Goal: Task Accomplishment & Management: Manage account settings

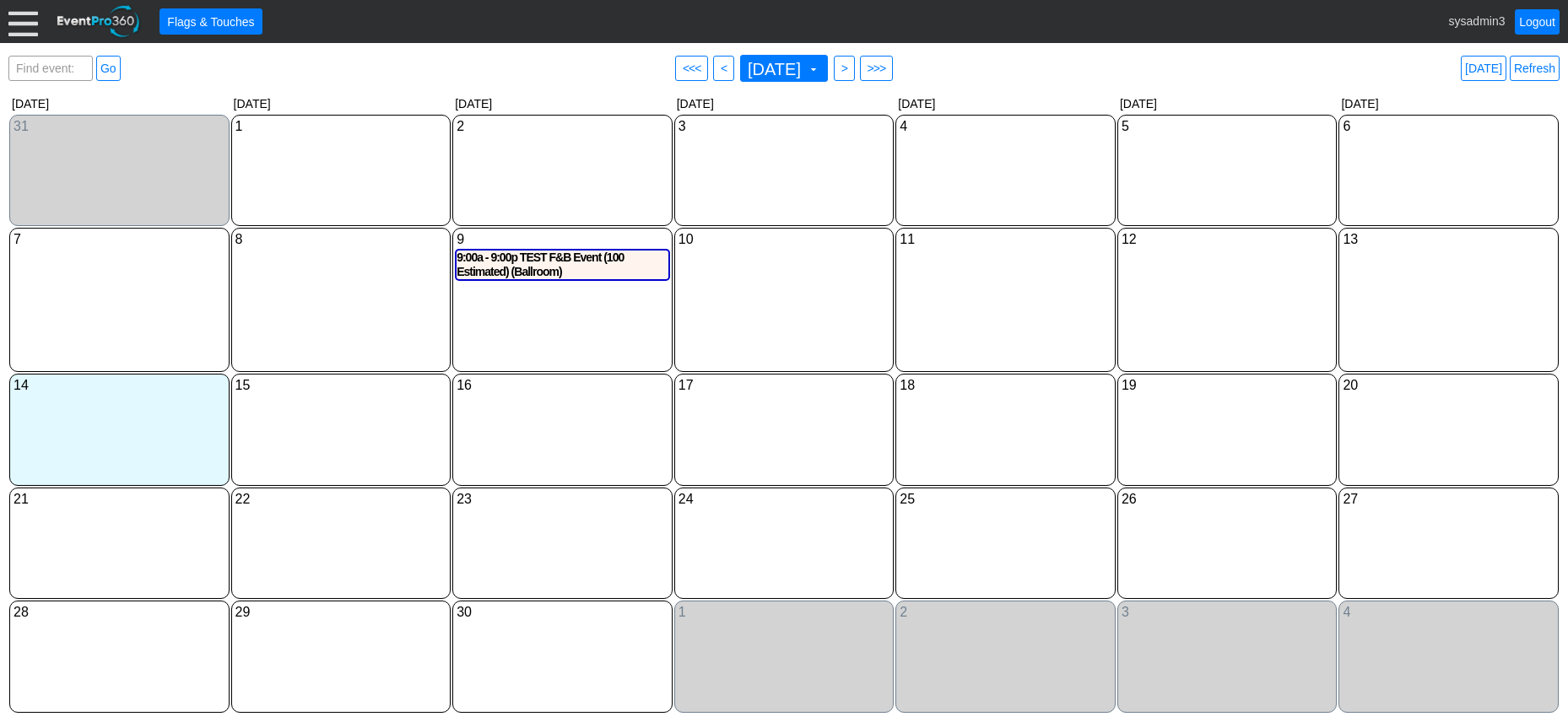
click at [31, 21] on div at bounding box center [23, 21] width 29 height 29
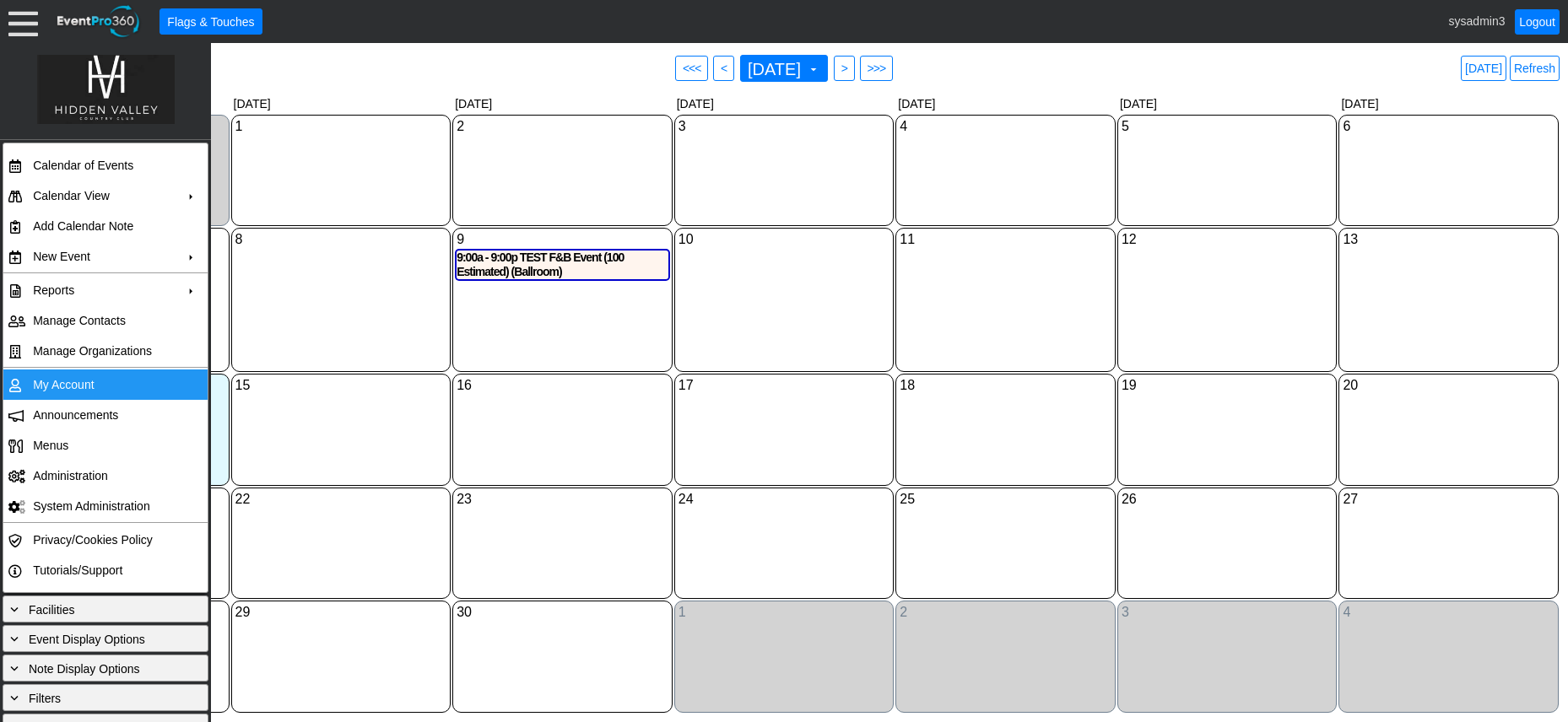
click at [65, 384] on td "My Account" at bounding box center [102, 384] width 151 height 30
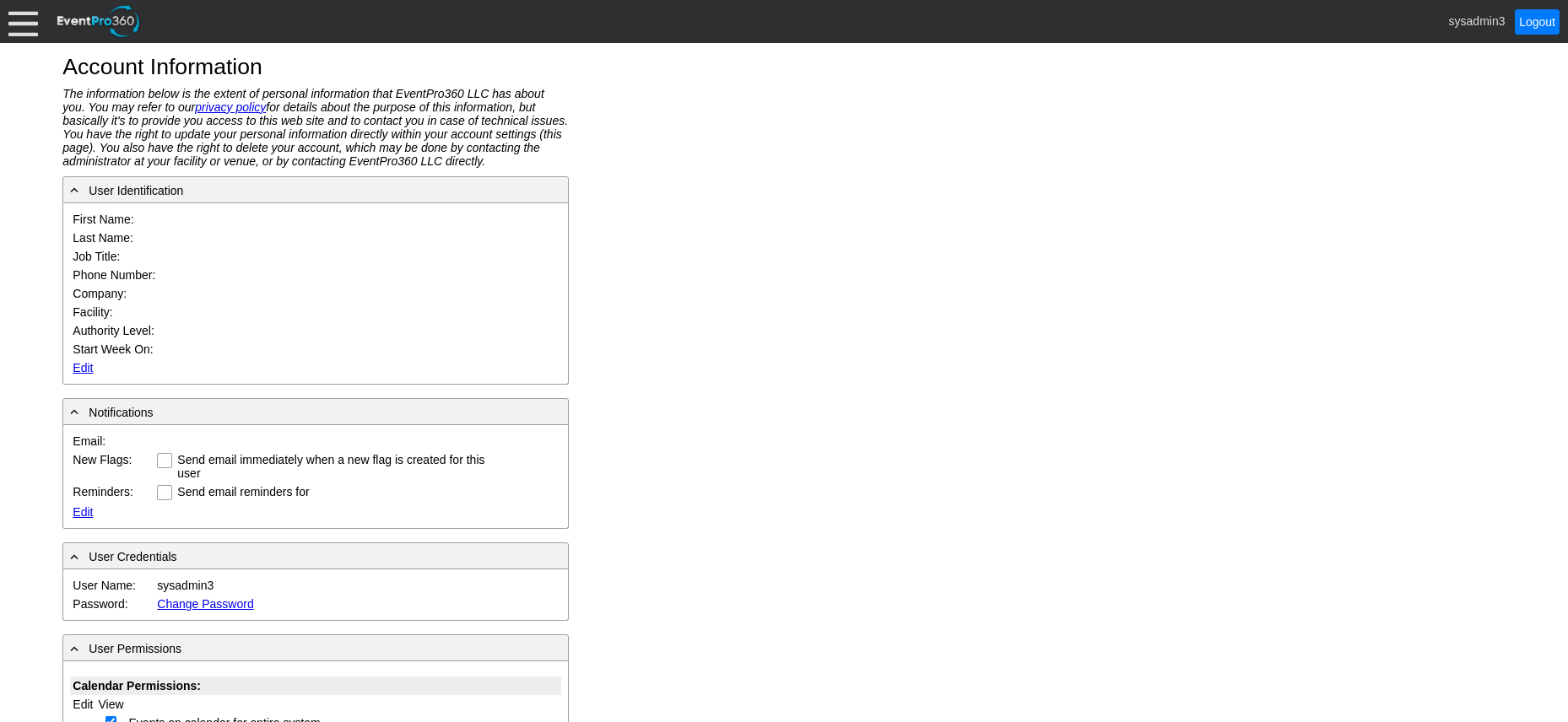
type input "System"
type input "Administrator"
type input "System Administrator"
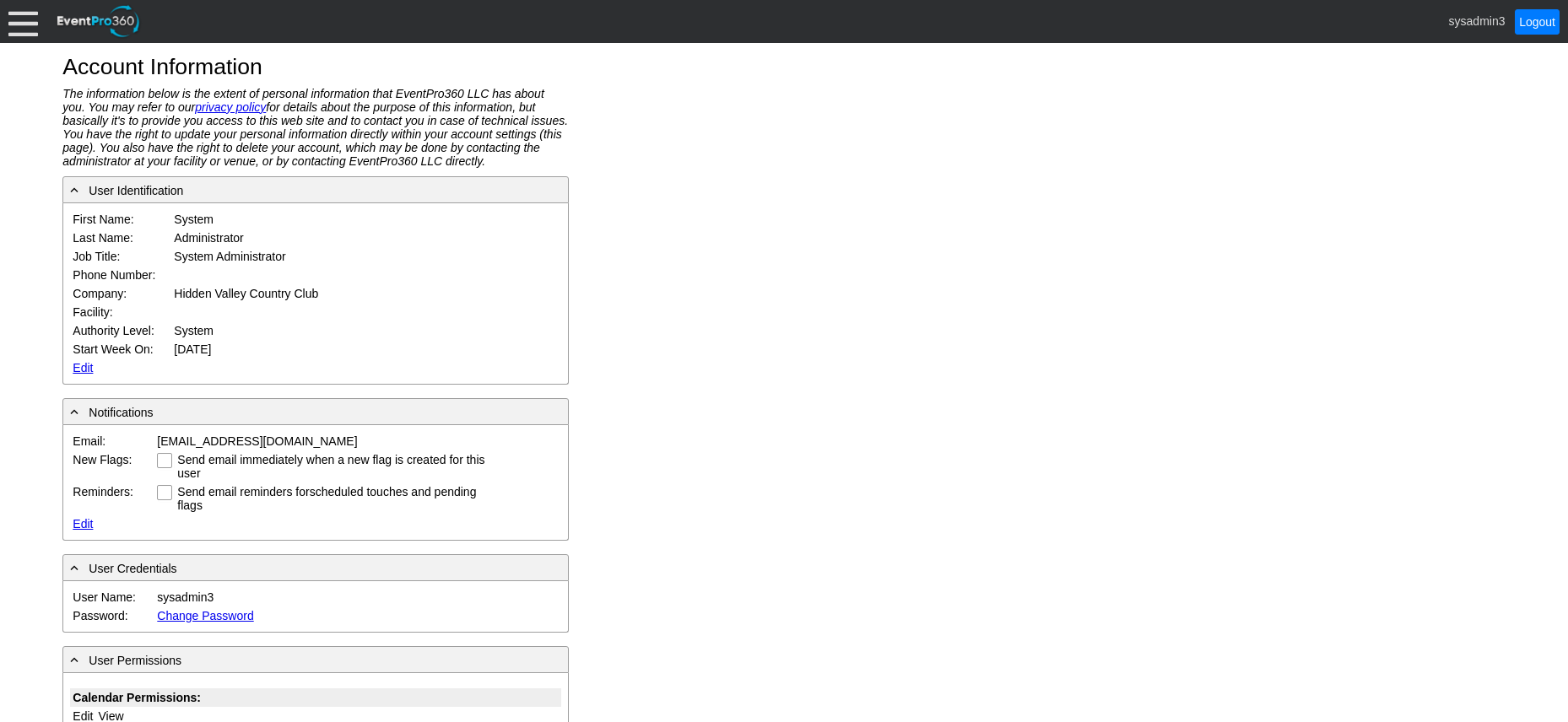
click at [75, 363] on link "Edit" at bounding box center [82, 368] width 20 height 14
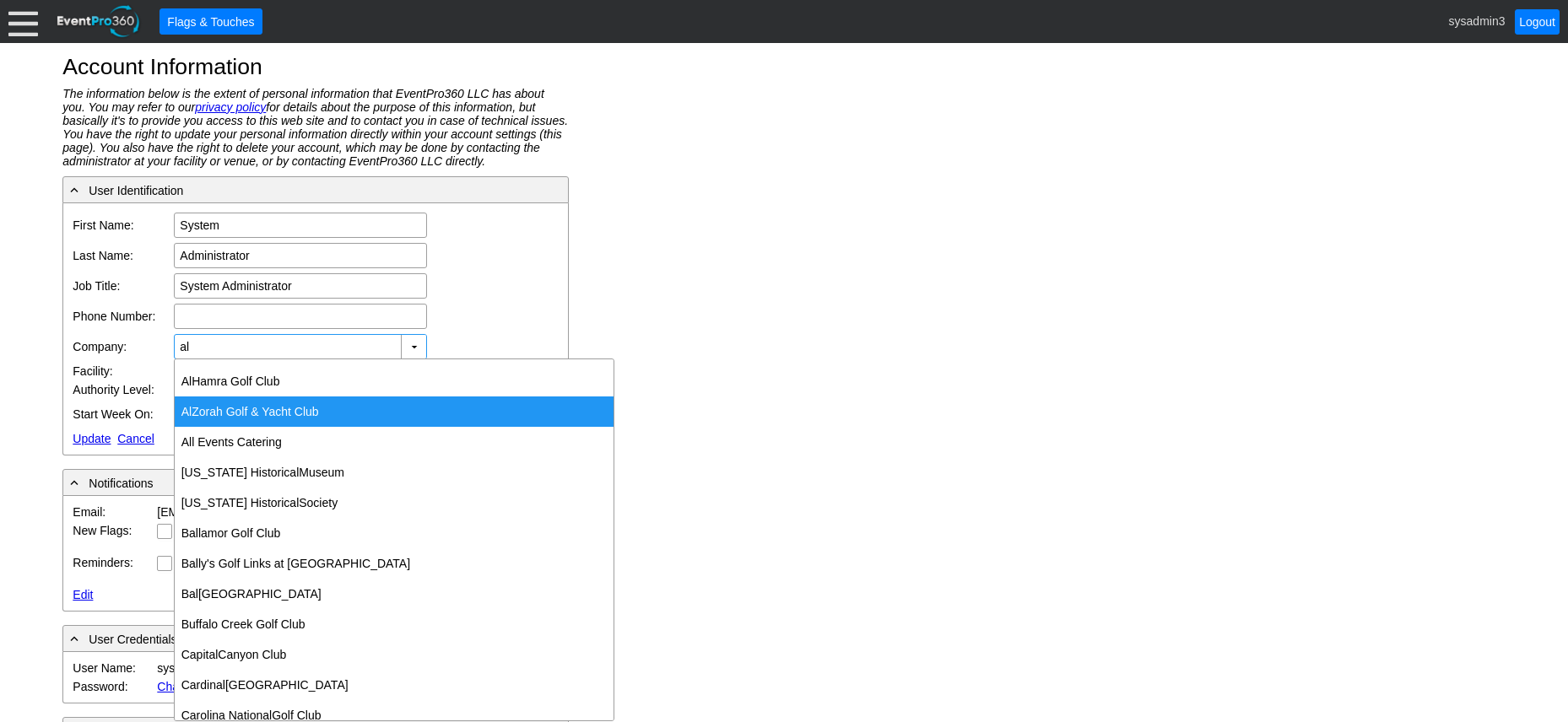
click at [225, 407] on div "Al Zorah Golf & Yacht Club" at bounding box center [395, 411] width 439 height 30
type input "Al Zorah Golf & Yacht Club"
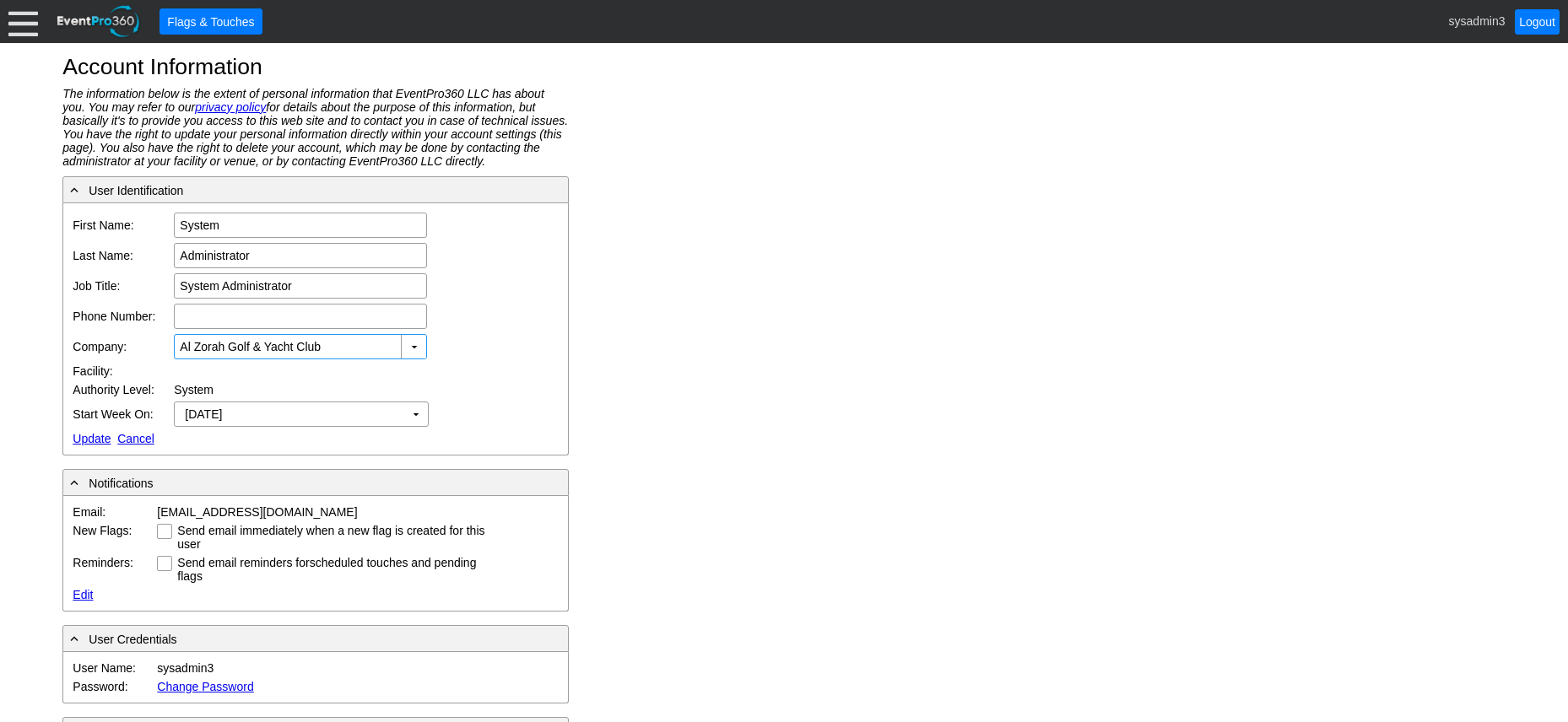
click at [91, 438] on link "Update" at bounding box center [91, 438] width 38 height 14
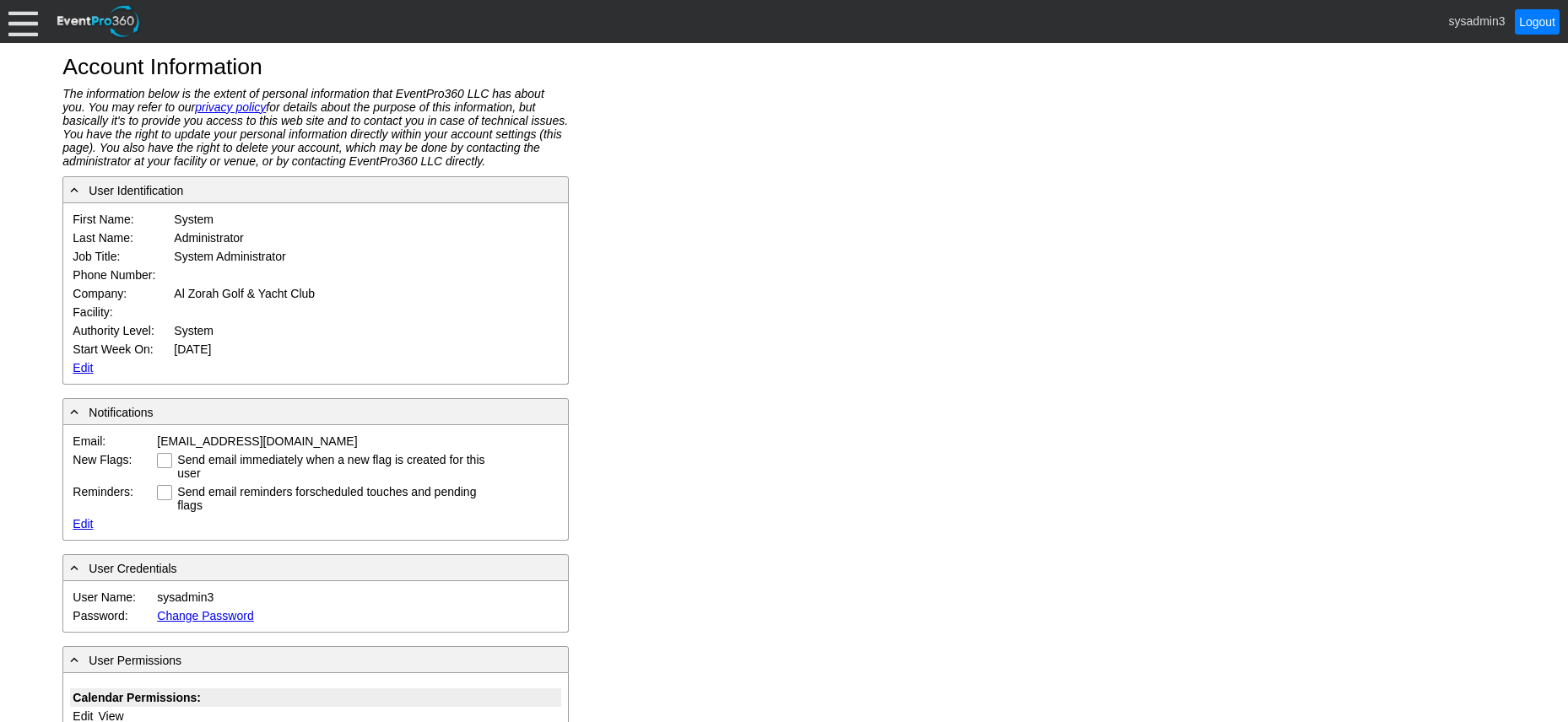
click at [25, 21] on div at bounding box center [23, 21] width 29 height 29
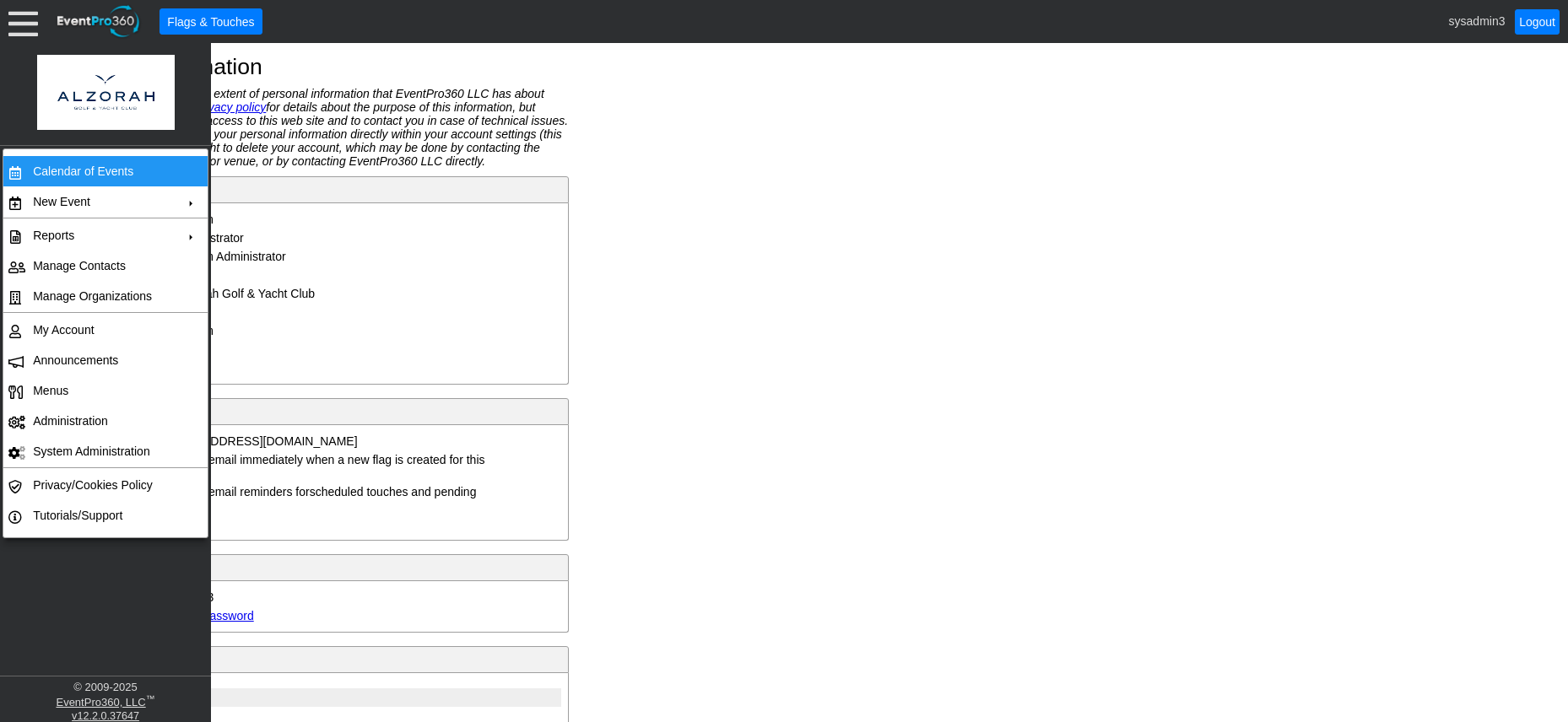
click at [63, 168] on td "Calendar of Events" at bounding box center [102, 171] width 151 height 30
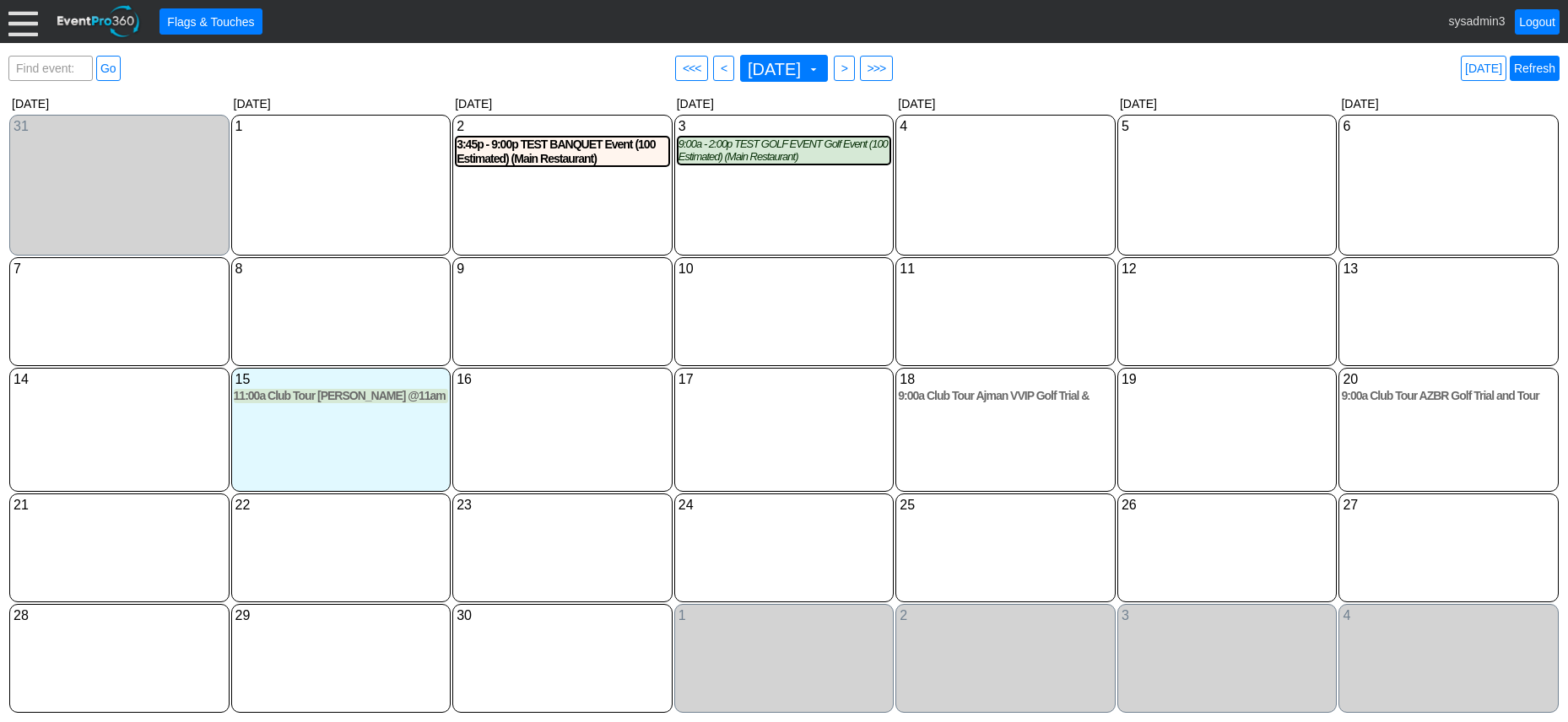
click at [1536, 67] on link "Refresh" at bounding box center [1535, 69] width 49 height 26
click at [27, 19] on div at bounding box center [23, 21] width 29 height 29
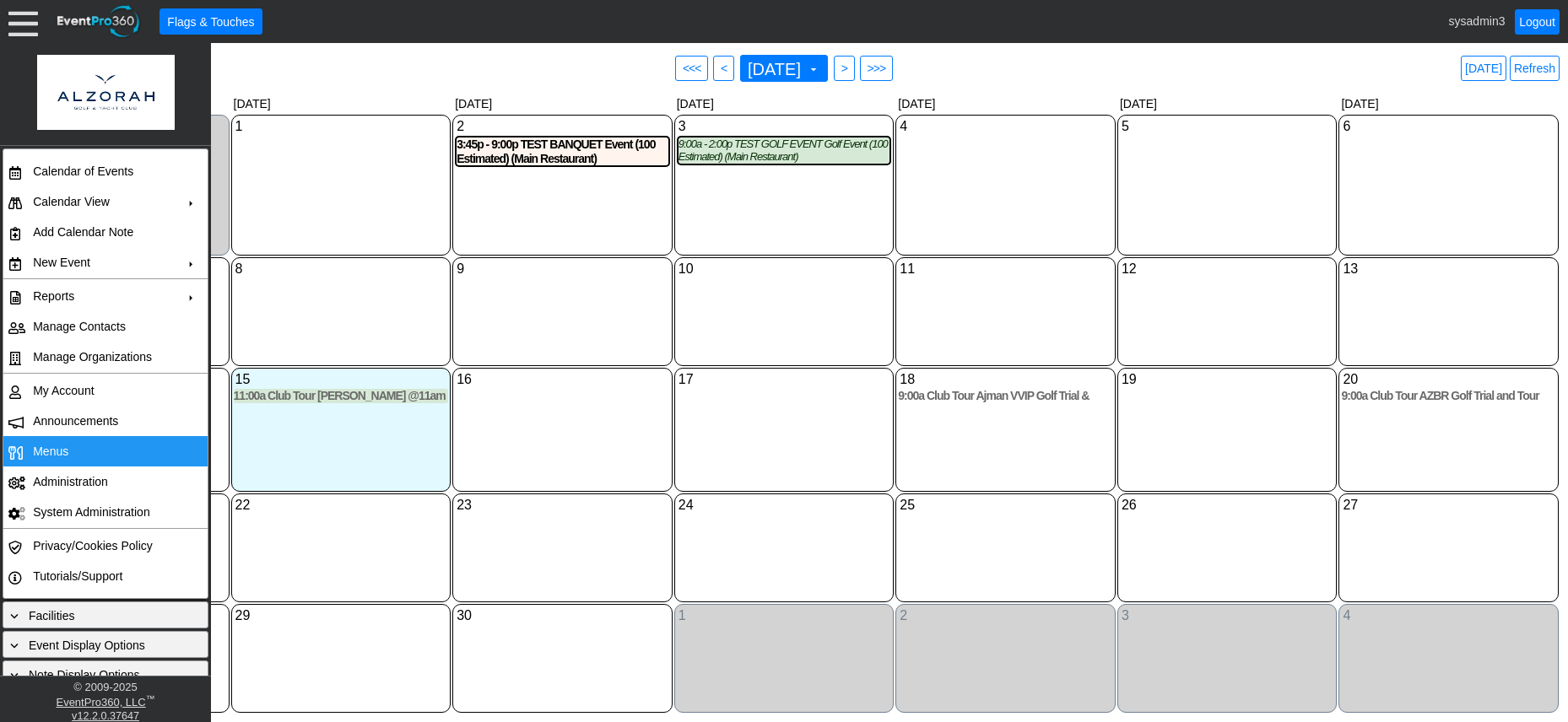
click at [59, 439] on td "Menus" at bounding box center [102, 451] width 151 height 30
click at [63, 456] on span "Menus" at bounding box center [50, 451] width 36 height 14
click at [1547, 68] on link "Refresh" at bounding box center [1535, 69] width 49 height 26
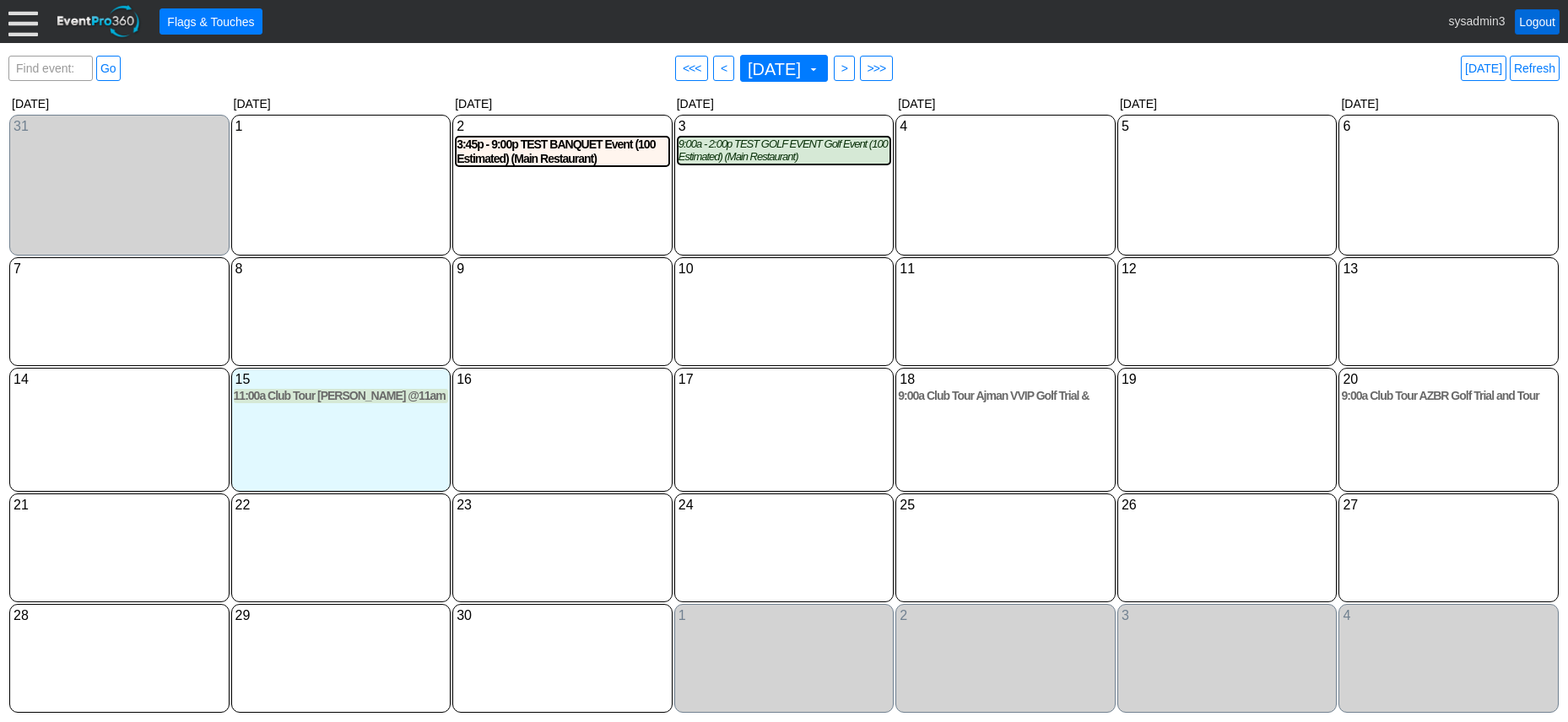
click at [1545, 15] on link "Logout" at bounding box center [1537, 22] width 45 height 26
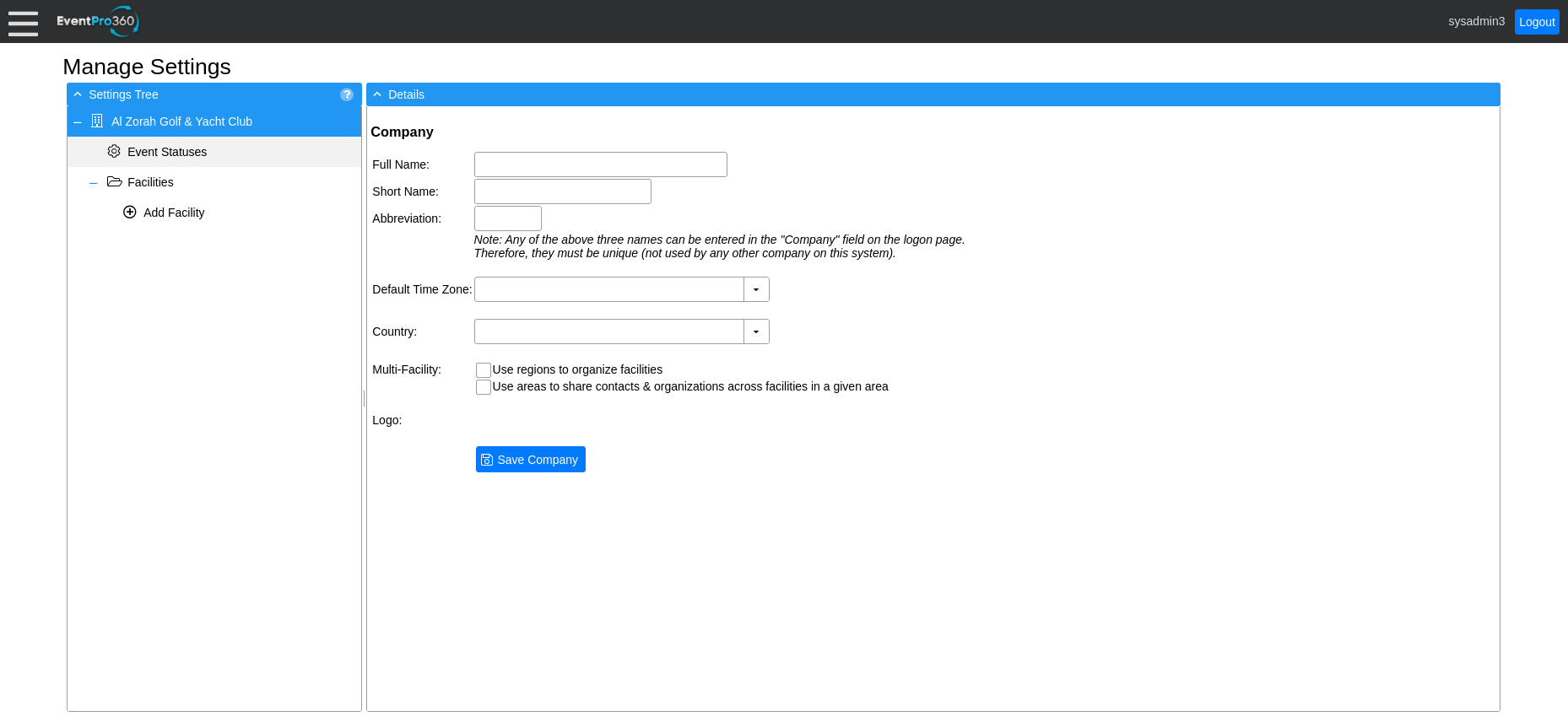
type input "Al Zorah Golf & Yacht Club"
type input "Al Zorah"
type input "AZGYC"
type input "(GMT+04:00) [GEOGRAPHIC_DATA], [GEOGRAPHIC_DATA]"
type input "[GEOGRAPHIC_DATA] (Arabic)"
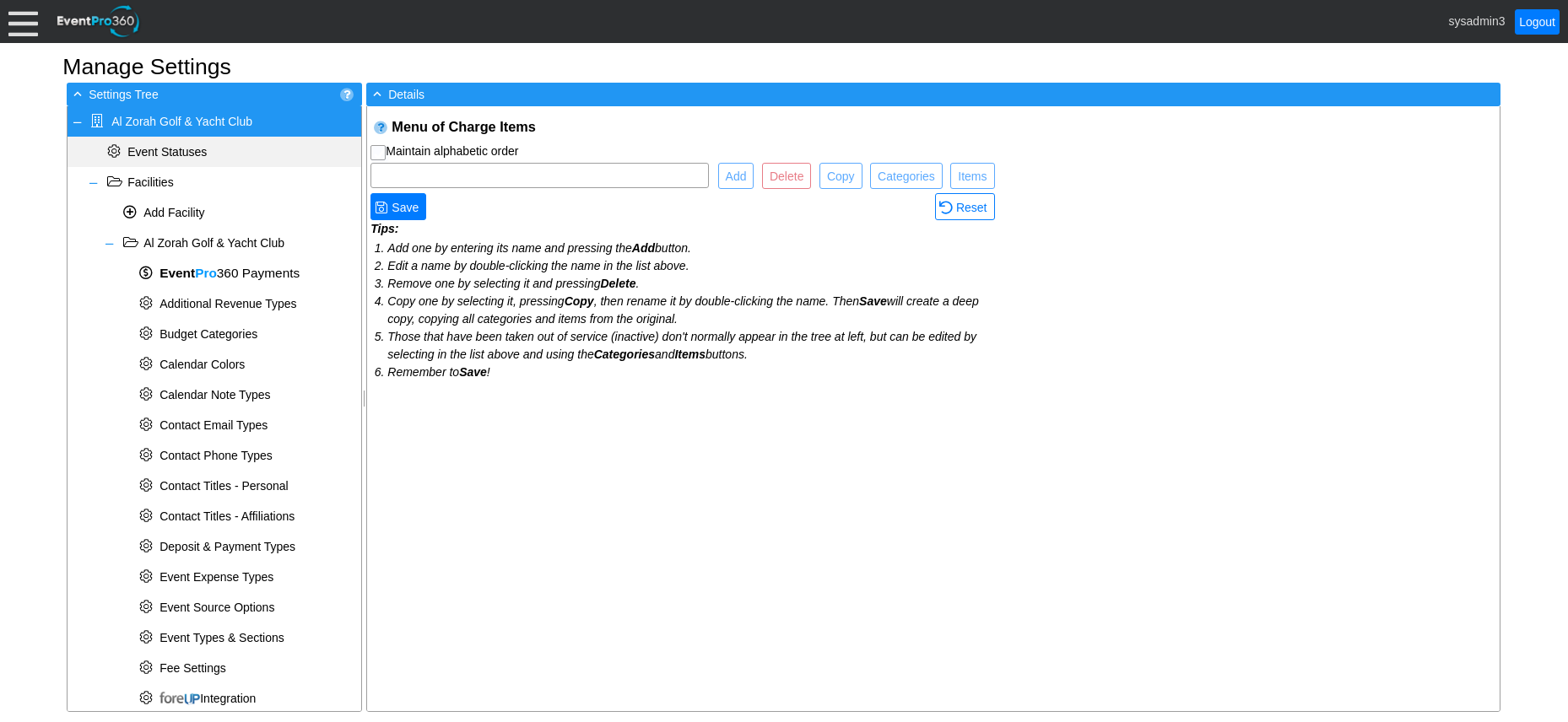
checkbox input "true"
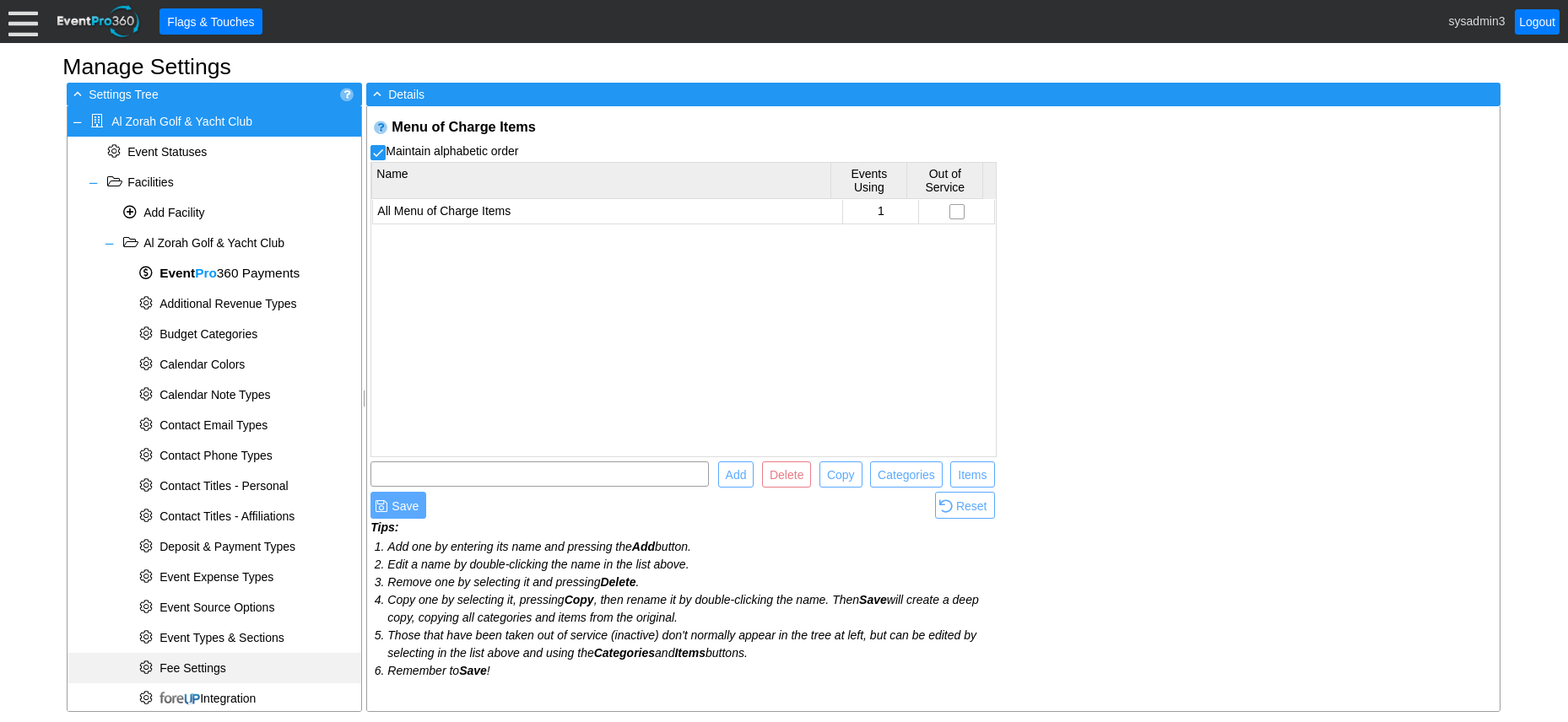
scroll to position [511, 0]
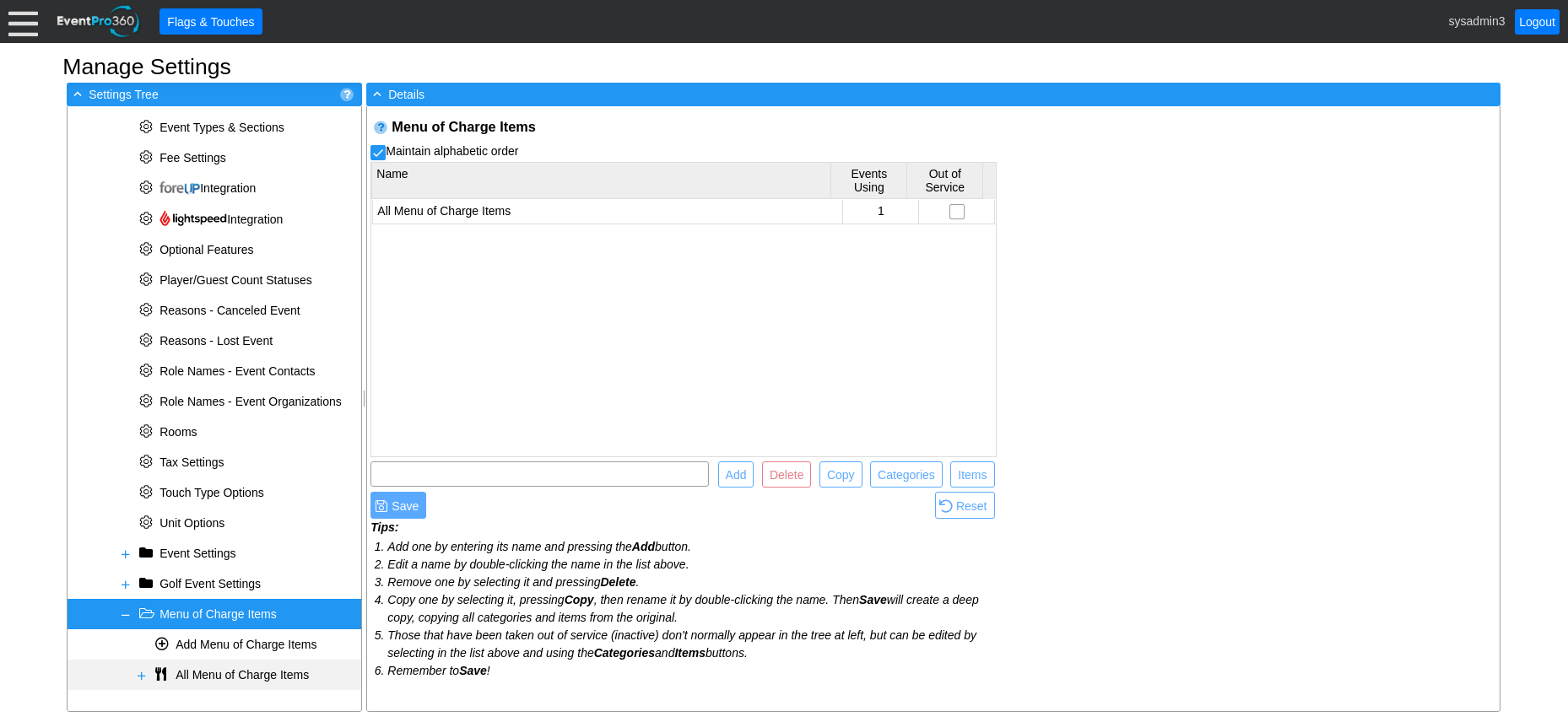
click at [144, 670] on span at bounding box center [142, 675] width 14 height 14
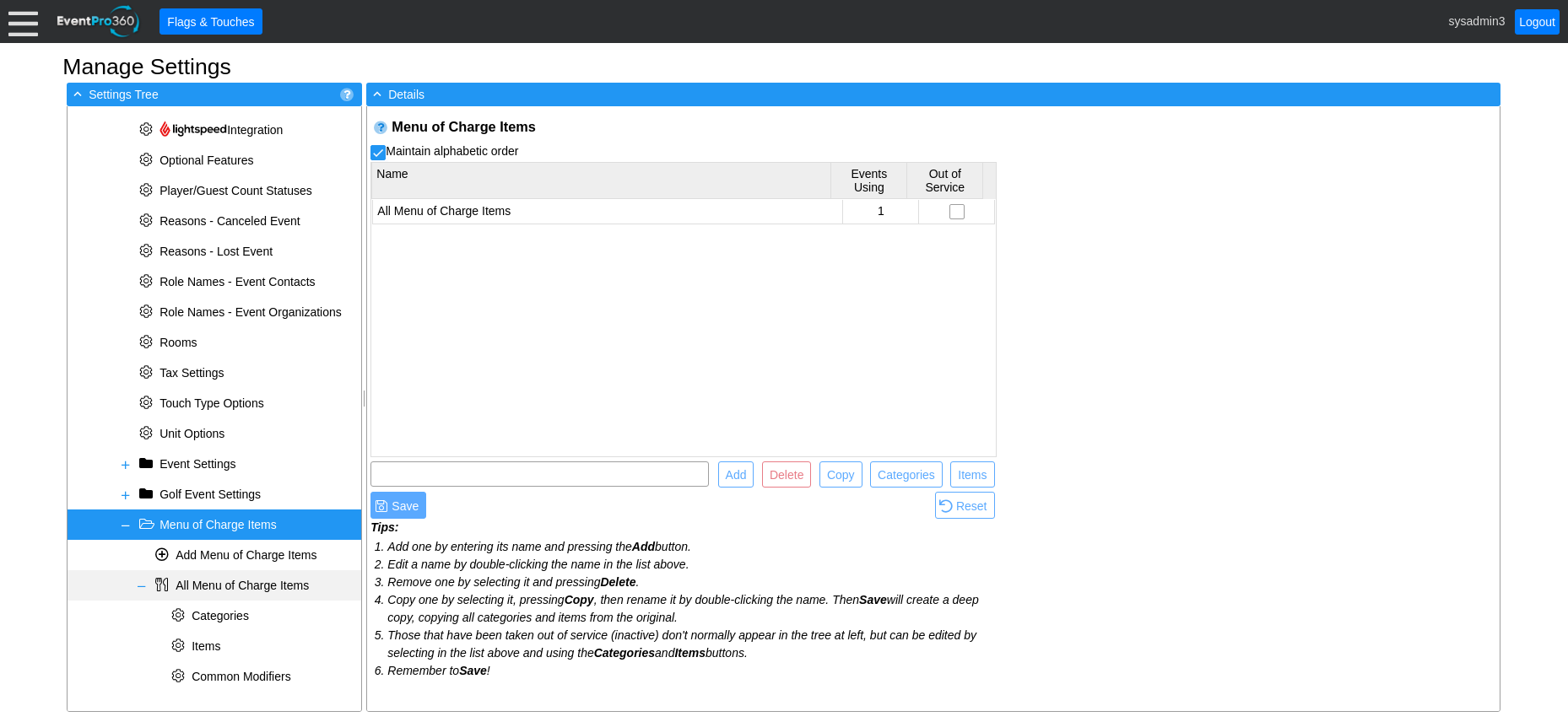
scroll to position [602, 0]
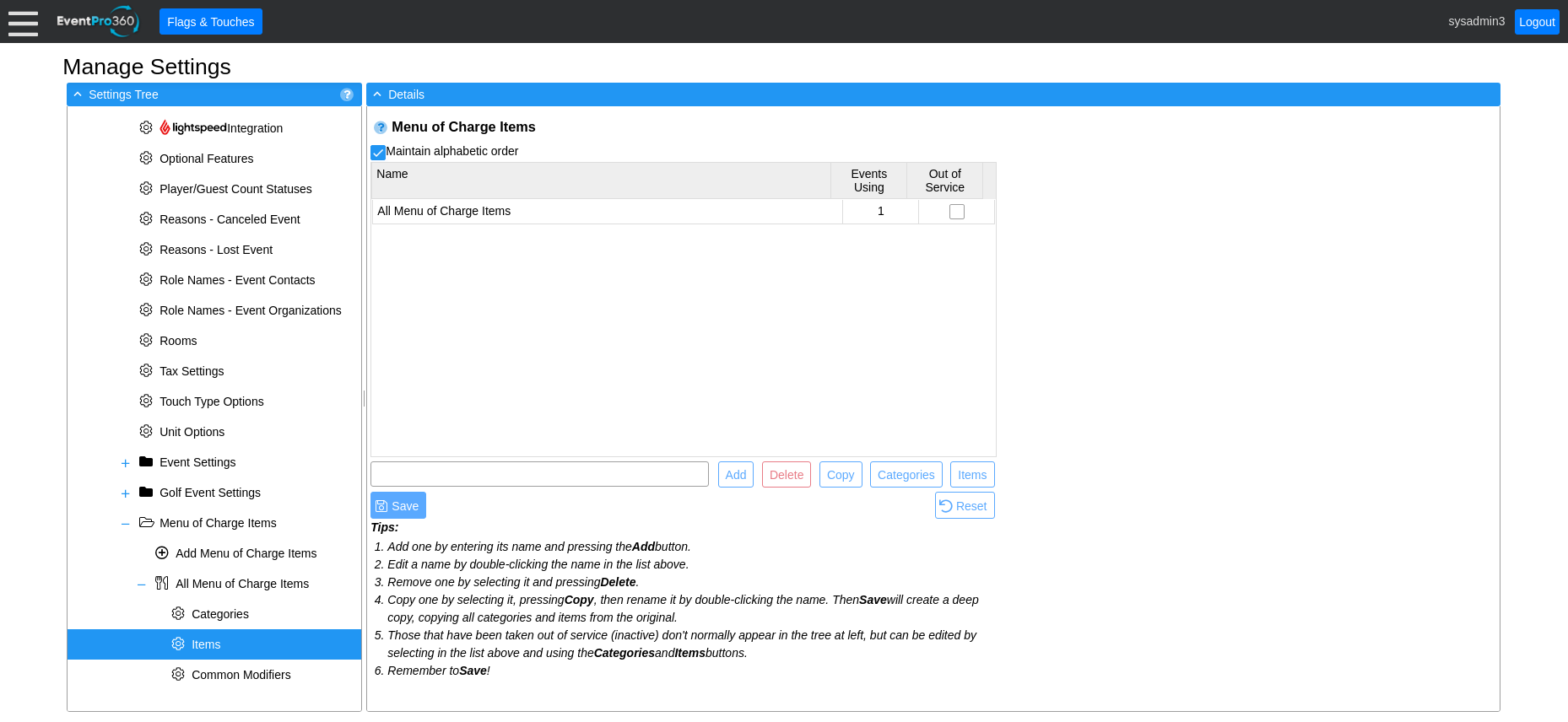
click at [212, 646] on span "Items" at bounding box center [205, 644] width 28 height 14
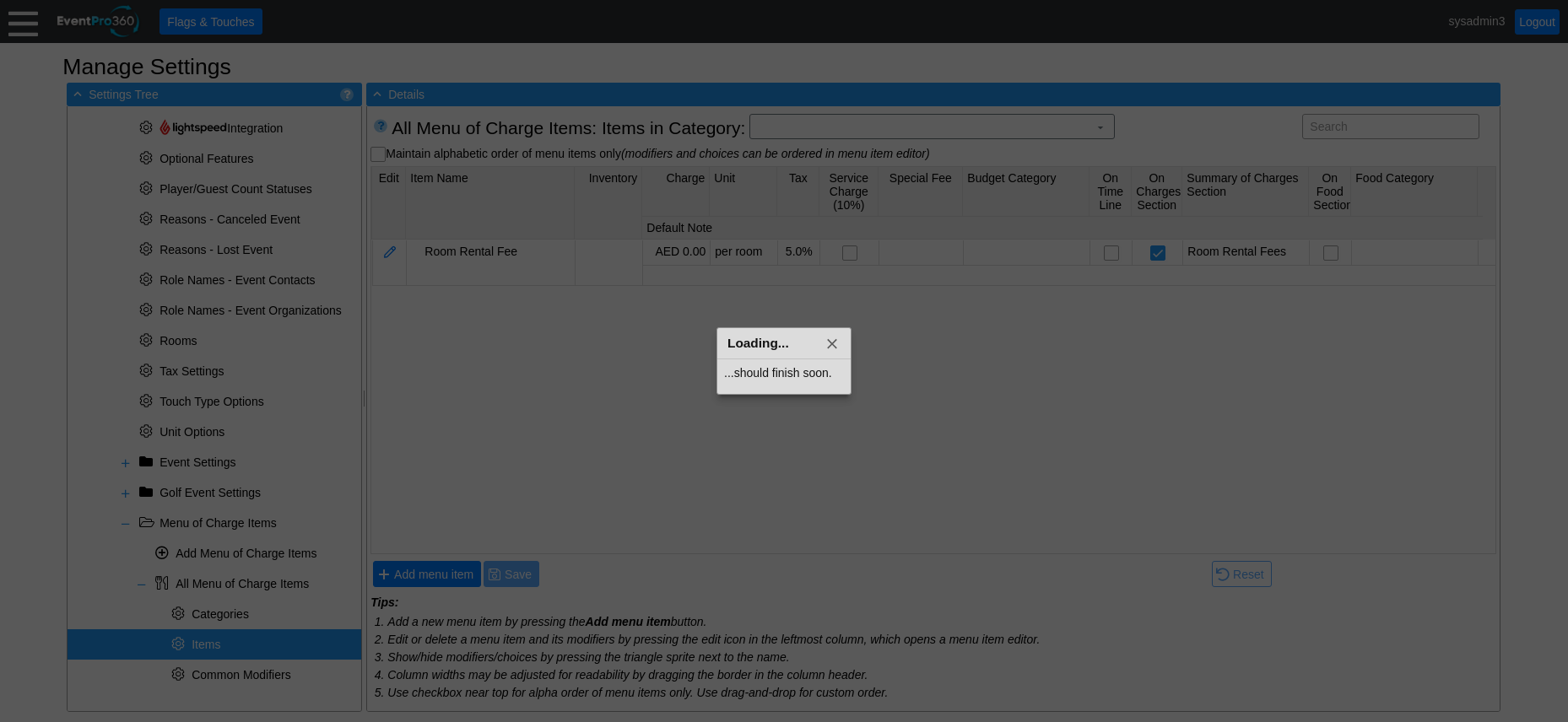
scroll to position [0, 0]
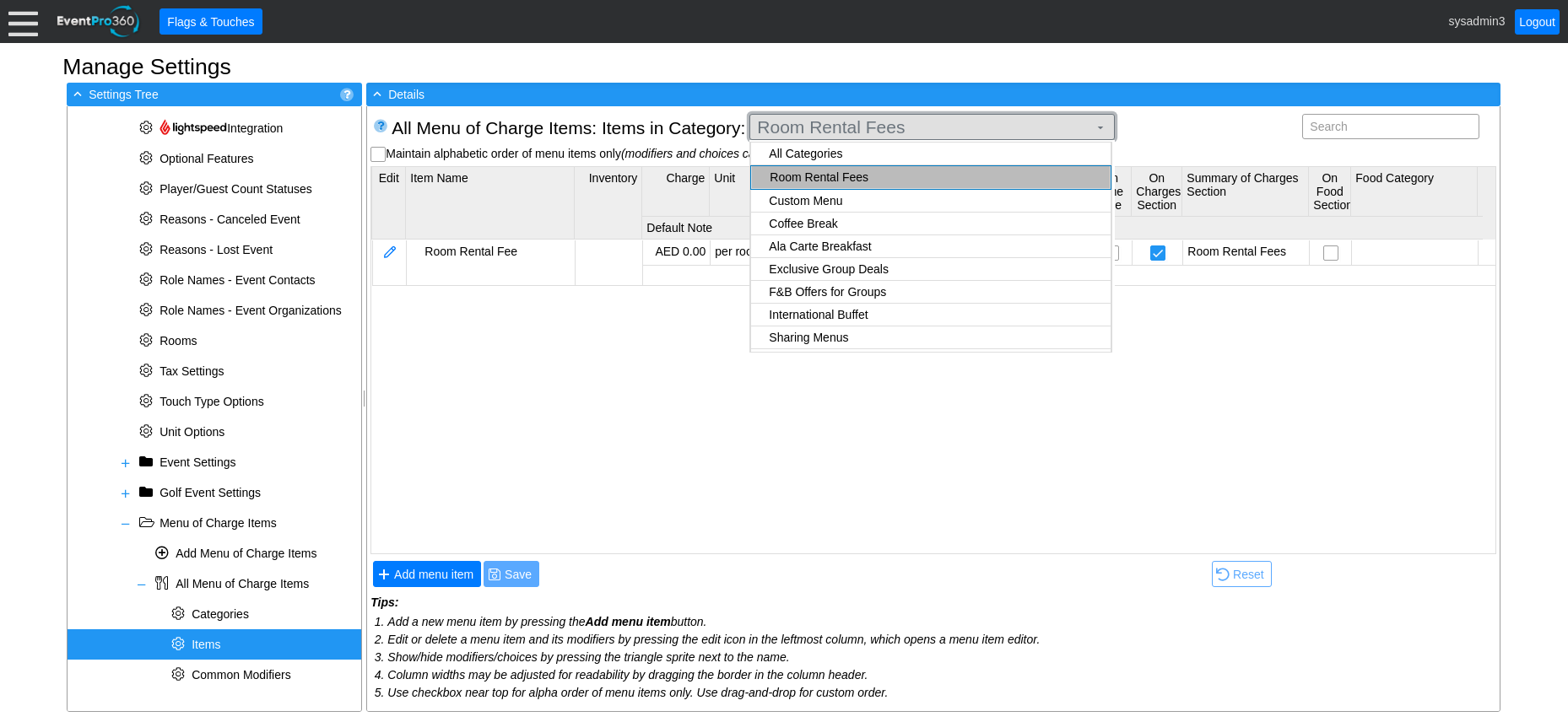
click at [904, 125] on span "Room Rental Fees" at bounding box center [923, 127] width 338 height 16
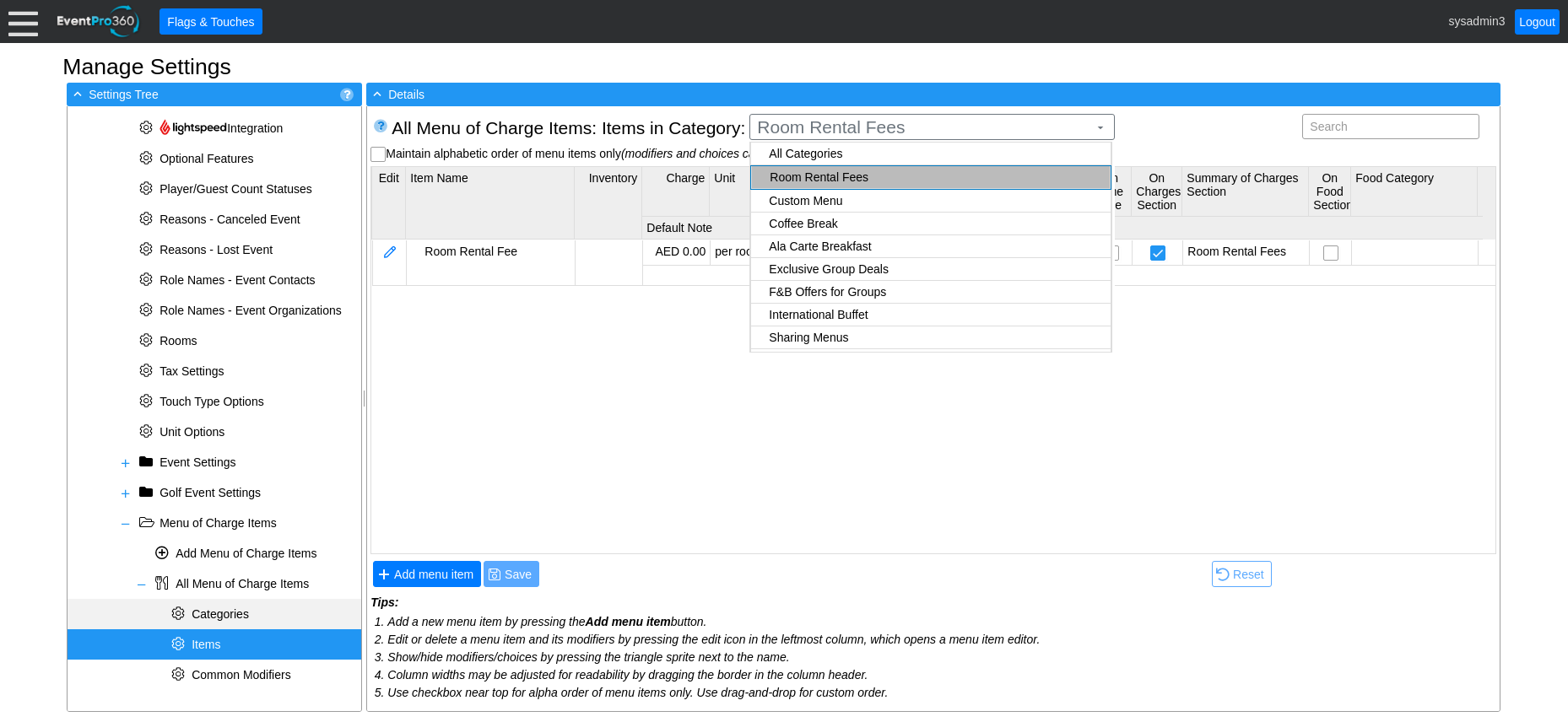
click at [235, 608] on span "Categories" at bounding box center [220, 614] width 58 height 14
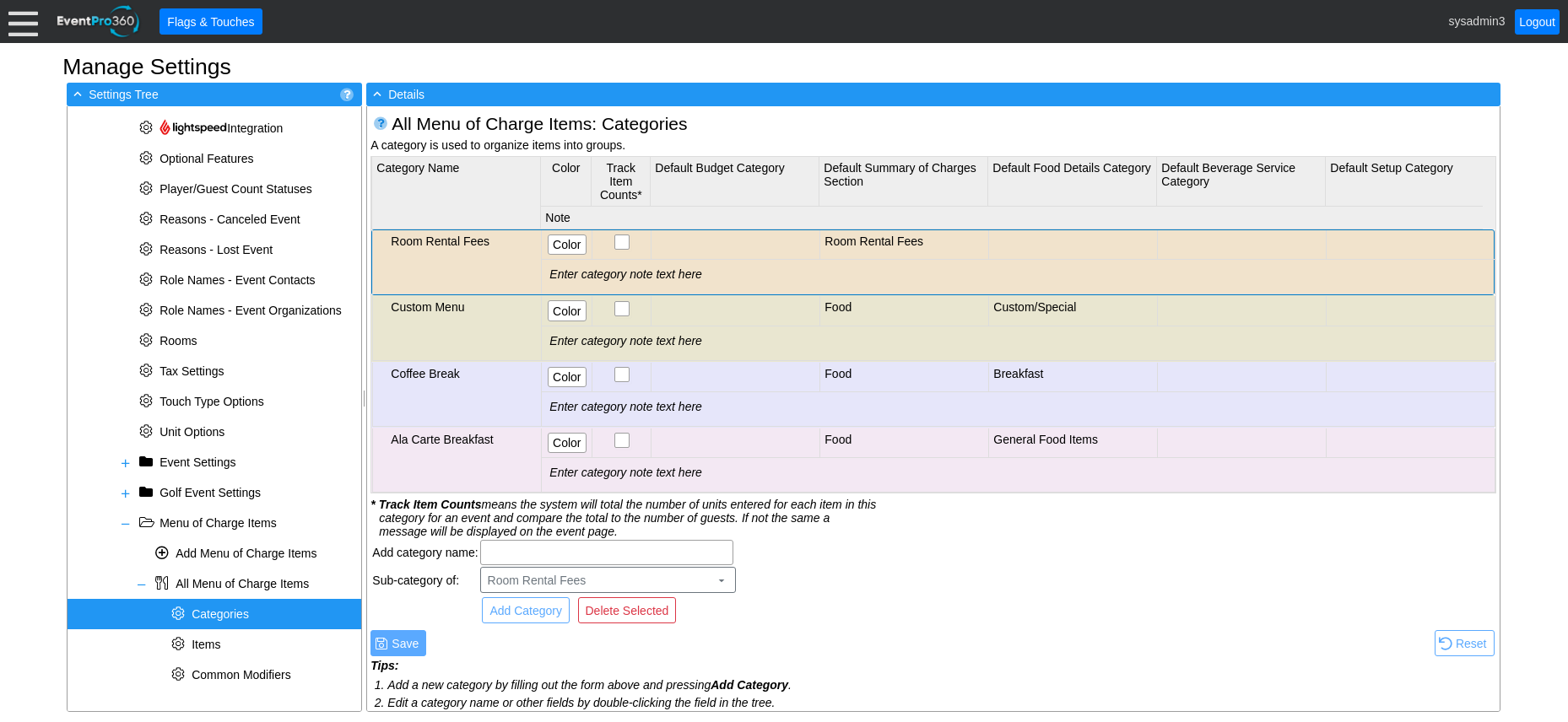
click at [485, 237] on div "Room Rental Fees" at bounding box center [464, 241] width 146 height 14
click at [485, 236] on div "Room Rental Fees" at bounding box center [464, 241] width 146 height 14
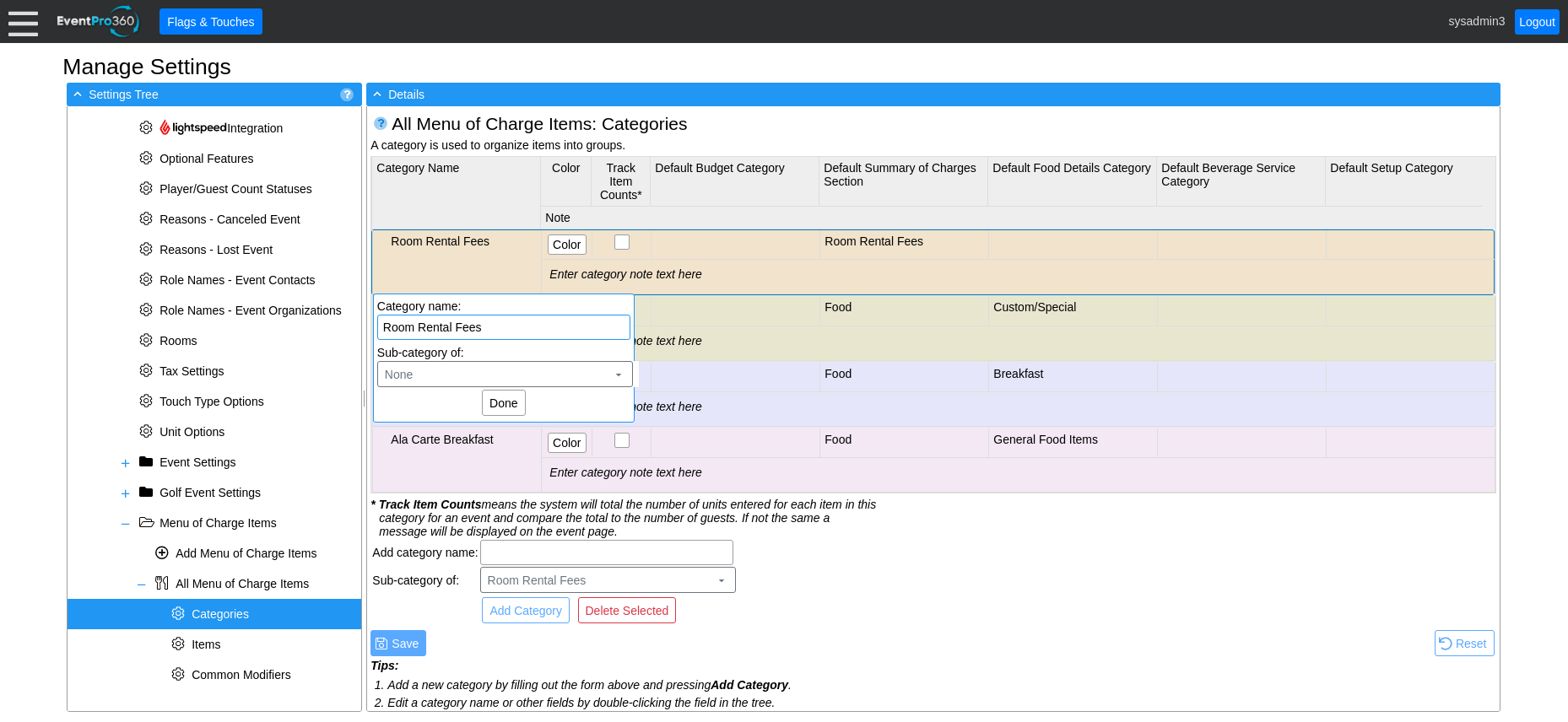
click at [490, 328] on input "Room Rental Fees" at bounding box center [504, 328] width 242 height 24
type input "Restuarant - Indoor"
click at [504, 402] on span "Done" at bounding box center [503, 404] width 35 height 16
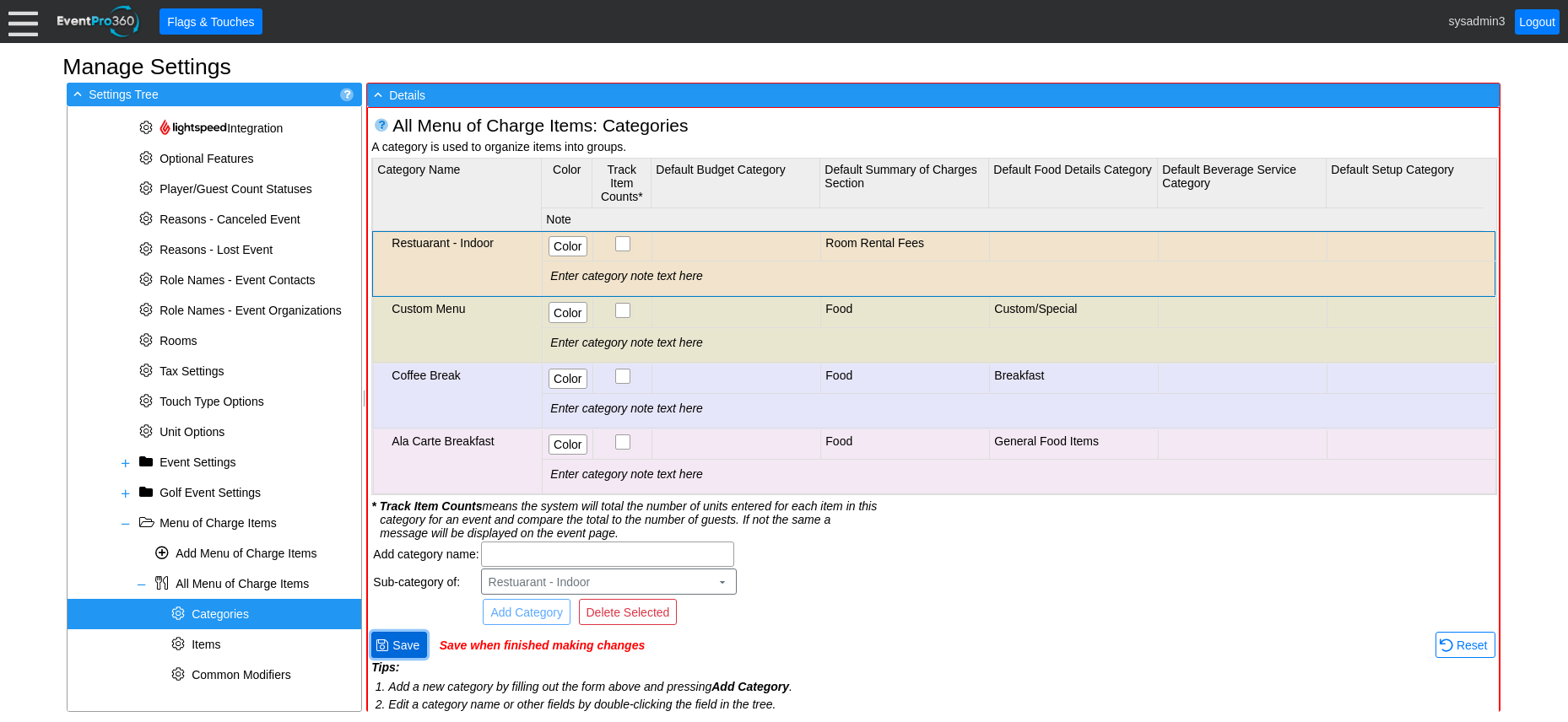
click at [411, 643] on span "Save" at bounding box center [406, 645] width 34 height 16
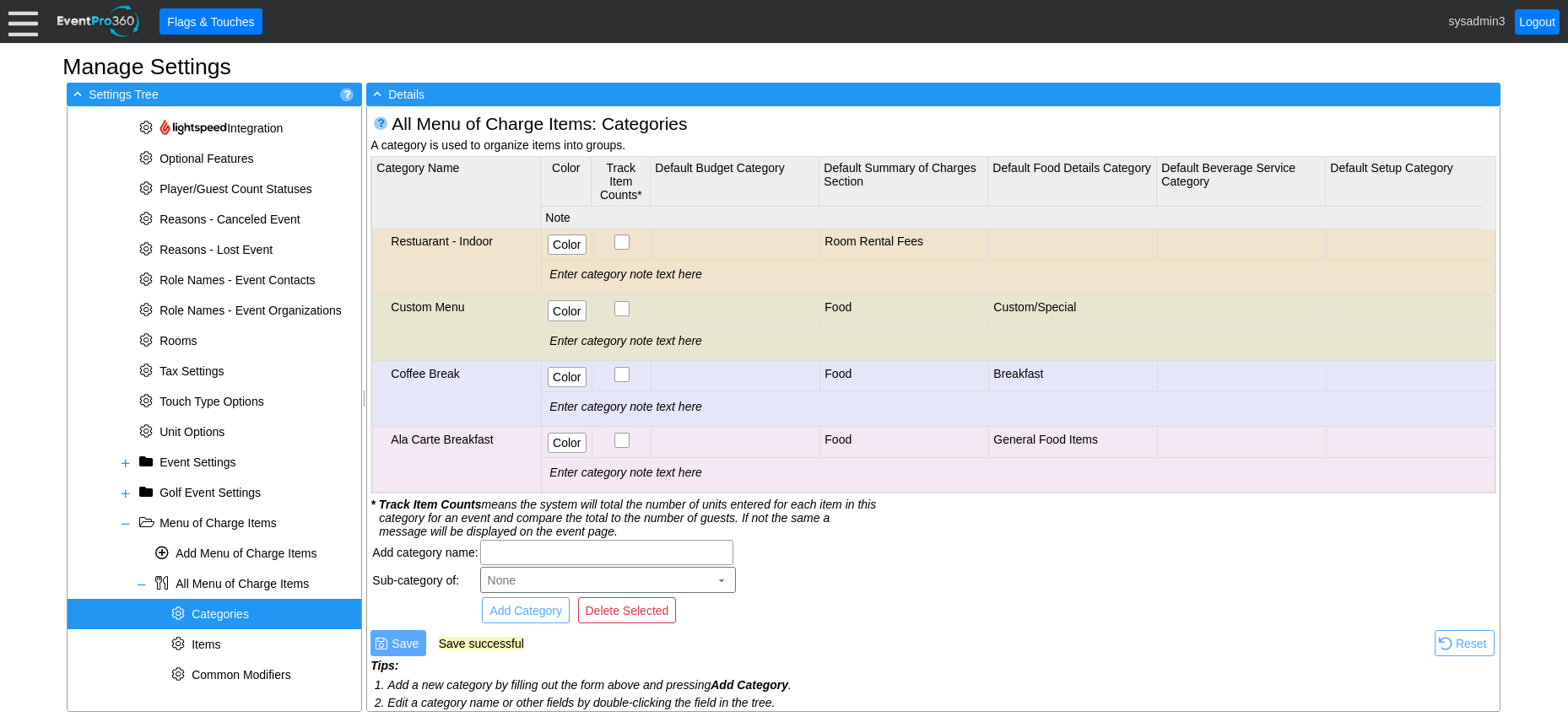
click at [229, 617] on span "Categories" at bounding box center [220, 614] width 58 height 14
click at [513, 549] on input "text" at bounding box center [607, 553] width 242 height 24
type input "Restaurant - Outdoor"
click at [538, 610] on span "Add Category" at bounding box center [525, 610] width 80 height 16
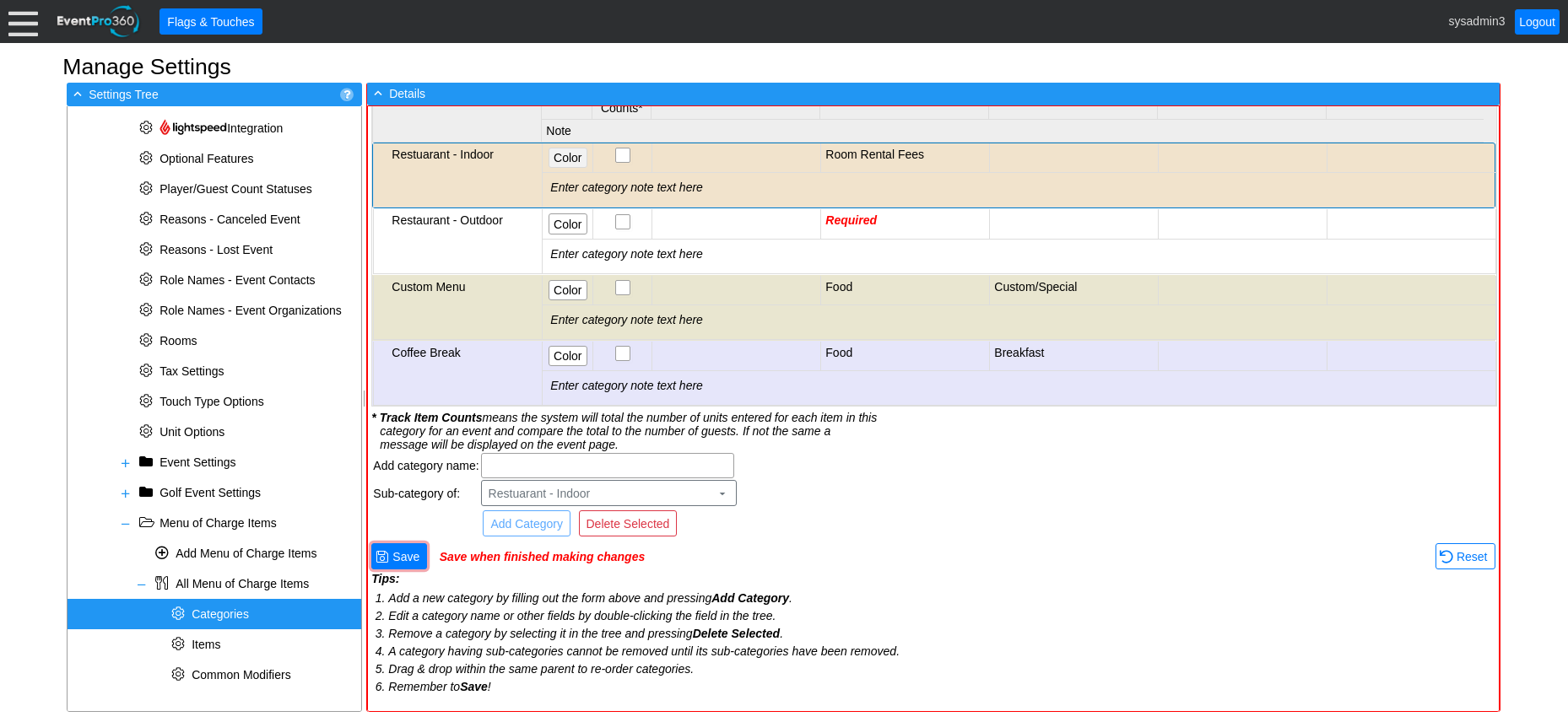
click at [569, 159] on span "Color" at bounding box center [568, 157] width 35 height 16
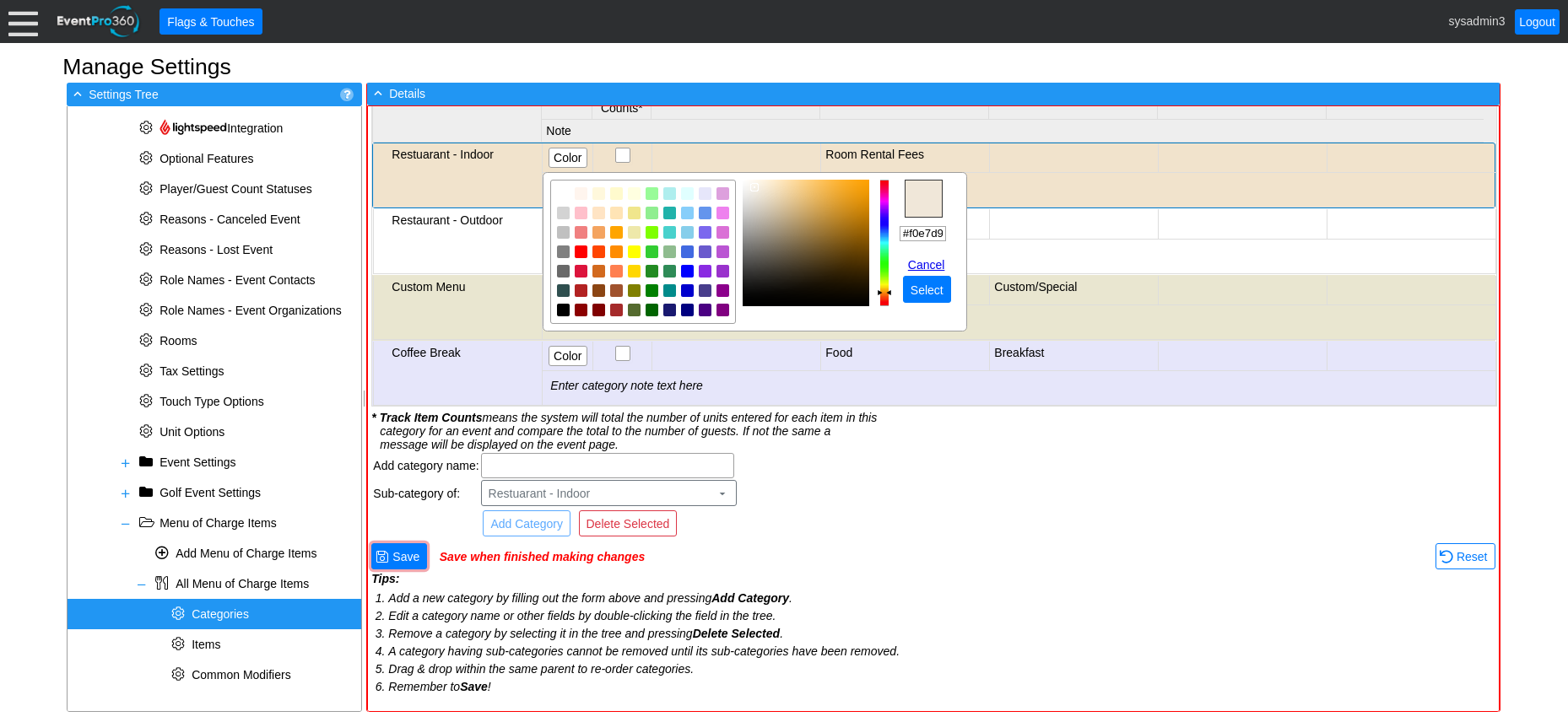
type input "#f0e8db"
click at [754, 187] on img "focusNode" at bounding box center [753, 187] width 8 height 8
drag, startPoint x: 903, startPoint y: 233, endPoint x: 955, endPoint y: 236, distance: 52.1
click at [955, 236] on td "r g b h ° s % v % hex #f0e8db Cancel ● Select" at bounding box center [929, 260] width 59 height 85
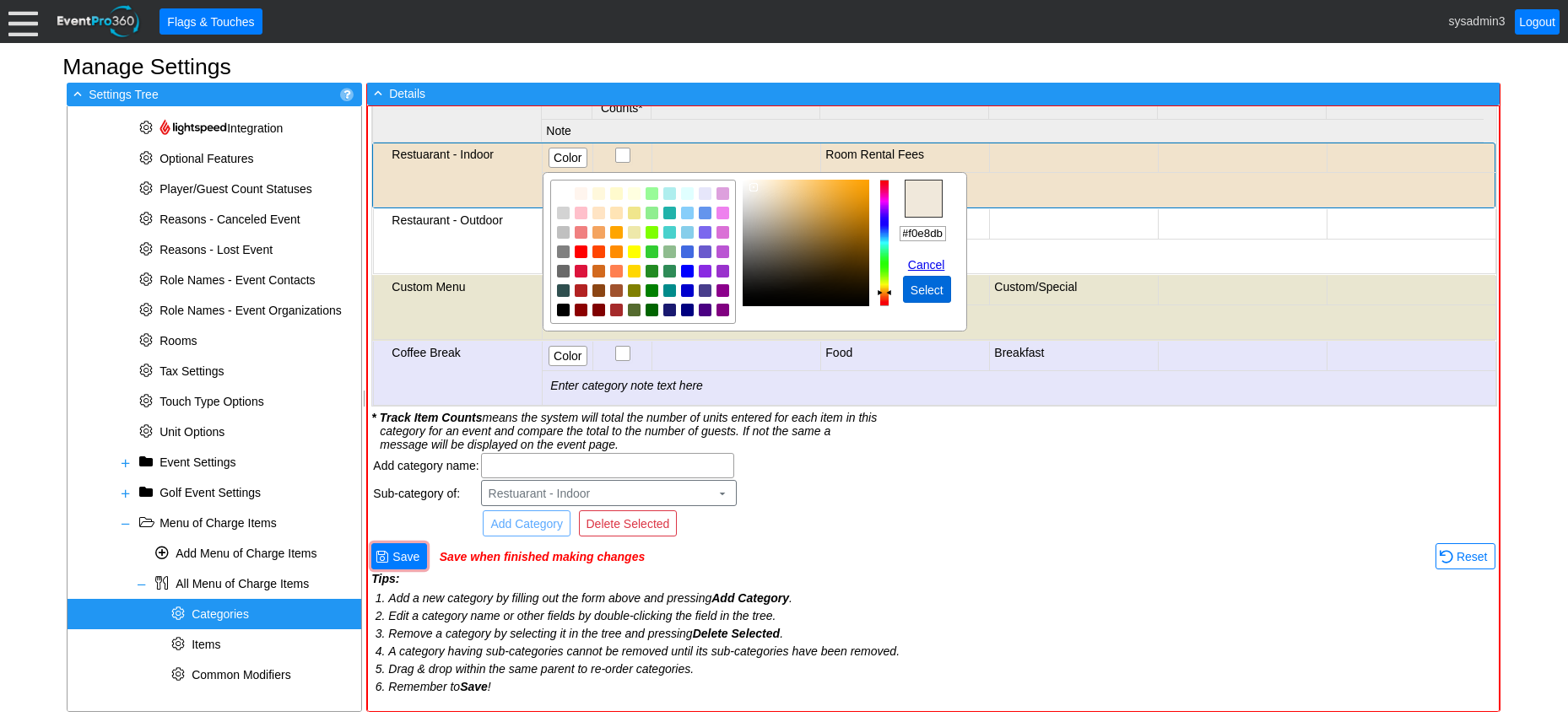
scroll to position [0, 0]
click at [927, 282] on span "Select" at bounding box center [926, 290] width 39 height 16
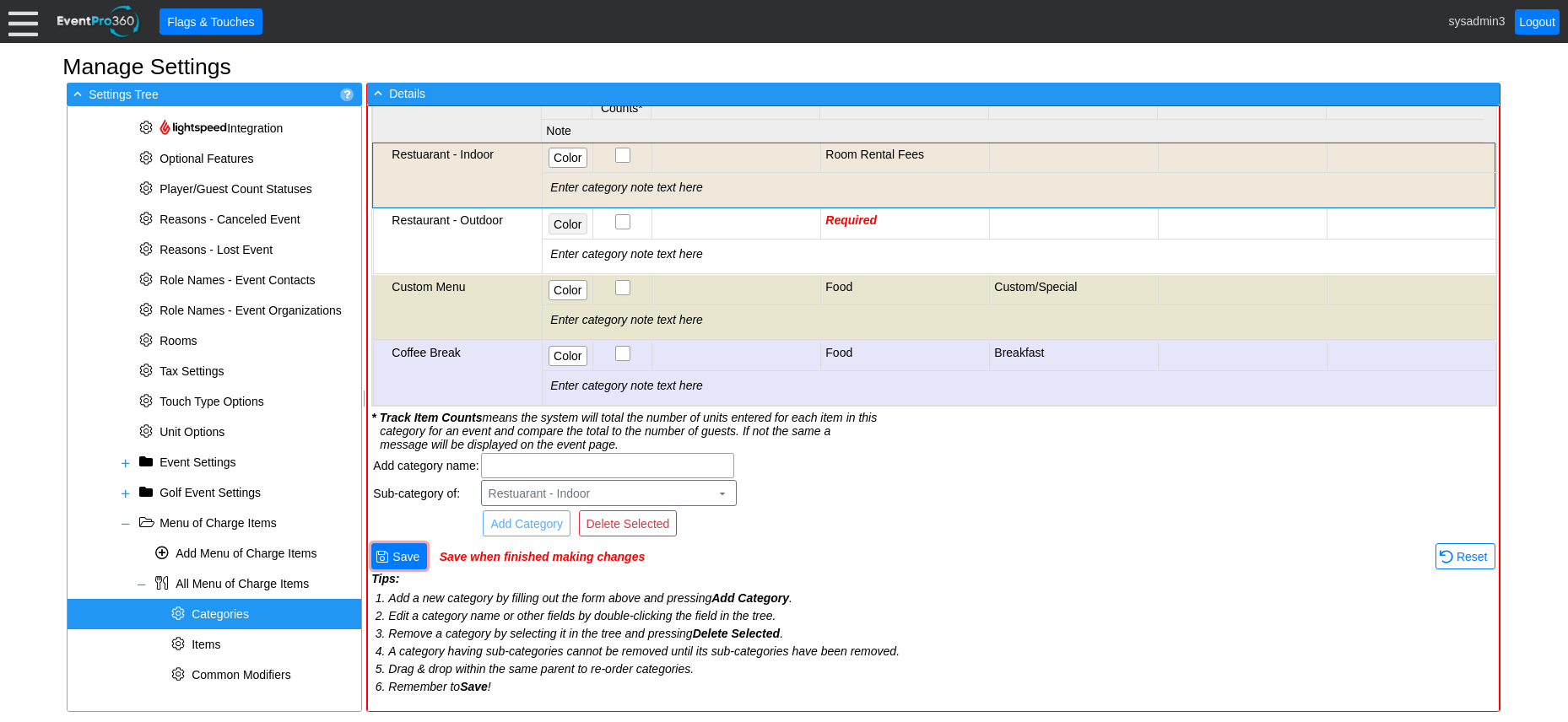
click at [562, 221] on span "Color" at bounding box center [568, 224] width 35 height 16
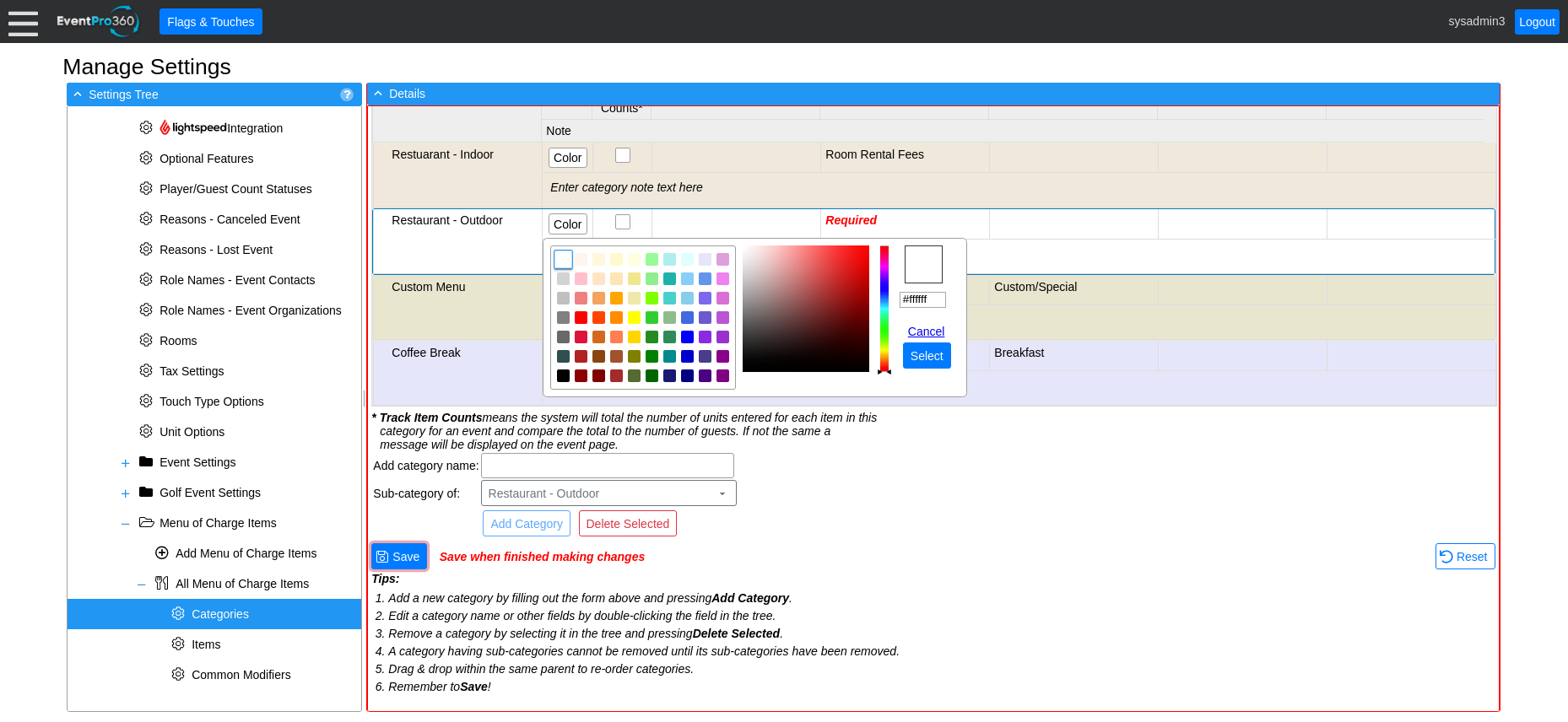
drag, startPoint x: 943, startPoint y: 302, endPoint x: 878, endPoint y: 294, distance: 65.5
click at [878, 294] on tr "r g b h ° s % v % hex #ffffff Cancel ● Select" at bounding box center [754, 318] width 409 height 145
paste input "0e8db"
type input "#f0e8db"
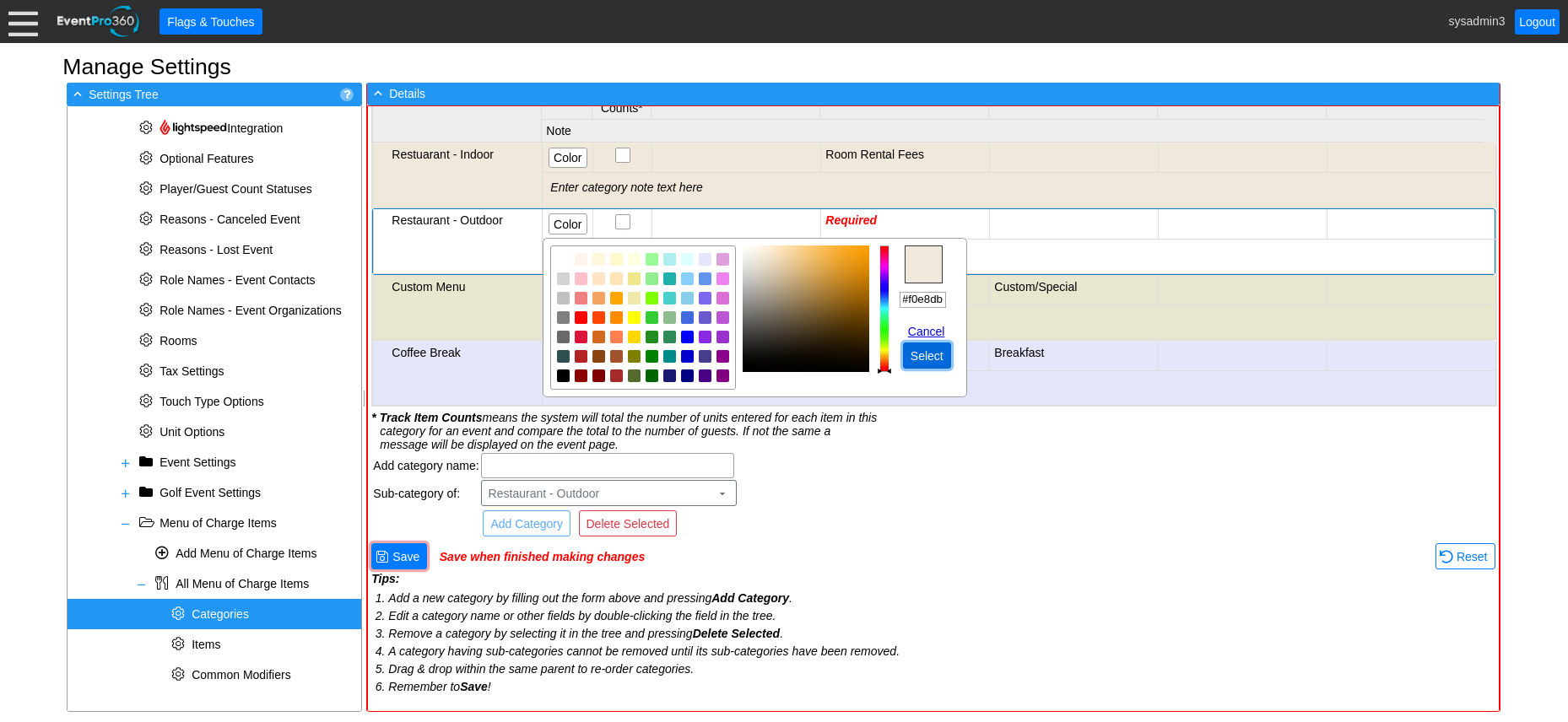
click at [932, 351] on span "Select" at bounding box center [926, 356] width 39 height 16
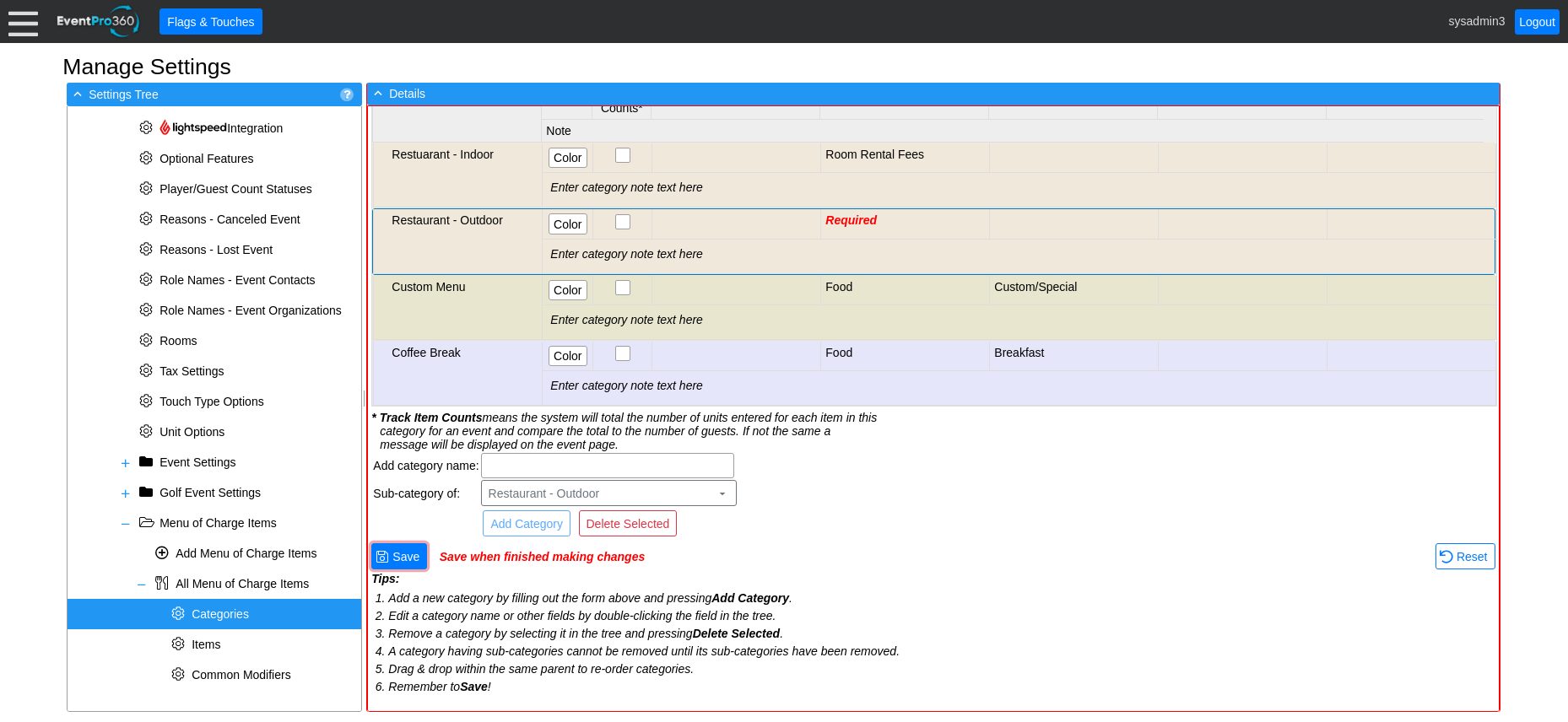
click at [887, 219] on td "Required" at bounding box center [905, 224] width 168 height 29
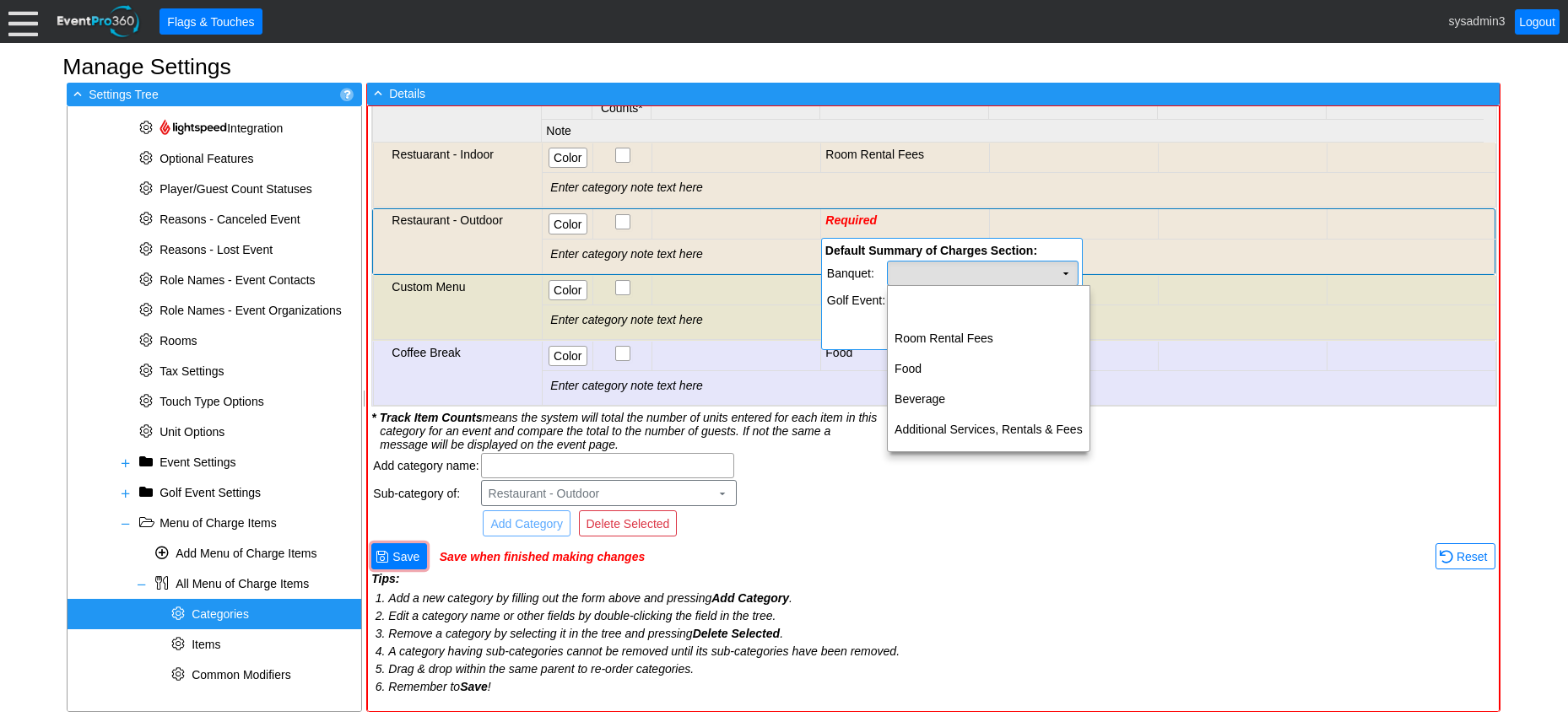
click at [975, 266] on td "Χ" at bounding box center [982, 274] width 189 height 24
click at [960, 330] on td "Room Rental Fees" at bounding box center [989, 338] width 201 height 30
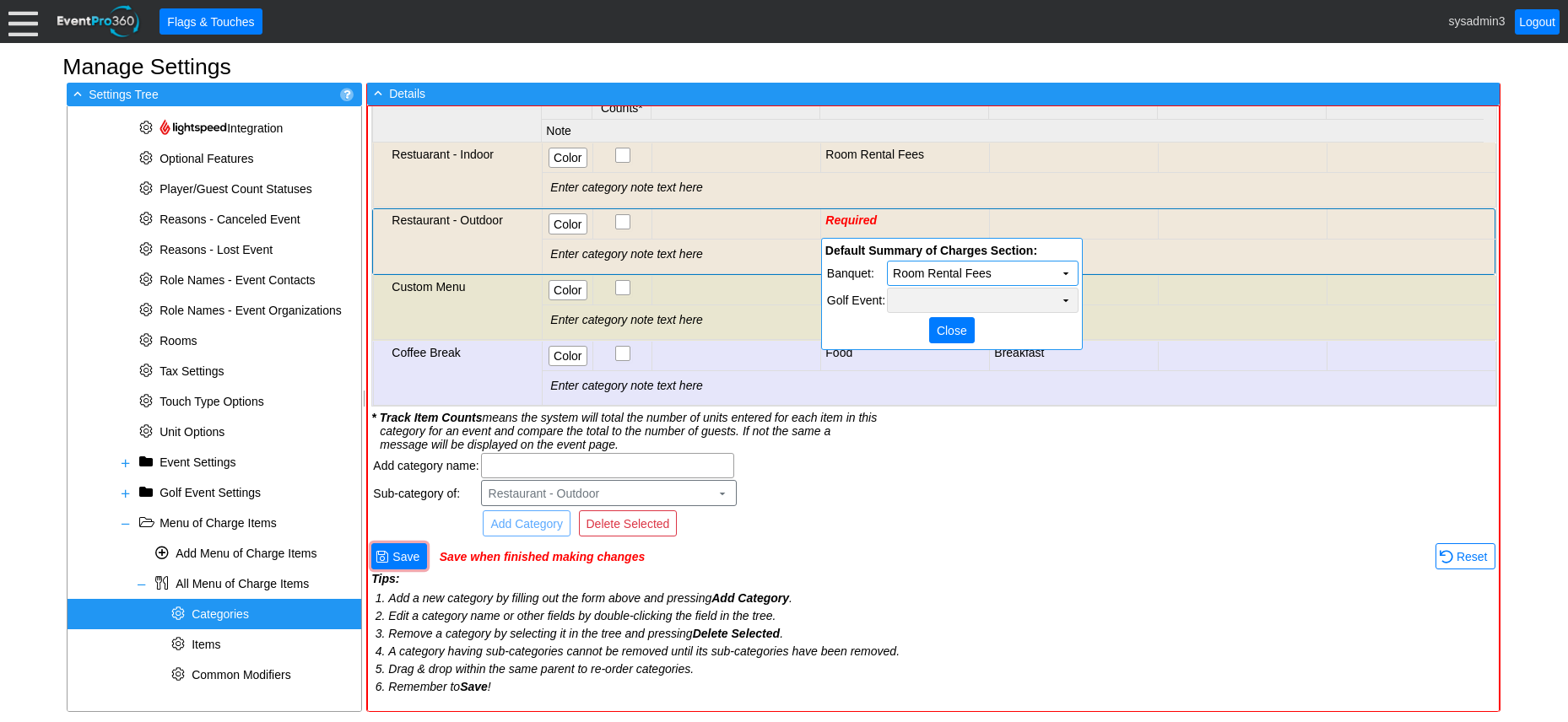
click at [965, 302] on td "Χ" at bounding box center [982, 300] width 189 height 24
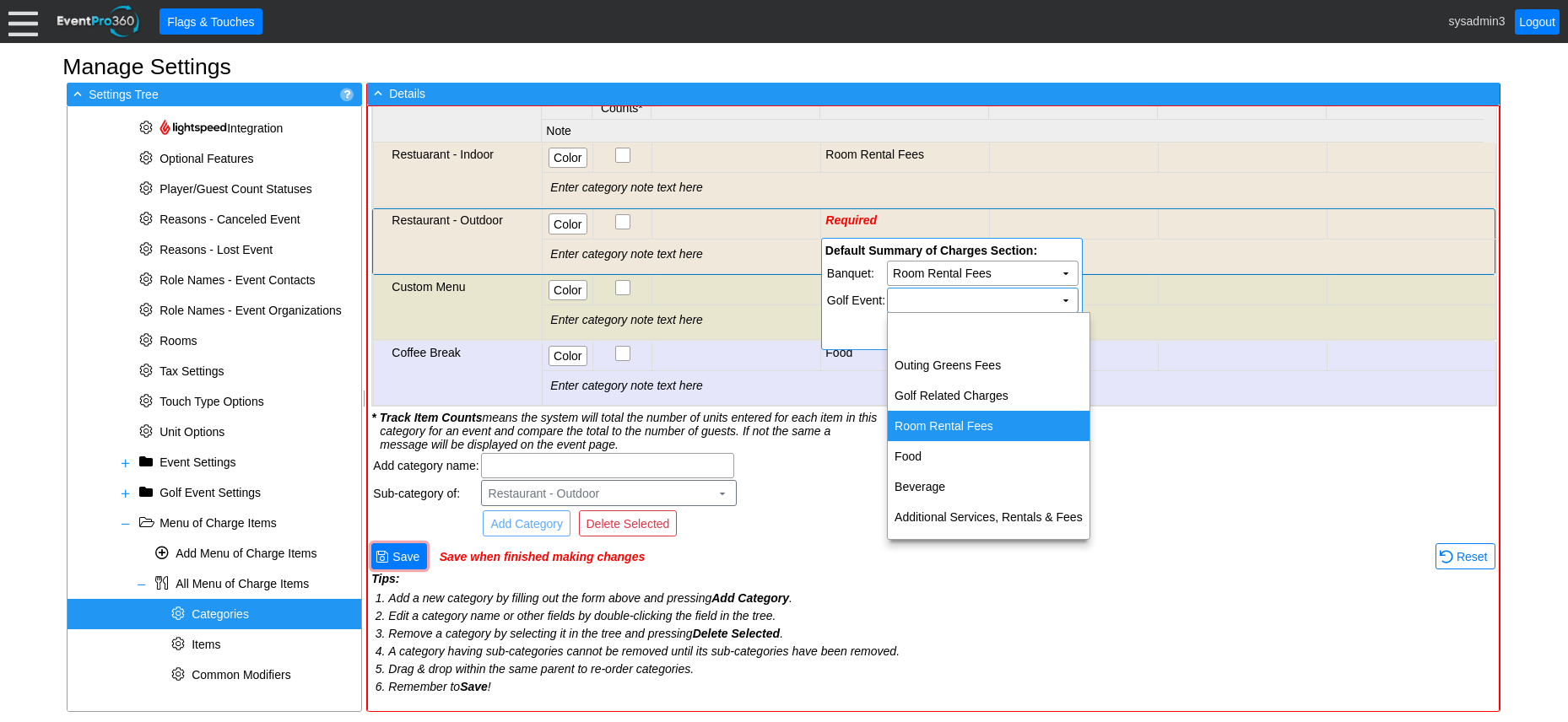
click at [946, 420] on td "Room Rental Fees" at bounding box center [989, 426] width 201 height 30
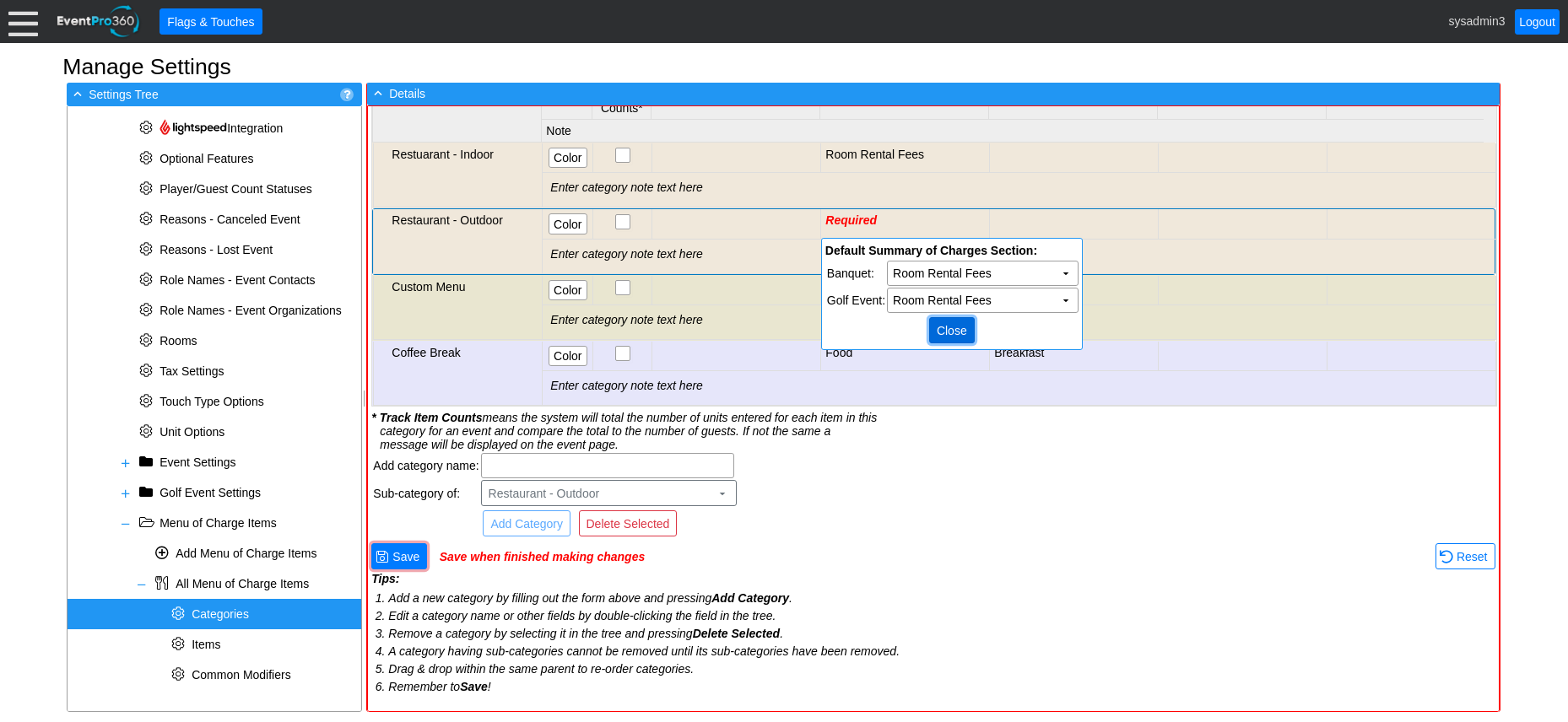
click at [958, 326] on span "Close" at bounding box center [952, 330] width 38 height 16
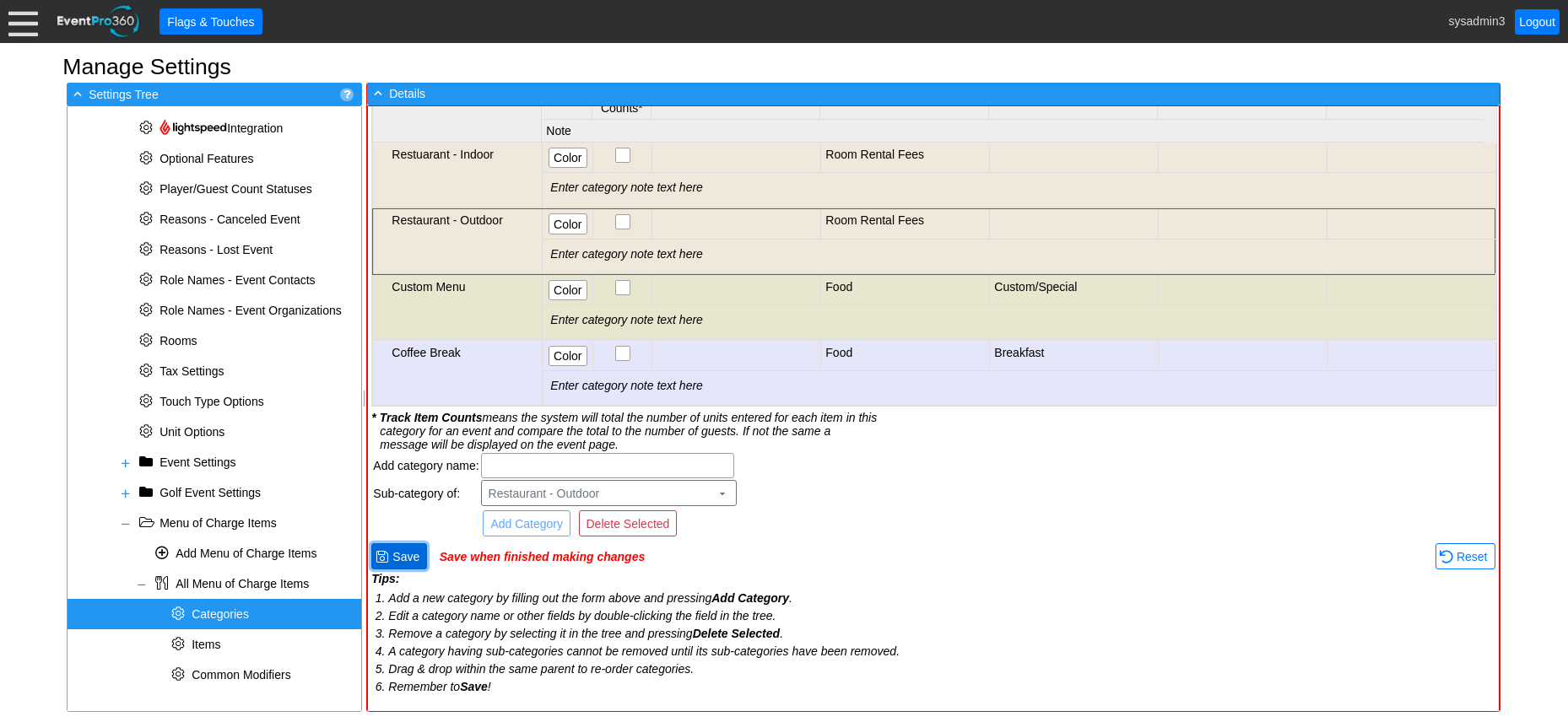
click at [403, 555] on span "Save" at bounding box center [406, 556] width 34 height 16
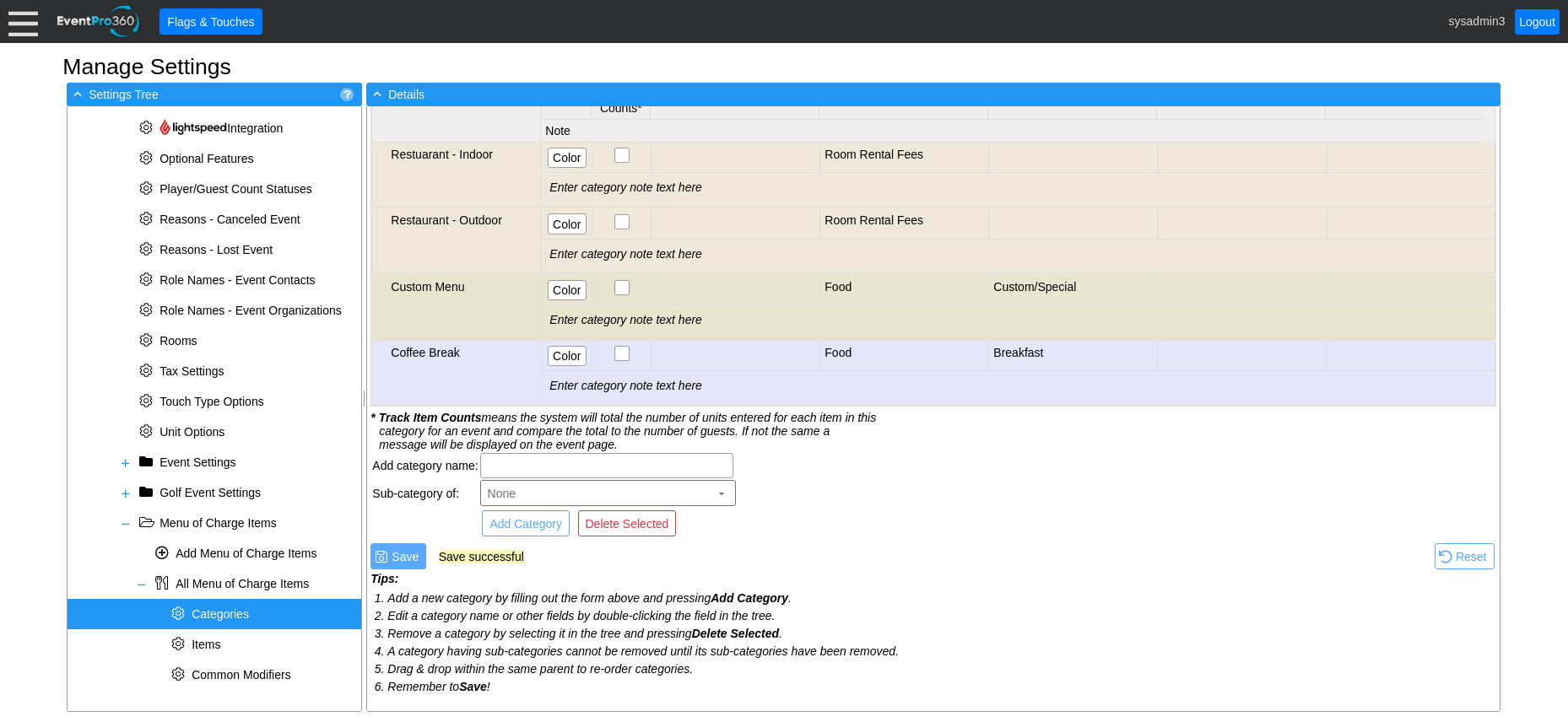
click at [874, 218] on td "Room Rental Fees" at bounding box center [904, 224] width 168 height 29
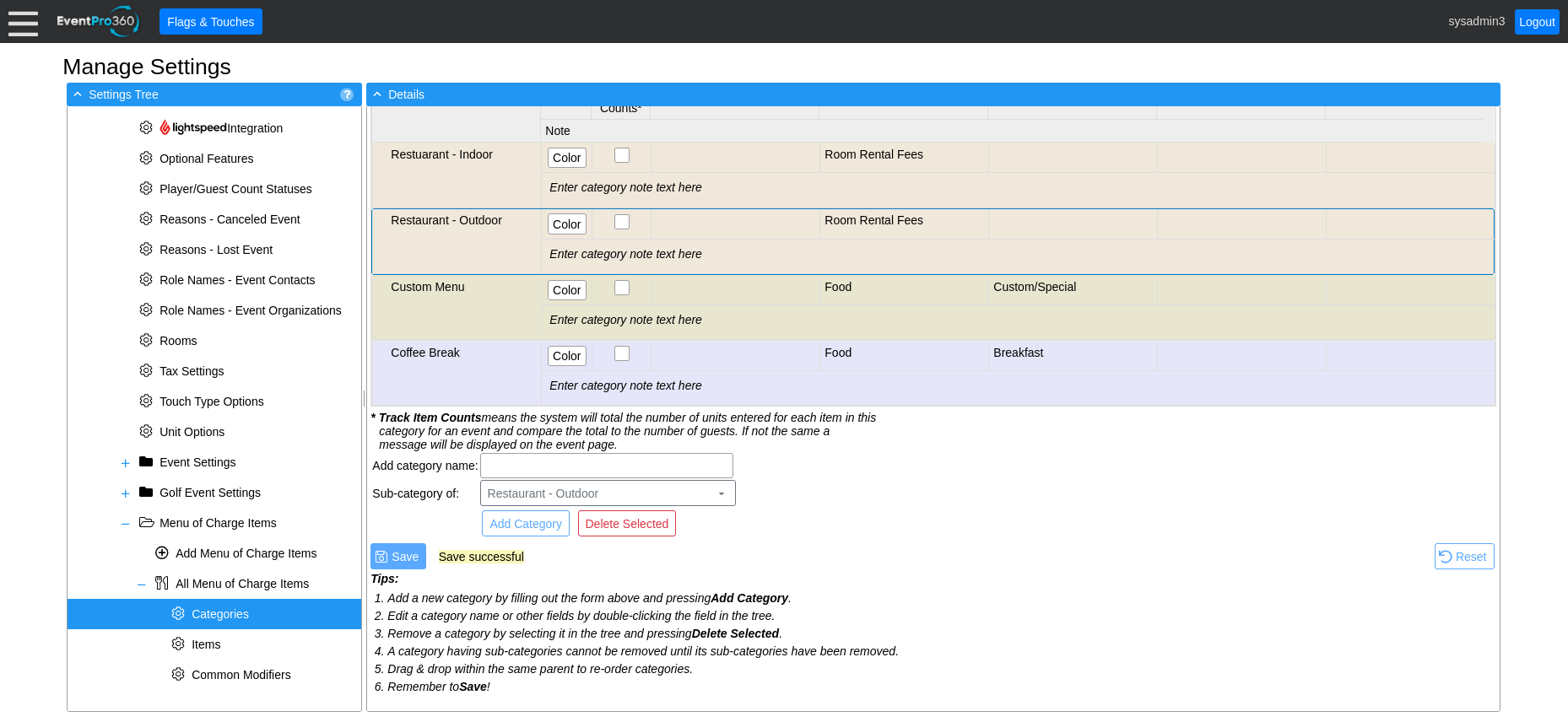
click at [874, 218] on td "Room Rental Fees" at bounding box center [904, 224] width 168 height 29
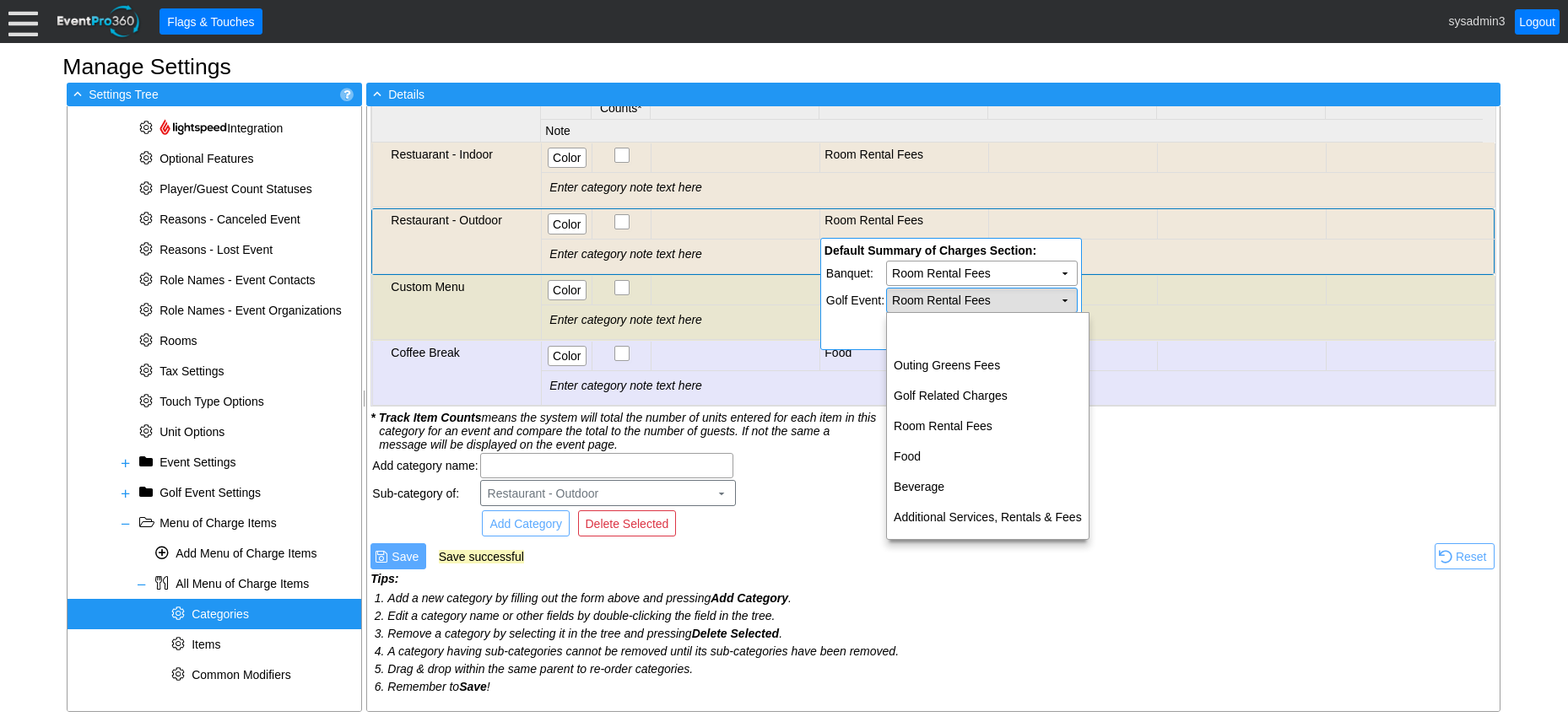
click at [1065, 298] on td "▼" at bounding box center [1065, 300] width 24 height 24
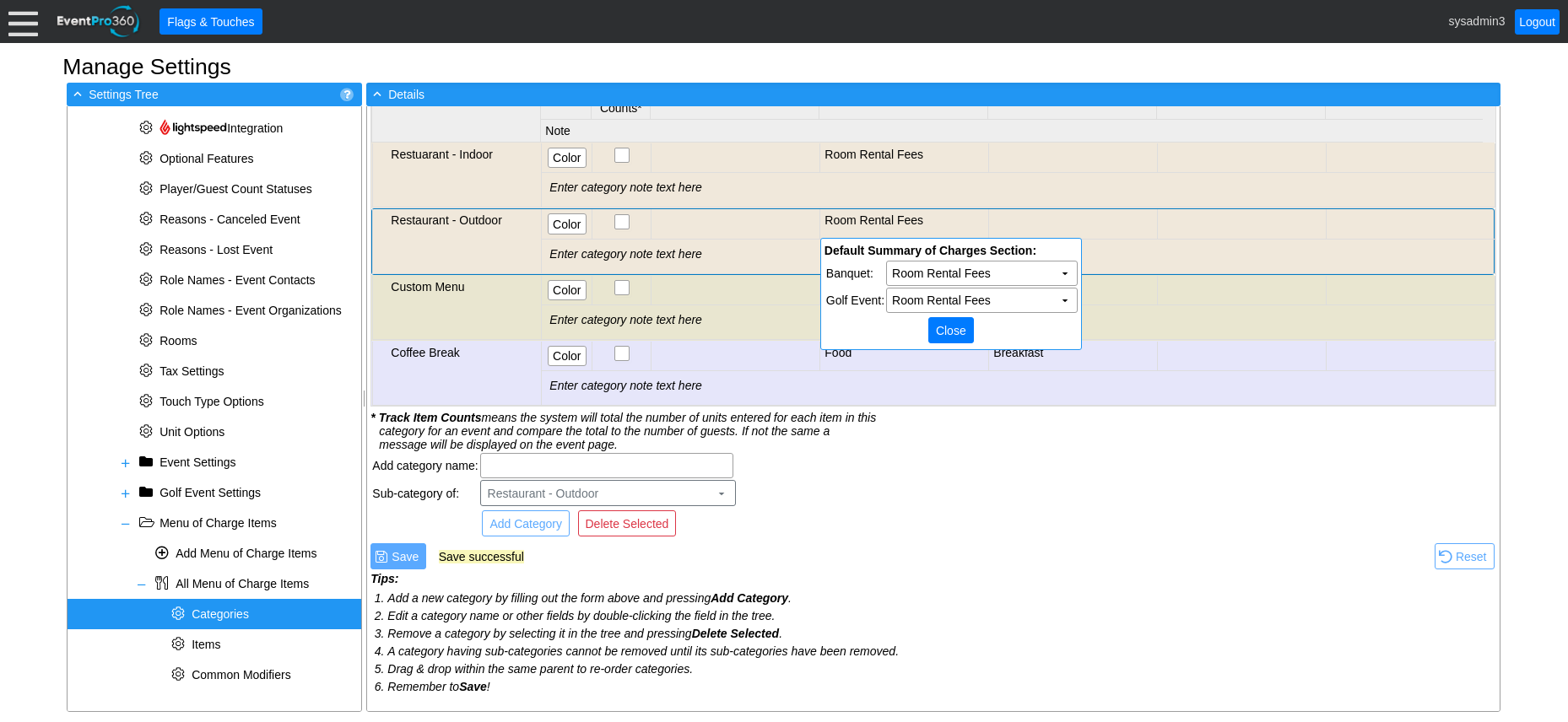
click at [1076, 582] on td "Tips: Add a new category by filling out the form above and pressing Add Categor…" at bounding box center [934, 640] width 1126 height 135
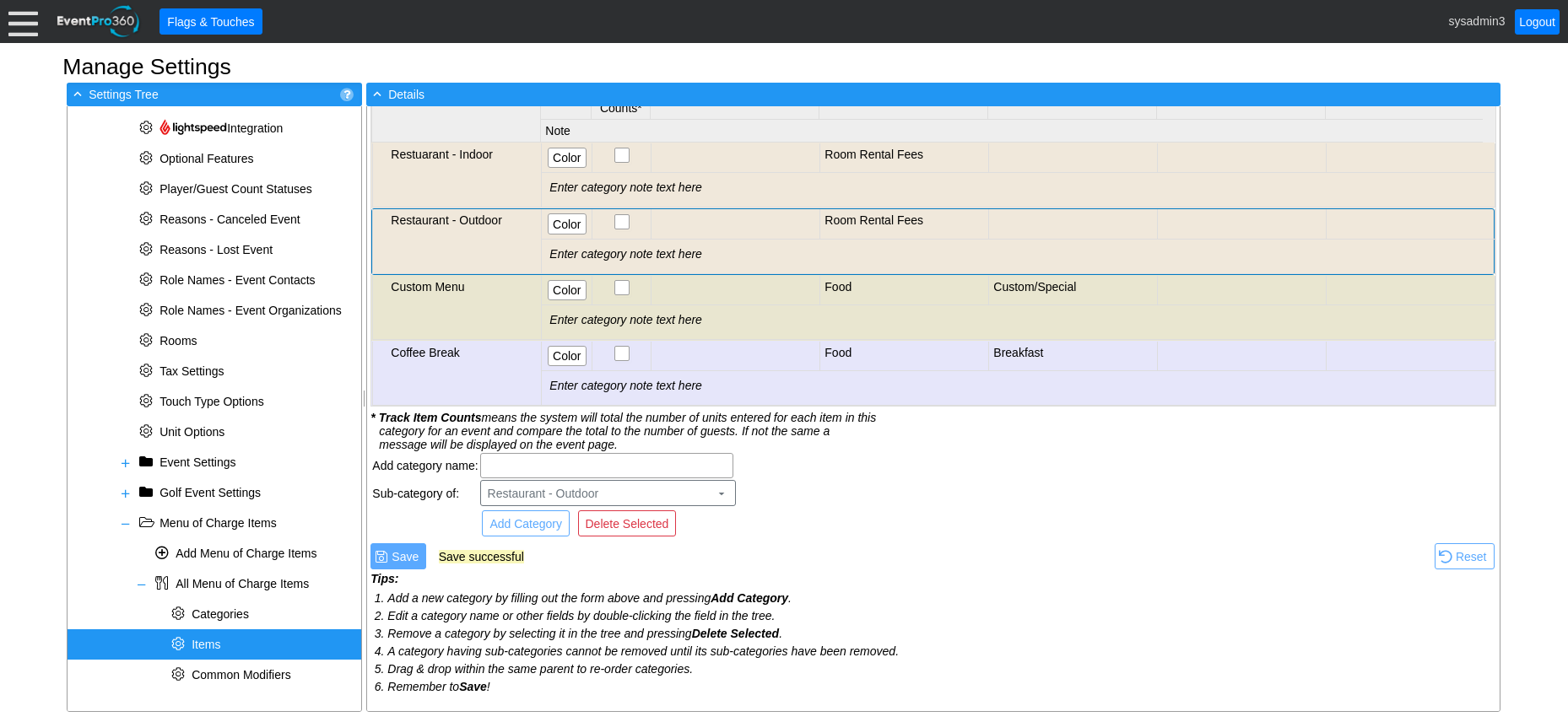
click at [204, 641] on span "Items" at bounding box center [205, 644] width 28 height 14
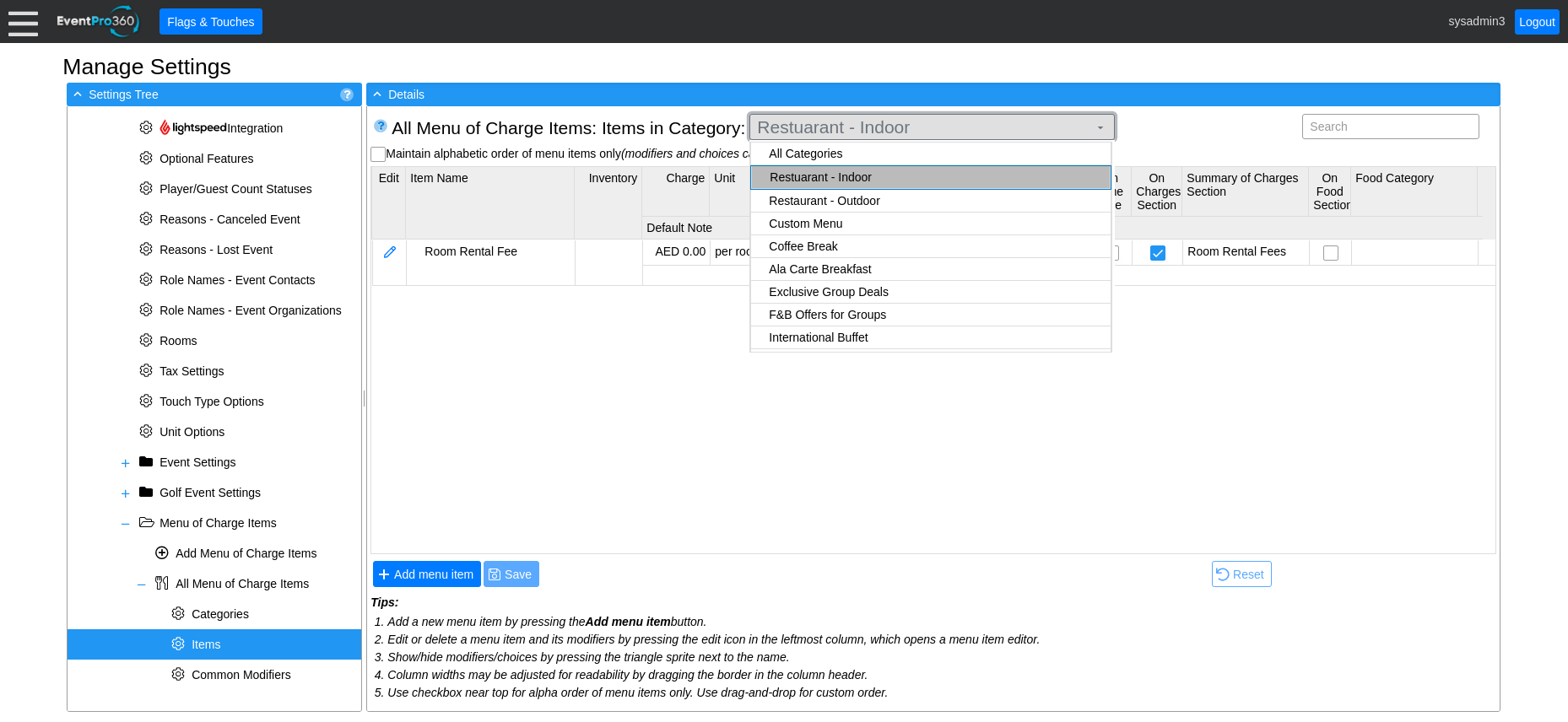
click at [1010, 128] on span "Restuarant - Indoor" at bounding box center [923, 127] width 338 height 16
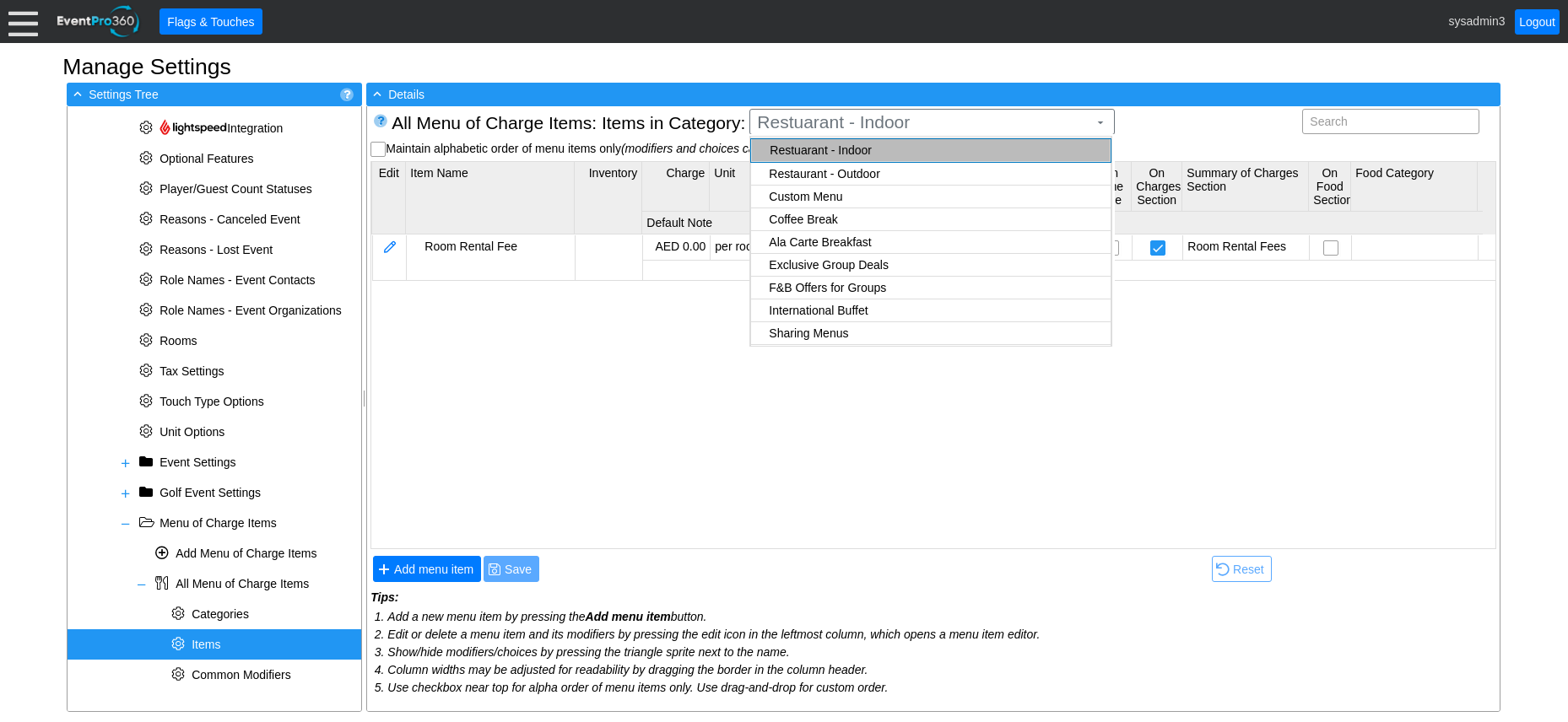
scroll to position [5, 0]
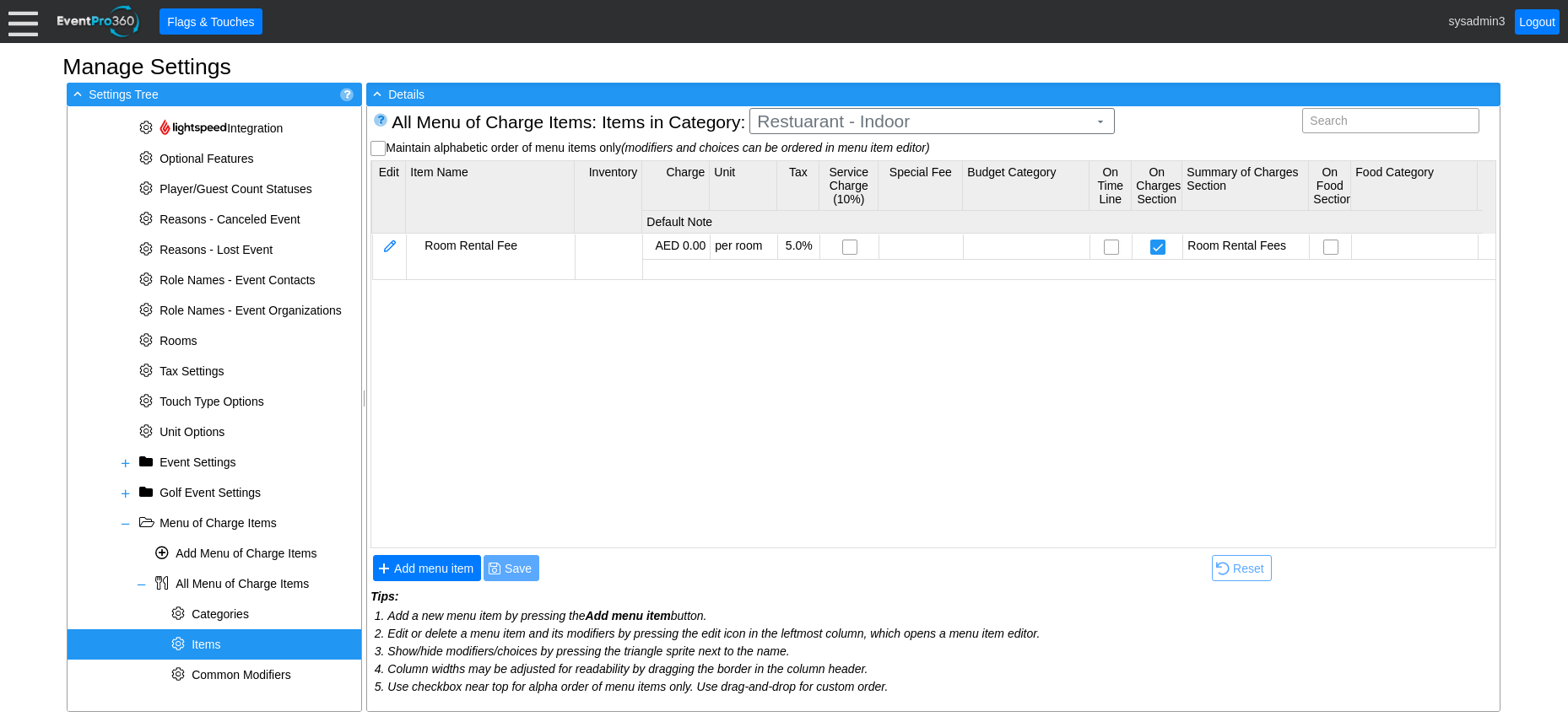
click at [1161, 124] on div "All Menu of Charge Items : Items in Category: Restuarant - Indoor ▼ Search" at bounding box center [933, 122] width 1092 height 28
click at [224, 641] on div "* Items" at bounding box center [214, 644] width 294 height 30
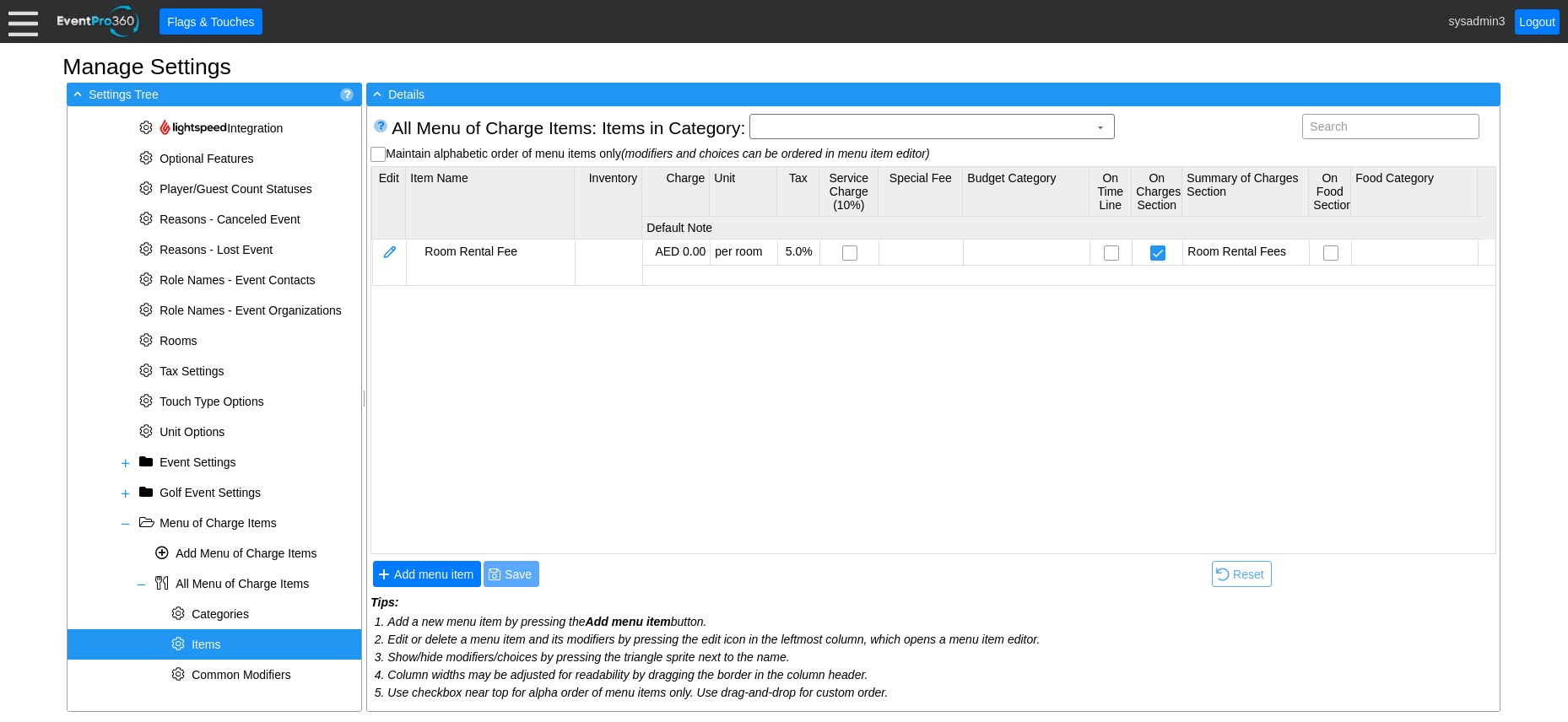
scroll to position [0, 0]
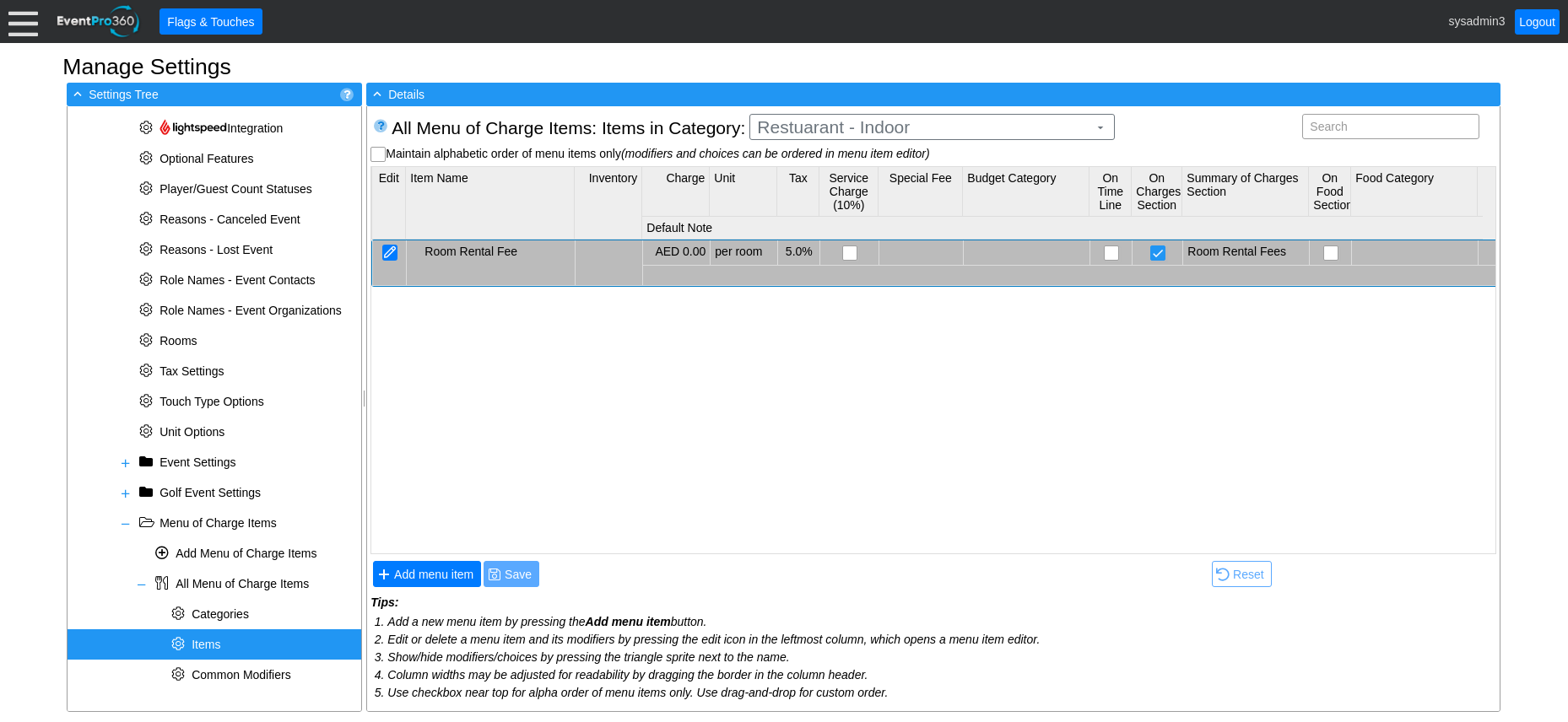
click at [390, 251] on div at bounding box center [390, 253] width 16 height 16
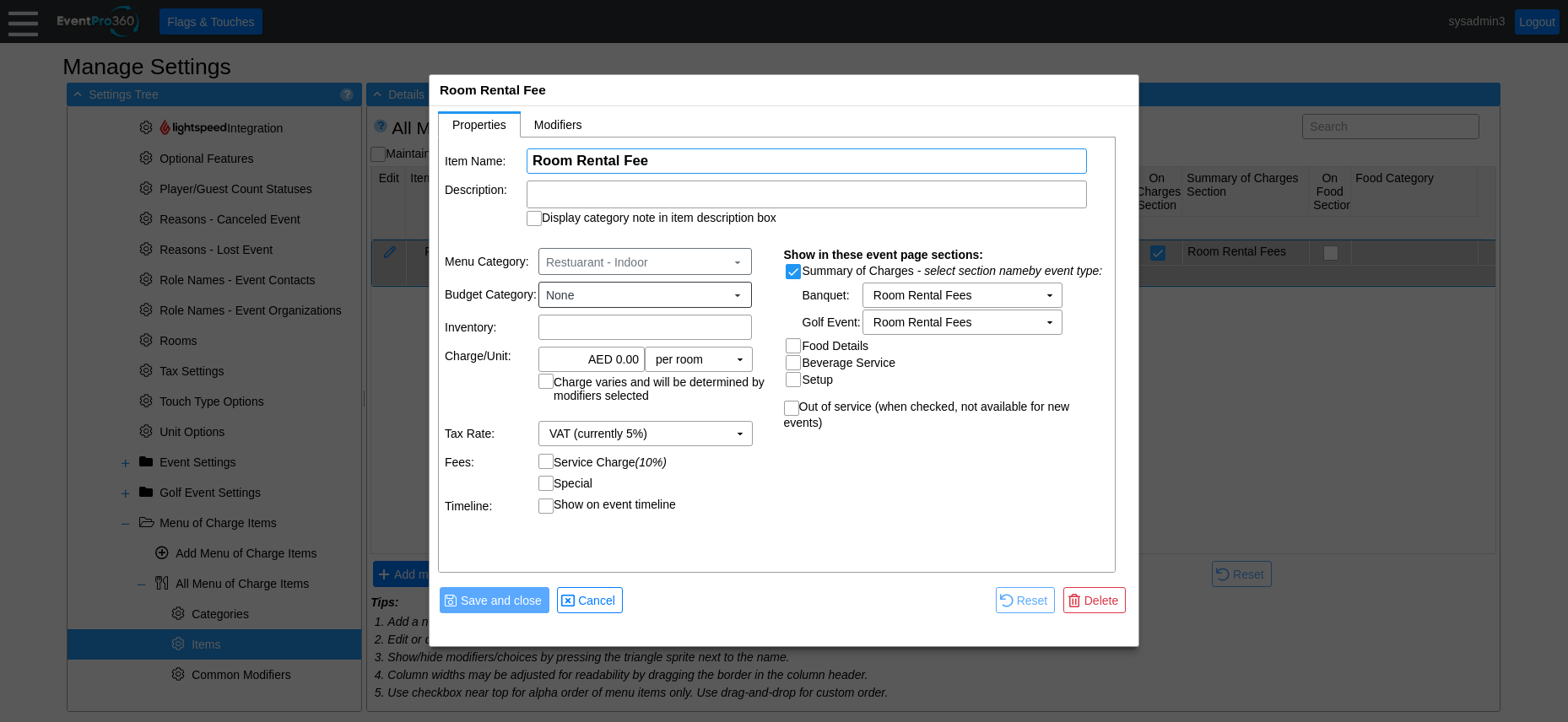
click at [654, 160] on input "Room Rental Fee" at bounding box center [806, 161] width 548 height 24
type input "Restaurant - Indoor - 25-50 - Breakfast"
click at [622, 357] on input "0.00" at bounding box center [591, 360] width 94 height 24
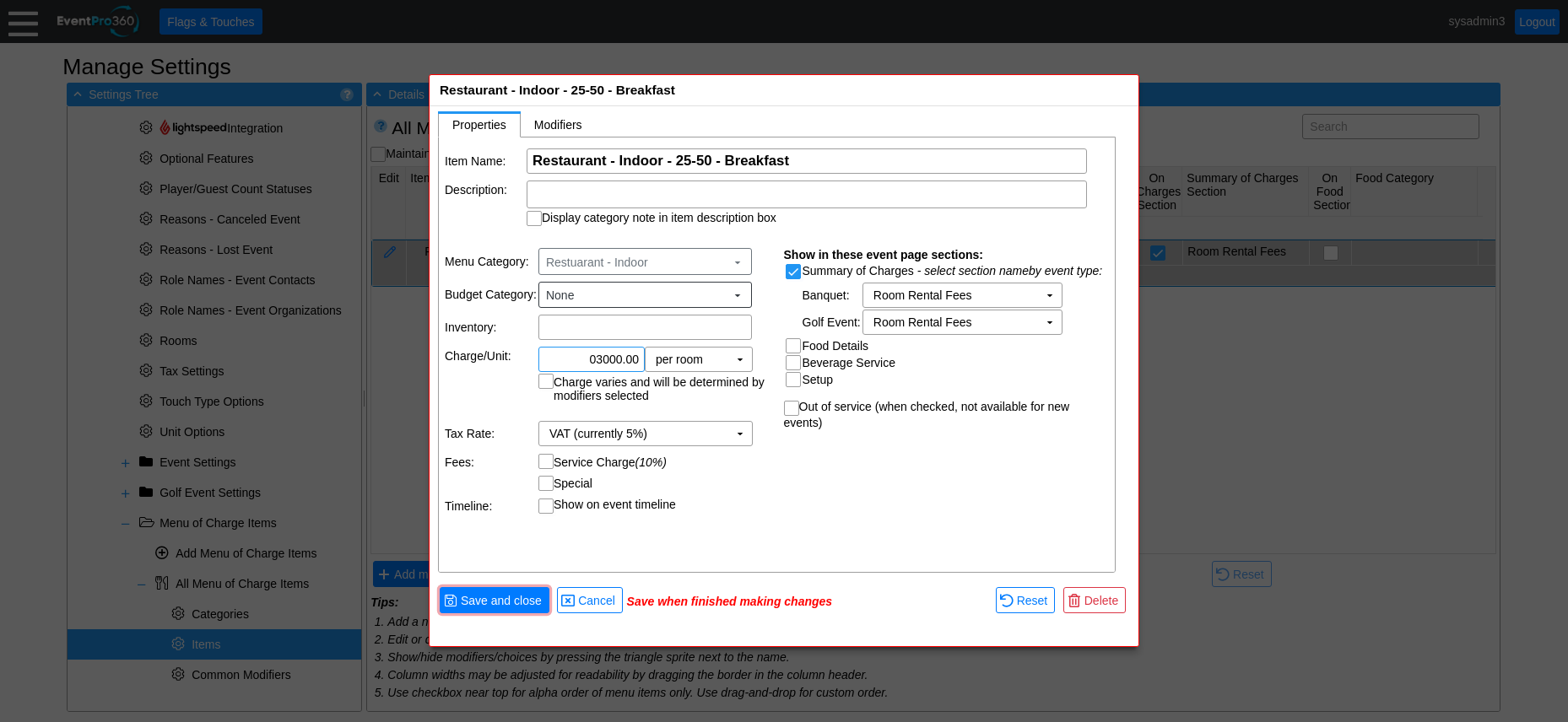
type input "AED 3,000.00"
click at [735, 459] on td "Service Charge (10%)" at bounding box center [654, 461] width 233 height 16
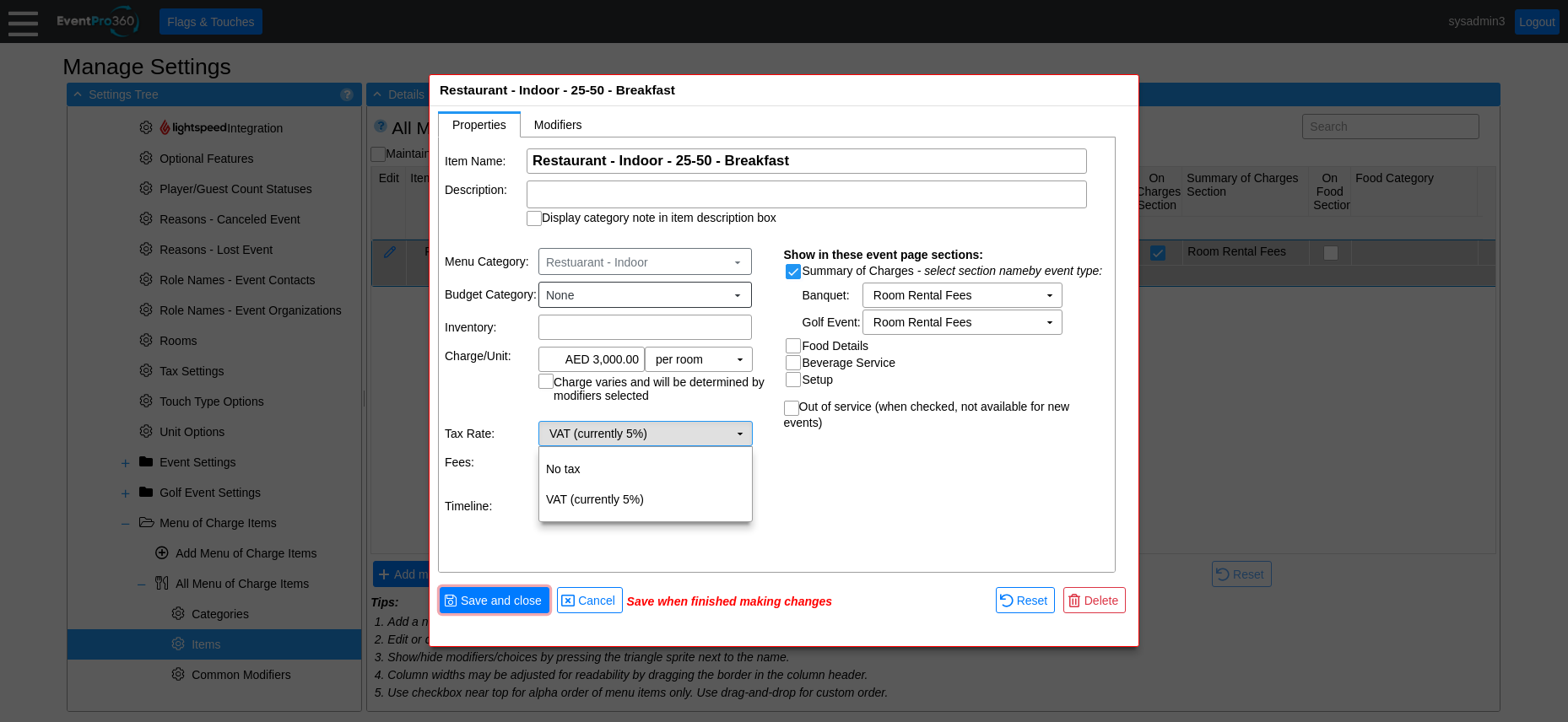
click at [741, 429] on td "▼" at bounding box center [741, 434] width 24 height 24
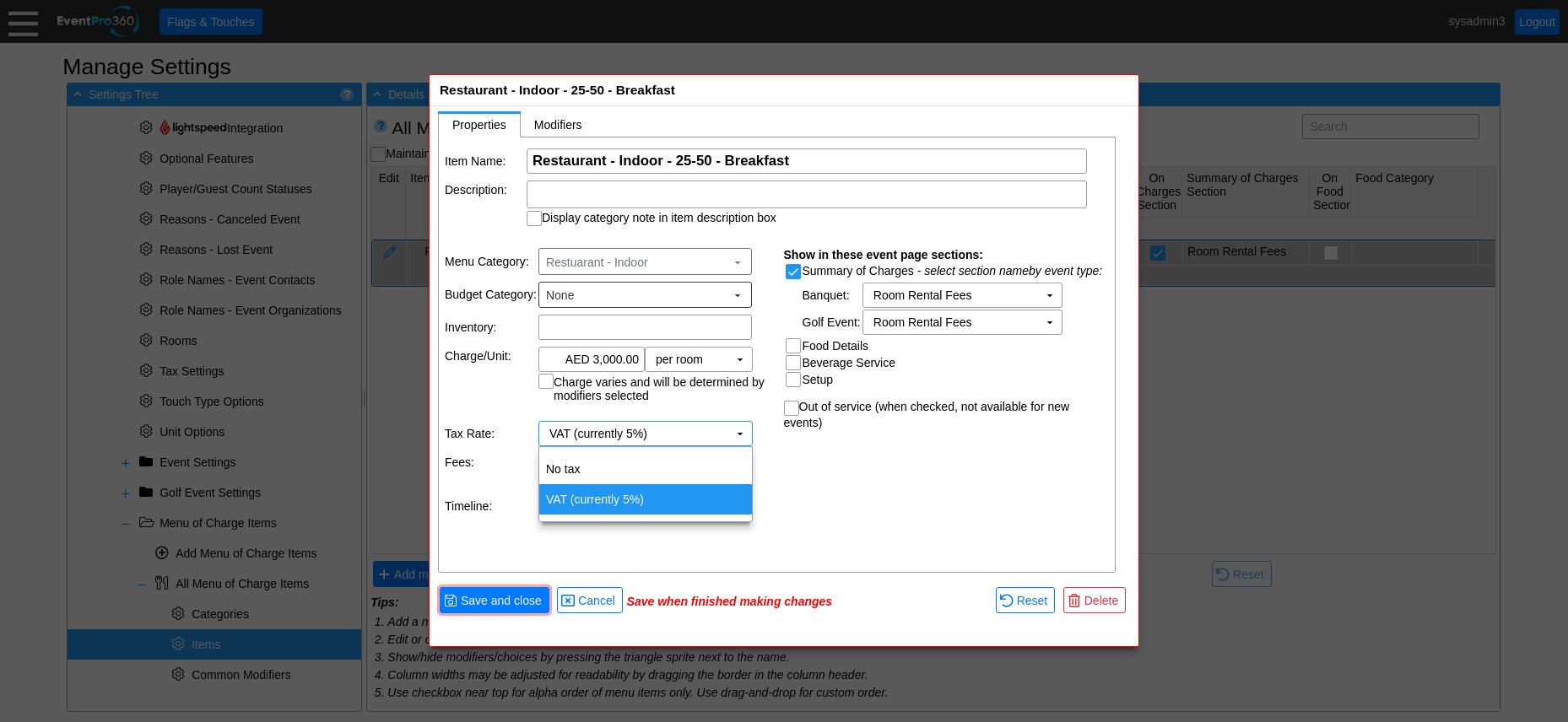
click at [602, 501] on td "VAT (currently 5%)" at bounding box center [645, 499] width 212 height 30
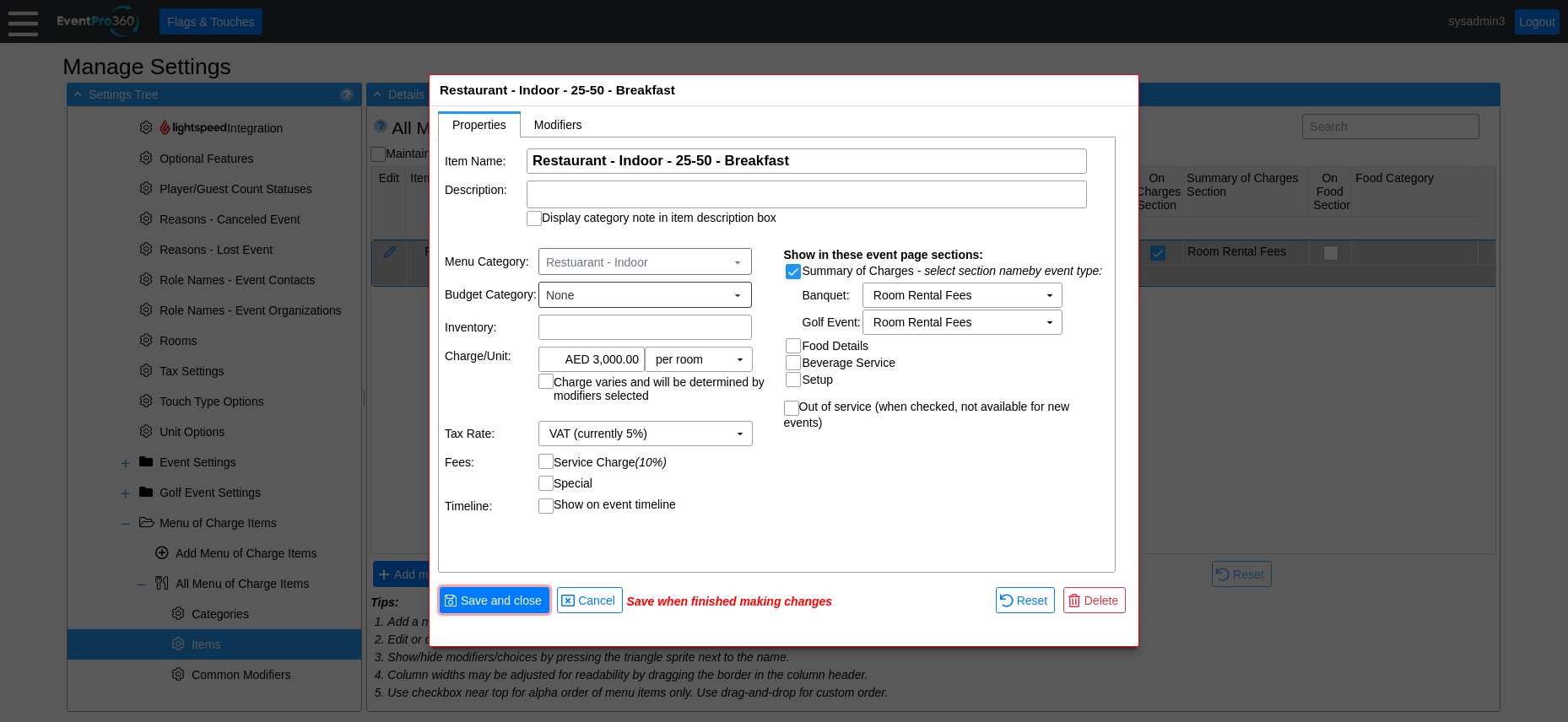
click at [546, 461] on input "Service Charge (10%)" at bounding box center [547, 463] width 16 height 16
click at [552, 458] on input "Service Charge (10%)" at bounding box center [547, 463] width 16 height 16
checkbox input "false"
click at [503, 601] on span "Save and close" at bounding box center [502, 600] width 88 height 16
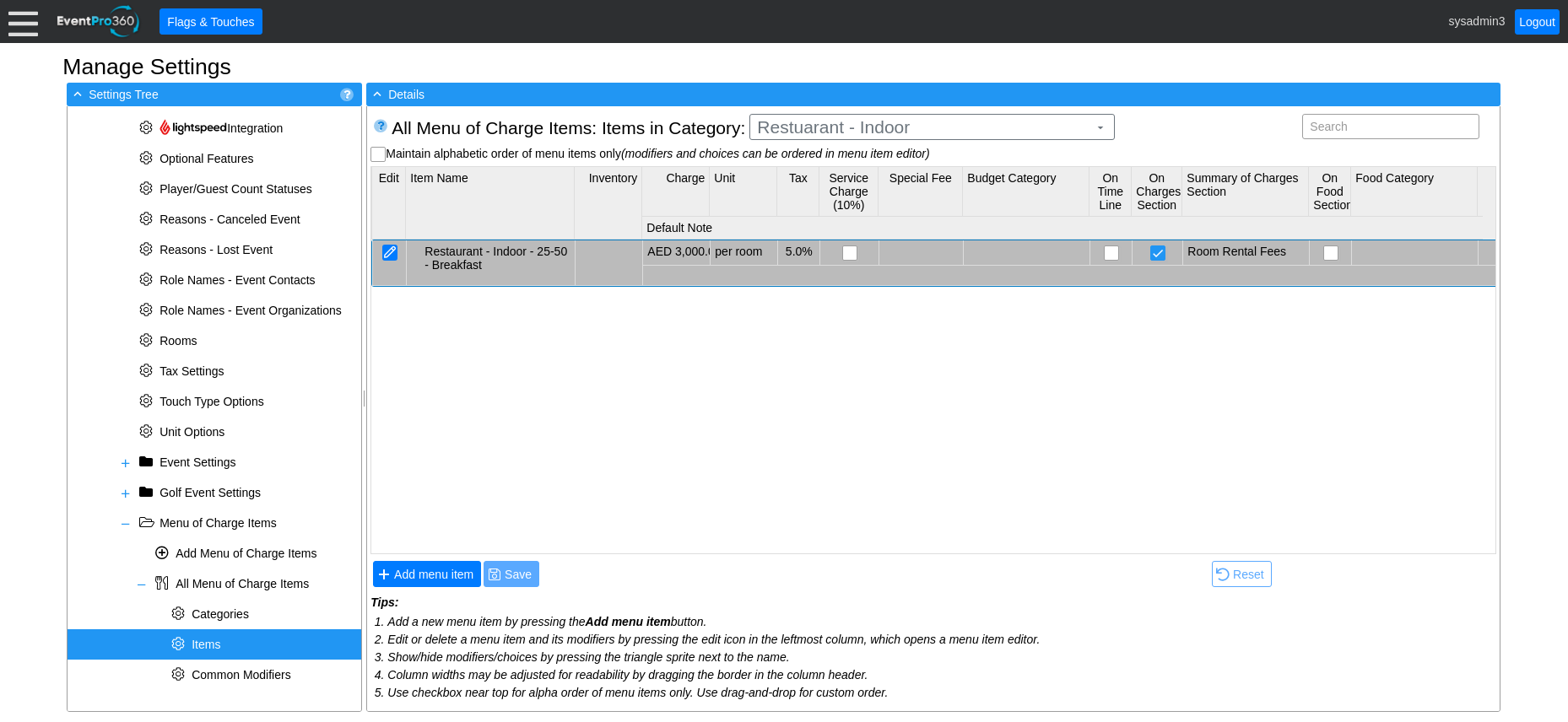
click at [390, 251] on div at bounding box center [390, 253] width 16 height 16
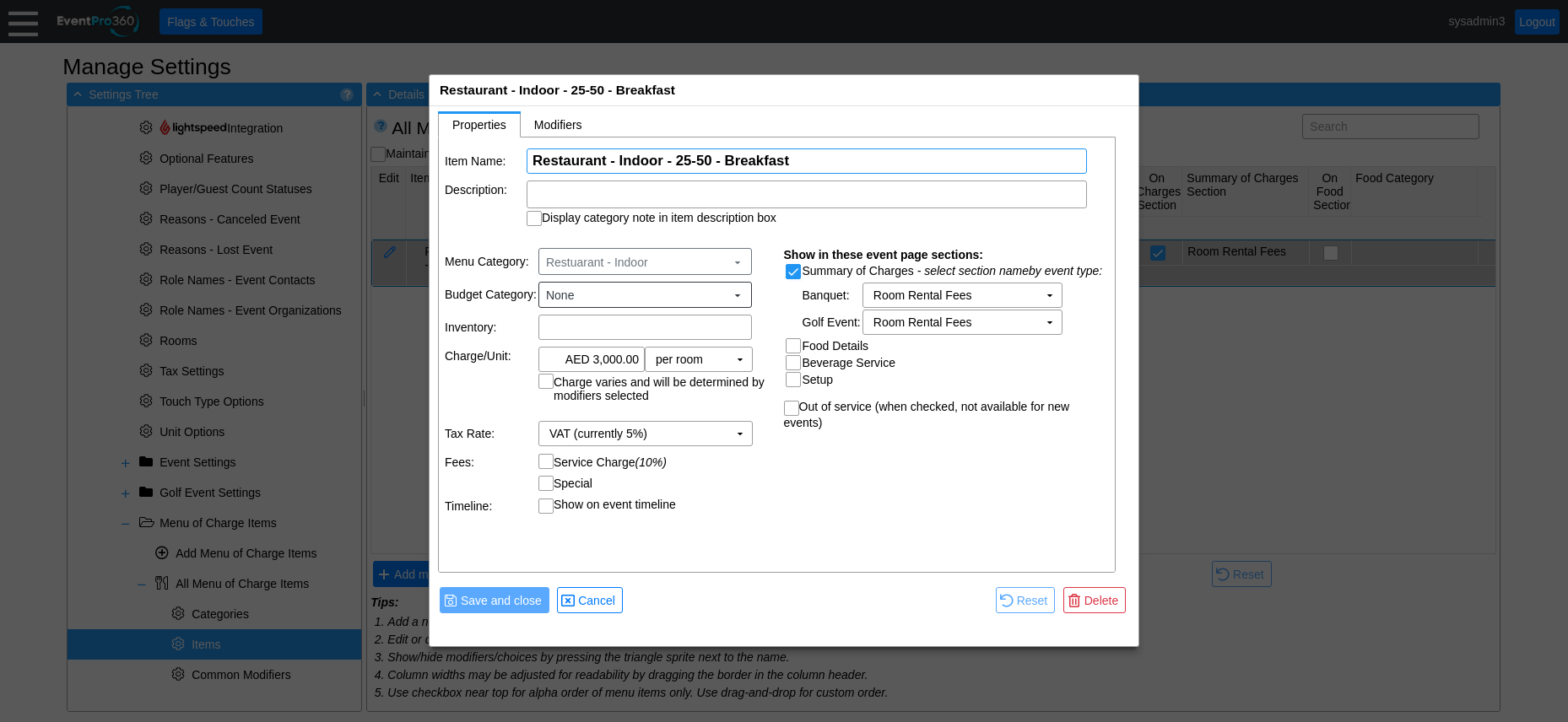
drag, startPoint x: 805, startPoint y: 160, endPoint x: 528, endPoint y: 172, distance: 277.3
click at [528, 172] on div "Χ Restaurant - Indoor - 25-50 - Breakfast Name of the menu item" at bounding box center [806, 161] width 560 height 26
click at [696, 544] on div "Item Name: Χ Restaurant - Indoor - 25-50 - Breakfast Name of the menu item Desc…" at bounding box center [778, 355] width 678 height 436
click at [600, 598] on span "Cancel" at bounding box center [597, 600] width 44 height 16
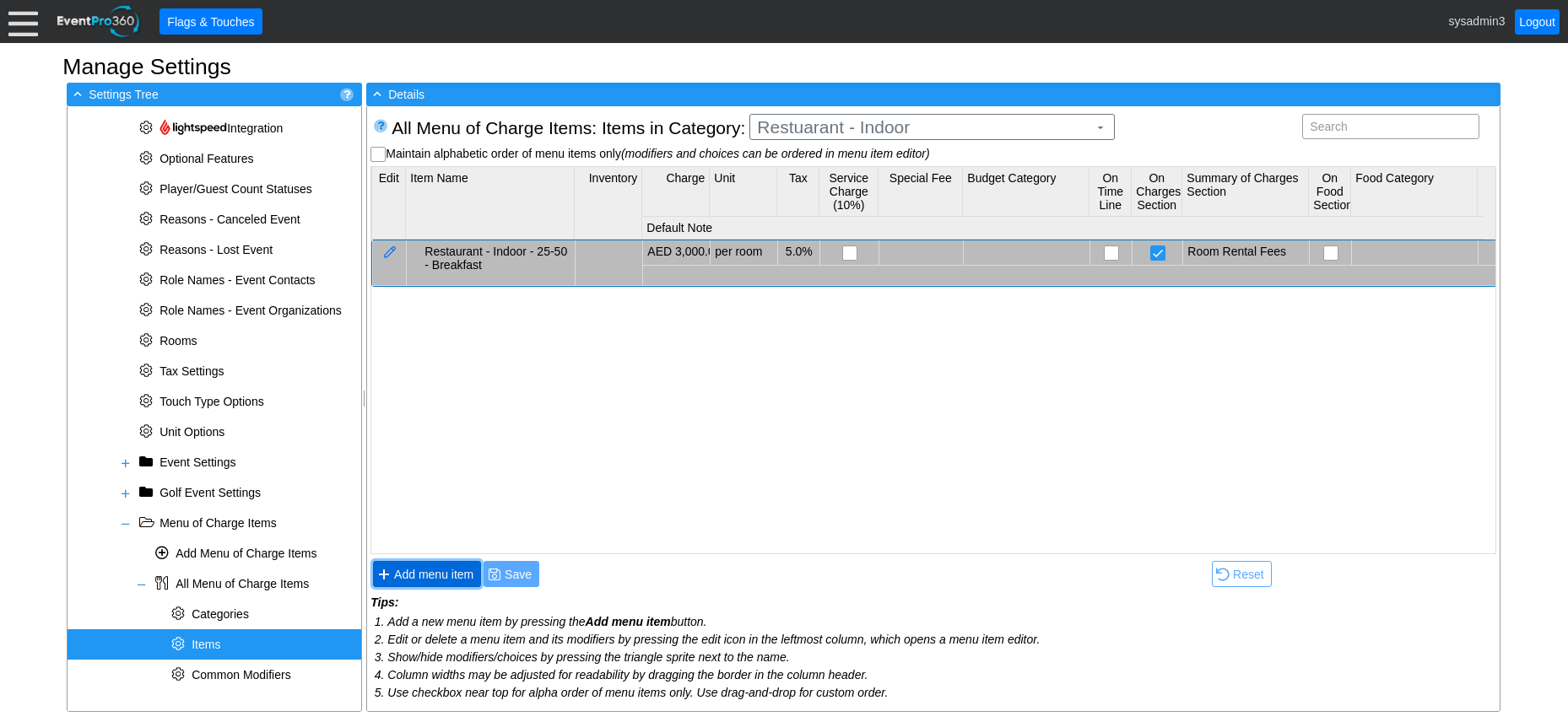
click at [436, 580] on span "Add menu item" at bounding box center [434, 575] width 86 height 16
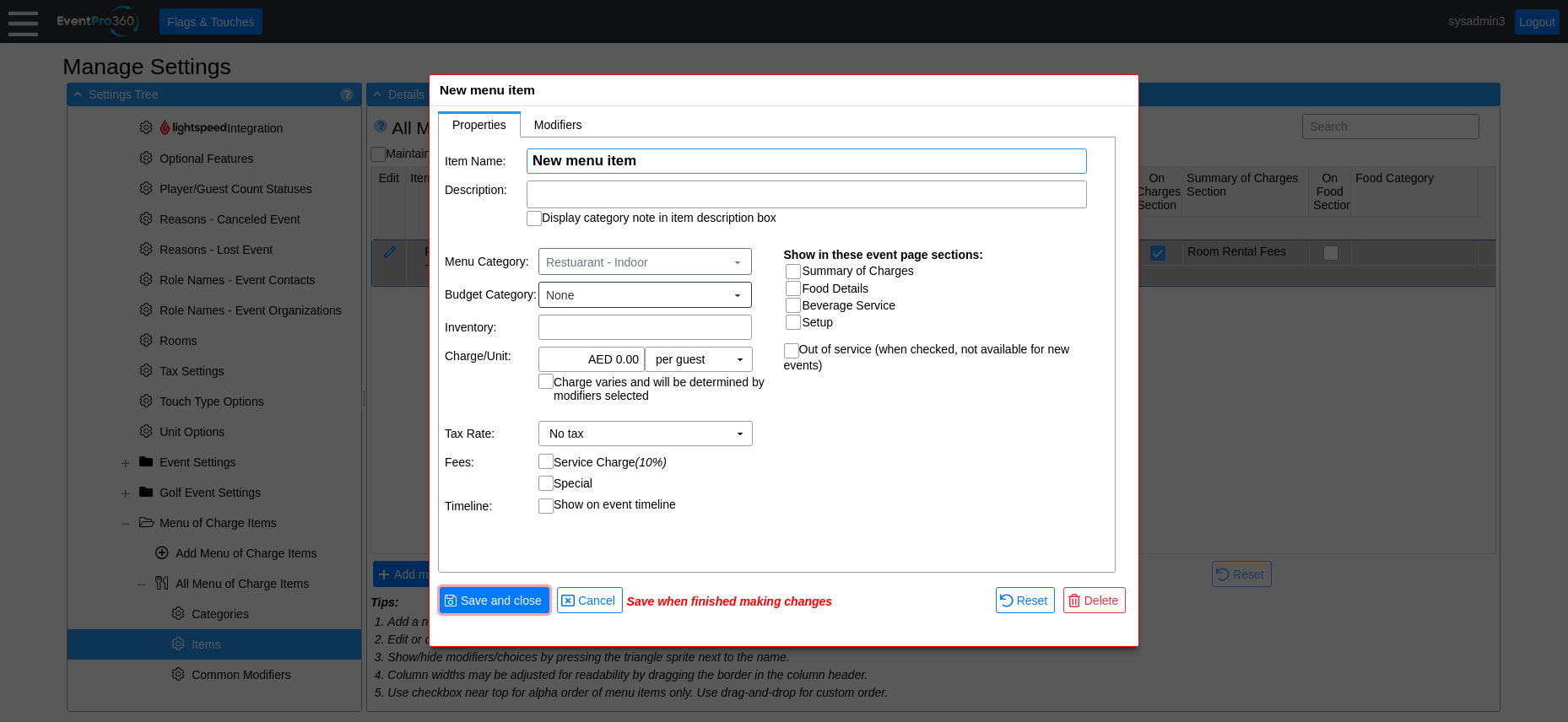
click at [663, 159] on input "New menu item" at bounding box center [806, 161] width 548 height 24
drag, startPoint x: 663, startPoint y: 159, endPoint x: 550, endPoint y: 159, distance: 113.0
click at [514, 159] on tr "Item Name: Χ New menu item Name of the menu item" at bounding box center [778, 161] width 666 height 26
paste input "Restaurant - Indoor - 25-50 - Breakfast"
type input "Restaurant - Indoor - 25-50 - Lunch/Dinner"
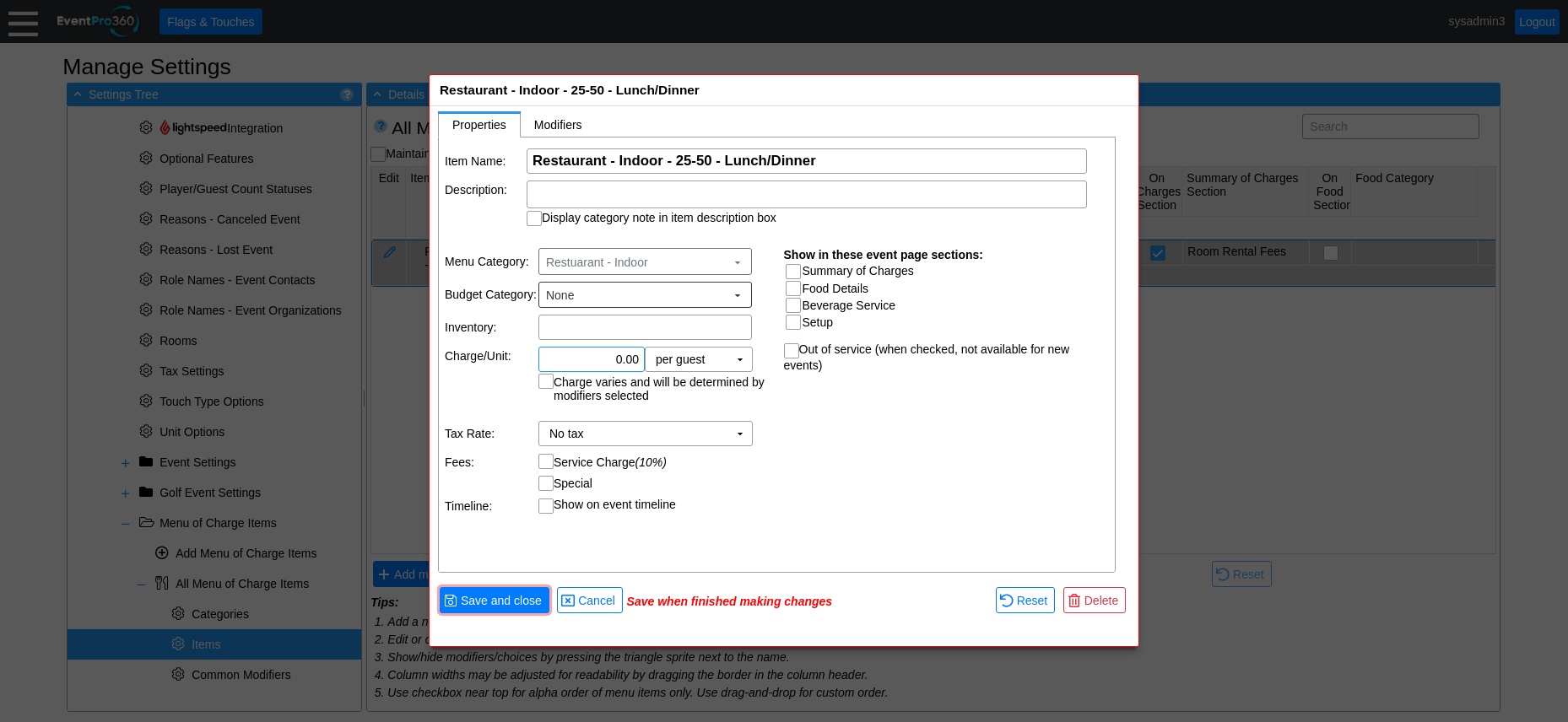
drag, startPoint x: 622, startPoint y: 351, endPoint x: 664, endPoint y: 337, distance: 44.3
click at [623, 351] on input "0.00" at bounding box center [591, 360] width 94 height 24
type input "AED 5,000.00"
click at [808, 439] on div "Item Name: Χ Restaurant - Indoor - 25-50 - Lunch/Dinner Name of the menu item D…" at bounding box center [778, 355] width 678 height 436
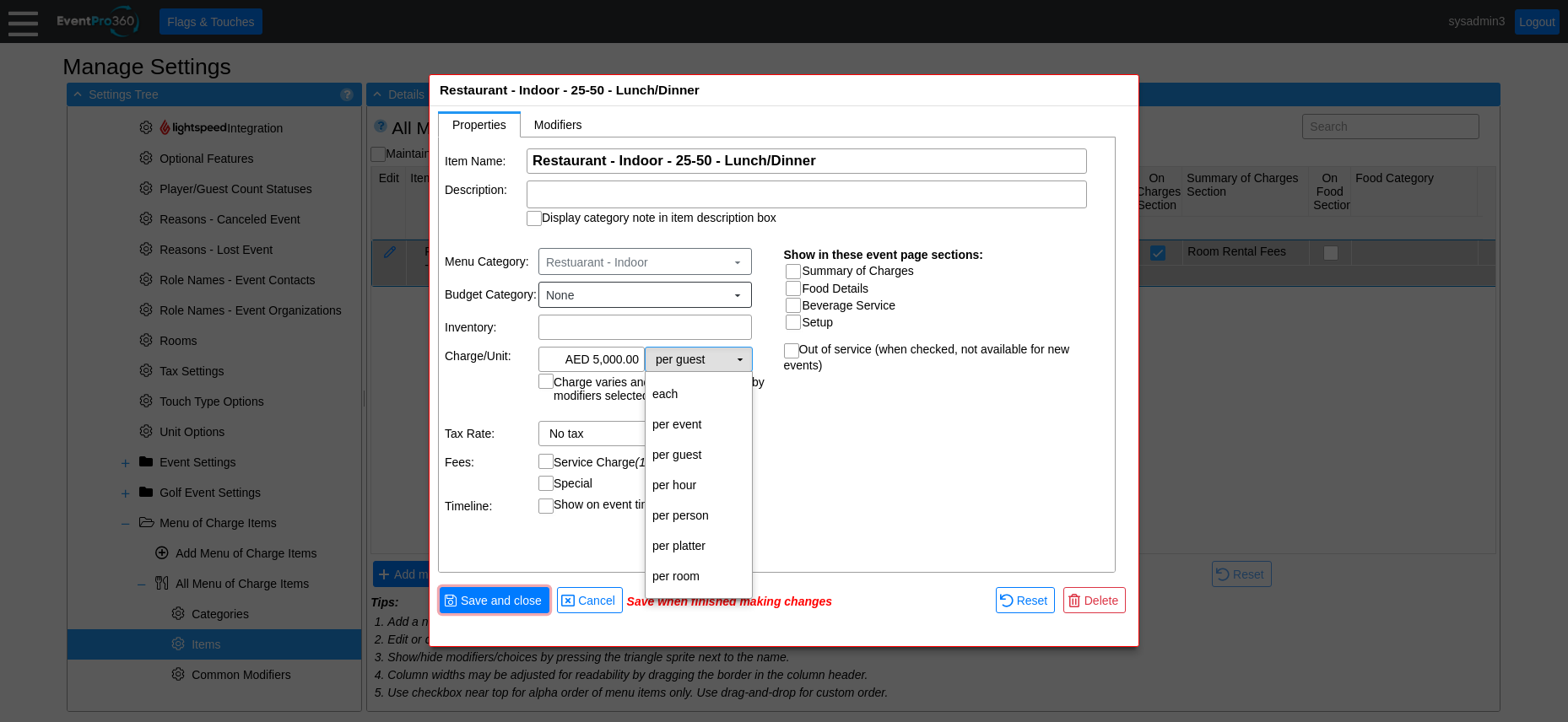
click at [741, 360] on td "▼" at bounding box center [741, 360] width 24 height 24
drag, startPoint x: 687, startPoint y: 574, endPoint x: 723, endPoint y: 473, distance: 107.2
click at [687, 572] on td "per room" at bounding box center [698, 576] width 106 height 30
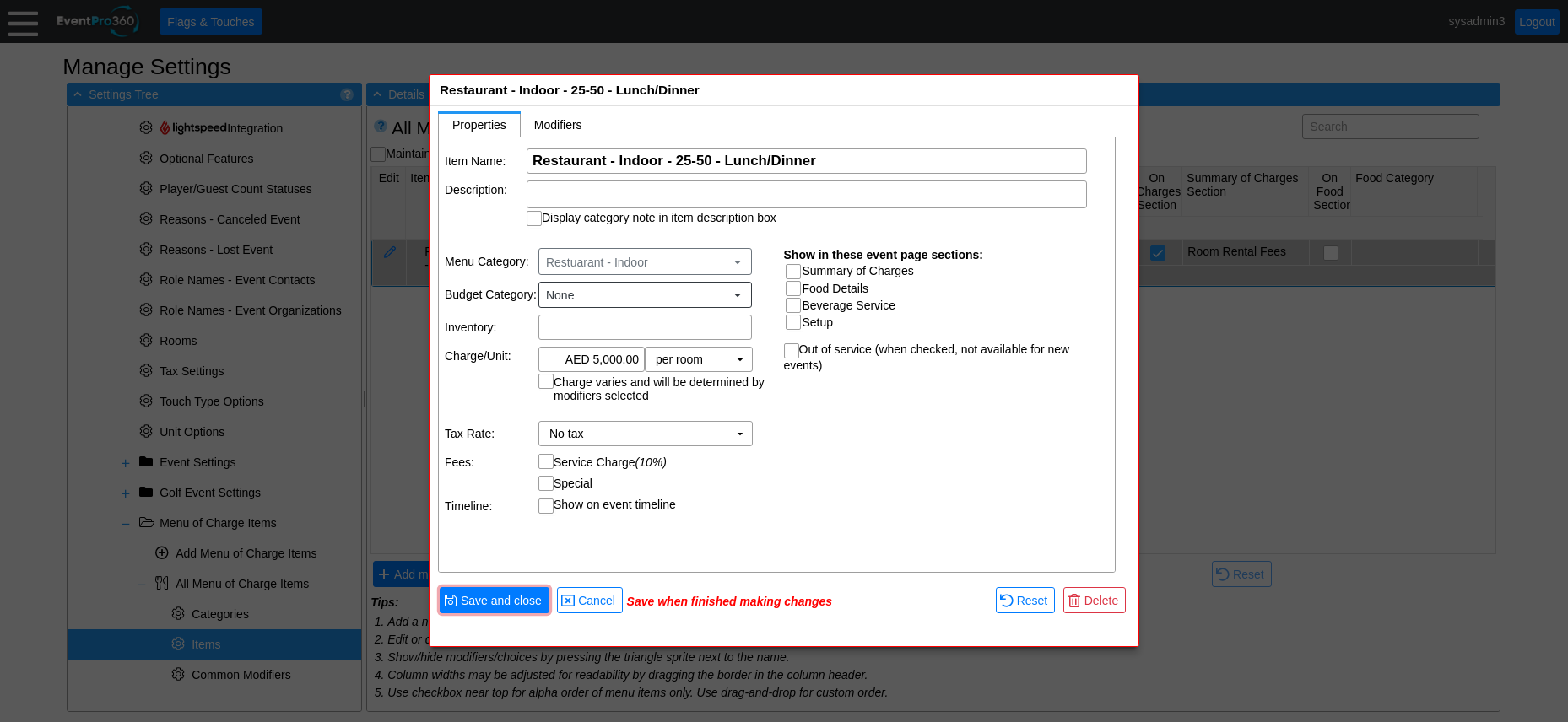
click at [797, 269] on input "Summary of Charges" at bounding box center [795, 274] width 16 height 16
checkbox input "true"
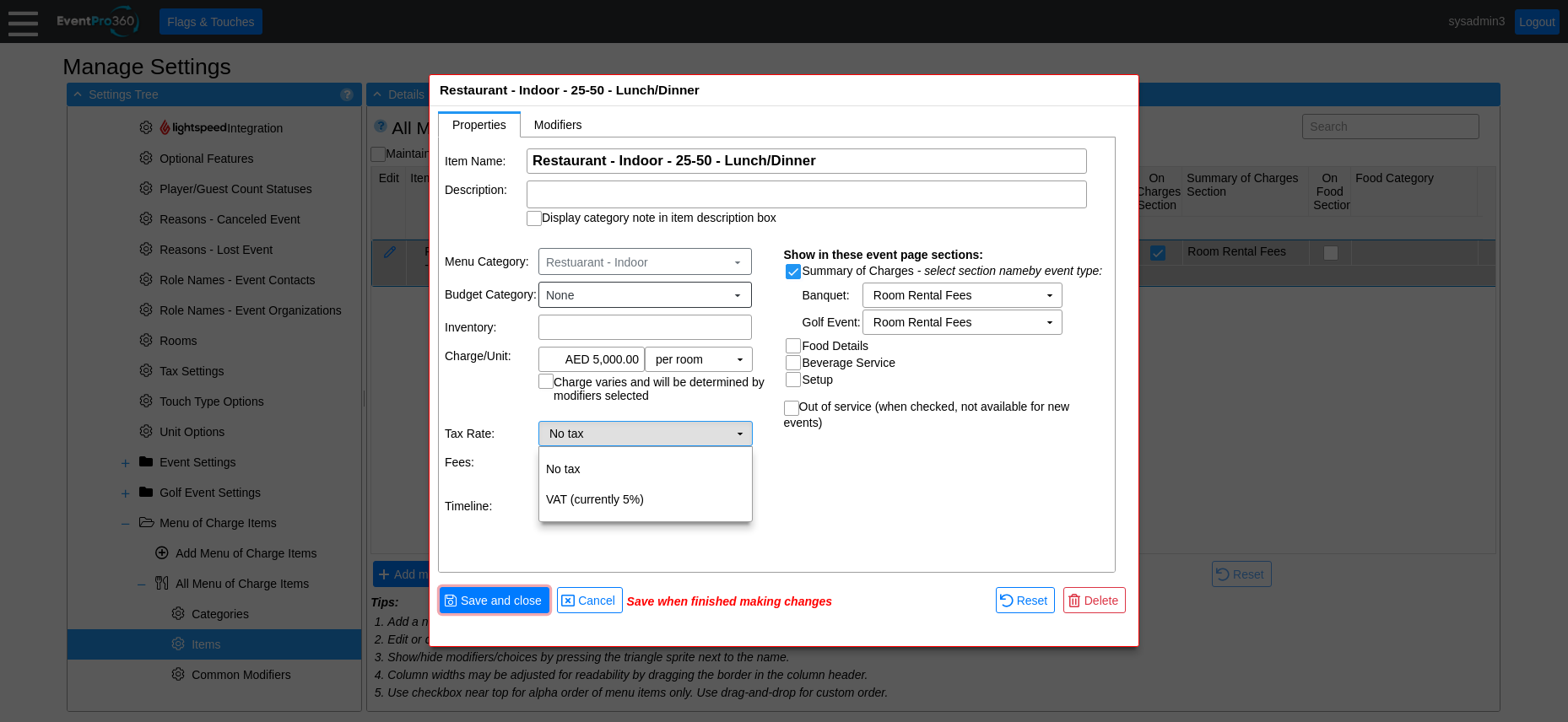
click at [689, 439] on td "No tax Χ" at bounding box center [633, 434] width 189 height 24
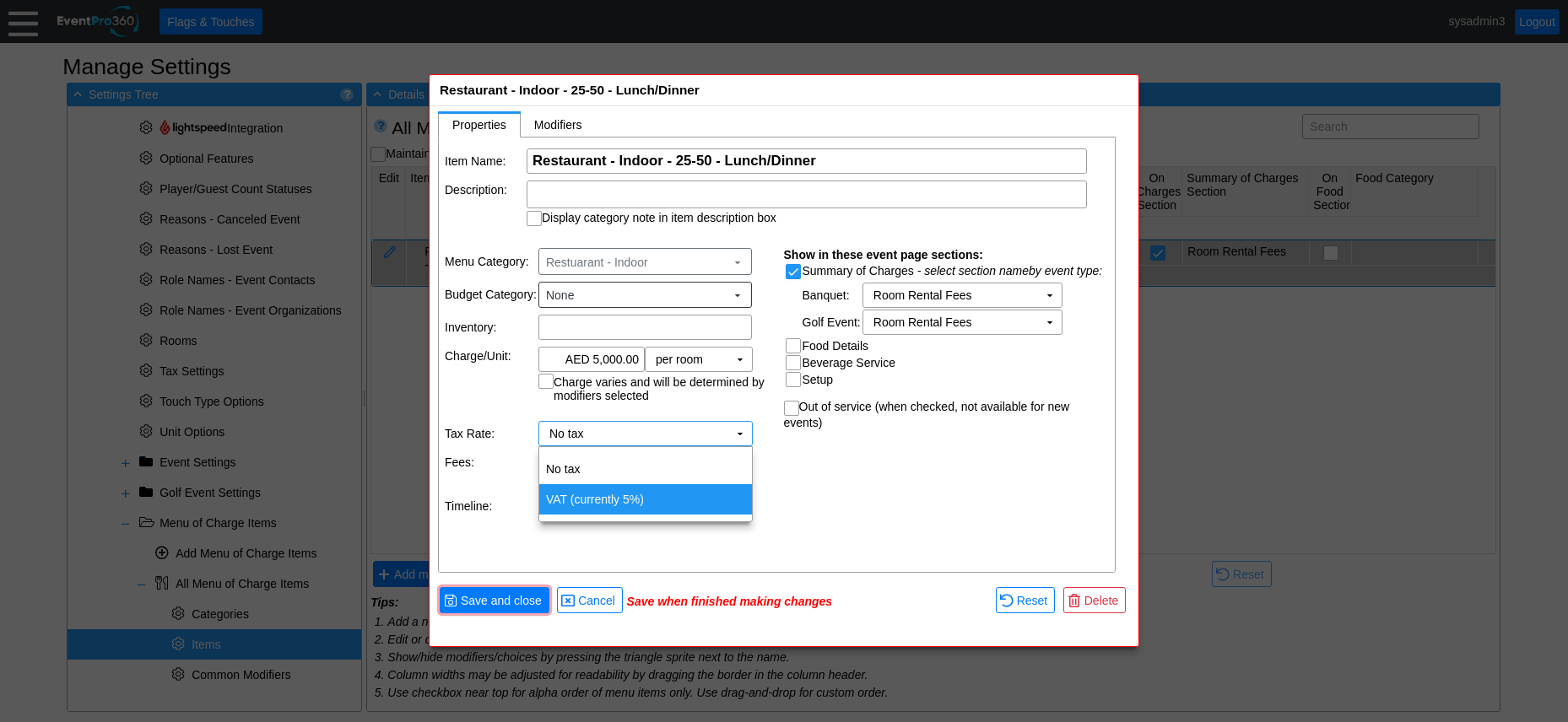
click at [616, 501] on td "VAT (currently 5%)" at bounding box center [645, 499] width 212 height 30
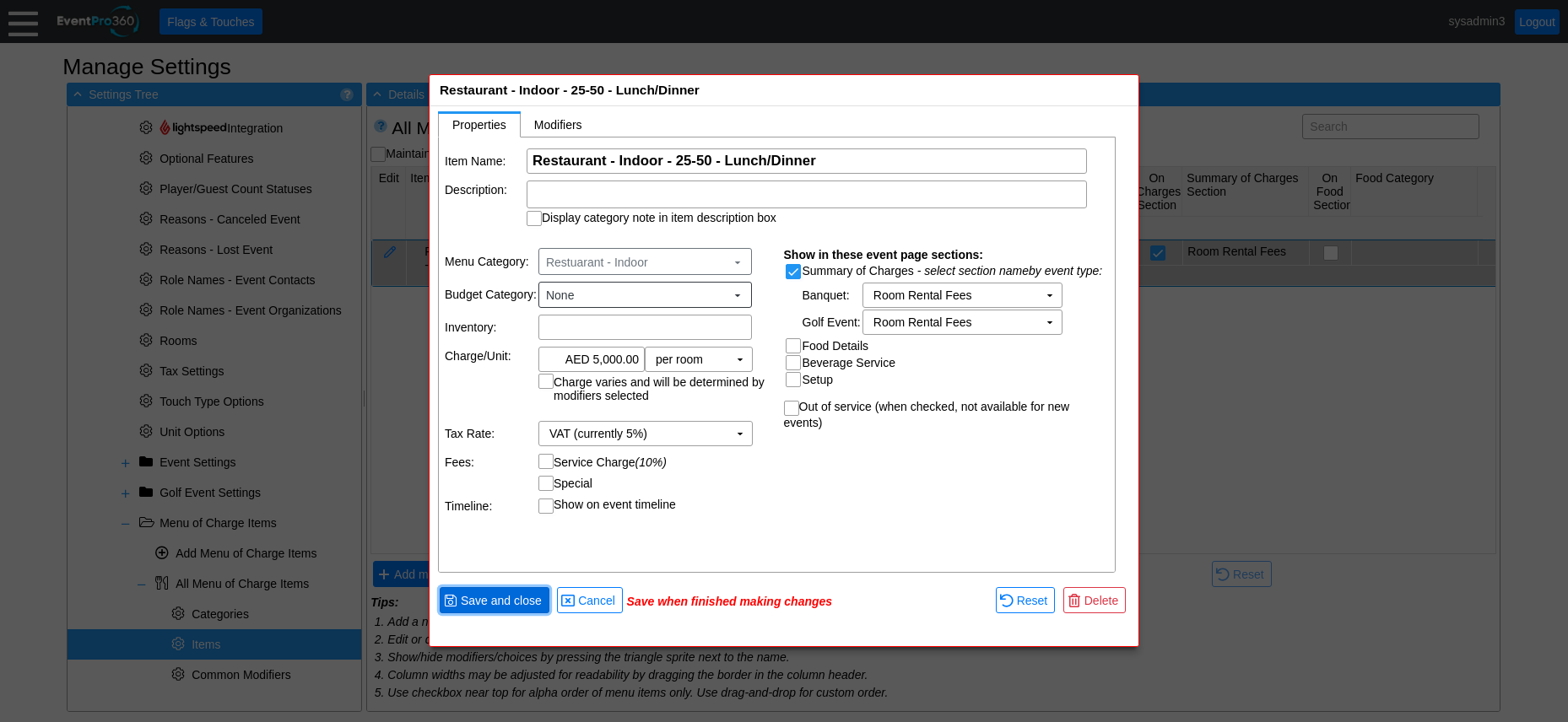
click at [485, 606] on span "Save and close" at bounding box center [502, 600] width 88 height 16
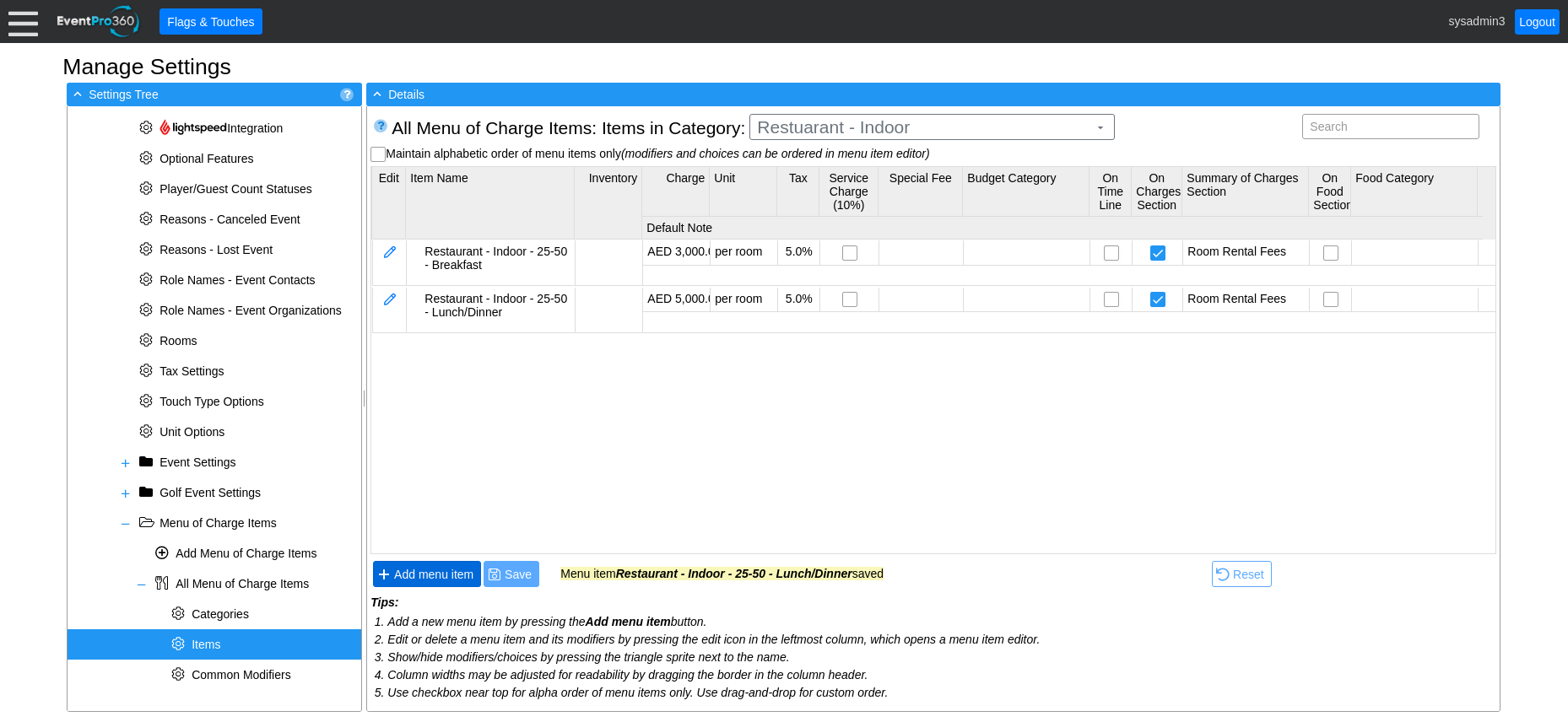
click at [439, 570] on span "Add menu item" at bounding box center [434, 575] width 86 height 16
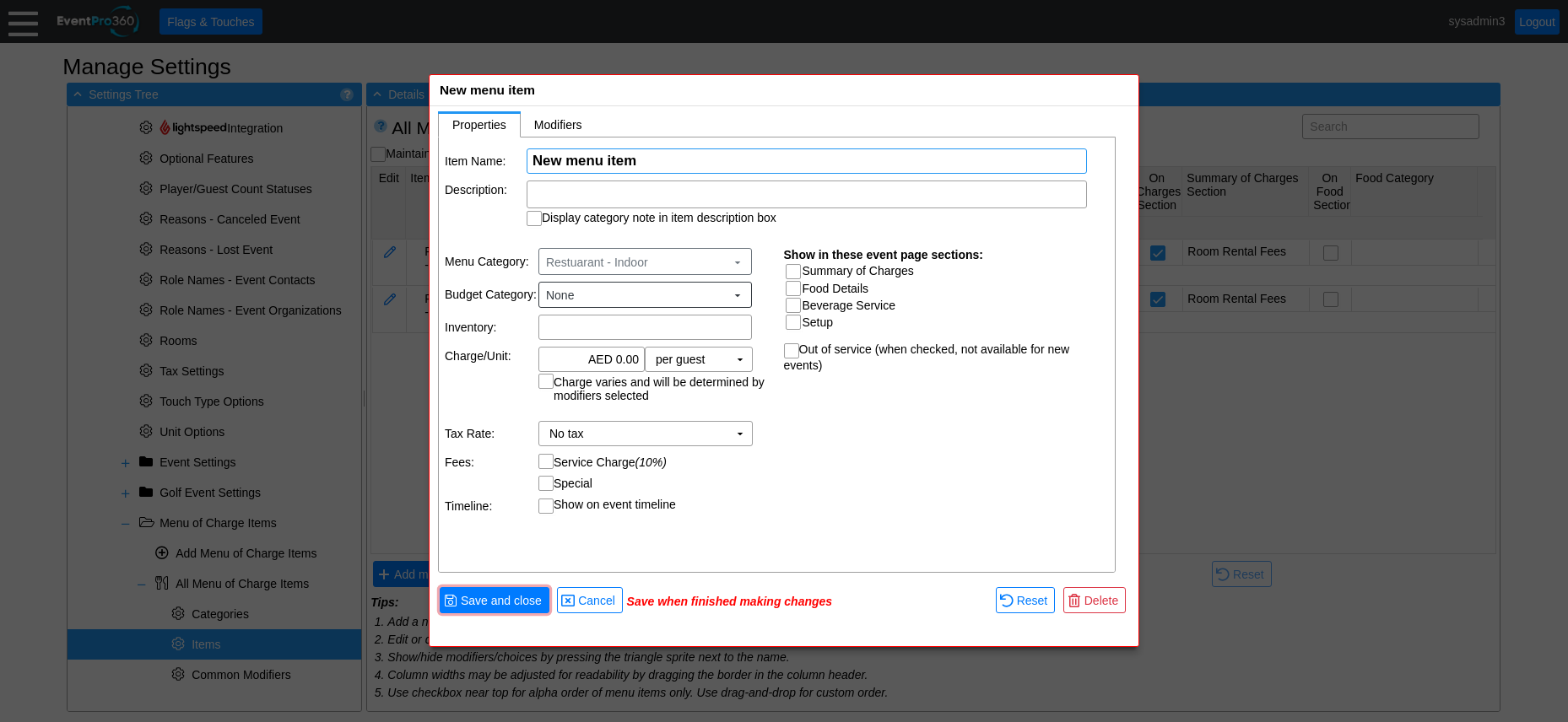
paste input "Restaurant - Indoor - 25-50 - Breakfast"
click at [691, 156] on input "Restaurant - Indoor - 25-50 - Breakfast" at bounding box center [806, 161] width 548 height 24
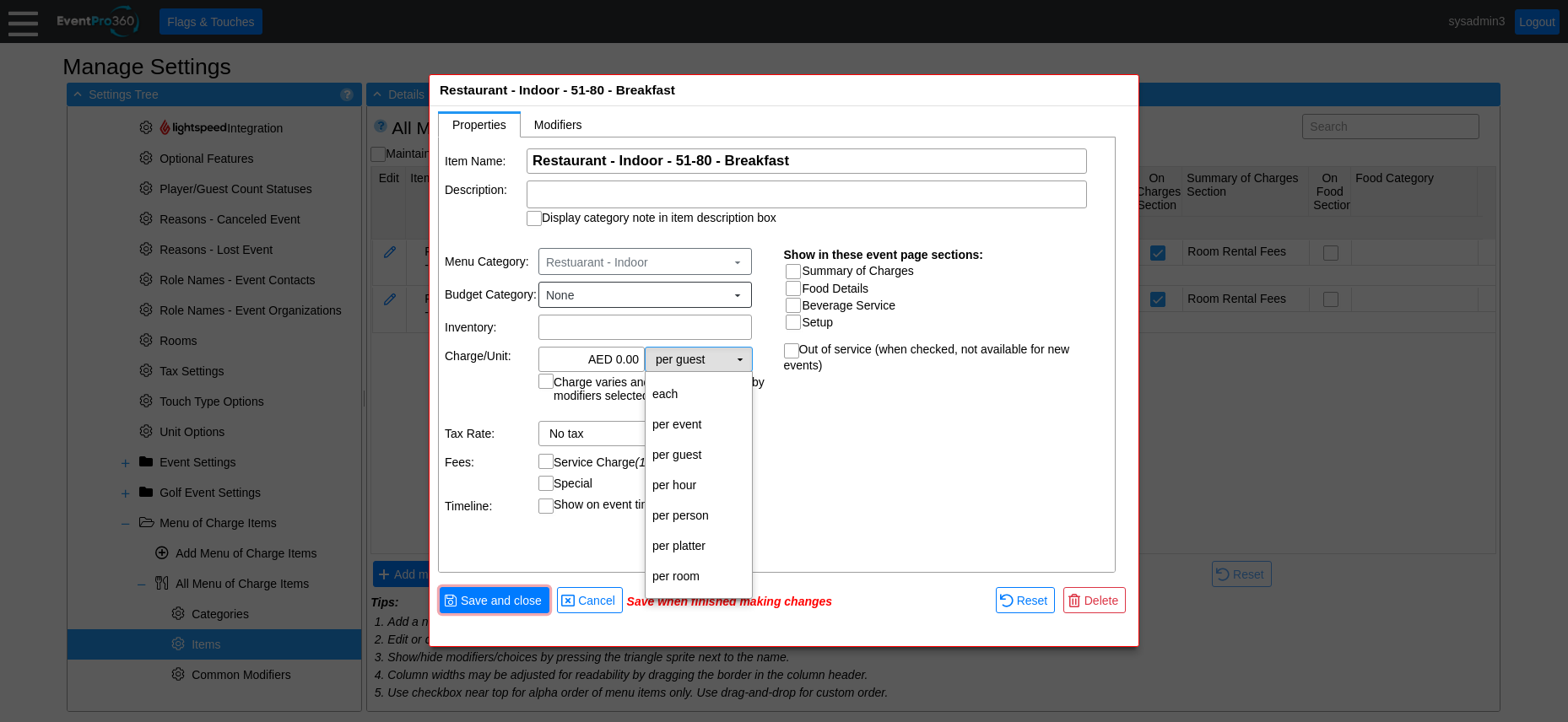
click at [739, 355] on td "▼" at bounding box center [741, 360] width 24 height 24
type input "Restaurant - Indoor - 51-80 - Breakfast"
click at [700, 578] on td "per room" at bounding box center [698, 576] width 106 height 30
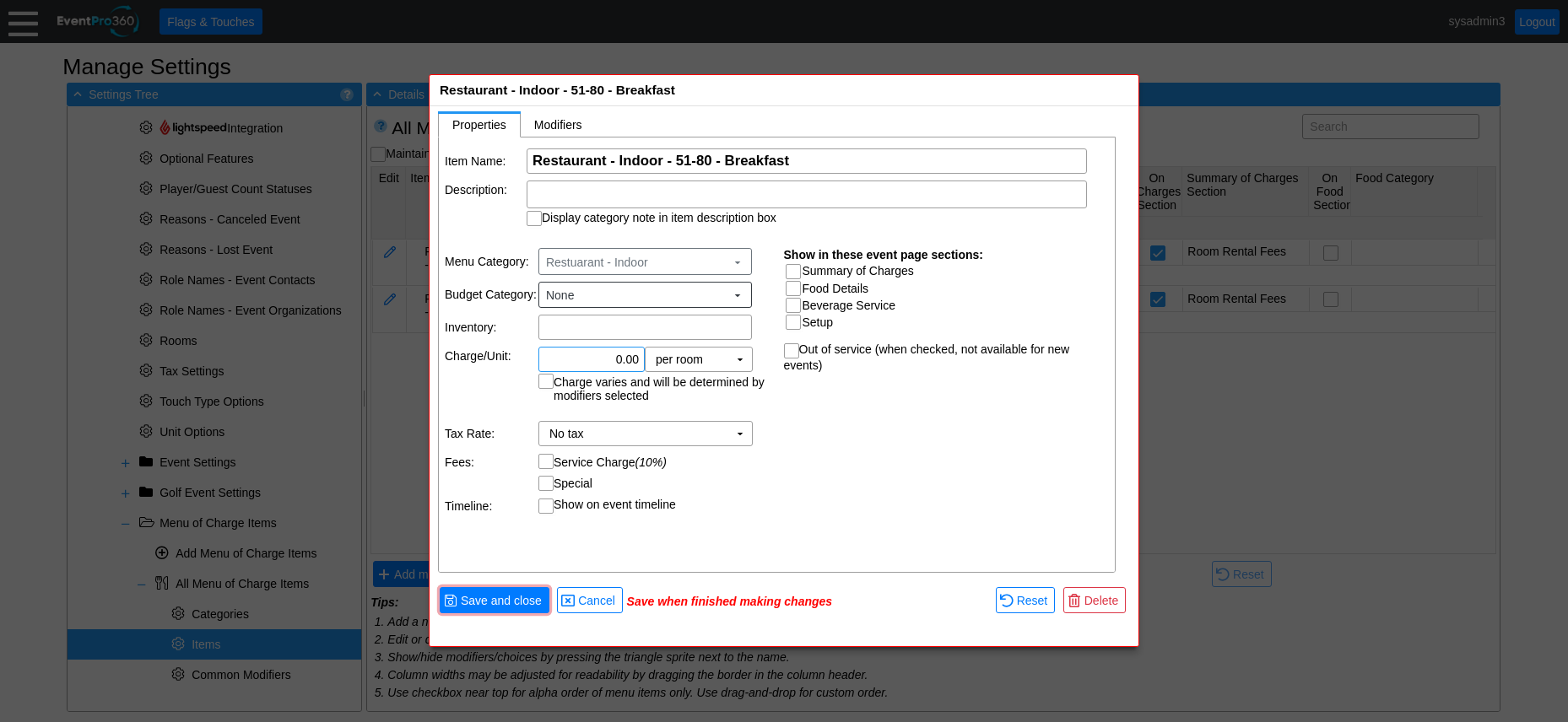
click at [623, 352] on input "0.00" at bounding box center [591, 360] width 94 height 24
type input "AED 6,000.00"
drag, startPoint x: 813, startPoint y: 417, endPoint x: 804, endPoint y: 363, distance: 54.7
click at [813, 414] on div "Item Name: Χ Restaurant - Indoor - 51-80 - Breakfast Name of the menu item Desc…" at bounding box center [778, 355] width 678 height 436
click at [797, 268] on input "Summary of Charges" at bounding box center [795, 274] width 16 height 16
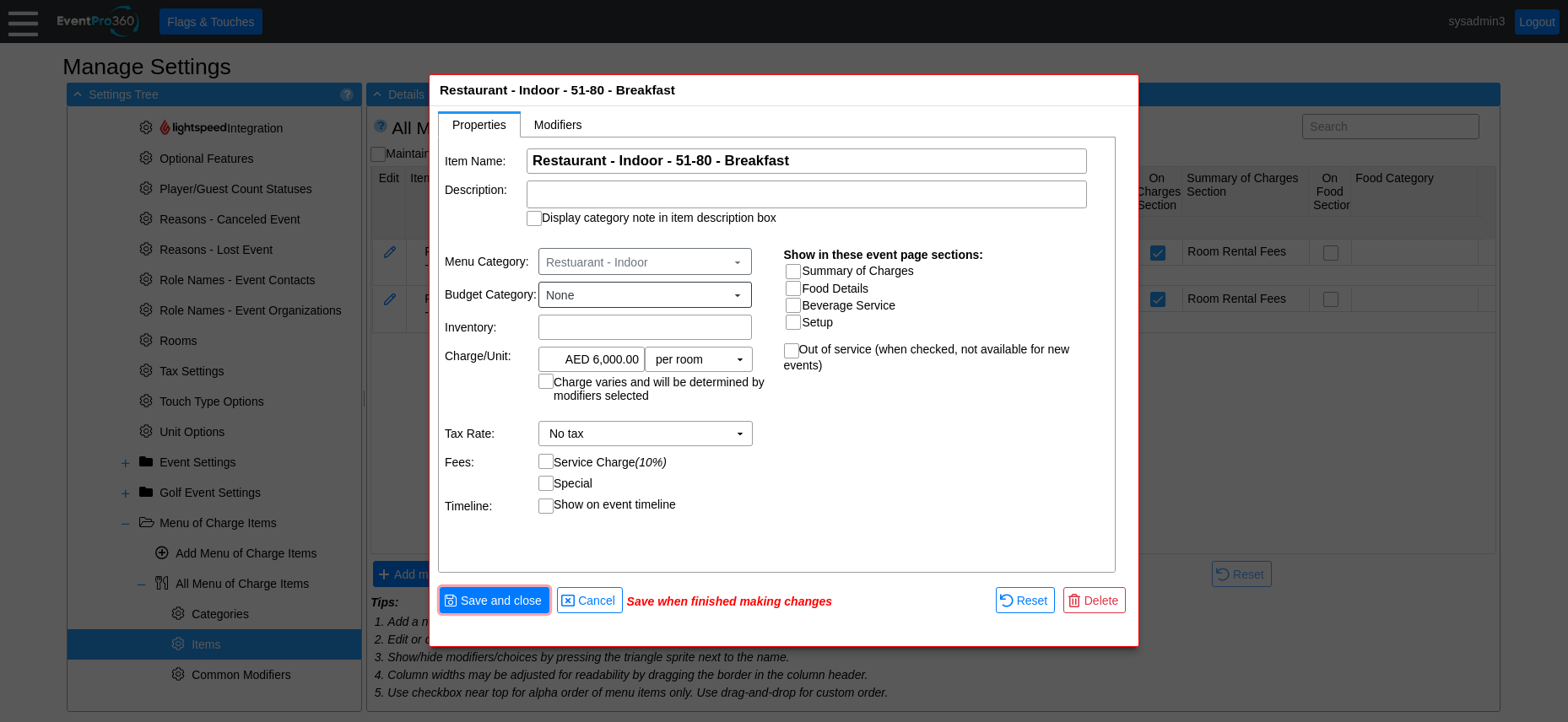
checkbox input "true"
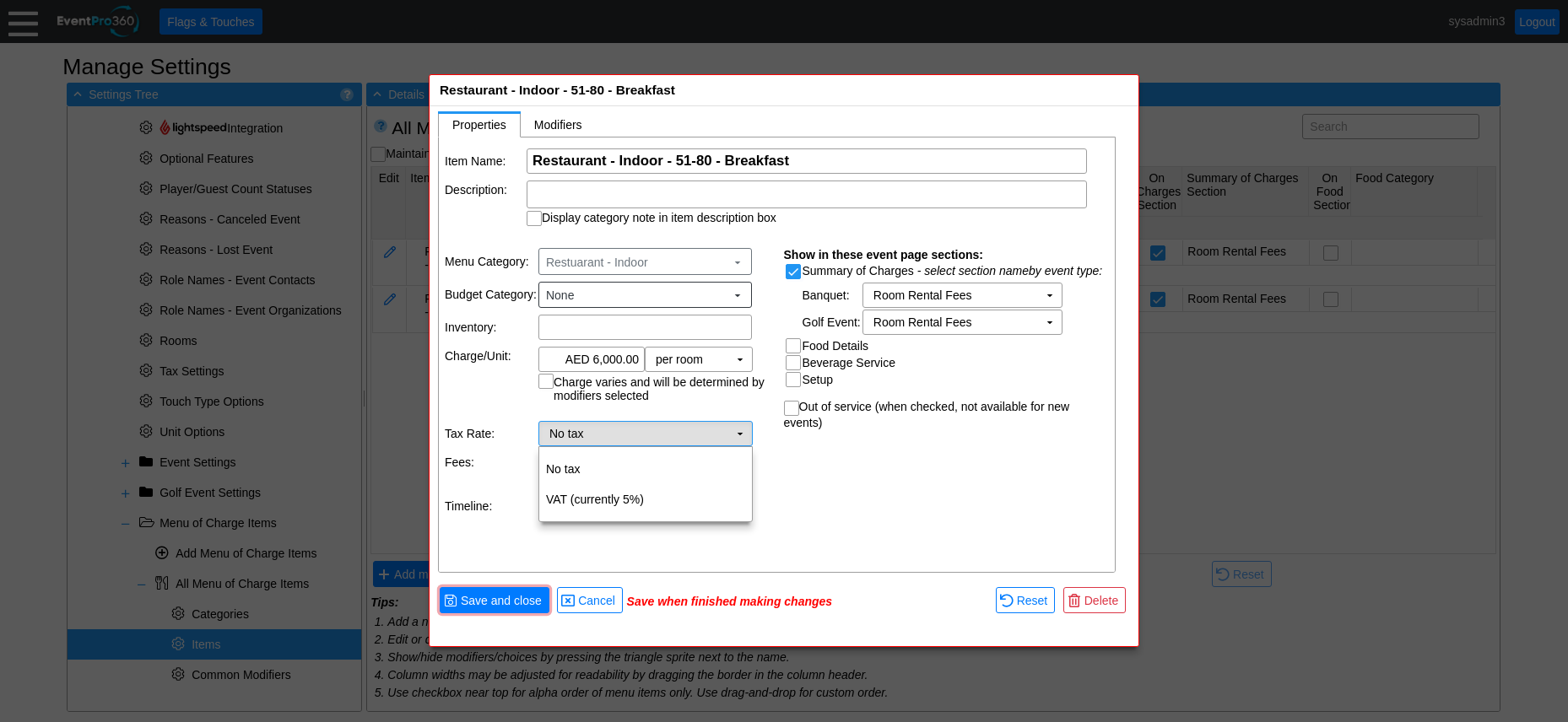
click at [730, 438] on td "▼" at bounding box center [741, 434] width 24 height 24
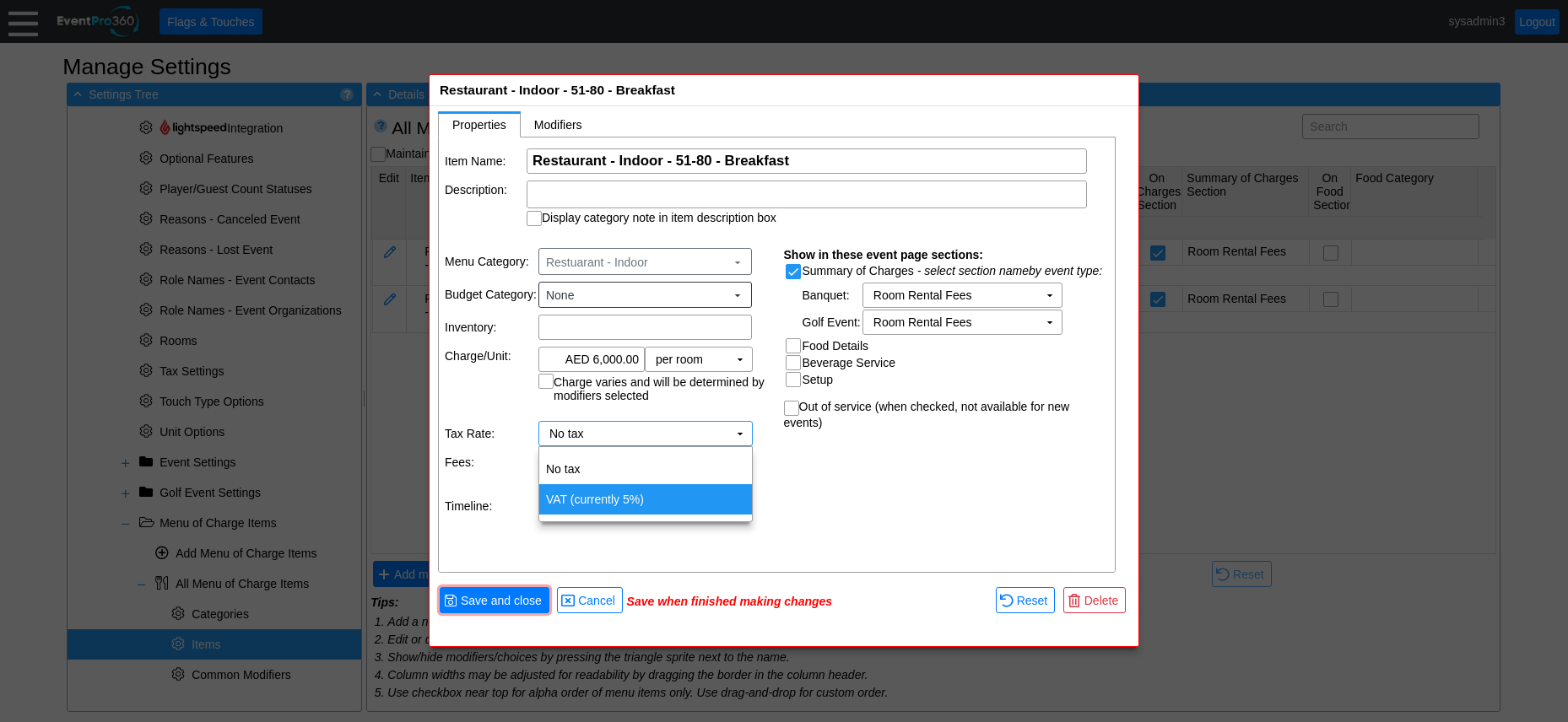
click at [633, 496] on td "VAT (currently 5%)" at bounding box center [645, 499] width 212 height 30
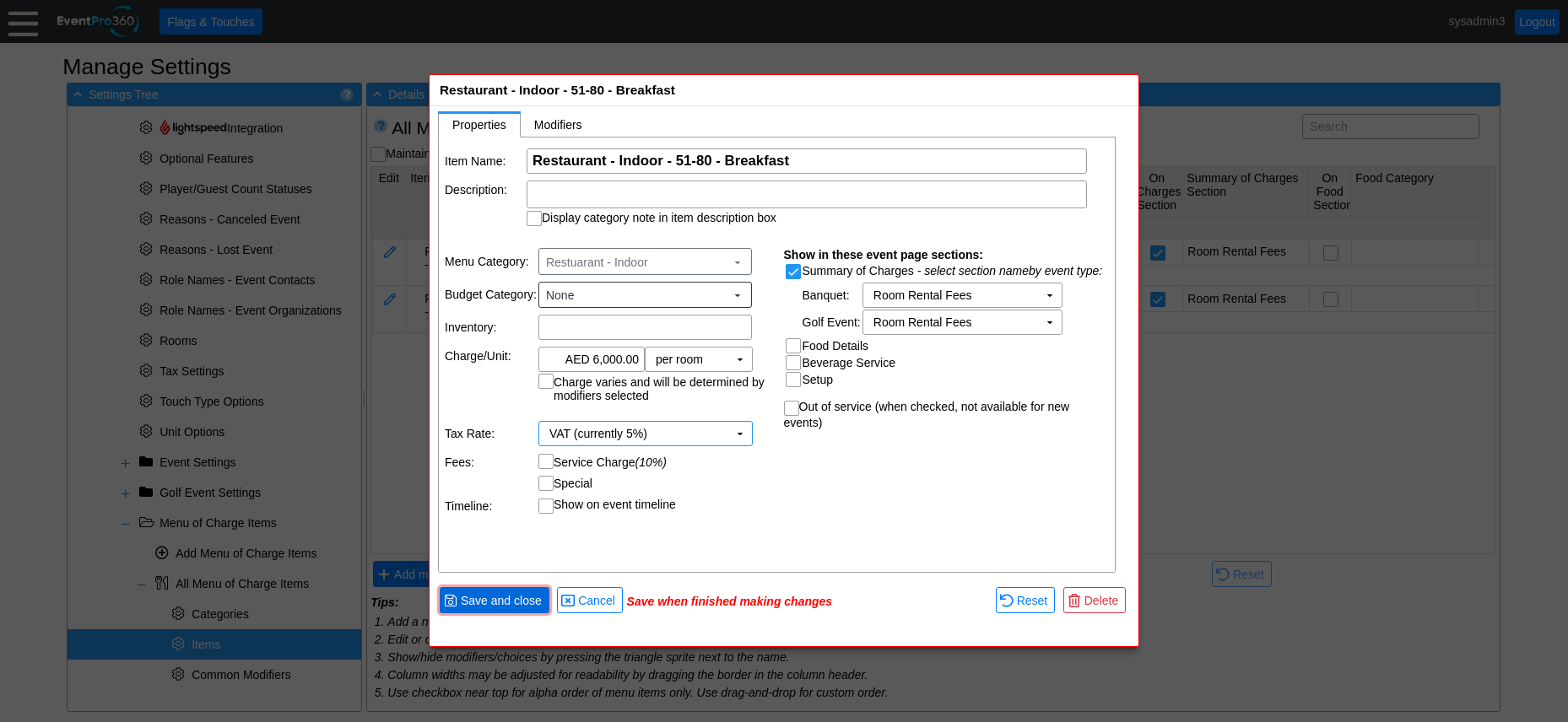
click at [521, 603] on span "Save and close" at bounding box center [502, 600] width 88 height 16
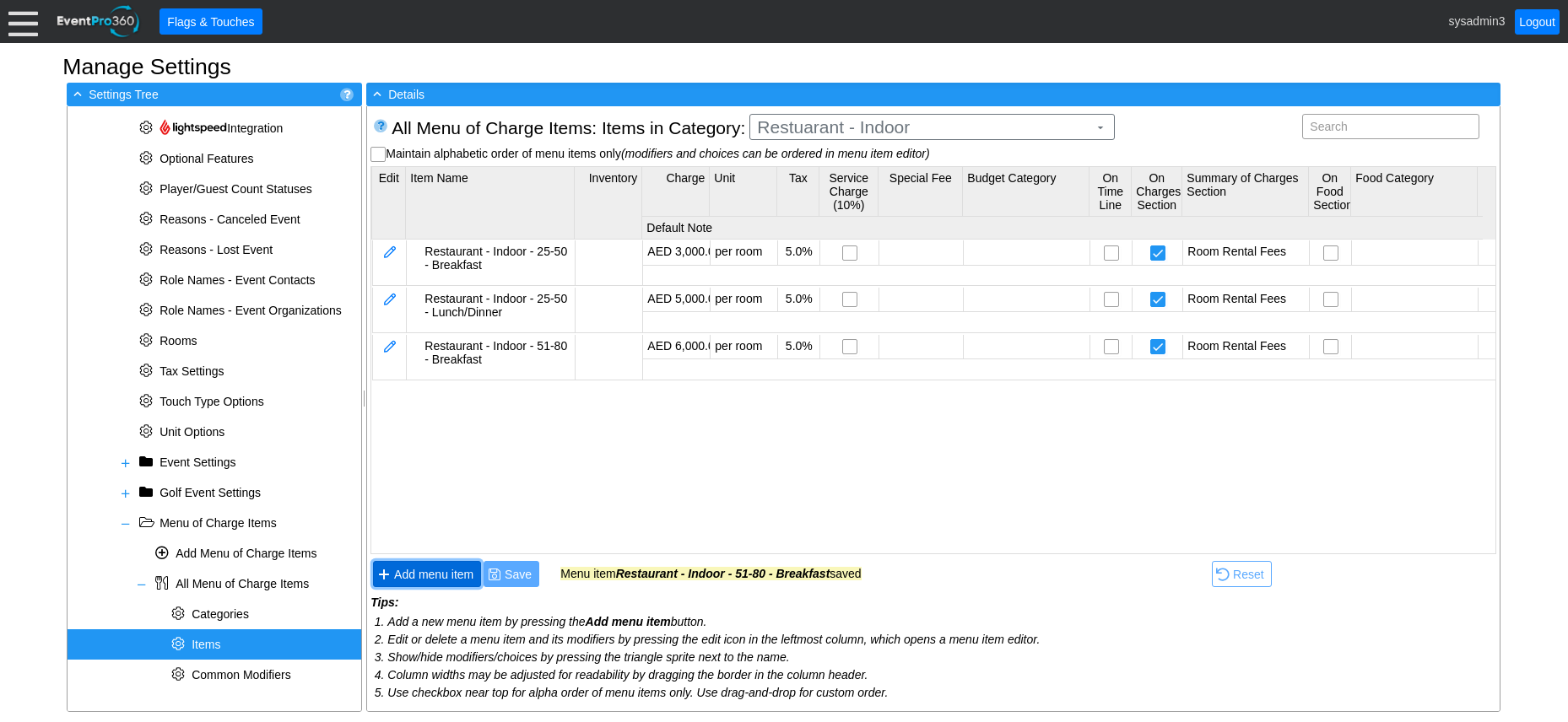
click at [436, 571] on span "Add menu item" at bounding box center [434, 575] width 86 height 16
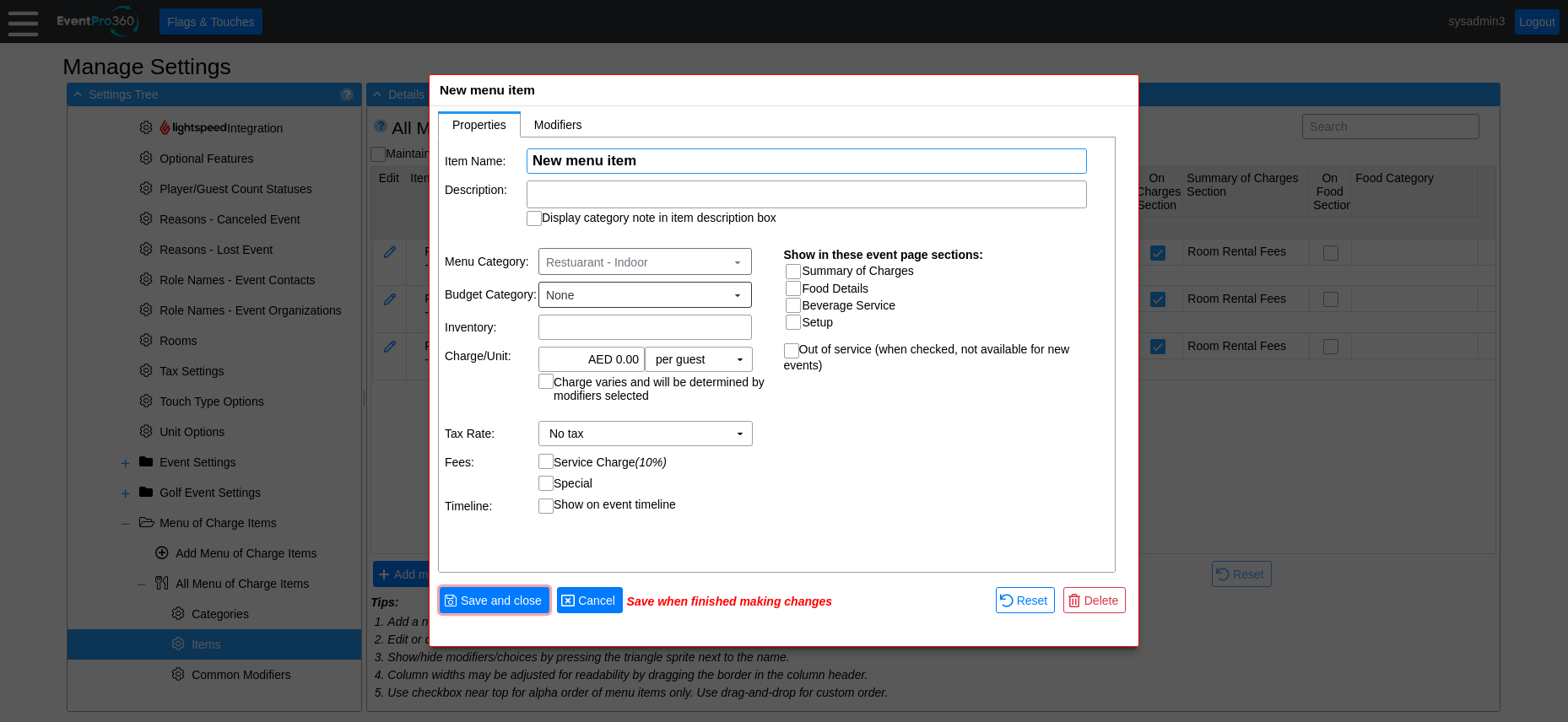
click at [598, 601] on span "Cancel" at bounding box center [597, 600] width 44 height 16
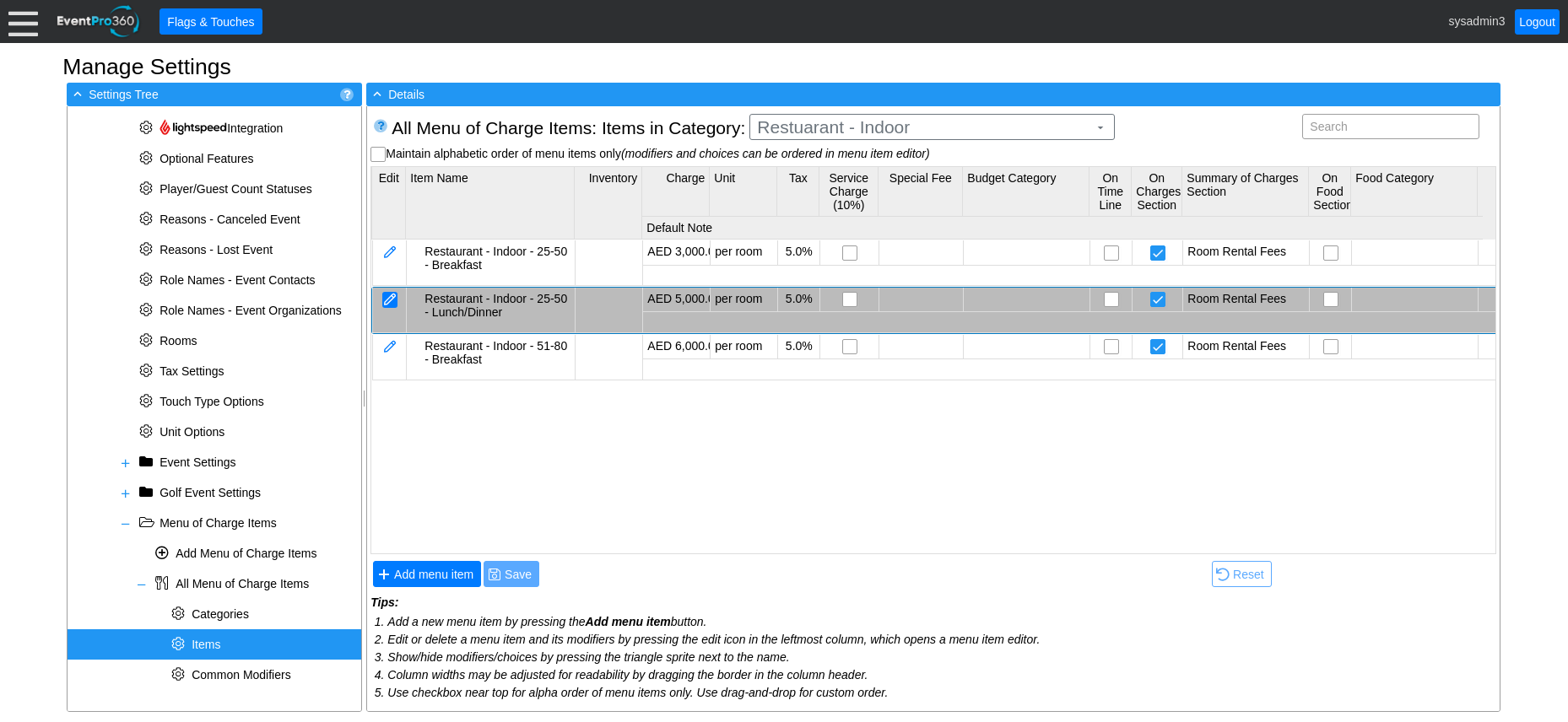
click at [383, 300] on div at bounding box center [390, 300] width 16 height 16
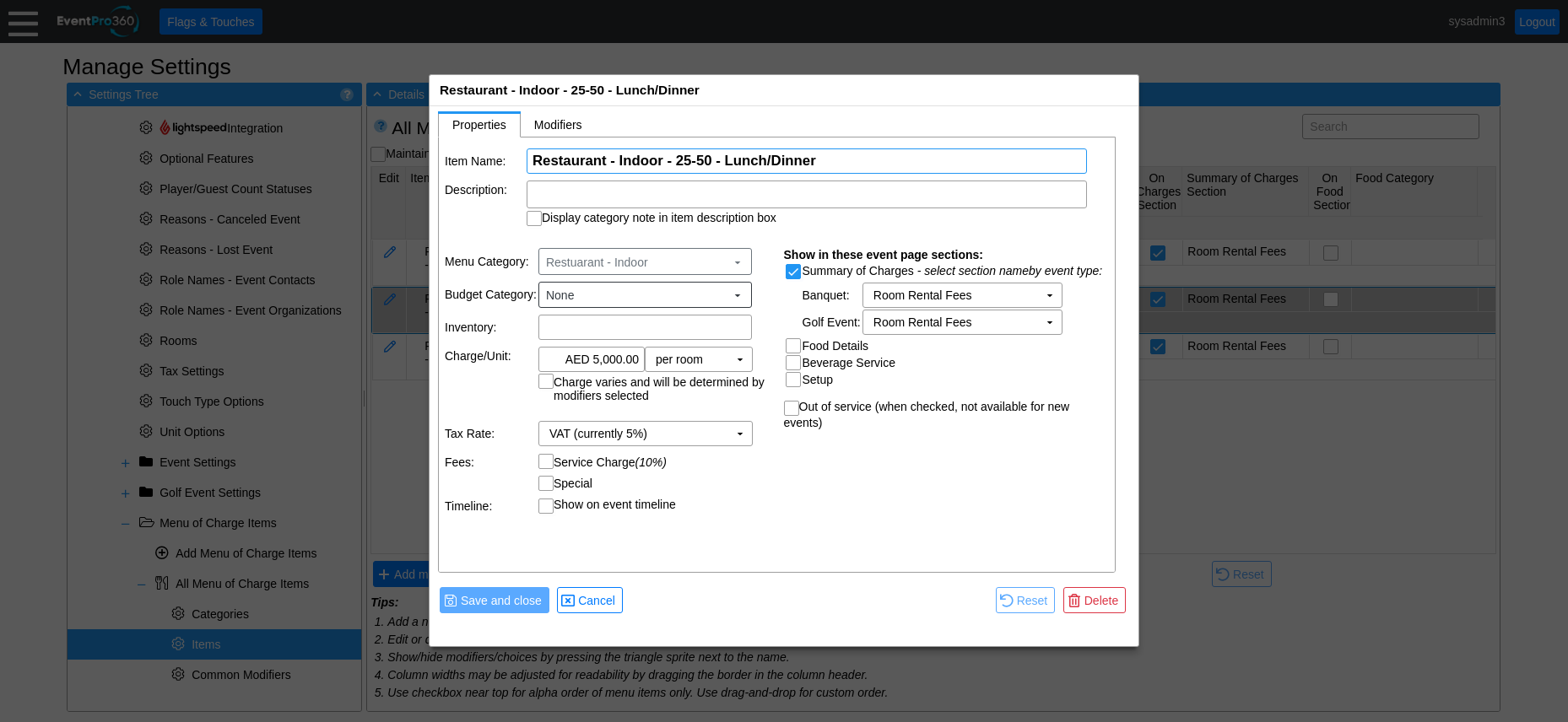
drag, startPoint x: 826, startPoint y: 158, endPoint x: 572, endPoint y: 155, distance: 254.0
click at [508, 153] on tr "Item Name: Χ Restaurant - Indoor - 25-50 - Lunch/Dinner Name of the menu item" at bounding box center [778, 161] width 666 height 26
click at [596, 595] on span "Cancel" at bounding box center [597, 600] width 44 height 16
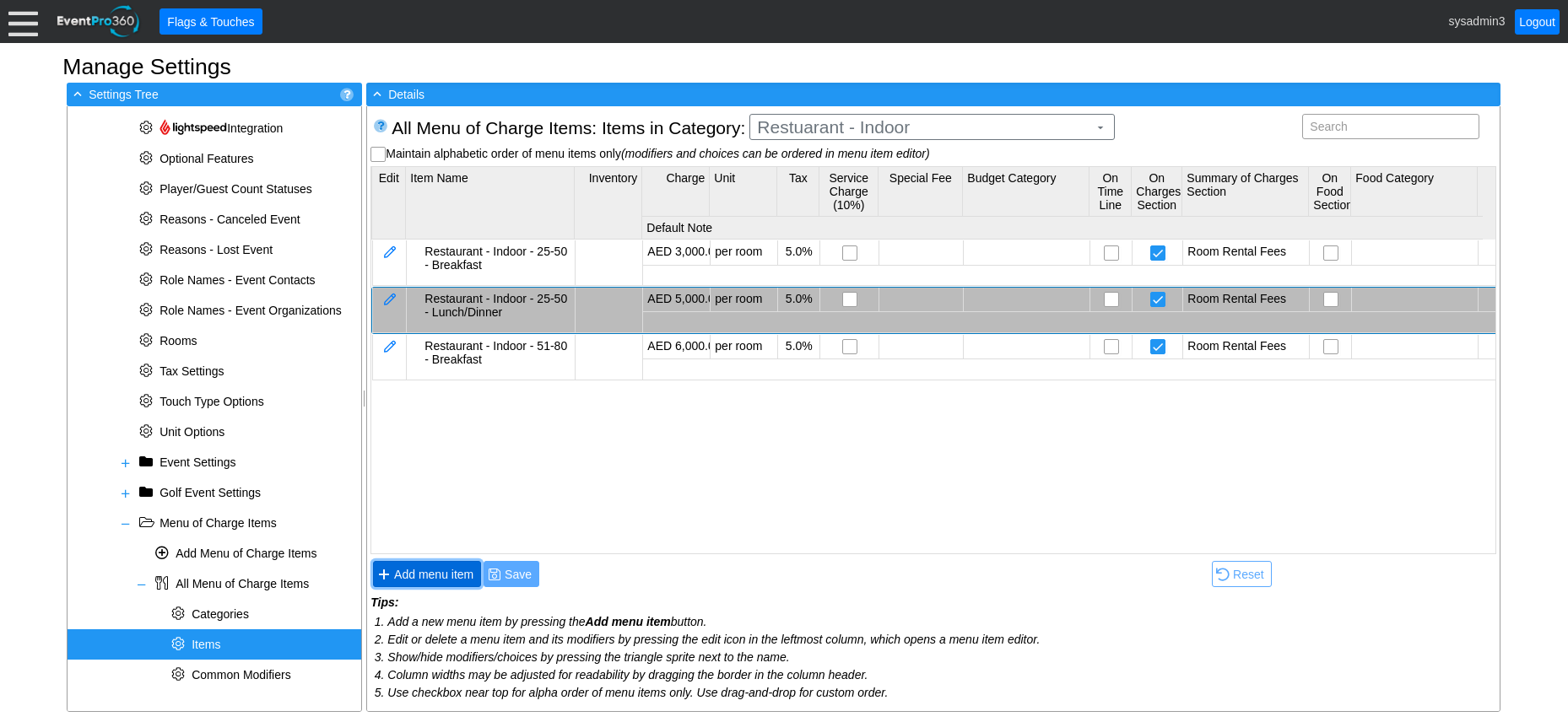
click at [443, 571] on span "Add menu item" at bounding box center [434, 575] width 86 height 16
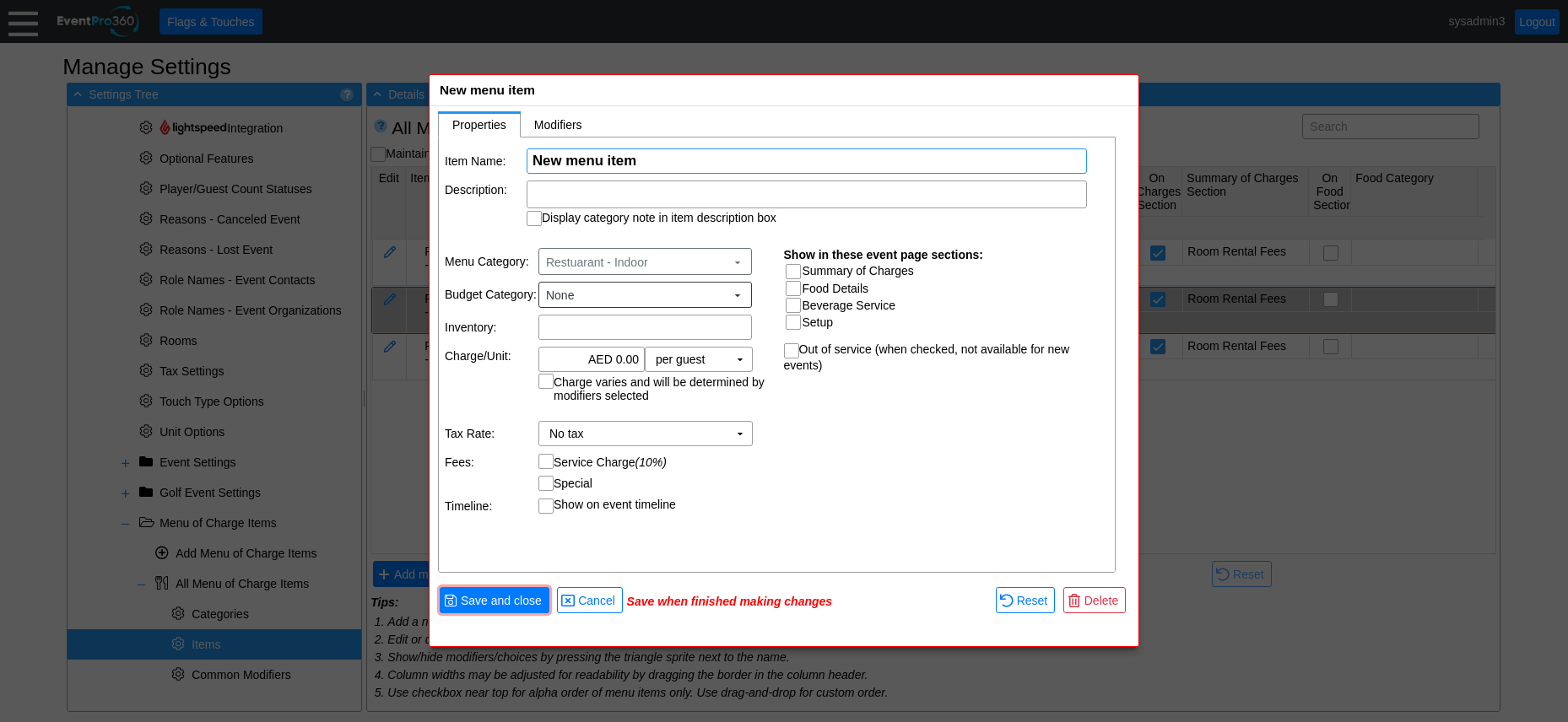
paste input "Restaurant - Indoor - 25-50 - Lunch/Dinner"
click at [711, 161] on input "Restaurant - Indoor - 25-50 - Lunch/Dinner" at bounding box center [806, 161] width 548 height 24
type input "Restaurant - Indoor - 51-80 - Lunch/Dinner"
click at [795, 266] on input "Summary of Charges" at bounding box center [795, 274] width 16 height 16
checkbox input "true"
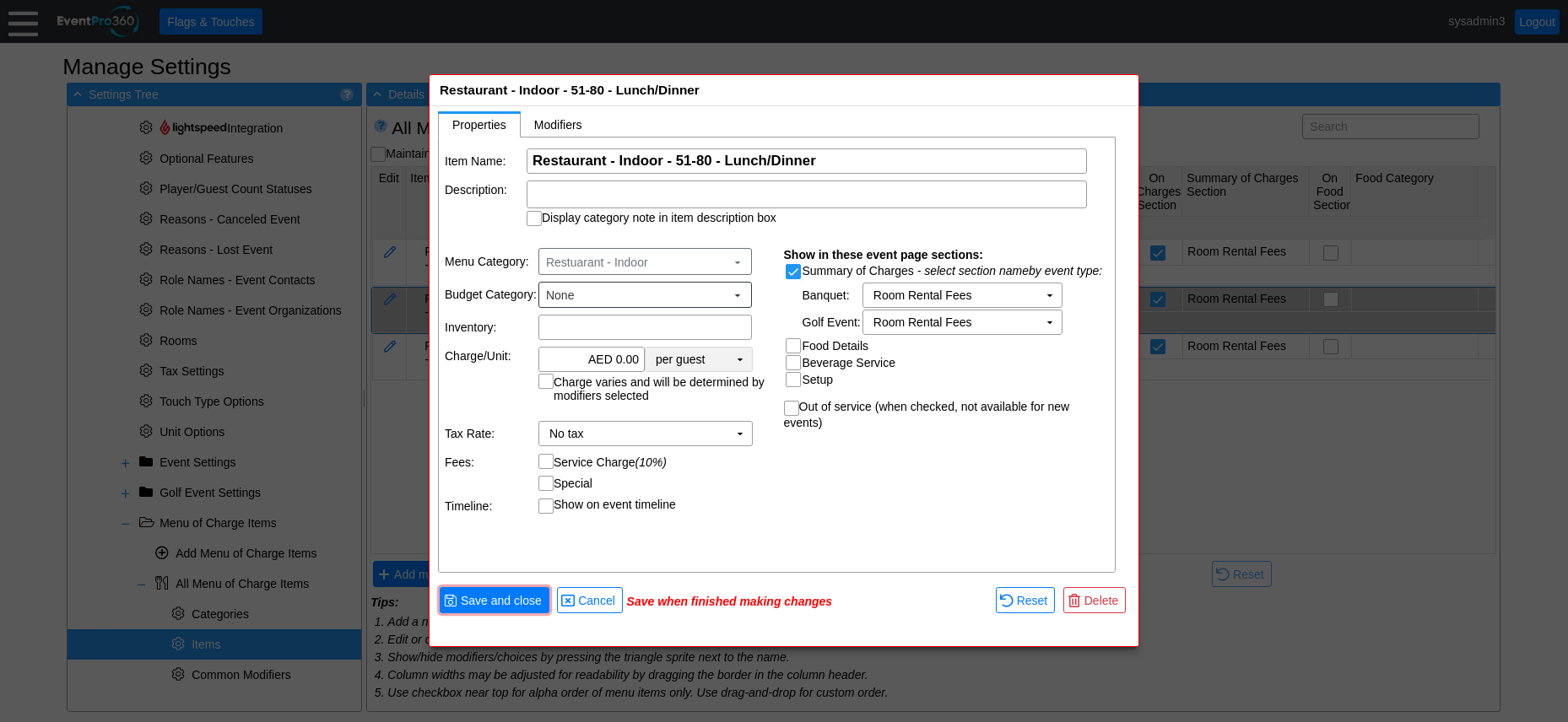
click at [740, 358] on td "▼" at bounding box center [741, 360] width 24 height 24
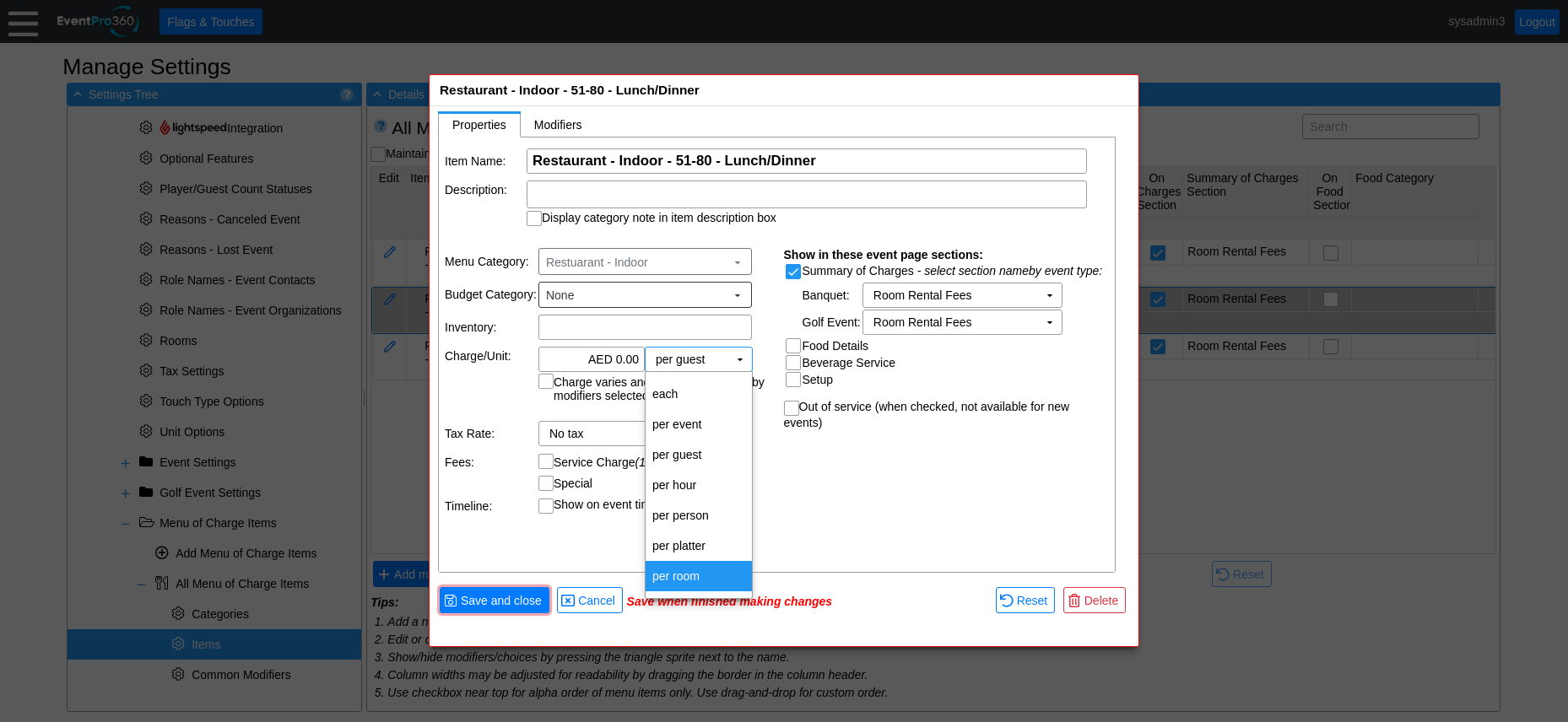
click at [693, 571] on td "per room" at bounding box center [698, 576] width 106 height 30
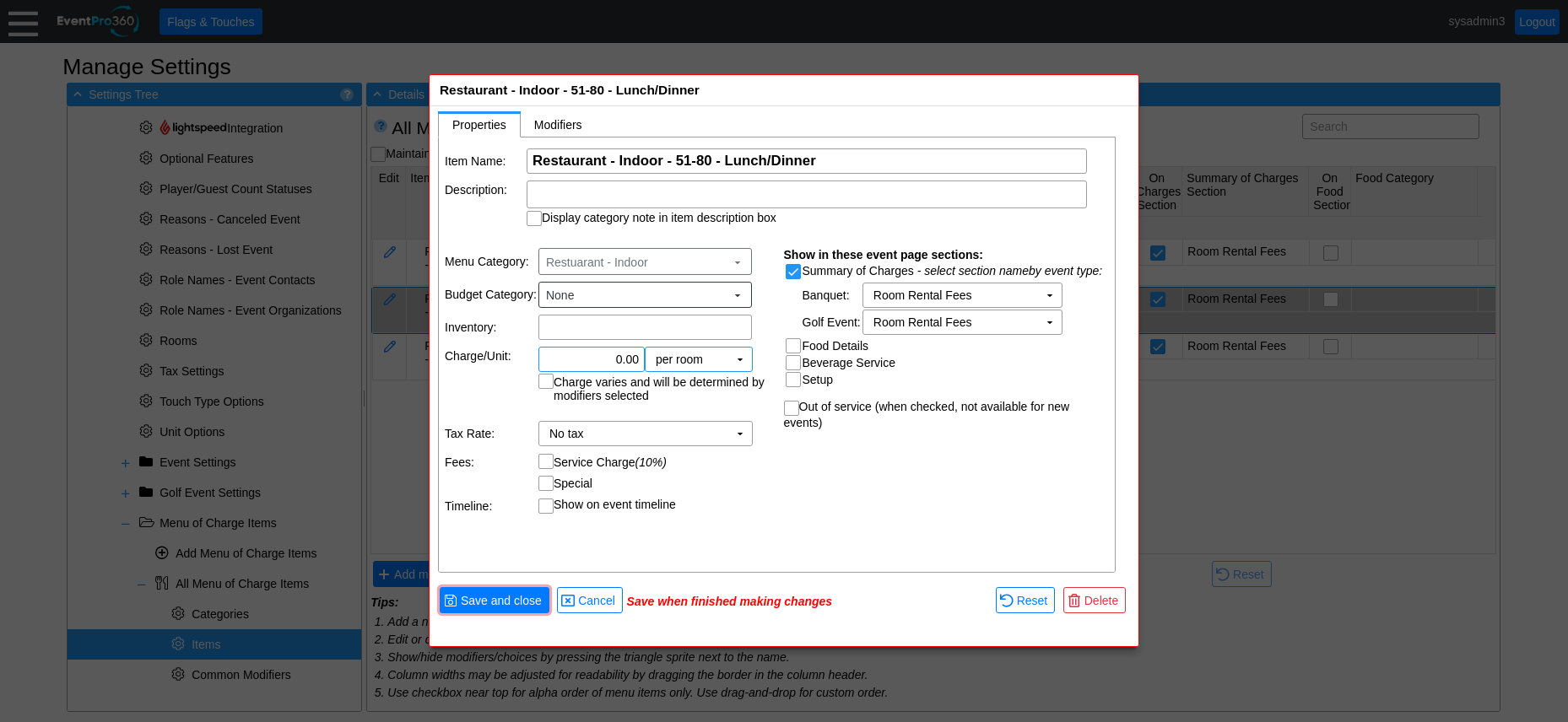
click at [623, 352] on input "0.00" at bounding box center [591, 360] width 94 height 24
type input "AED 12,000.00"
click at [751, 490] on td "Special ▼ Χ Select or enter a name Χ flat, or Χ % Flat rate may be overridden o…" at bounding box center [654, 483] width 233 height 16
click at [742, 432] on td "▼" at bounding box center [741, 434] width 24 height 24
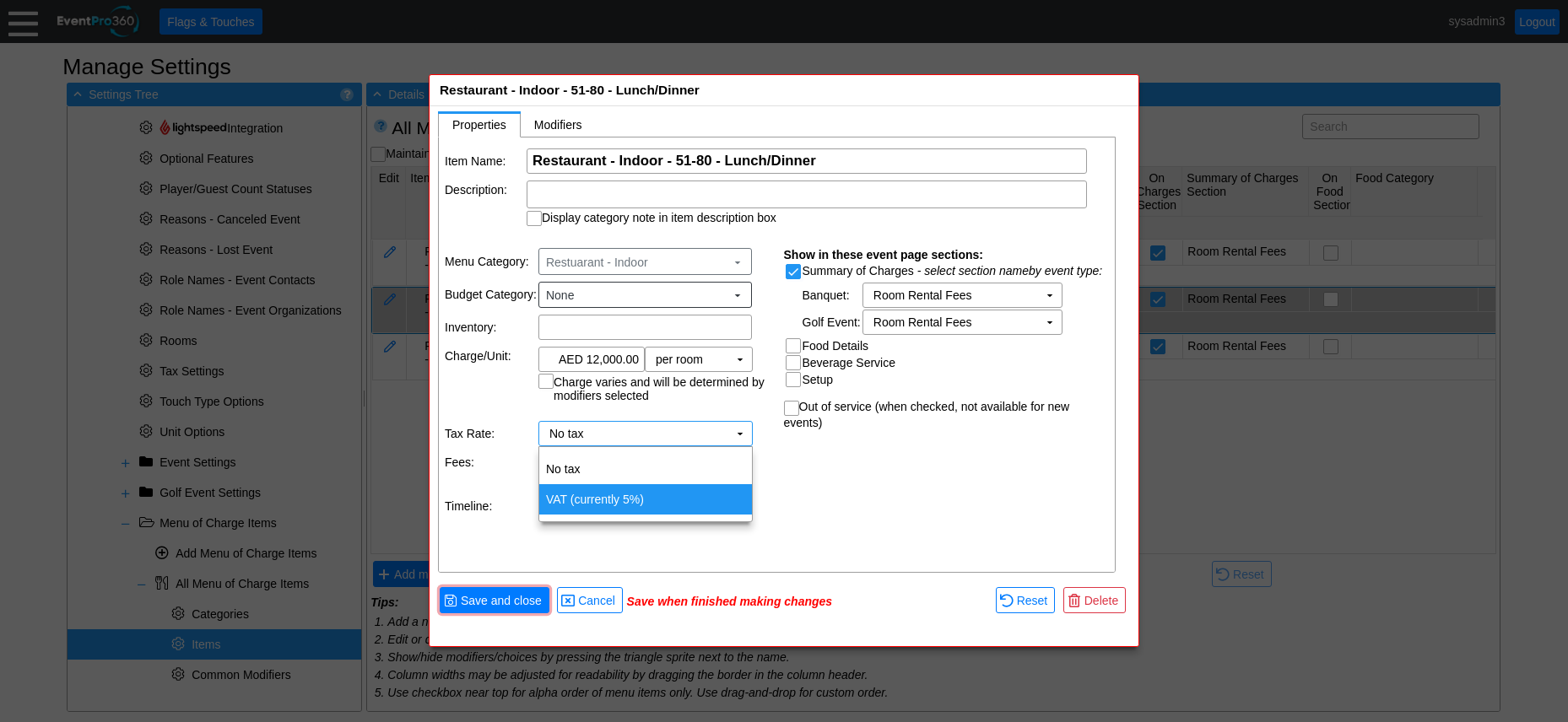
click at [639, 494] on td "VAT (currently 5%)" at bounding box center [645, 499] width 212 height 30
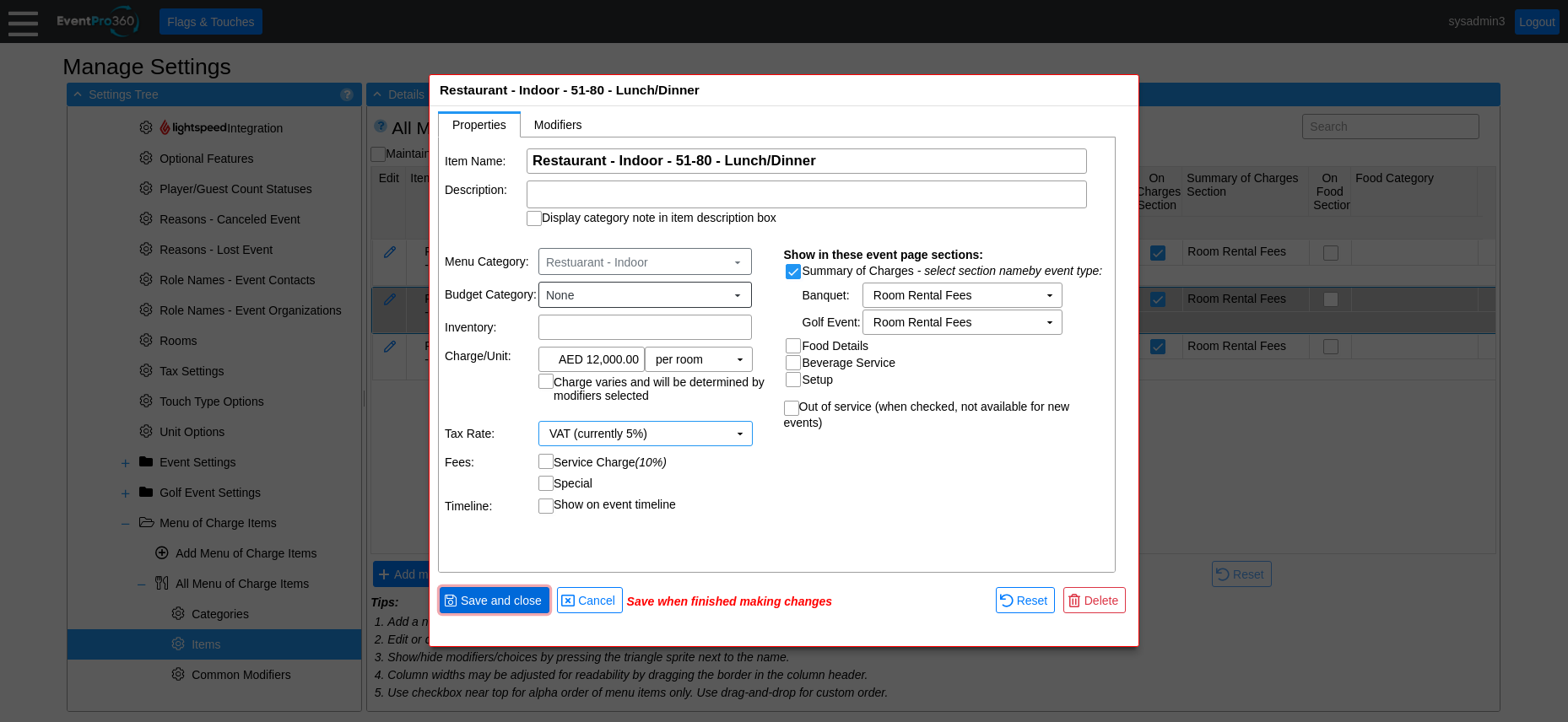
click at [511, 593] on span "Save and close" at bounding box center [502, 600] width 88 height 16
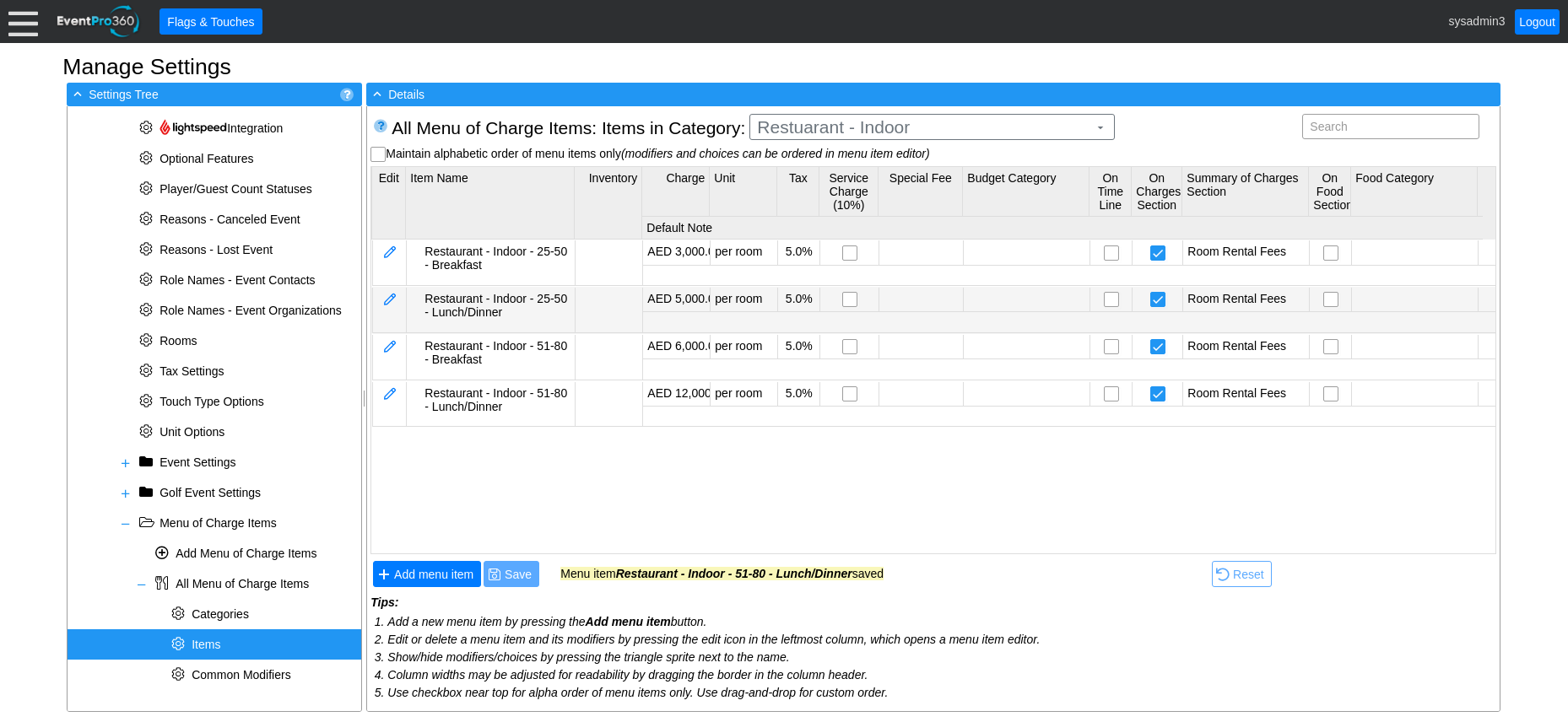
click at [503, 299] on div "Restaurant - Indoor - 25-50 - Lunch/Dinner" at bounding box center [498, 306] width 146 height 27
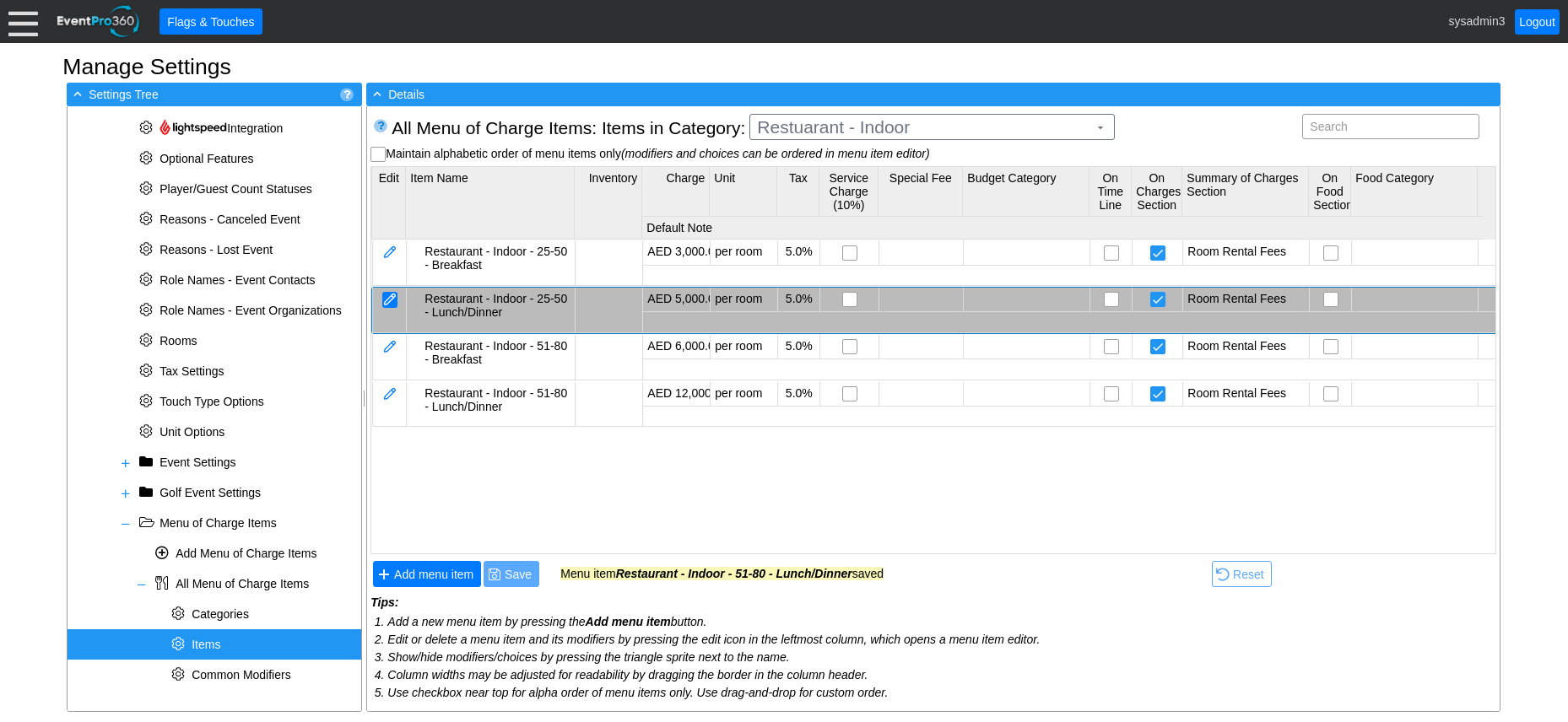
click at [384, 296] on div at bounding box center [390, 300] width 16 height 16
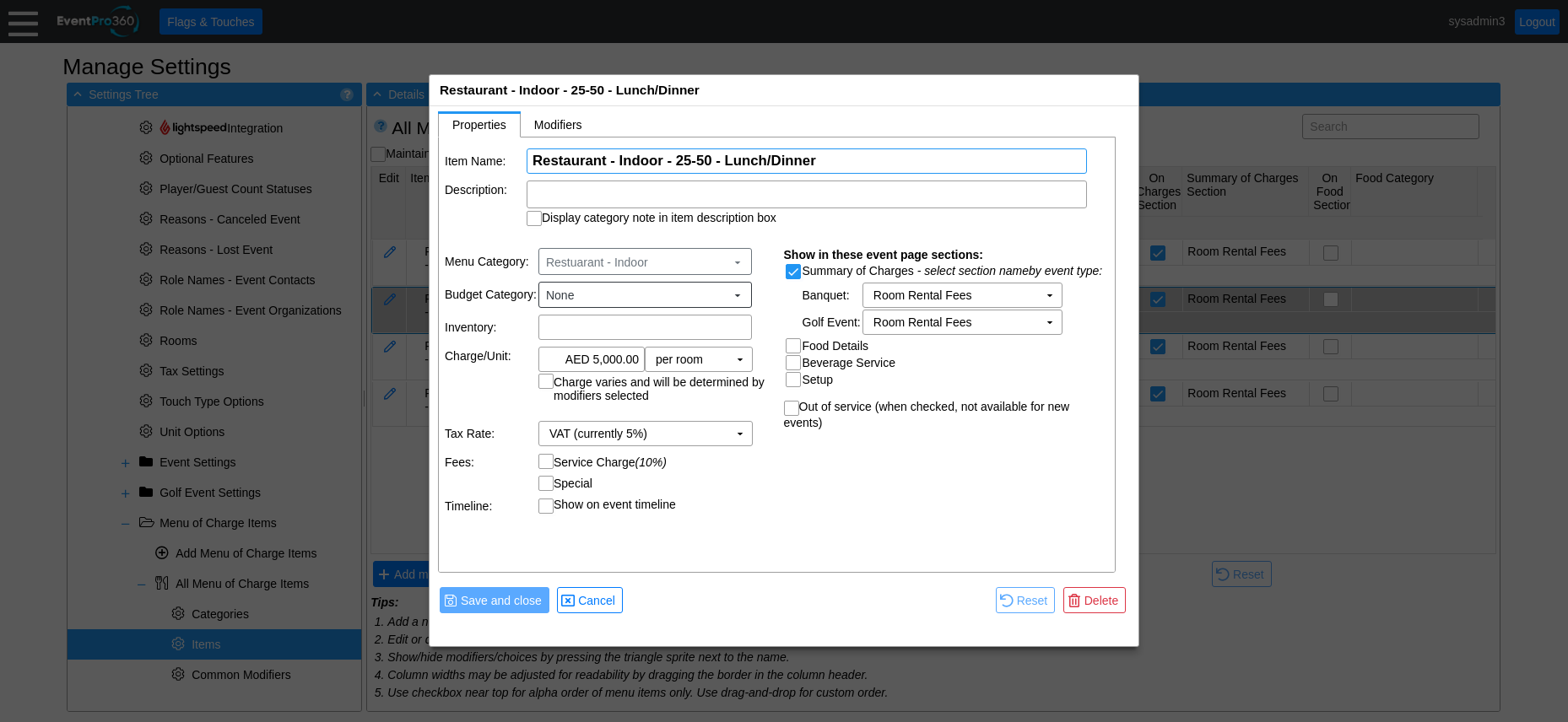
drag, startPoint x: 834, startPoint y: 159, endPoint x: 511, endPoint y: 158, distance: 323.0
click at [511, 158] on tr "Item Name: Χ Restaurant - Indoor - 25-50 - Lunch/Dinner Name of the menu item" at bounding box center [778, 161] width 666 height 26
click at [588, 588] on span "● Cancel" at bounding box center [590, 600] width 66 height 27
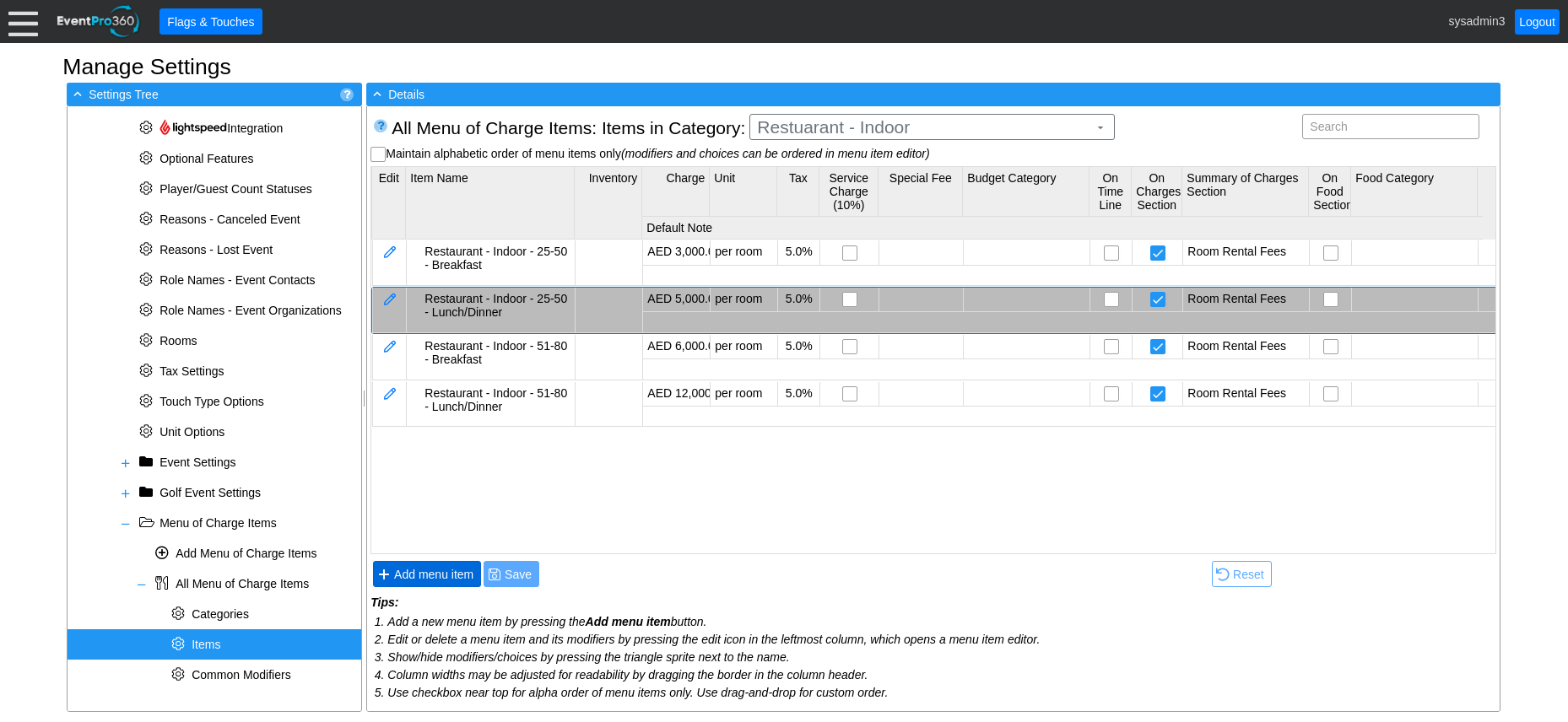
click at [441, 568] on span "Add menu item" at bounding box center [434, 575] width 86 height 16
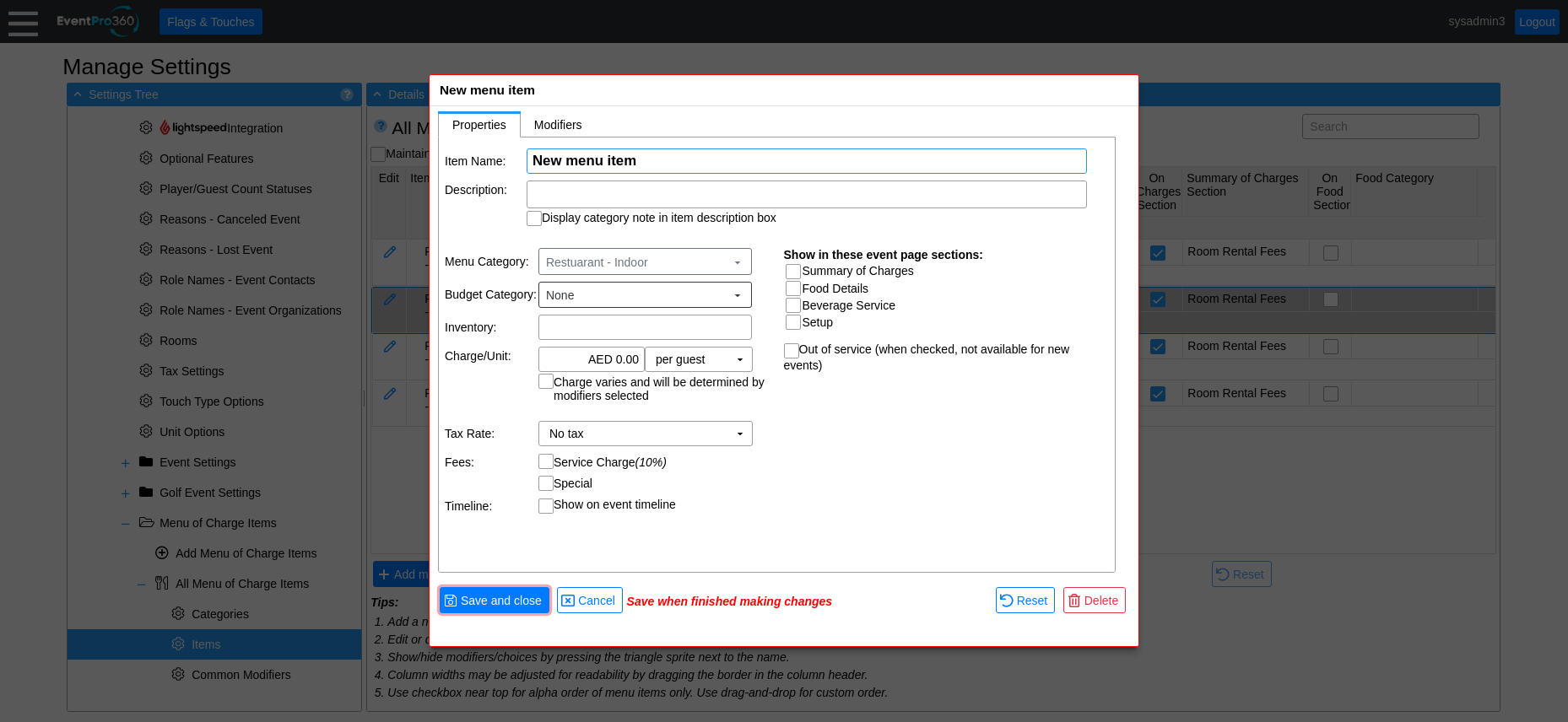
paste input "Restaurant - Indoor - 25-50 - Lunch/Dinner"
click at [708, 157] on input "Restaurant - Indoor - 25-50 - Lunch/Dinner" at bounding box center [806, 161] width 548 height 24
click at [841, 156] on input "Restaurant - Indoor - 25-80 - Lunch/Dinner" at bounding box center [806, 161] width 548 height 24
type input "Restaurant - Indoor - 25-80 - Full Day"
click at [797, 273] on input "Summary of Charges" at bounding box center [795, 274] width 16 height 16
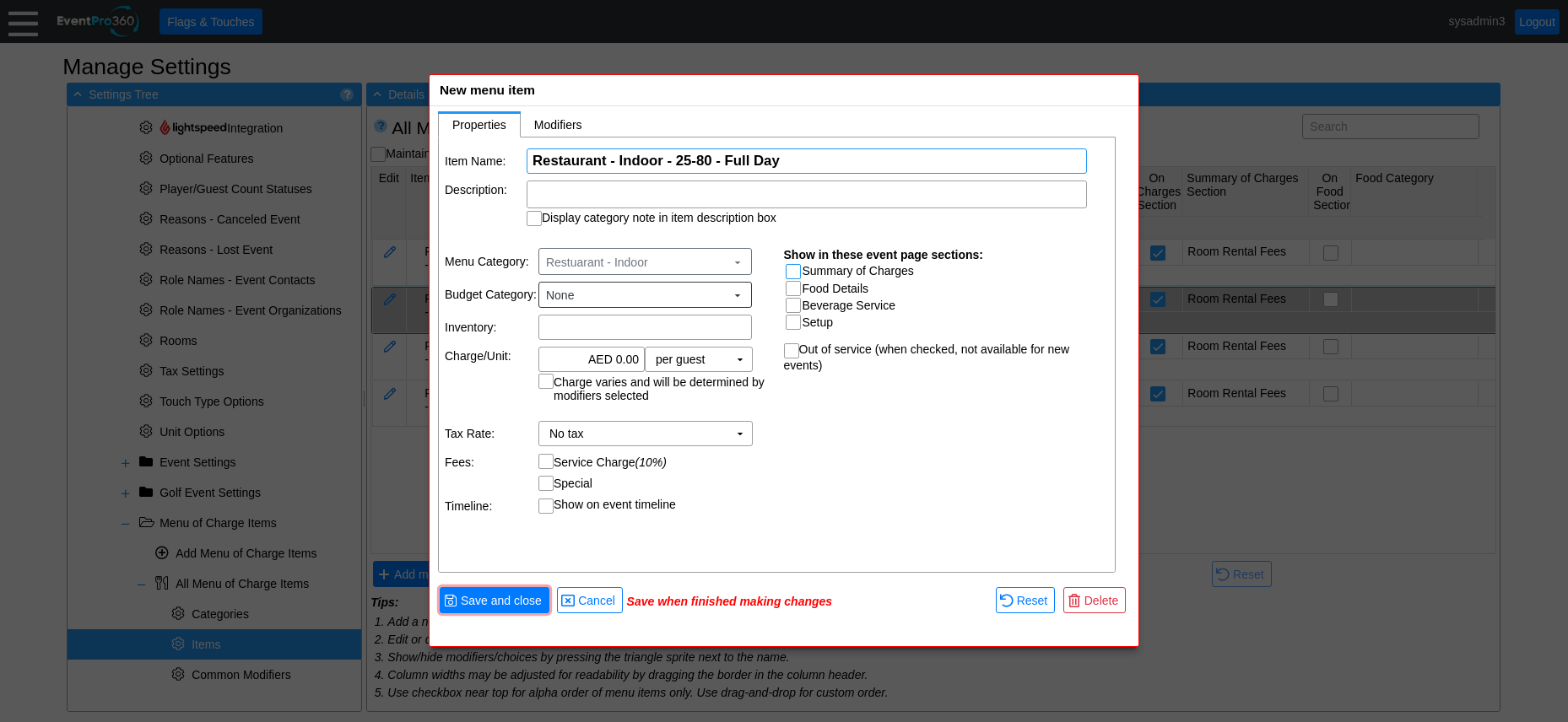
checkbox input "true"
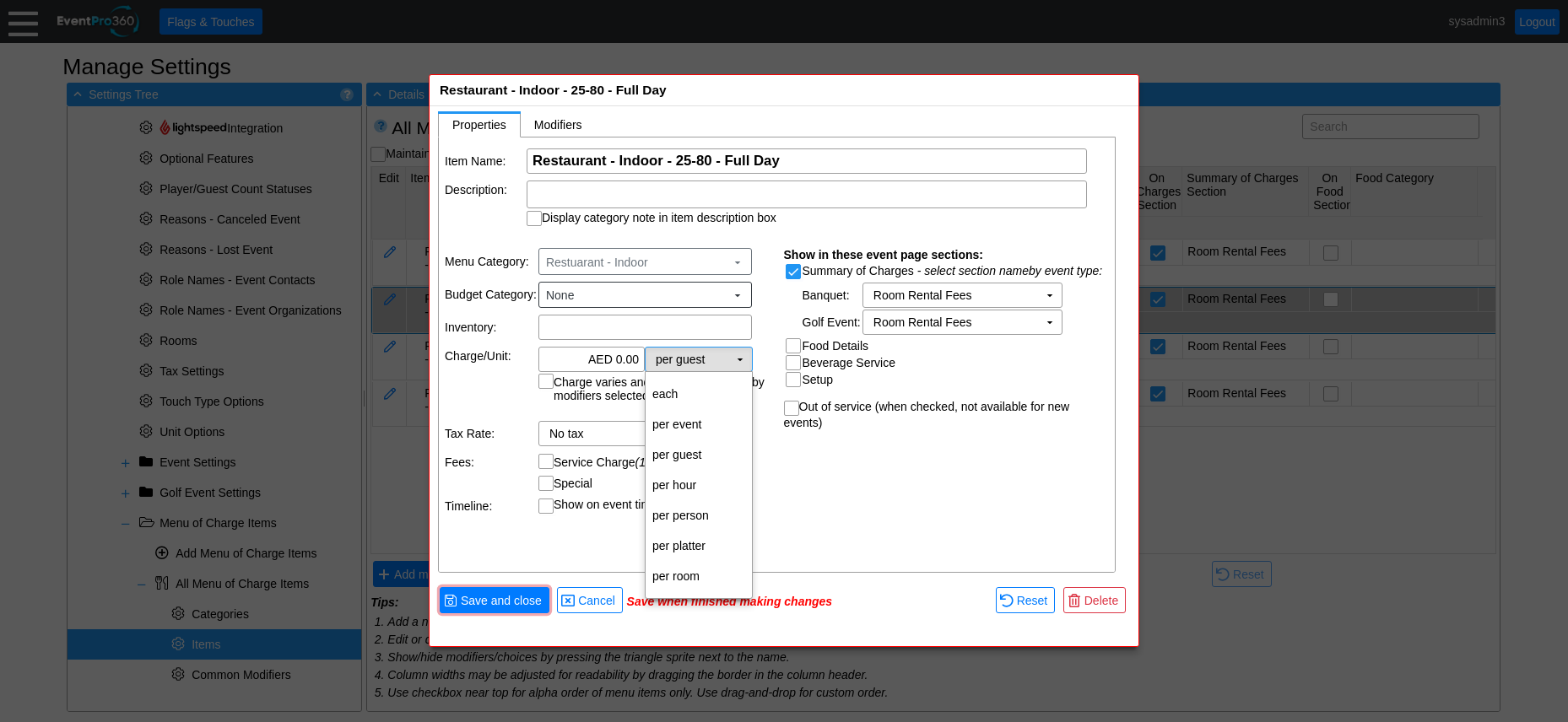
click at [742, 361] on td "▼" at bounding box center [741, 360] width 24 height 24
click at [689, 572] on td "per room" at bounding box center [698, 576] width 106 height 30
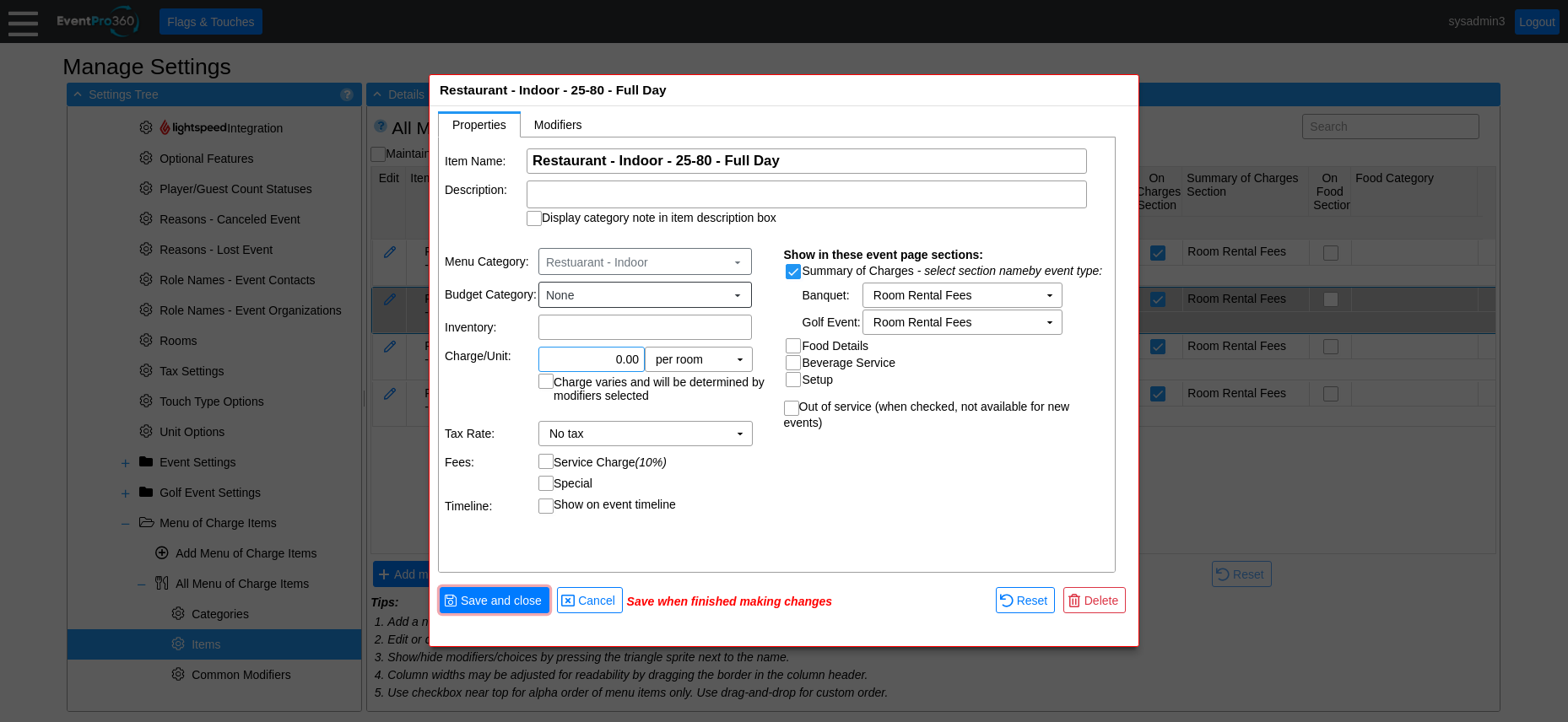
click at [622, 350] on input "0.00" at bounding box center [591, 360] width 94 height 24
type input "AED 35,000.00"
click at [735, 472] on table "Menu Category: Restuarant - Indoor ▼ Budget Category: None ▼ Inventory: Χ Charg…" at bounding box center [609, 381] width 340 height 287
click at [743, 436] on td "▼" at bounding box center [741, 434] width 24 height 24
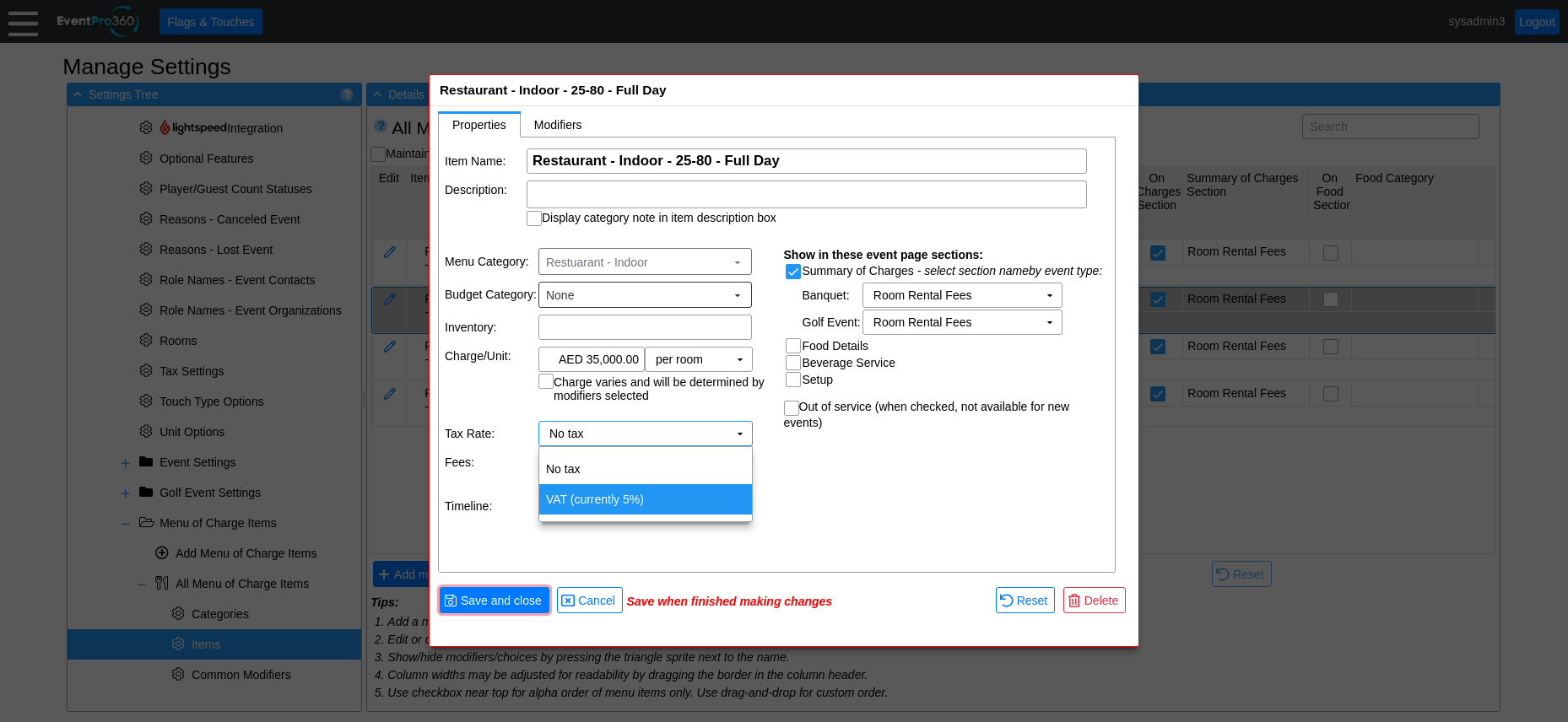
click at [613, 496] on td "VAT (currently 5%)" at bounding box center [645, 499] width 212 height 30
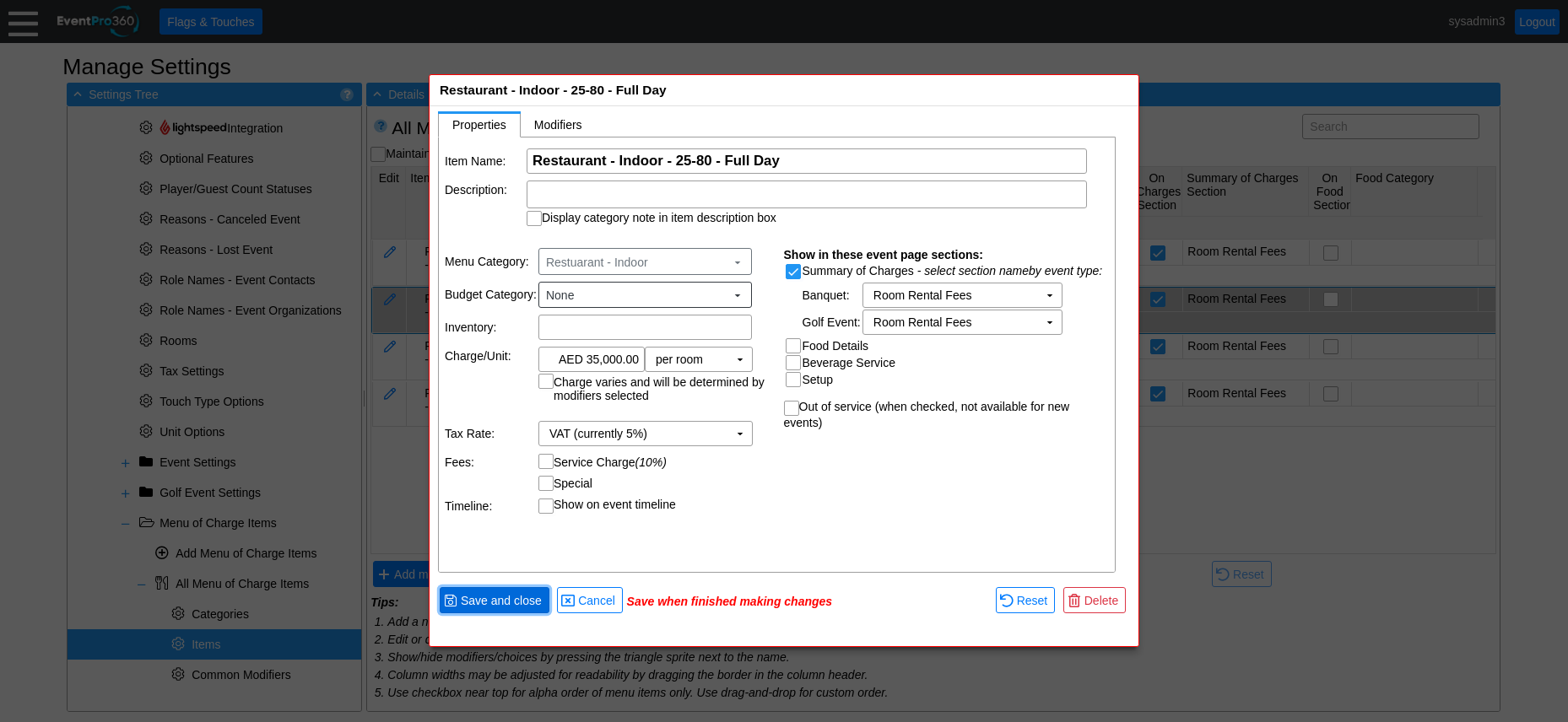
click at [513, 602] on span "Save and close" at bounding box center [502, 600] width 88 height 16
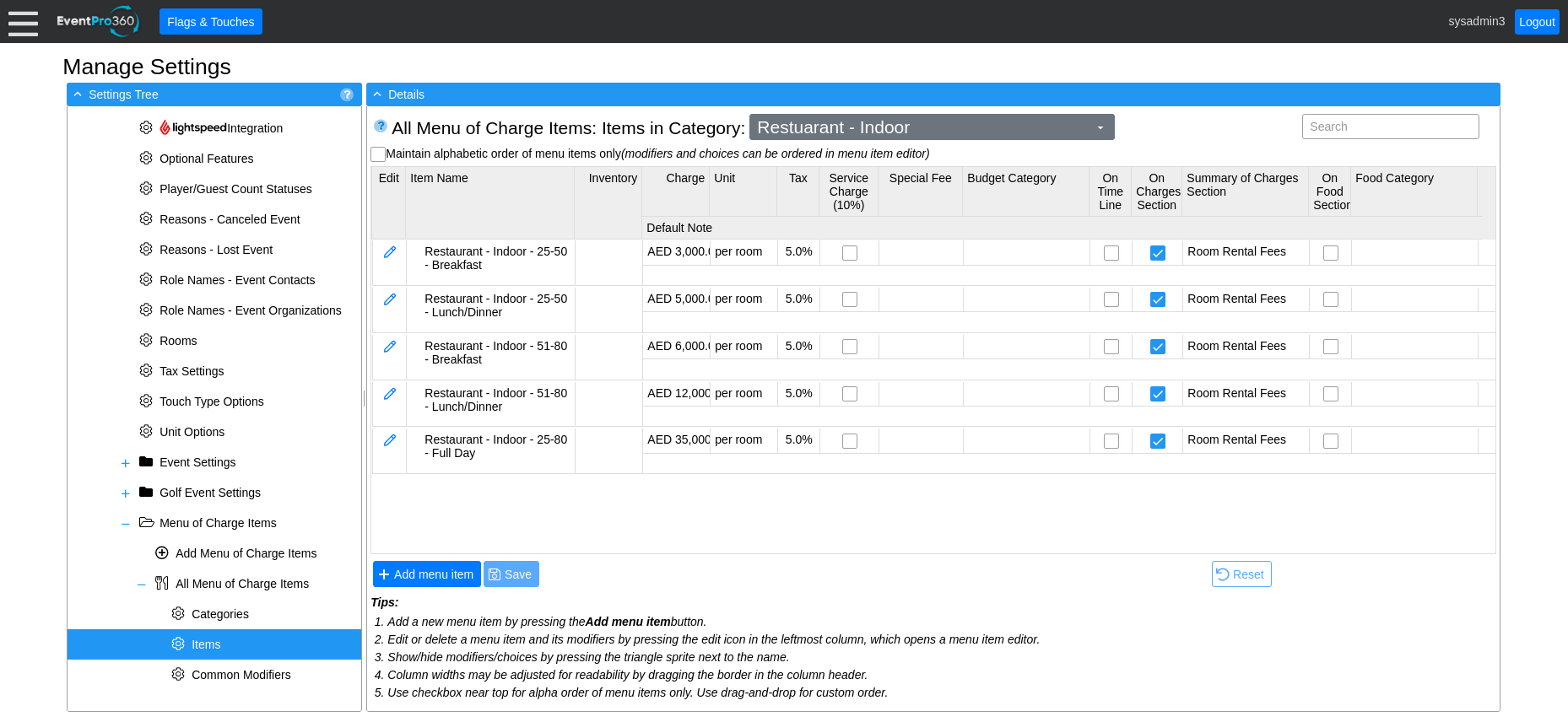
click at [950, 124] on span "Restuarant - Indoor" at bounding box center [923, 127] width 338 height 16
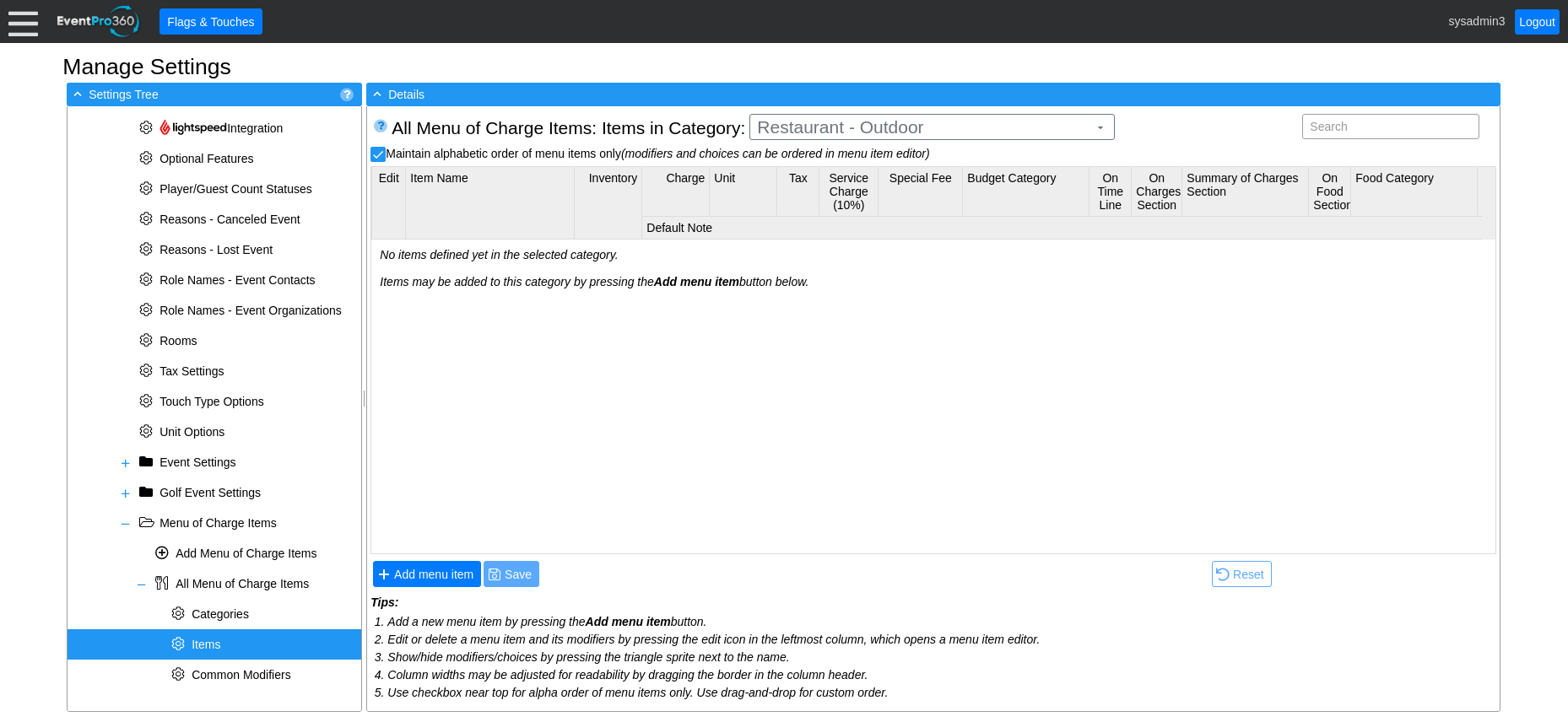
click at [851, 174] on body "Calendar of Events + New Event + Reports + Manage Contacts + Manage Organizatio…" at bounding box center [784, 361] width 1568 height 722
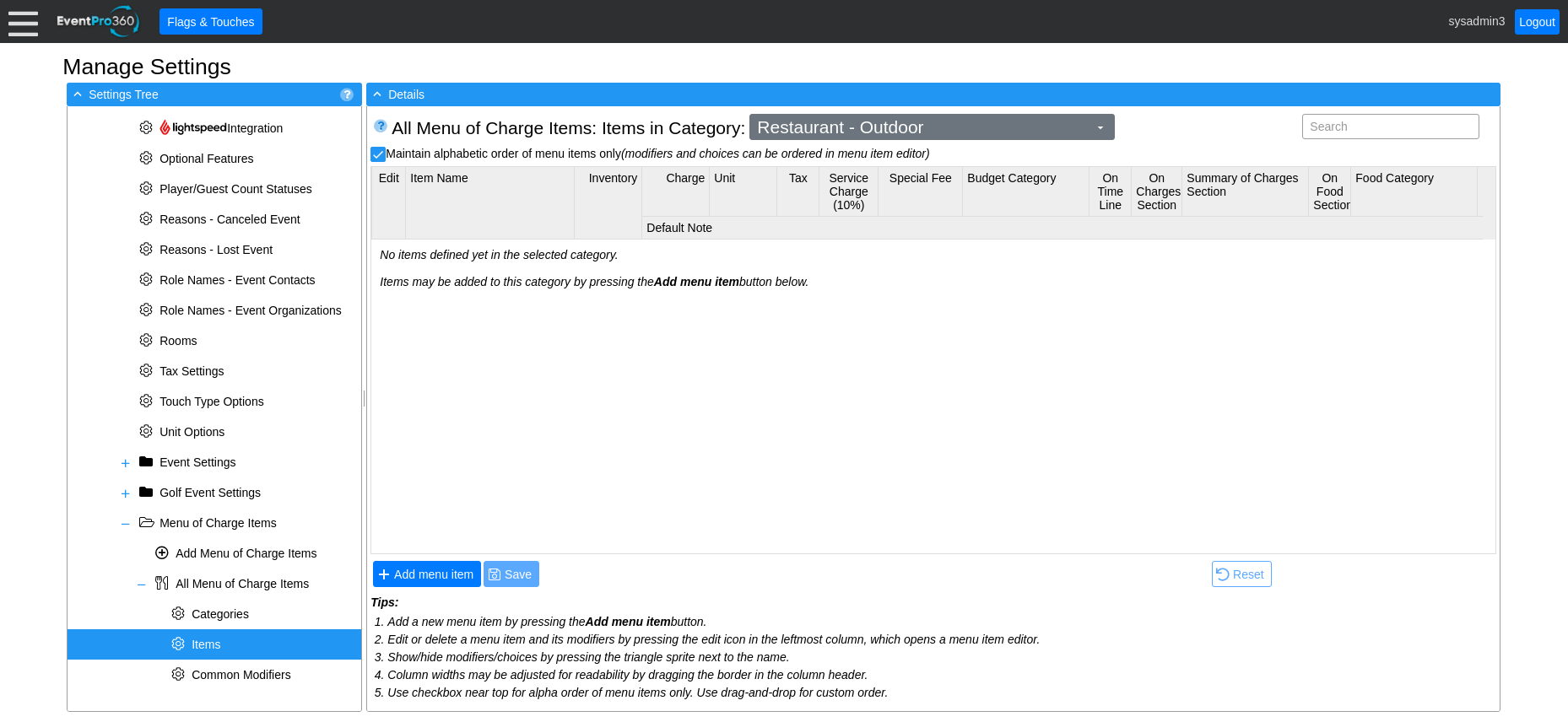
click at [948, 124] on span "Restaurant - Outdoor" at bounding box center [923, 127] width 338 height 16
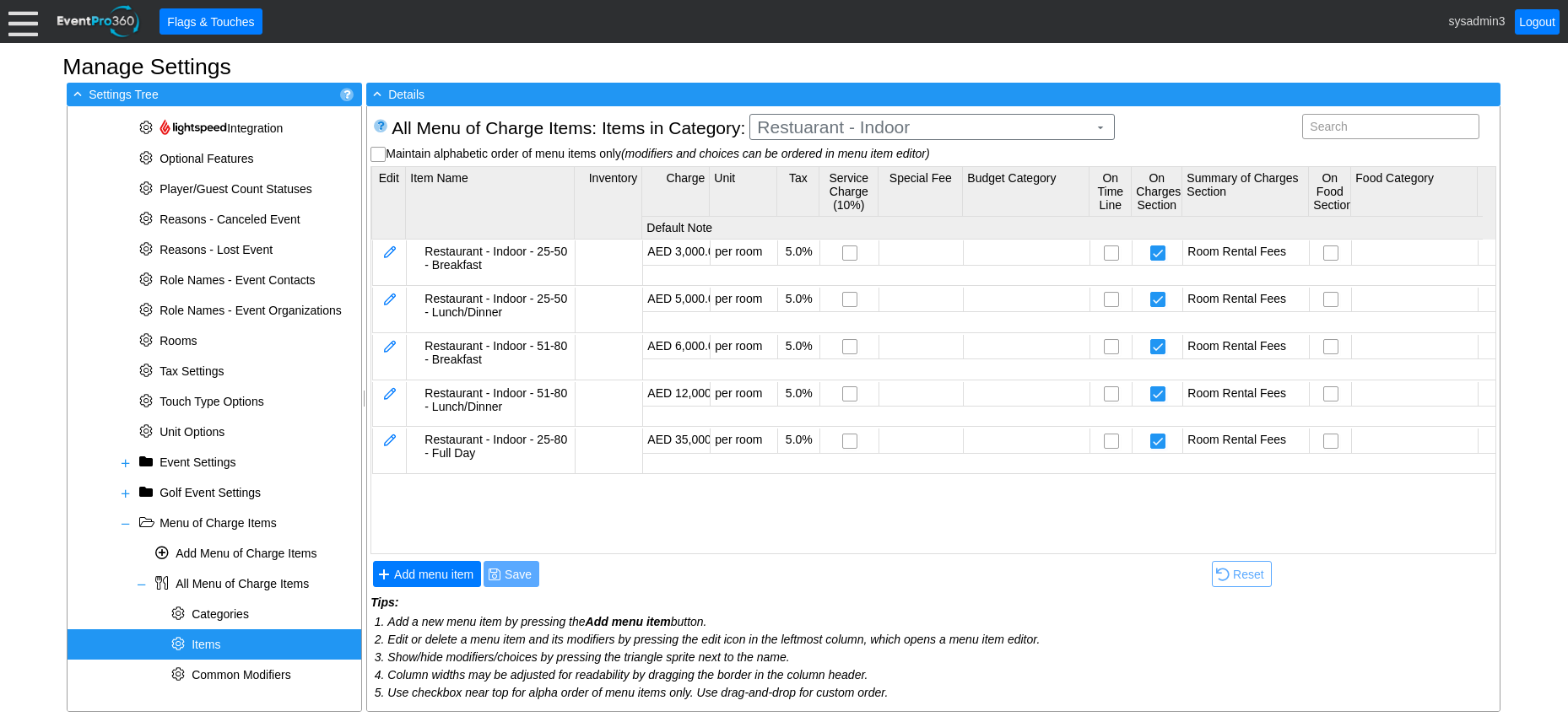
click at [862, 179] on body "Calendar of Events + New Event + Reports + Manage Contacts + Manage Organizatio…" at bounding box center [784, 361] width 1568 height 722
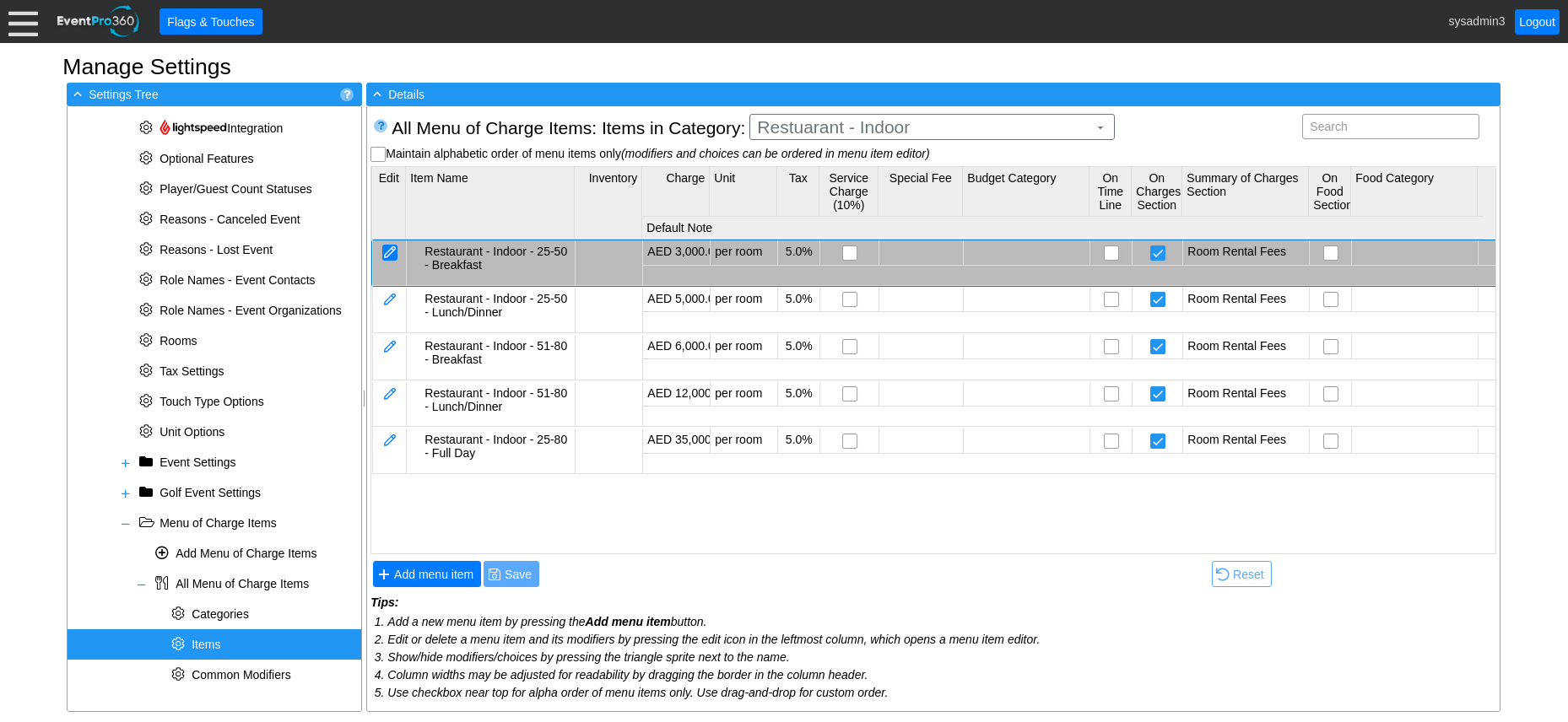
click at [386, 253] on div at bounding box center [390, 253] width 16 height 16
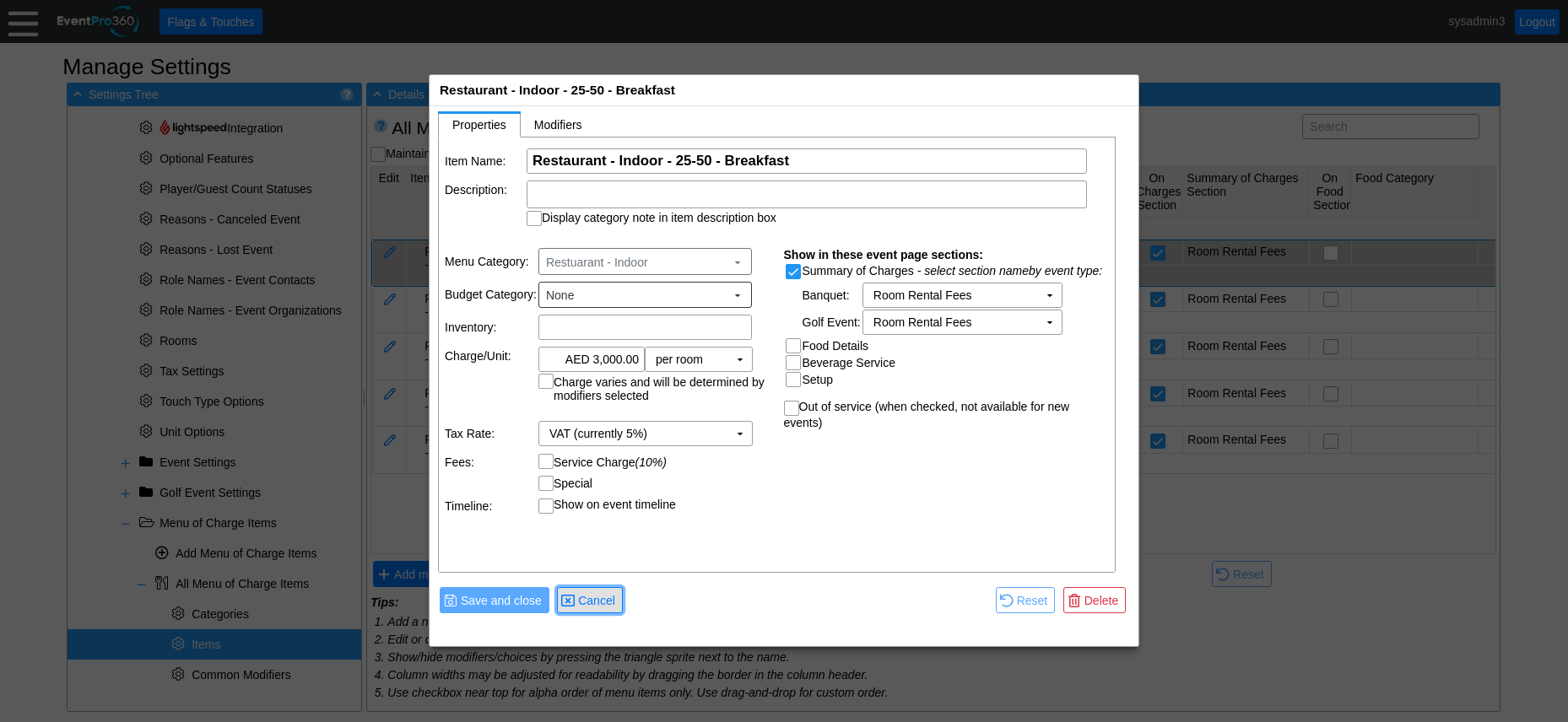
click at [597, 601] on span "Cancel" at bounding box center [597, 600] width 44 height 16
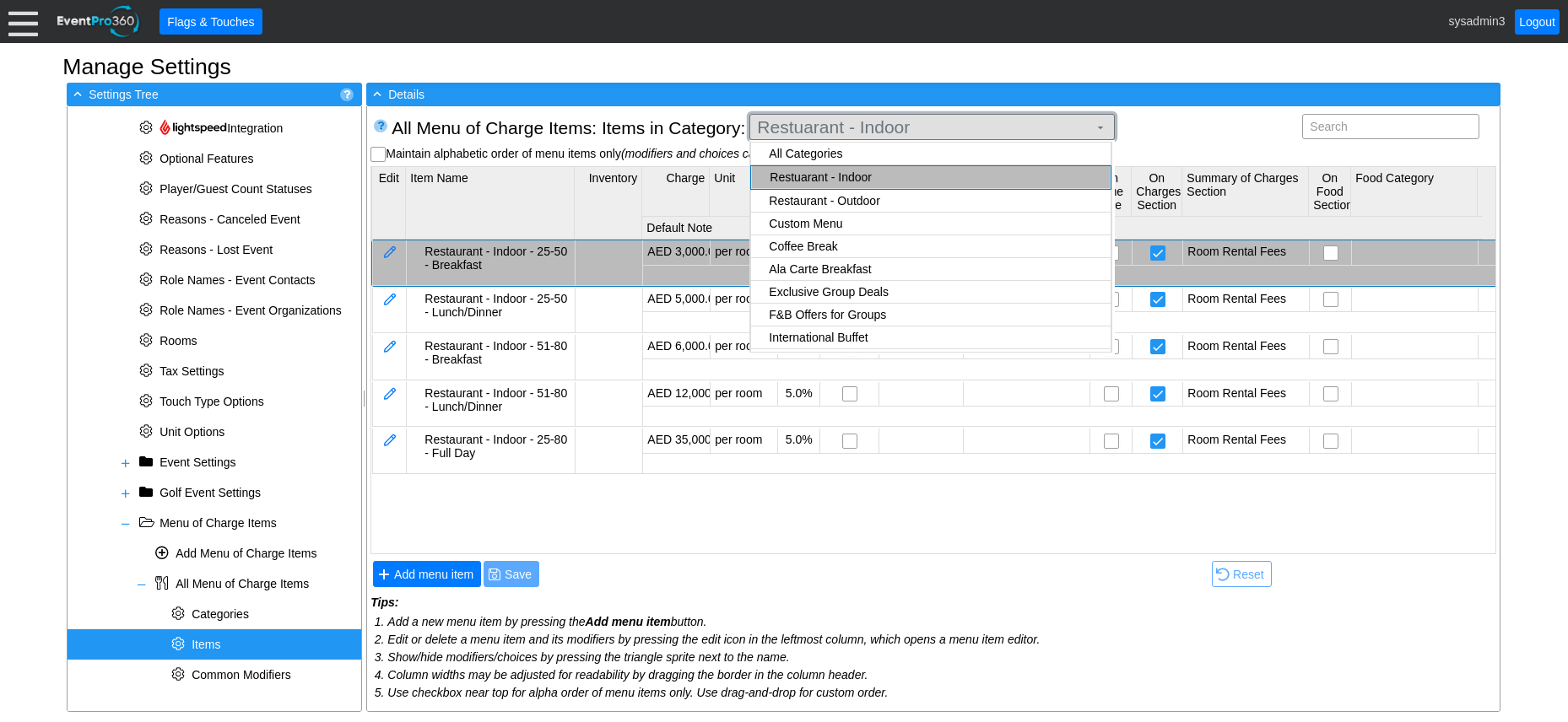
click at [920, 130] on span "Restuarant - Indoor" at bounding box center [923, 127] width 338 height 16
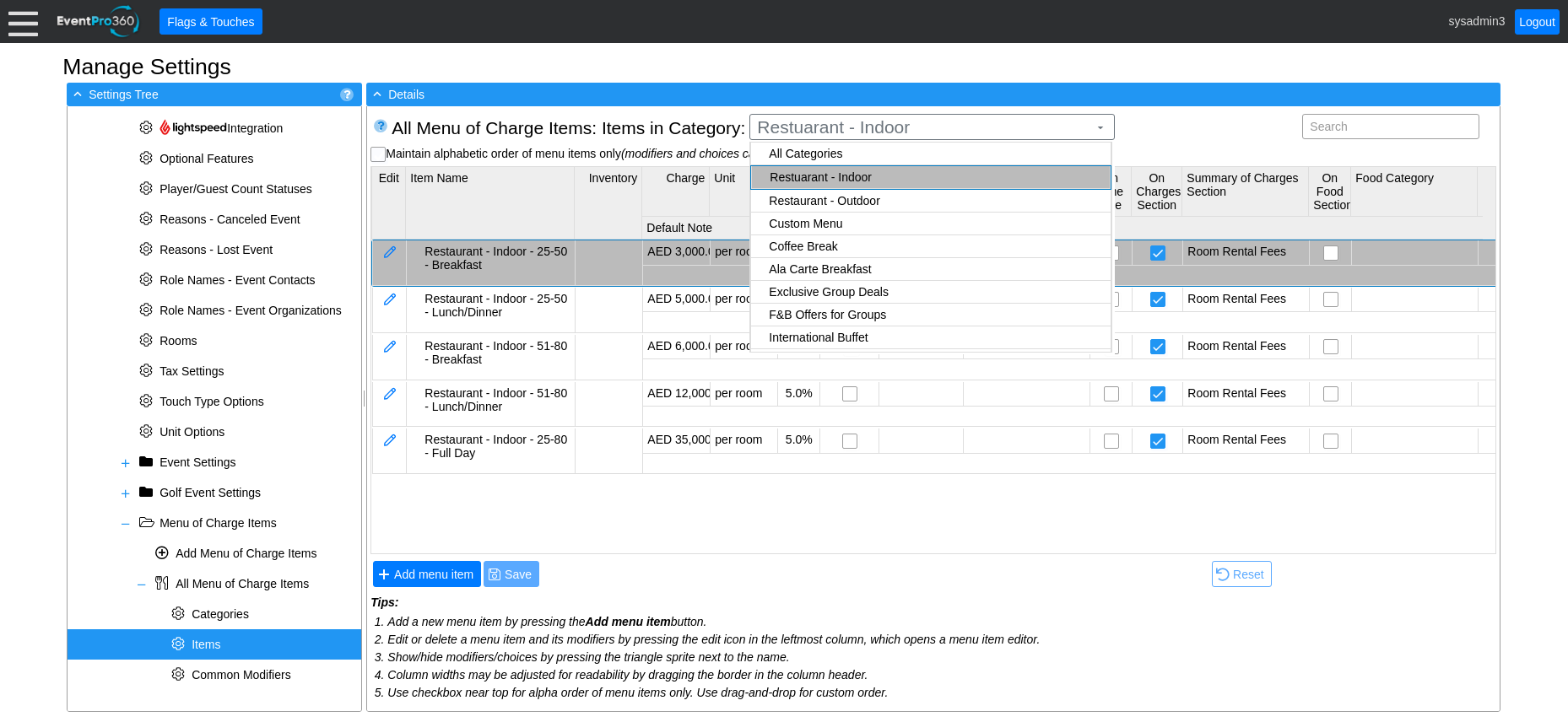
checkbox input "true"
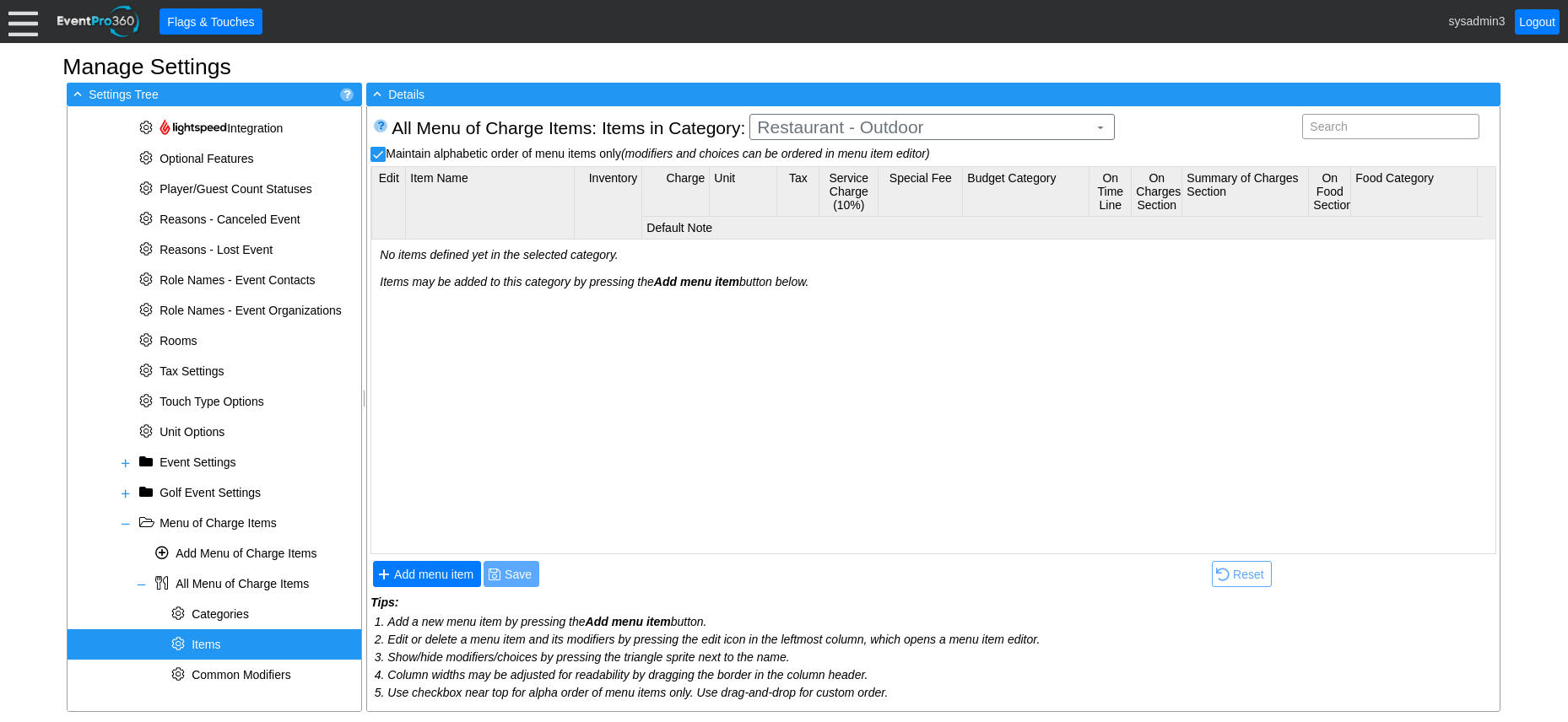
click at [827, 179] on body "Calendar of Events + New Event + Reports + Manage Contacts + Manage Organizatio…" at bounding box center [784, 361] width 1568 height 722
click at [446, 572] on span "Add menu item" at bounding box center [434, 575] width 86 height 16
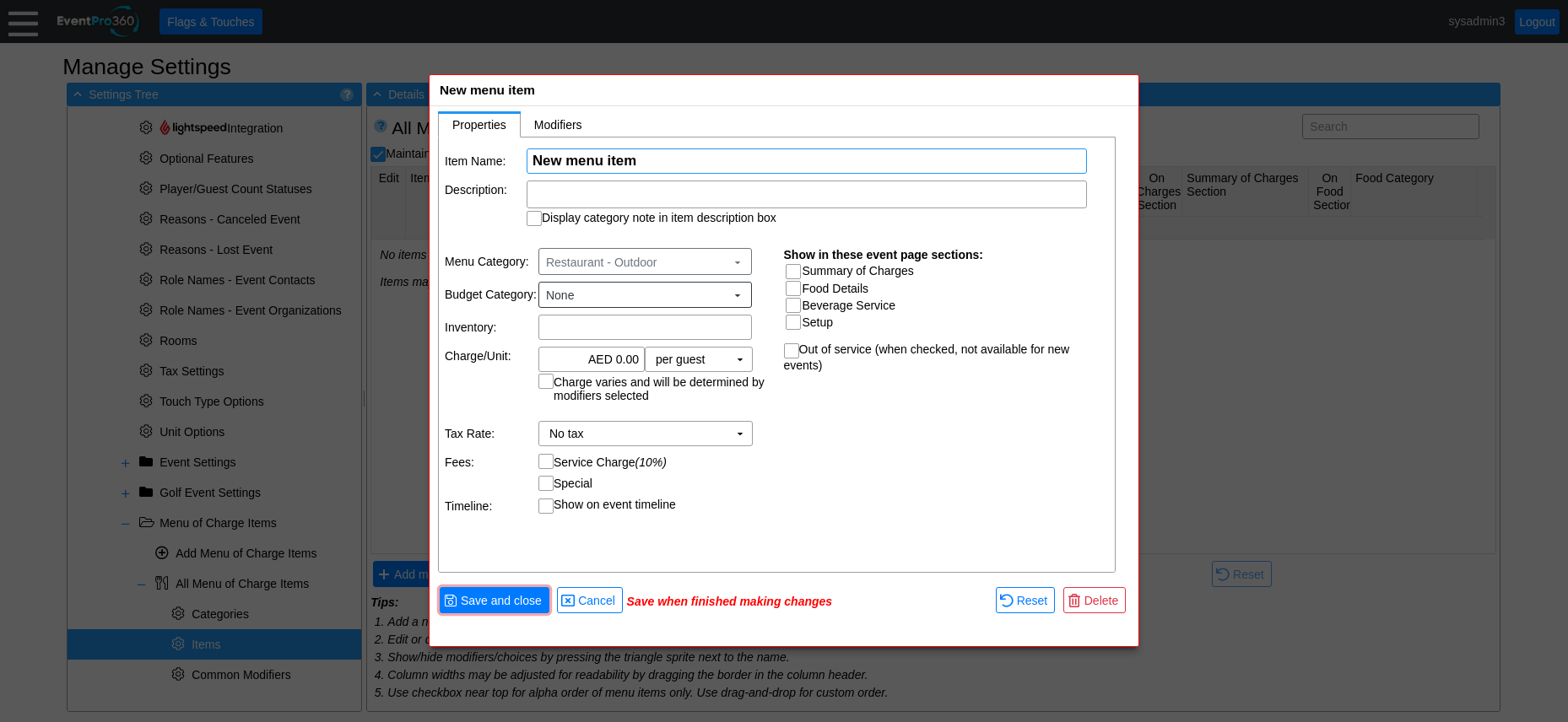
paste input "Restaurant - Indoor - 25-50 - Lunch/Dinner"
click at [643, 159] on input "Restaurant - Indoor - 25-50 - Lunch/Dinner" at bounding box center [806, 161] width 548 height 24
click at [830, 161] on input "Restaurant - Outoor - 25-50 - Lunch/Dinner" at bounding box center [806, 161] width 548 height 24
type input "Restaurant - Outoor - 25-50 - Breakfast"
click at [621, 354] on input "0.00" at bounding box center [591, 360] width 94 height 24
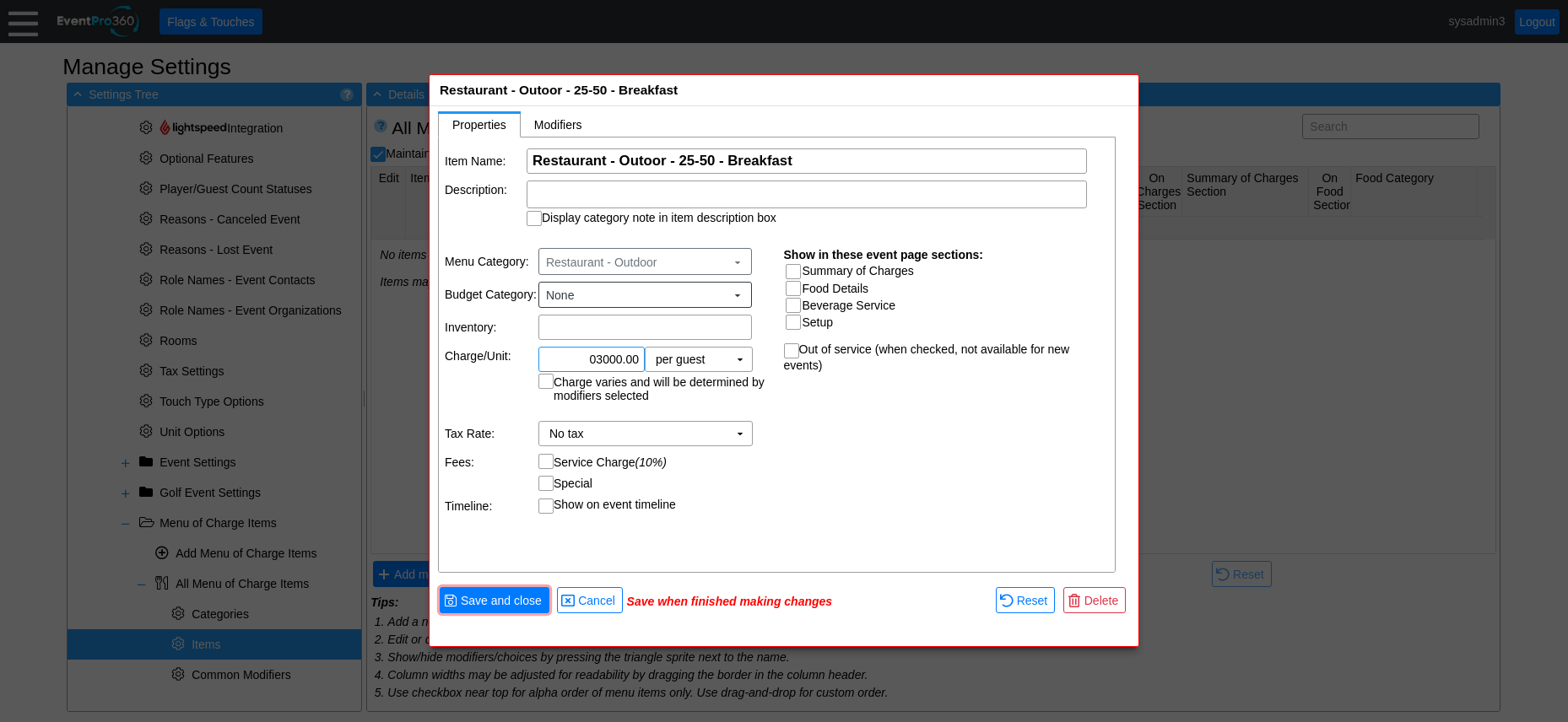
type input "AED 3,000.00"
drag, startPoint x: 826, startPoint y: 453, endPoint x: 815, endPoint y: 435, distance: 21.1
click at [826, 449] on div "Item Name: Χ Restaurant - Outoor - 25-50 - Breakfast Name of the menu item Desc…" at bounding box center [778, 355] width 678 height 436
click at [742, 355] on td "▼" at bounding box center [741, 360] width 24 height 24
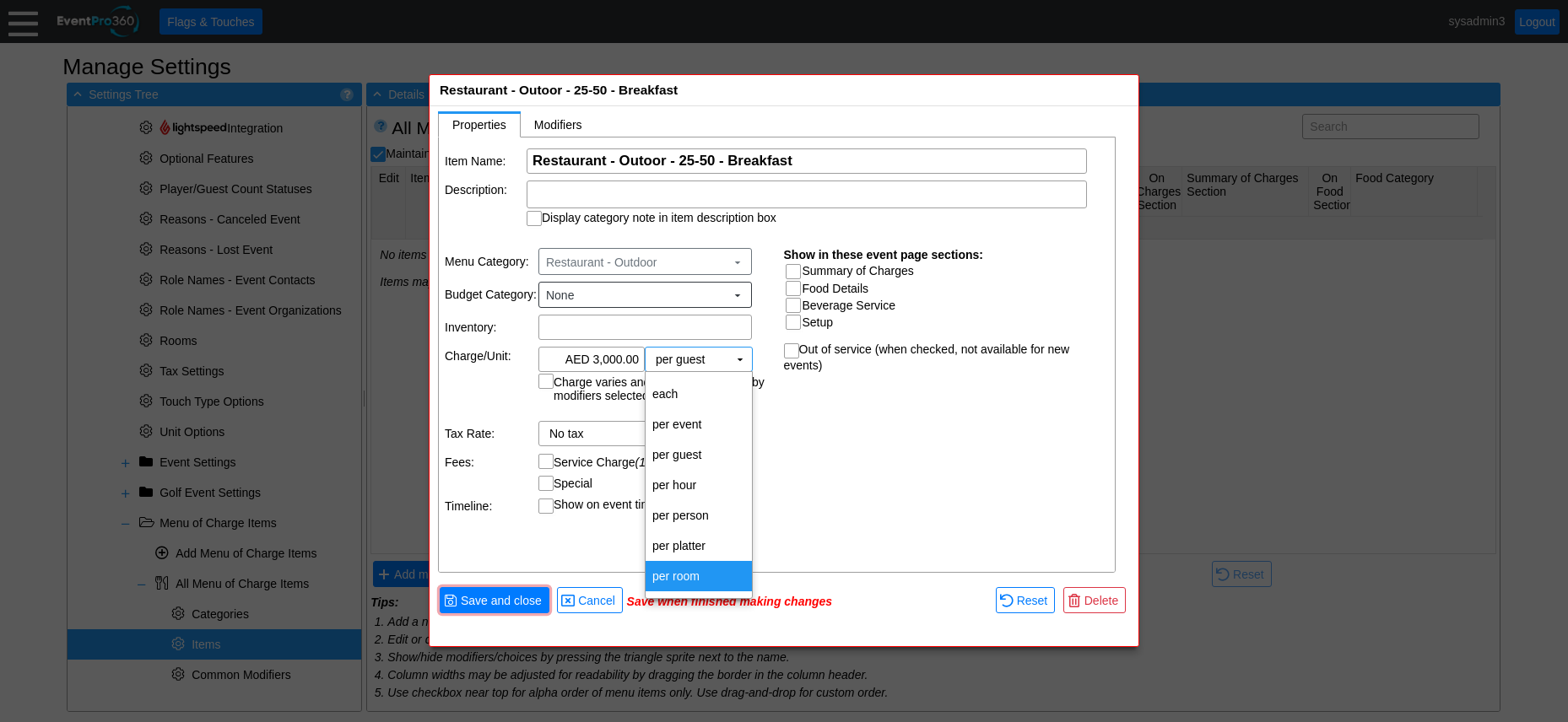
click at [692, 570] on td "per room" at bounding box center [698, 576] width 106 height 30
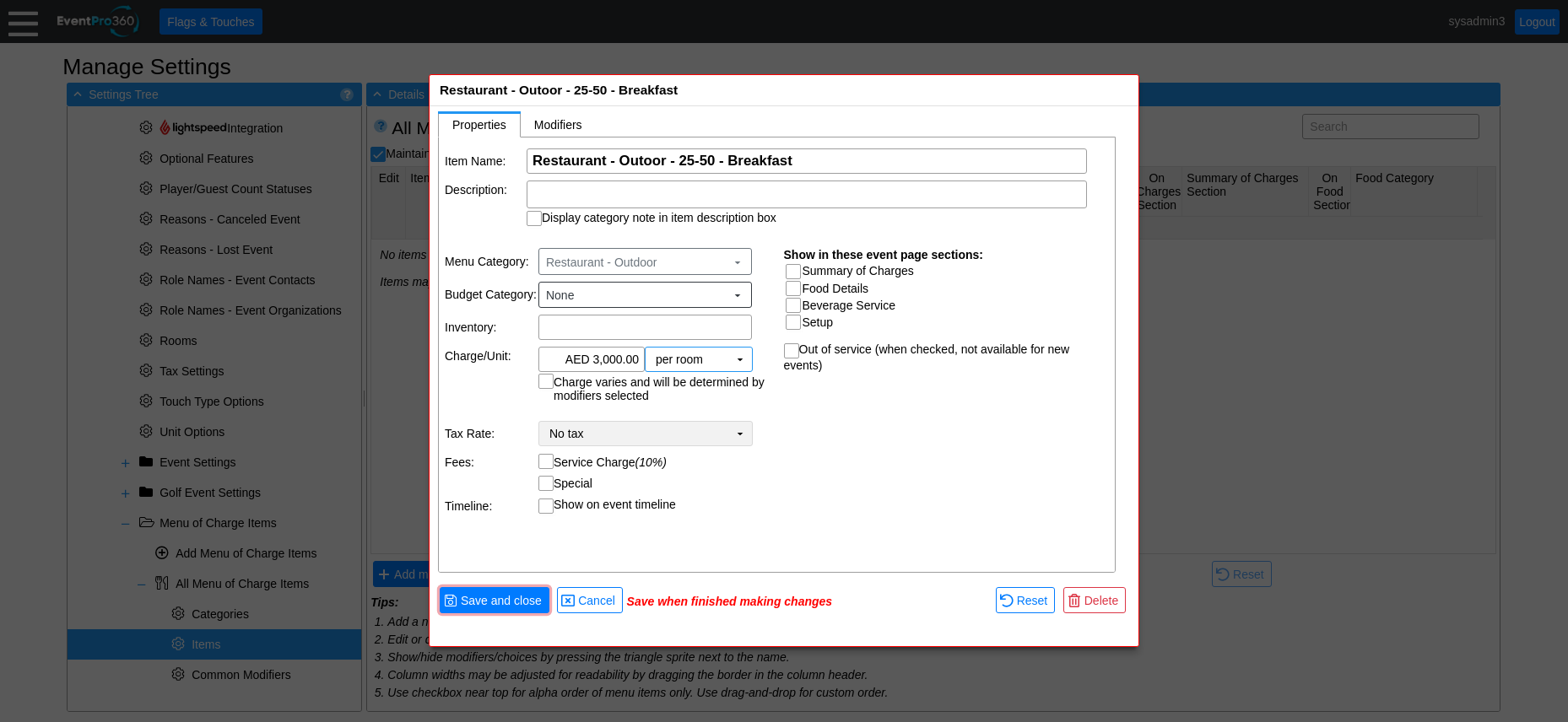
click at [732, 429] on td "▼" at bounding box center [741, 434] width 24 height 24
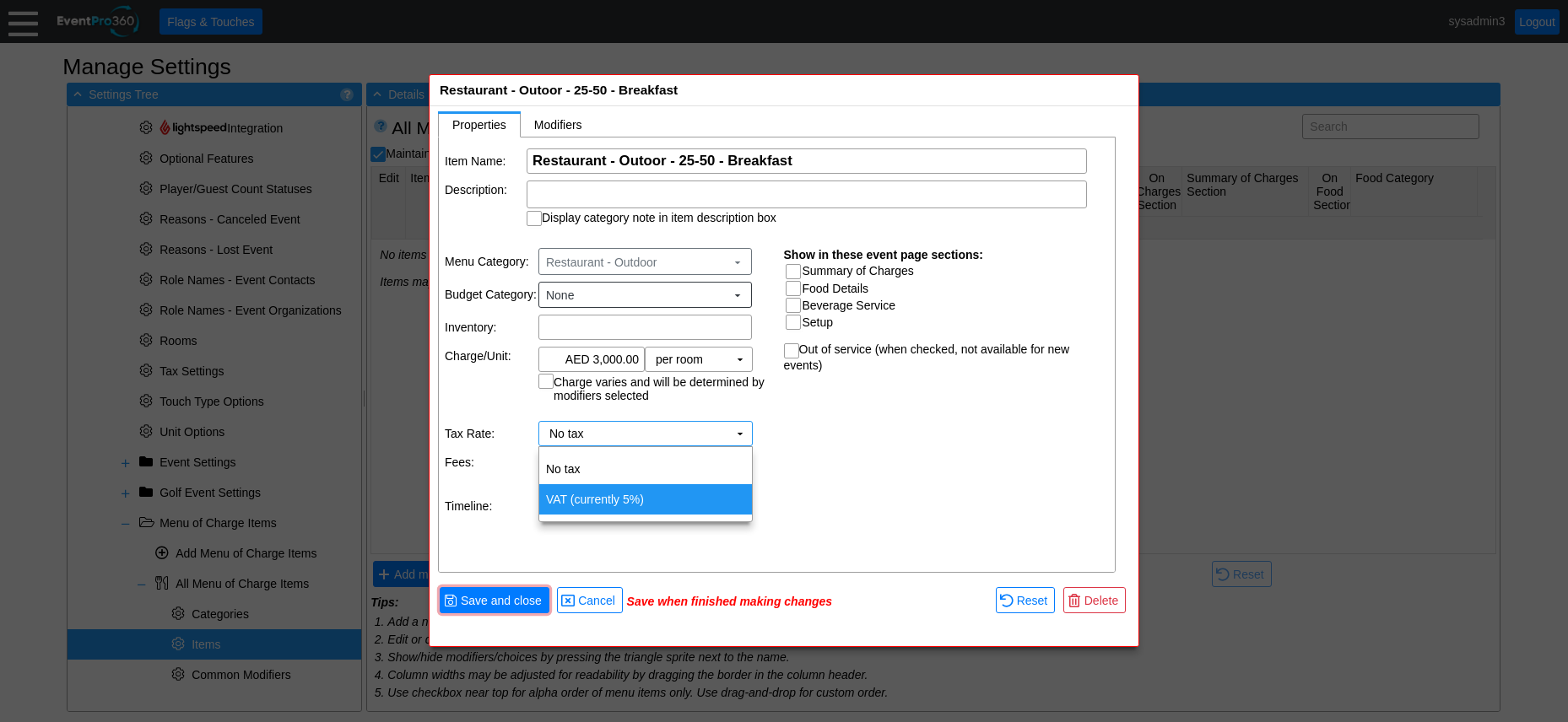
click at [626, 500] on td "VAT (currently 5%)" at bounding box center [645, 499] width 212 height 30
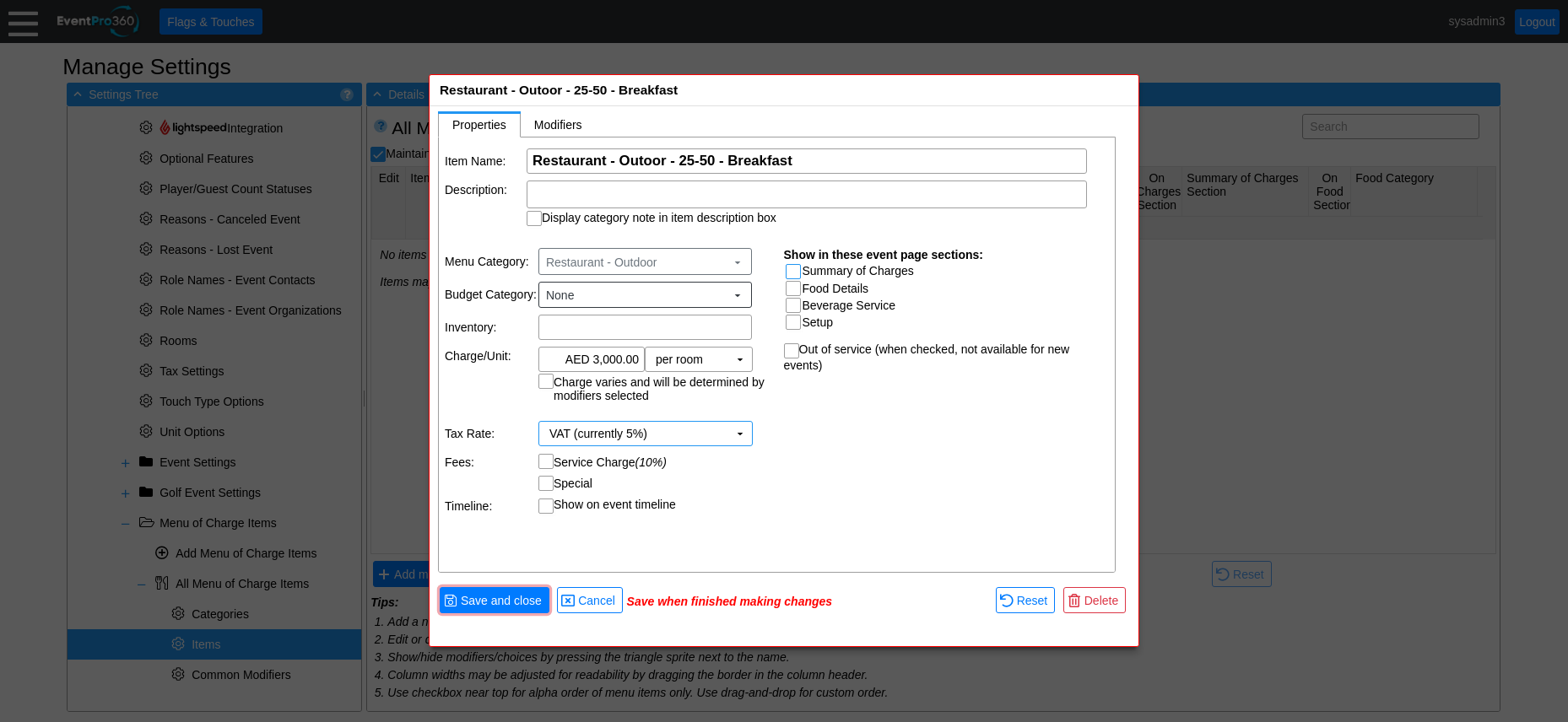
click at [795, 270] on input "Summary of Charges" at bounding box center [795, 274] width 16 height 16
checkbox input "true"
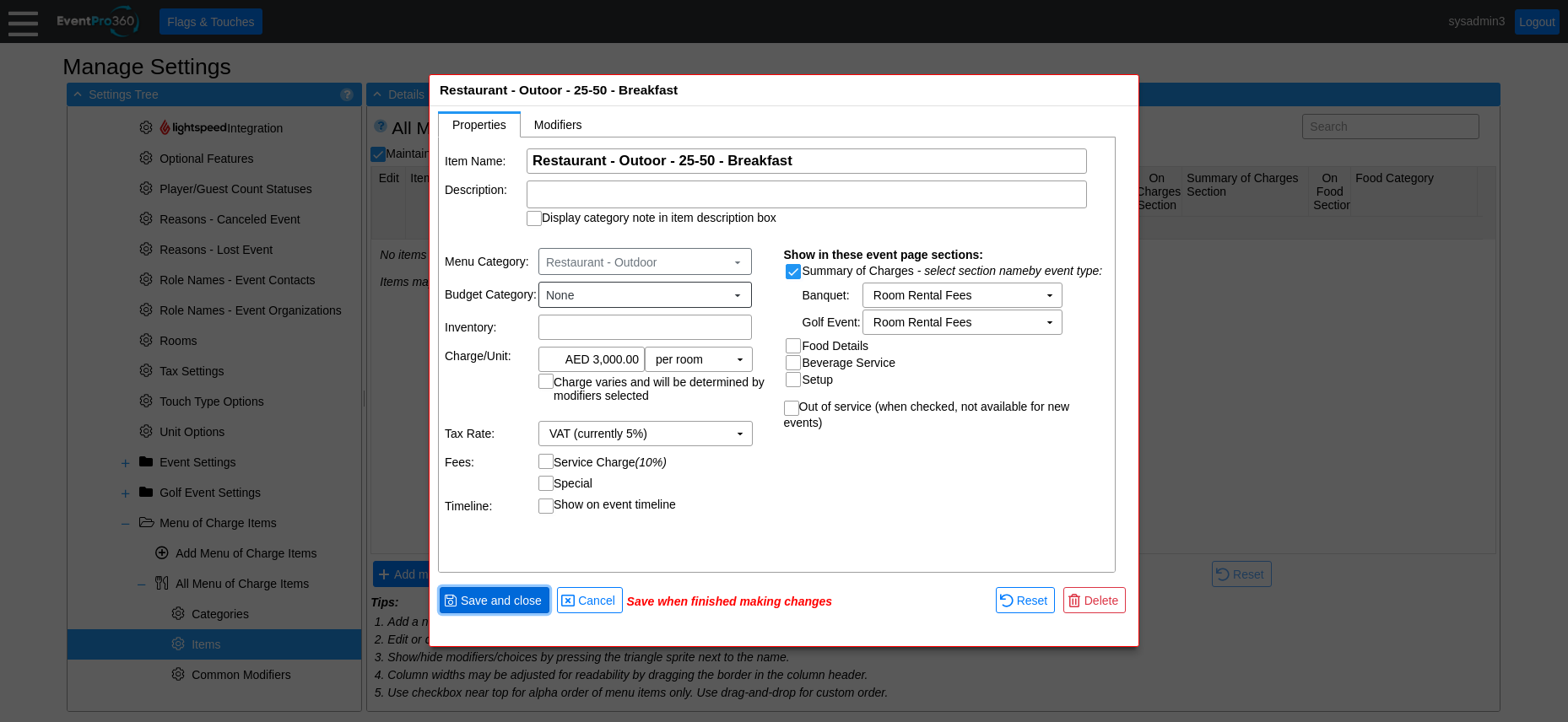
click at [501, 604] on span "Save and close" at bounding box center [502, 600] width 88 height 16
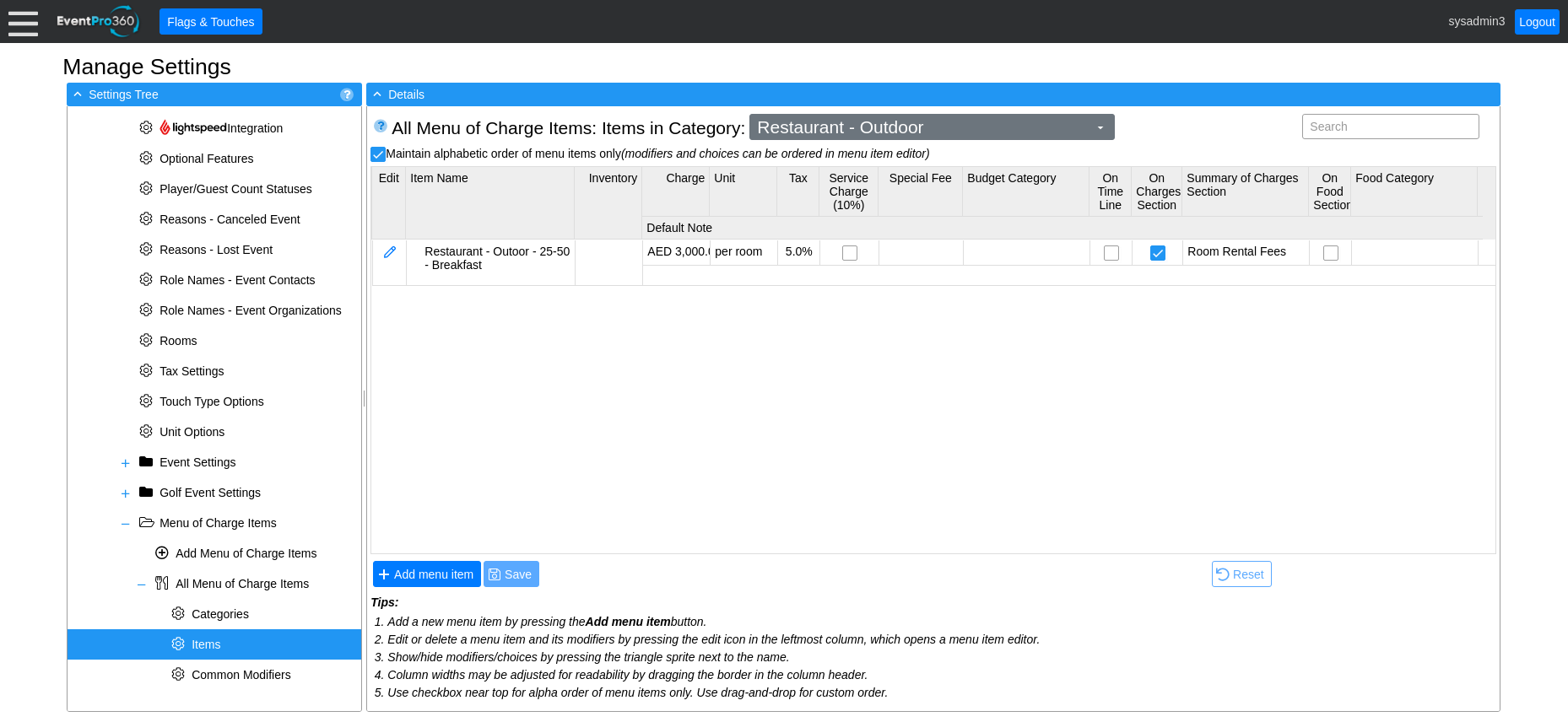
click at [943, 125] on span "Restaurant - Outdoor" at bounding box center [923, 127] width 338 height 16
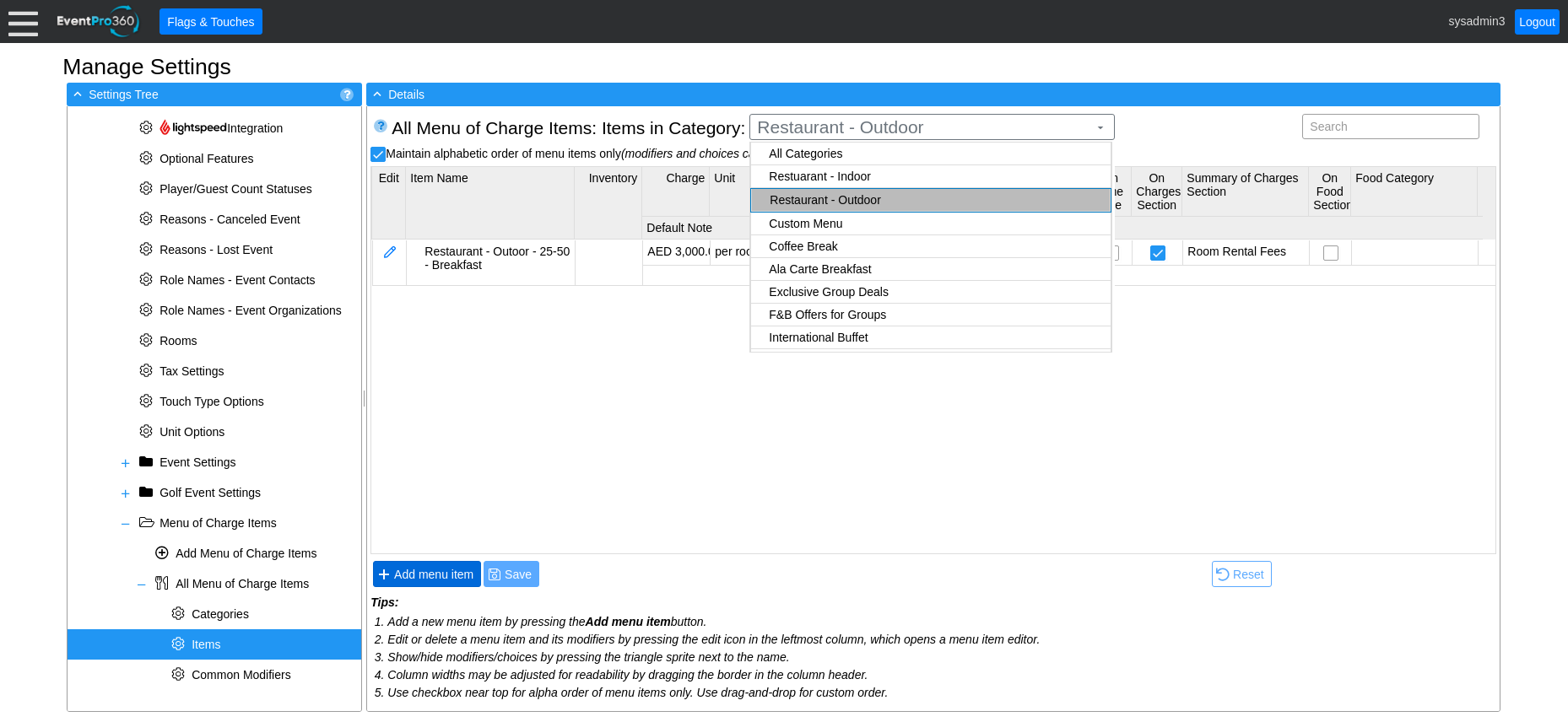
click at [437, 572] on span "Add menu item" at bounding box center [434, 575] width 86 height 16
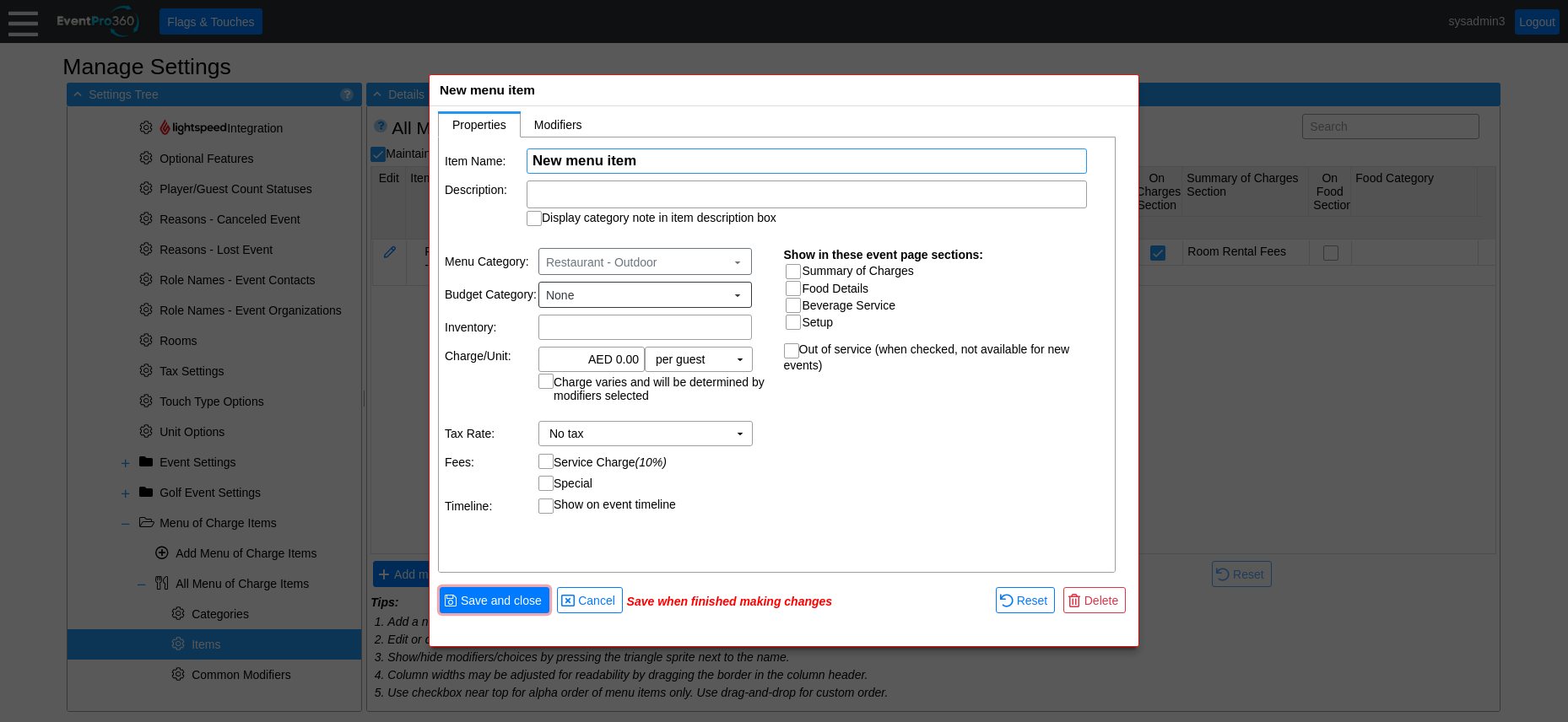
paste input "Restaurant - Indoor - 25-50 - Lunch/Dinner"
drag, startPoint x: 636, startPoint y: 159, endPoint x: 657, endPoint y: 157, distance: 21.1
click at [638, 157] on input "Restaurant - Indoor - 25-50 - Lunch/Dinner" at bounding box center [806, 161] width 548 height 24
type input "Restaurant - Outoor - 25-50 - Lunch/Dinner"
click at [796, 268] on input "Summary of Charges" at bounding box center [795, 274] width 16 height 16
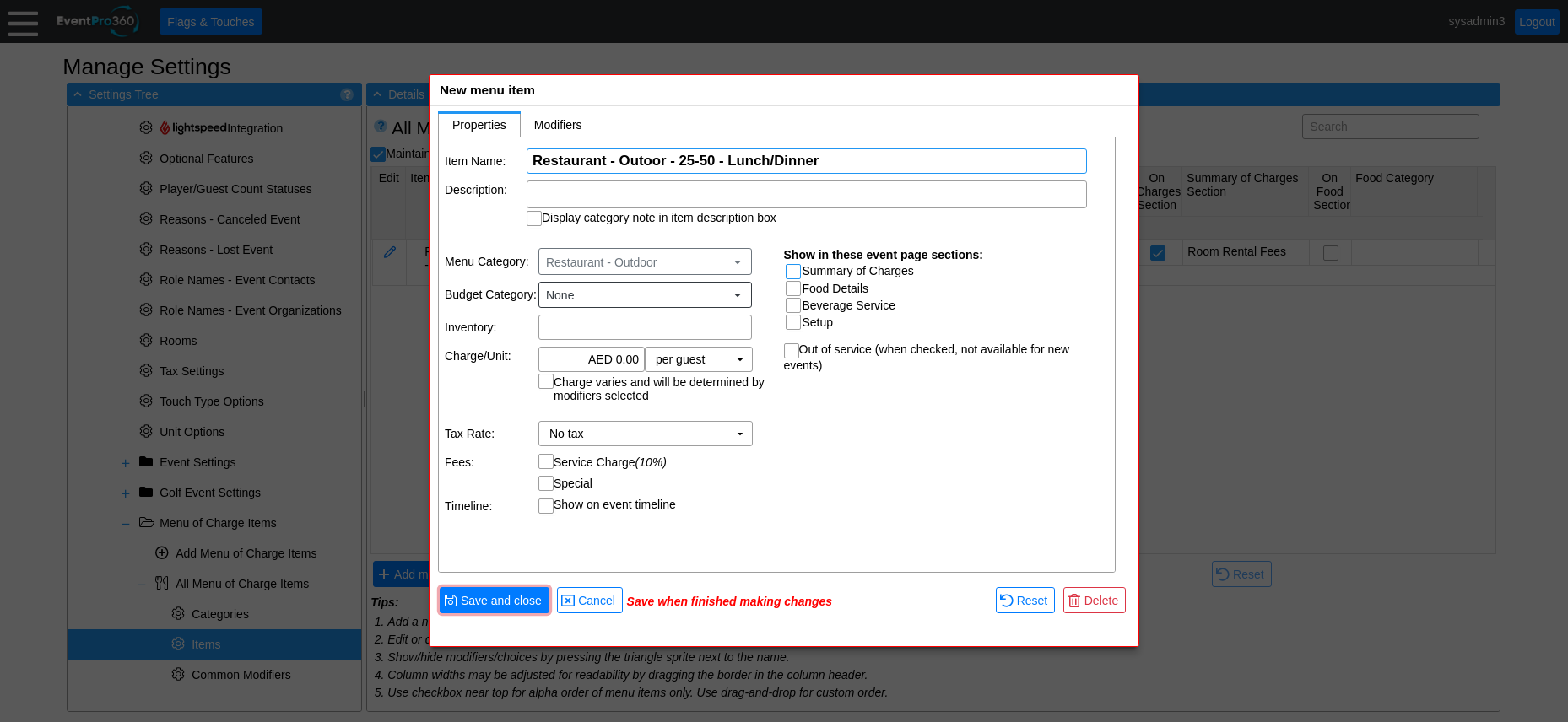
checkbox input "true"
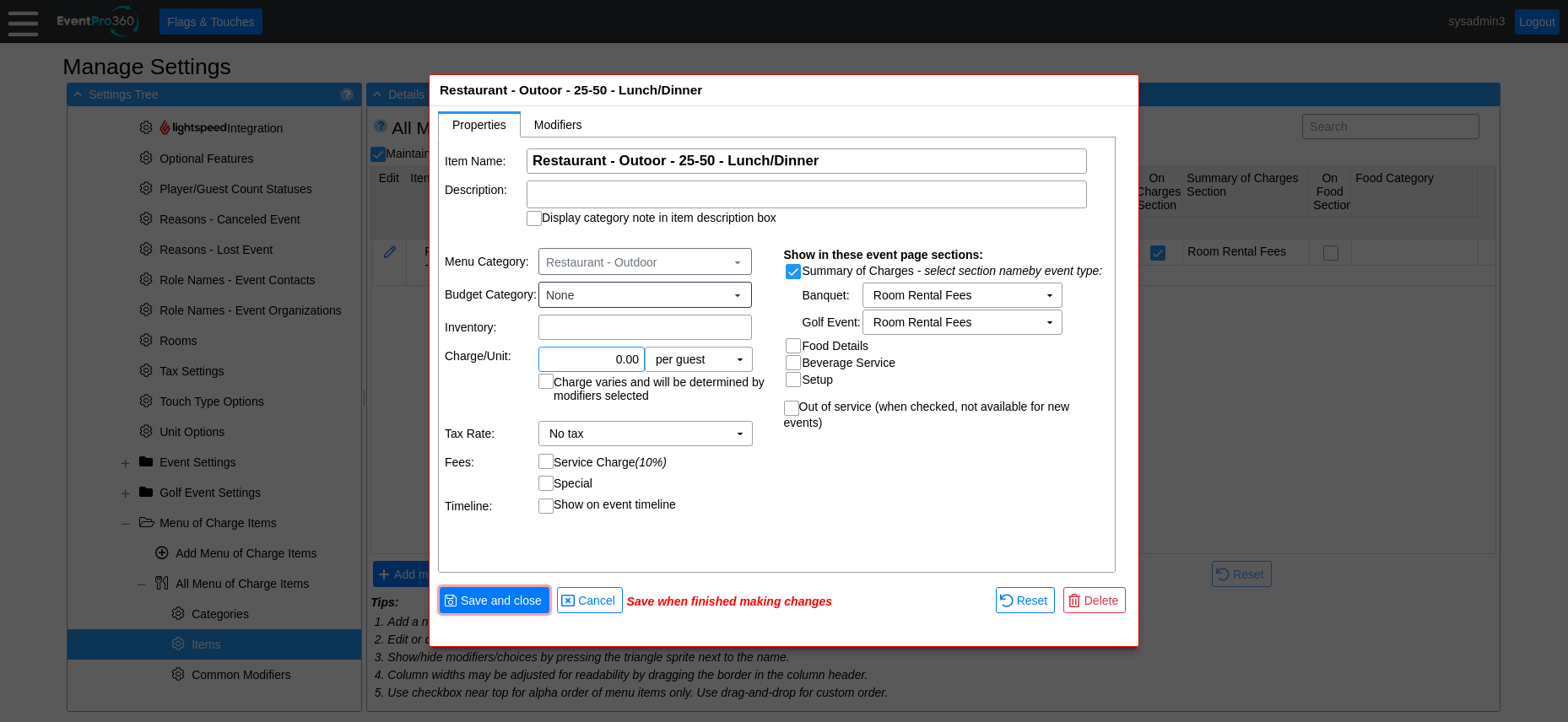
click at [623, 352] on input "0.00" at bounding box center [591, 360] width 94 height 24
type input "AED 5,000.00"
drag, startPoint x: 775, startPoint y: 461, endPoint x: 771, endPoint y: 440, distance: 21.4
click at [775, 459] on table "Menu Category: Restaurant - Outdoor ▼ Budget Category: None ▼ Inventory: Χ Char…" at bounding box center [609, 381] width 340 height 287
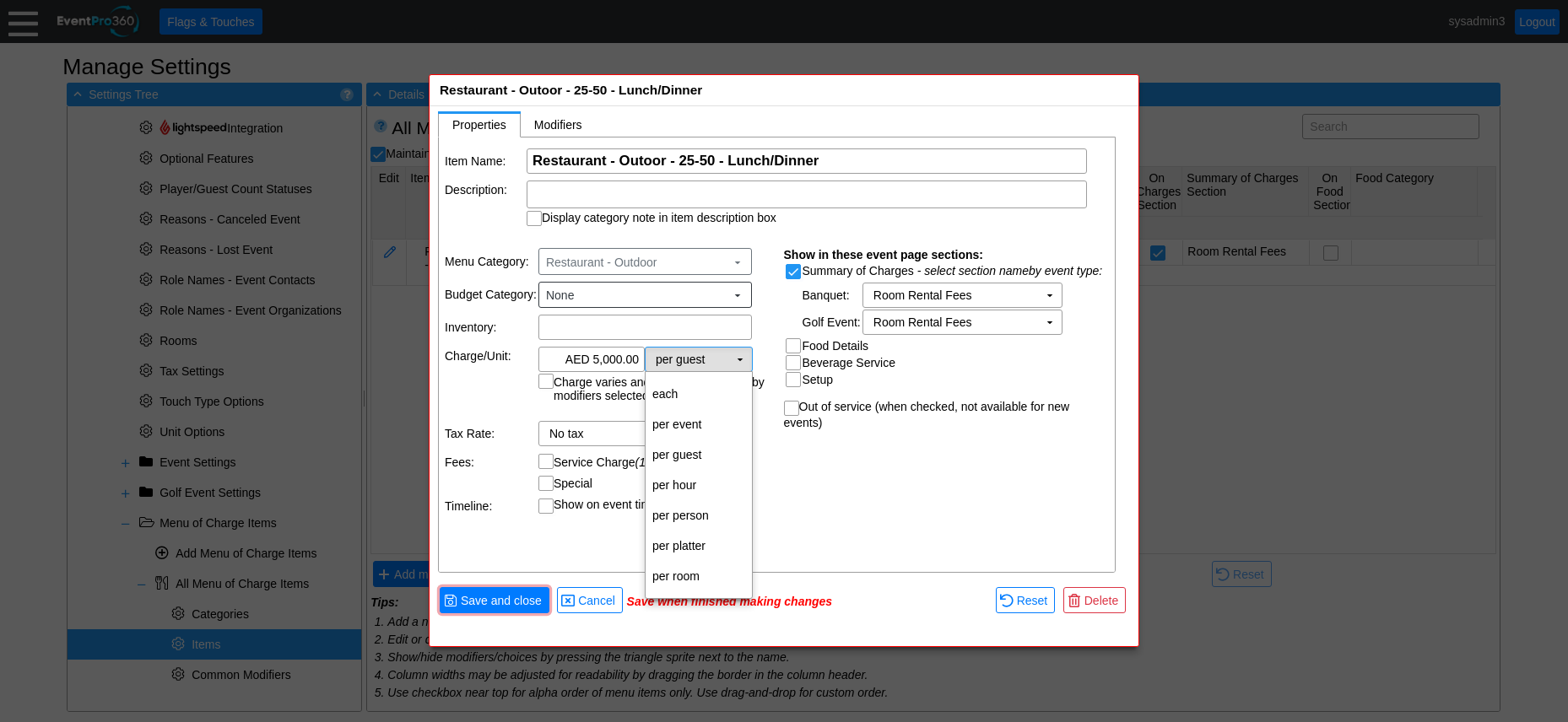
click at [743, 359] on td "▼" at bounding box center [741, 360] width 24 height 24
click at [690, 577] on td "per room" at bounding box center [698, 576] width 106 height 30
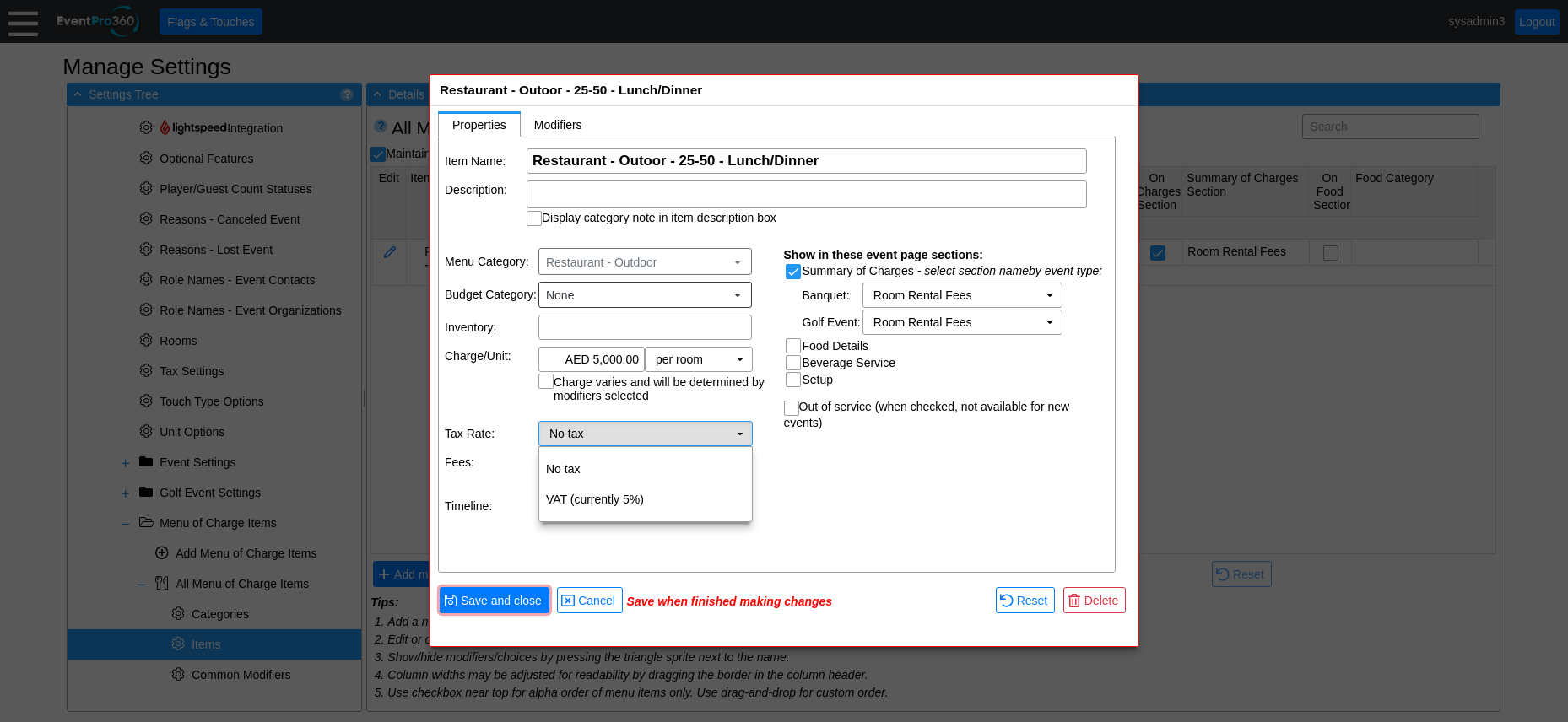
click at [658, 433] on td "No tax Χ" at bounding box center [633, 434] width 189 height 24
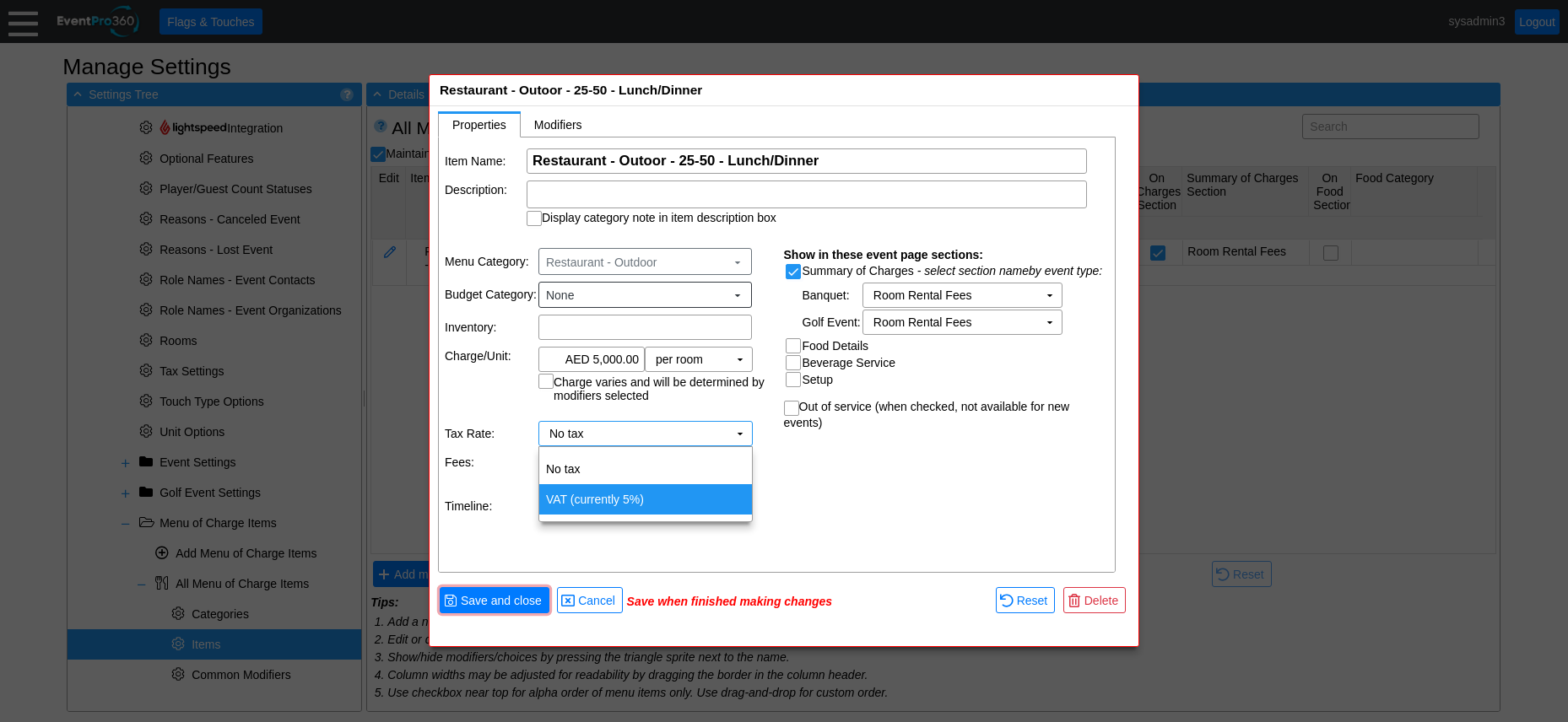
click at [599, 497] on td "VAT (currently 5%)" at bounding box center [645, 499] width 212 height 30
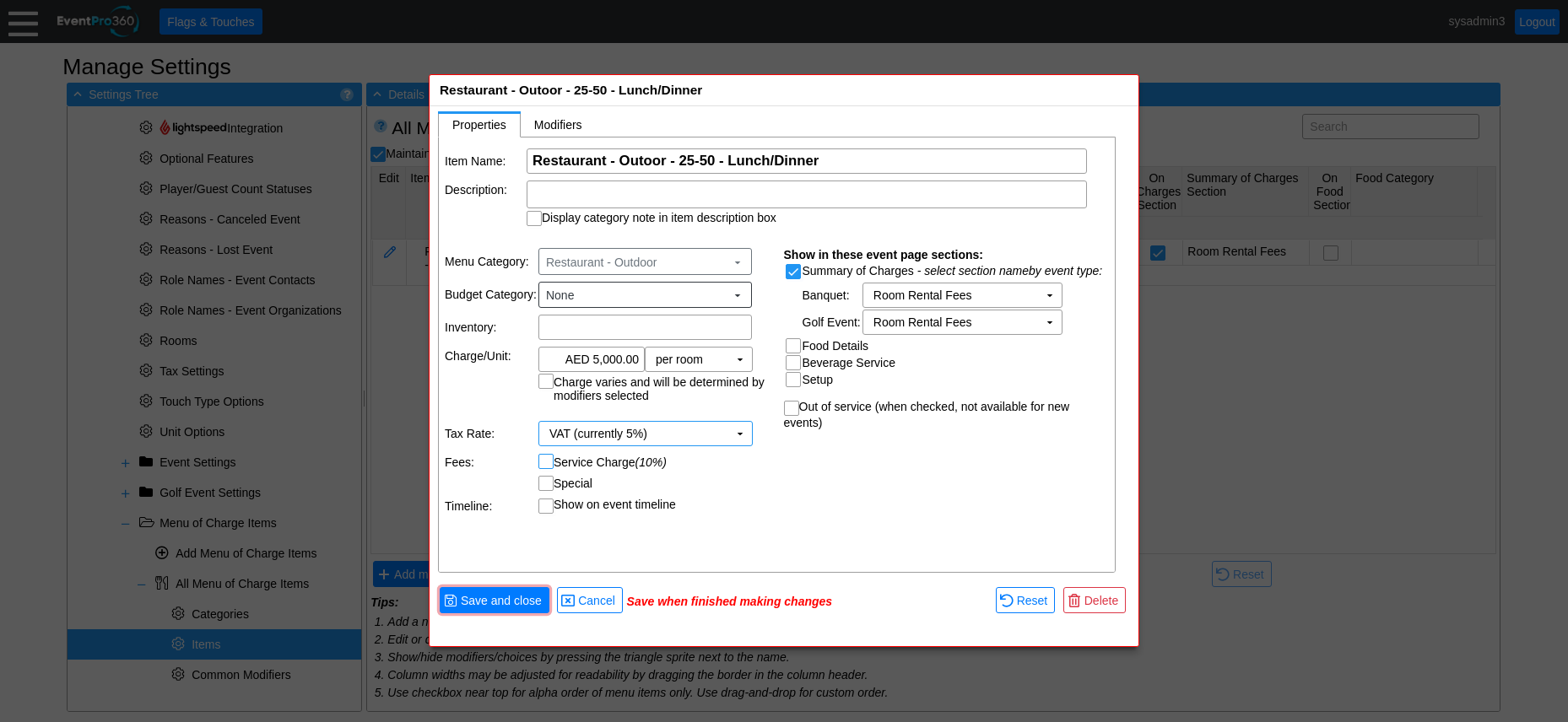
click at [545, 454] on div at bounding box center [546, 461] width 16 height 16
click at [528, 590] on span "● Save and close" at bounding box center [494, 600] width 110 height 27
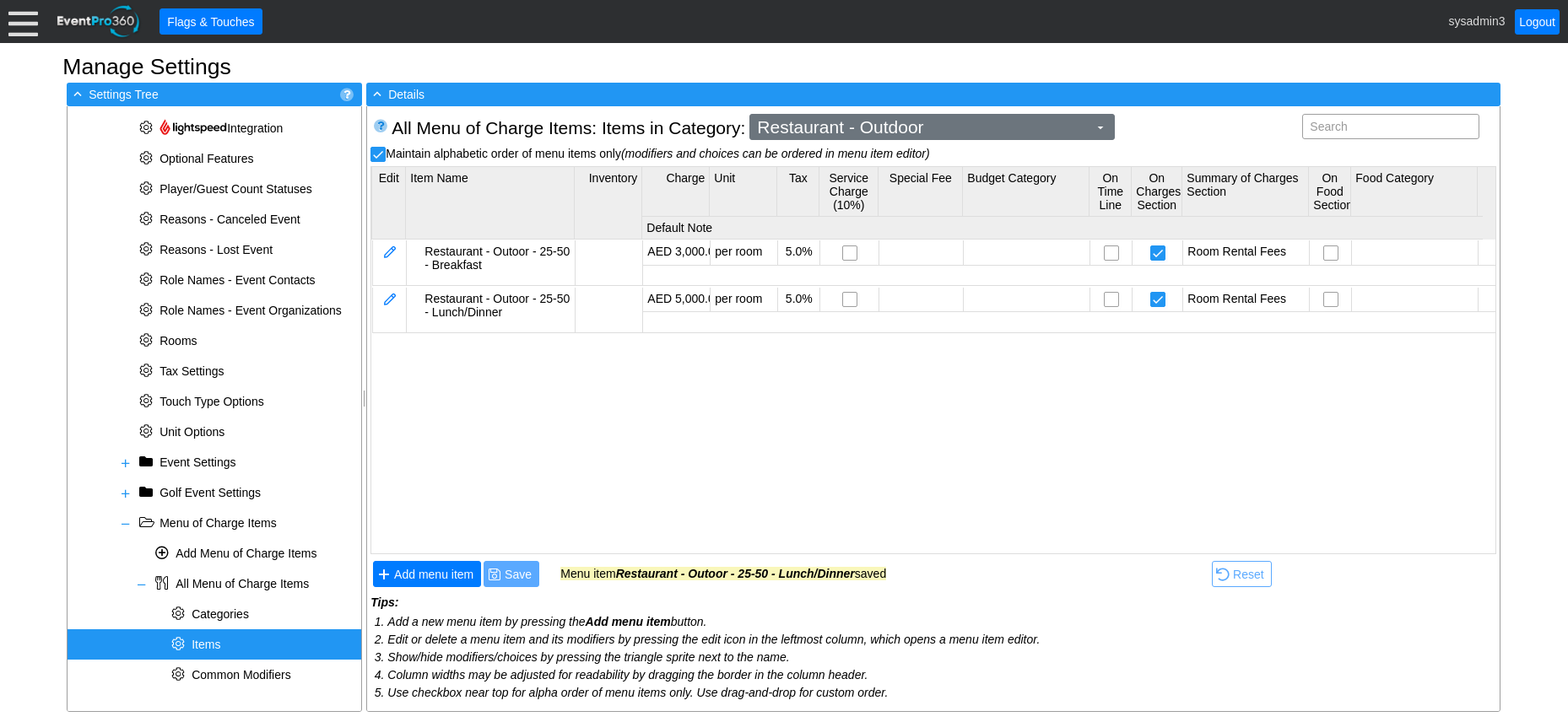
click at [916, 127] on span "Restaurant - Outdoor" at bounding box center [923, 127] width 338 height 16
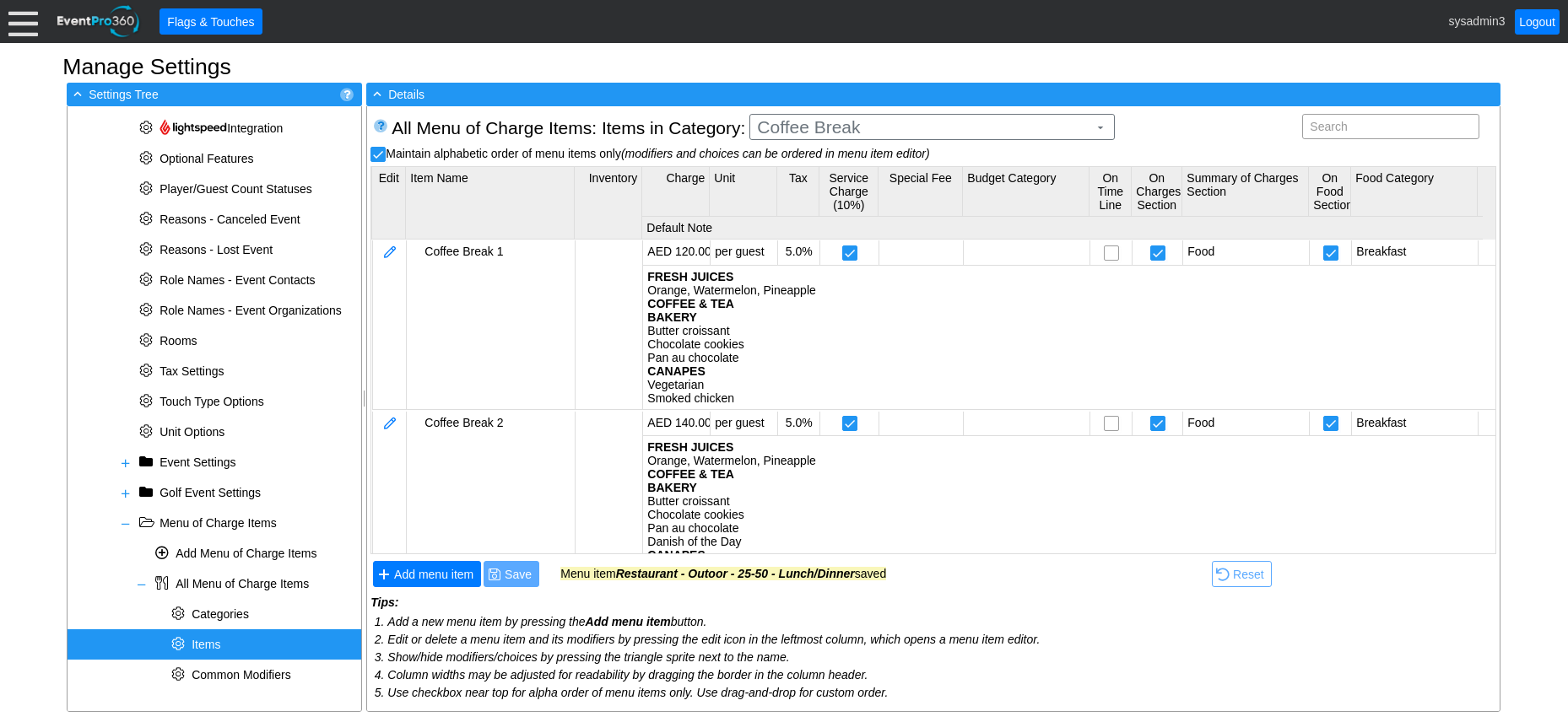
click at [857, 195] on body "Calendar of Events + New Event + Reports + Manage Contacts + Manage Organizatio…" at bounding box center [784, 361] width 1568 height 722
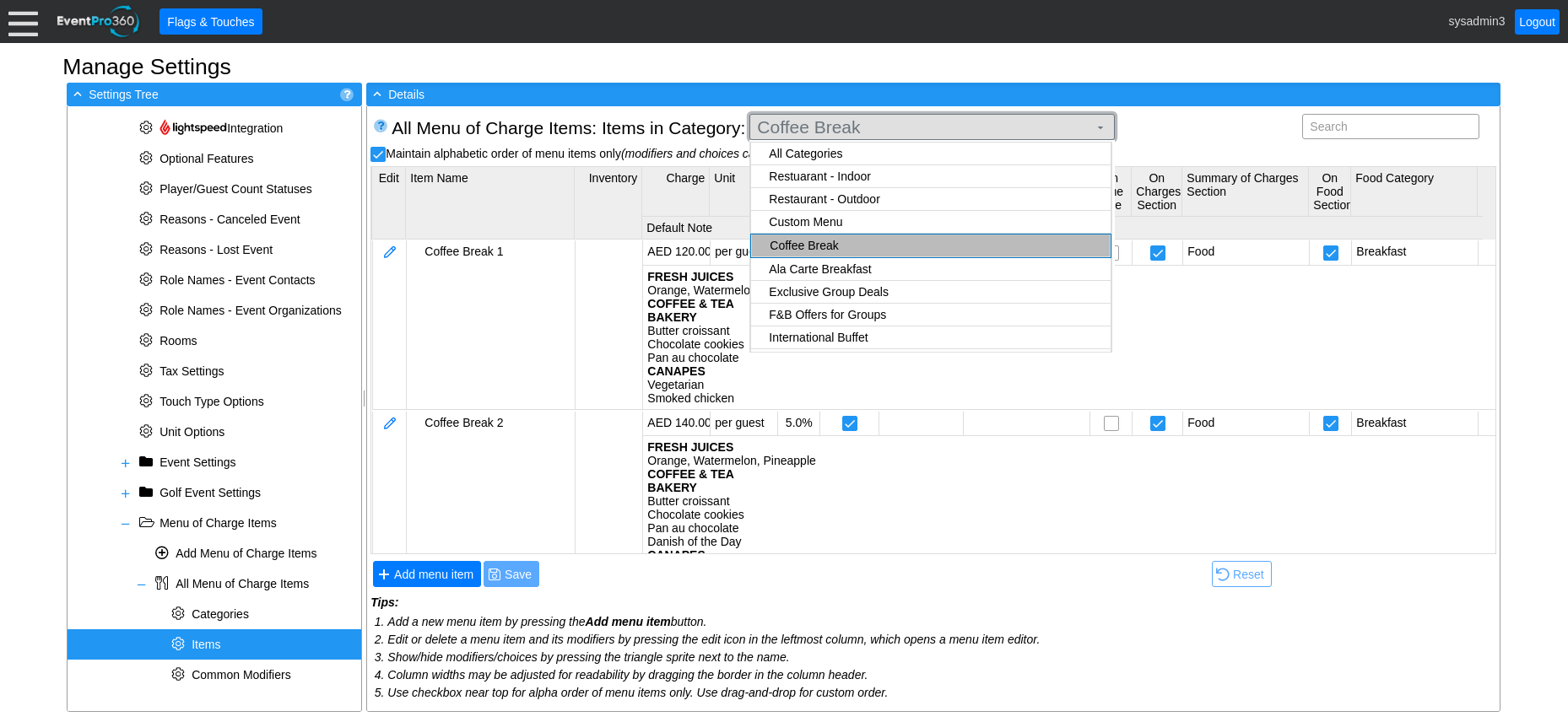
click at [922, 119] on span "Coffee Break" at bounding box center [923, 127] width 338 height 16
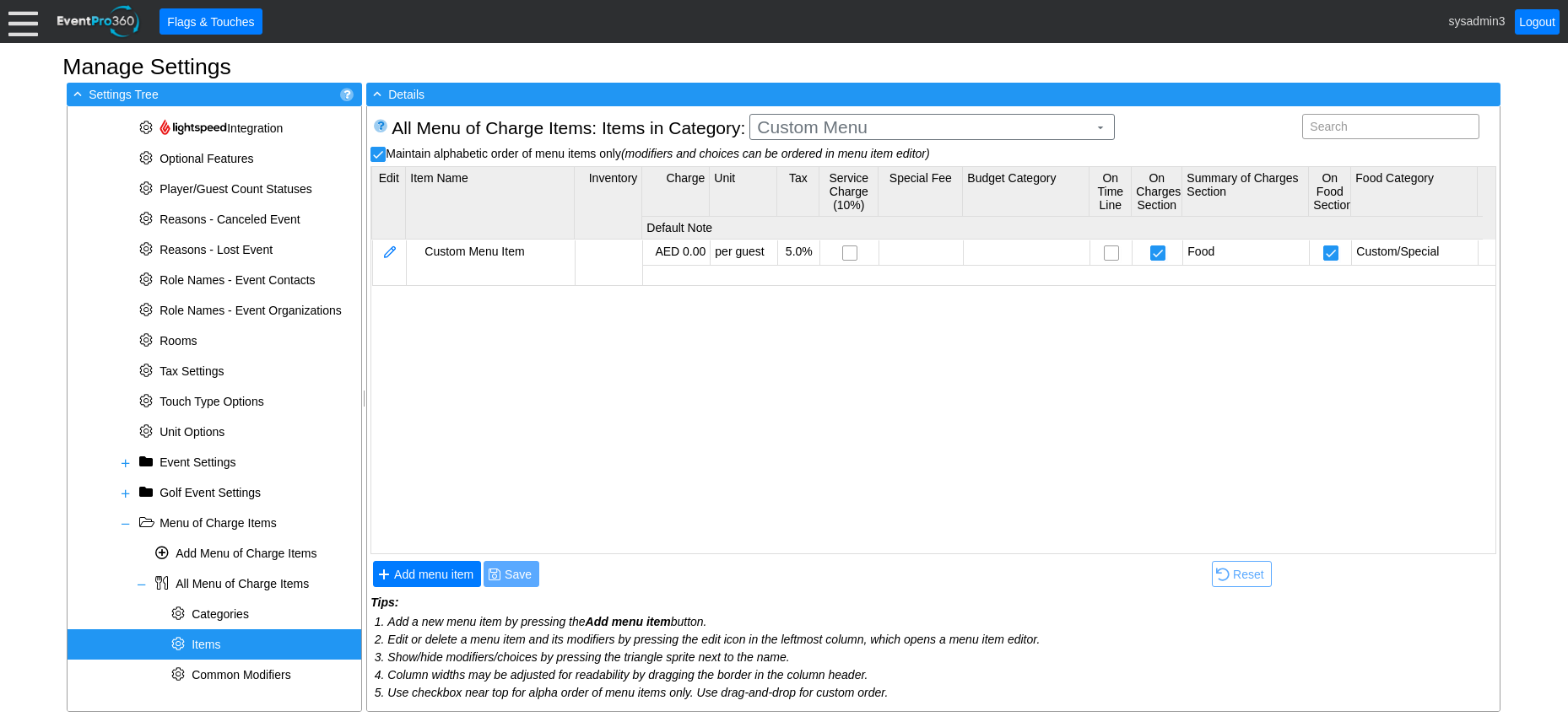
click at [812, 217] on body "Calendar of Events + New Event + Reports + Manage Contacts + Manage Organizatio…" at bounding box center [784, 361] width 1568 height 722
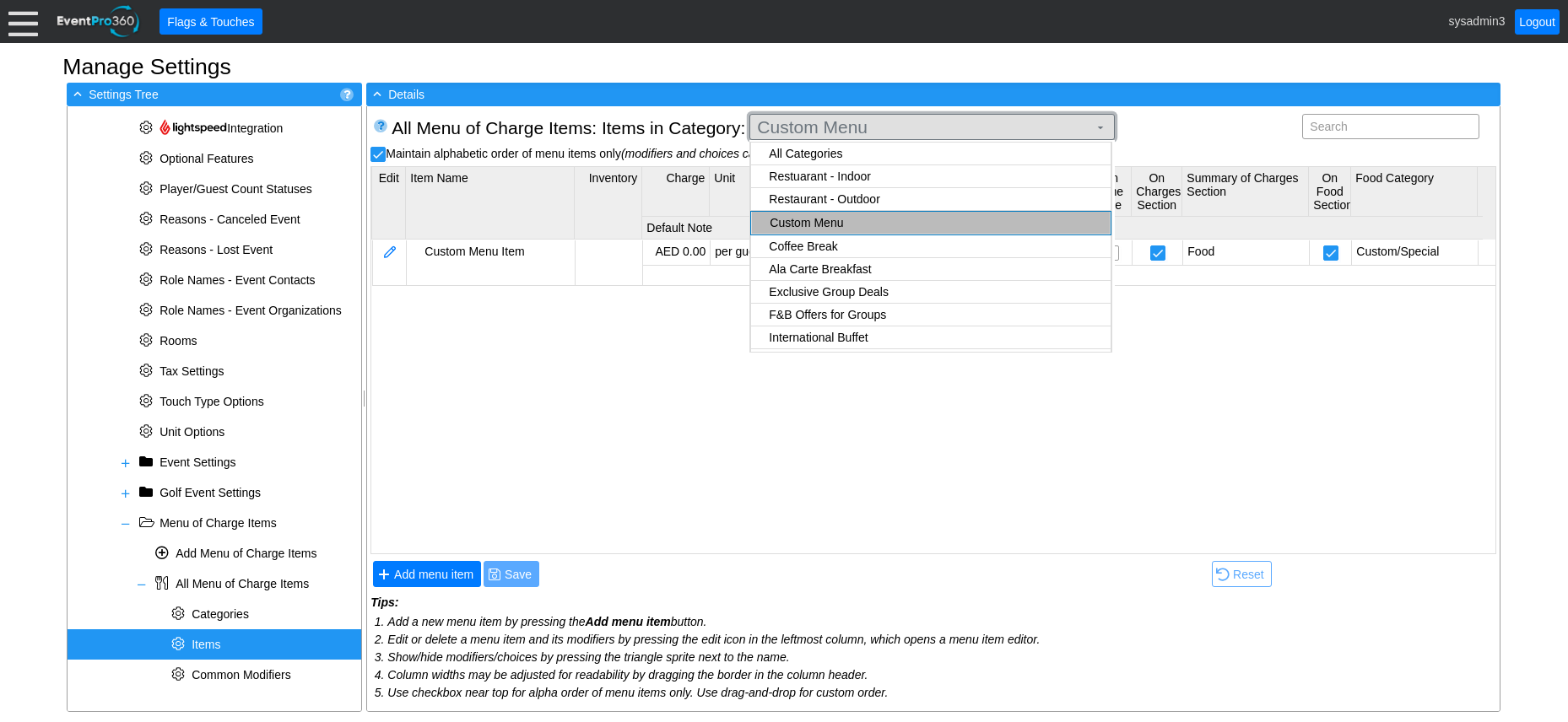
click at [882, 130] on span "Custom Menu" at bounding box center [923, 127] width 338 height 16
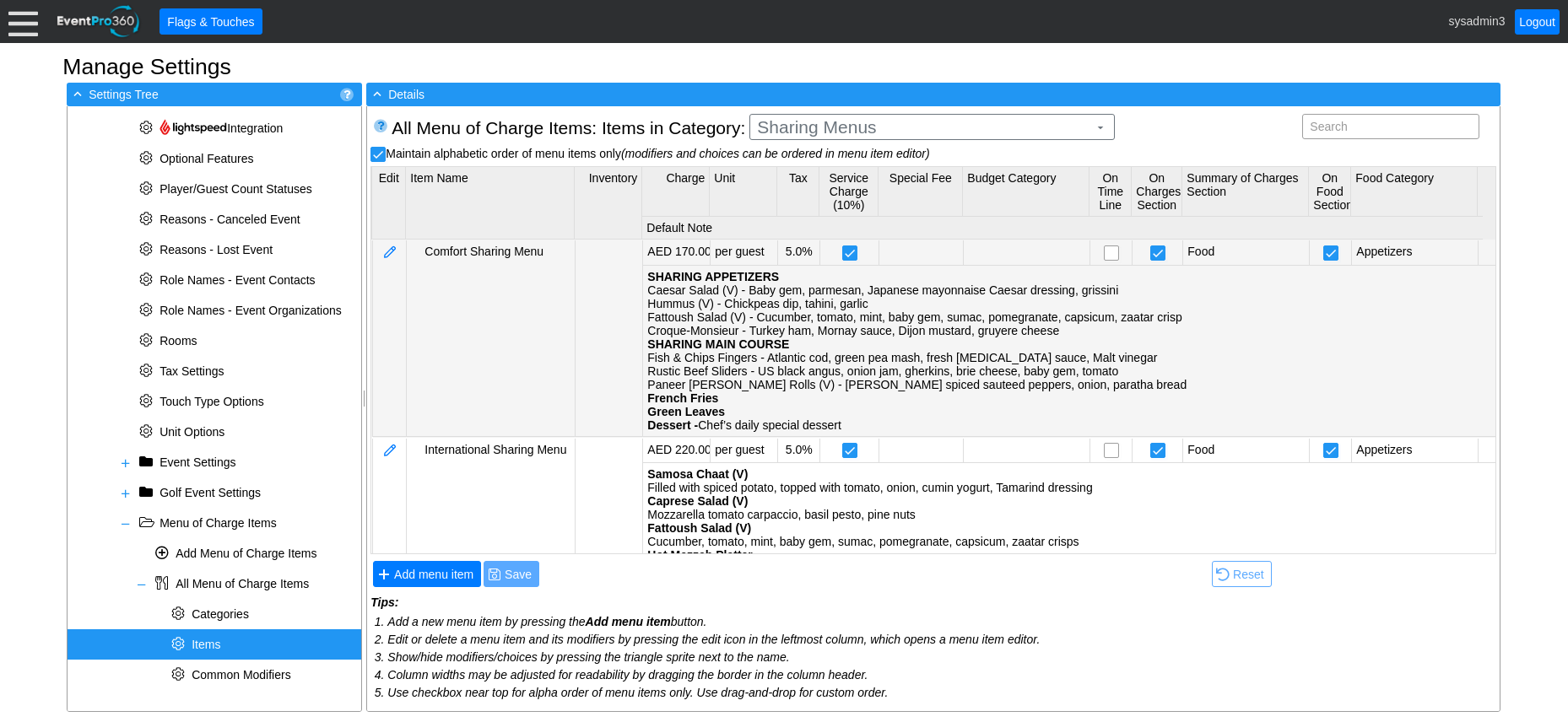
click at [814, 284] on body "Calendar of Events + New Event + Reports + Manage Contacts + Manage Organizatio…" at bounding box center [784, 361] width 1568 height 722
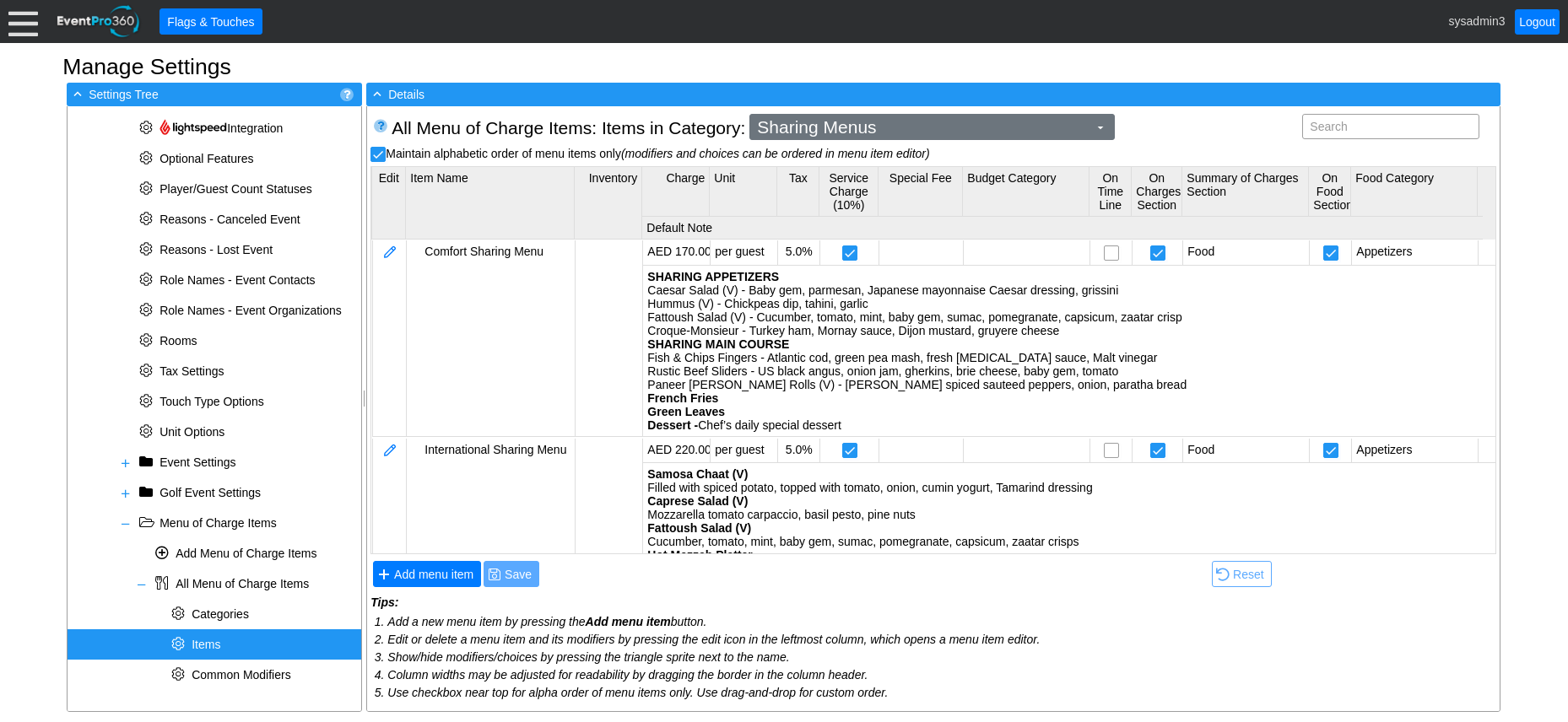
click at [887, 126] on span "Sharing Menus" at bounding box center [923, 127] width 338 height 16
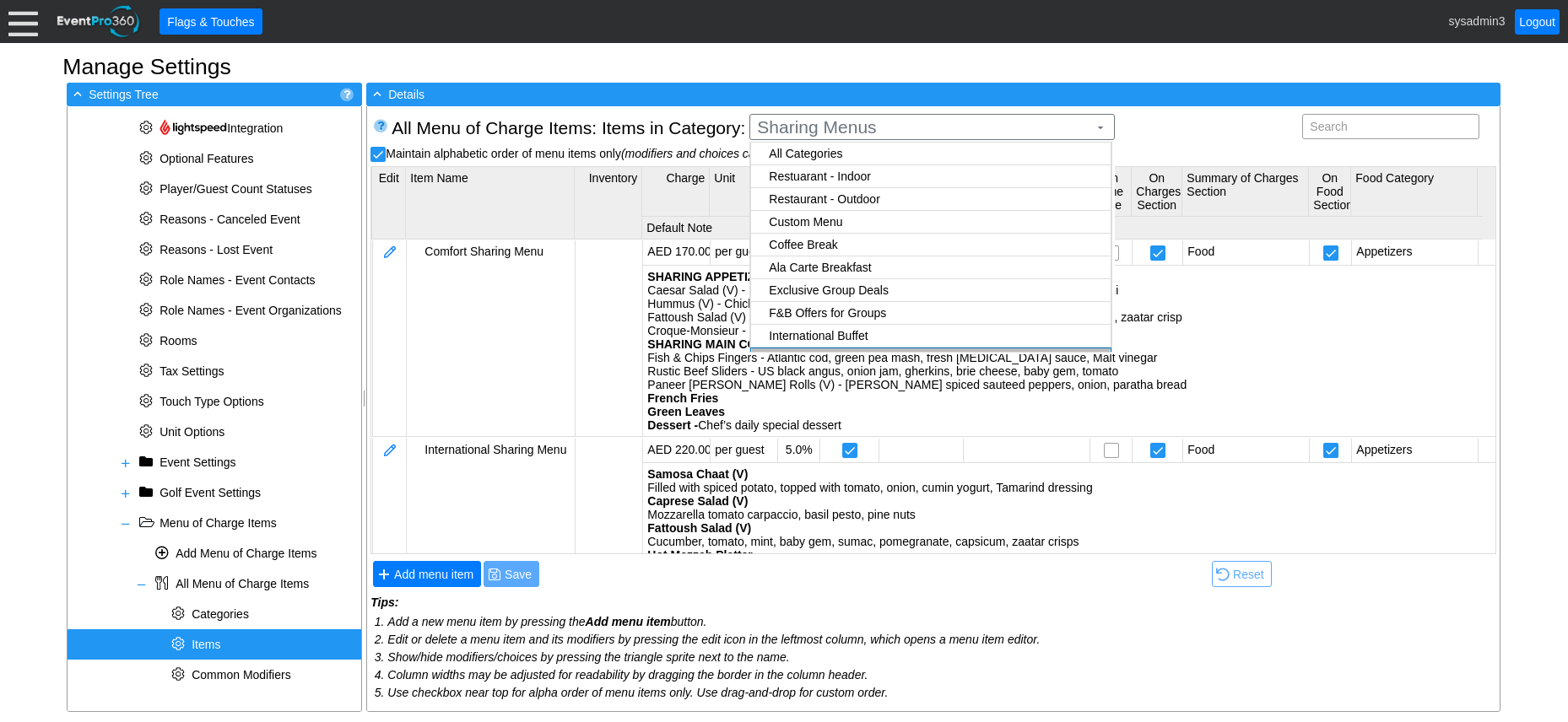
click at [1172, 126] on div "All Menu of Charge Items : Items in Category: Sharing Menus ▼ Search" at bounding box center [933, 127] width 1092 height 28
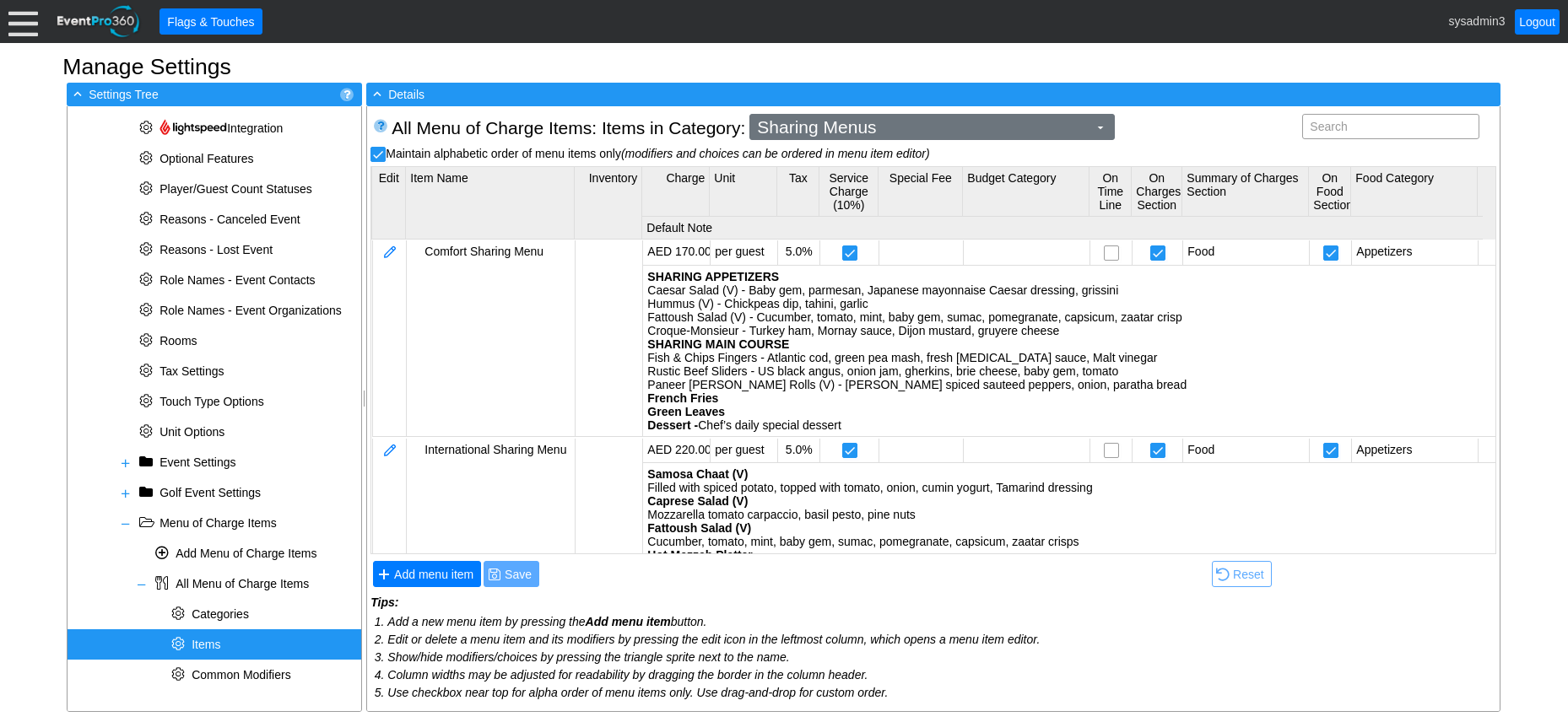
click at [1032, 132] on span "Sharing Menus" at bounding box center [923, 127] width 338 height 16
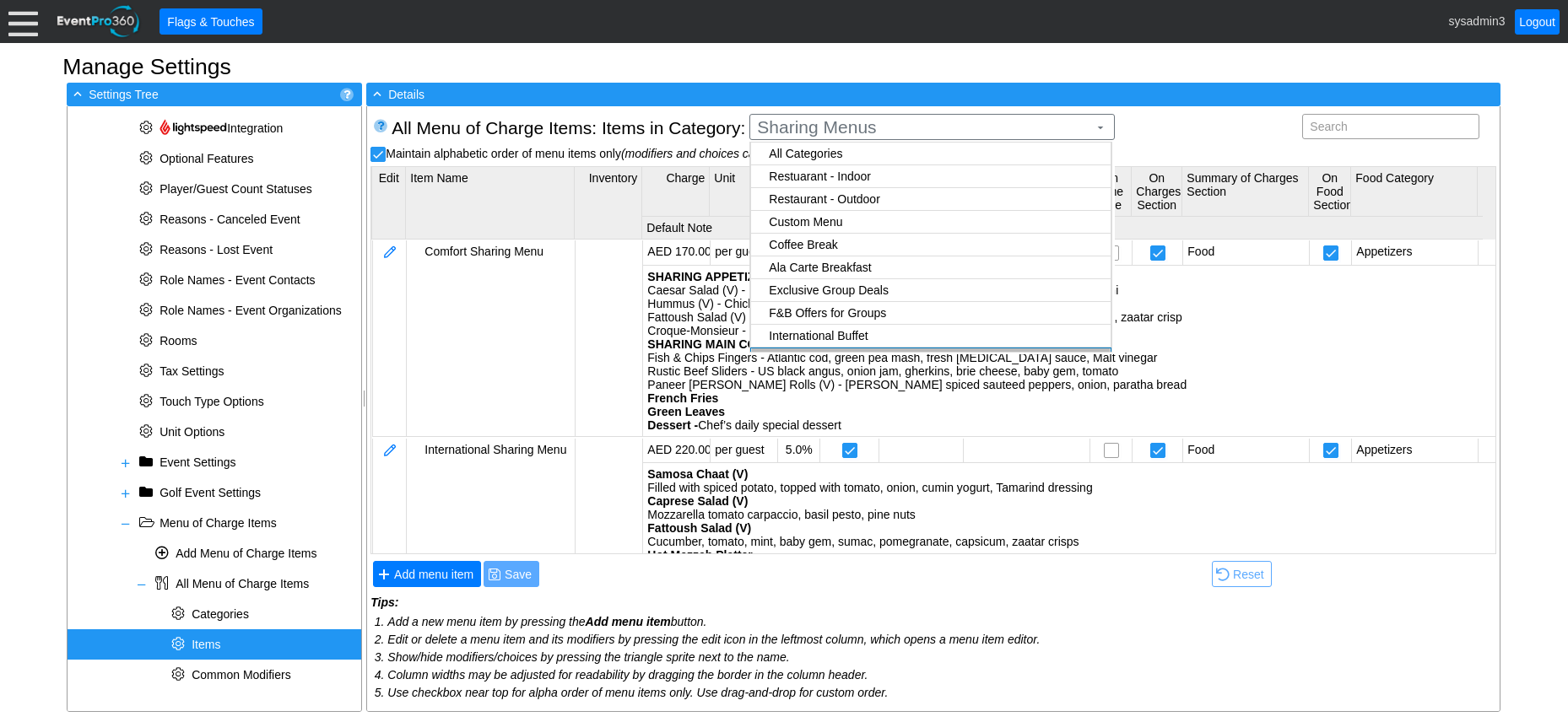
checkbox input "false"
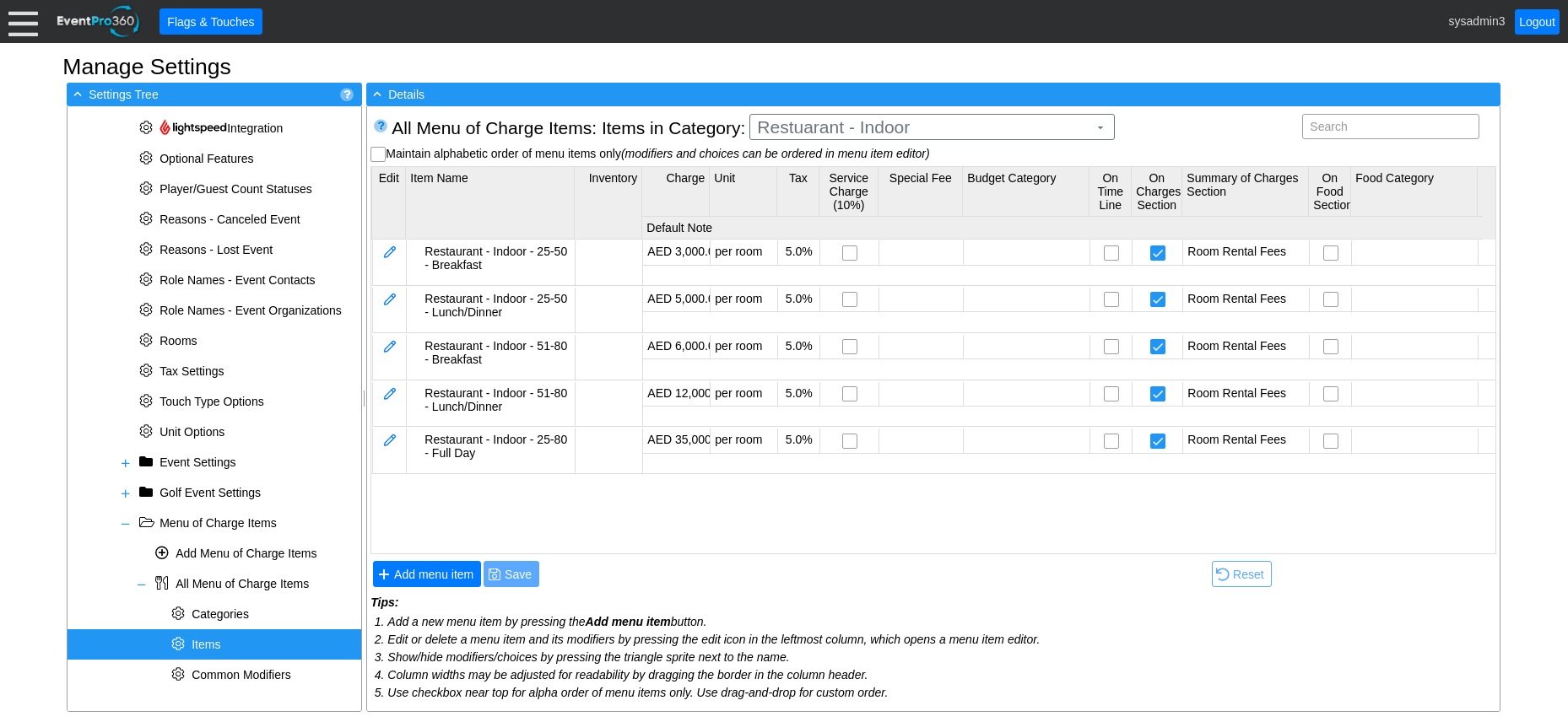
click at [855, 171] on body "Calendar of Events + New Event + Reports + Manage Contacts + Manage Organizatio…" at bounding box center [784, 361] width 1568 height 722
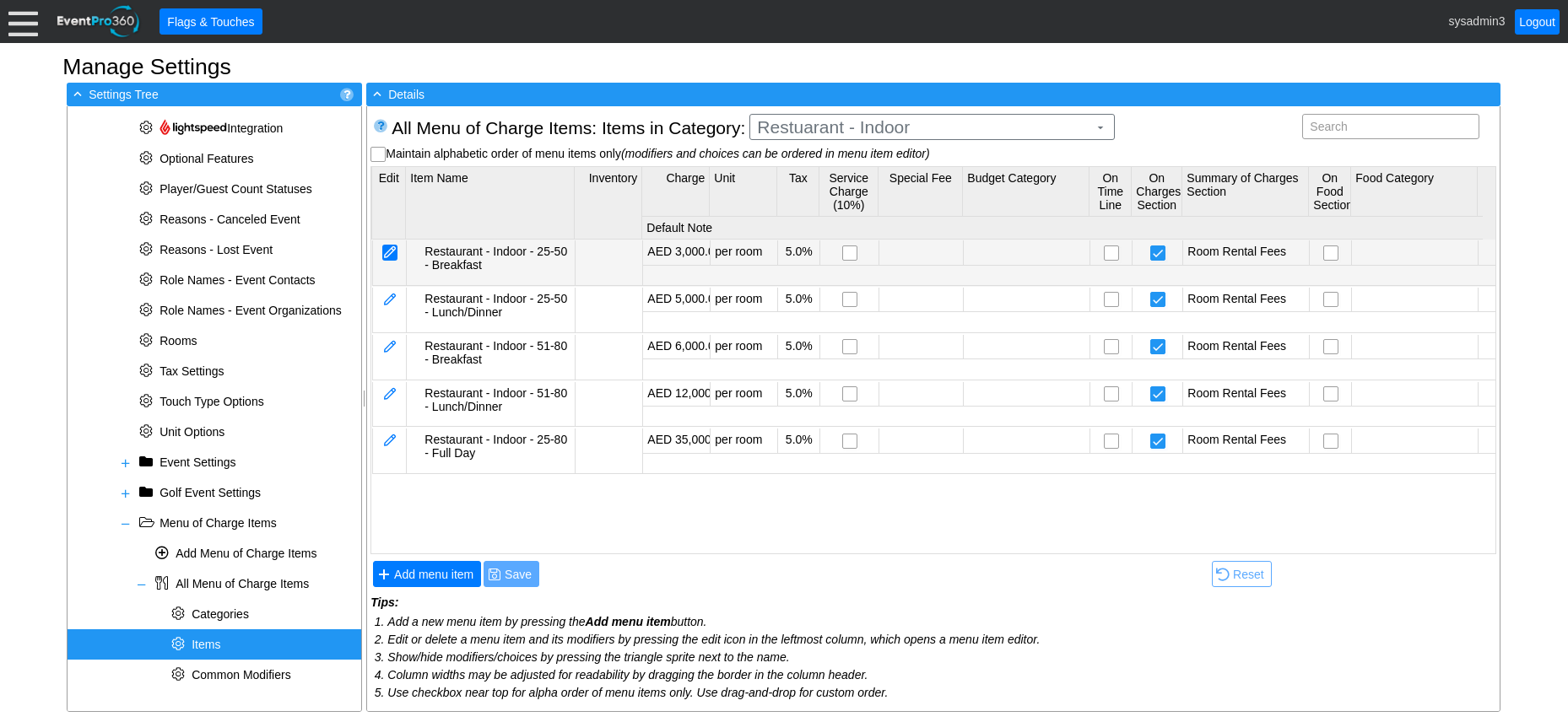
click at [386, 249] on div at bounding box center [390, 253] width 16 height 16
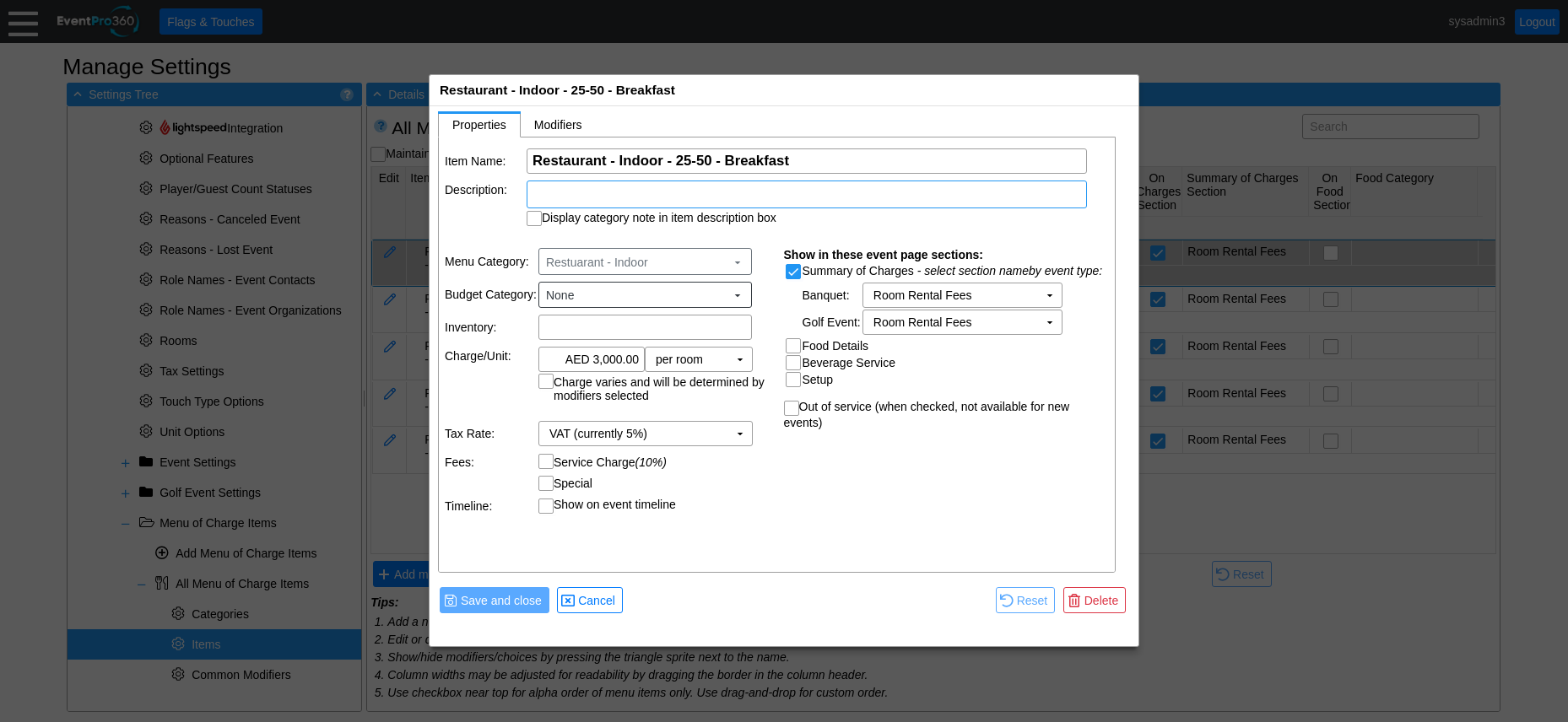
click at [607, 195] on div at bounding box center [806, 194] width 560 height 27
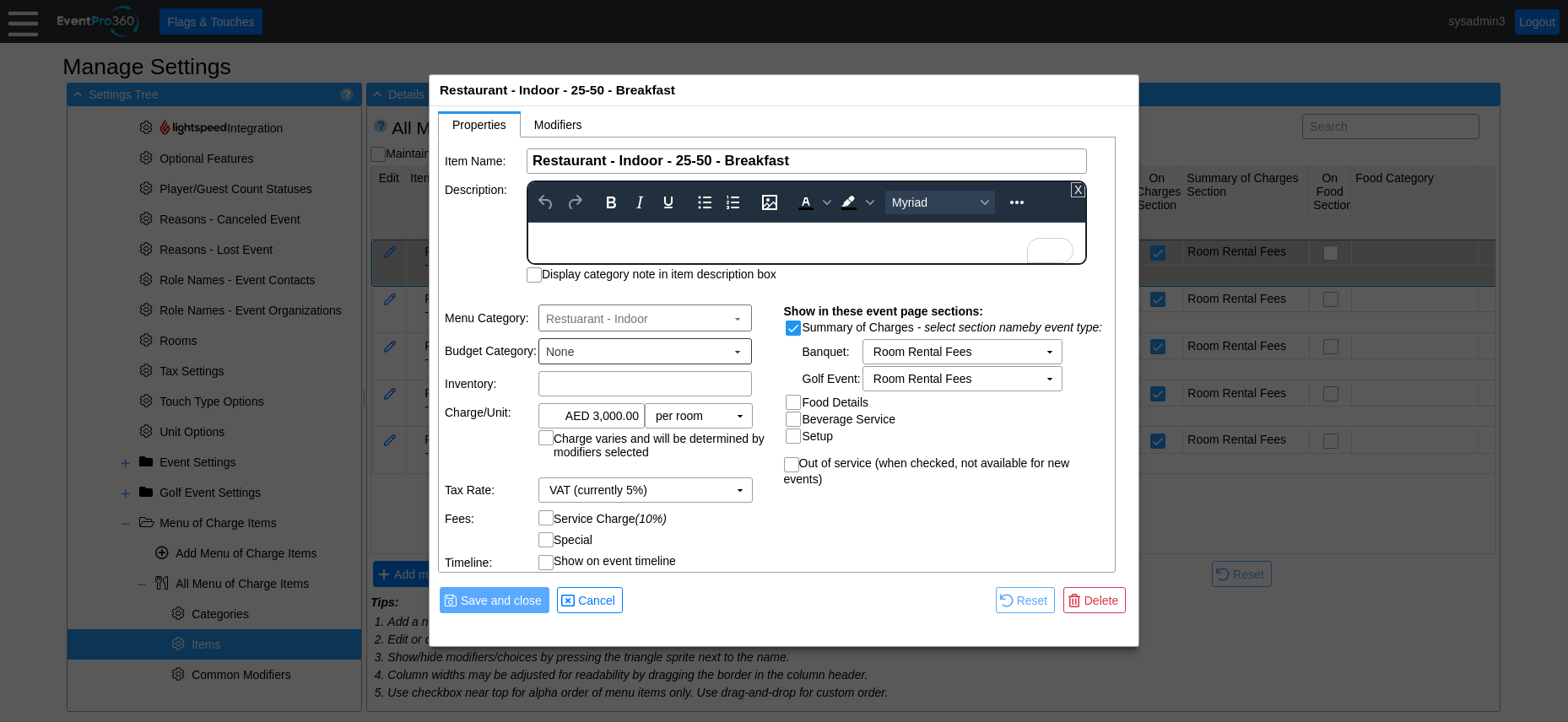
paste body "To enrich screen reader interactions, please activate Accessibility in Grammarl…"
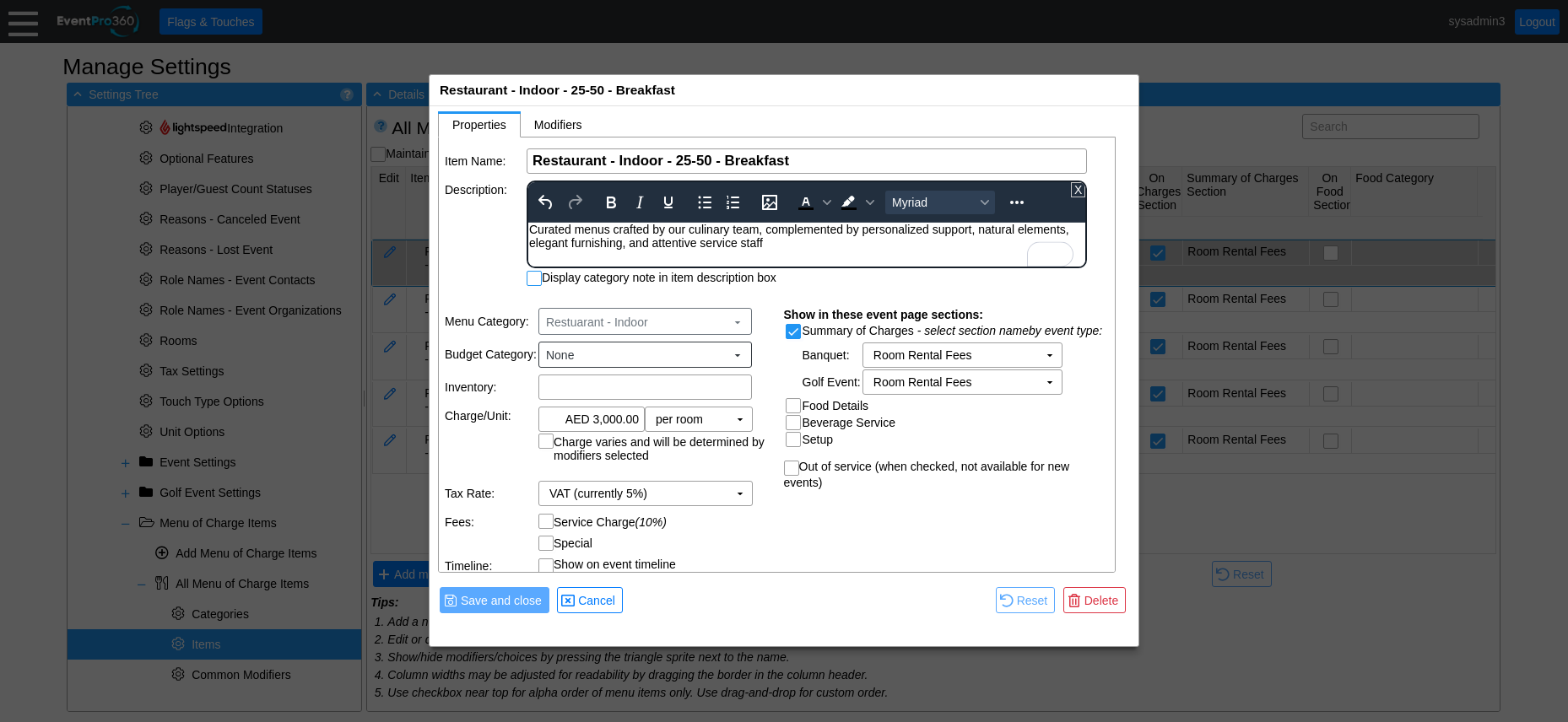
click at [539, 277] on div "Item Name: Χ Restaurant - Indoor - 25-50 - Breakfast Name of the menu item Desc…" at bounding box center [778, 355] width 678 height 436
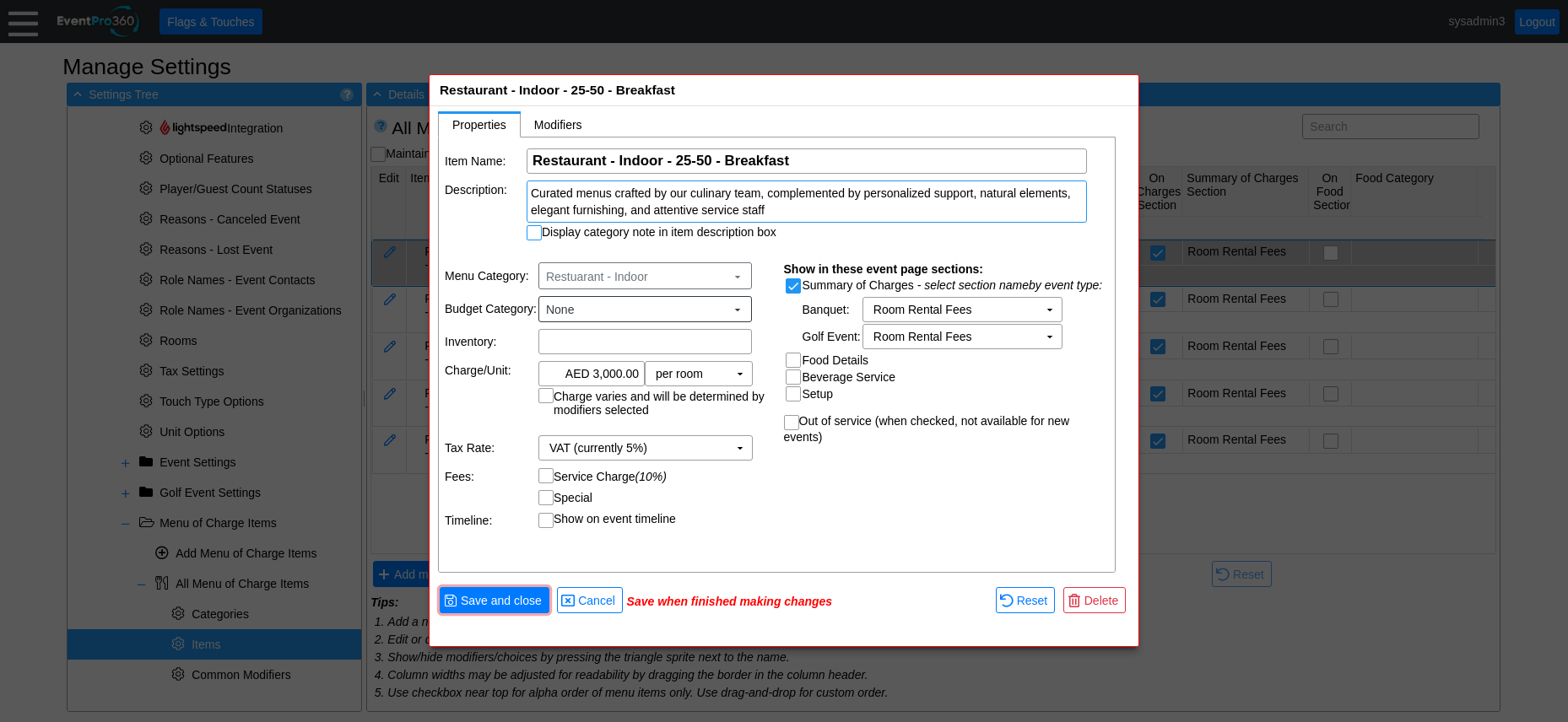
click at [535, 231] on input "Display category note in item description box" at bounding box center [535, 234] width 16 height 16
checkbox input "true"
click at [515, 597] on span "Save and close" at bounding box center [502, 600] width 88 height 16
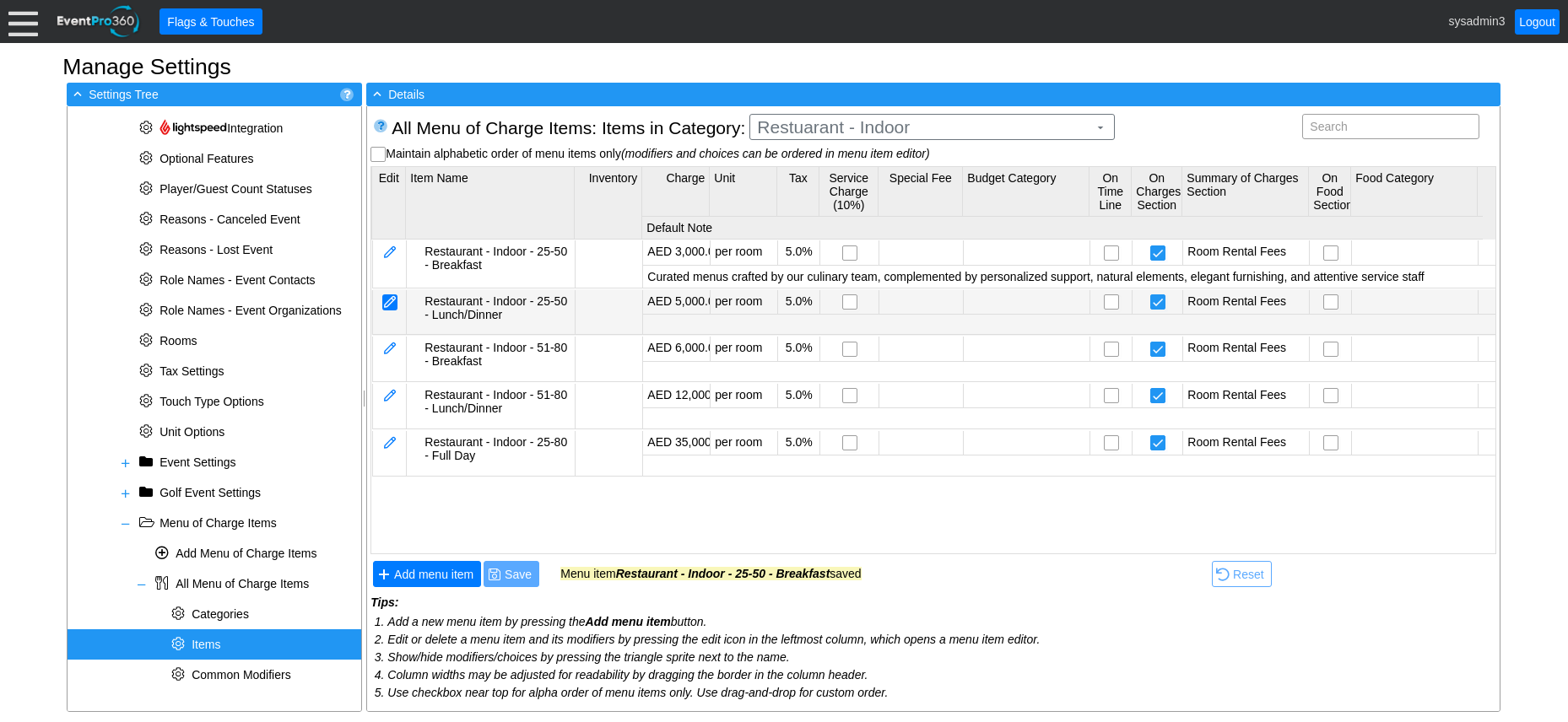
click at [392, 300] on div at bounding box center [390, 303] width 16 height 16
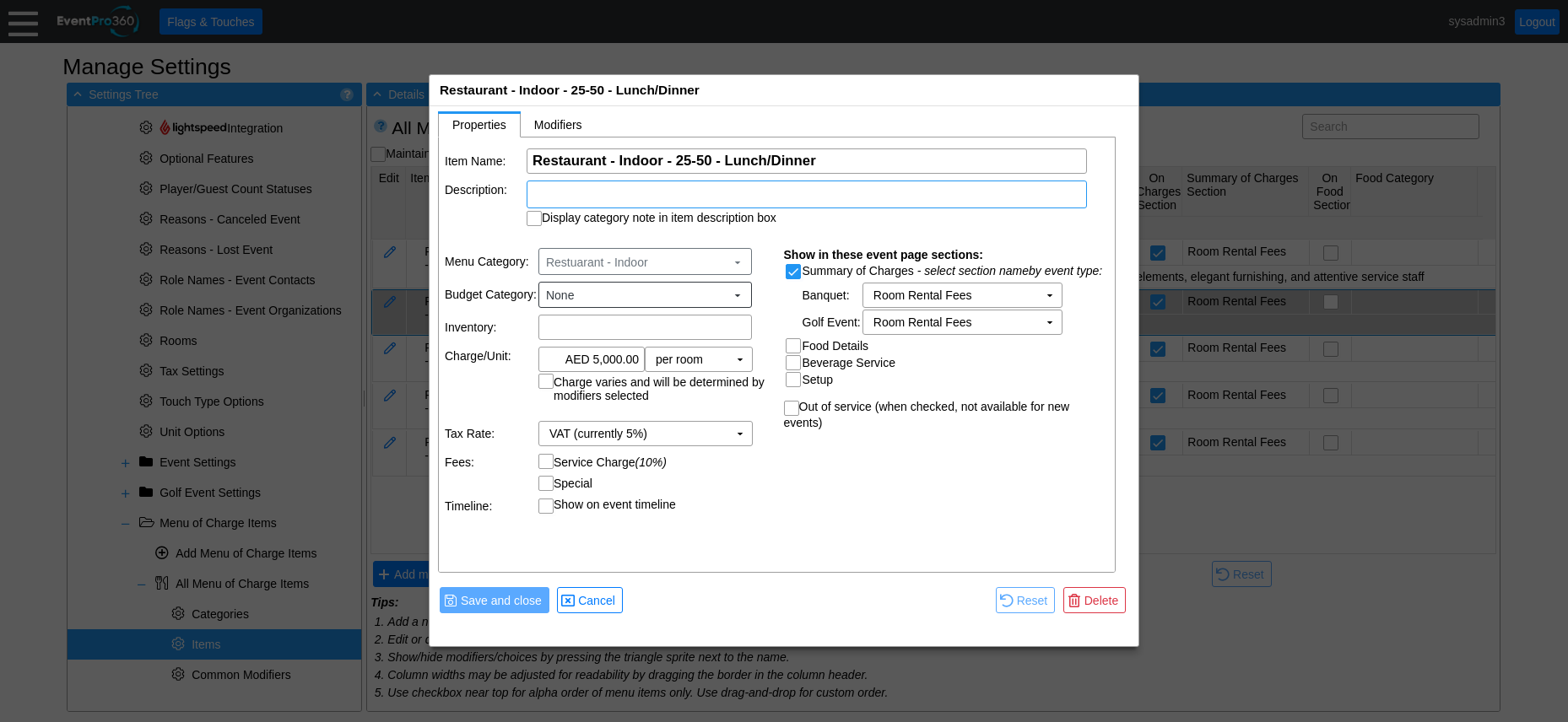
click at [683, 194] on div at bounding box center [806, 194] width 560 height 27
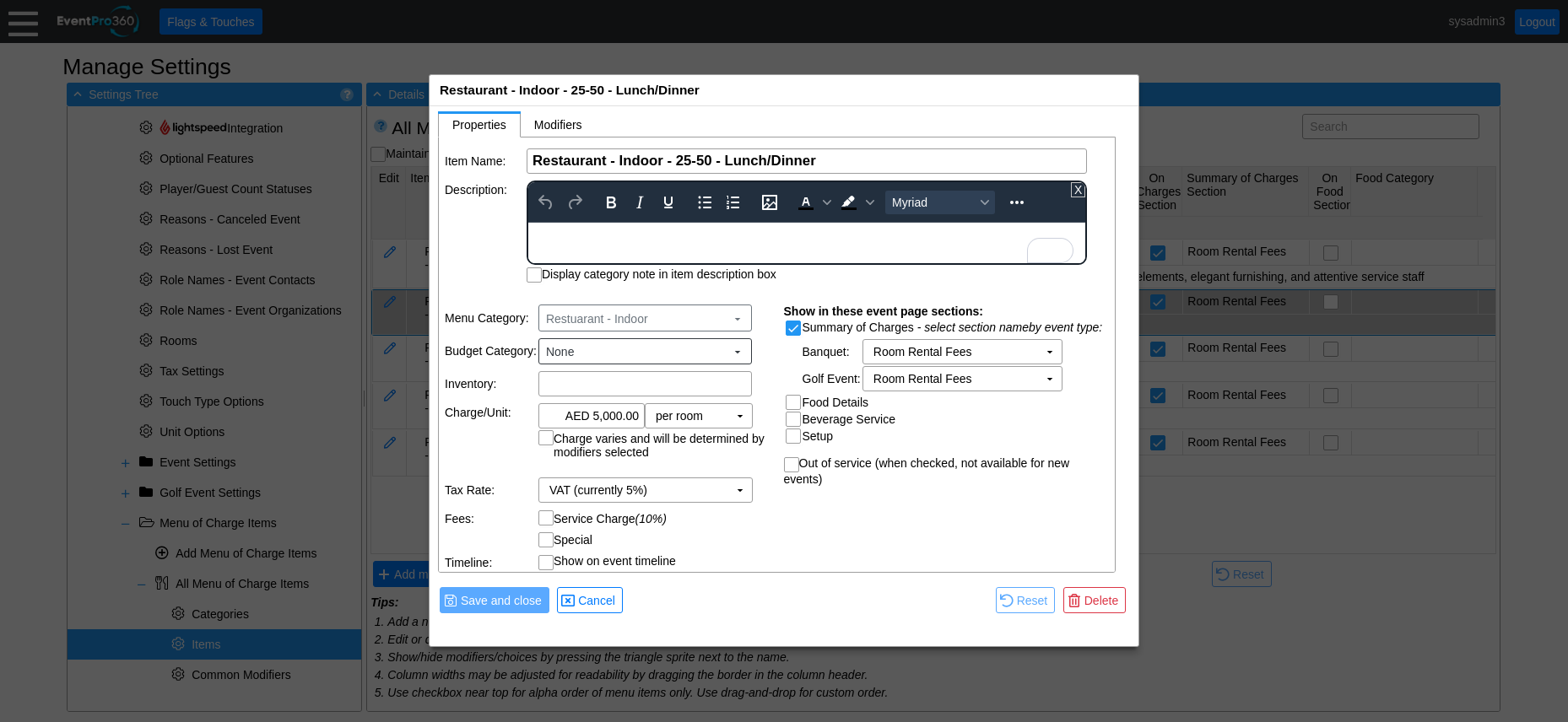
drag, startPoint x: 645, startPoint y: 244, endPoint x: 627, endPoint y: 241, distance: 18.2
paste body "To enrich screen reader interactions, please activate Accessibility in Grammarl…"
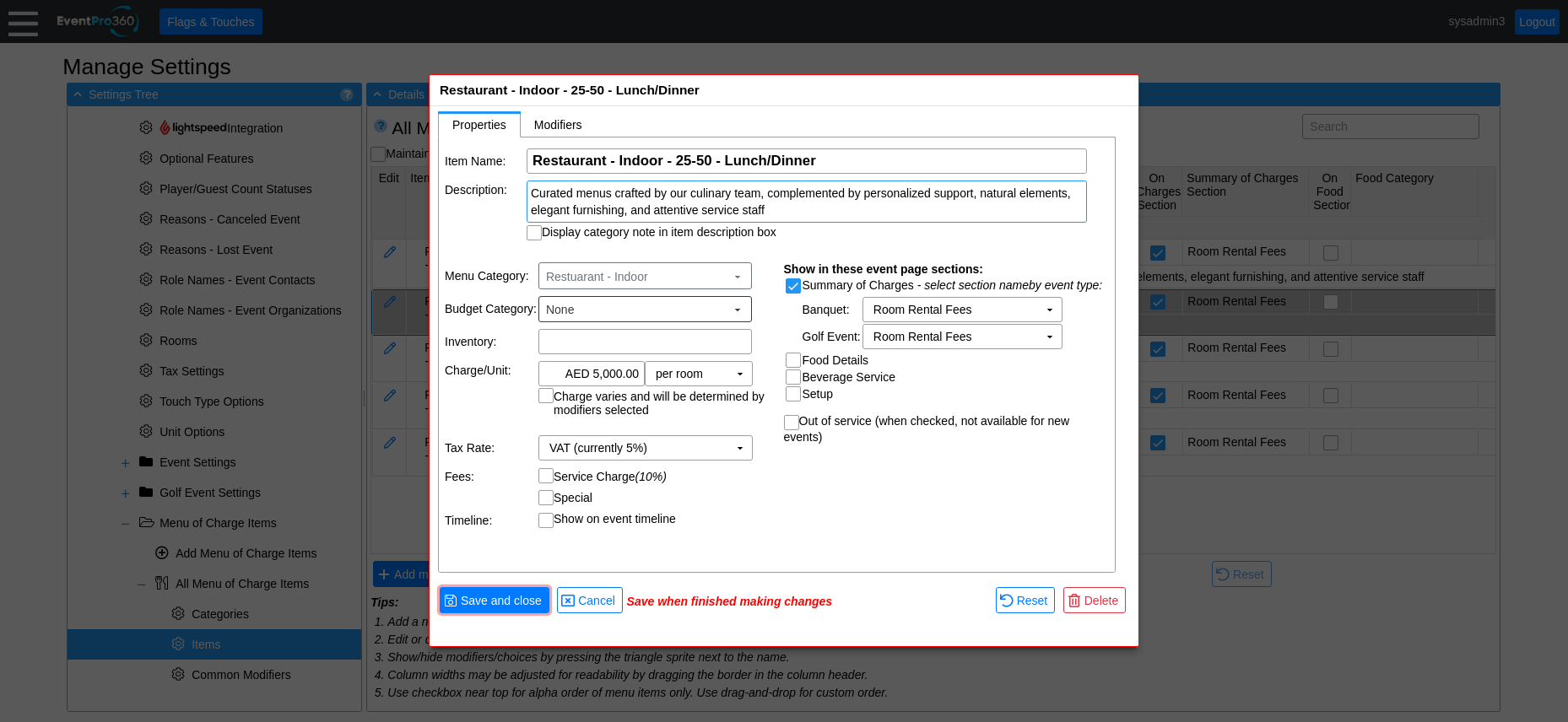
click at [507, 249] on table "Item Name: Χ Restaurant - Indoor - 25-50 - Lunch/Dinner Name of the menu item D…" at bounding box center [778, 194] width 678 height 113
click at [536, 236] on input "Display category note in item description box" at bounding box center [535, 234] width 16 height 16
checkbox input "true"
click at [510, 599] on span "Save and close" at bounding box center [502, 600] width 88 height 16
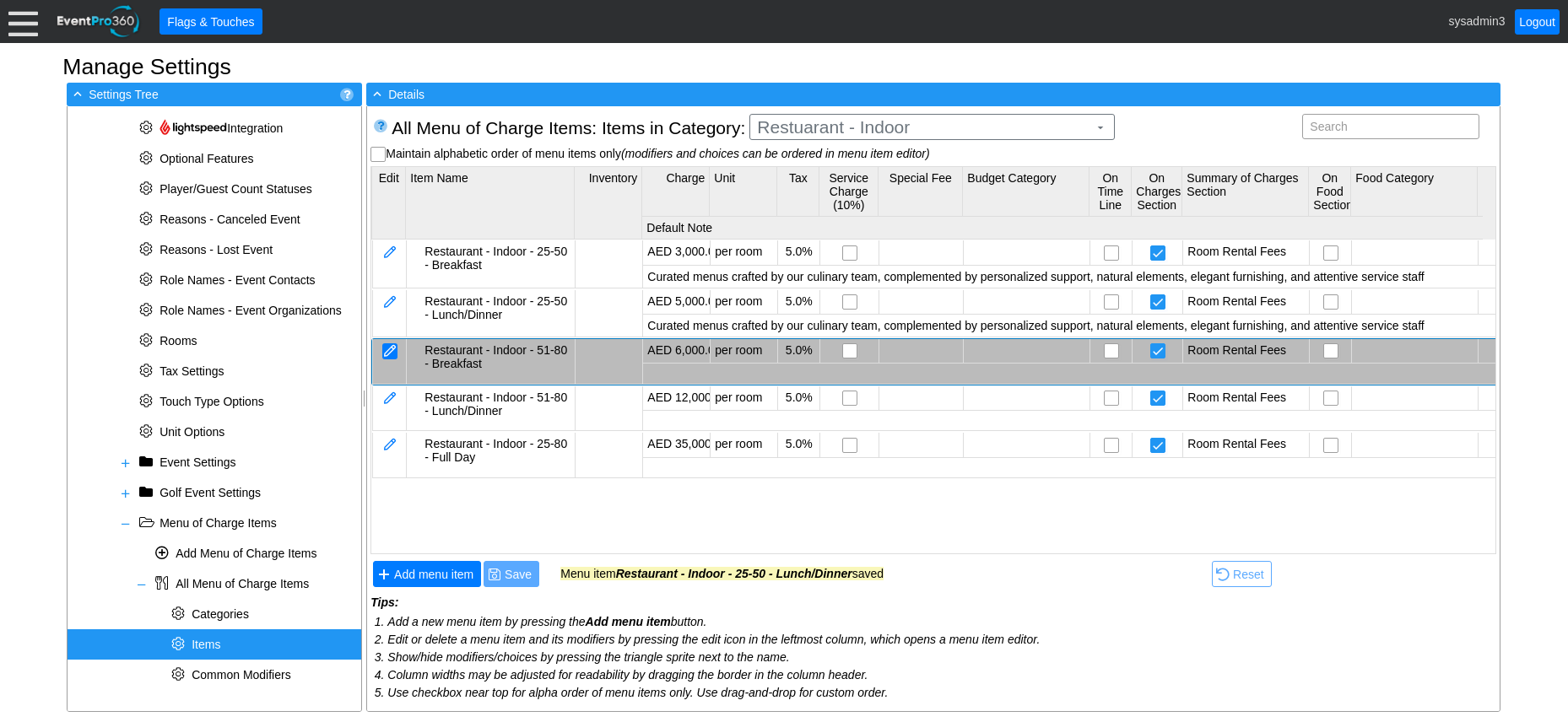
click at [395, 352] on div at bounding box center [390, 351] width 16 height 16
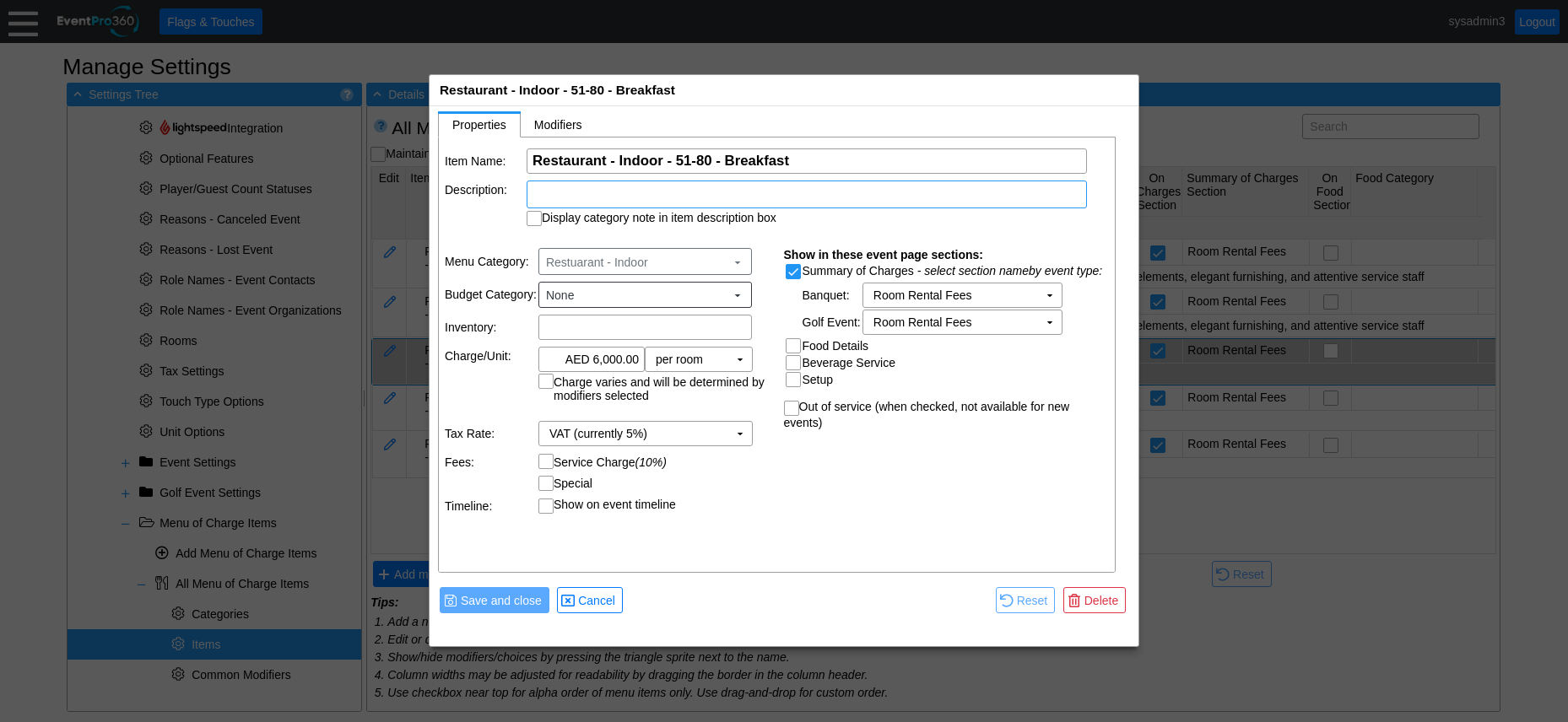
drag, startPoint x: 694, startPoint y: 198, endPoint x: 659, endPoint y: 206, distance: 35.9
click at [659, 206] on div at bounding box center [806, 194] width 560 height 27
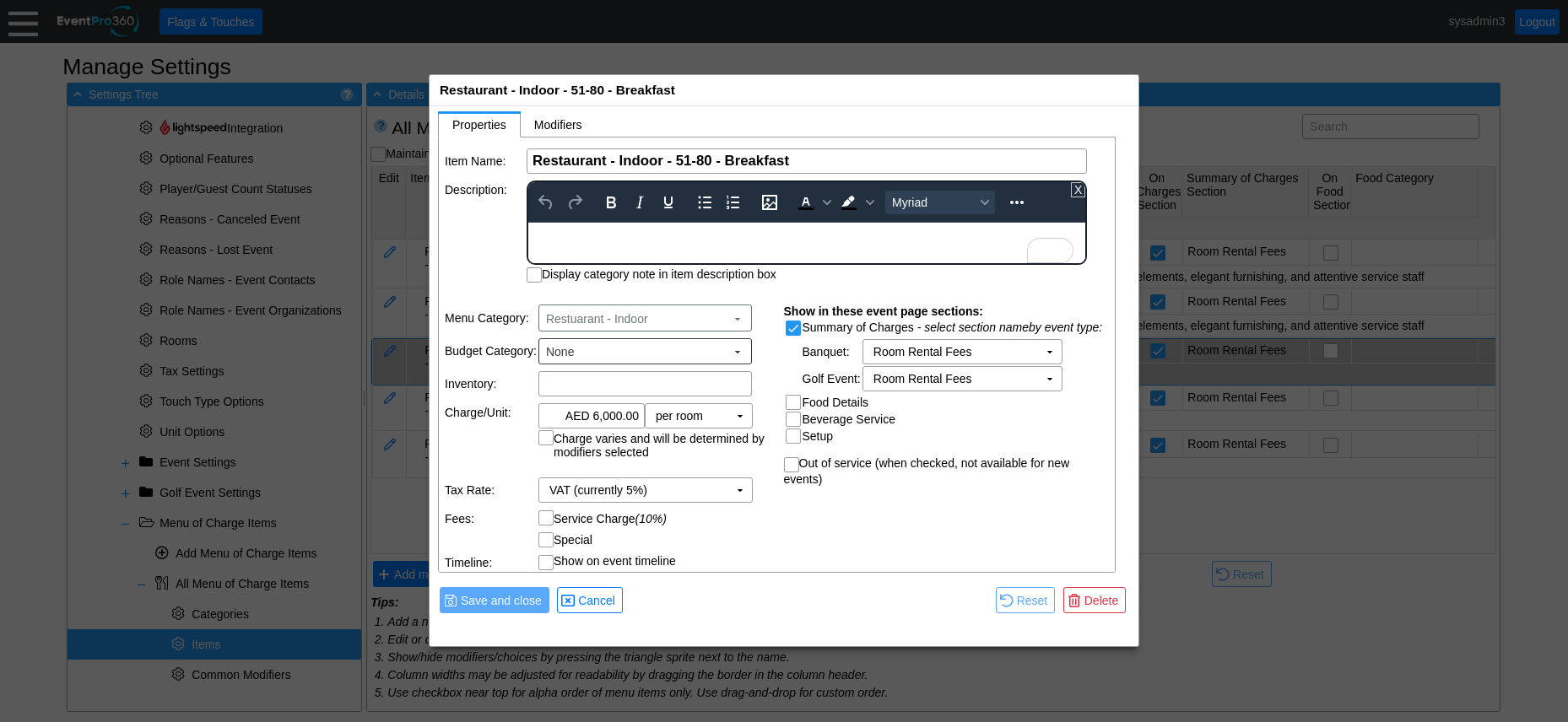
paste body "To enrich screen reader interactions, please activate Accessibility in Grammarl…"
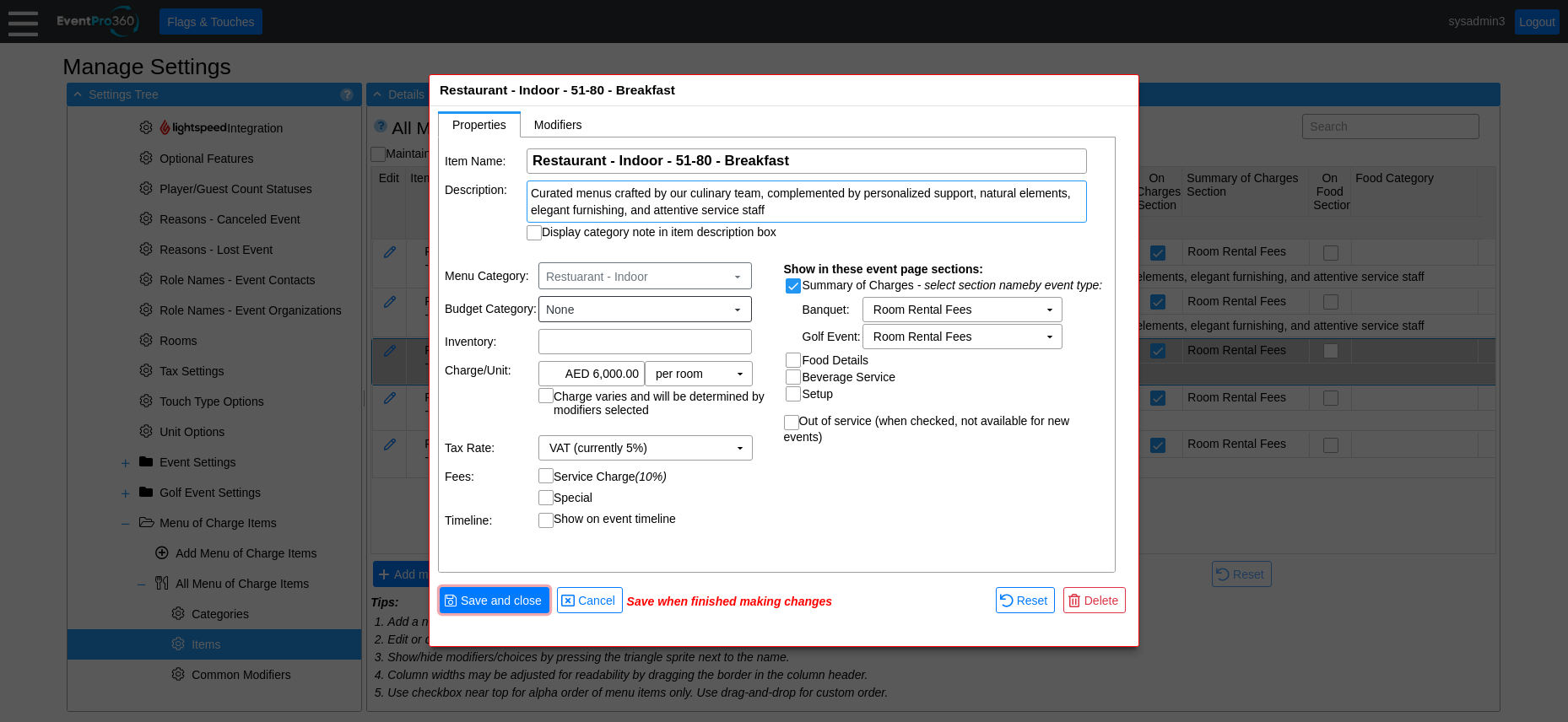
click at [491, 233] on td "Description:" at bounding box center [485, 210] width 81 height 59
click at [534, 233] on input "Display category note in item description box" at bounding box center [535, 234] width 16 height 16
checkbox input "true"
click at [515, 593] on span "Save and close" at bounding box center [502, 600] width 88 height 16
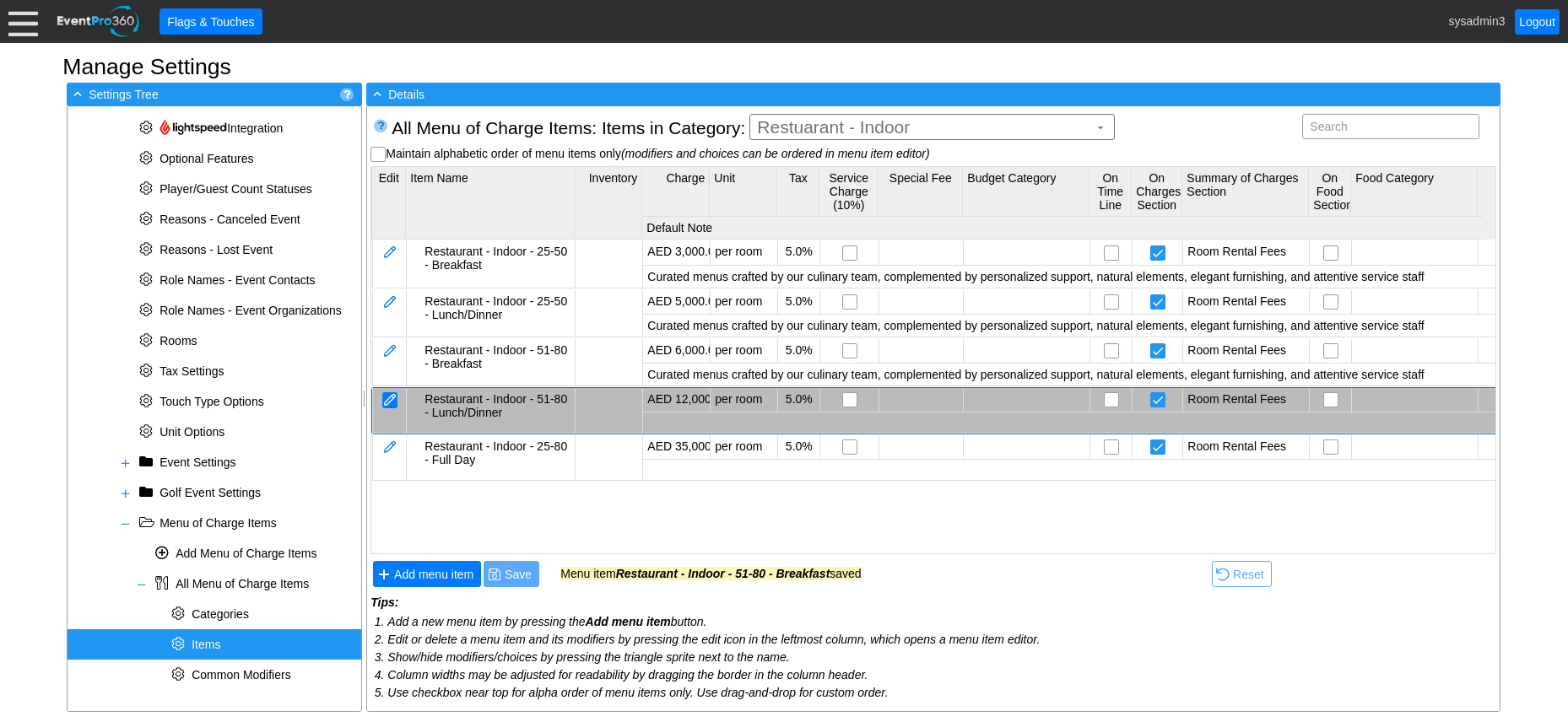
click at [393, 398] on div at bounding box center [390, 401] width 16 height 16
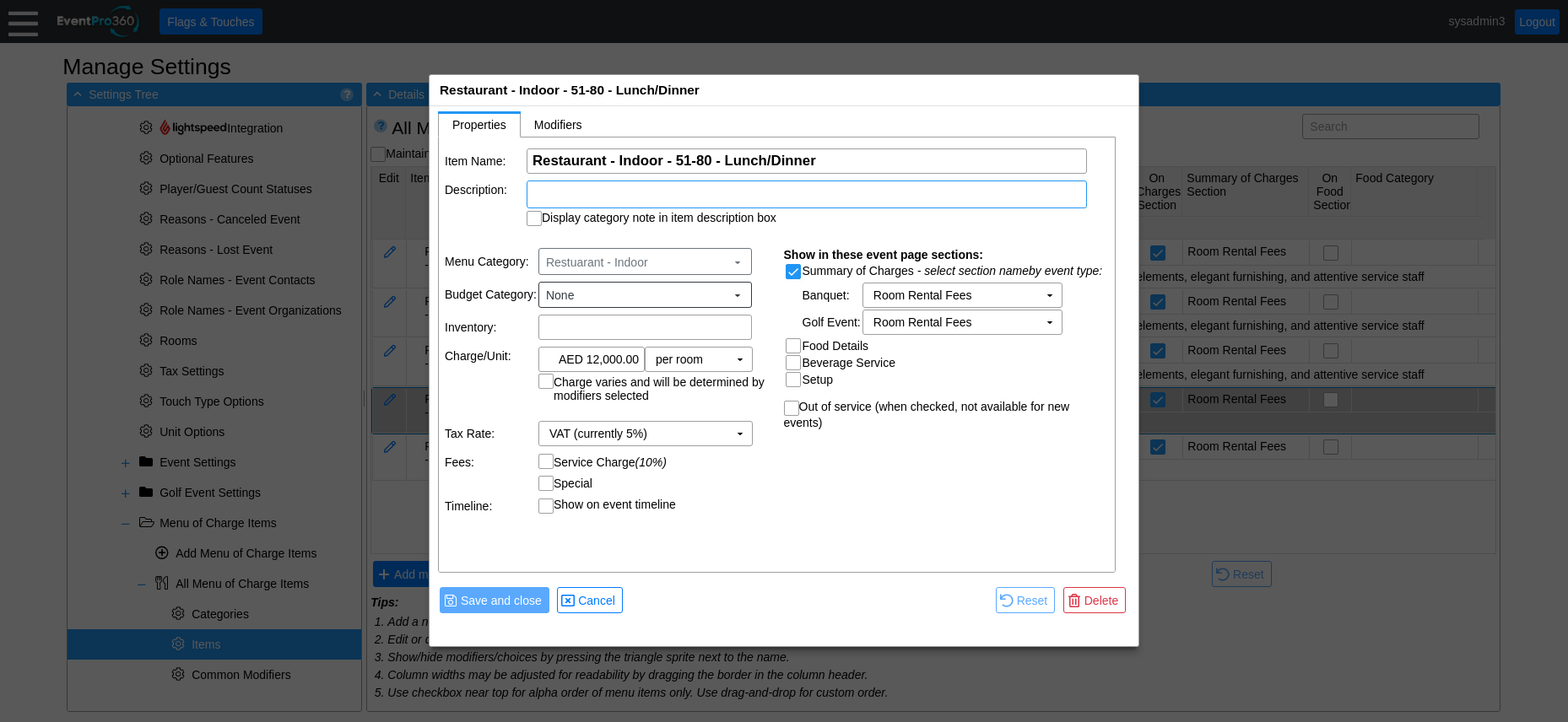
click at [665, 197] on div at bounding box center [806, 194] width 560 height 27
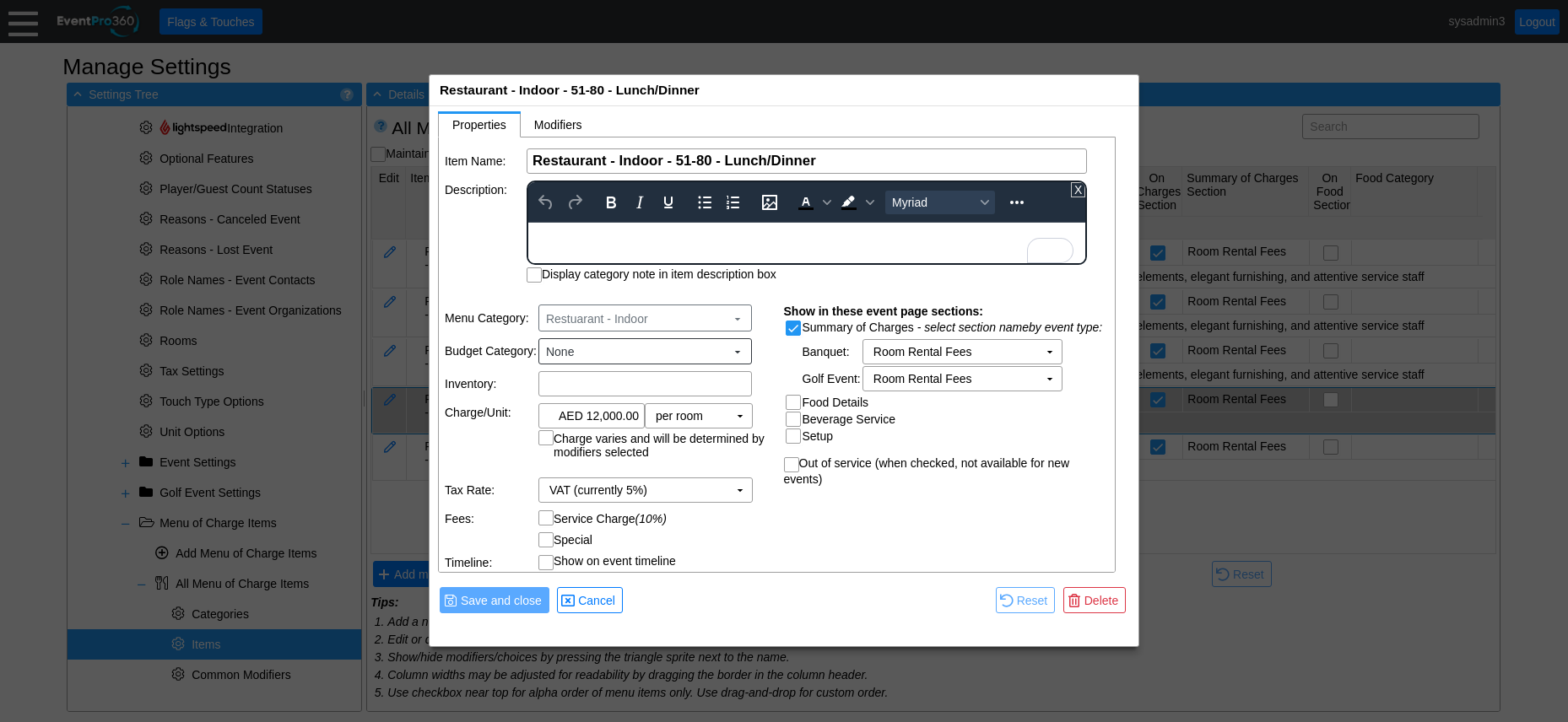
paste body "To enrich screen reader interactions, please activate Accessibility in Grammarl…"
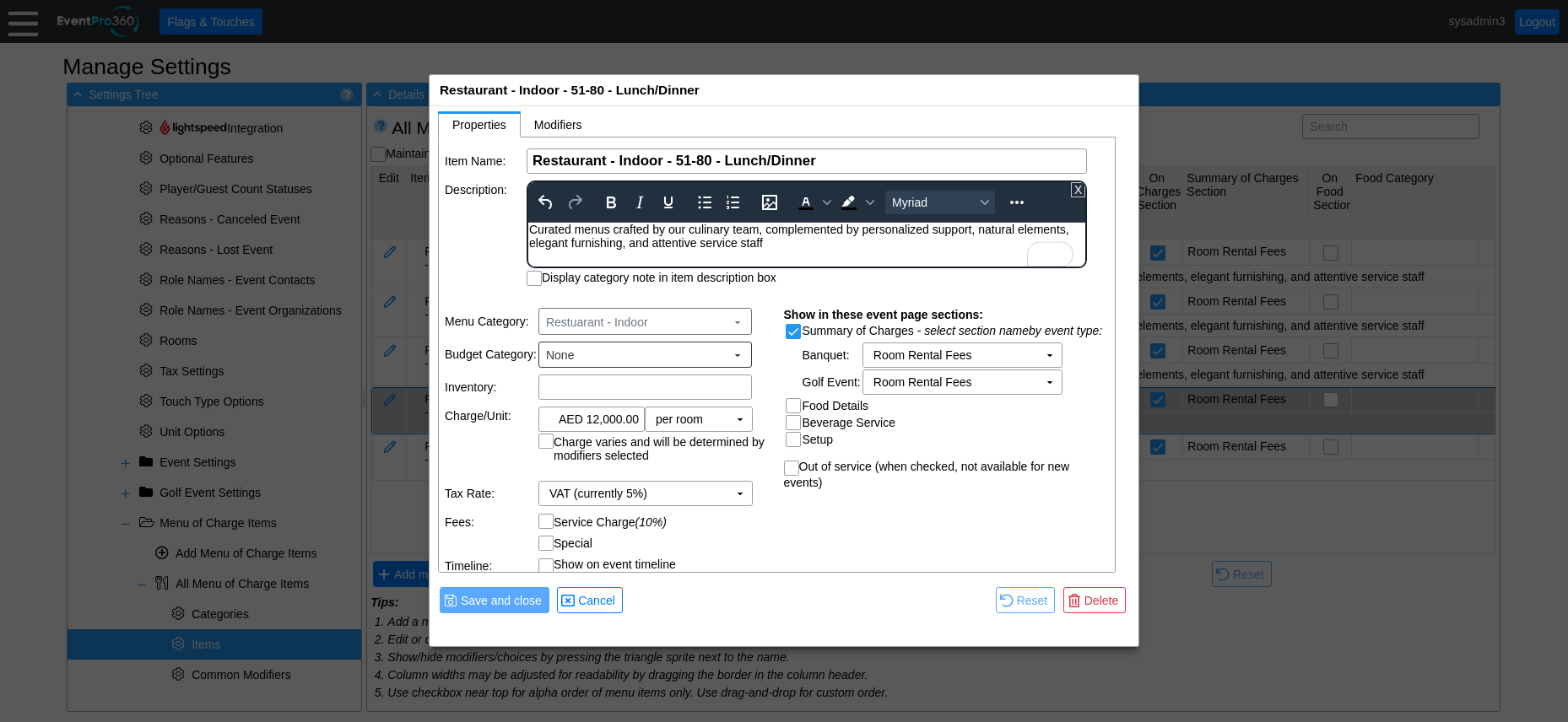
click at [481, 232] on td "Description:" at bounding box center [485, 232] width 81 height 105
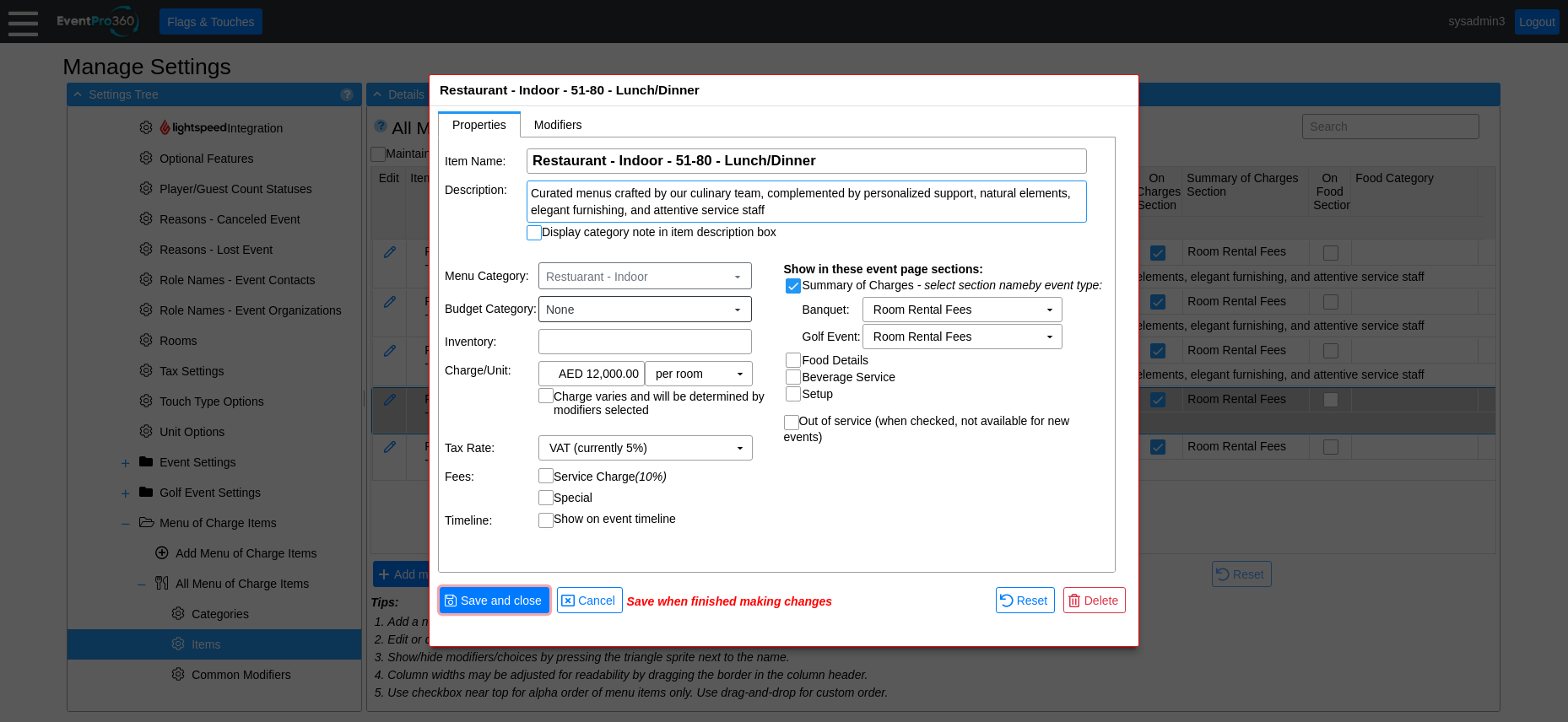
click at [530, 232] on input "Display category note in item description box" at bounding box center [535, 234] width 16 height 16
checkbox input "true"
click at [511, 594] on span "Save and close" at bounding box center [502, 600] width 88 height 16
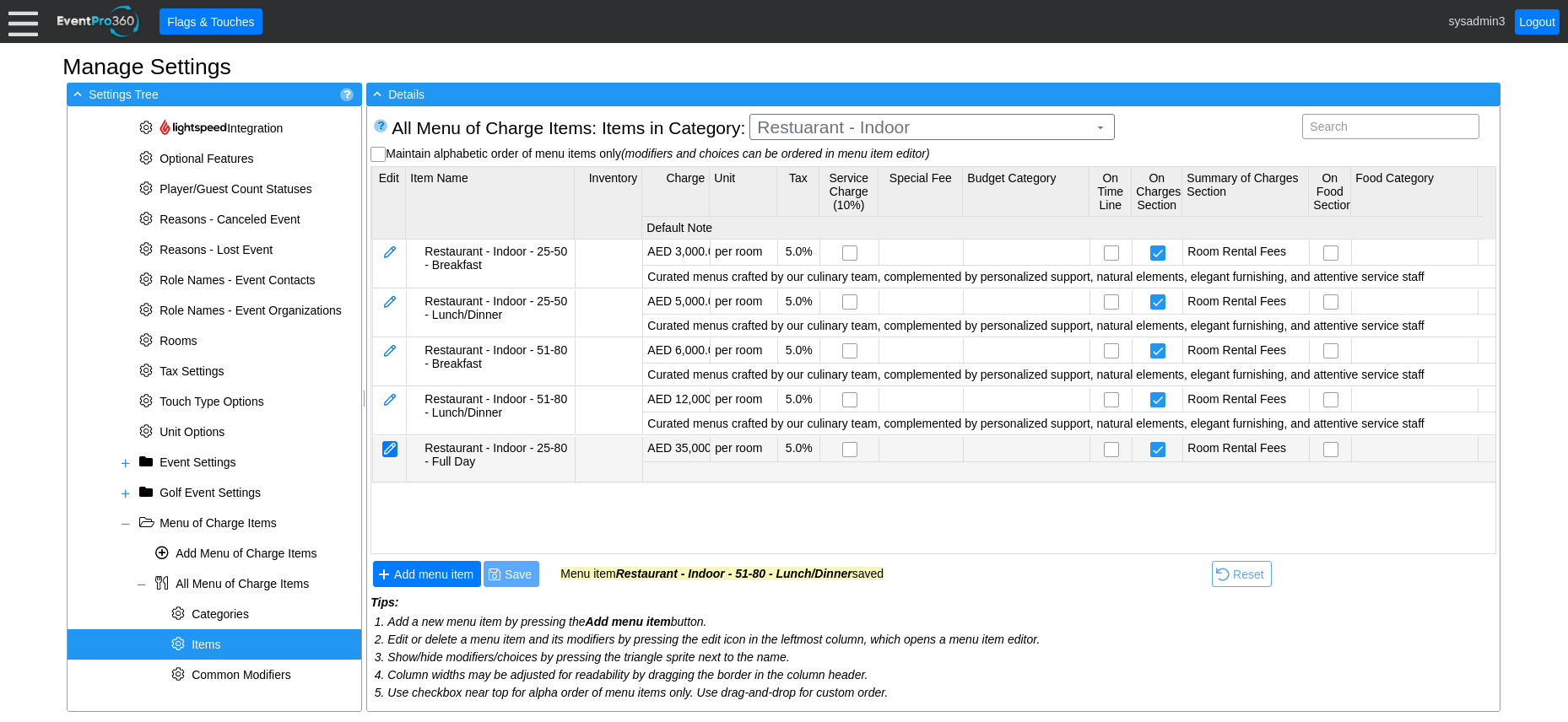
click at [392, 448] on div at bounding box center [390, 449] width 16 height 16
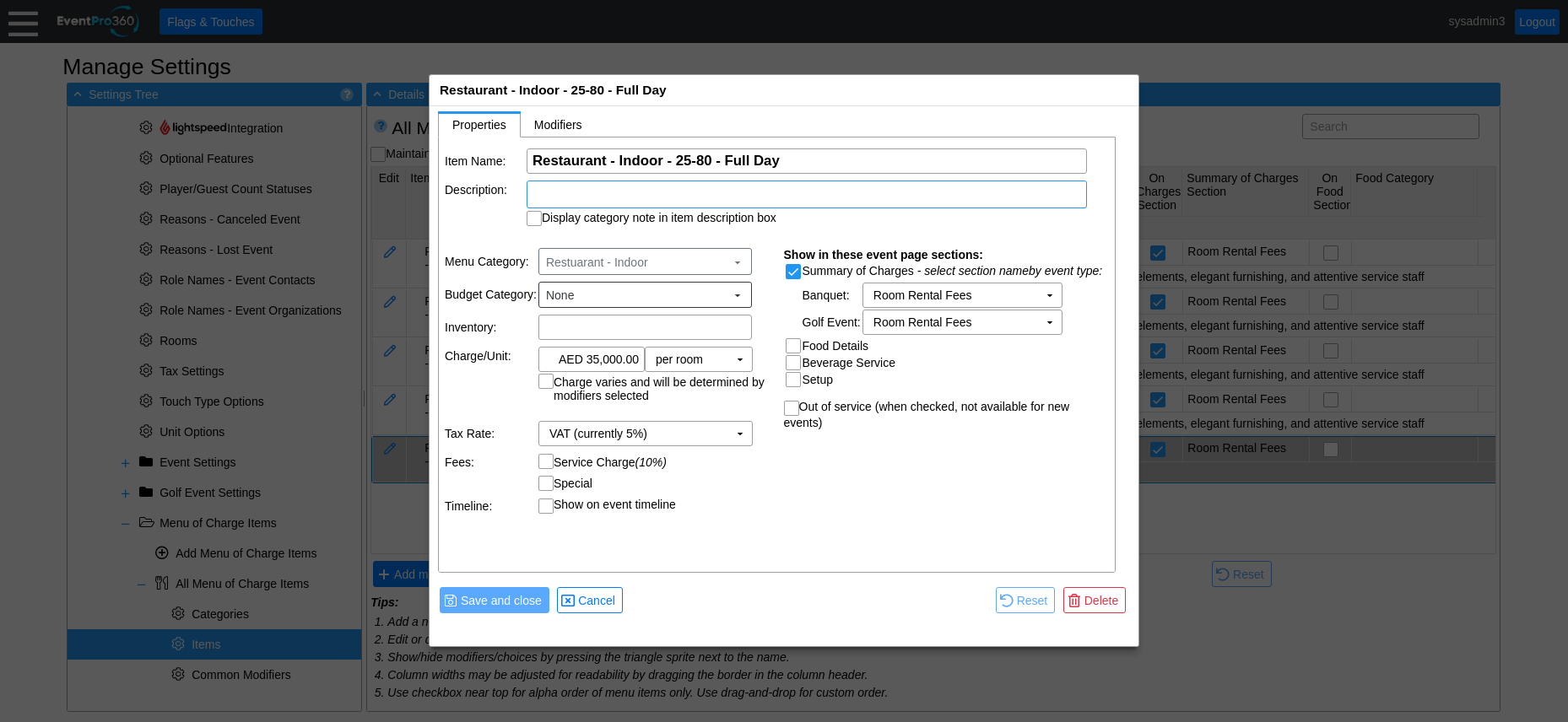
click at [657, 196] on div at bounding box center [806, 194] width 560 height 27
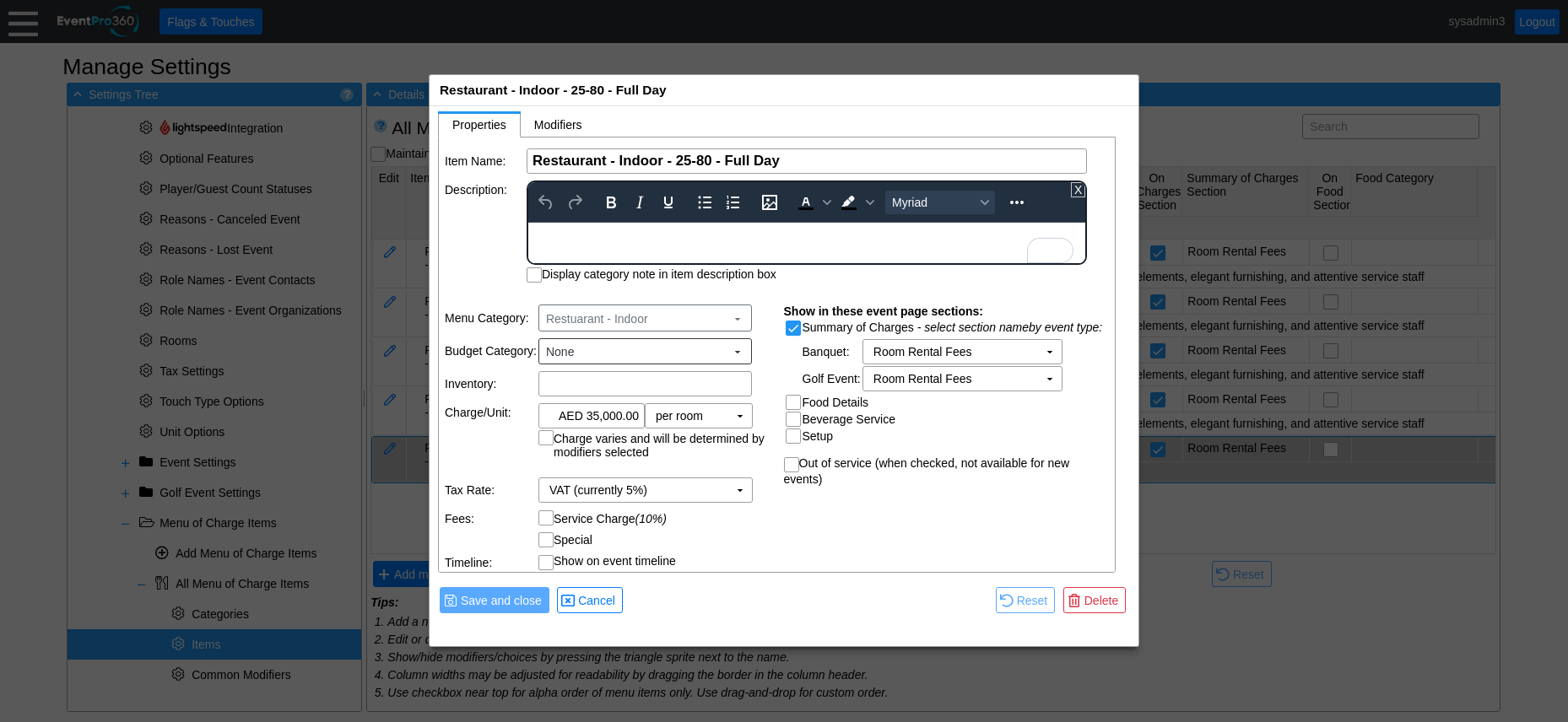
paste body "To enrich screen reader interactions, please activate Accessibility in Grammarl…"
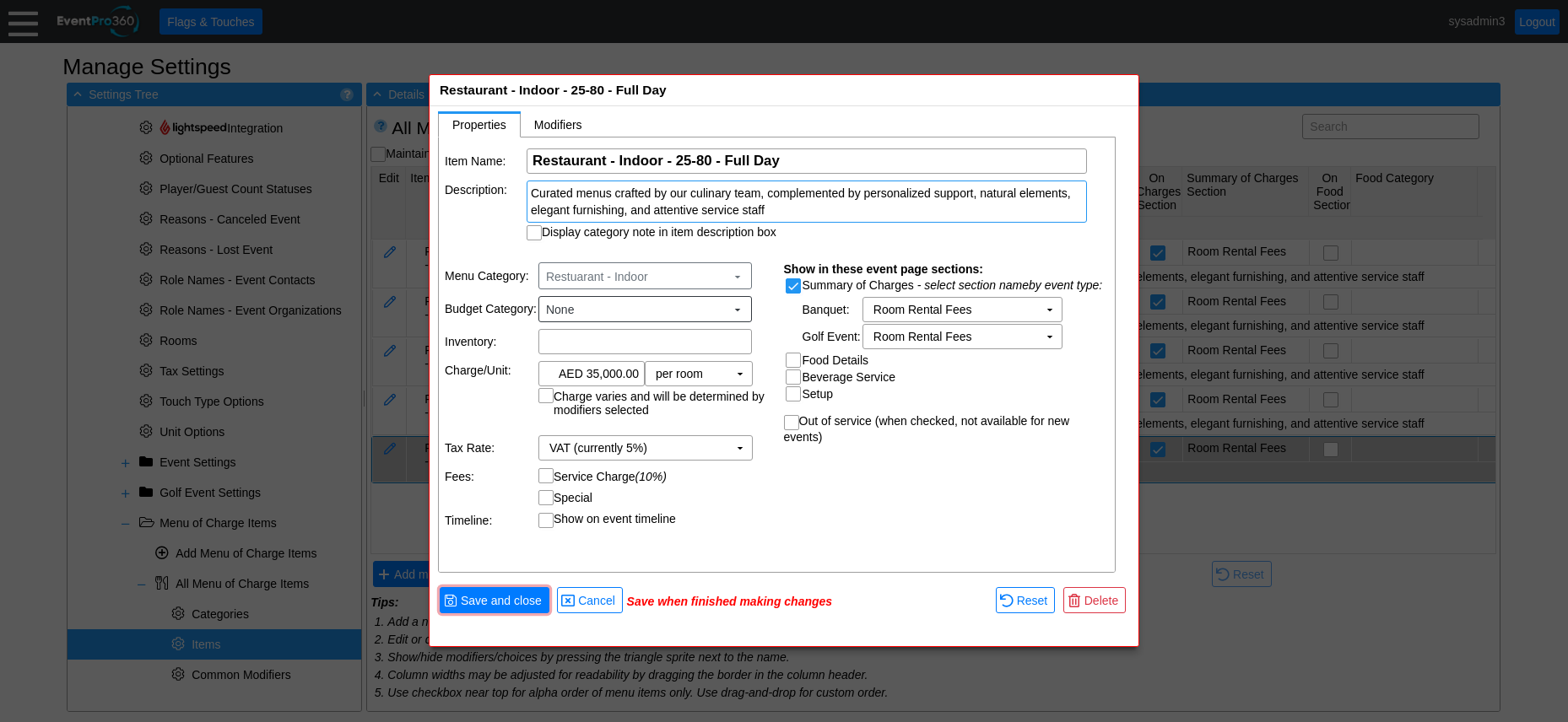
click at [497, 253] on div "Item Name: Χ Restaurant - Indoor - 25-80 - Full Day Name of the menu item Descr…" at bounding box center [778, 355] width 678 height 436
click at [531, 231] on input "Display category note in item description box" at bounding box center [535, 234] width 16 height 16
checkbox input "true"
click at [513, 592] on span "Save and close" at bounding box center [502, 600] width 88 height 16
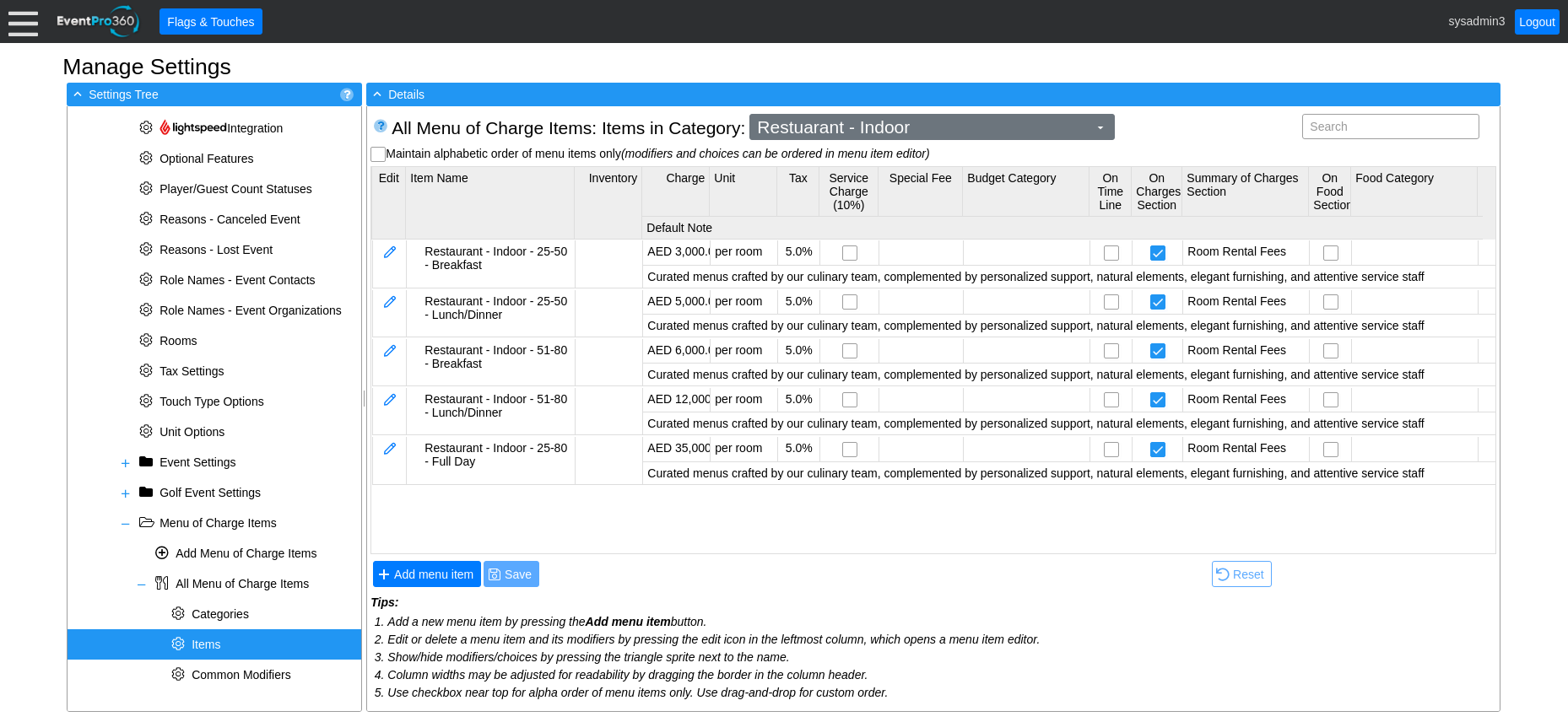
click at [957, 125] on span "Restuarant - Indoor" at bounding box center [923, 127] width 338 height 16
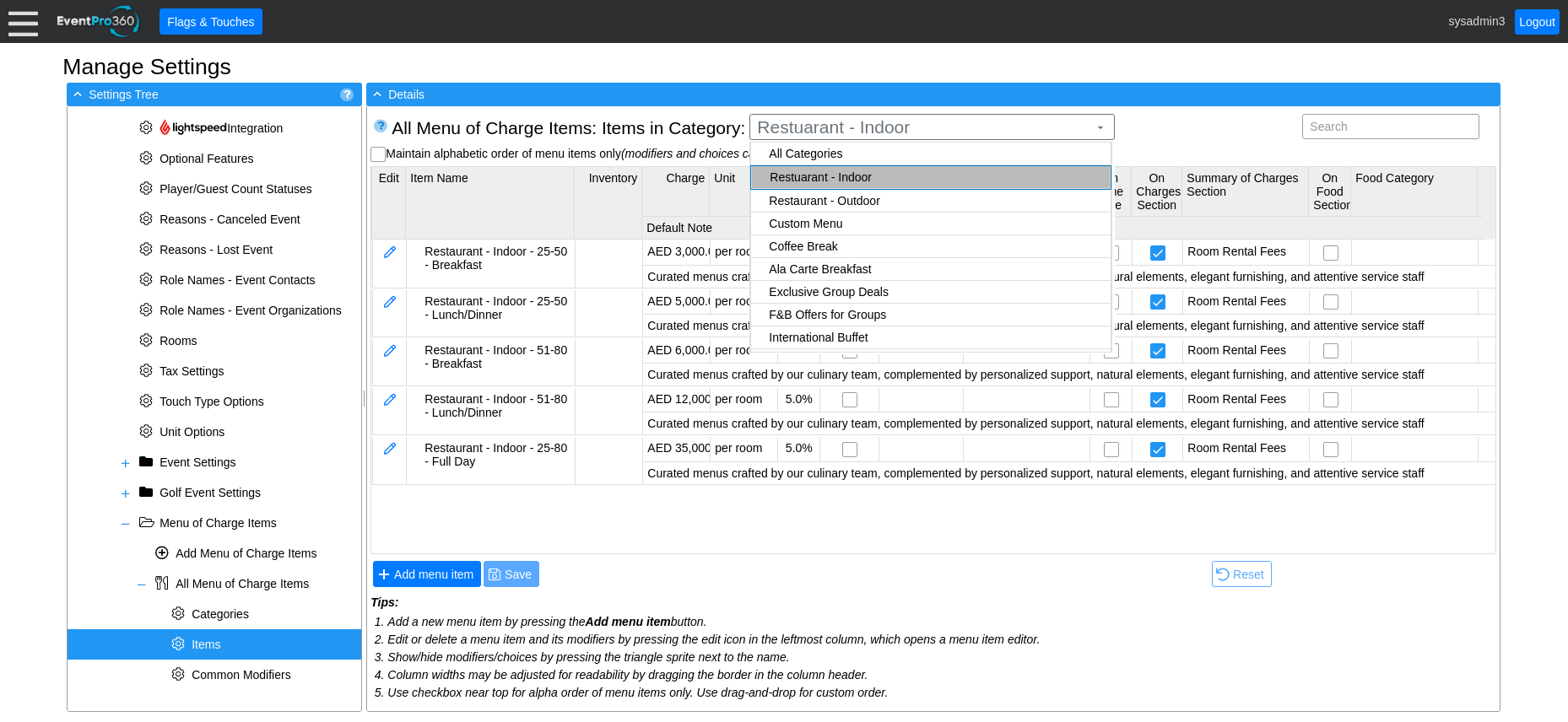
checkbox input "true"
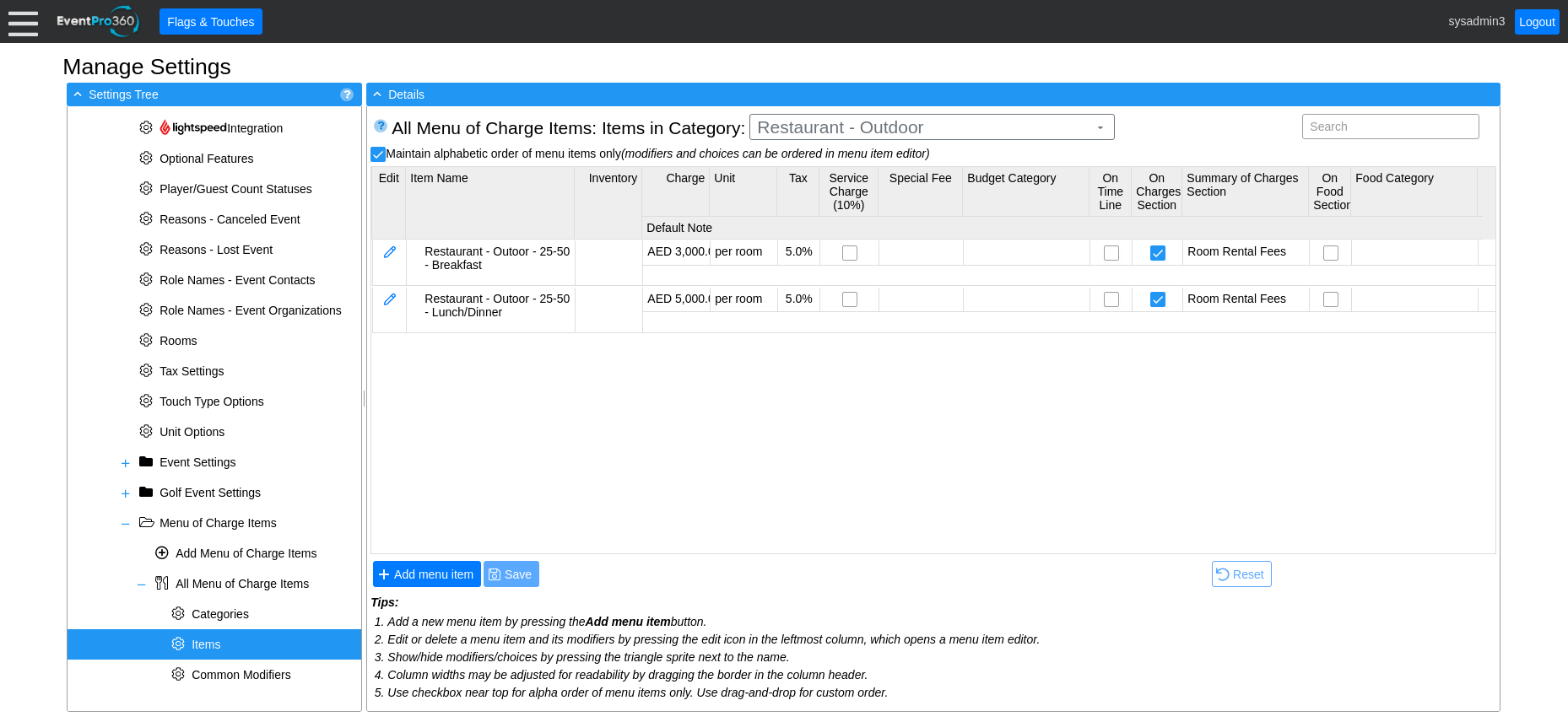
click at [860, 177] on body "Calendar of Events + New Event + Reports + Manage Contacts + Manage Organizatio…" at bounding box center [784, 361] width 1568 height 722
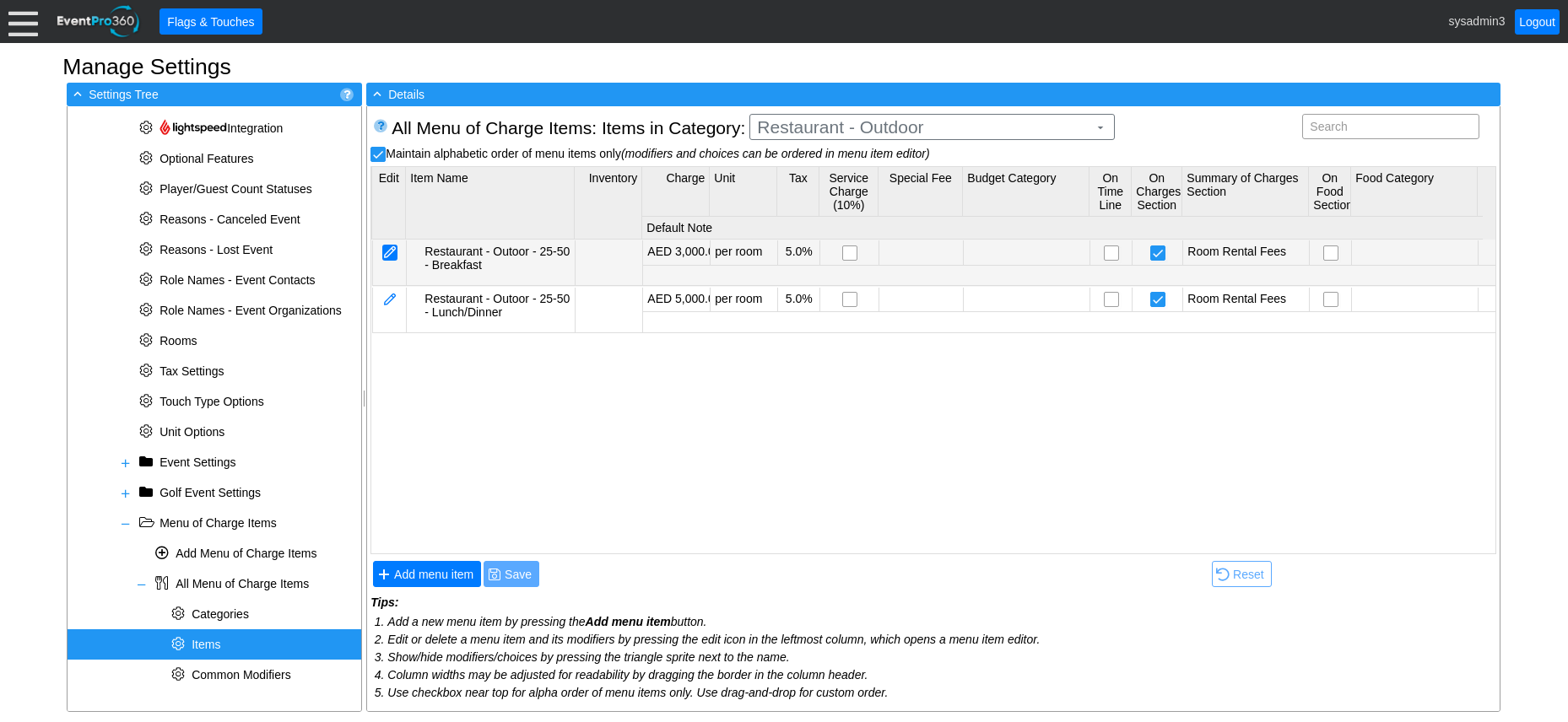
click at [389, 254] on div at bounding box center [390, 253] width 16 height 16
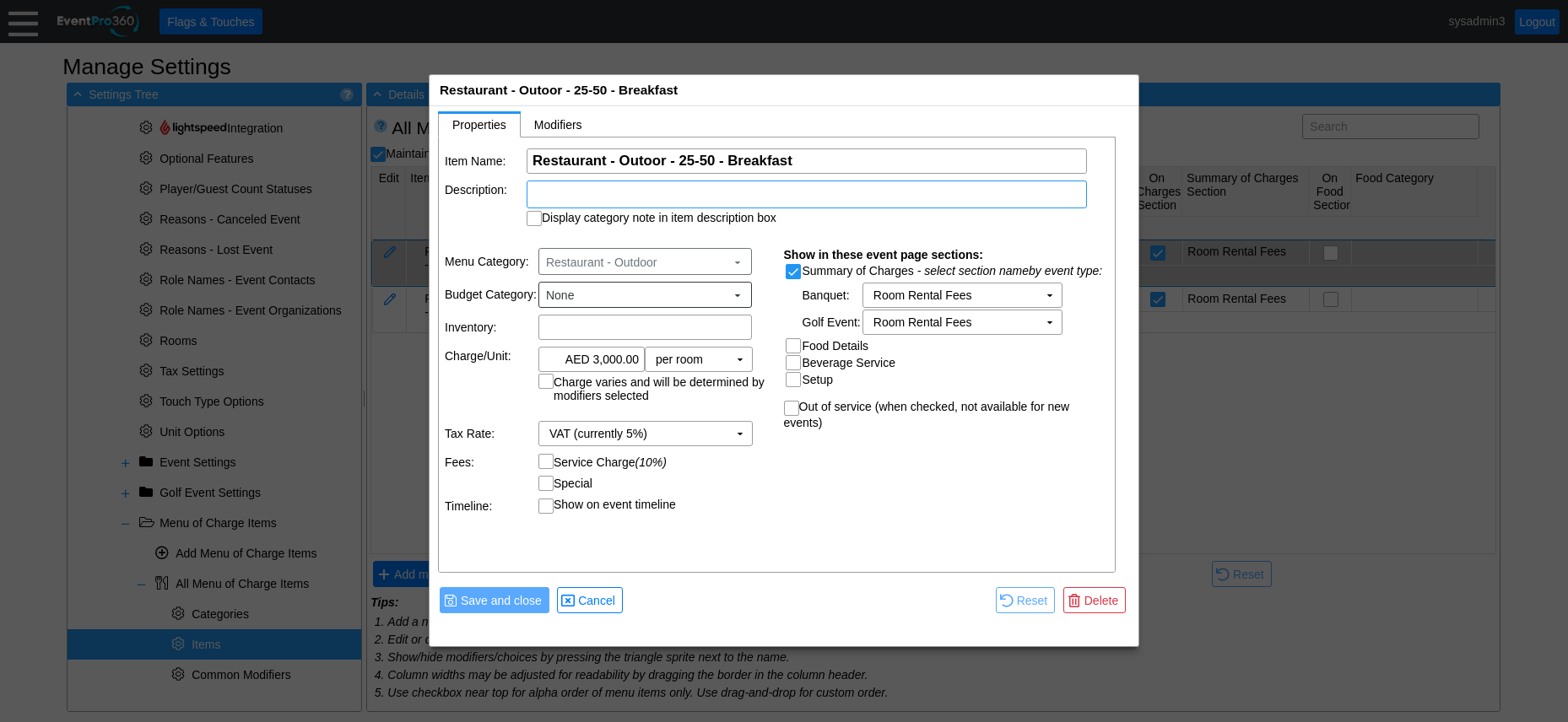
drag, startPoint x: 693, startPoint y: 189, endPoint x: 666, endPoint y: 196, distance: 27.9
click at [666, 196] on div at bounding box center [806, 194] width 560 height 27
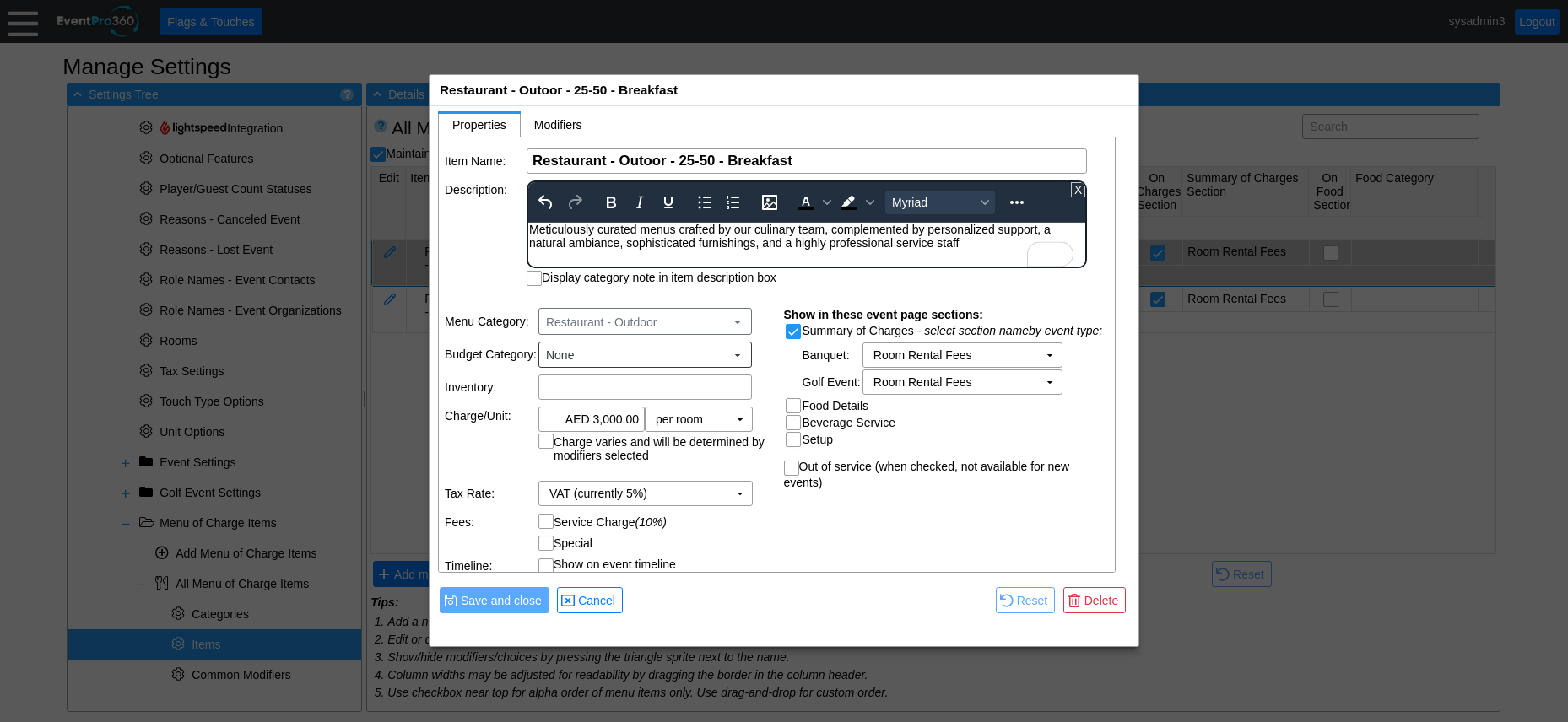
click at [472, 215] on td "Description:" at bounding box center [485, 232] width 81 height 105
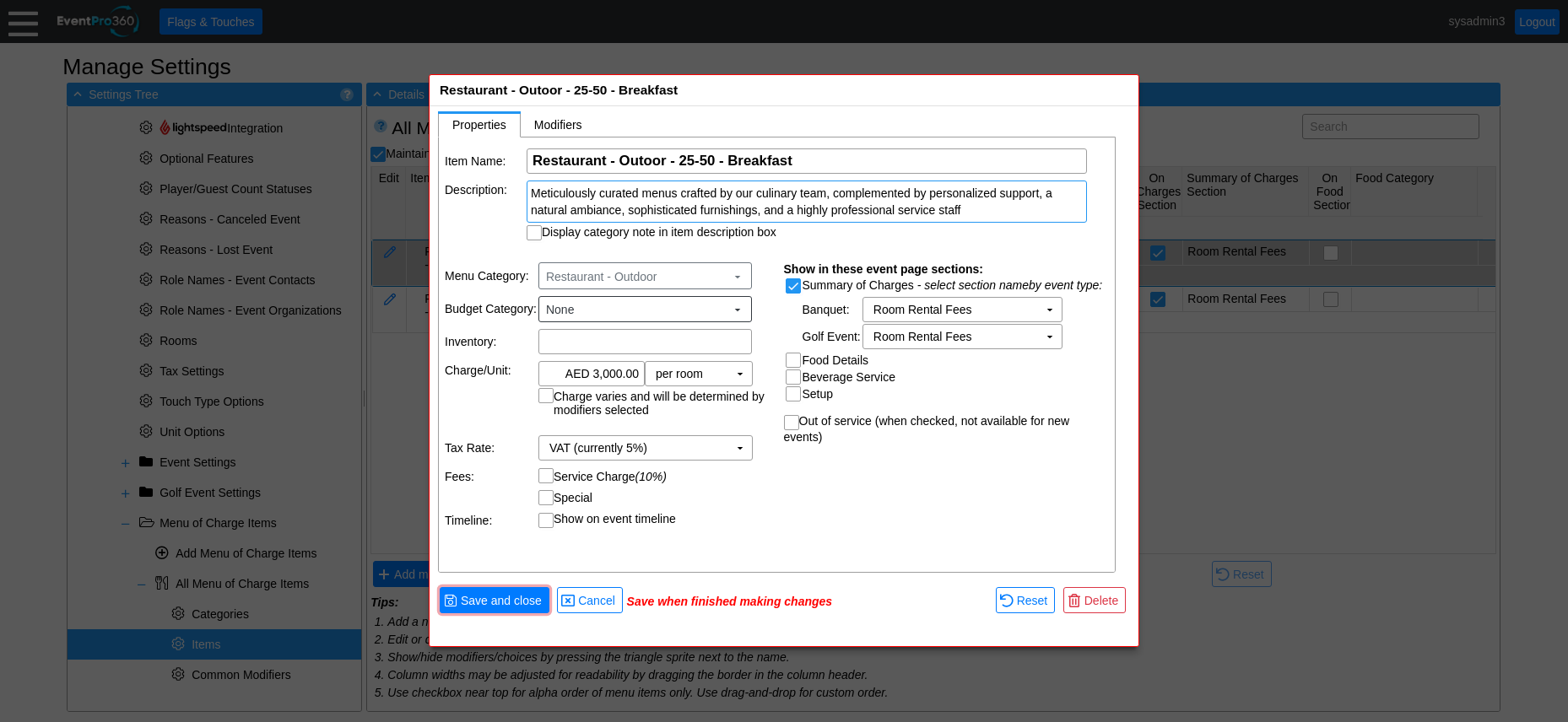
click at [534, 232] on input "Display category note in item description box" at bounding box center [535, 234] width 16 height 16
checkbox input "true"
click at [511, 598] on span "Save and close" at bounding box center [502, 600] width 88 height 16
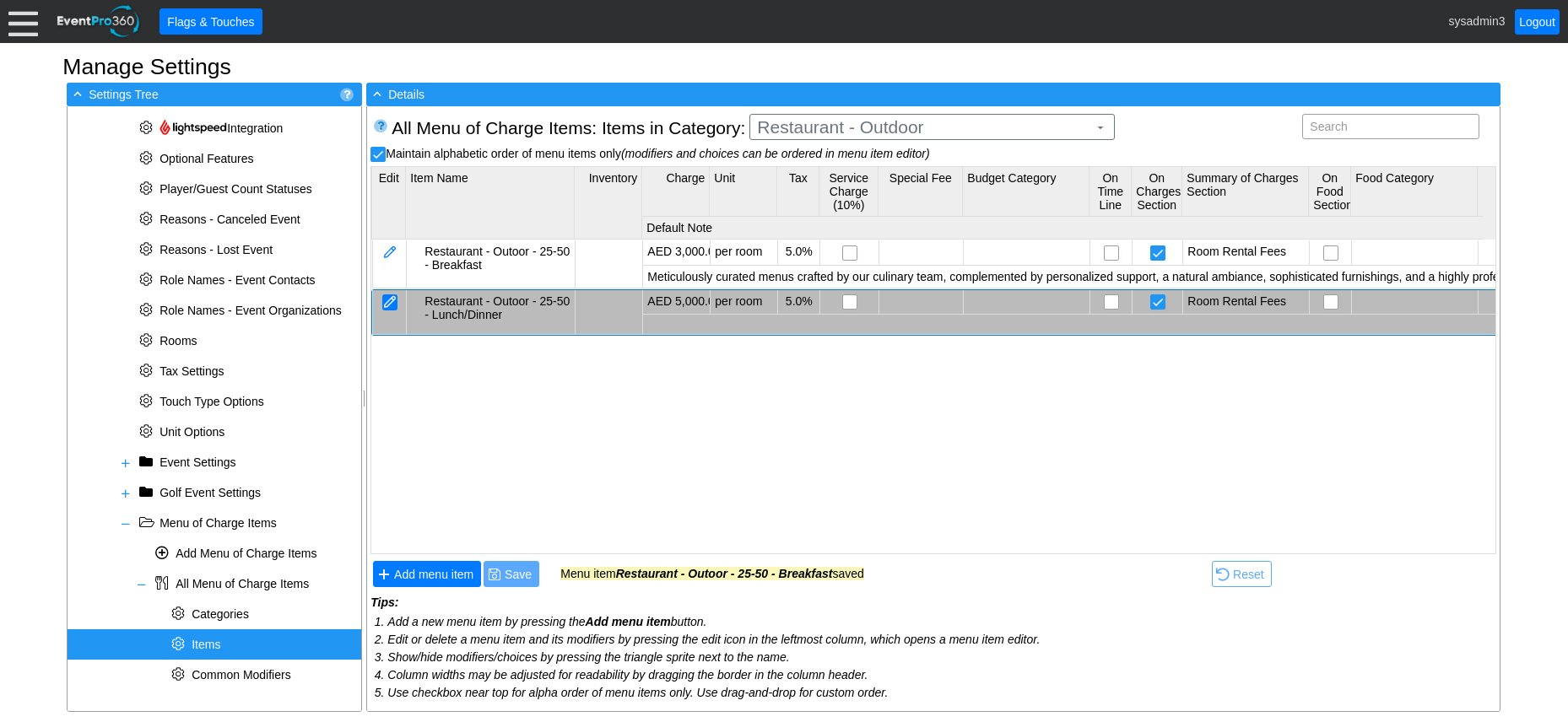
click at [392, 303] on div at bounding box center [390, 303] width 16 height 16
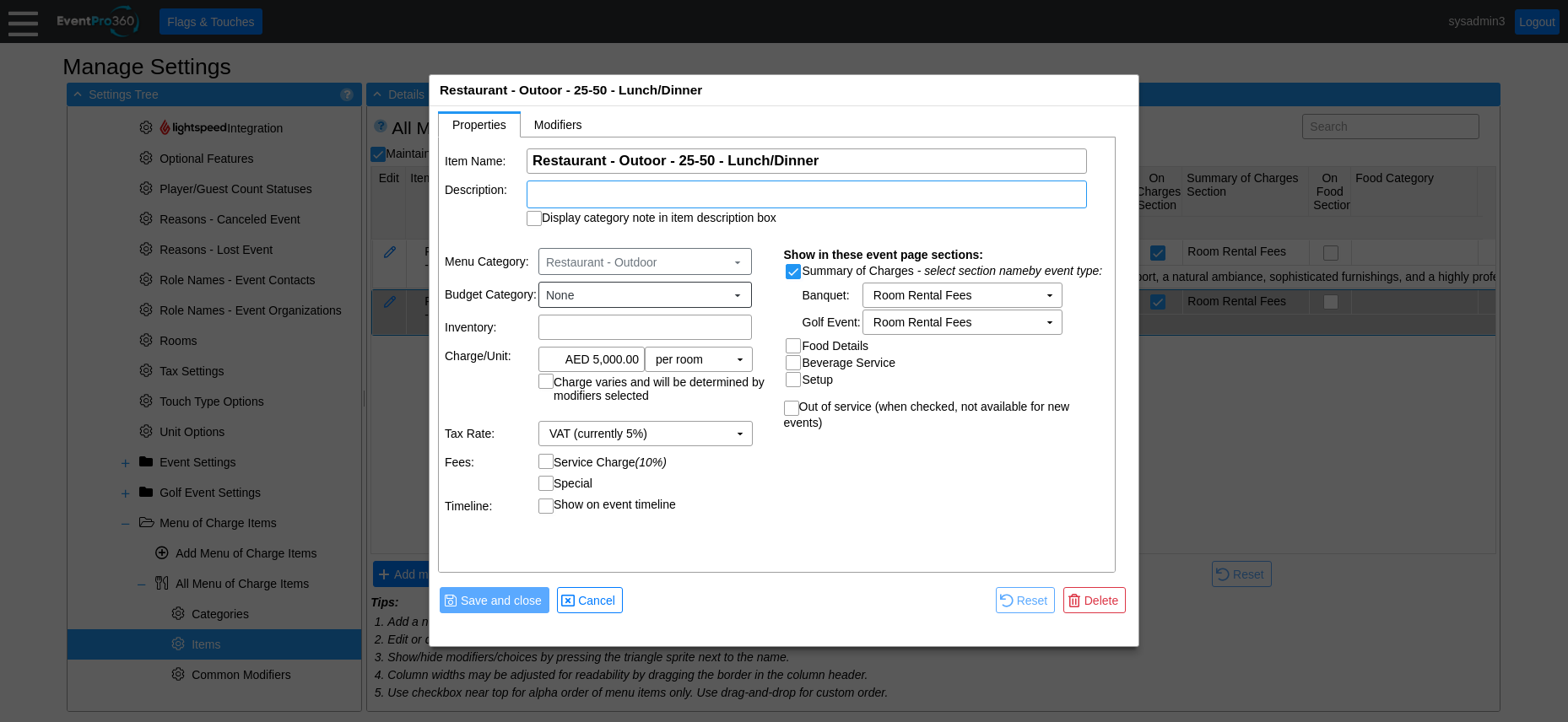
click at [651, 190] on div at bounding box center [806, 194] width 560 height 27
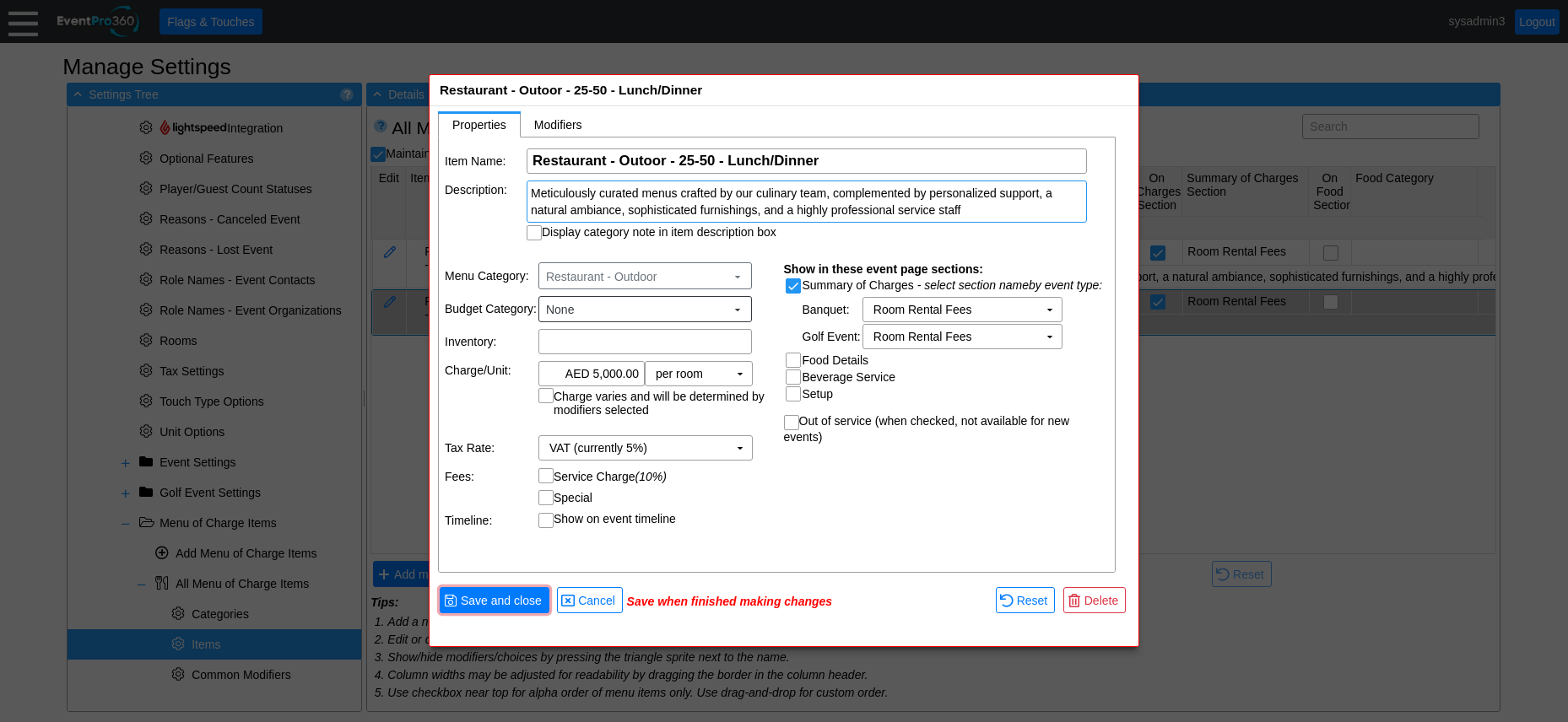
click at [504, 236] on td "Description:" at bounding box center [485, 210] width 81 height 59
click at [537, 233] on input "Display category note in item description box" at bounding box center [535, 234] width 16 height 16
checkbox input "true"
click at [519, 601] on span "Save and close" at bounding box center [502, 600] width 88 height 16
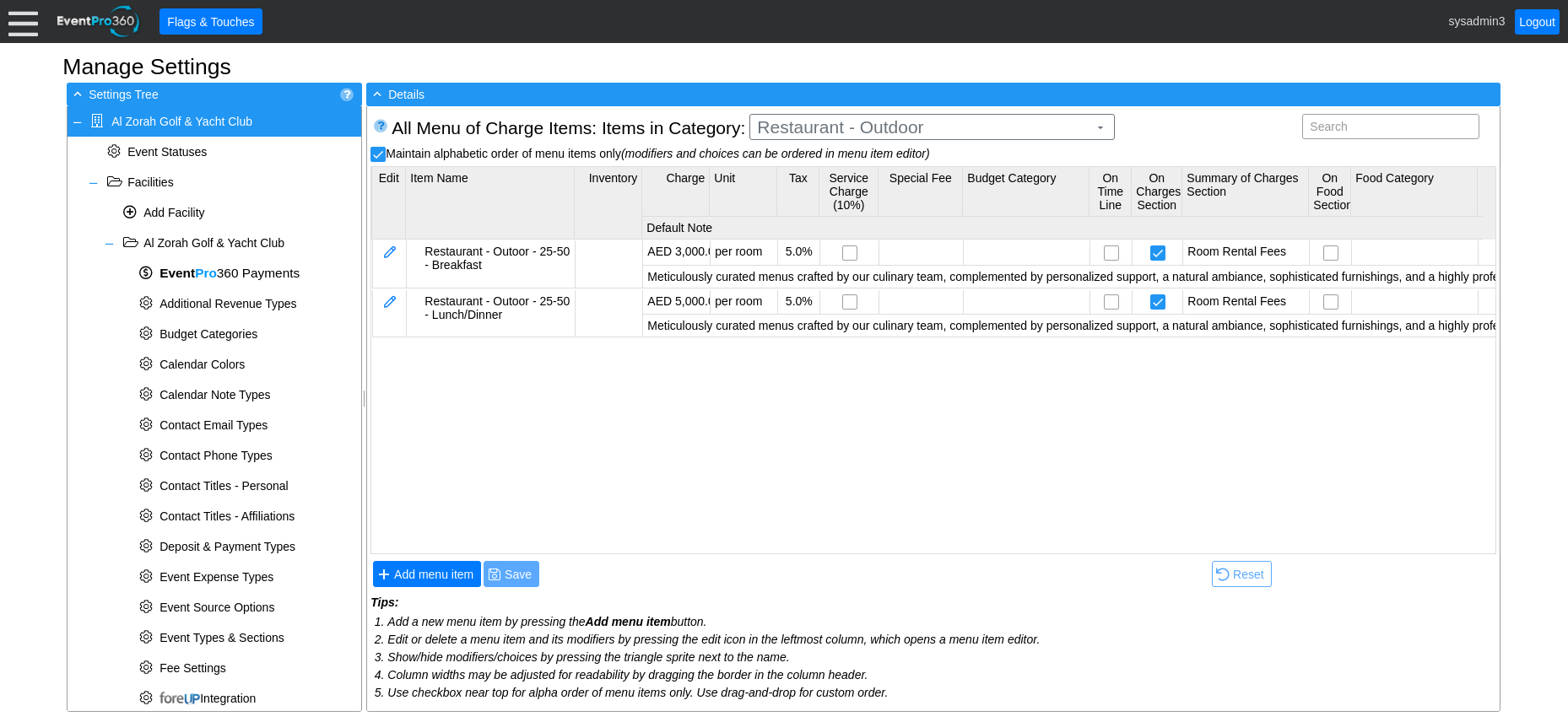
scroll to position [602, 0]
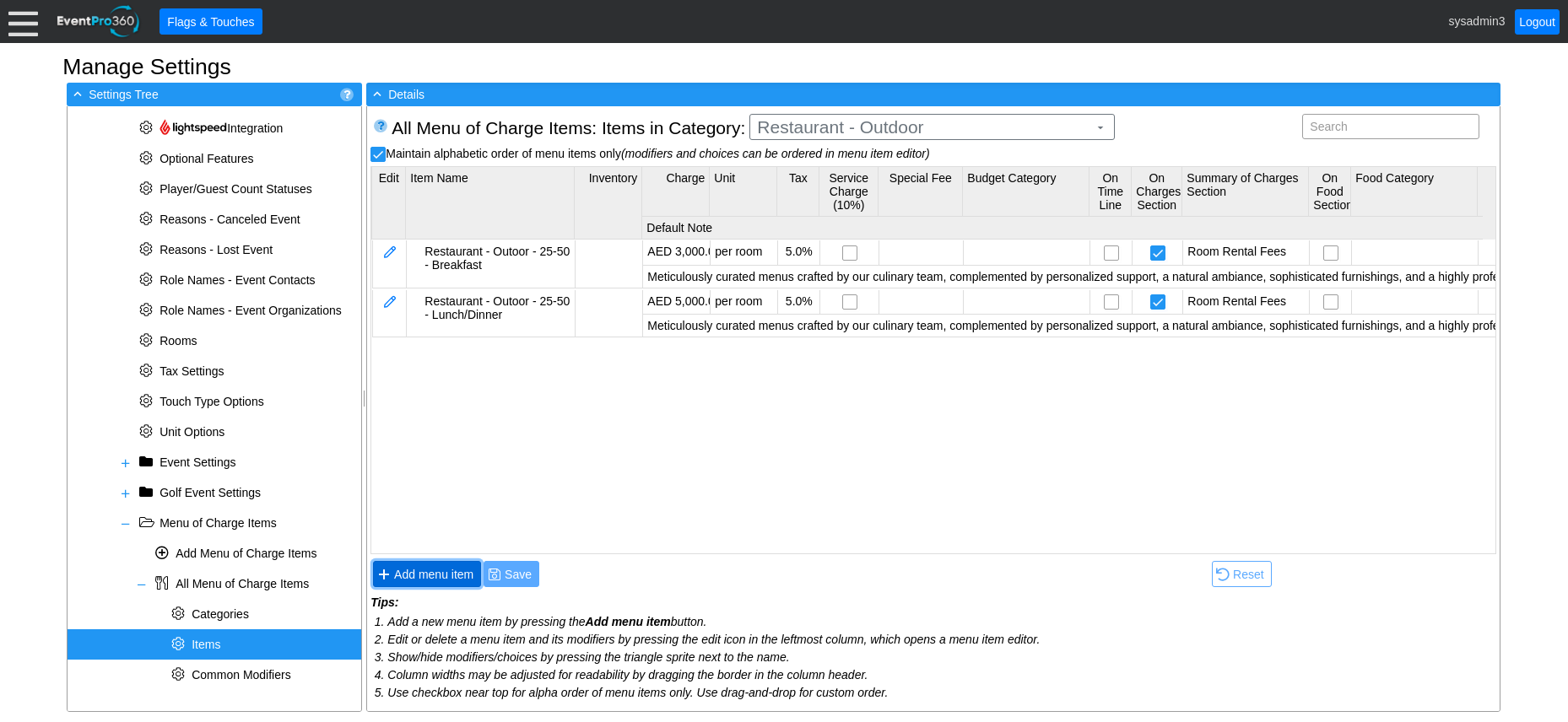
click at [447, 572] on span "Add menu item" at bounding box center [434, 575] width 86 height 16
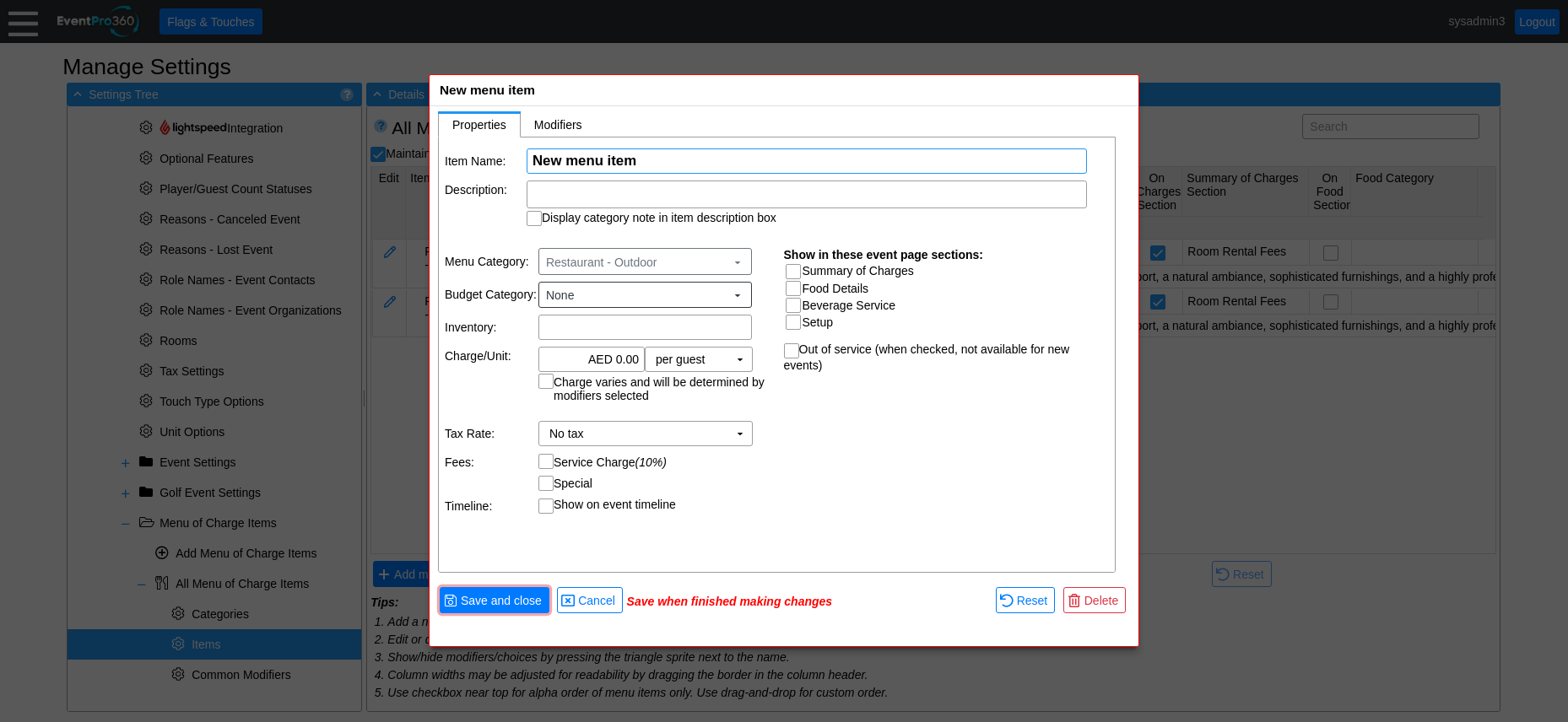
scroll to position [0, 0]
click at [596, 596] on span "Cancel" at bounding box center [597, 600] width 44 height 16
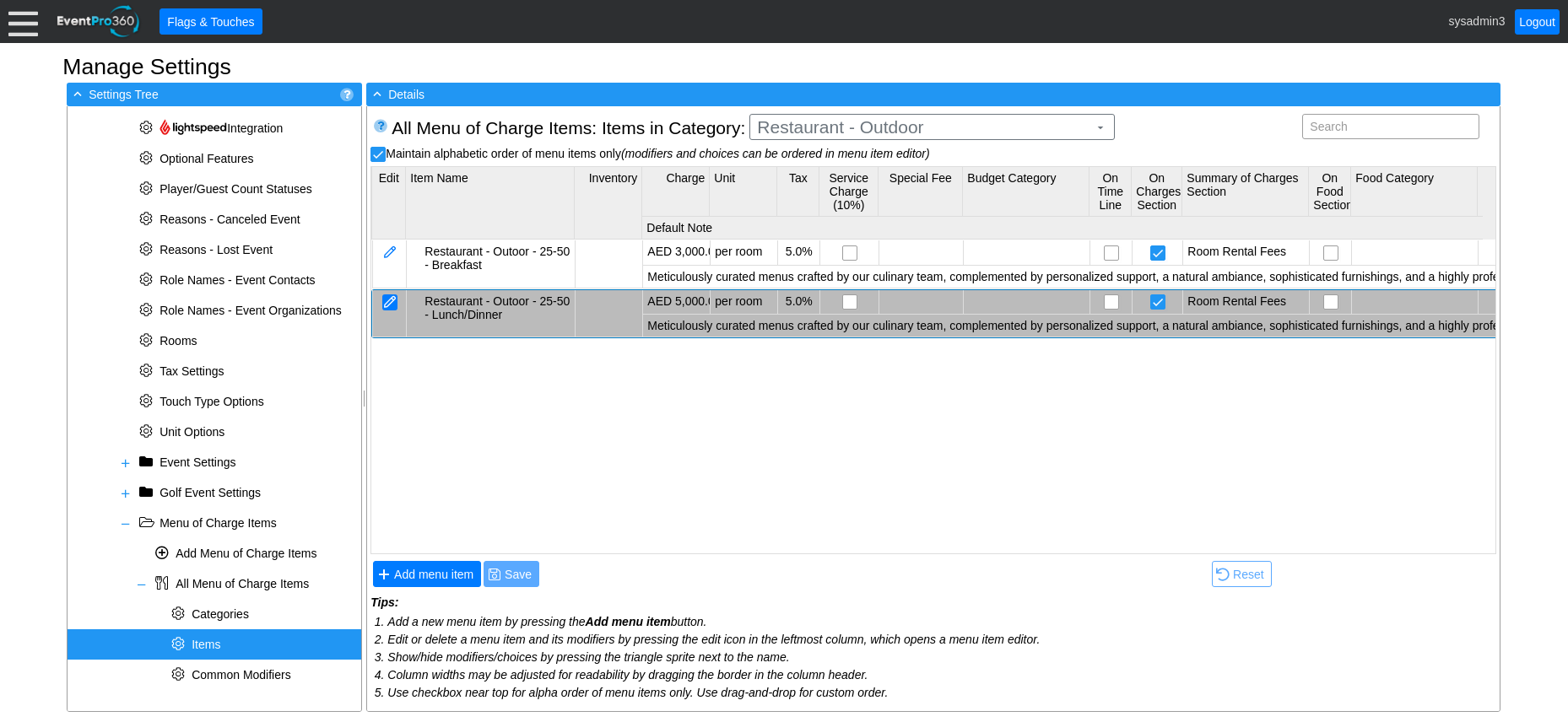
click at [395, 298] on div at bounding box center [390, 303] width 16 height 16
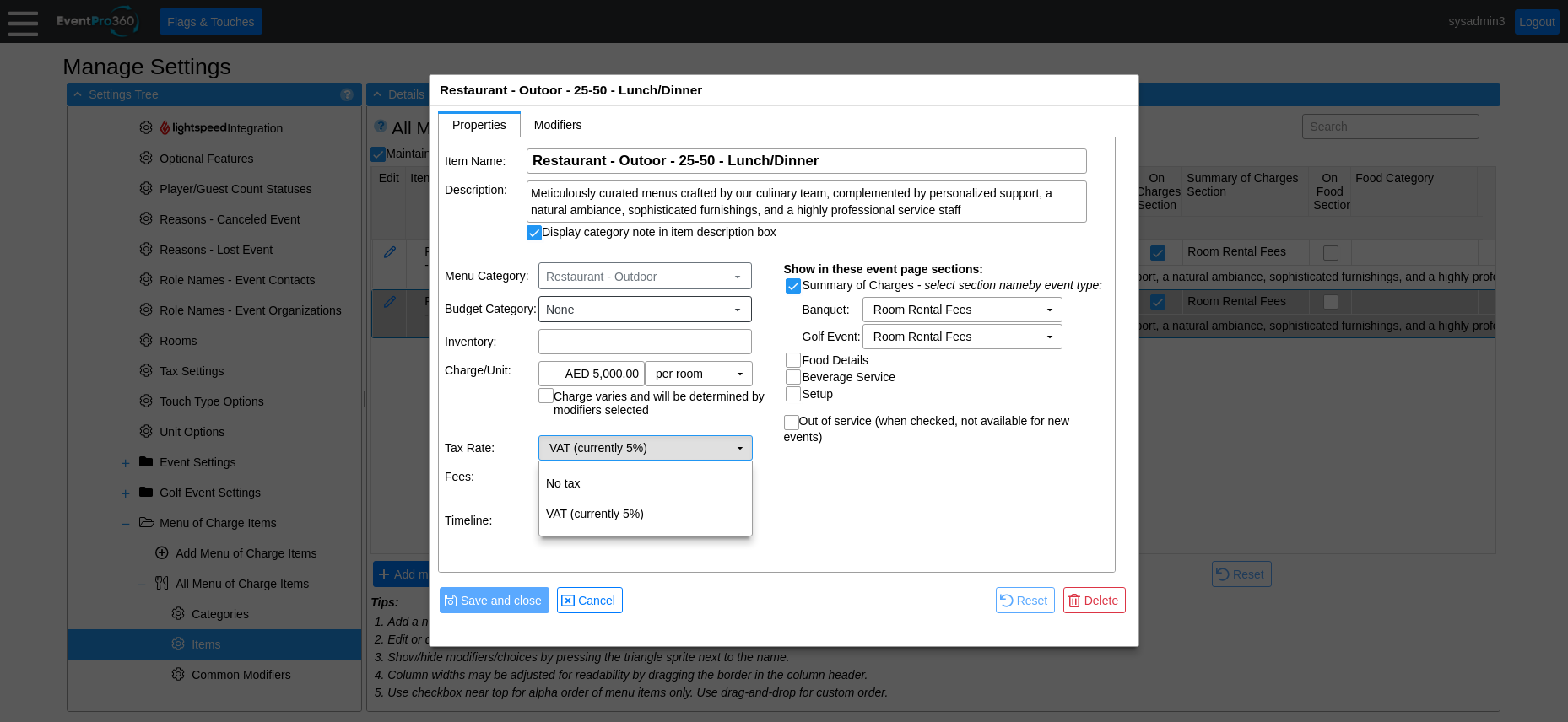
click at [674, 442] on td "VAT (currently 5%) Χ" at bounding box center [633, 448] width 189 height 24
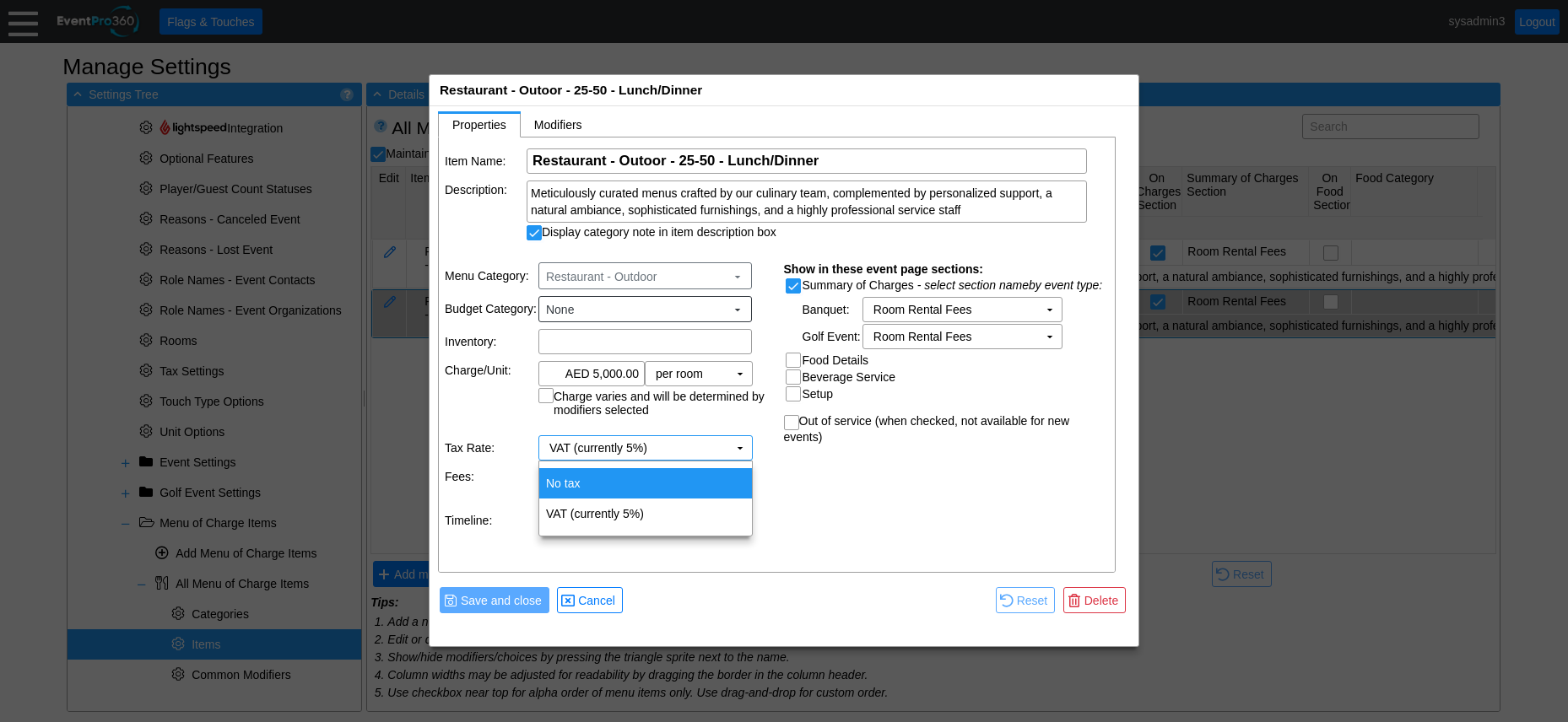
click at [829, 503] on div "Item Name: Χ Restaurant - Outoor - 25-50 - Lunch/Dinner Name of the menu item D…" at bounding box center [778, 355] width 678 height 436
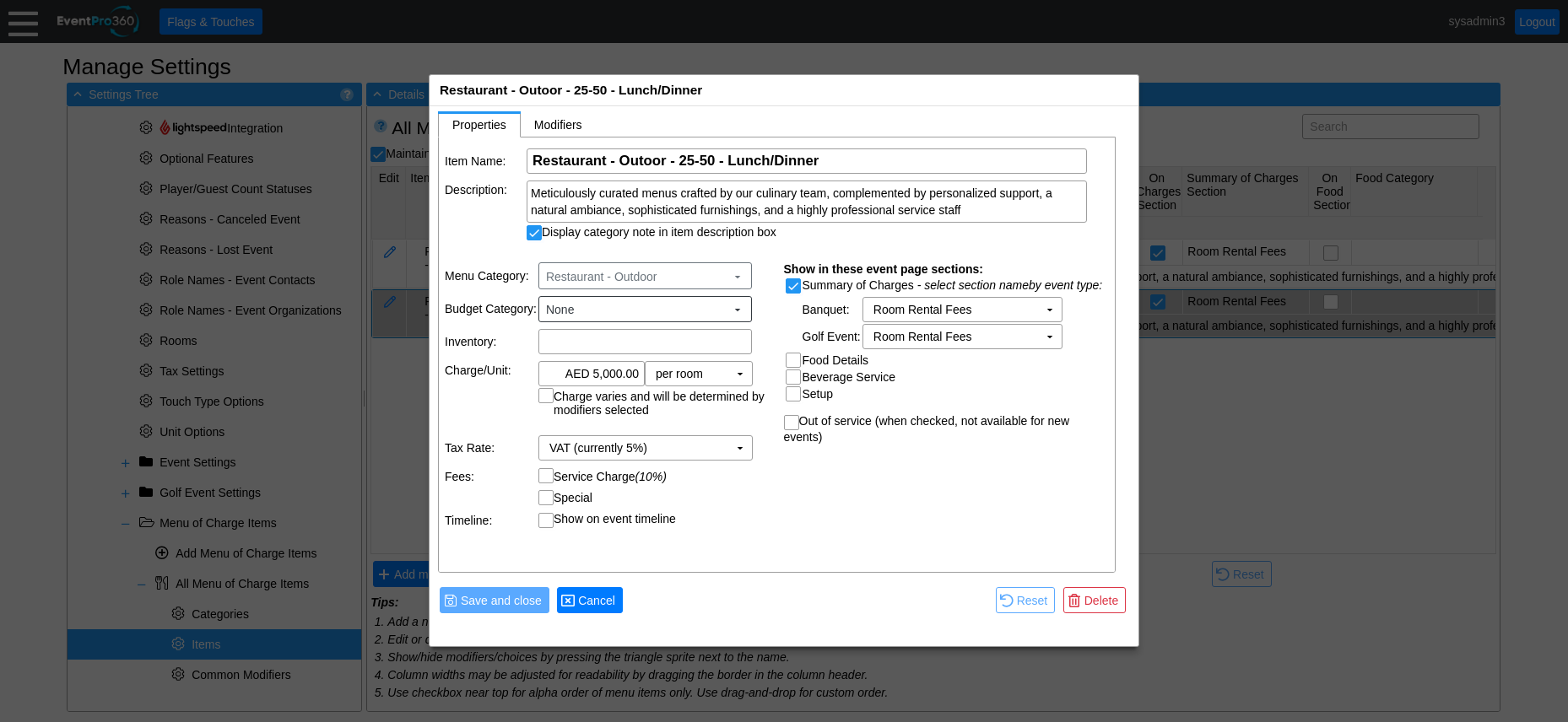
click at [608, 598] on span "Cancel" at bounding box center [597, 600] width 44 height 16
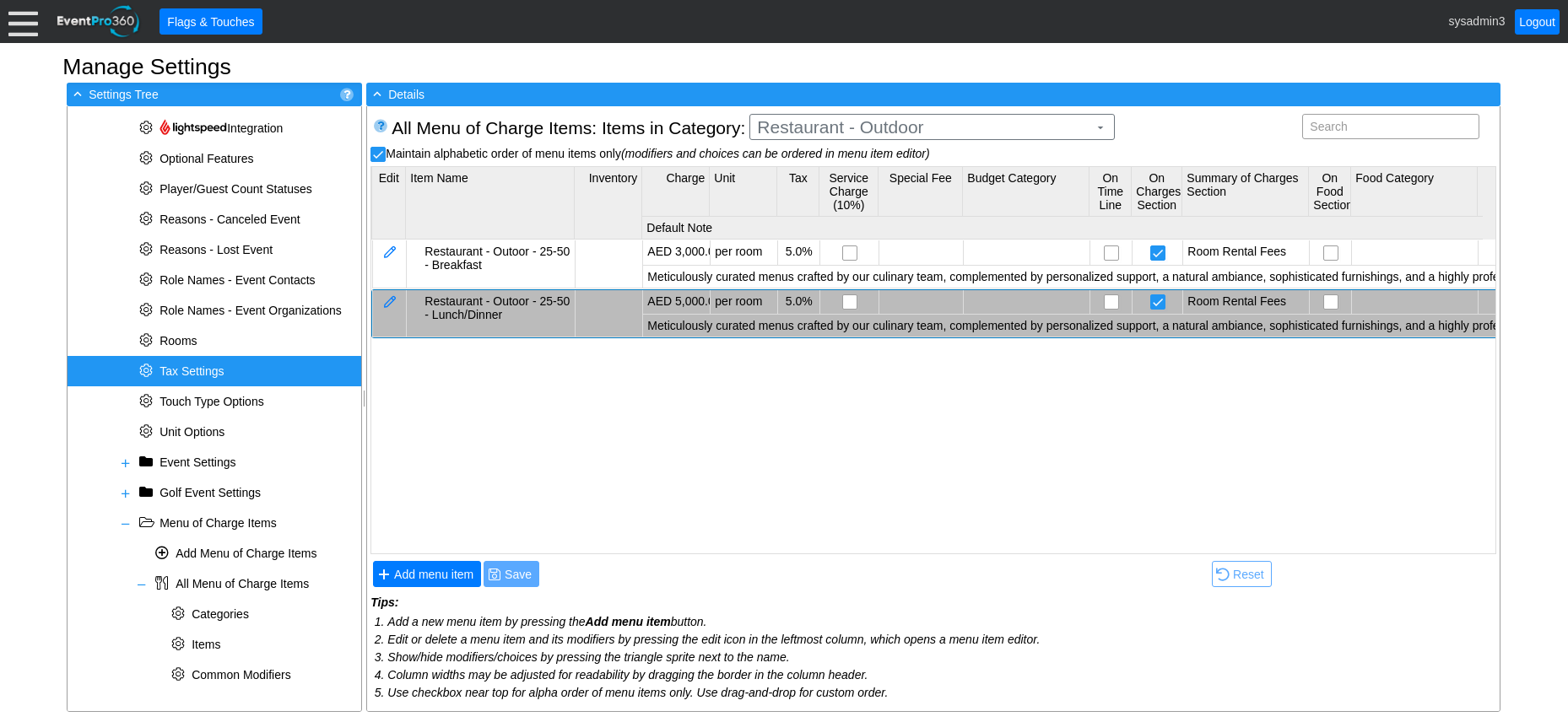
click at [174, 374] on span "Tax Settings" at bounding box center [191, 371] width 64 height 14
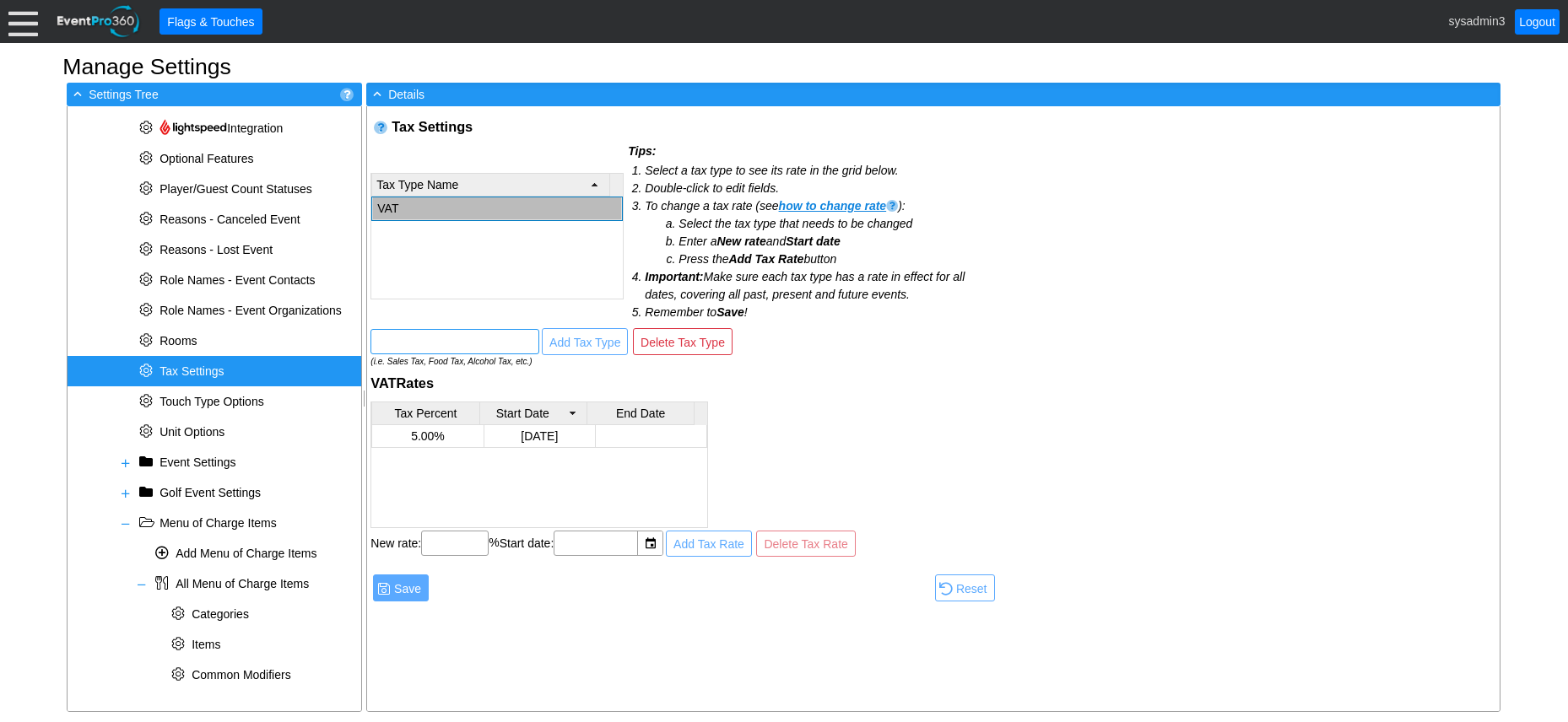
click at [427, 337] on input "text" at bounding box center [455, 342] width 157 height 24
type input "Municipality Fee"
click at [579, 344] on span "Add Tax Type" at bounding box center [585, 342] width 78 height 16
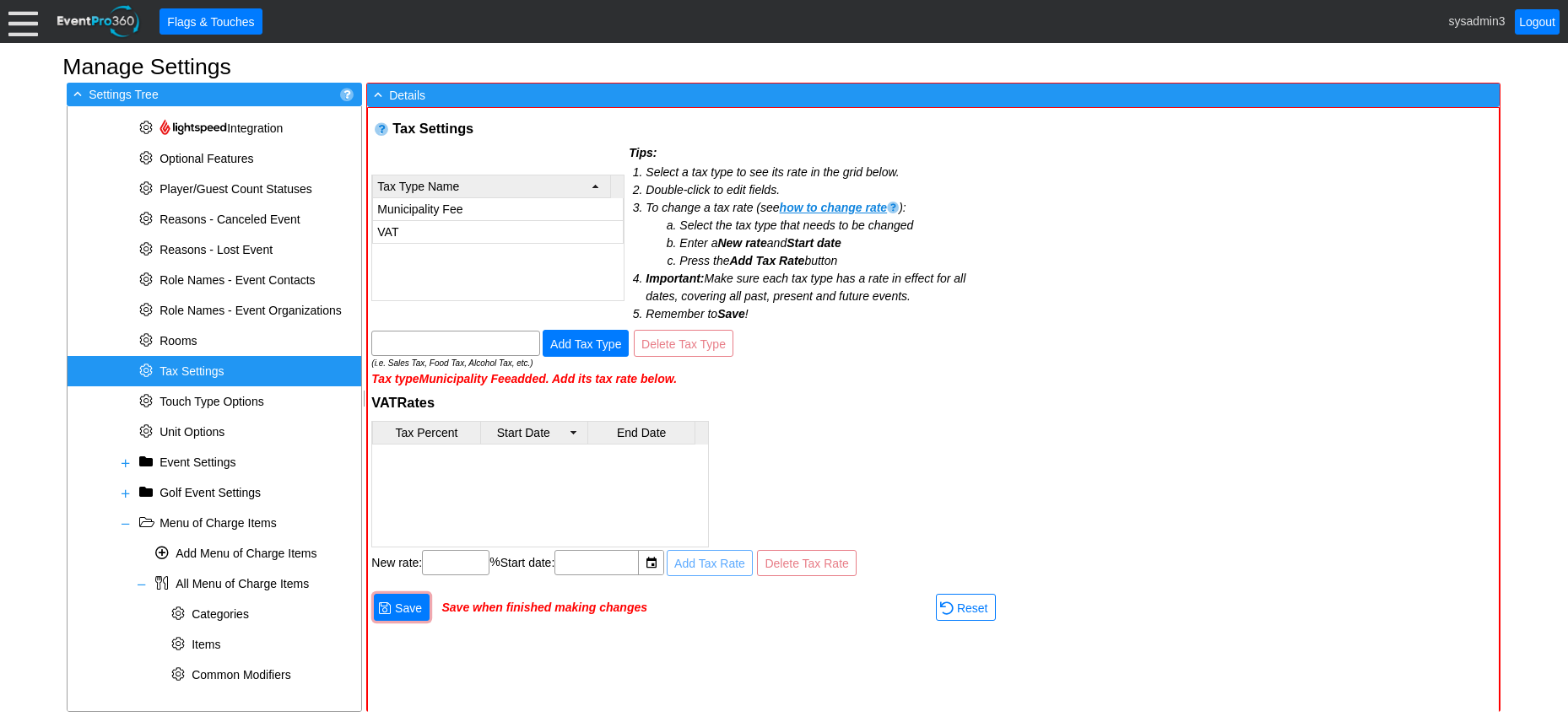
scroll to position [2, 0]
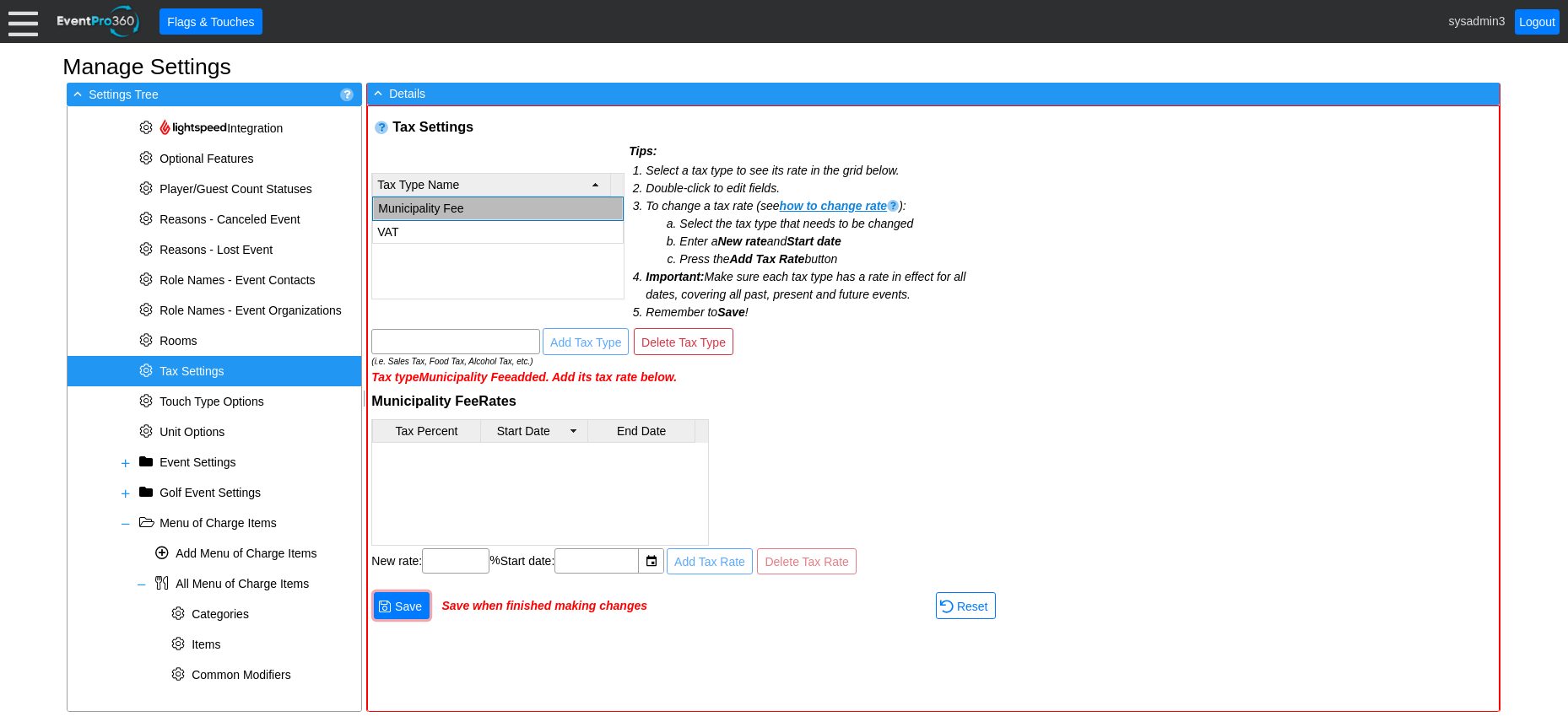
click at [427, 208] on td "Municipality Fee" at bounding box center [499, 209] width 249 height 23
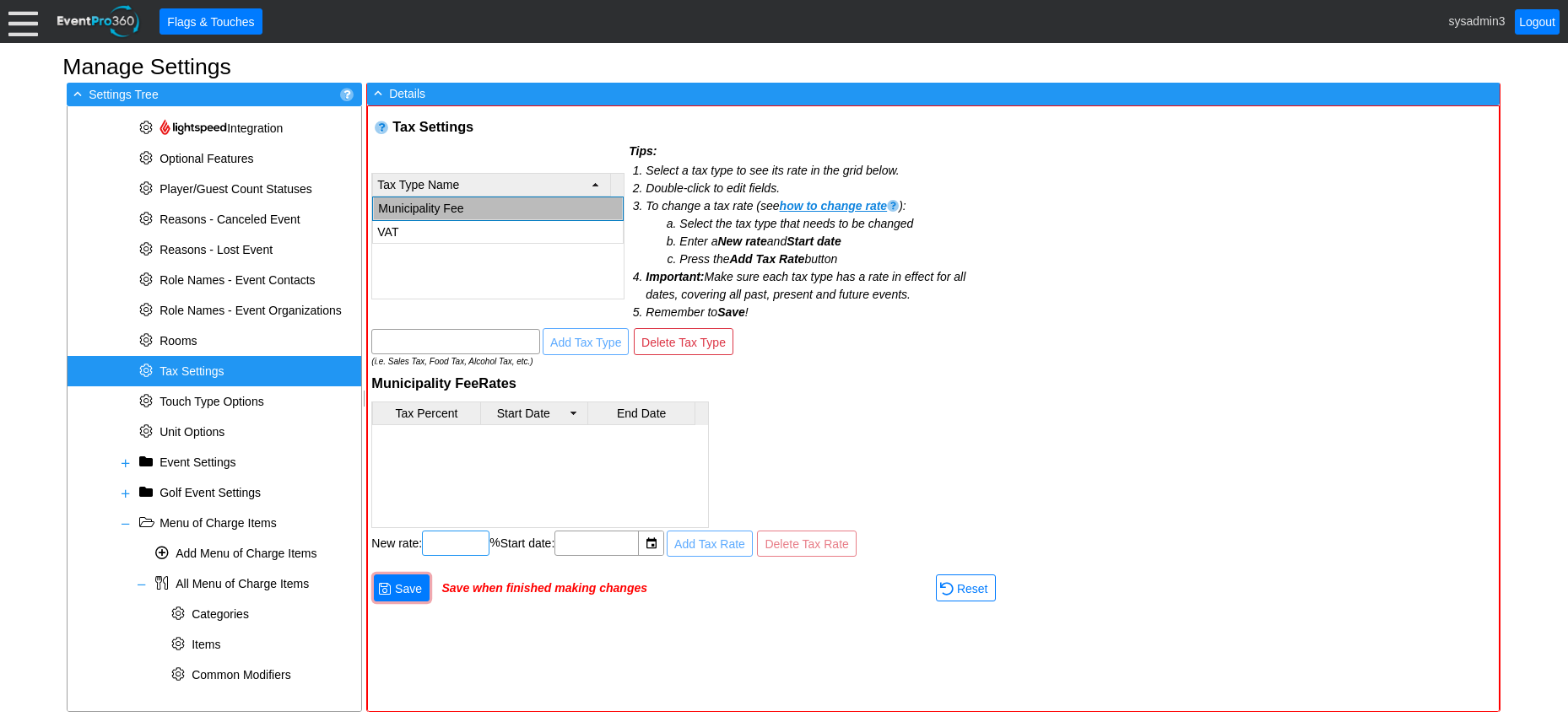
click at [455, 542] on input "text" at bounding box center [456, 544] width 56 height 24
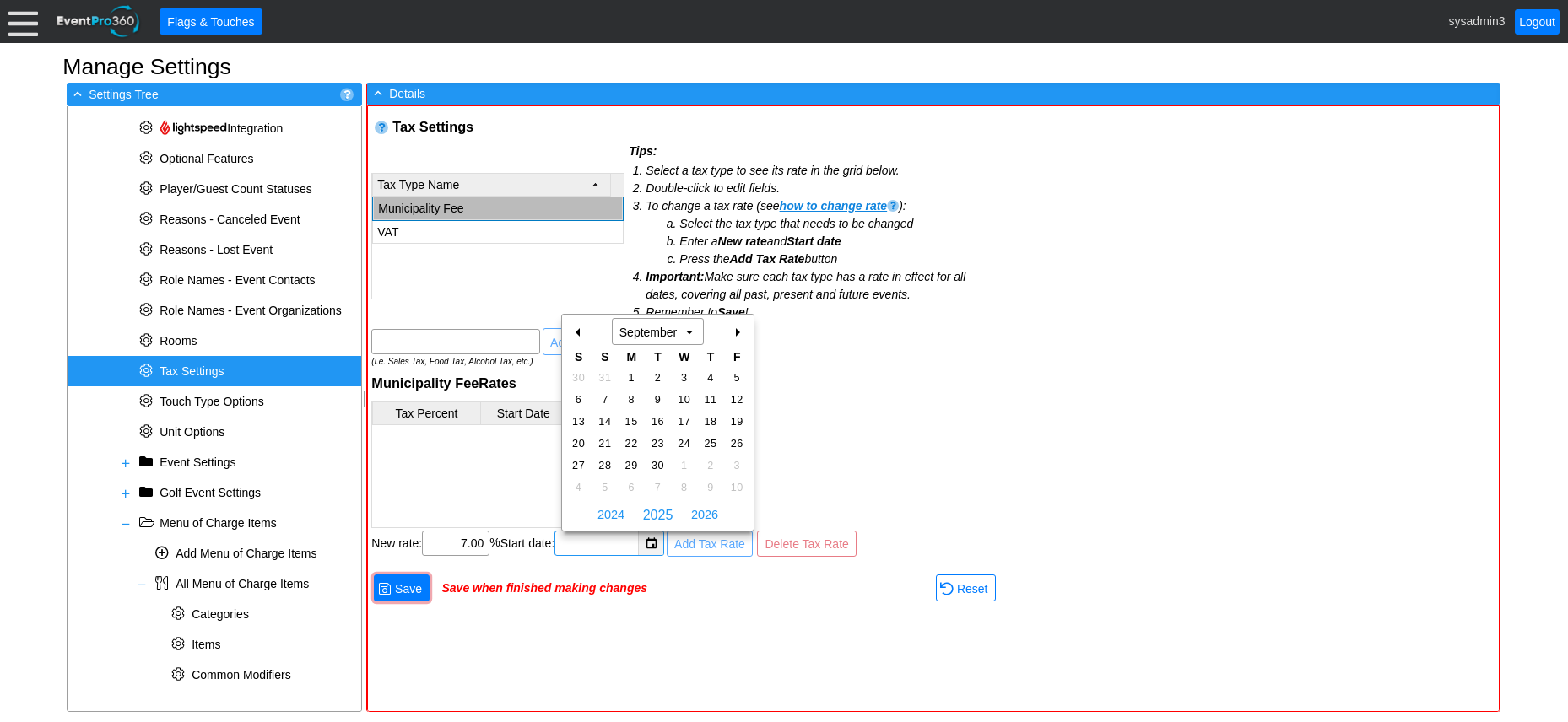
type input "7.00"
click at [654, 548] on div "▼" at bounding box center [651, 544] width 26 height 24
click at [613, 517] on span "2024" at bounding box center [611, 515] width 36 height 26
click at [613, 517] on span "2023" at bounding box center [611, 515] width 36 height 26
click at [613, 517] on span "2022" at bounding box center [611, 515] width 36 height 26
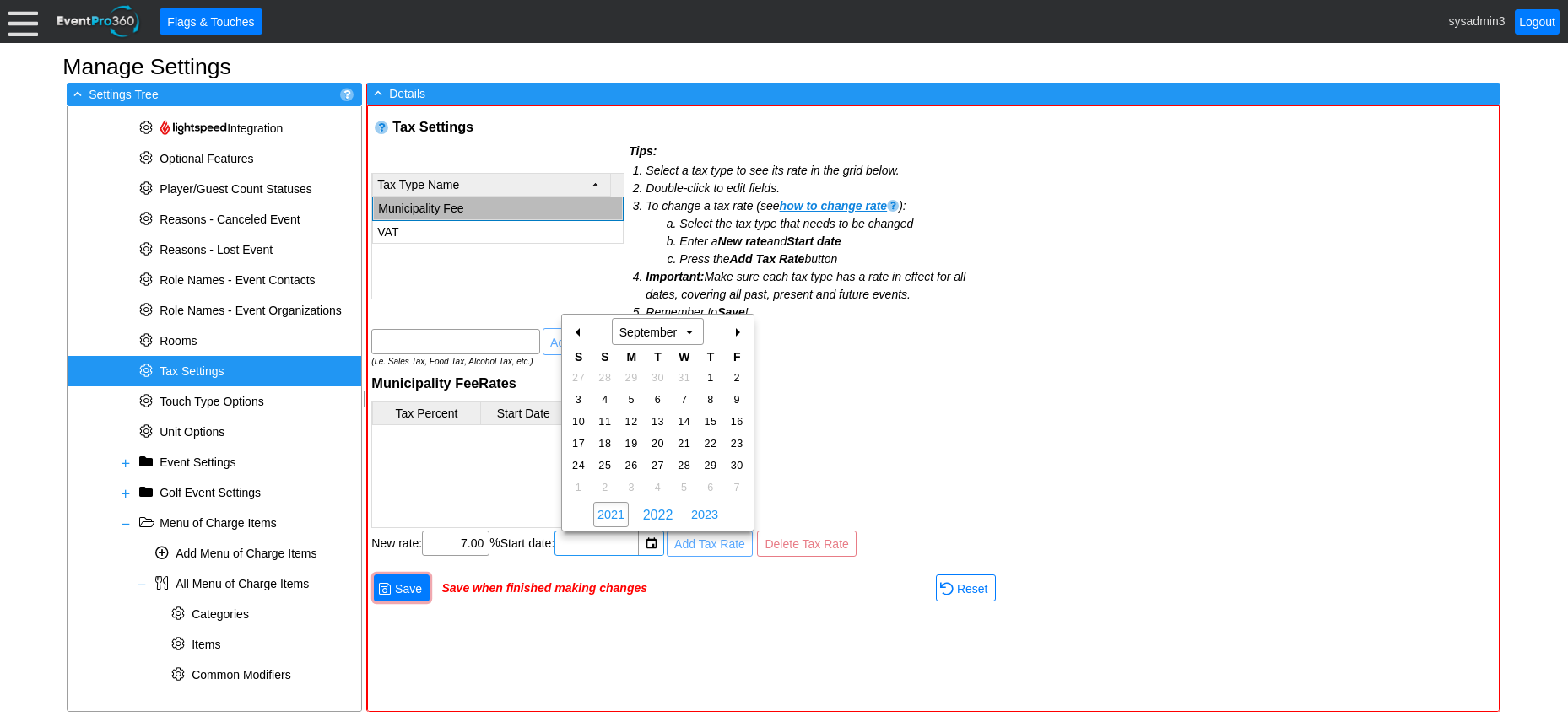
click at [613, 517] on span "2021" at bounding box center [611, 515] width 36 height 26
click at [613, 517] on span "2020" at bounding box center [611, 515] width 36 height 26
click at [613, 517] on span "2019" at bounding box center [611, 515] width 36 height 26
click at [613, 517] on span "2018" at bounding box center [611, 515] width 36 height 26
click at [613, 517] on span "2017" at bounding box center [611, 515] width 36 height 26
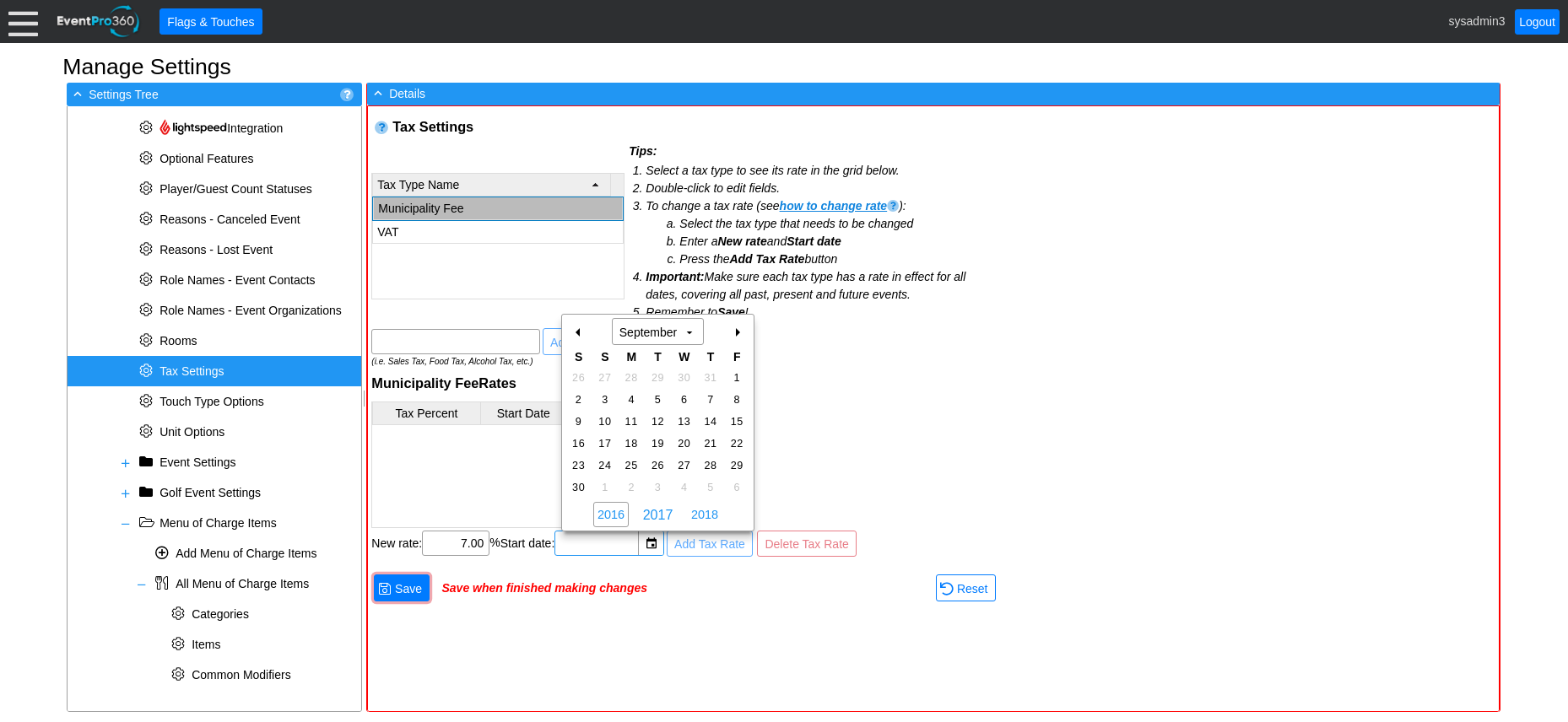
click at [613, 517] on span "2016" at bounding box center [611, 515] width 36 height 26
click at [613, 517] on span "2015" at bounding box center [611, 515] width 36 height 26
click at [613, 517] on span "2014" at bounding box center [611, 515] width 36 height 26
click at [613, 517] on span "2013" at bounding box center [611, 515] width 36 height 26
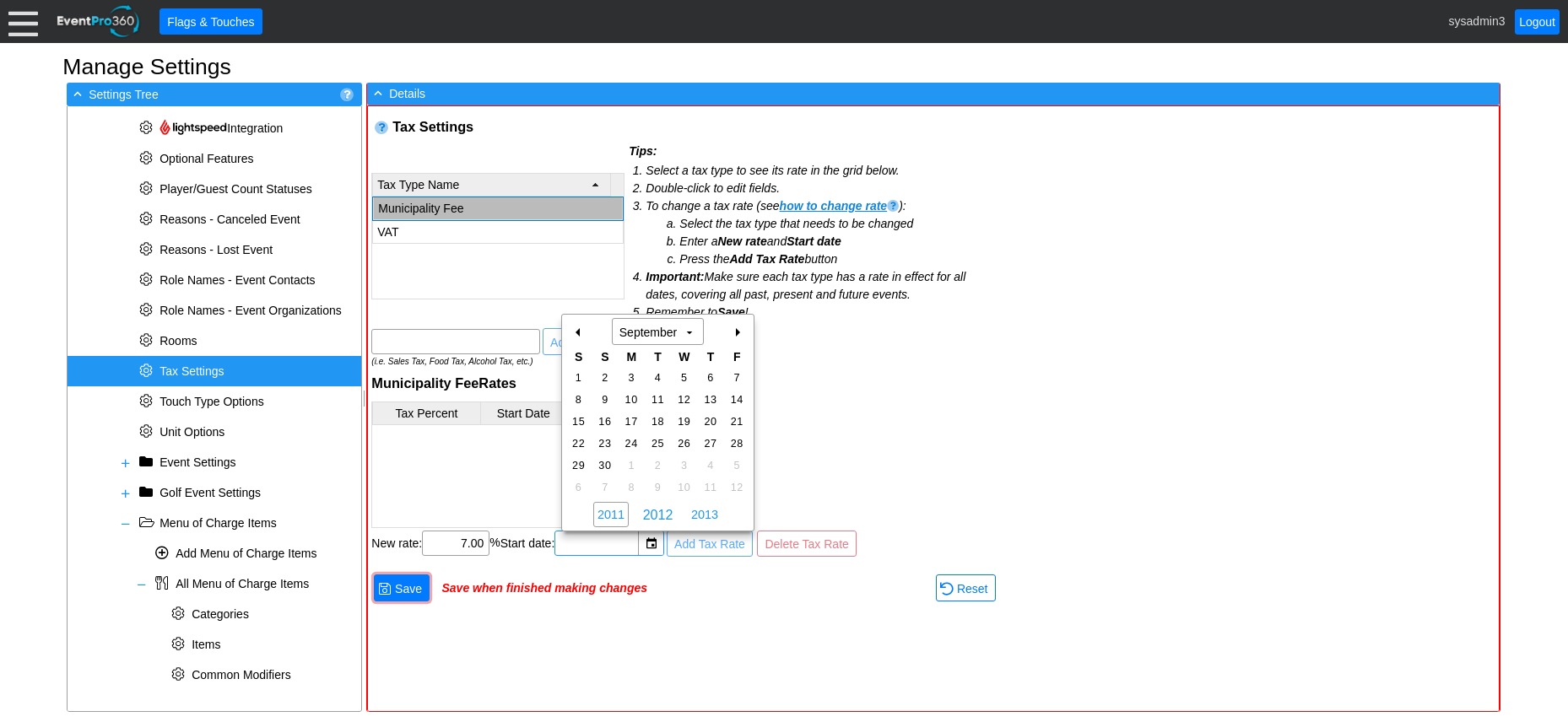
click at [613, 517] on span "2011" at bounding box center [611, 515] width 36 height 26
click at [613, 517] on span "2010" at bounding box center [611, 515] width 36 height 26
click at [613, 517] on span "2009" at bounding box center [611, 515] width 36 height 26
click at [613, 517] on span "2007" at bounding box center [611, 515] width 36 height 26
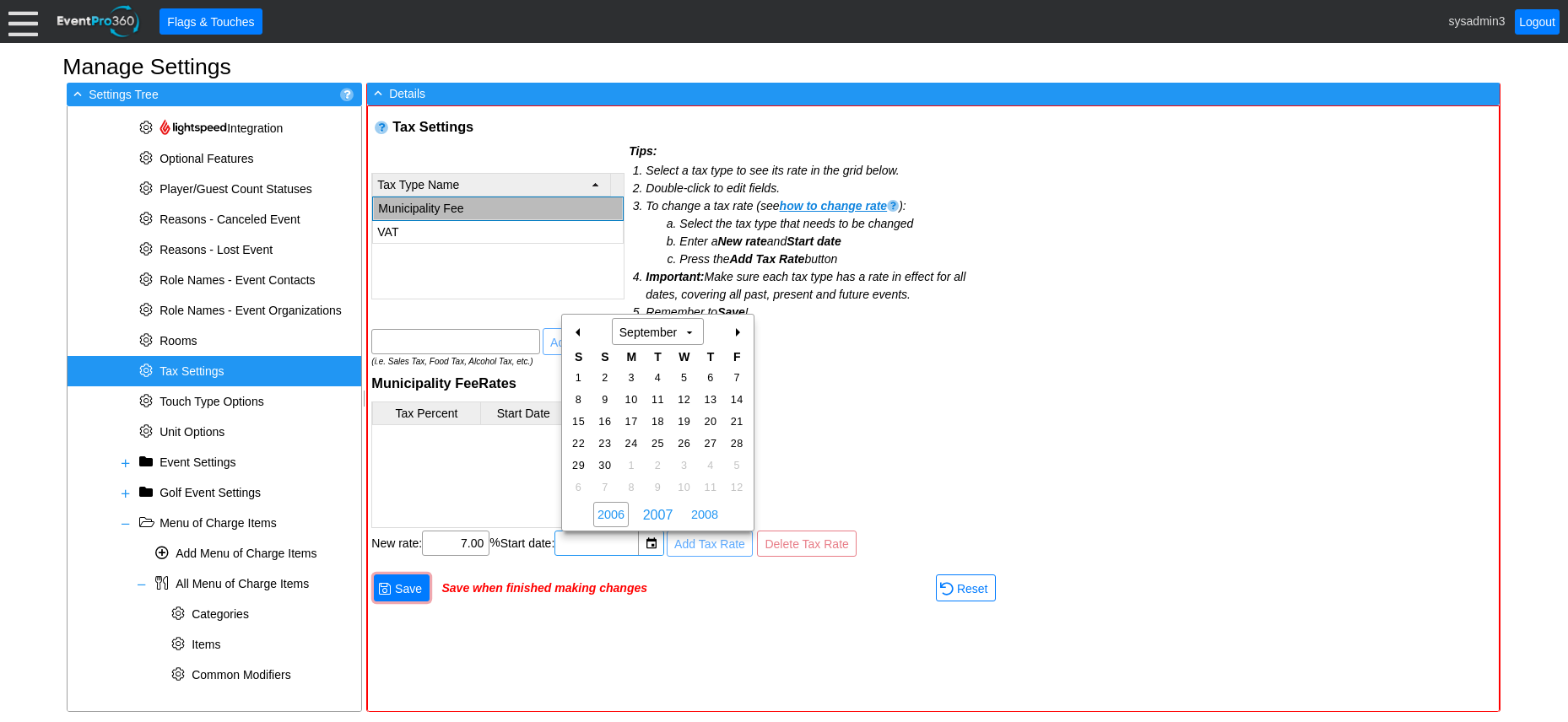
click at [613, 517] on span "2006" at bounding box center [611, 515] width 36 height 26
click at [613, 517] on span "2005" at bounding box center [611, 515] width 36 height 26
click at [613, 517] on span "2004" at bounding box center [611, 515] width 36 height 26
click at [613, 517] on span "2003" at bounding box center [611, 515] width 36 height 26
click at [613, 517] on span "2002" at bounding box center [611, 515] width 36 height 26
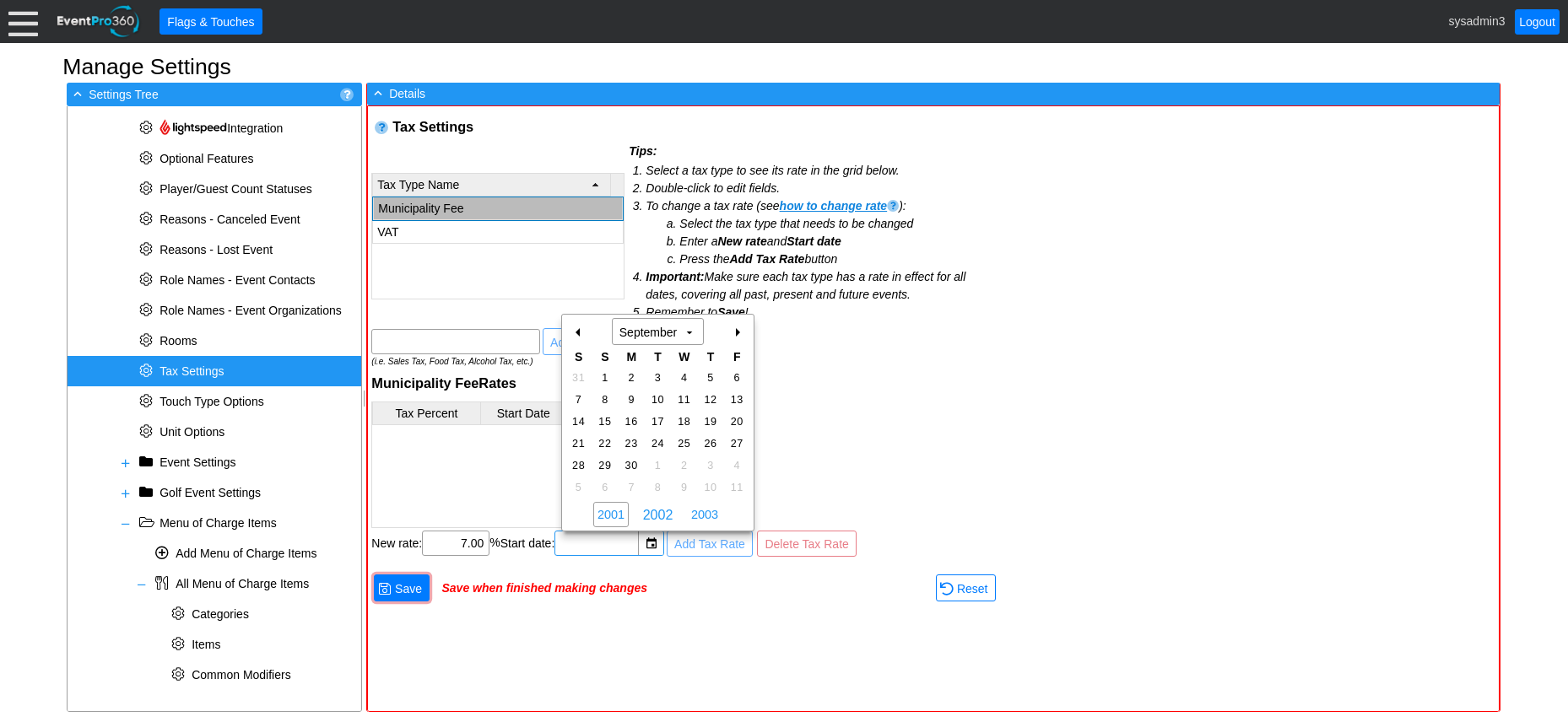
click at [613, 517] on span "2001" at bounding box center [611, 515] width 36 height 26
click at [580, 335] on div "-" at bounding box center [579, 332] width 27 height 28
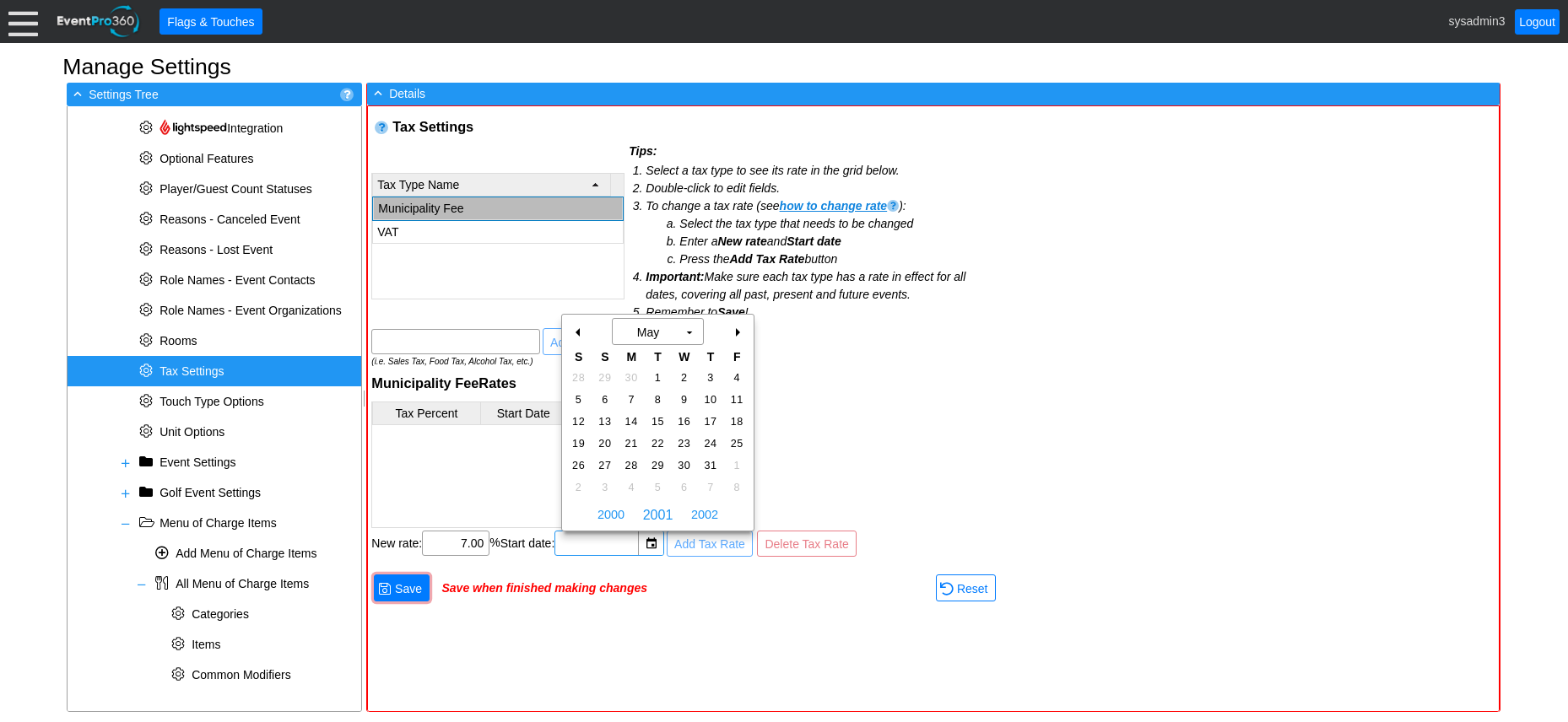
click at [580, 335] on div "-" at bounding box center [579, 332] width 27 height 28
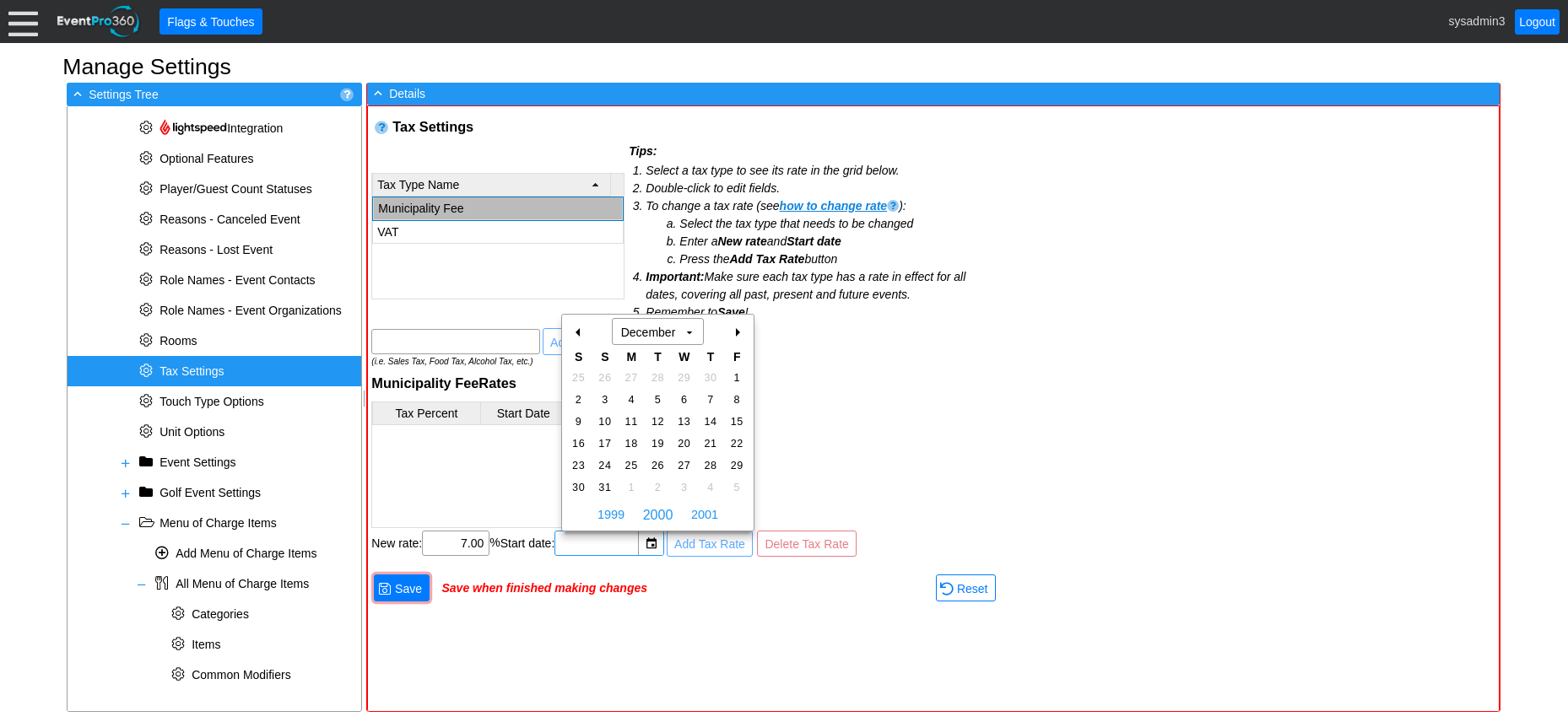
click at [732, 330] on div "+" at bounding box center [737, 332] width 27 height 28
click at [631, 372] on span "1" at bounding box center [632, 378] width 19 height 16
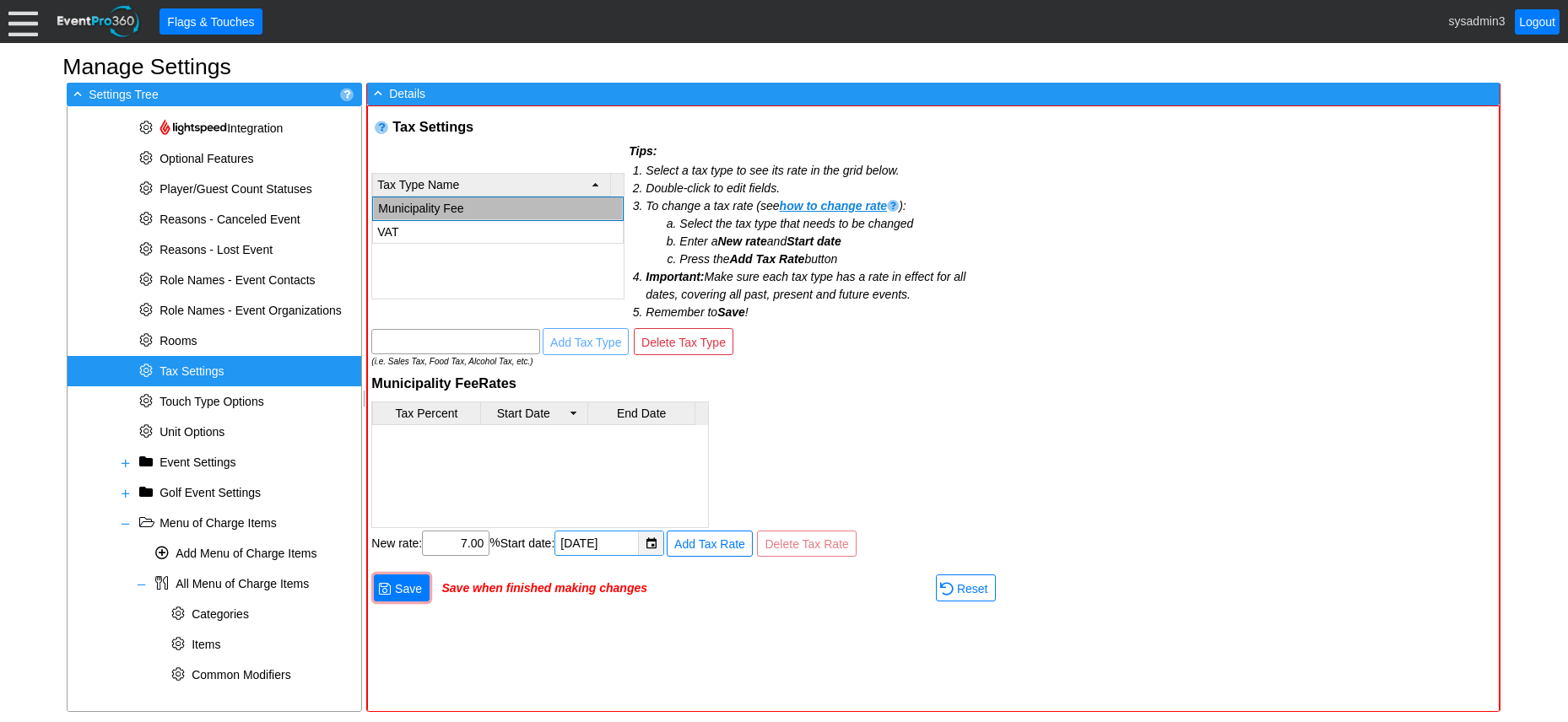
click at [654, 544] on div "▼" at bounding box center [651, 544] width 26 height 24
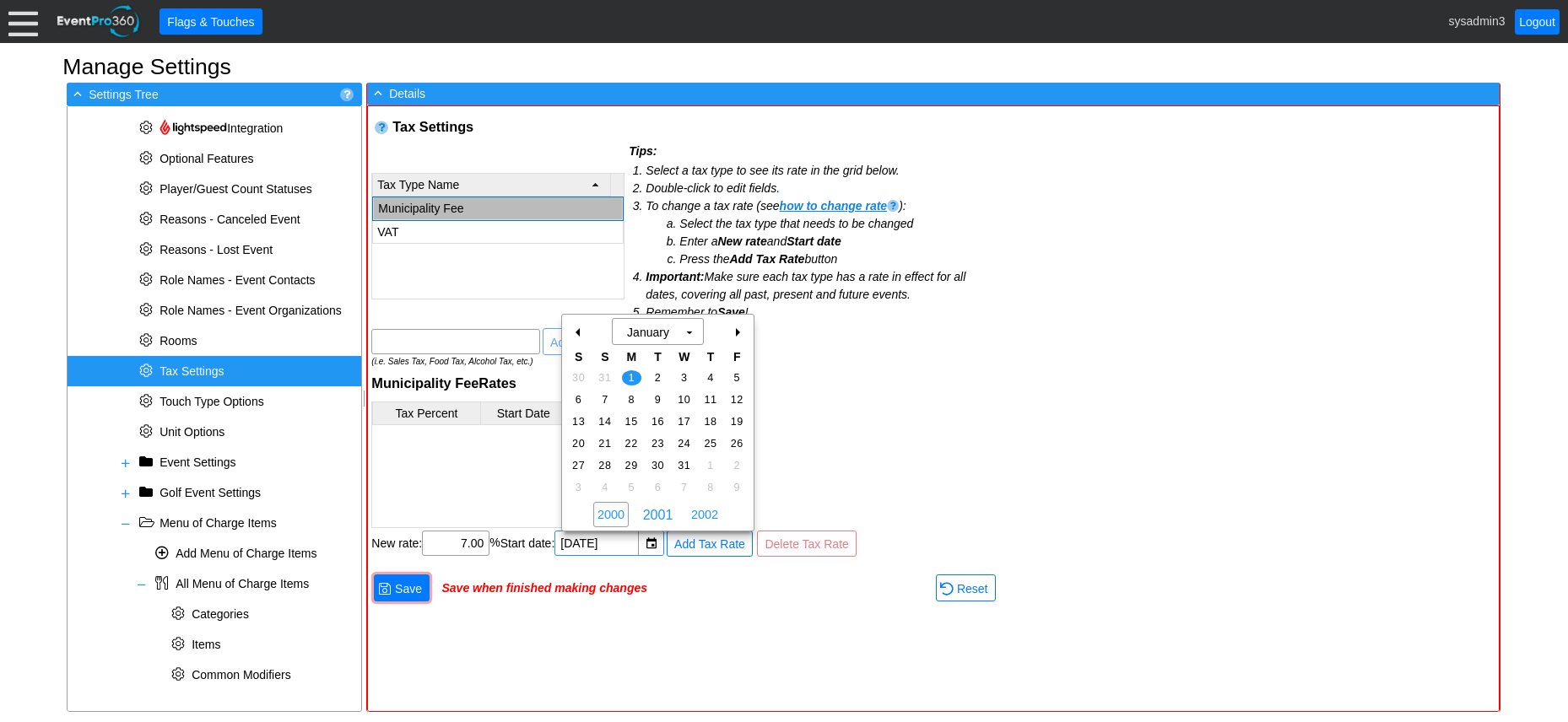
click at [622, 513] on span "2000" at bounding box center [611, 515] width 36 height 26
click at [579, 373] on span "1" at bounding box center [579, 378] width 19 height 16
type input "1/1/2000"
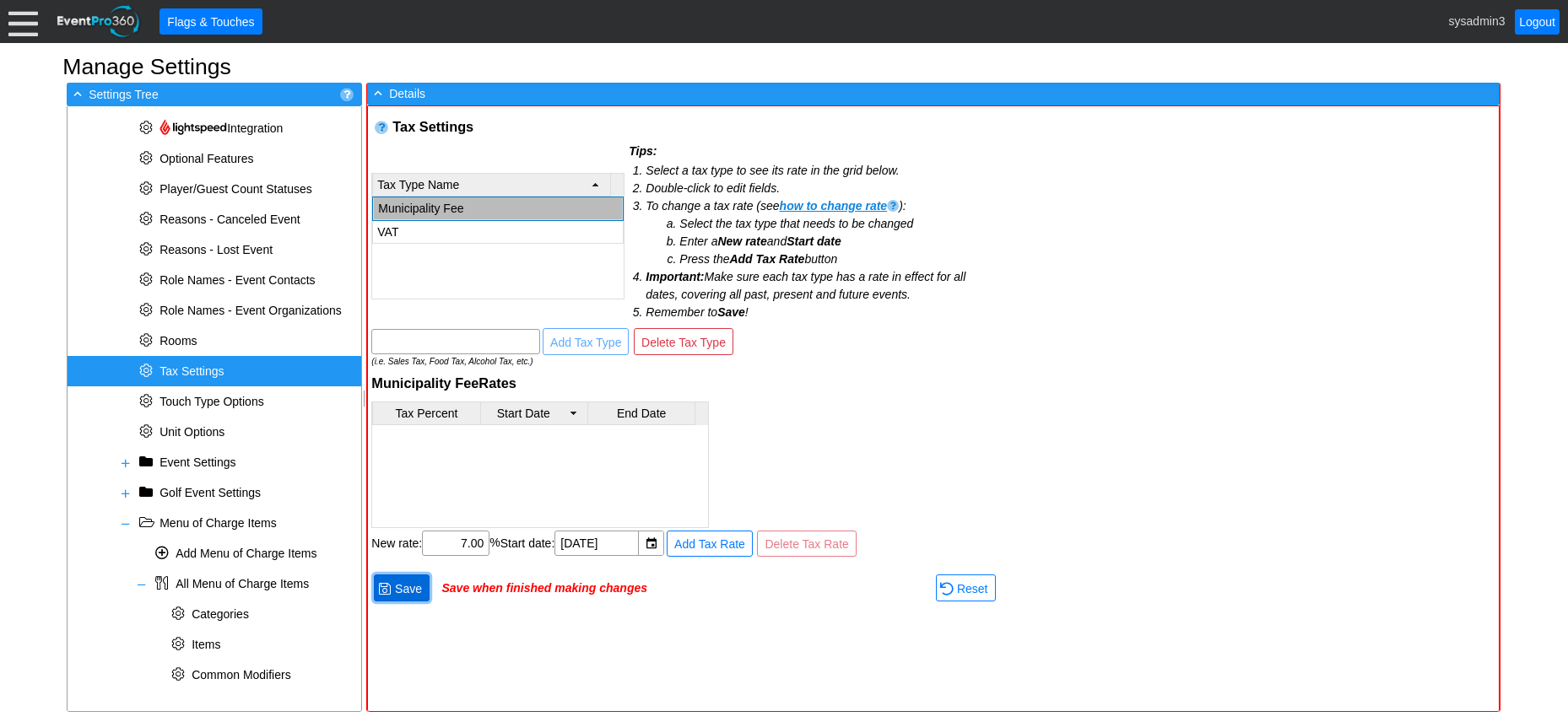
click at [415, 586] on span "Save" at bounding box center [408, 588] width 34 height 16
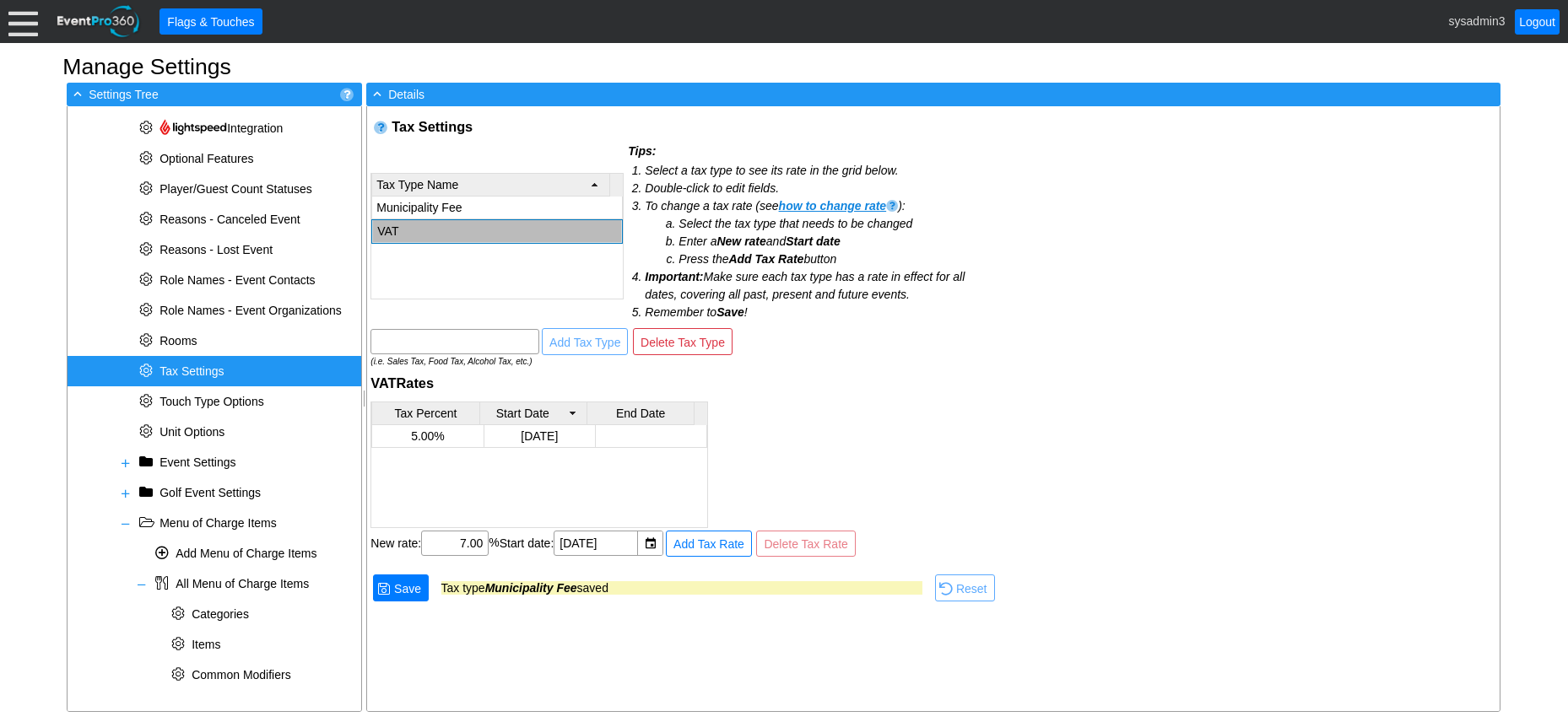
drag, startPoint x: 434, startPoint y: 232, endPoint x: 439, endPoint y: 202, distance: 30.4
click at [439, 202] on div "Municipality Fee VAT" at bounding box center [497, 247] width 252 height 102
click at [895, 356] on div "Tax Settings Tax Type Name Municipality Fee VAT Tips: Select a tax type to see …" at bounding box center [684, 363] width 633 height 515
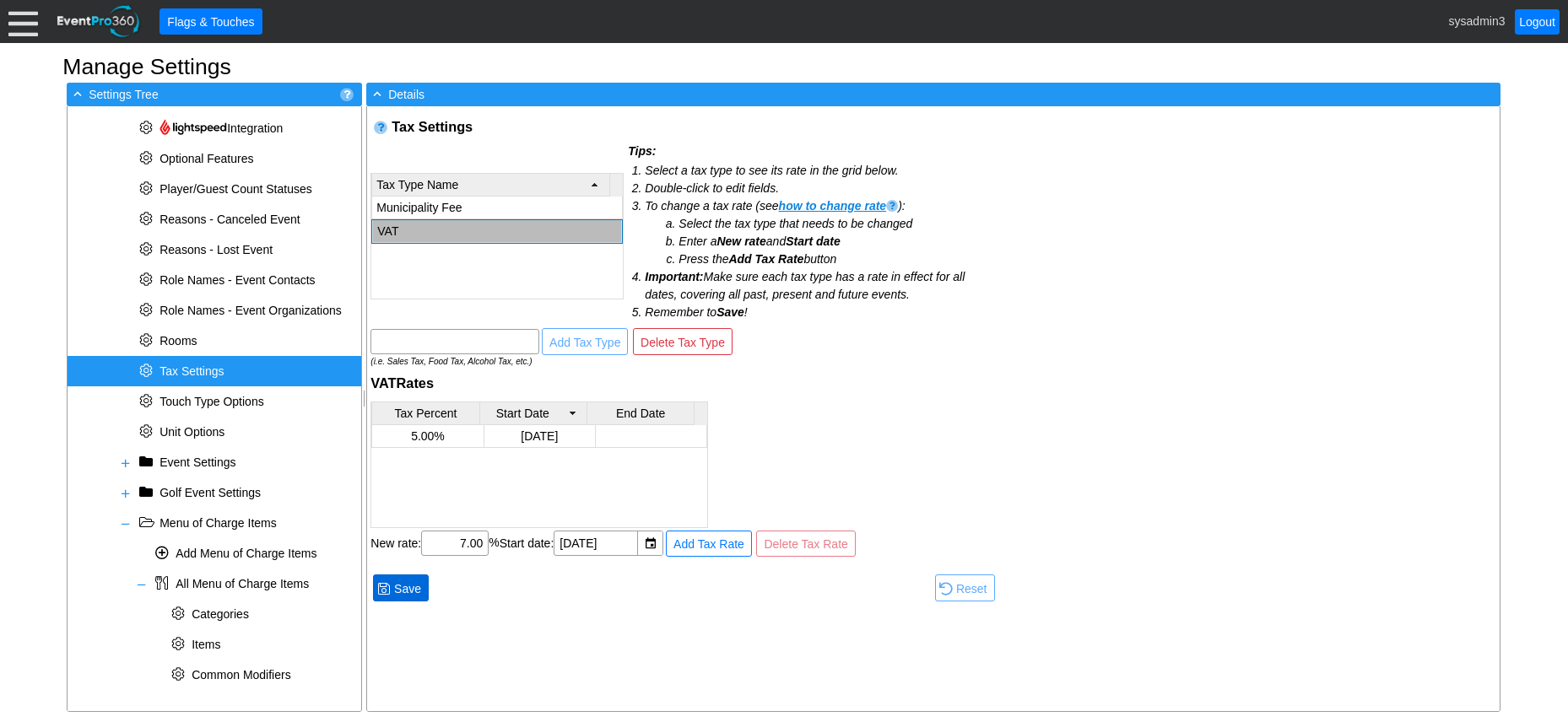
click at [412, 591] on span "Save" at bounding box center [407, 588] width 34 height 16
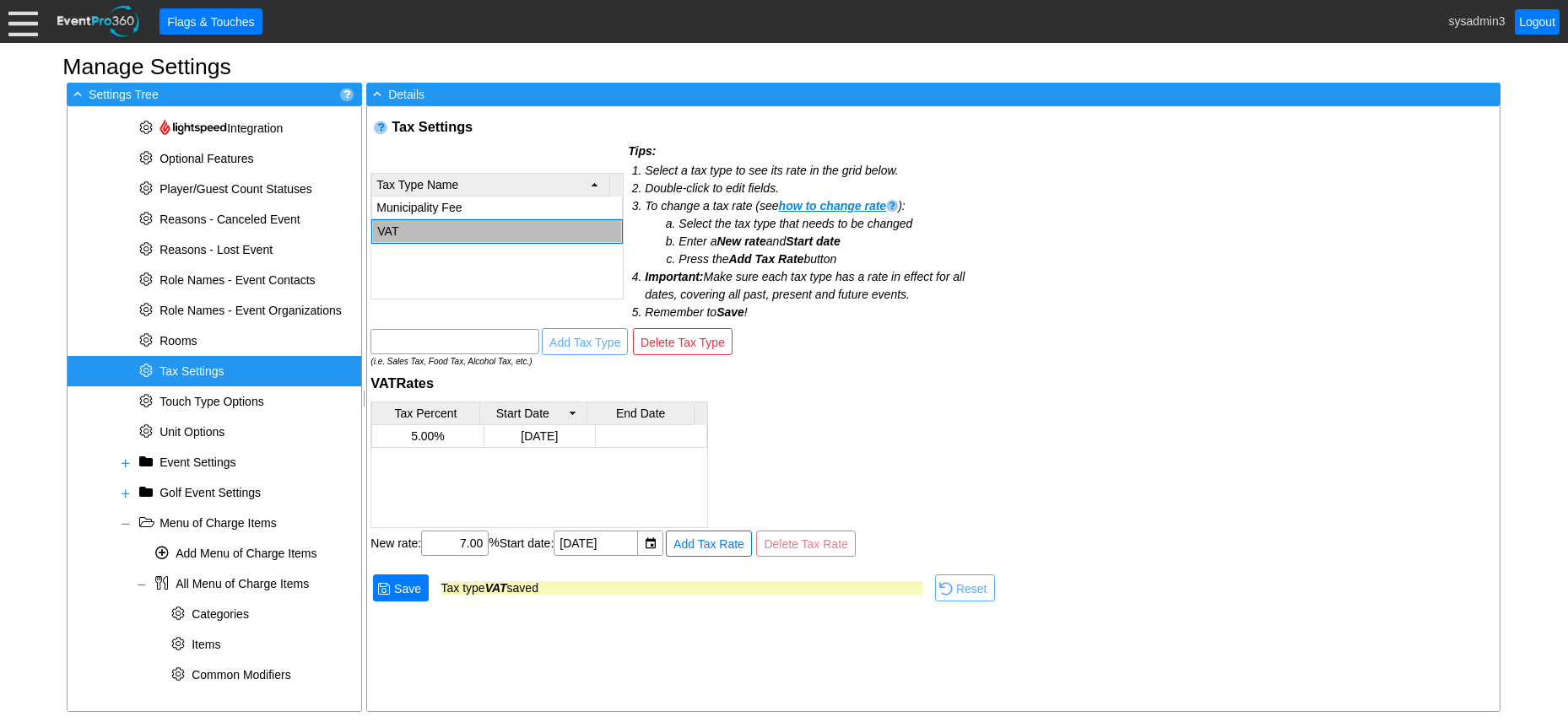
click at [852, 411] on div "Tax Percent Start Date End Date 5.00% 1/1/2000" at bounding box center [684, 465] width 626 height 126
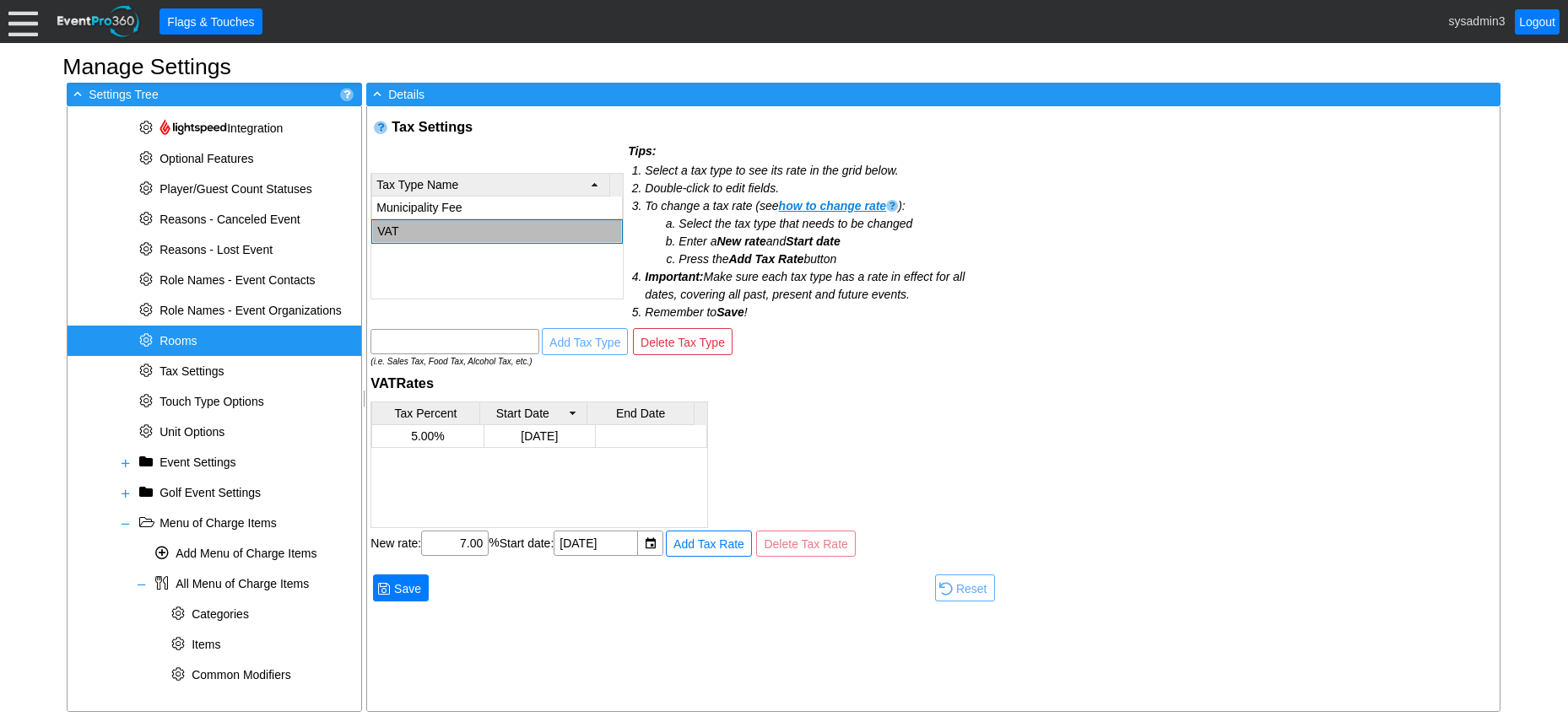
click at [178, 334] on span "Rooms" at bounding box center [178, 340] width 38 height 14
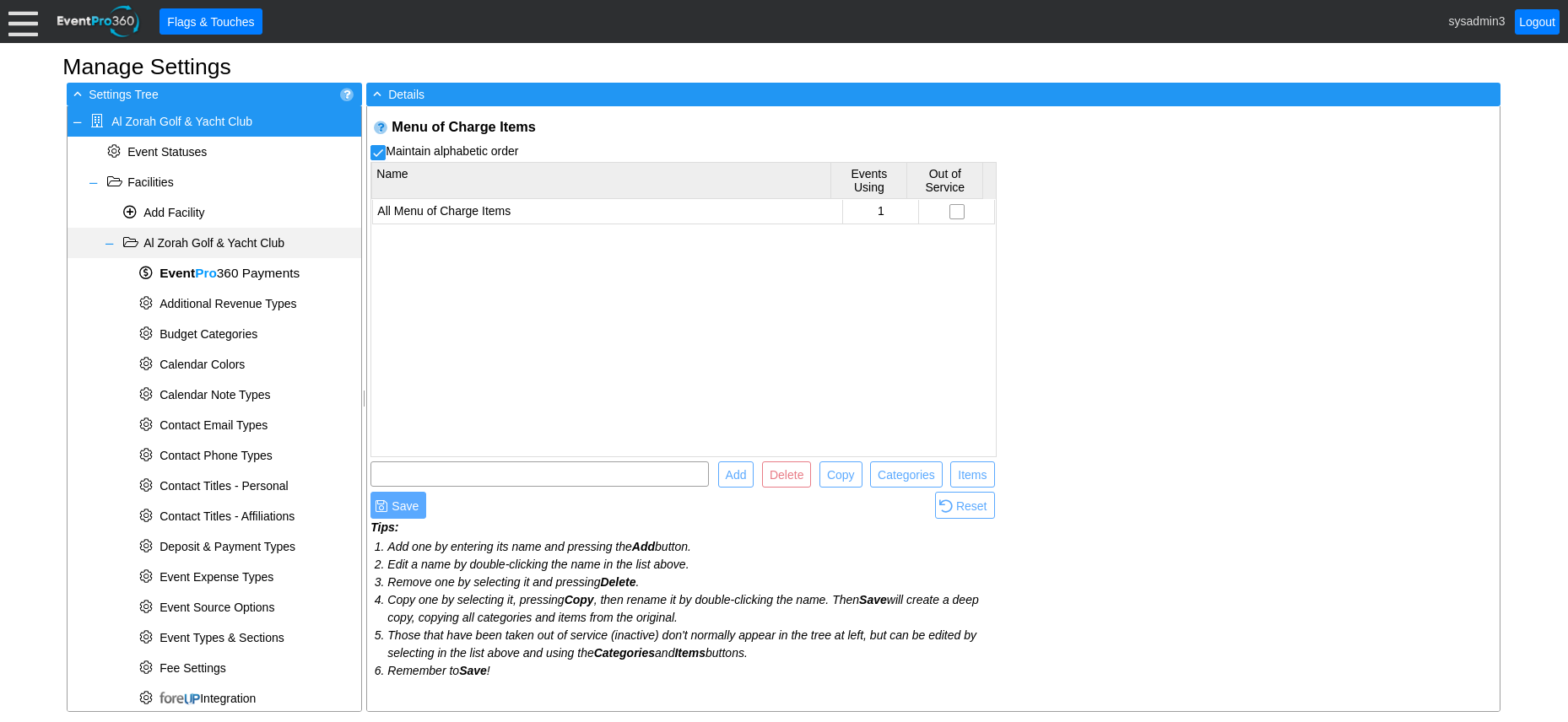
scroll to position [511, 0]
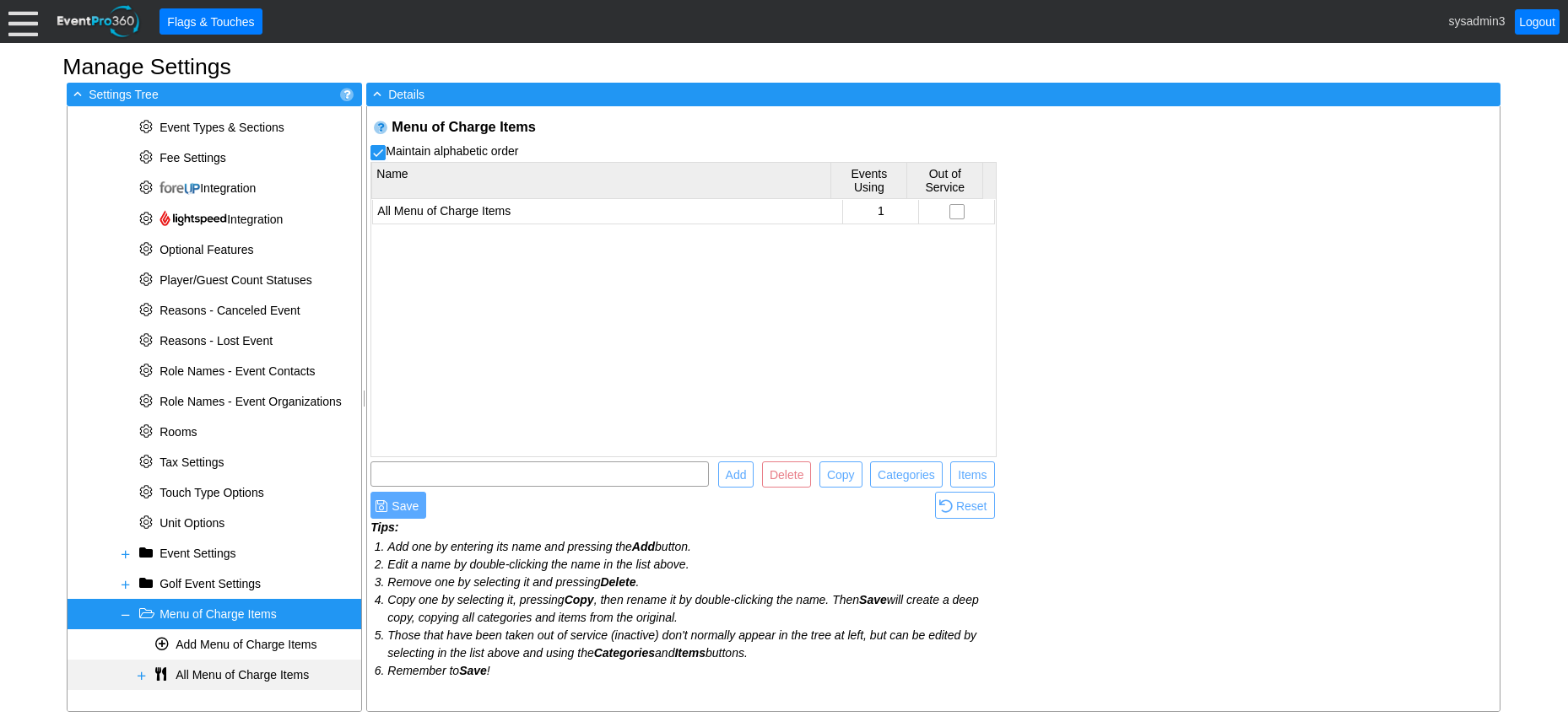
click at [138, 674] on span at bounding box center [142, 675] width 14 height 14
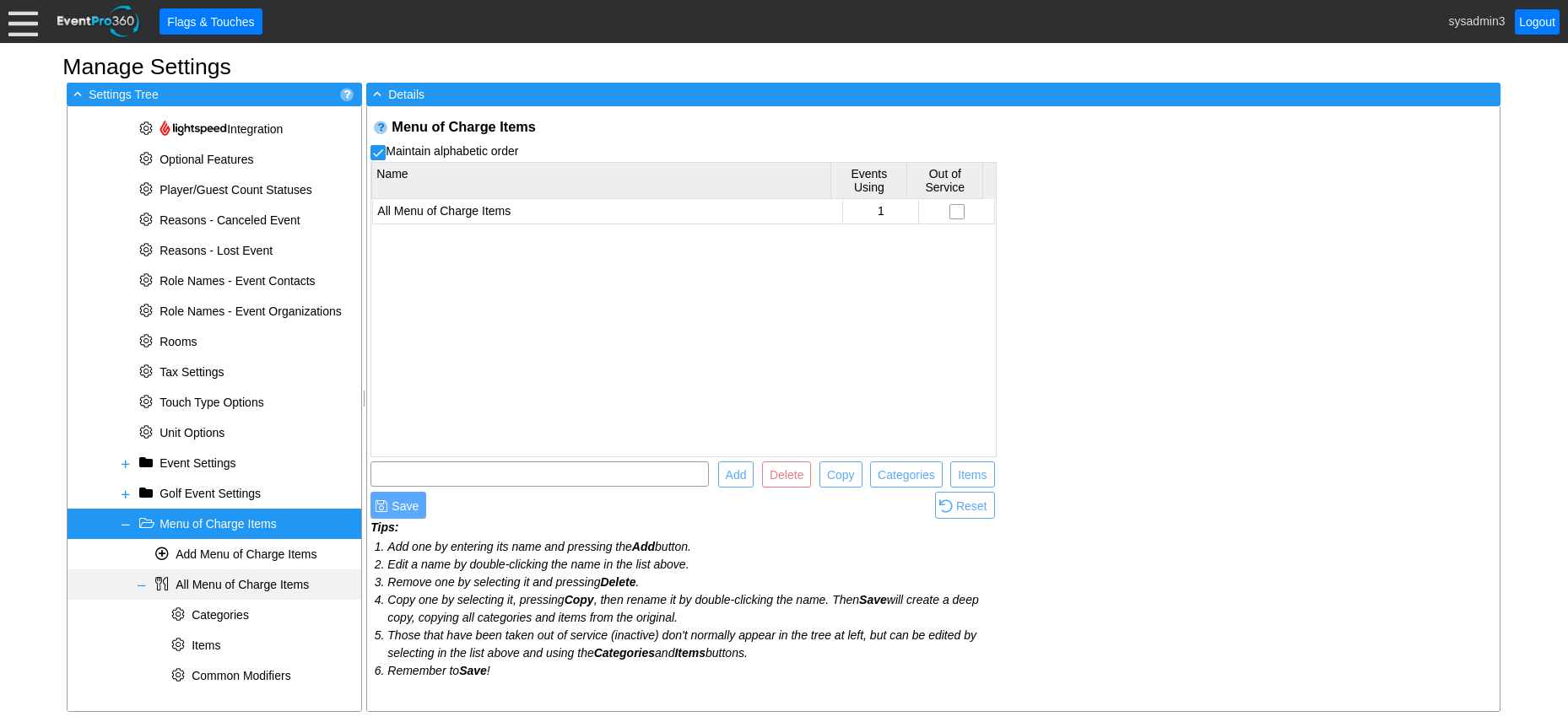
scroll to position [602, 0]
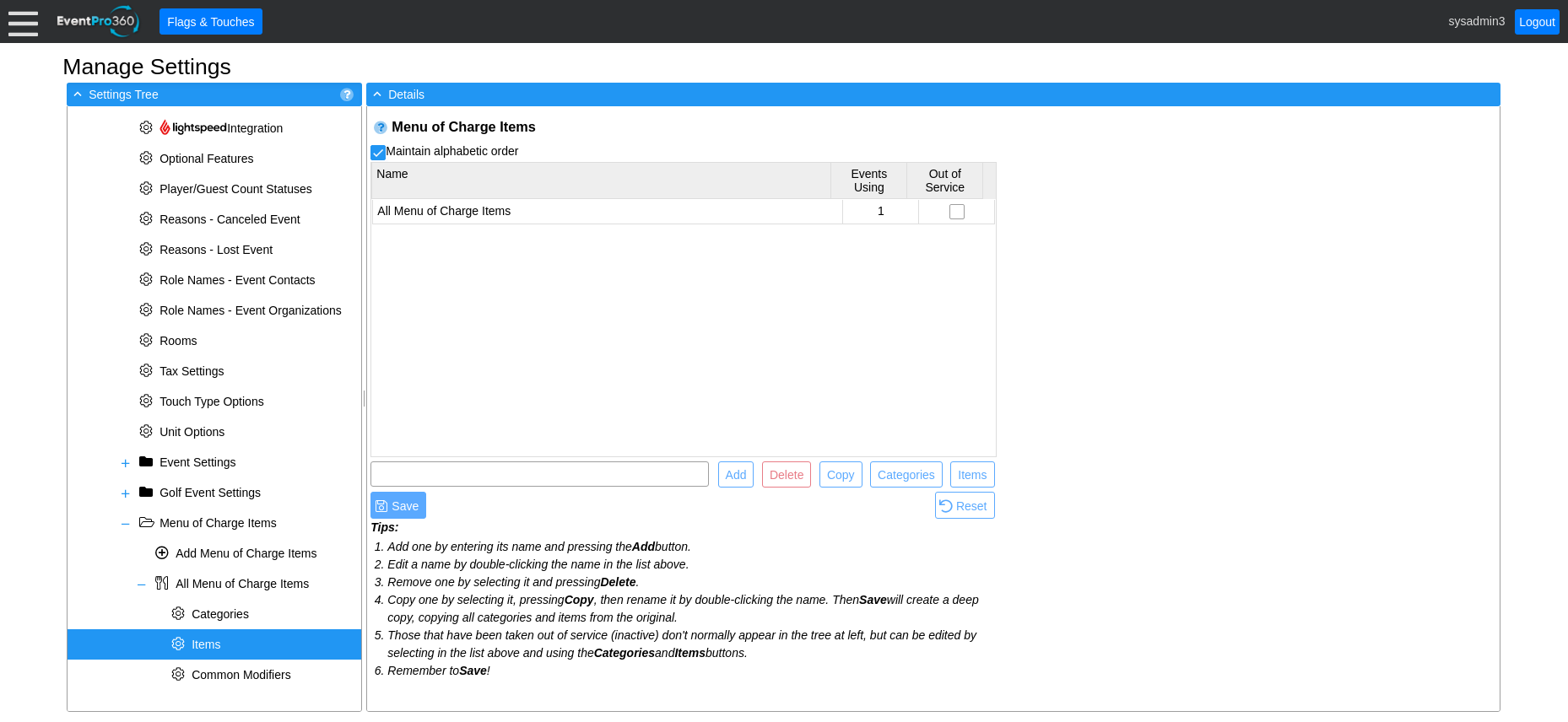
click at [212, 642] on span "Items" at bounding box center [205, 644] width 28 height 14
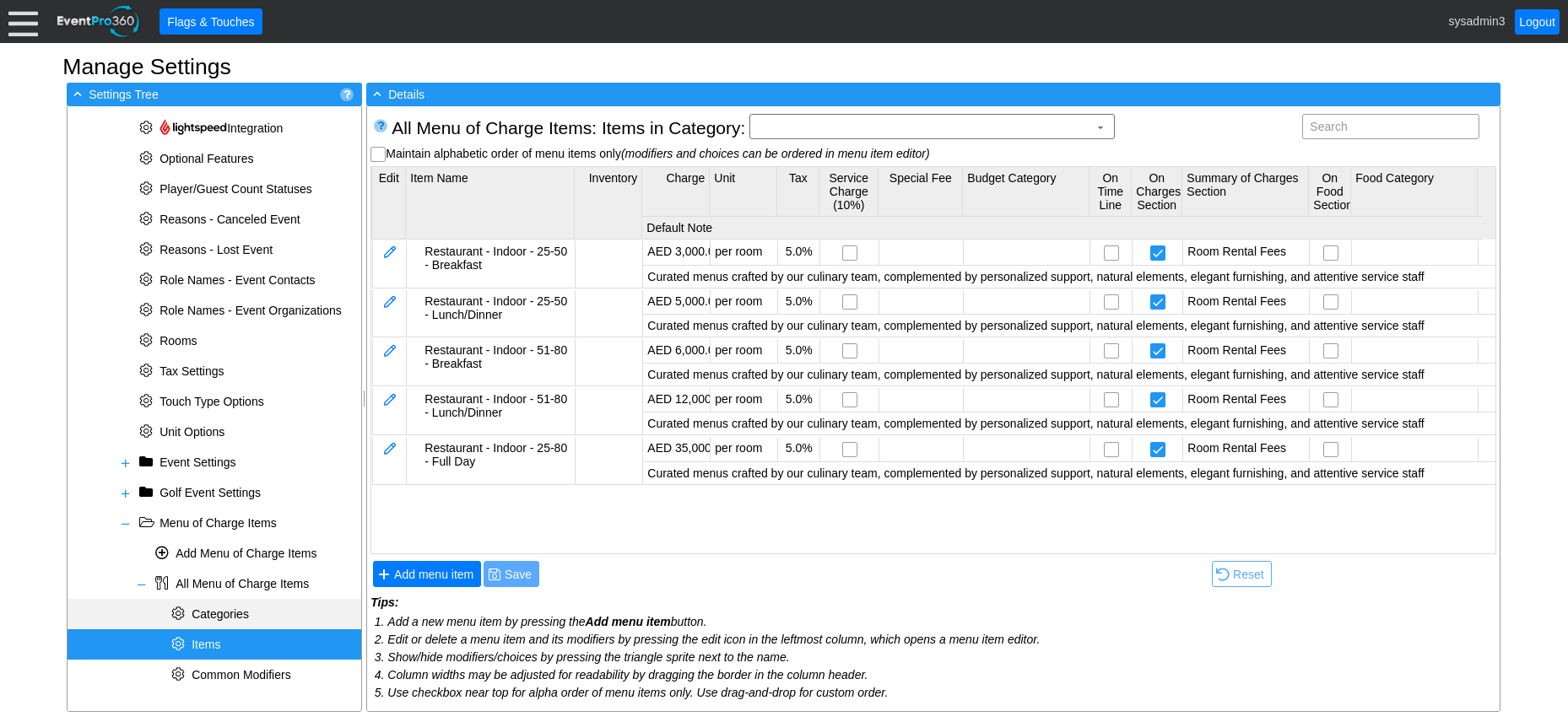
scroll to position [0, 0]
click at [249, 603] on div "* Categories" at bounding box center [214, 614] width 294 height 30
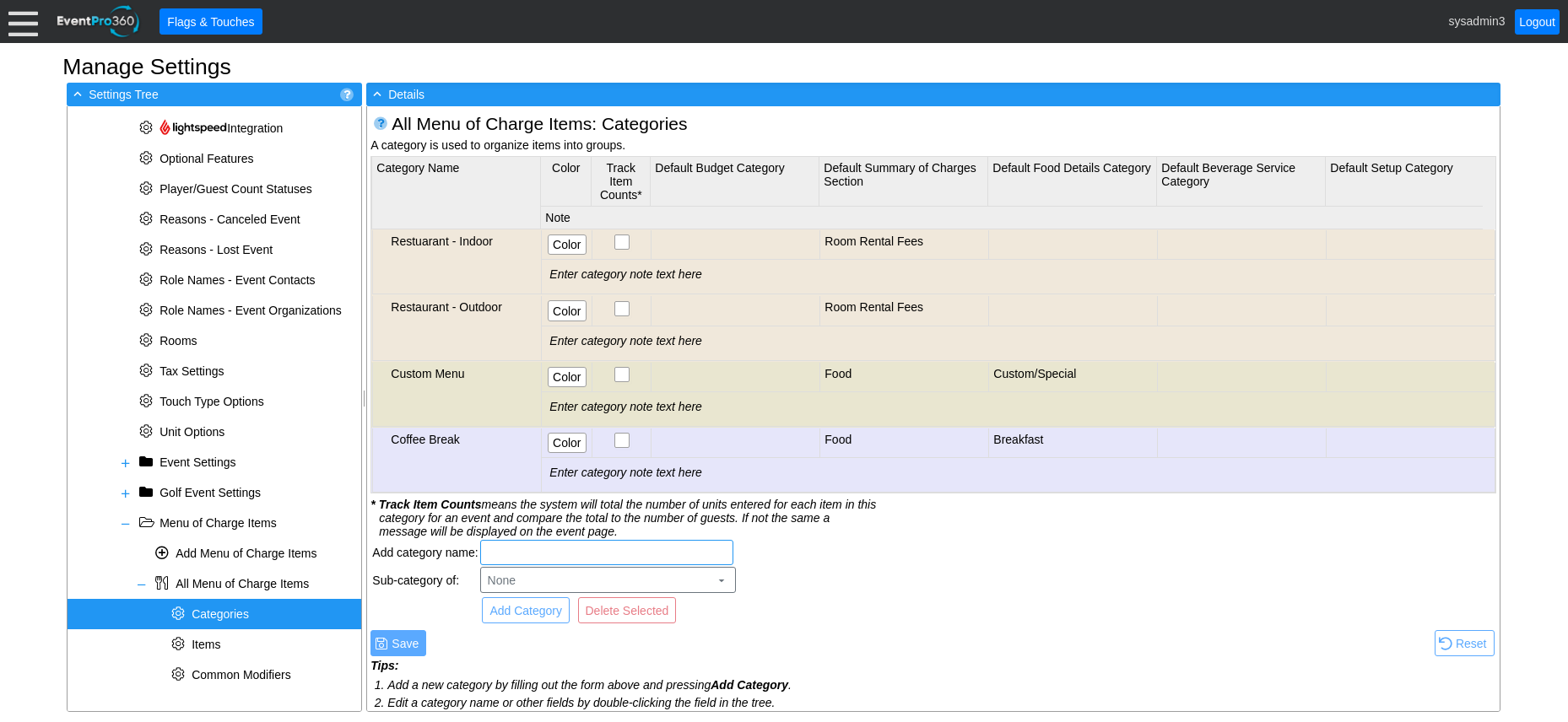
click at [526, 548] on input "text" at bounding box center [607, 553] width 242 height 24
click at [633, 553] on input "Meeting Room / Members lounge" at bounding box center [607, 553] width 242 height 24
type input "Meeting Room / Members Lounge"
click at [530, 609] on span "Add Category" at bounding box center [525, 610] width 80 height 16
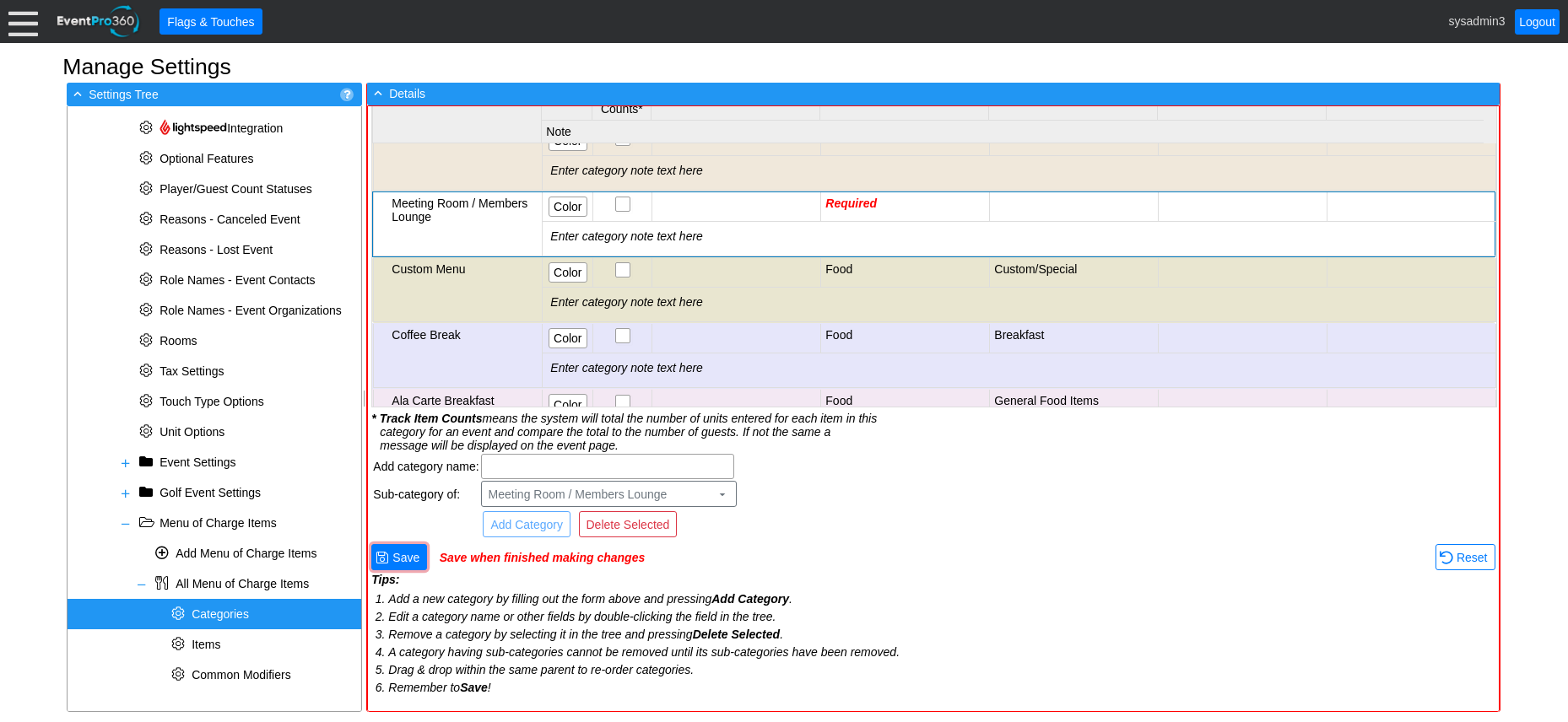
click at [510, 274] on div "Custom Menu" at bounding box center [465, 269] width 146 height 14
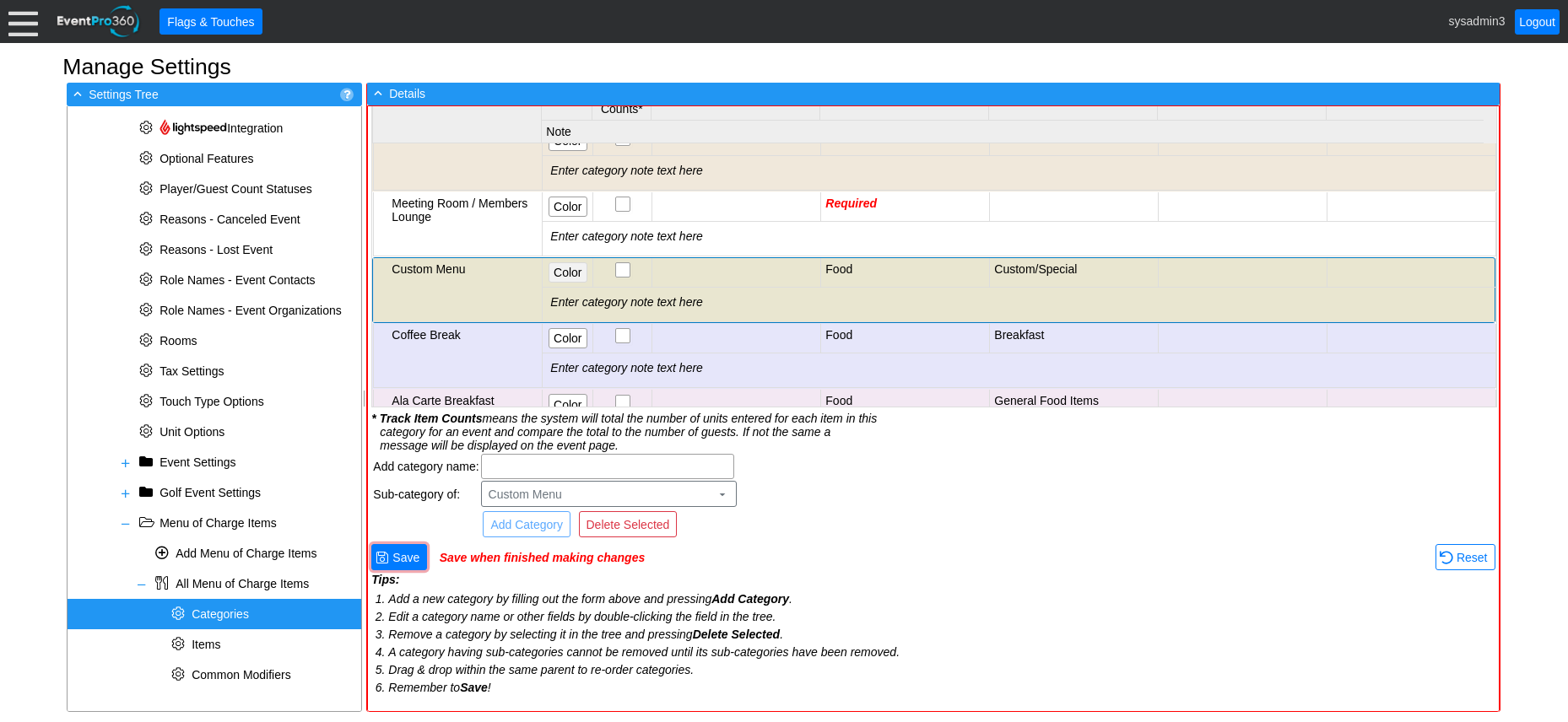
click at [568, 267] on span "Color" at bounding box center [568, 273] width 35 height 16
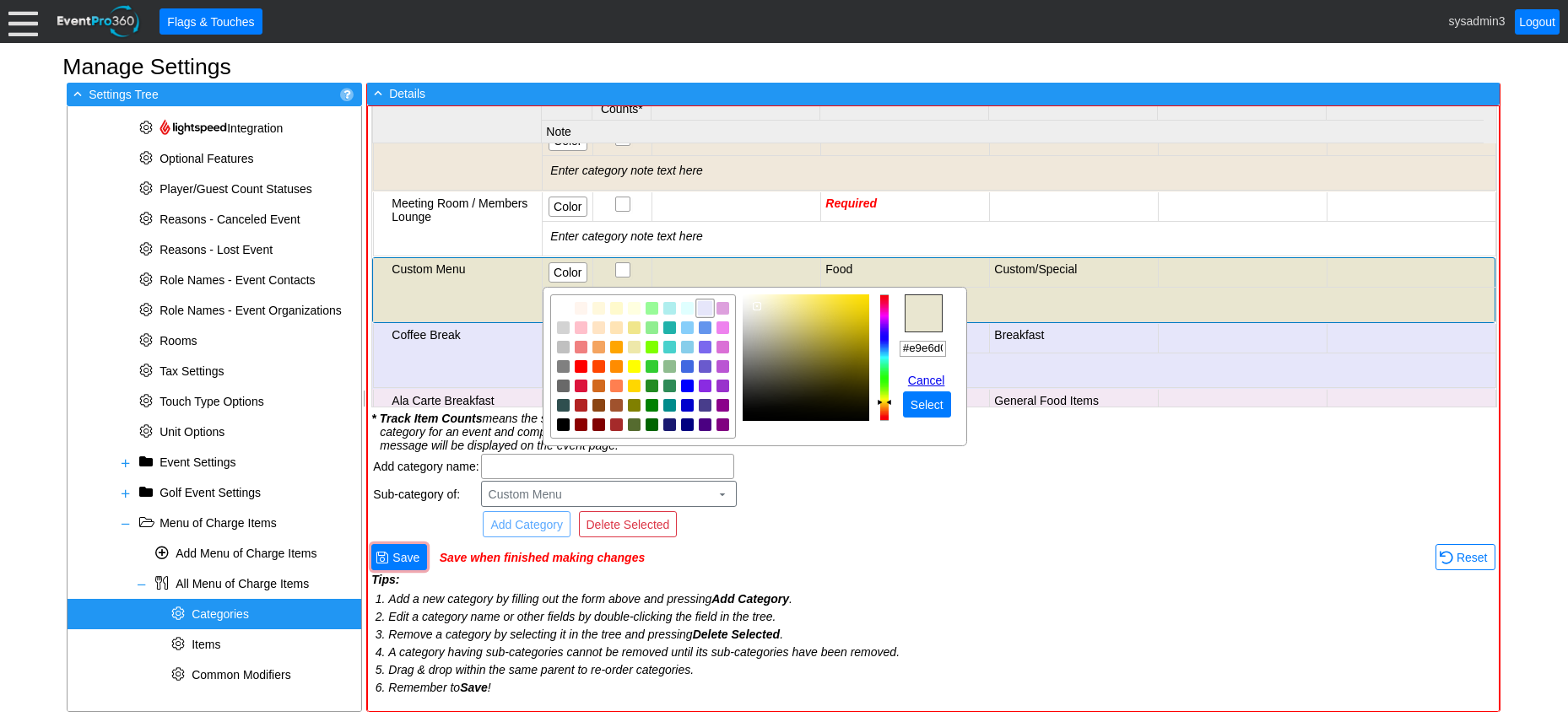
click at [703, 309] on img "focusNode" at bounding box center [705, 307] width 16 height 16
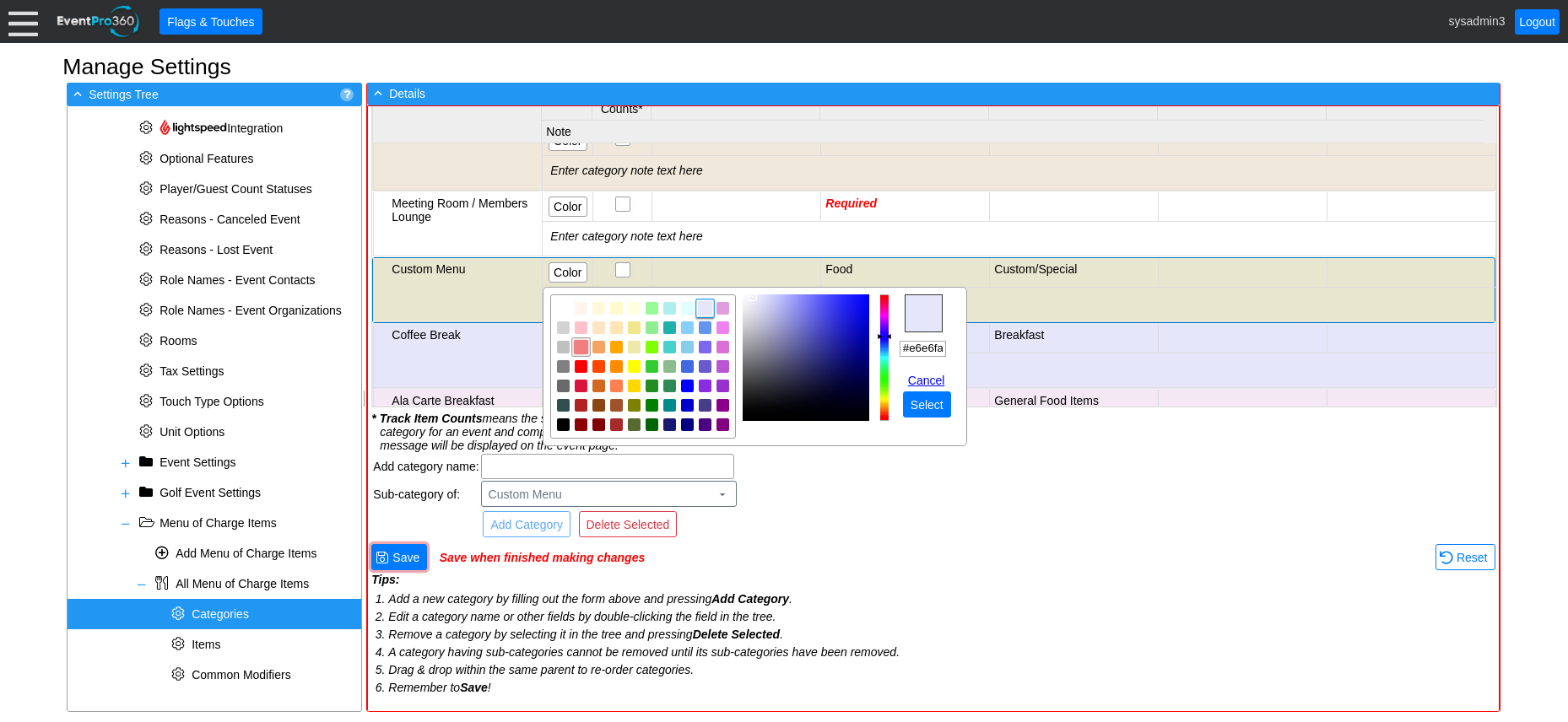
click at [582, 345] on img "focusNode" at bounding box center [580, 347] width 16 height 16
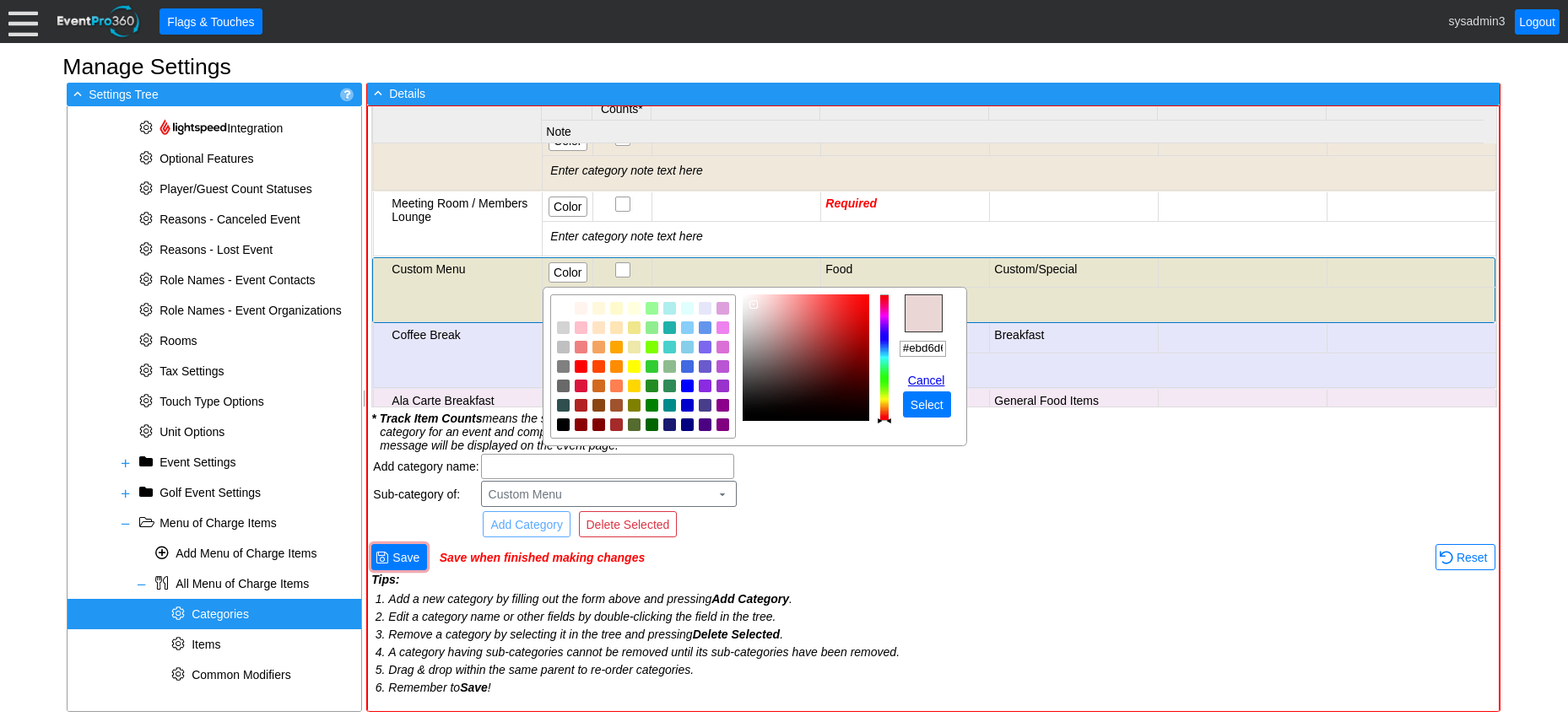
type input "#ebd8d8"
click at [752, 304] on img "focusNode" at bounding box center [752, 304] width 8 height 8
click at [938, 402] on span "Select" at bounding box center [926, 404] width 39 height 16
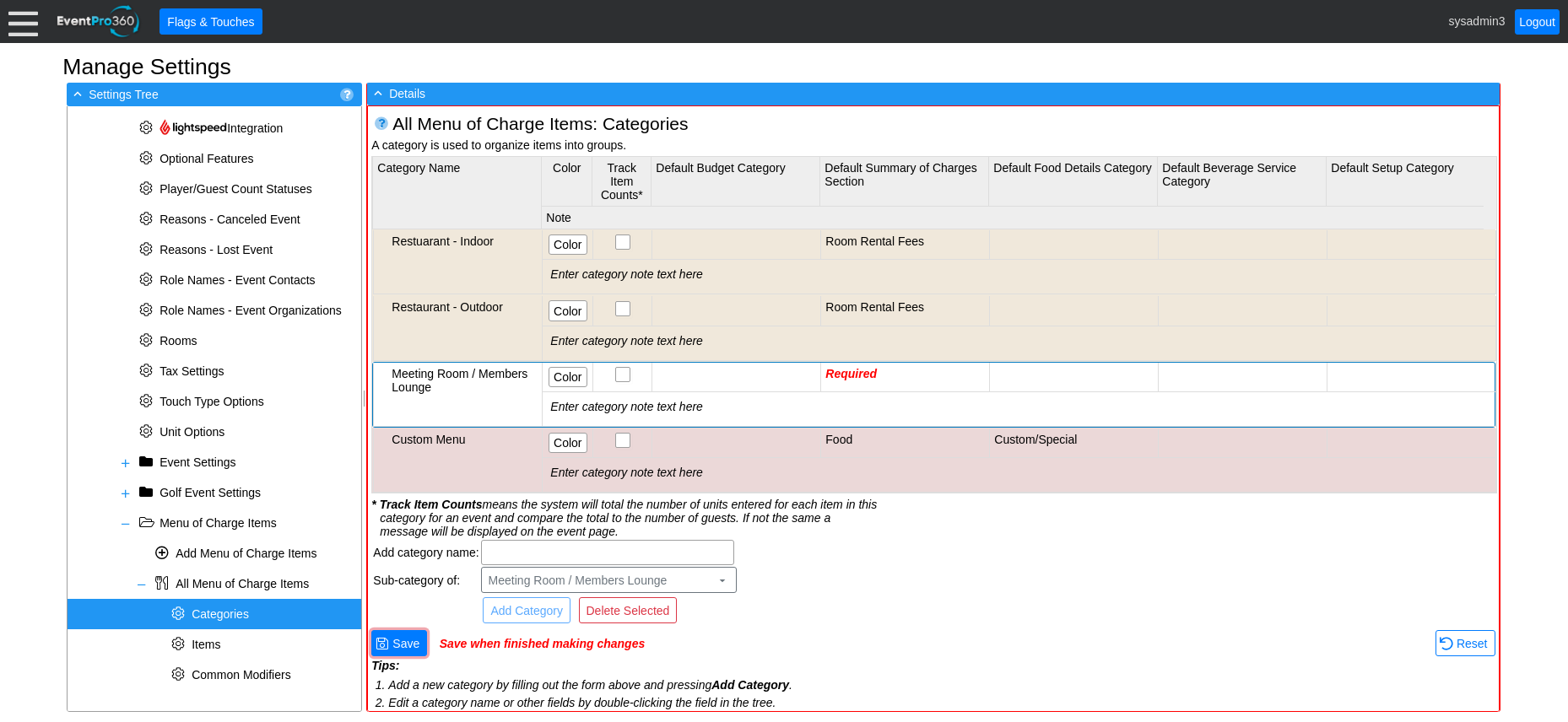
click at [906, 372] on td "Required" at bounding box center [905, 378] width 168 height 29
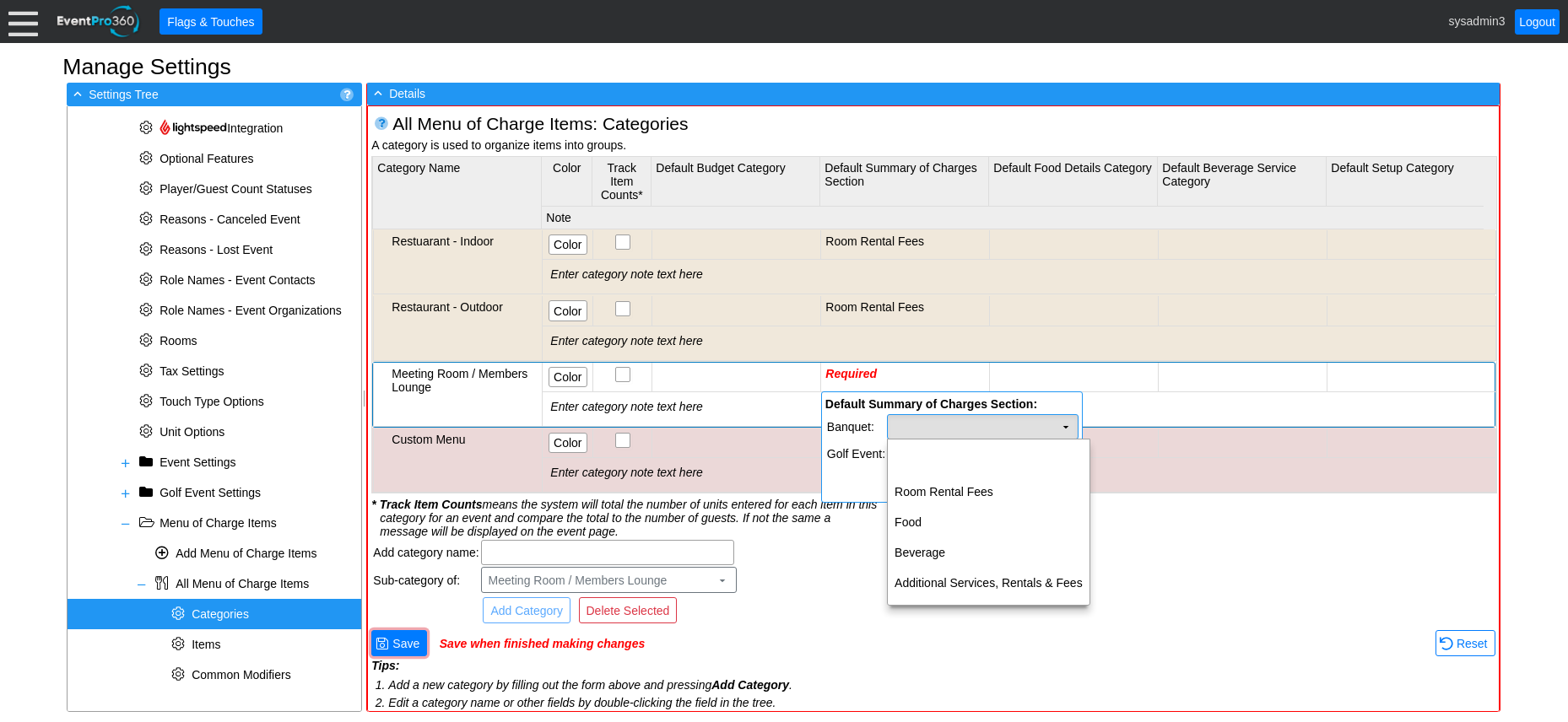
click at [982, 418] on td "Χ" at bounding box center [982, 427] width 189 height 24
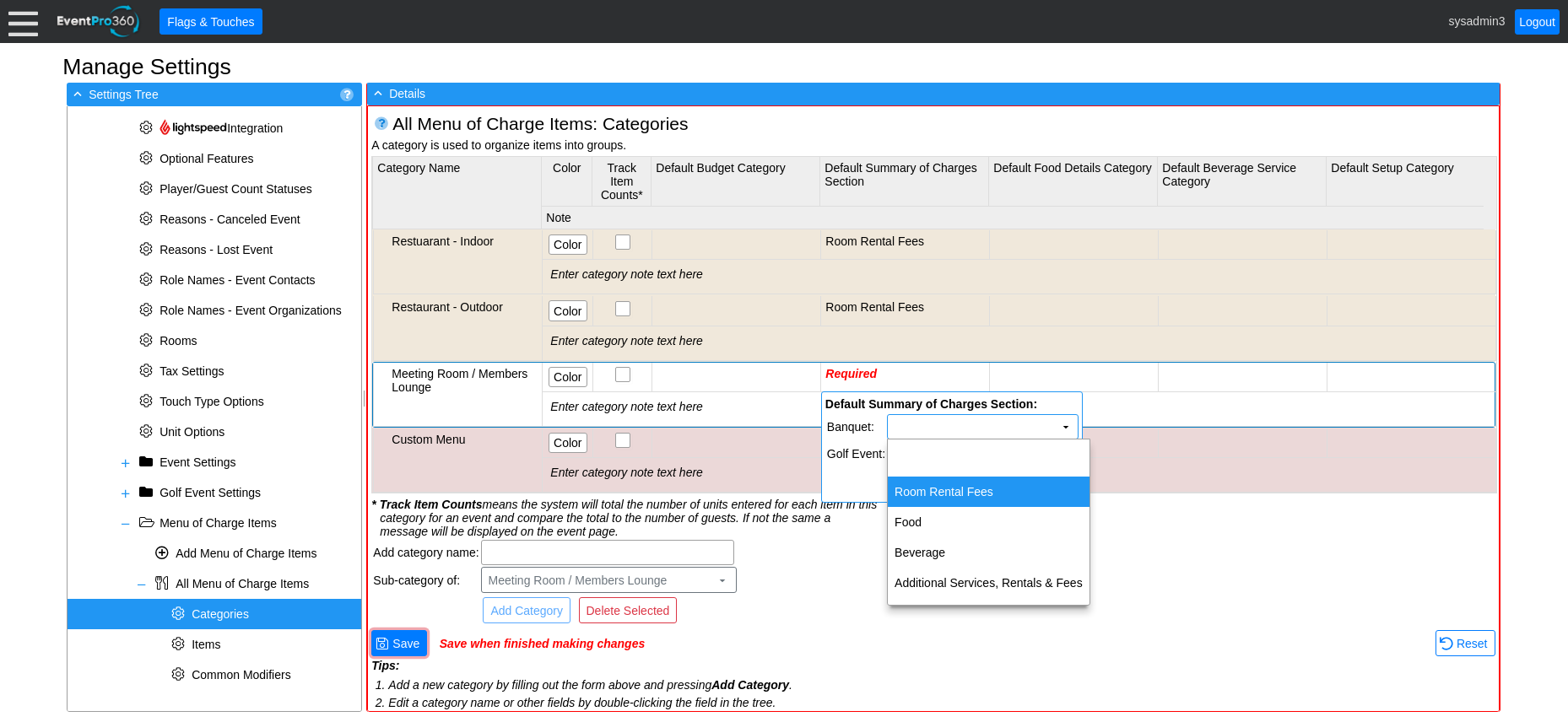
click at [953, 494] on td "Room Rental Fees" at bounding box center [989, 491] width 201 height 30
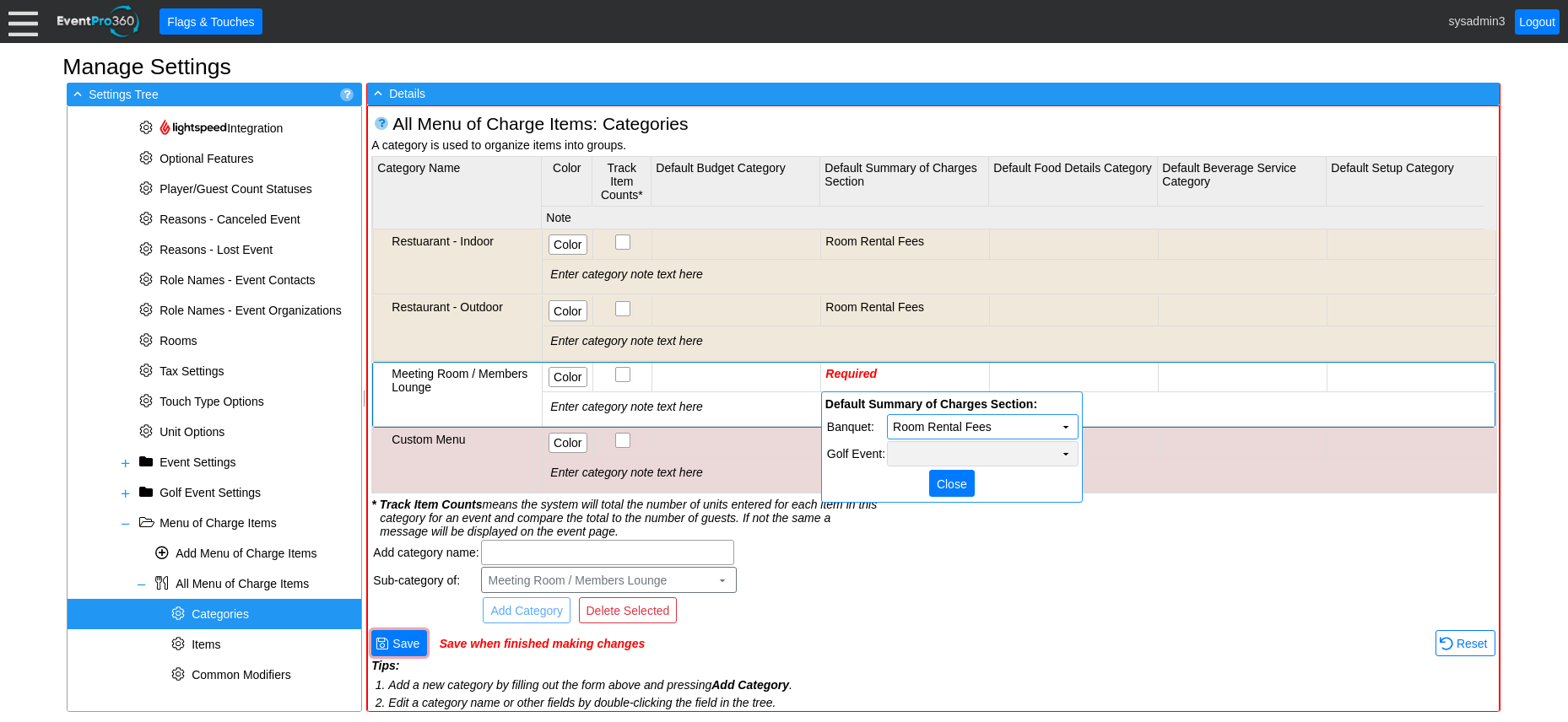
click at [957, 456] on td "Χ" at bounding box center [982, 454] width 189 height 24
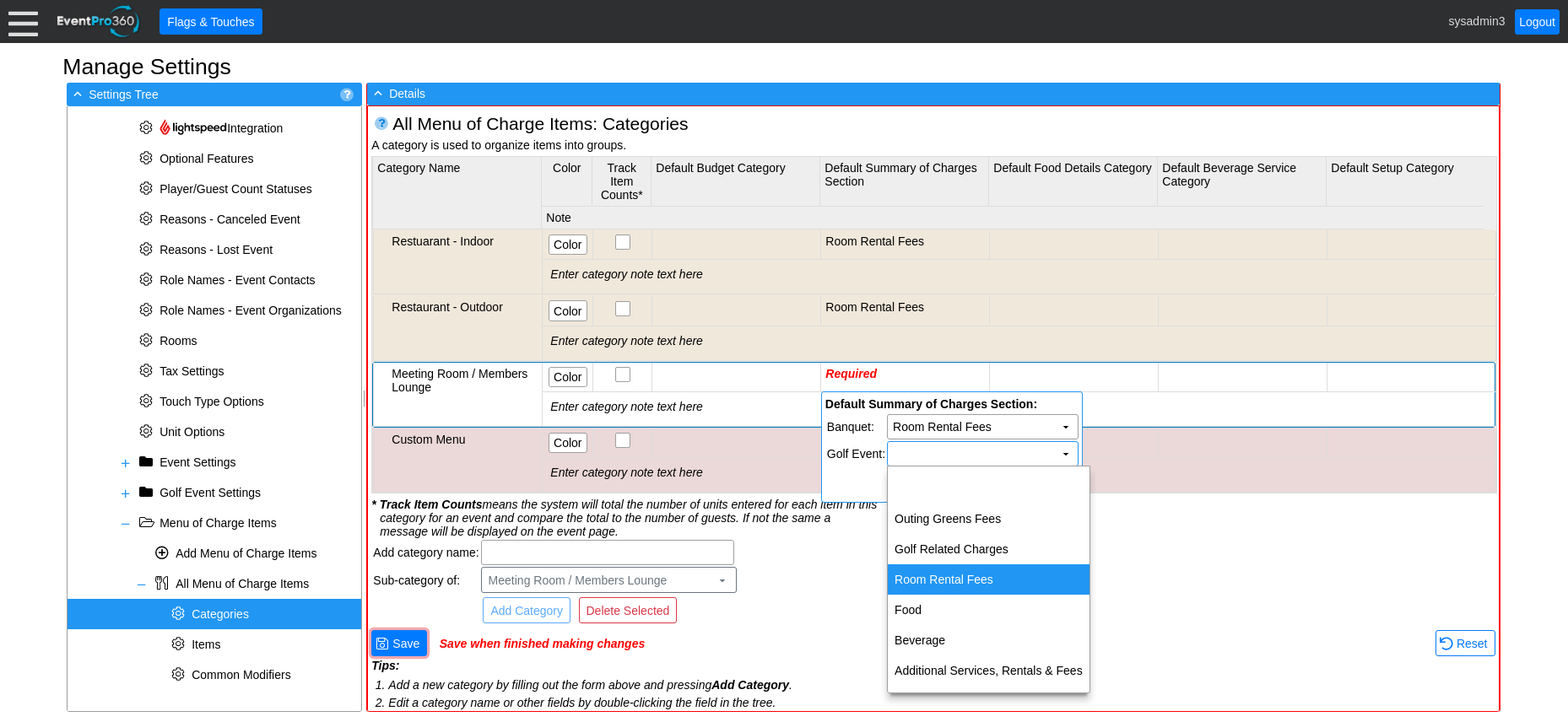
click at [960, 569] on td "Room Rental Fees" at bounding box center [989, 579] width 201 height 30
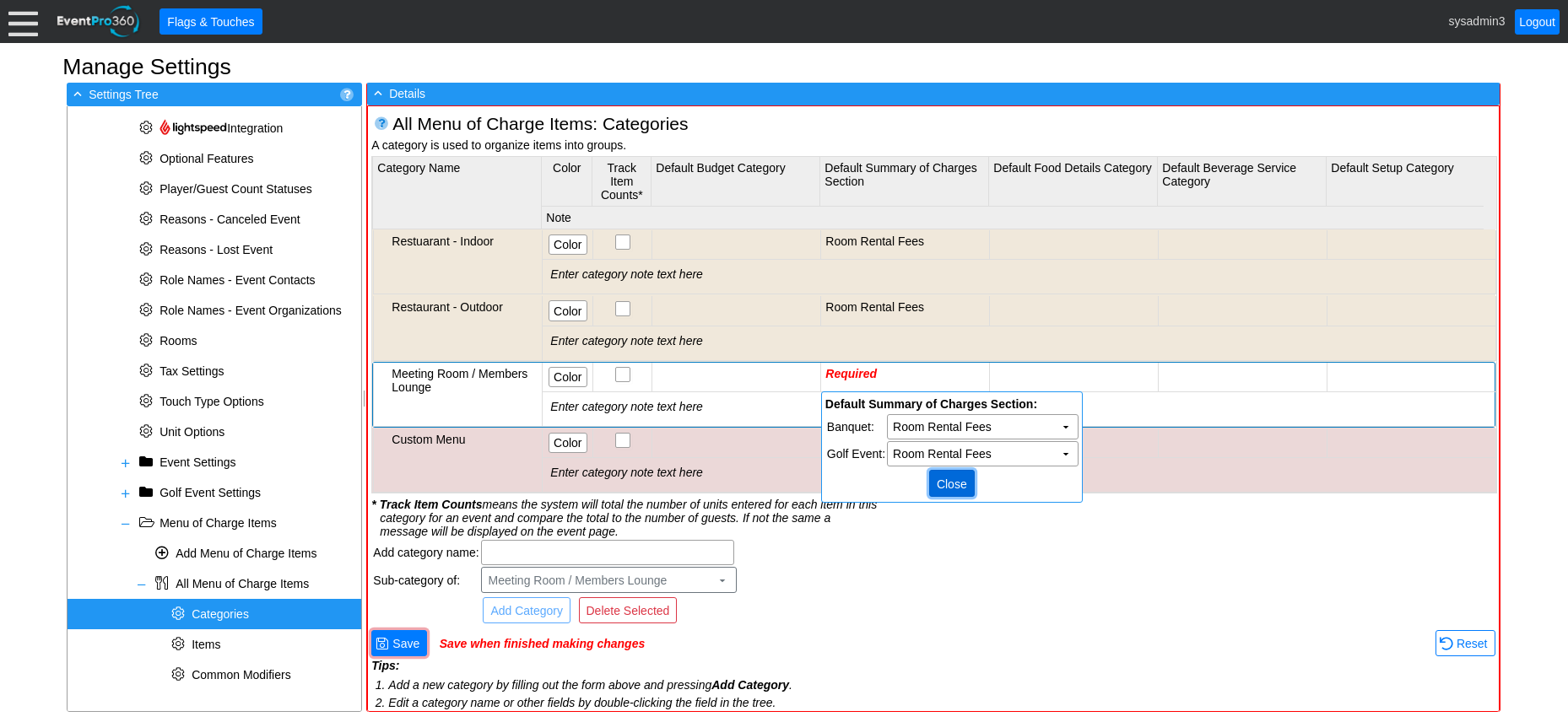
click at [946, 478] on span "Close" at bounding box center [952, 484] width 38 height 16
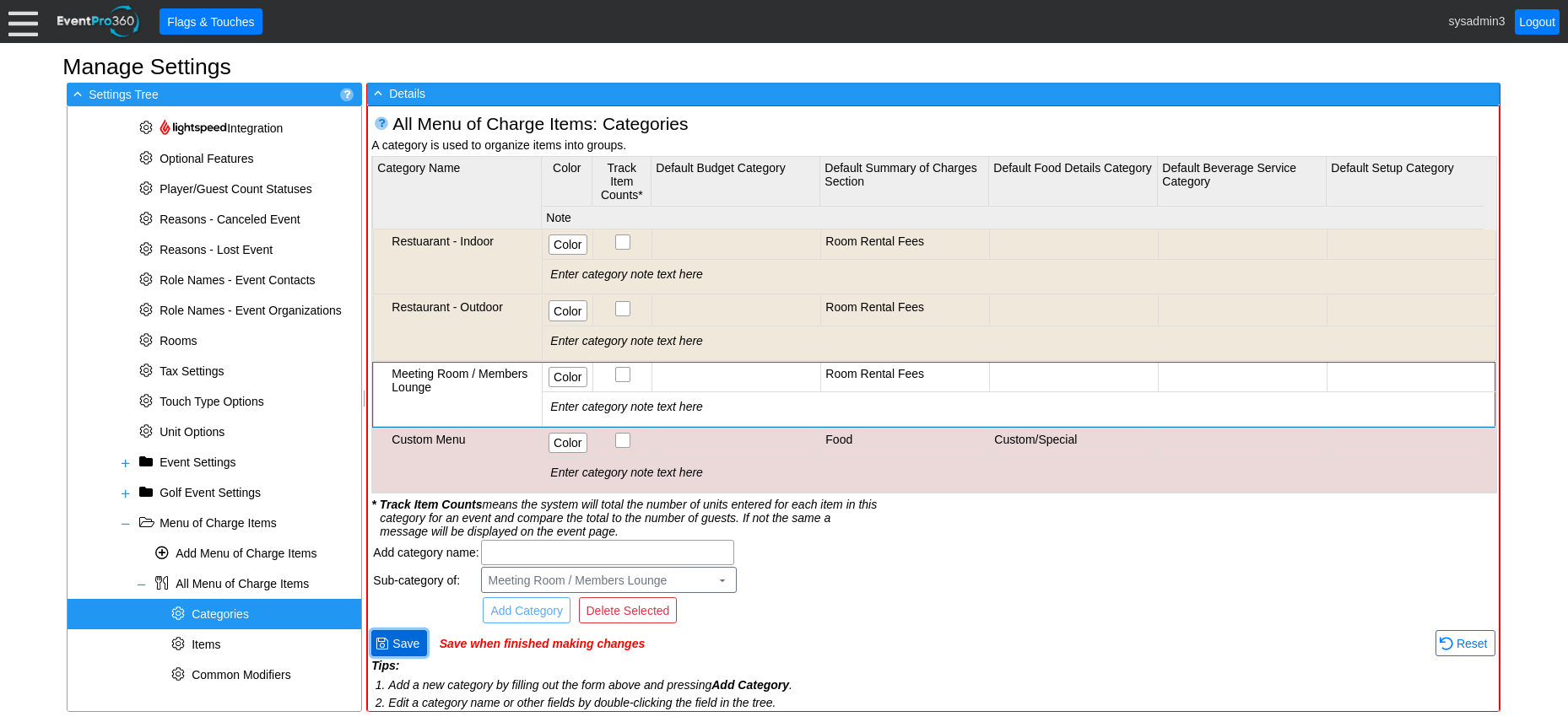
click at [405, 637] on span "Save" at bounding box center [406, 643] width 34 height 16
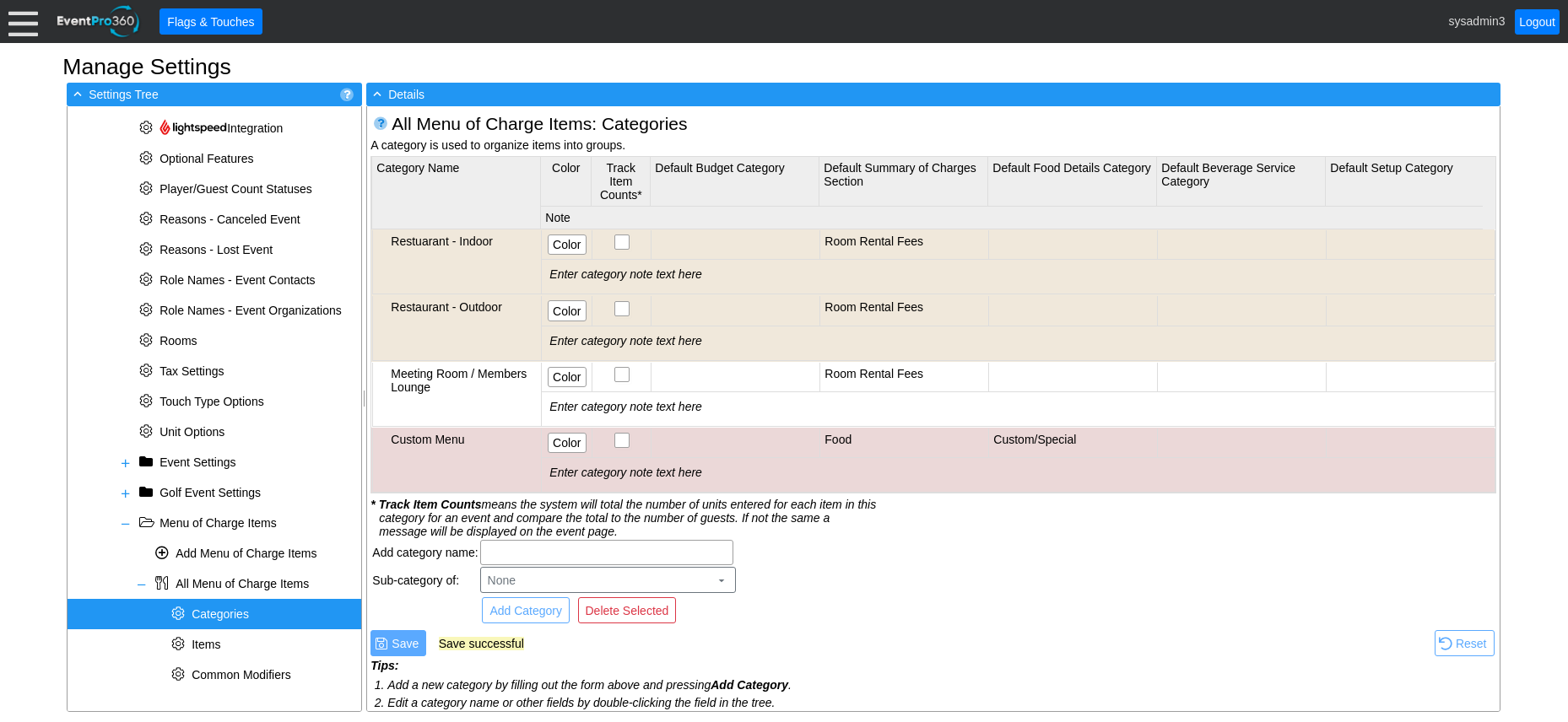
click at [218, 607] on div "* Categories" at bounding box center [214, 614] width 294 height 30
click at [536, 551] on input "text" at bounding box center [607, 553] width 242 height 24
click at [483, 239] on div "Restuarant - Indoor" at bounding box center [464, 241] width 146 height 14
click at [528, 552] on input "text" at bounding box center [607, 553] width 242 height 24
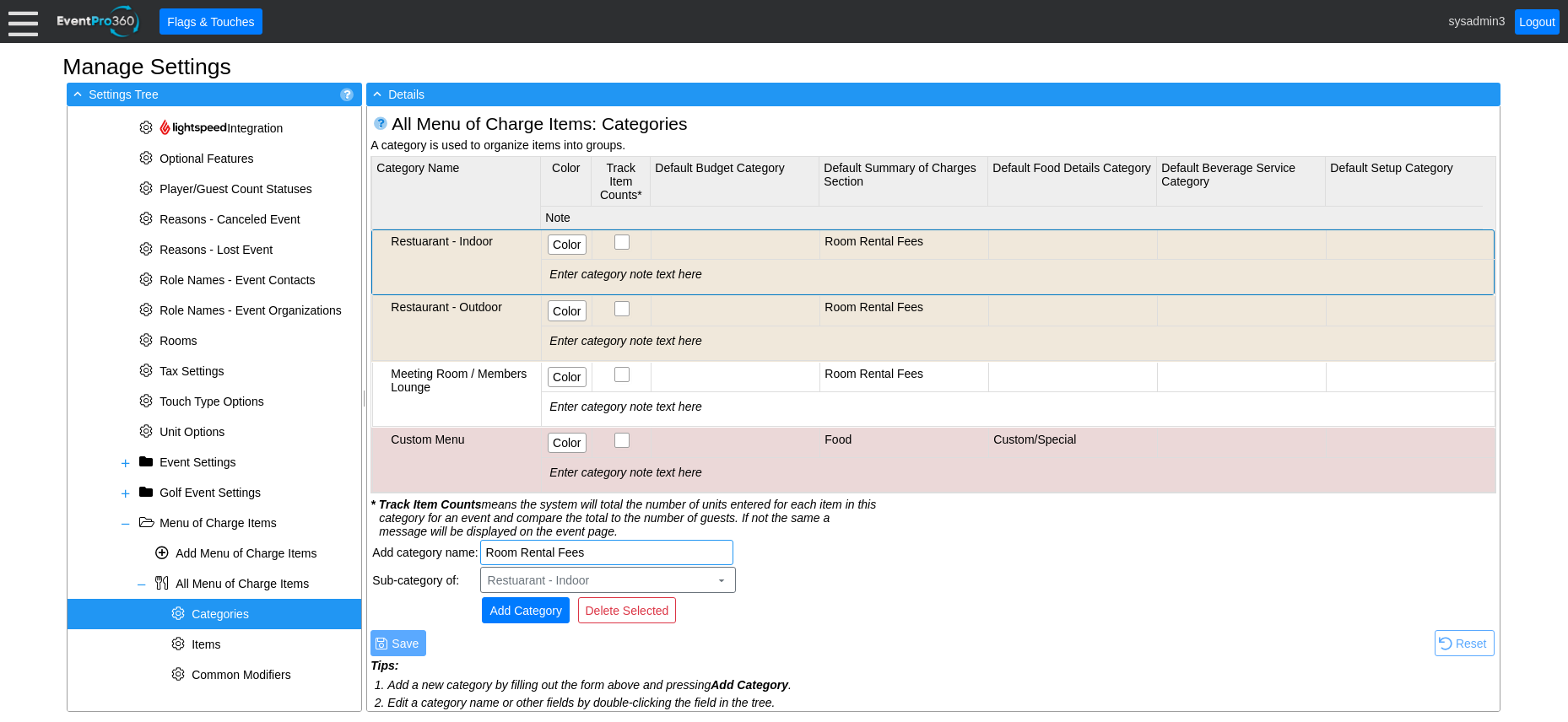
type input "Room Rental Fees"
click at [555, 613] on span "Add Category" at bounding box center [525, 610] width 80 height 16
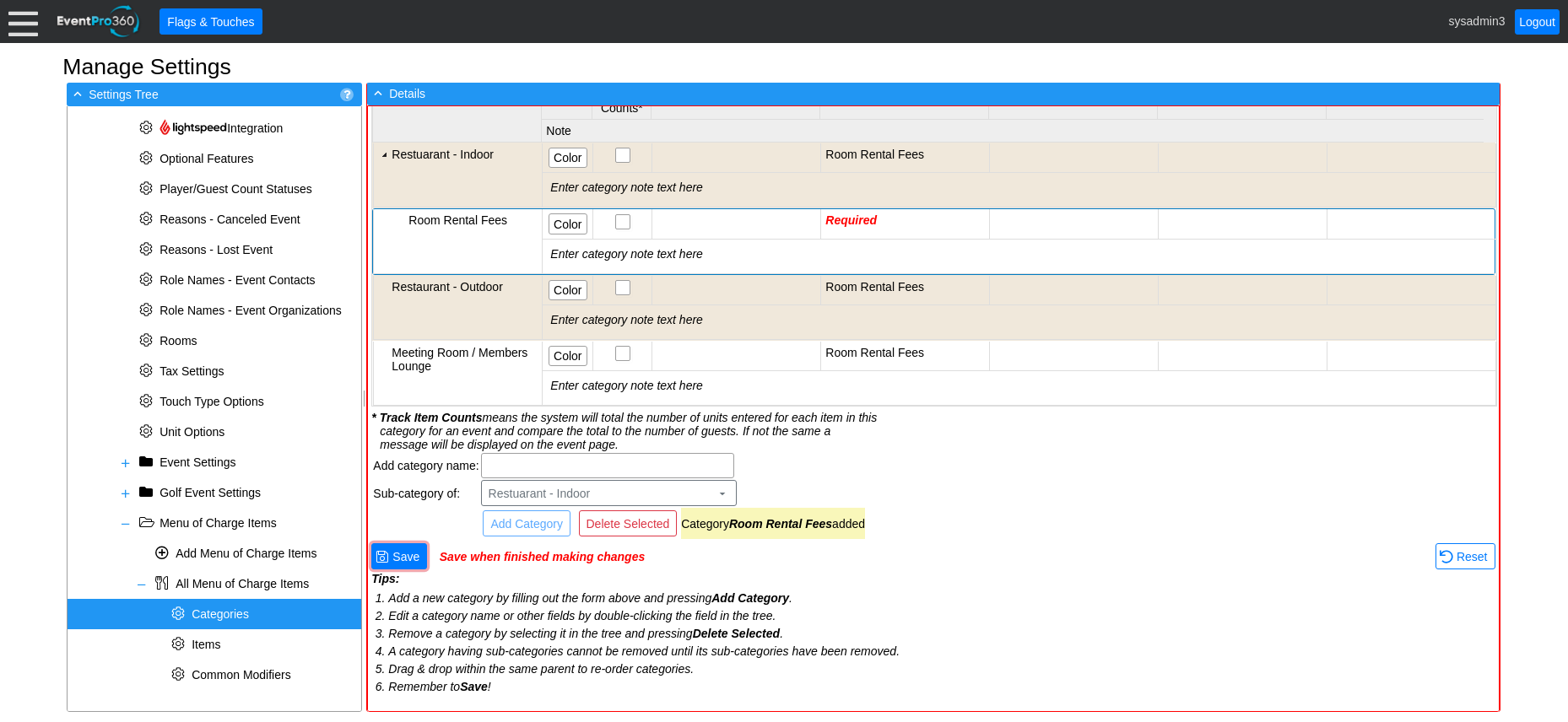
click at [485, 224] on div "Room Rental Fees" at bounding box center [472, 220] width 129 height 14
click at [655, 526] on span "Delete Selected" at bounding box center [628, 523] width 91 height 16
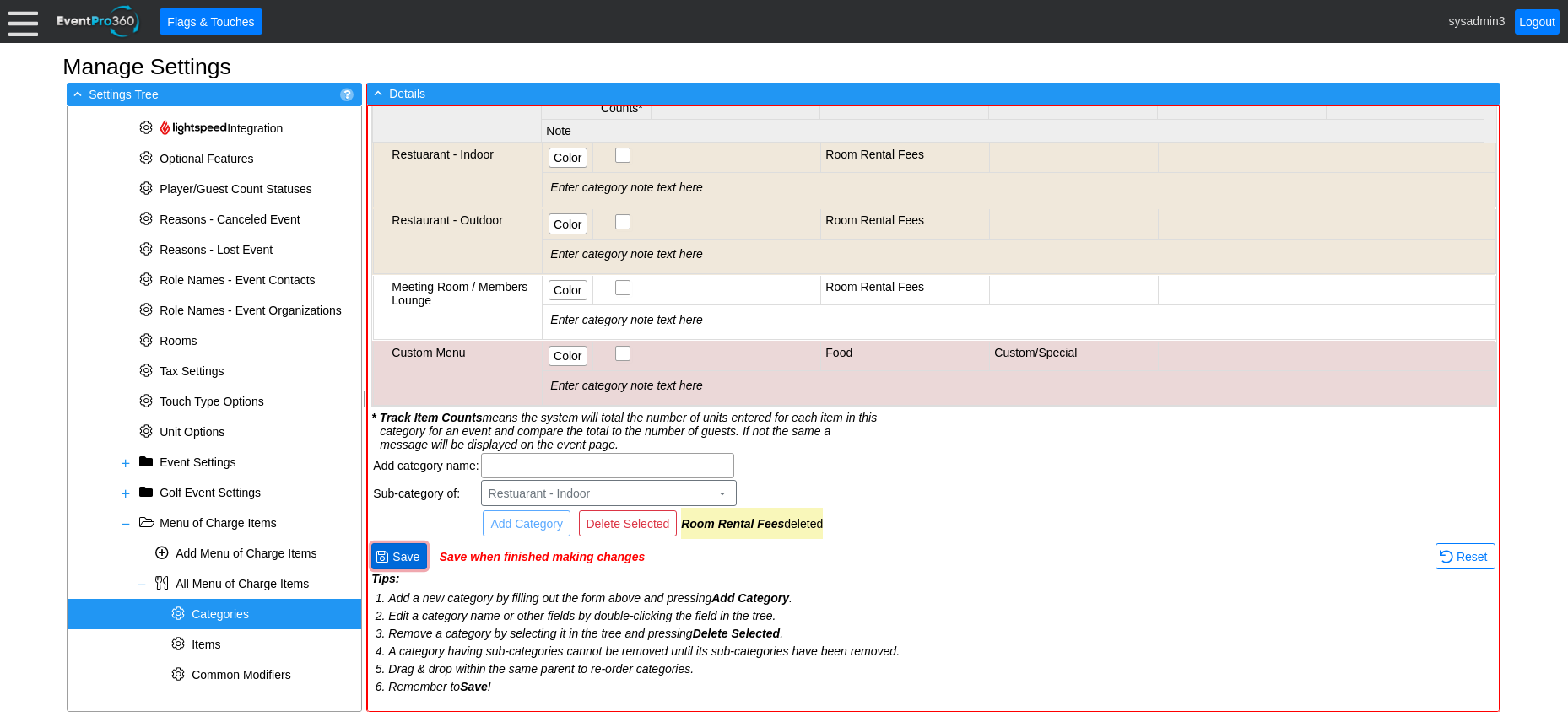
click at [406, 552] on span "Save" at bounding box center [406, 556] width 34 height 16
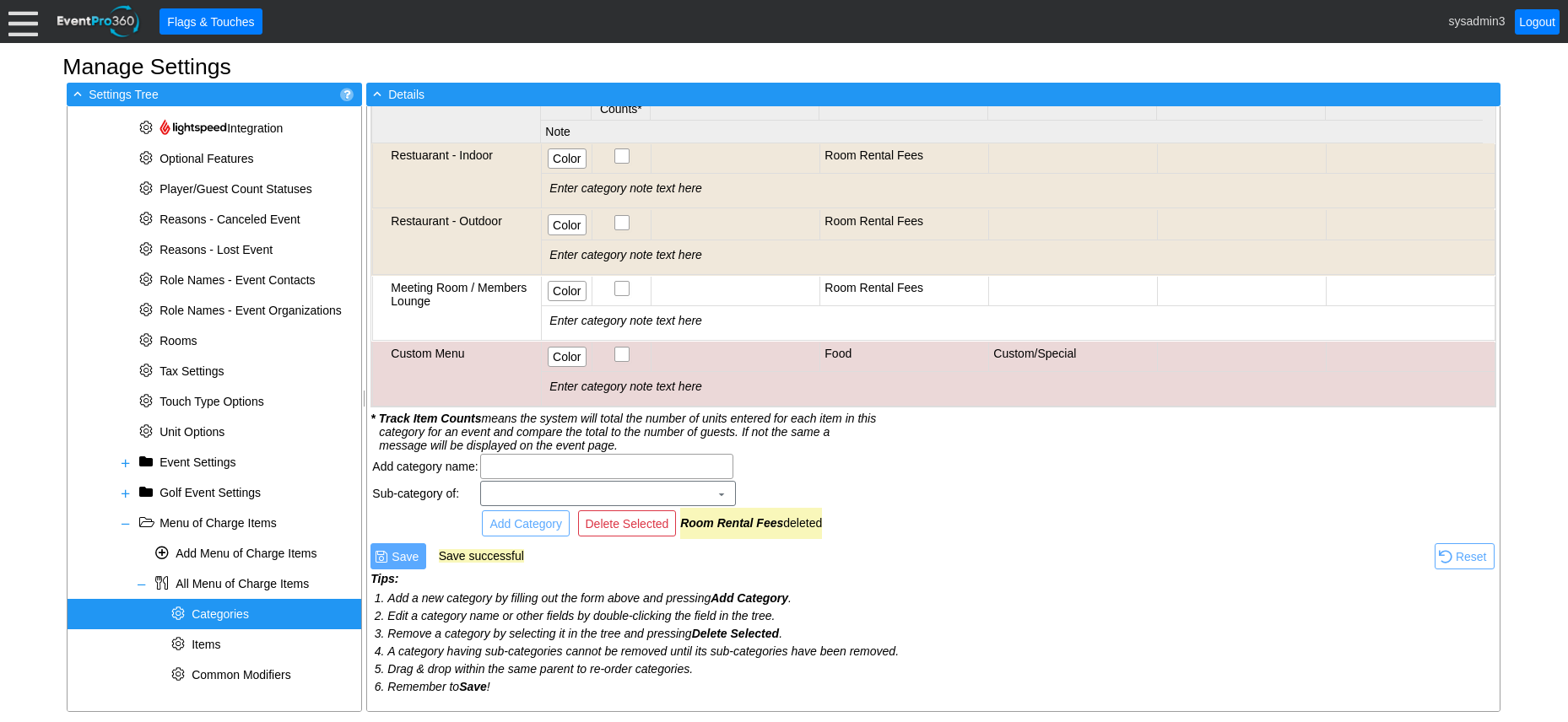
scroll to position [87, 0]
click at [507, 464] on input "text" at bounding box center [607, 466] width 242 height 24
type input "Room Rental Fees"
click at [526, 522] on span "Add Category" at bounding box center [525, 523] width 80 height 16
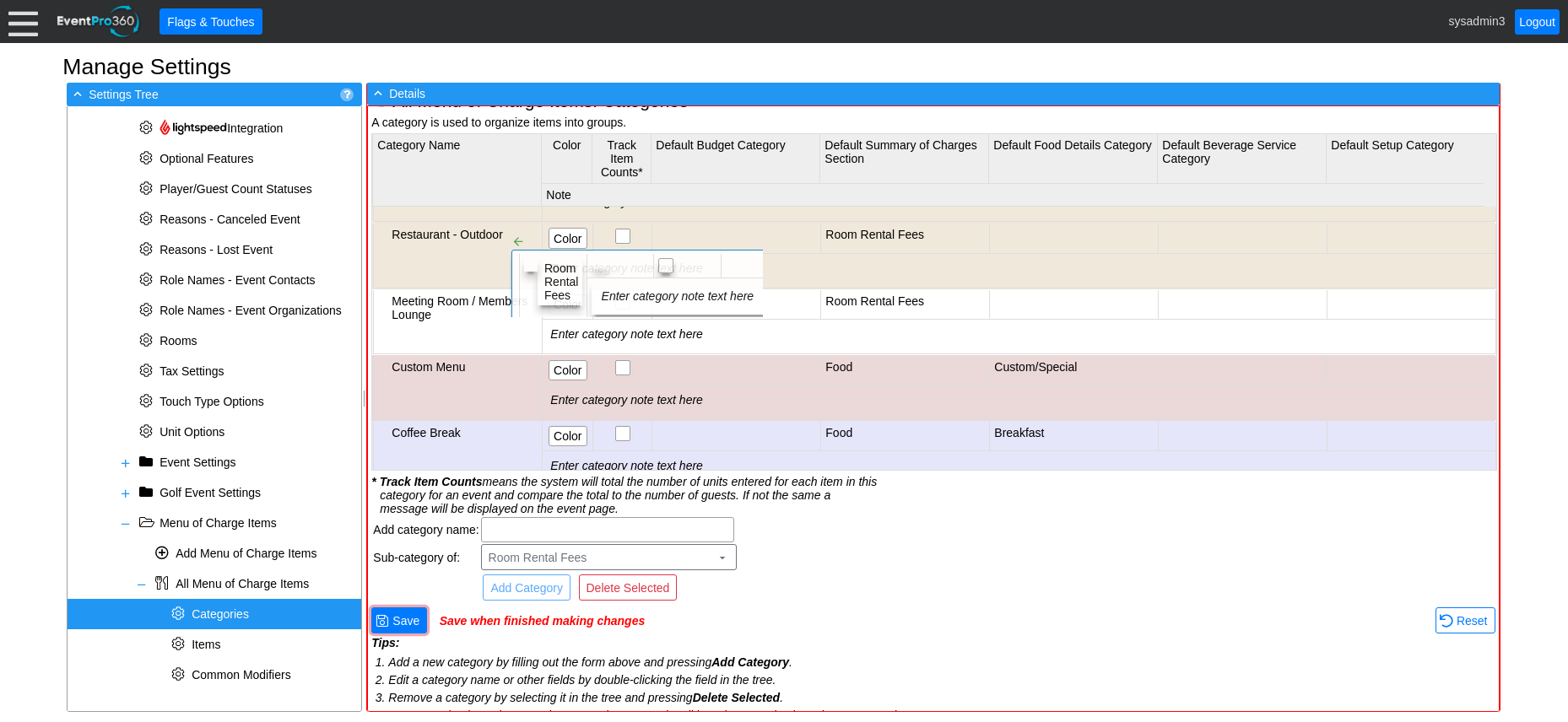
scroll to position [0, 0]
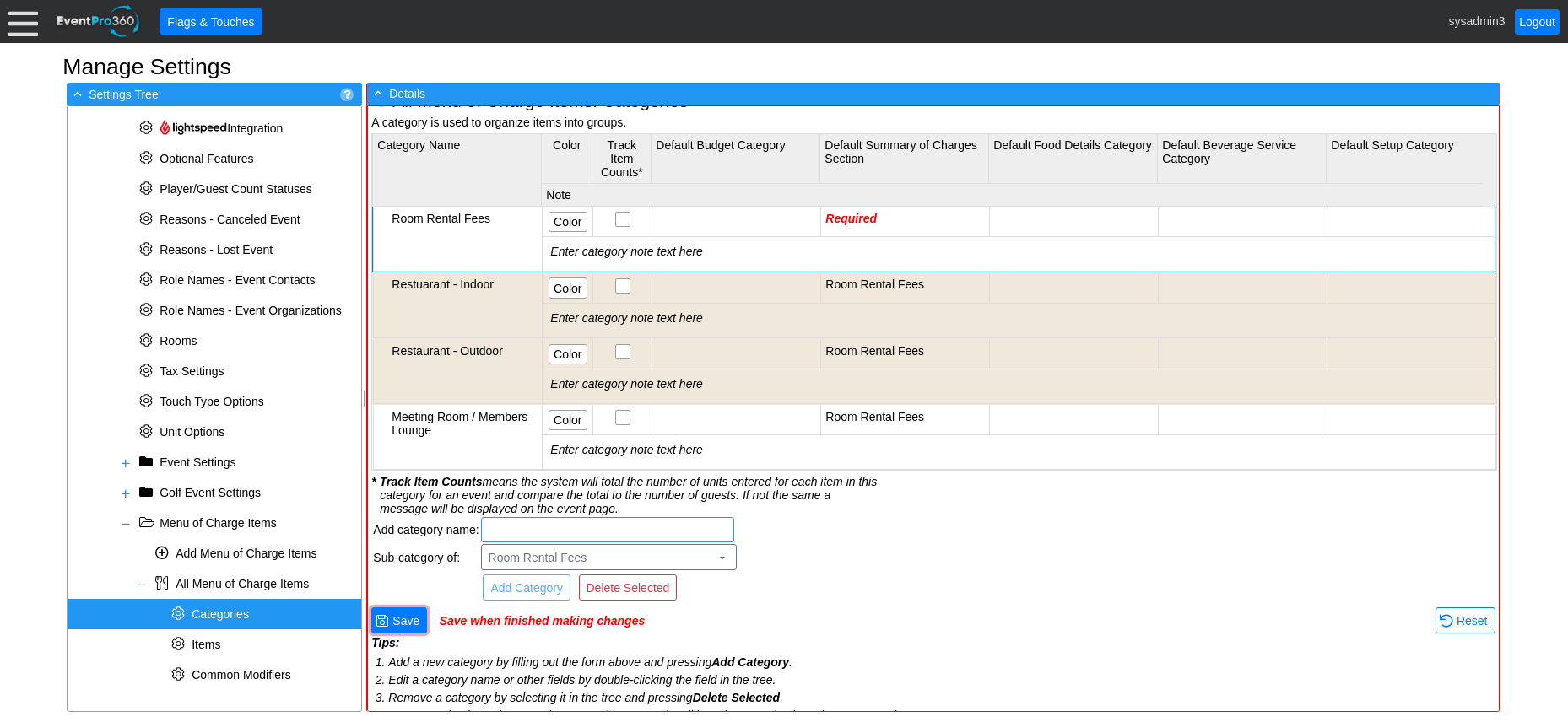
click at [555, 531] on input "text" at bounding box center [608, 530] width 242 height 24
click at [580, 527] on input "Restaurant - Inddor" at bounding box center [608, 530] width 242 height 24
type input "Restaurant - Indoor"
click at [559, 591] on span "Add Category" at bounding box center [526, 588] width 80 height 16
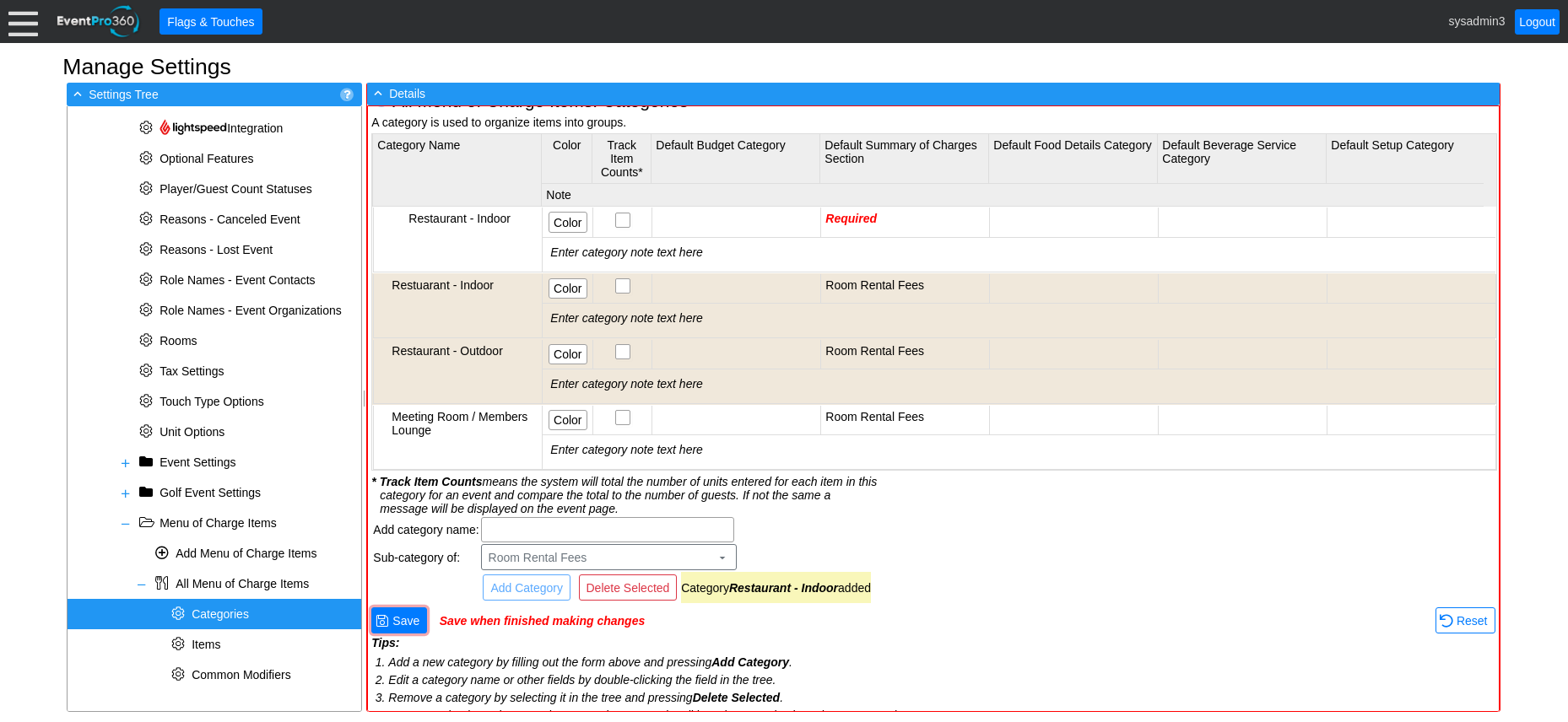
scroll to position [3, 0]
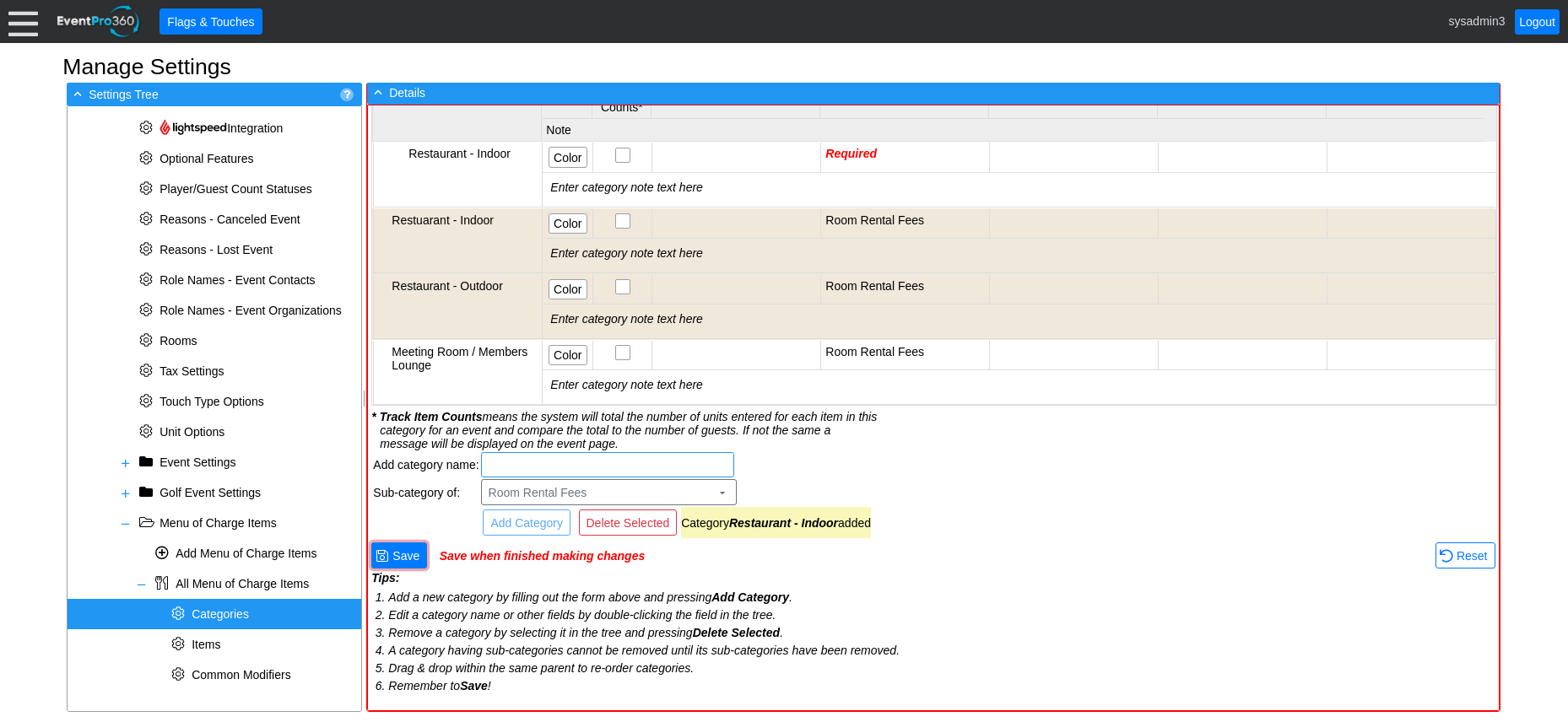
click at [535, 457] on input "text" at bounding box center [608, 465] width 242 height 24
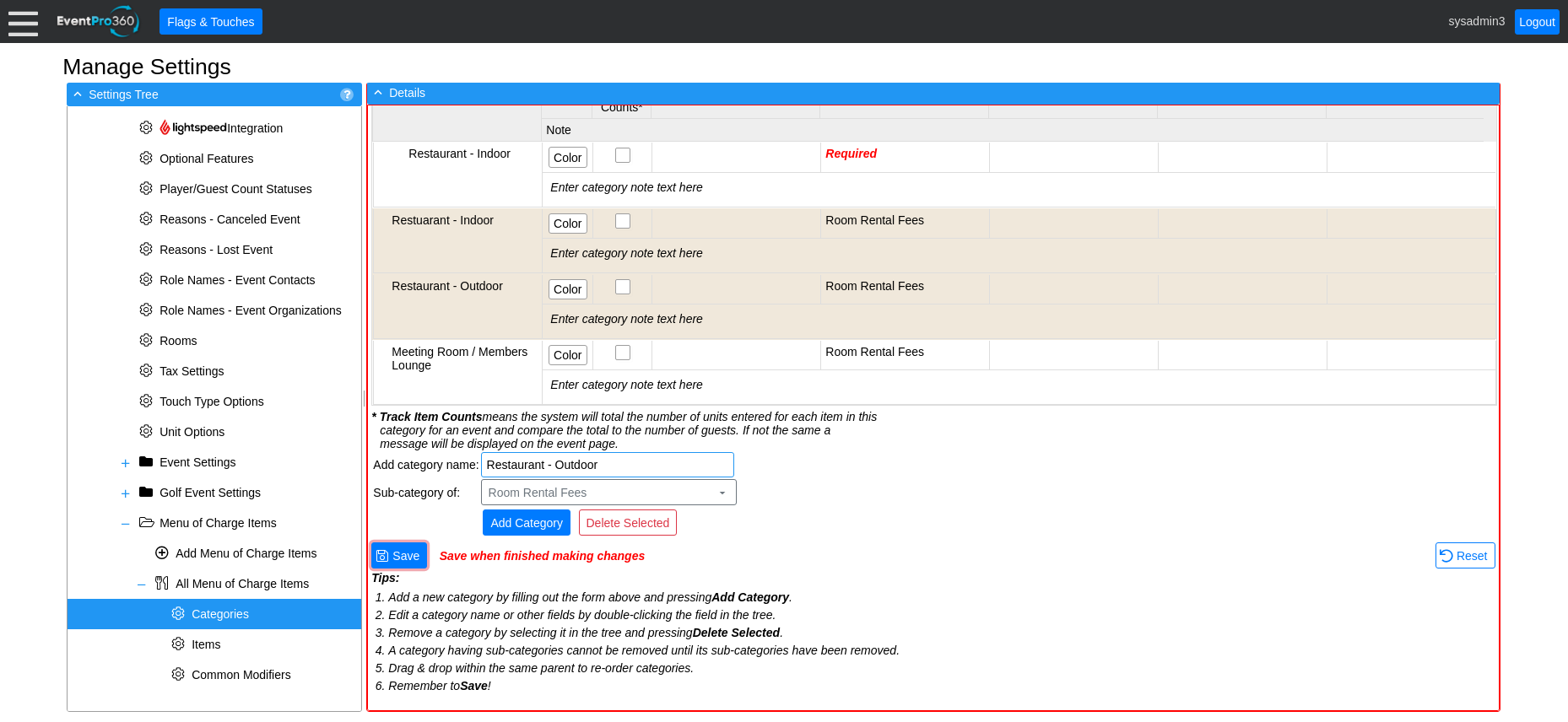
type input "Restaurant - Outdoor"
click at [535, 526] on span "Add Category" at bounding box center [526, 523] width 80 height 16
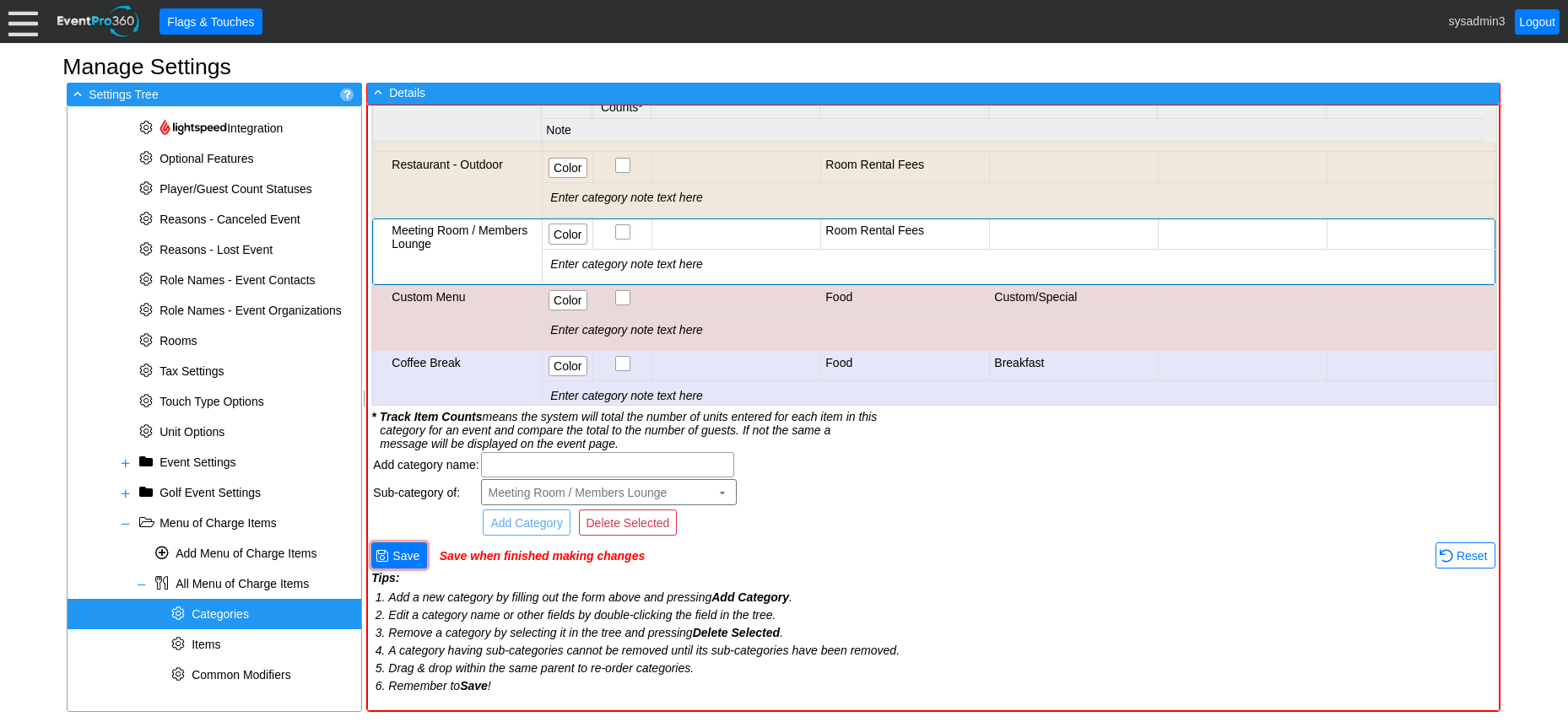
scroll to position [0, 0]
click at [457, 231] on div "Meeting Room / Members Lounge" at bounding box center [465, 237] width 146 height 27
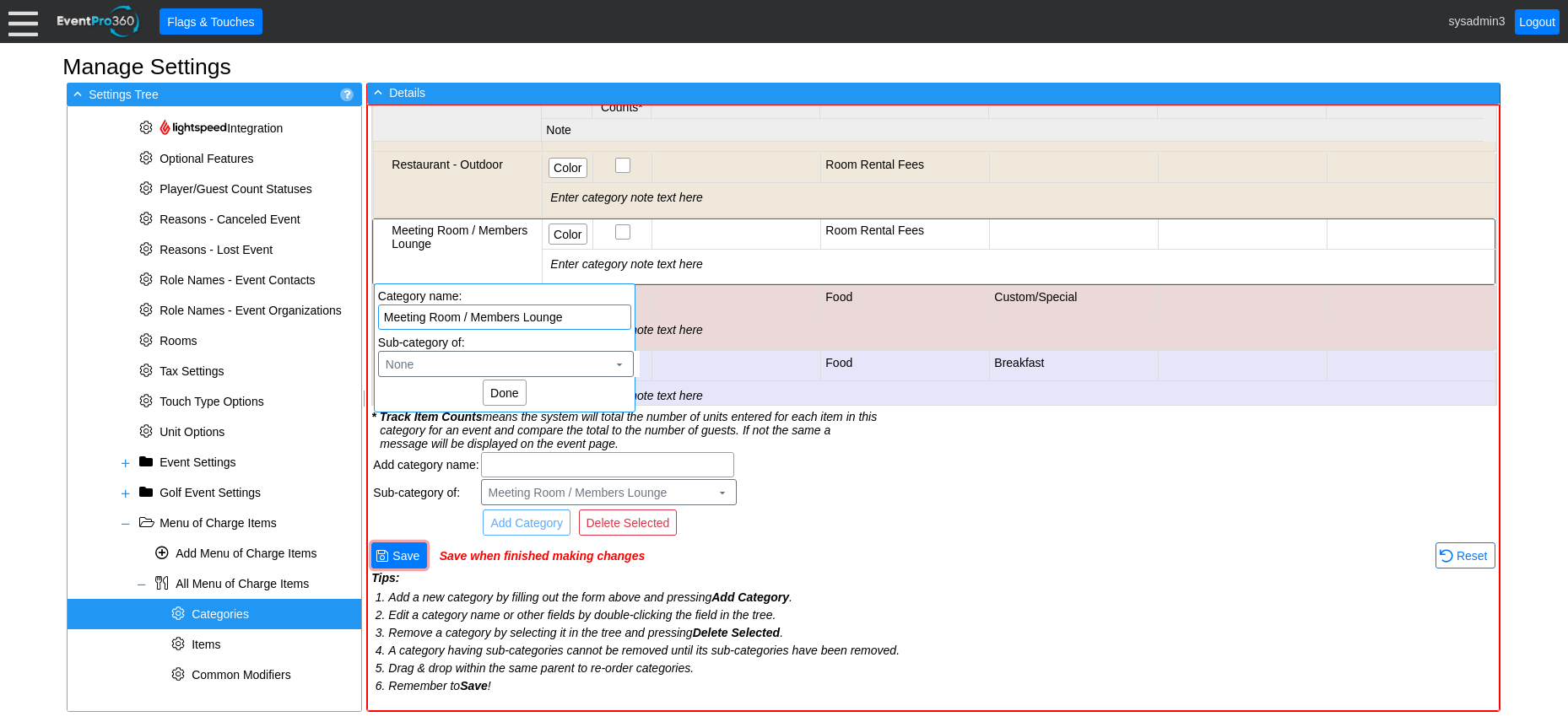
drag, startPoint x: 568, startPoint y: 317, endPoint x: 395, endPoint y: 317, distance: 173.0
click at [381, 318] on div "Meeting Room / Members Lounge" at bounding box center [504, 318] width 248 height 24
click at [512, 389] on span "Done" at bounding box center [504, 393] width 35 height 16
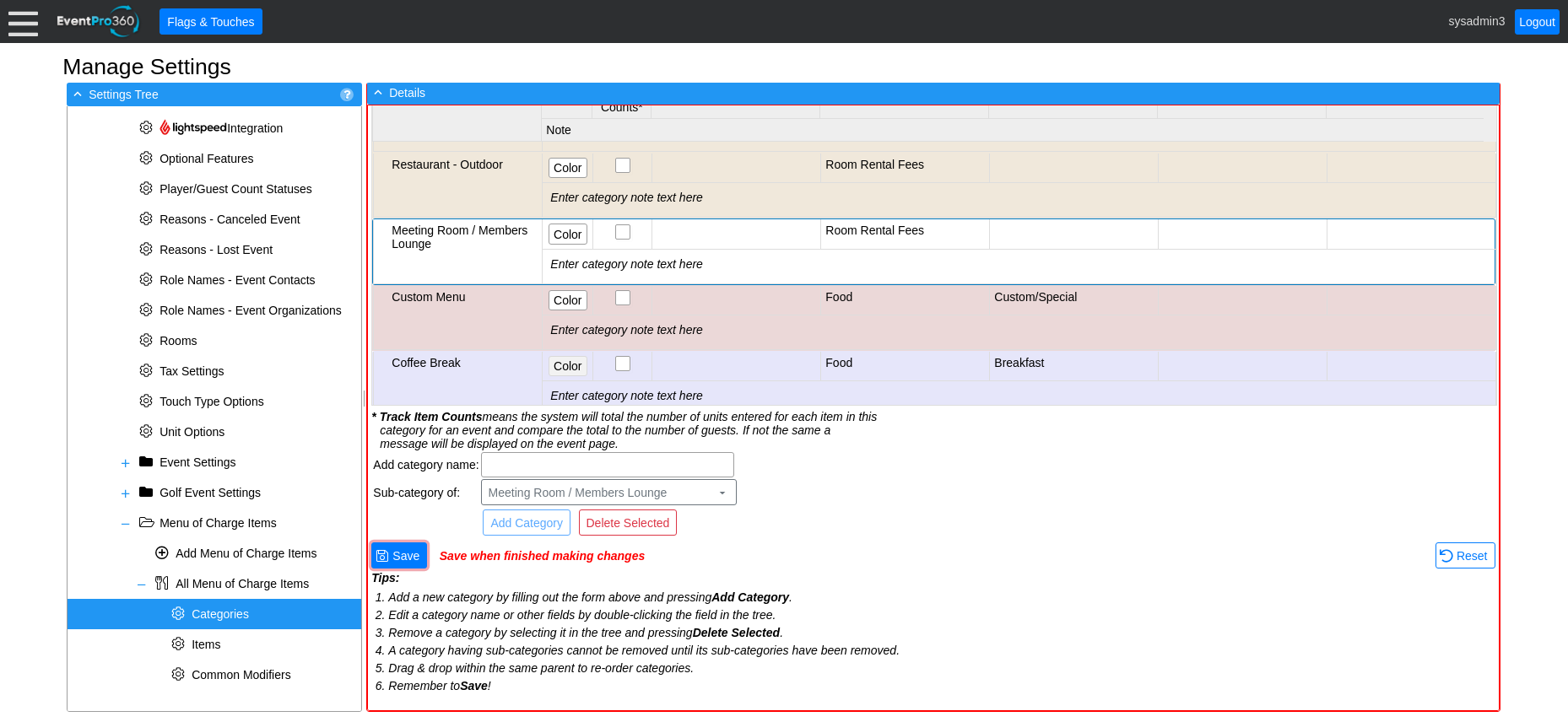
scroll to position [168, 0]
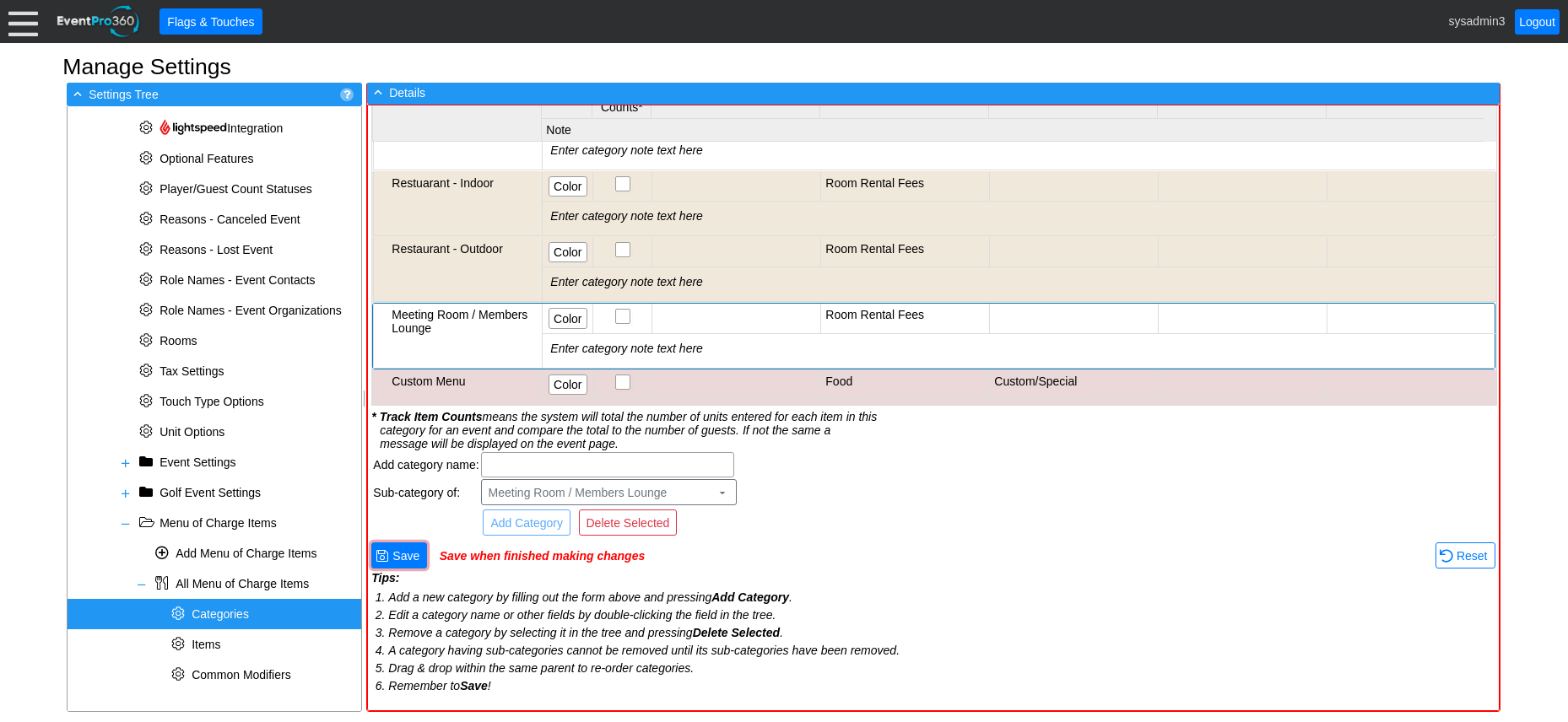
click at [505, 319] on div "Meeting Room / Members Lounge" at bounding box center [465, 322] width 146 height 27
click at [647, 524] on span "Delete Selected" at bounding box center [628, 523] width 91 height 16
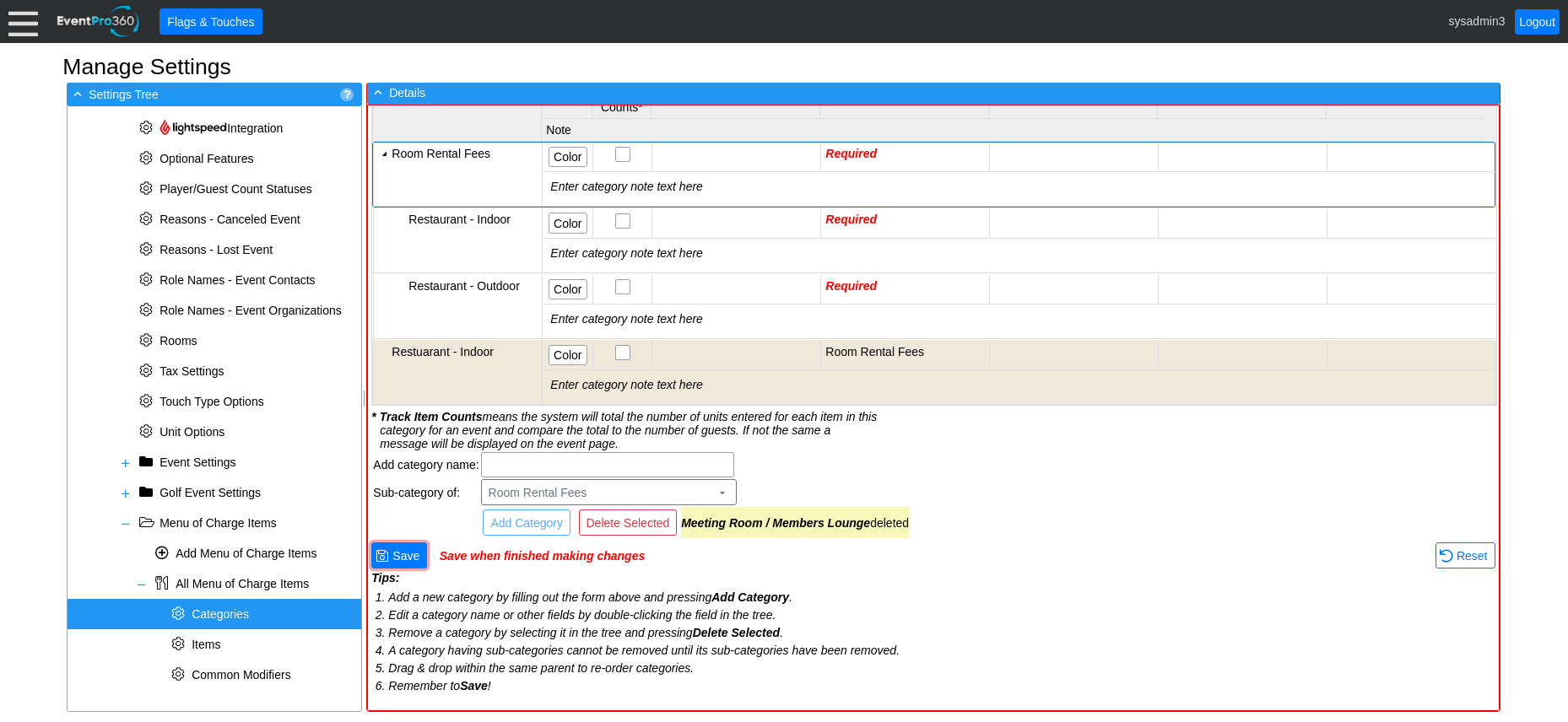
scroll to position [0, 0]
click at [474, 157] on div "Room Rental Fees" at bounding box center [465, 153] width 146 height 14
paste input "Meeting Room / Members Lounge"
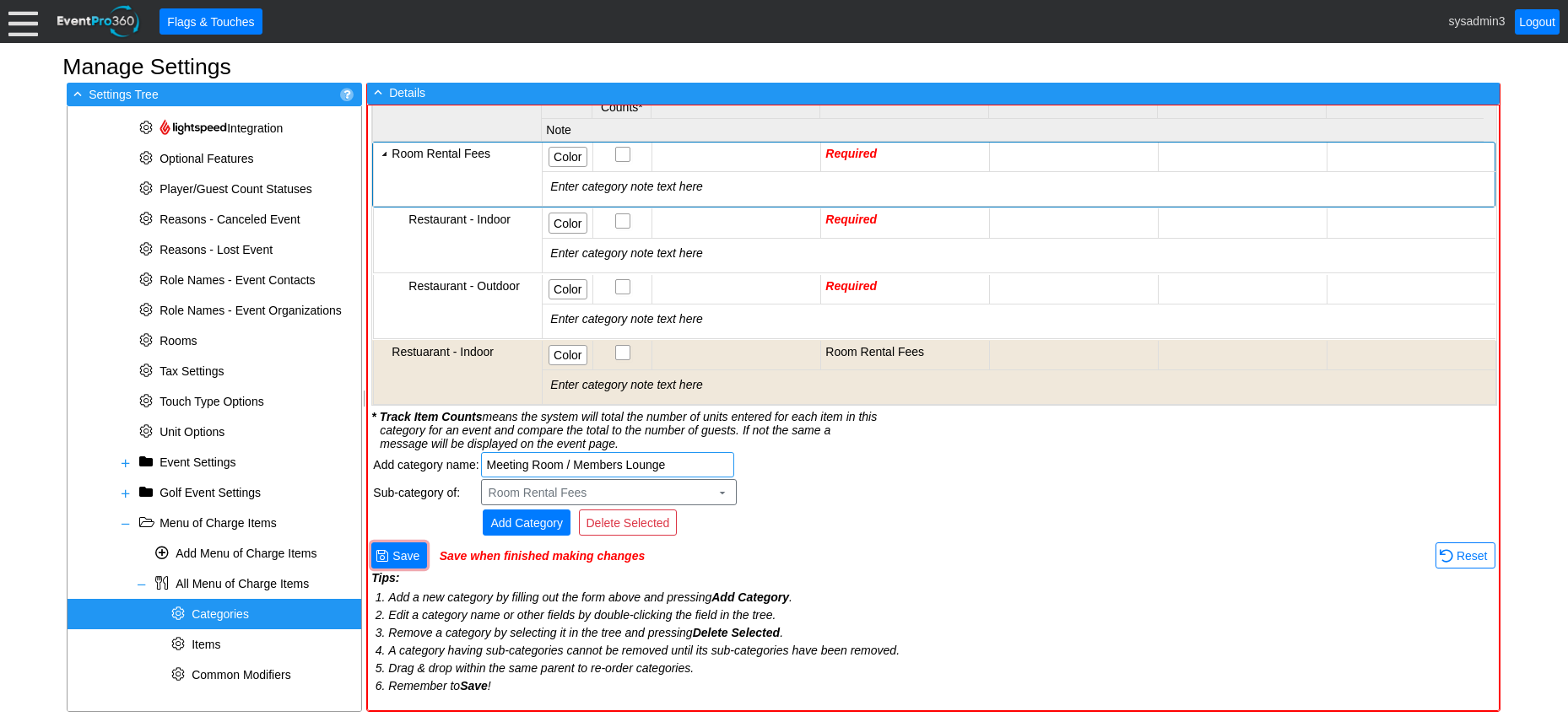
type input "Meeting Room / Members Lounge"
click at [552, 522] on span "Add Category" at bounding box center [526, 523] width 80 height 16
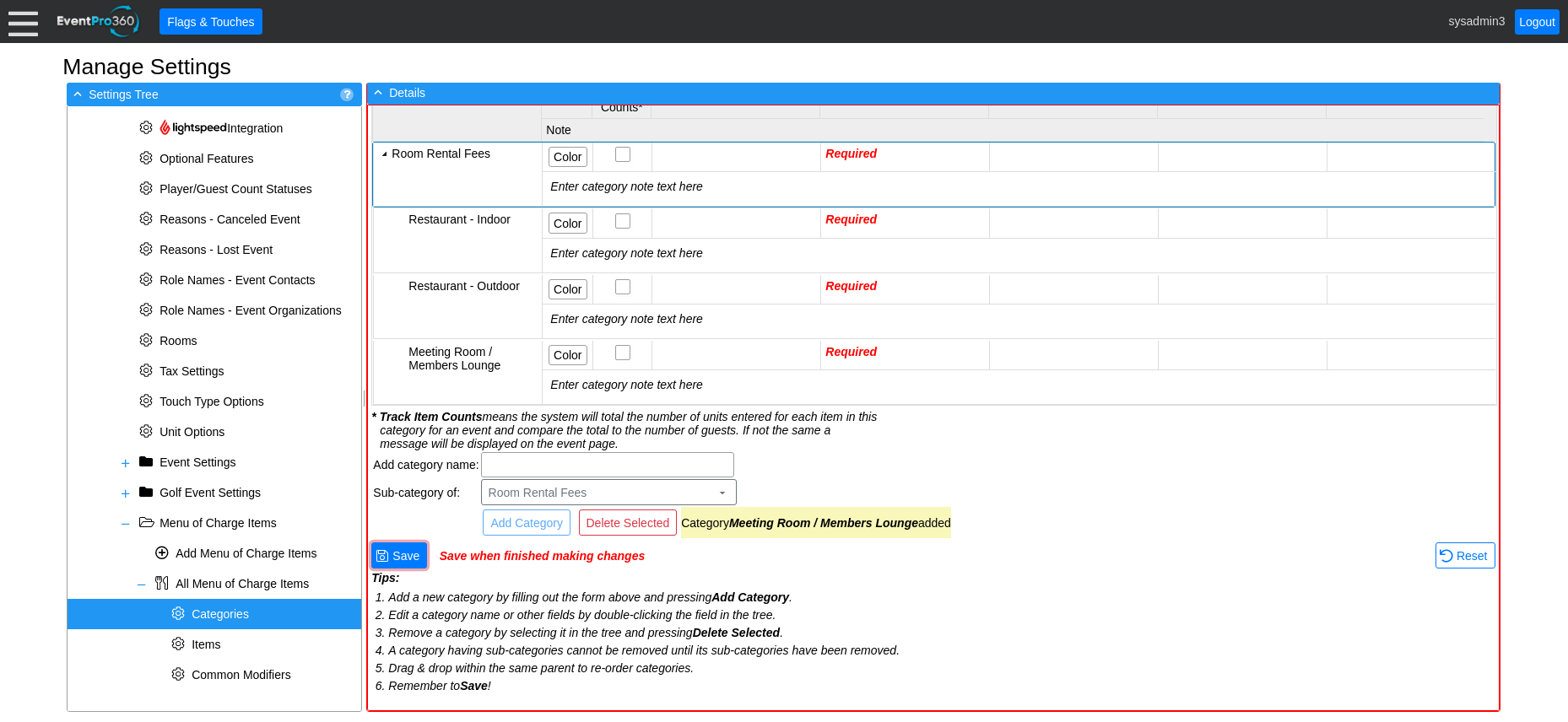
click at [925, 151] on td "Required" at bounding box center [905, 157] width 168 height 29
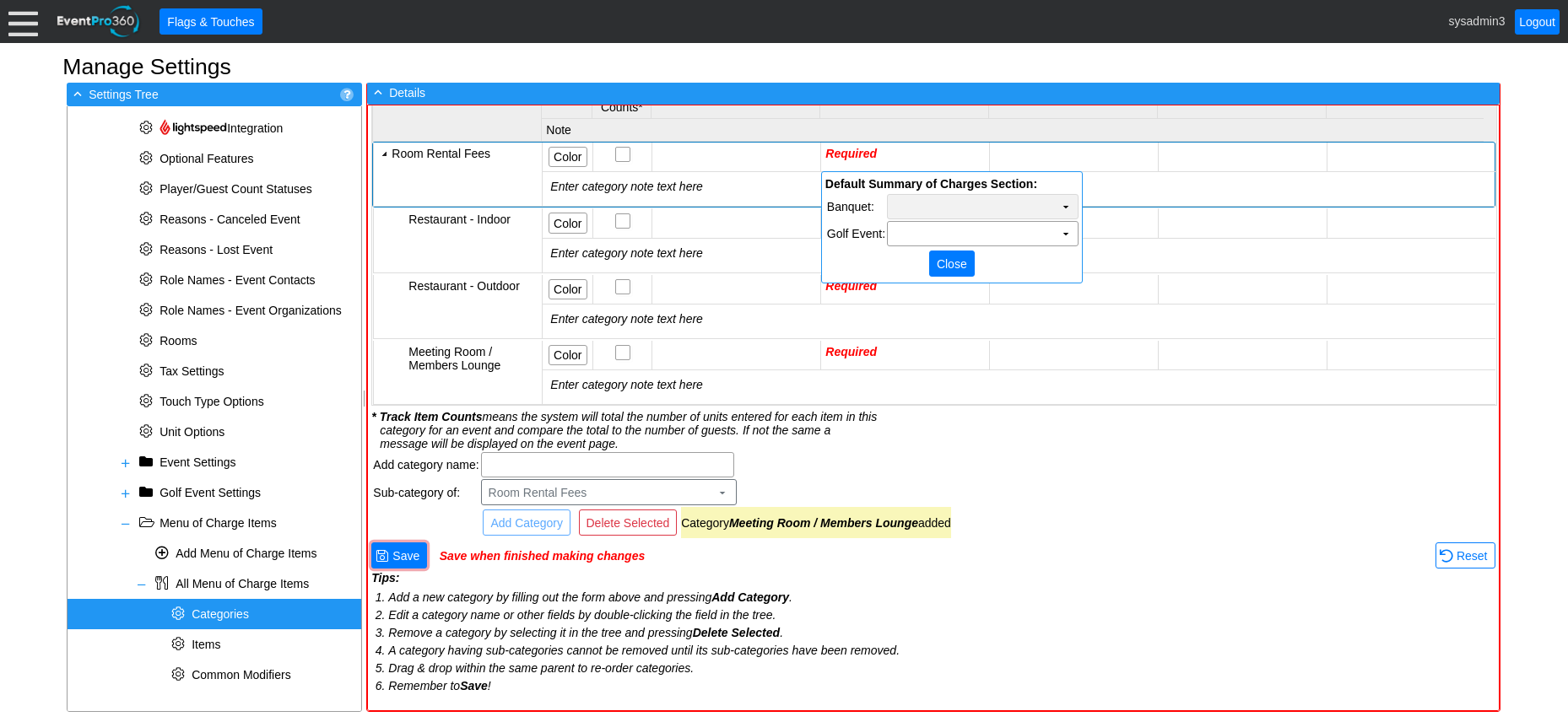
click at [960, 205] on td "Χ" at bounding box center [982, 207] width 189 height 24
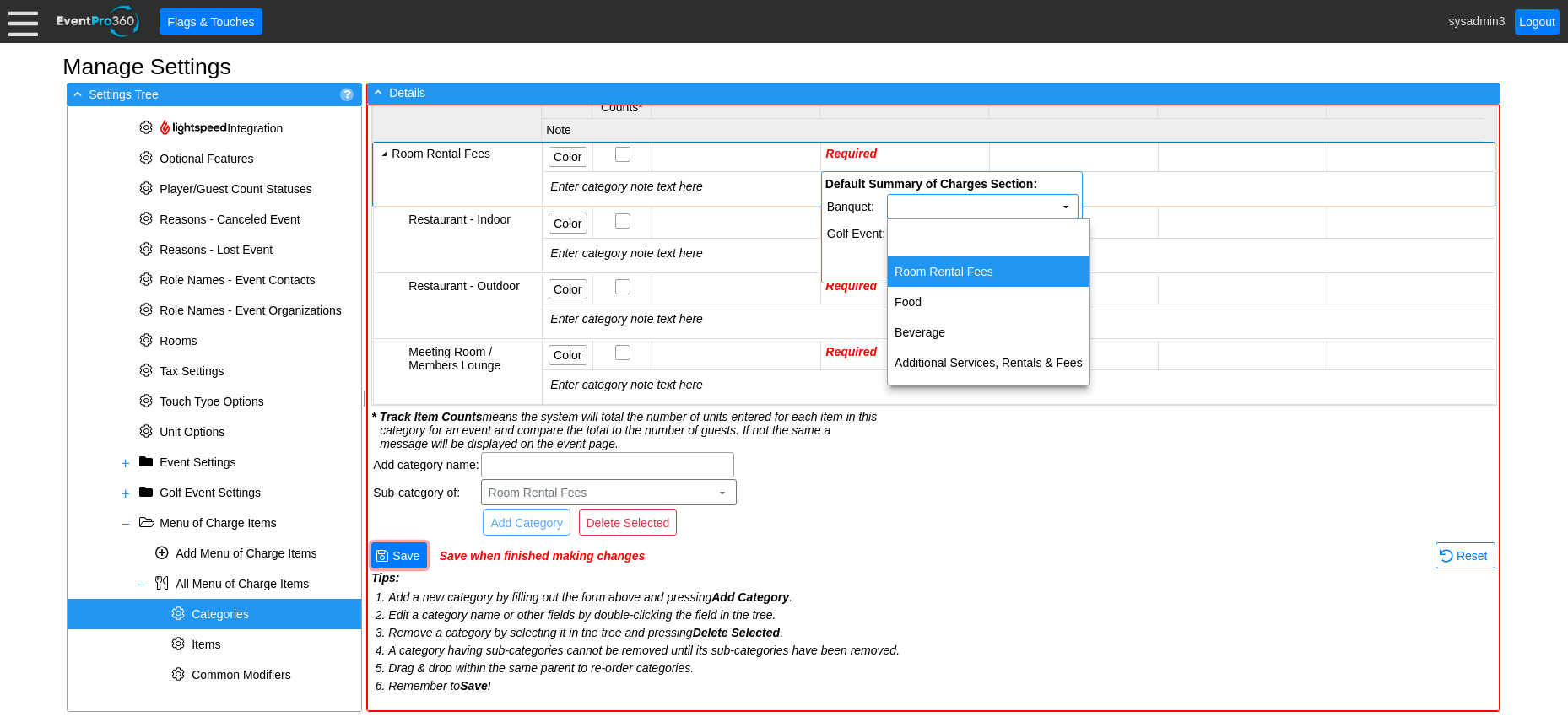
click at [952, 271] on td "Room Rental Fees" at bounding box center [989, 271] width 201 height 30
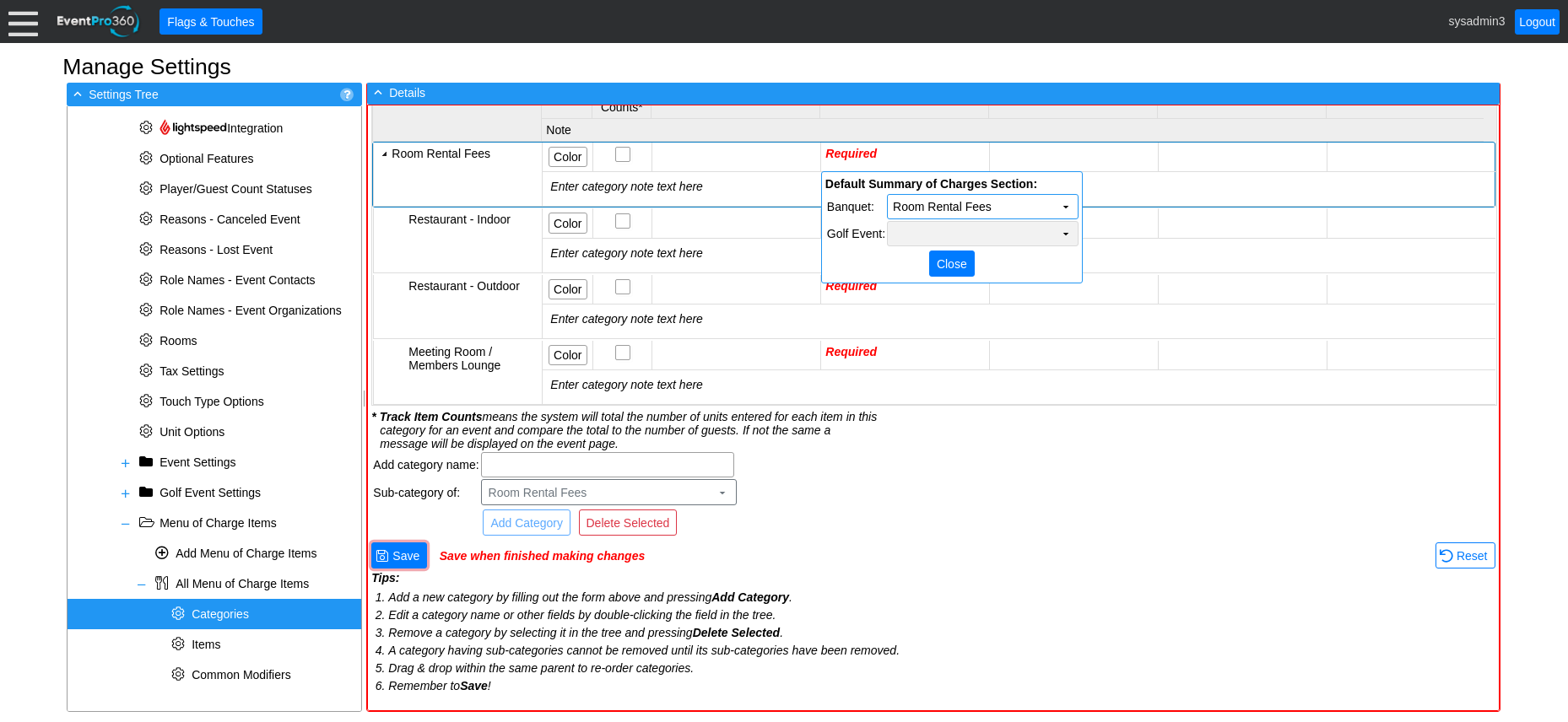
click at [981, 233] on td "Χ" at bounding box center [982, 234] width 189 height 24
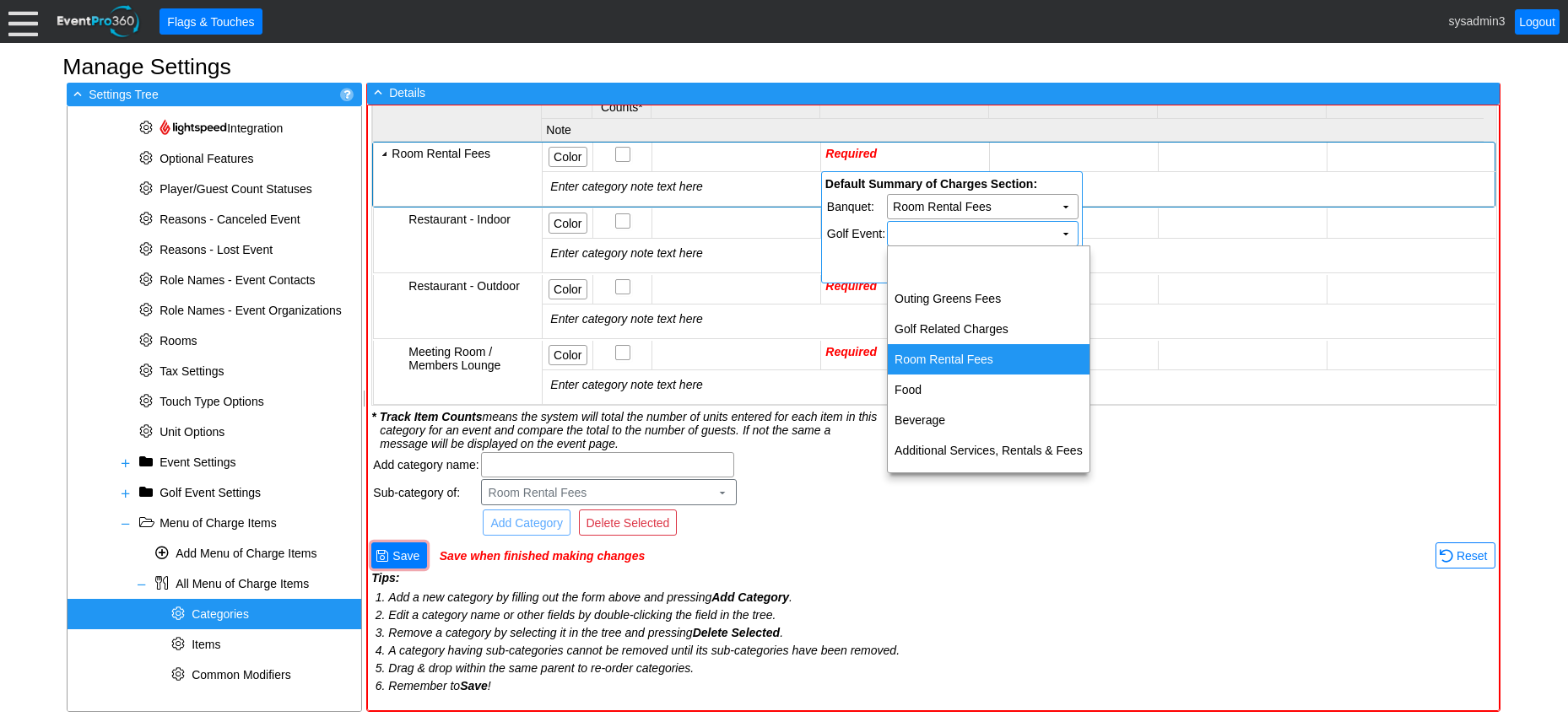
click at [948, 351] on td "Room Rental Fees" at bounding box center [989, 359] width 201 height 30
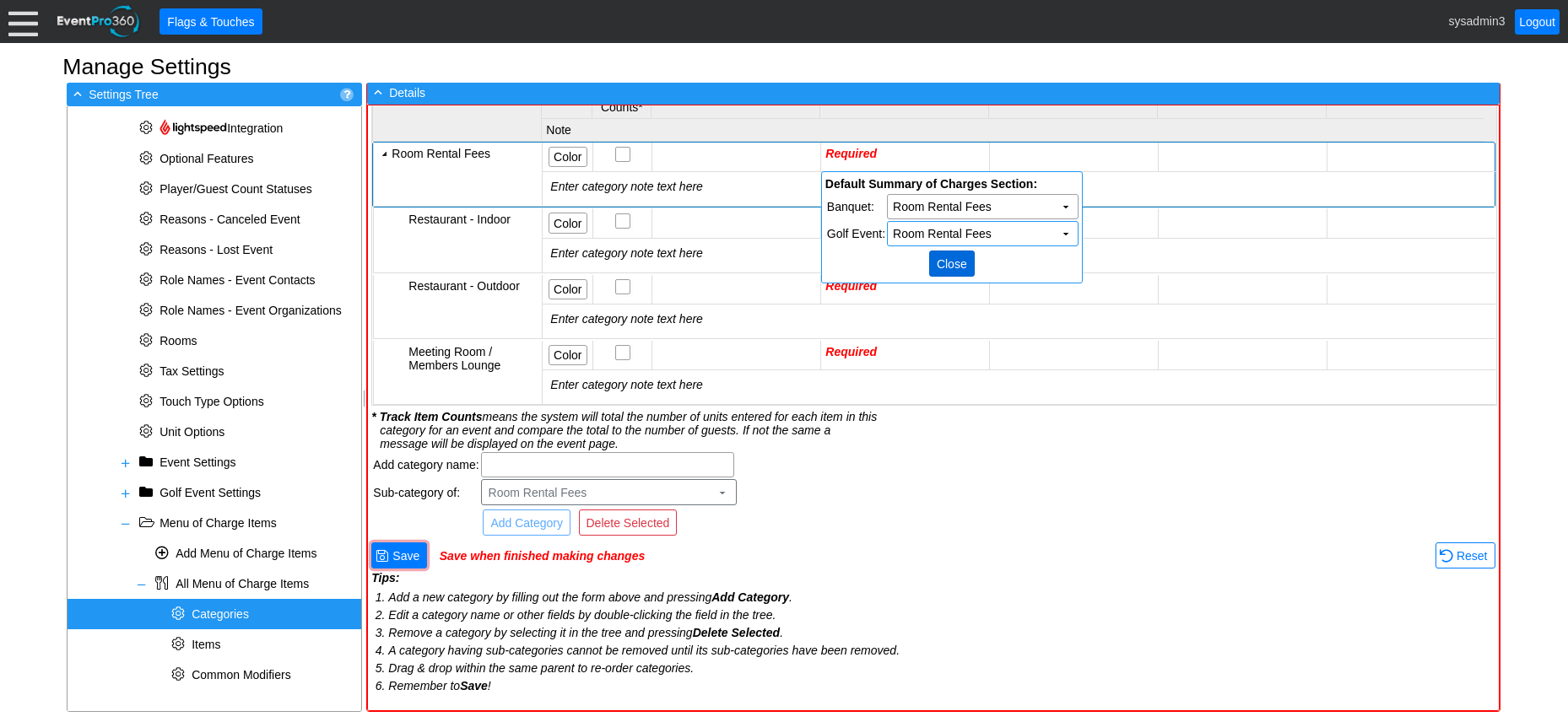
click at [961, 262] on span "Close" at bounding box center [952, 264] width 38 height 16
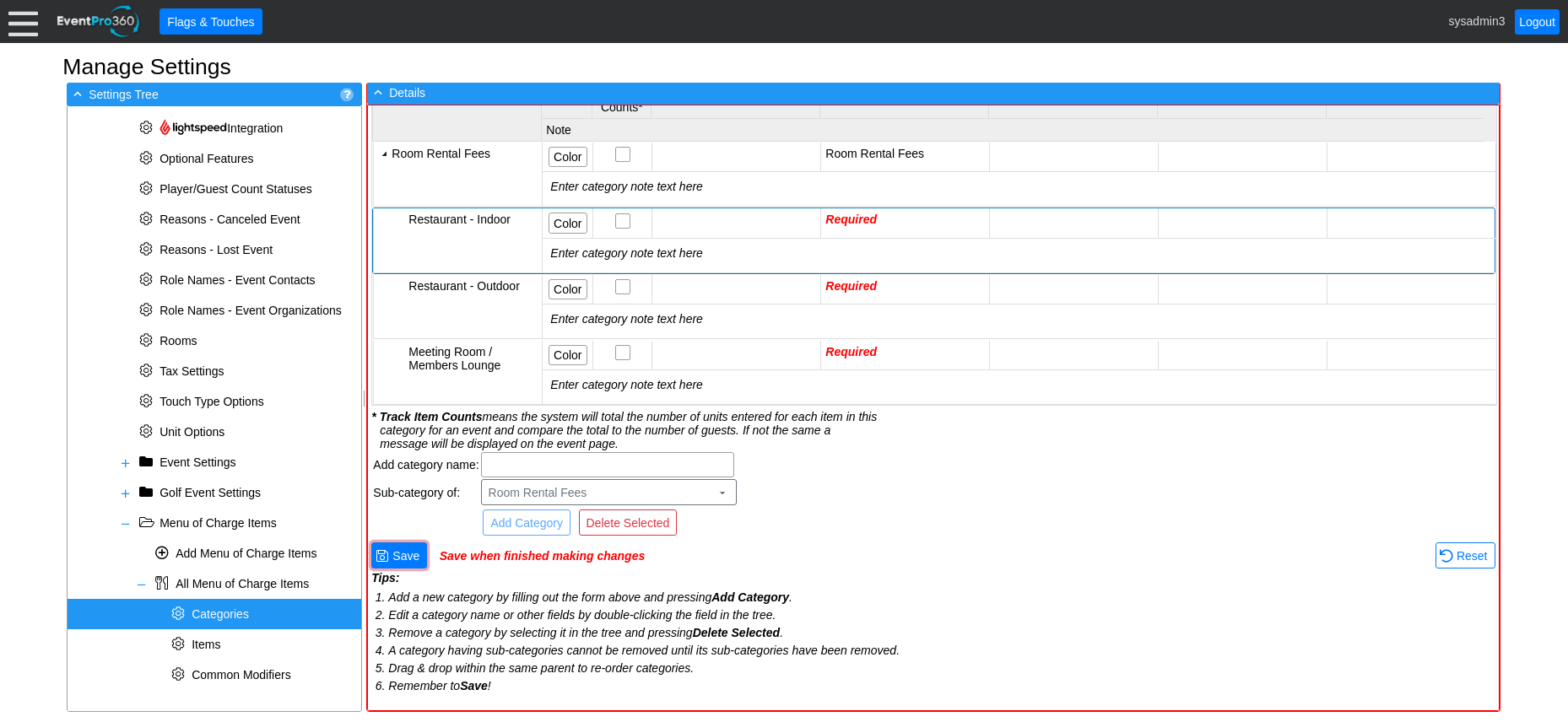
click at [915, 229] on td "Required" at bounding box center [905, 223] width 168 height 29
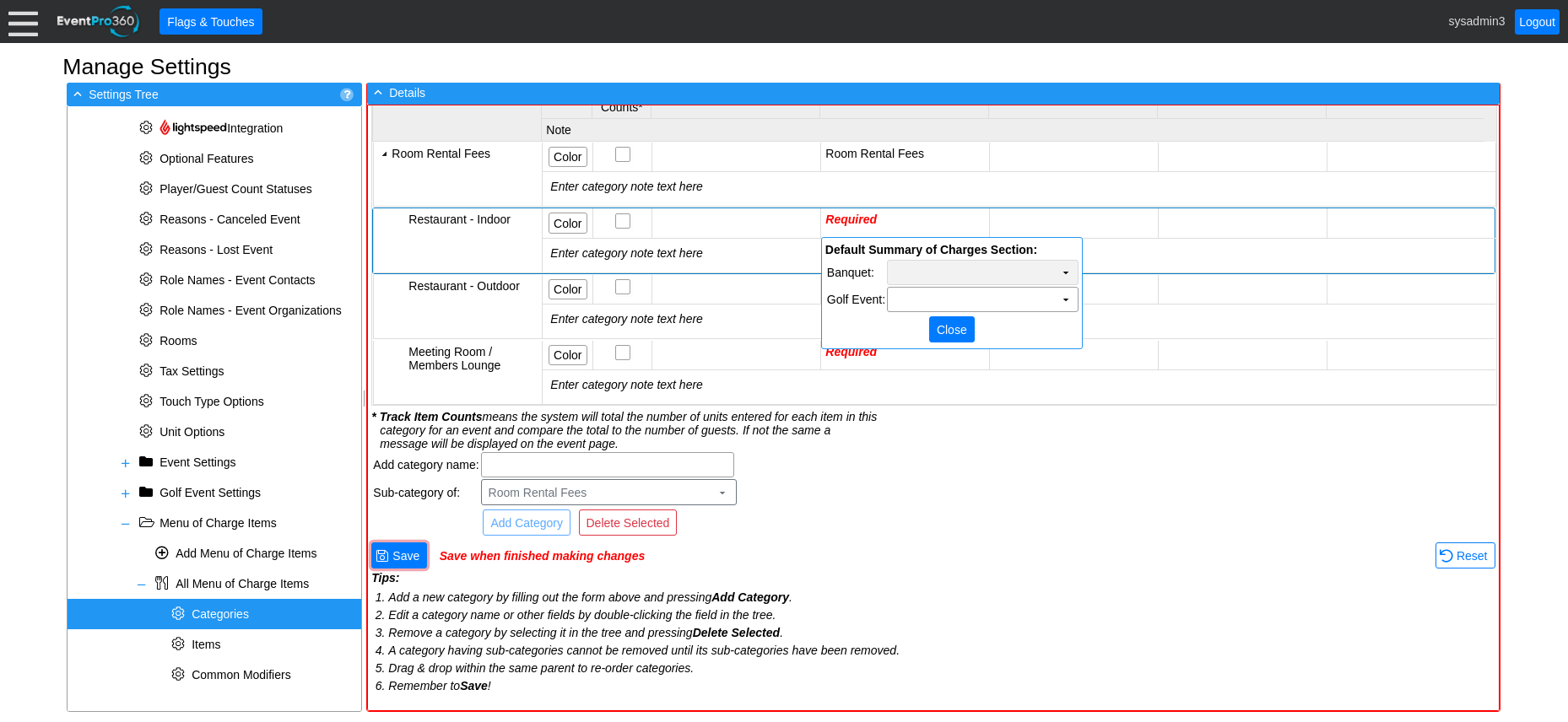
click at [989, 276] on td "Χ" at bounding box center [982, 273] width 189 height 24
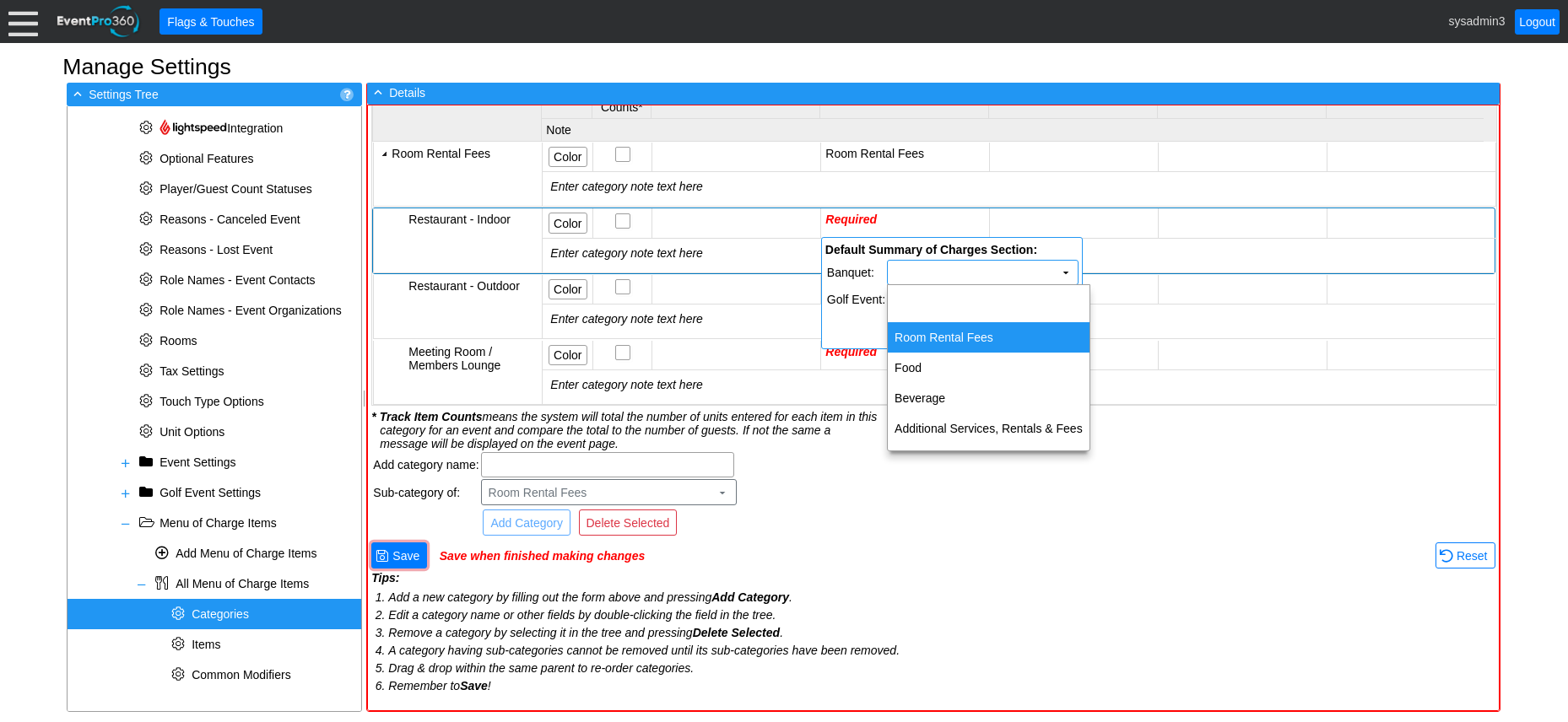
click at [960, 336] on td "Room Rental Fees" at bounding box center [989, 337] width 201 height 30
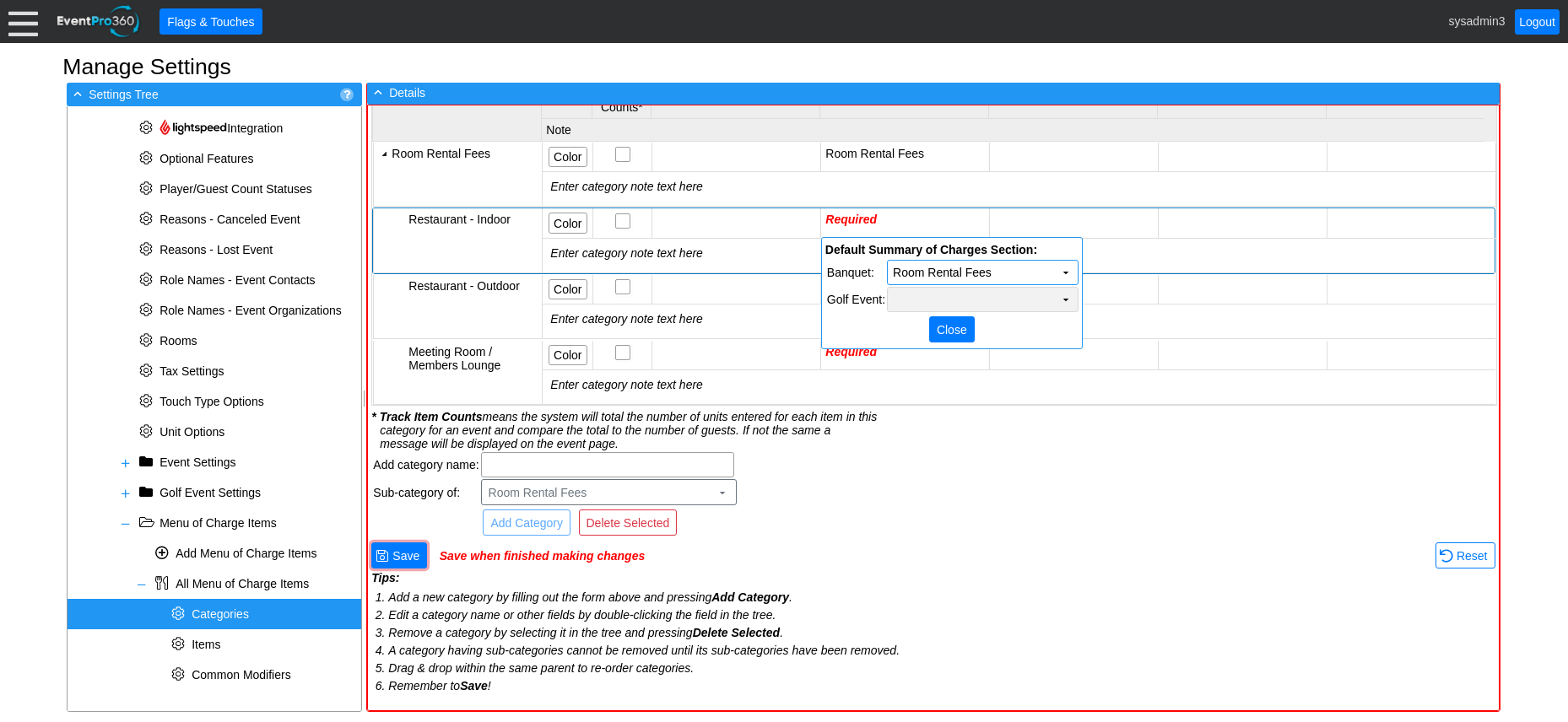
click at [970, 302] on td "Χ" at bounding box center [982, 299] width 189 height 24
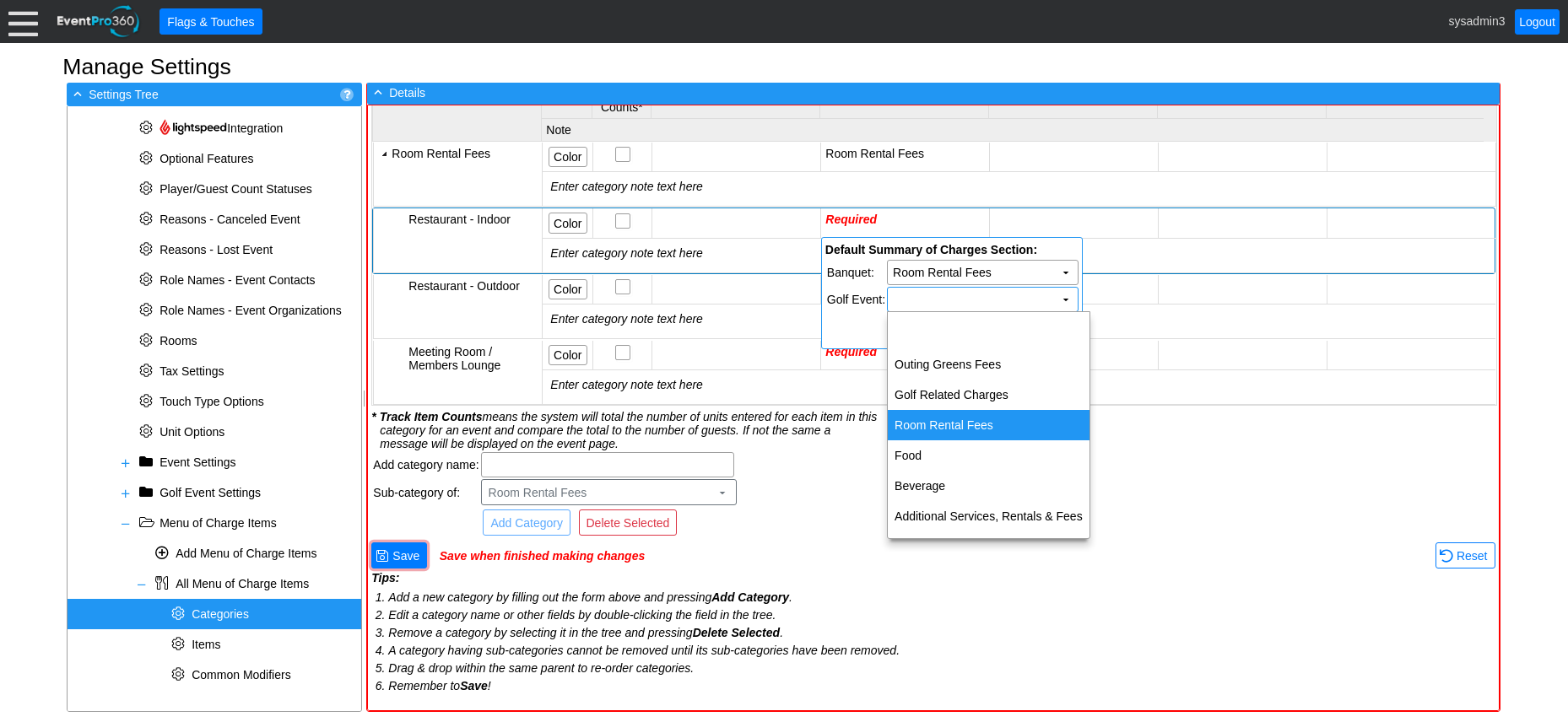
click at [940, 419] on td "Room Rental Fees" at bounding box center [989, 425] width 201 height 30
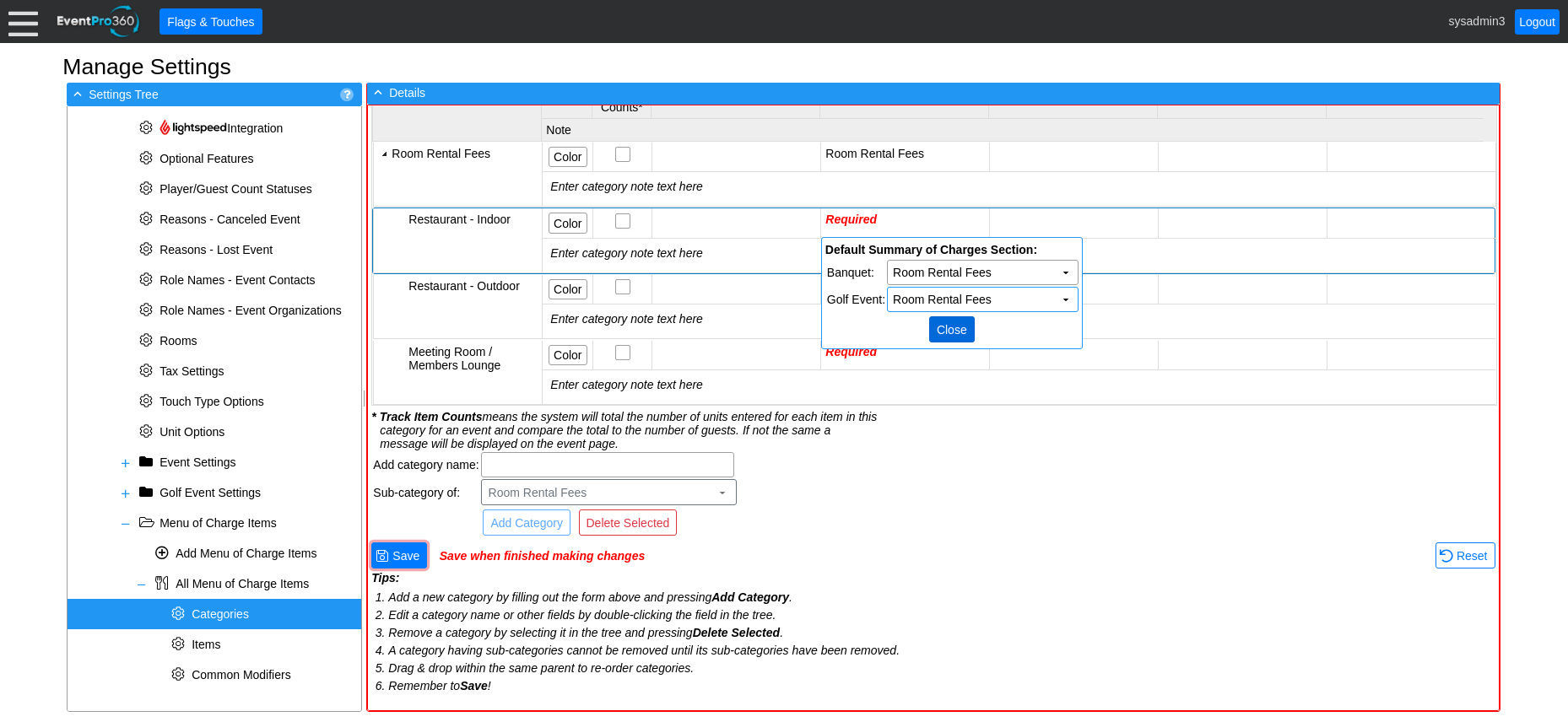
click at [955, 319] on span "● Close" at bounding box center [952, 329] width 46 height 27
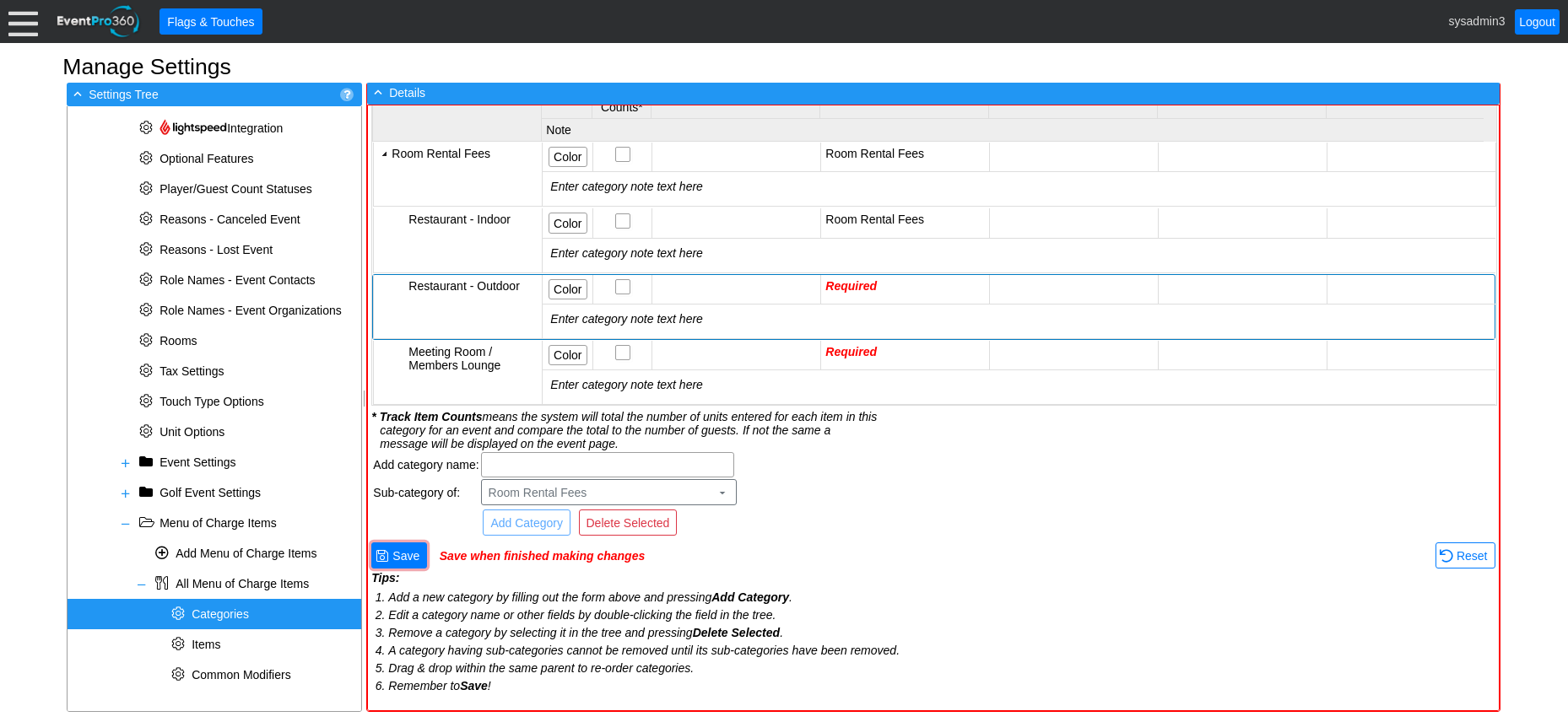
click at [940, 281] on td "Required" at bounding box center [905, 290] width 168 height 29
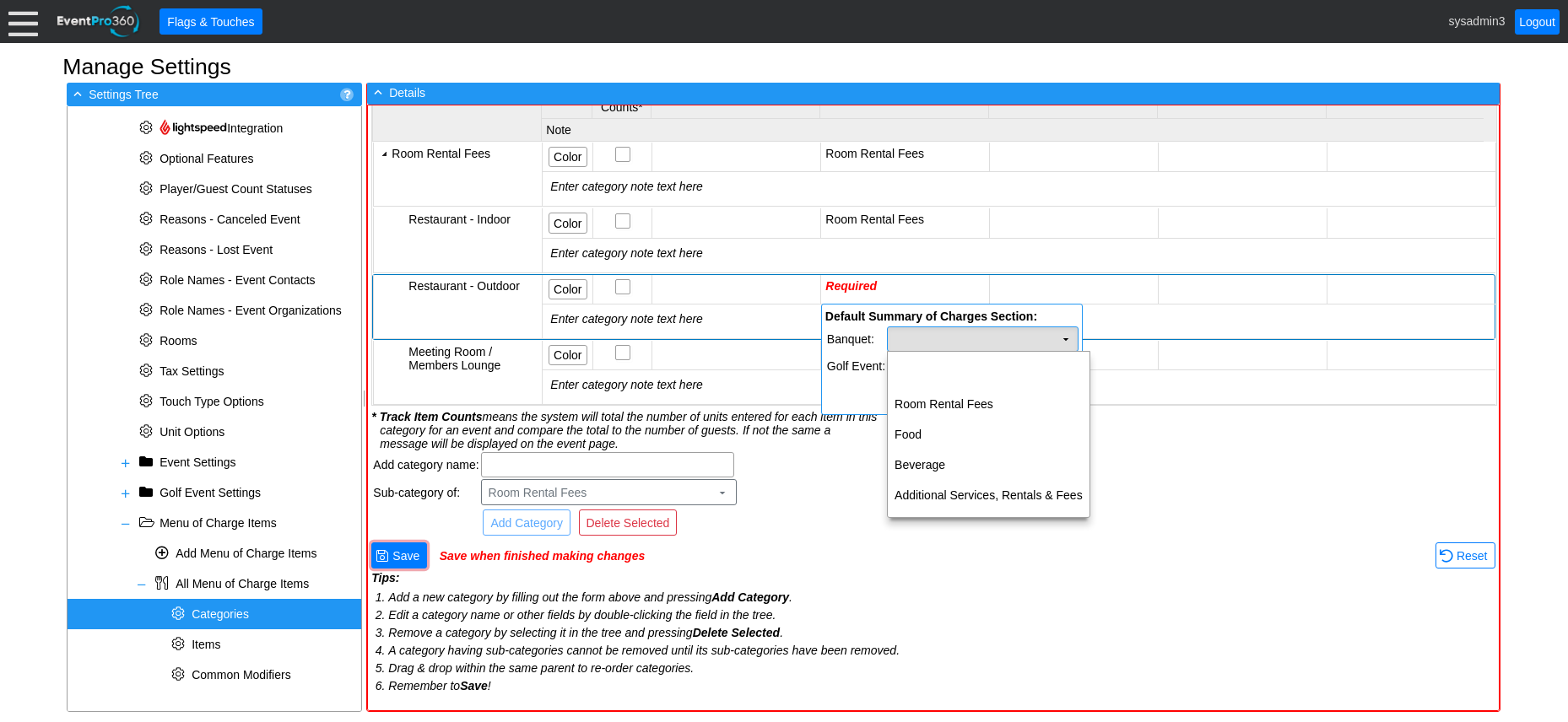
click at [981, 329] on td "Χ" at bounding box center [982, 339] width 189 height 24
click at [967, 398] on td "Room Rental Fees" at bounding box center [989, 404] width 201 height 30
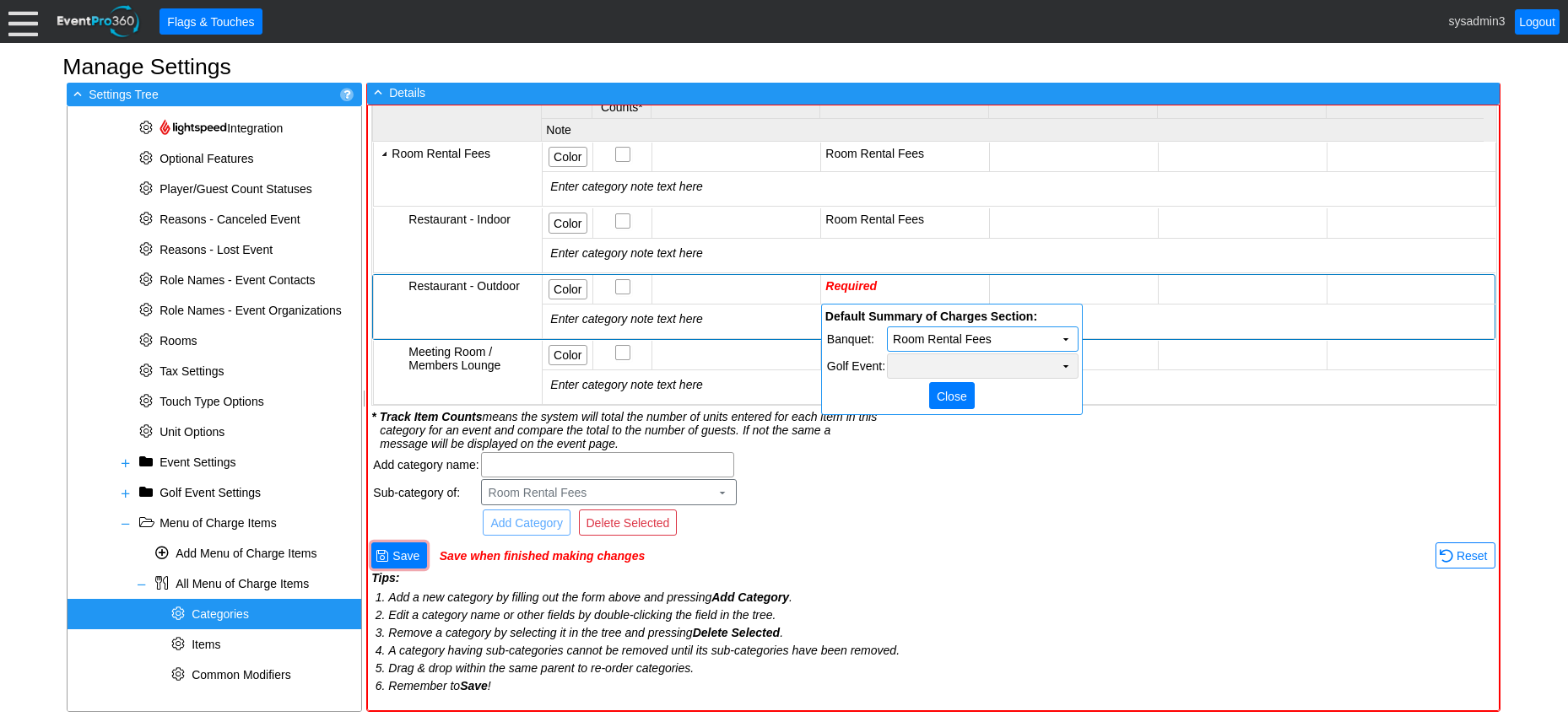
click at [975, 368] on td "Χ" at bounding box center [982, 366] width 189 height 24
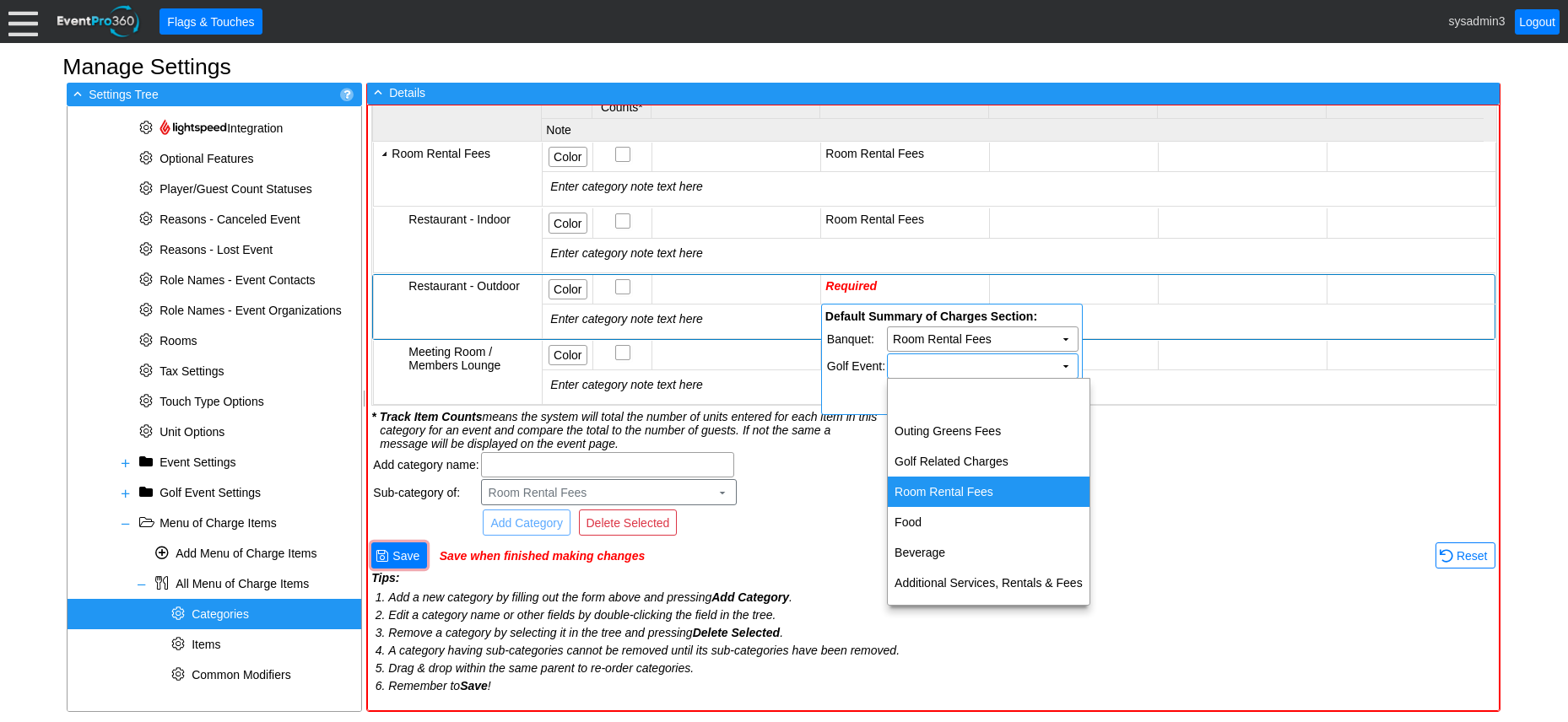
click at [950, 482] on td "Room Rental Fees" at bounding box center [989, 491] width 201 height 30
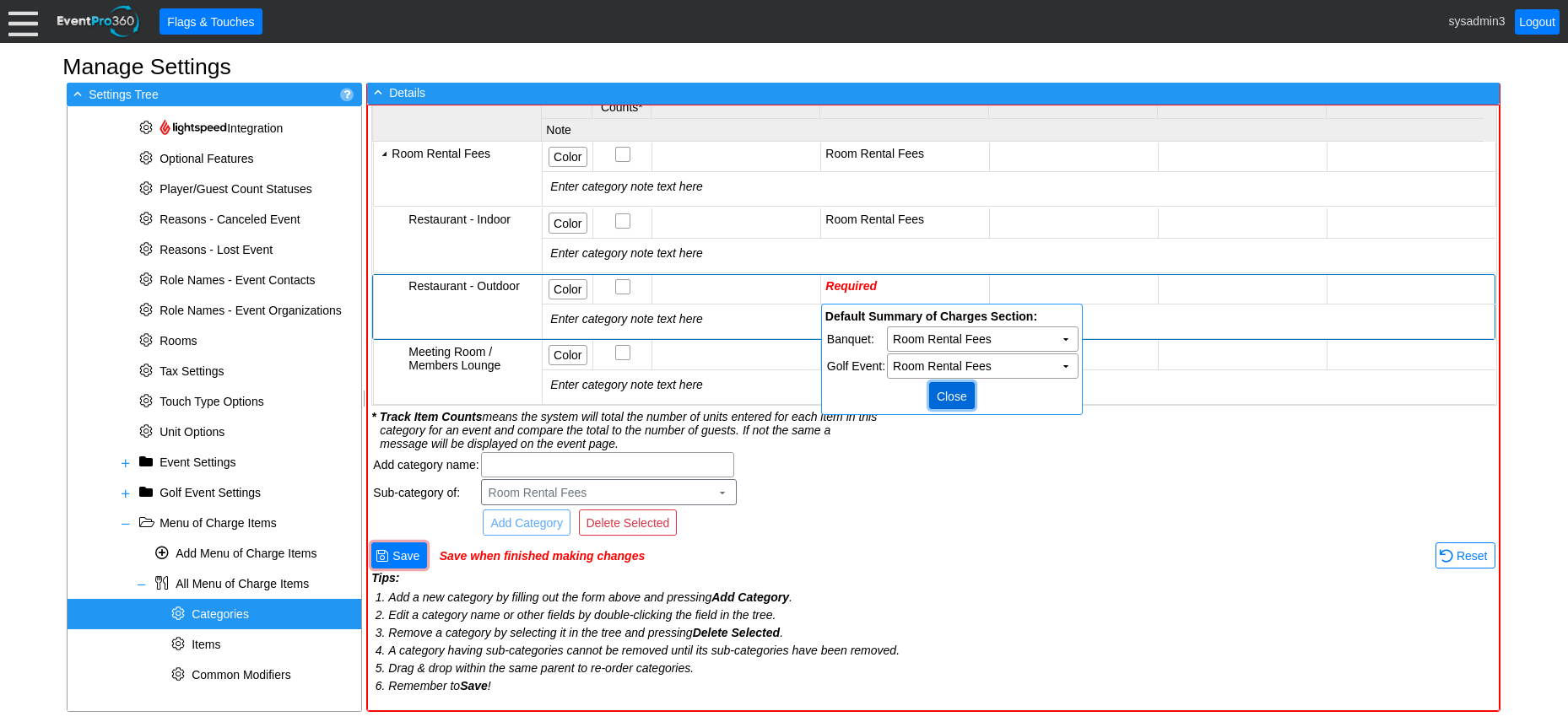
click at [949, 393] on span "Close" at bounding box center [952, 396] width 38 height 16
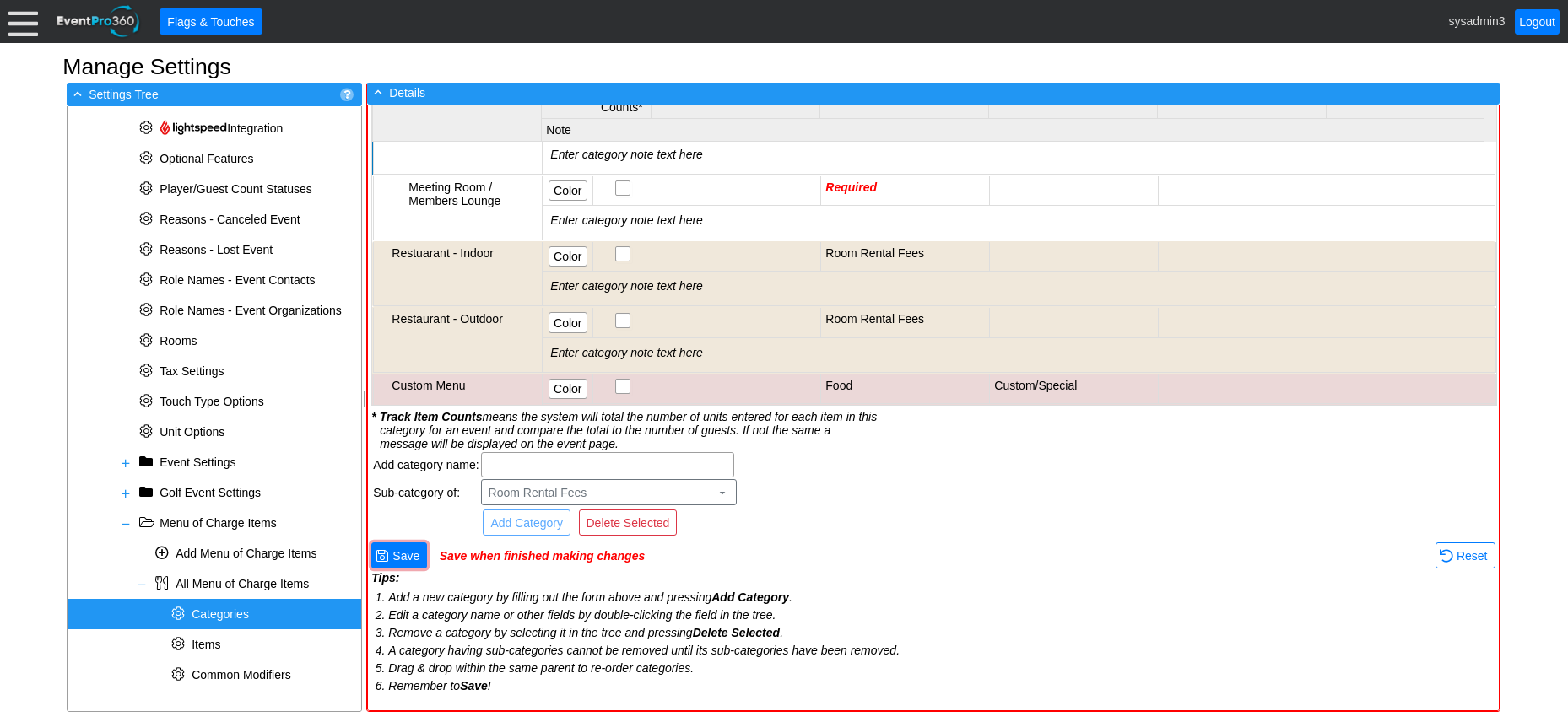
scroll to position [168, 0]
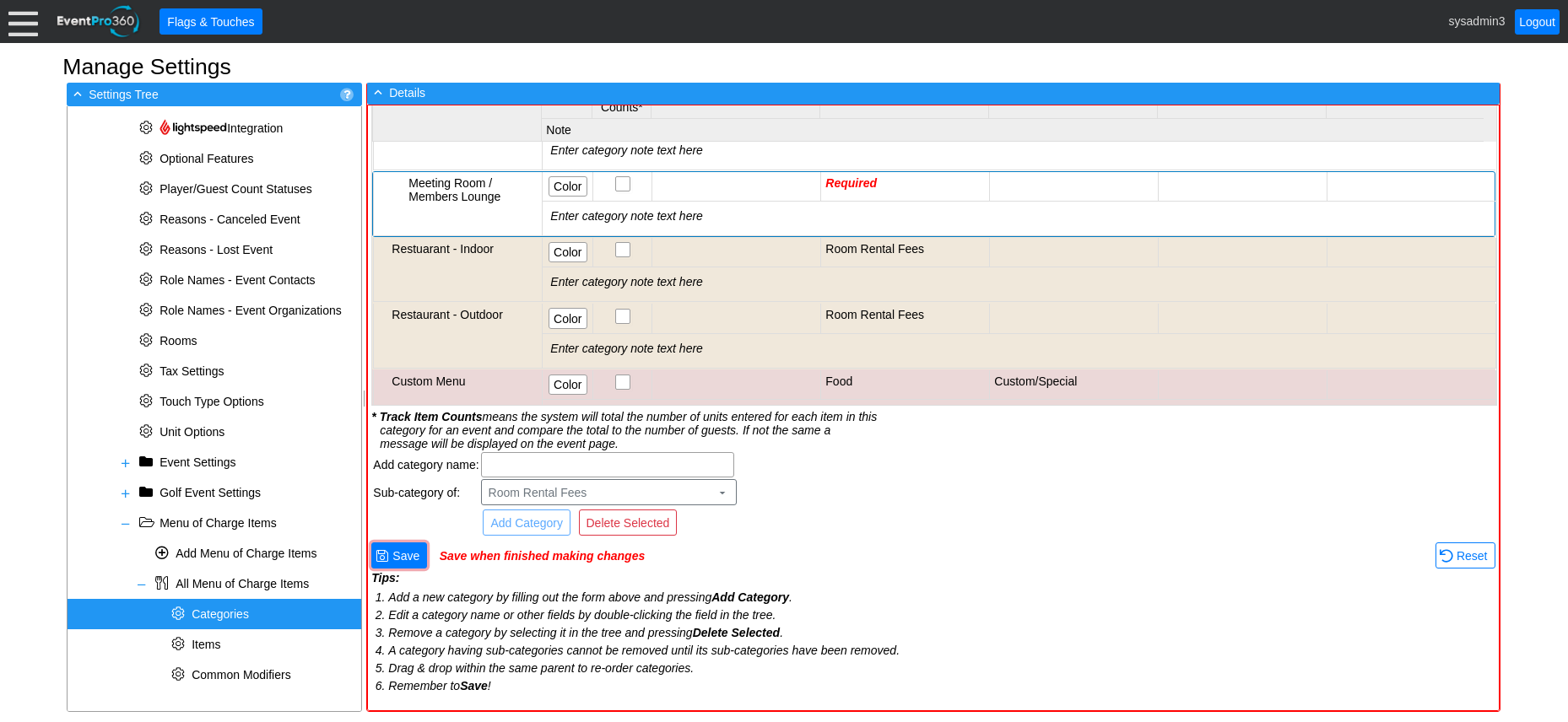
click at [931, 185] on td "Required" at bounding box center [905, 187] width 168 height 29
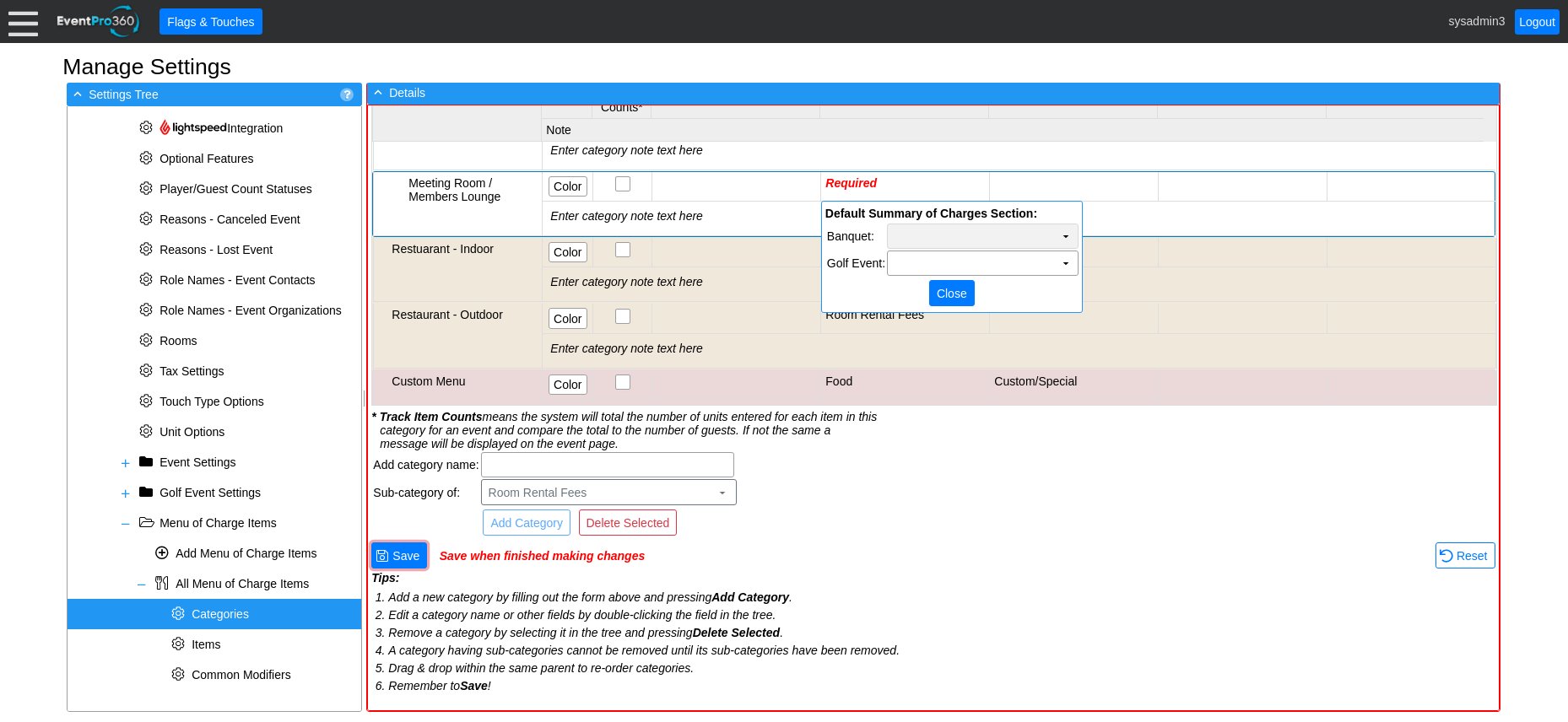
click at [979, 237] on td "Χ" at bounding box center [982, 236] width 189 height 24
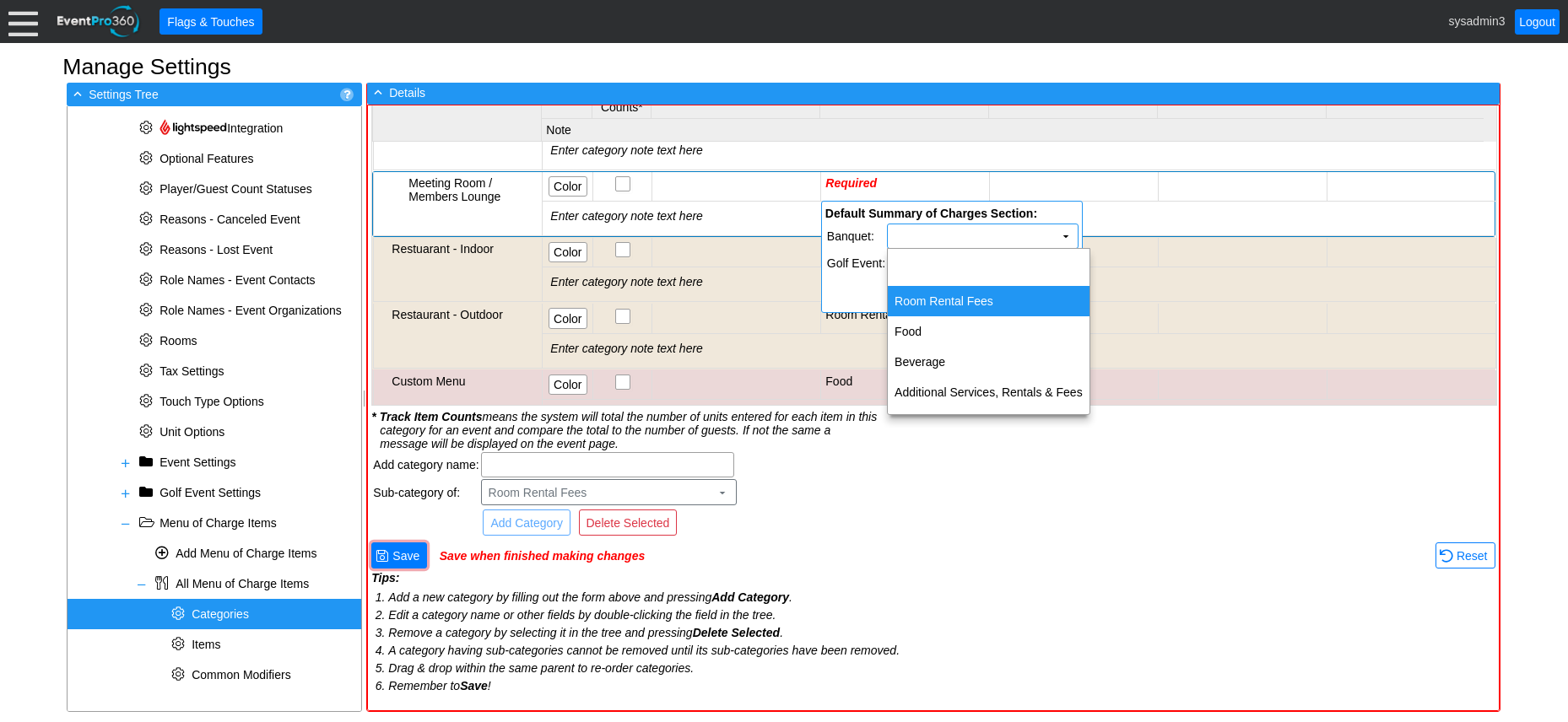
click at [939, 296] on td "Room Rental Fees" at bounding box center [989, 301] width 201 height 30
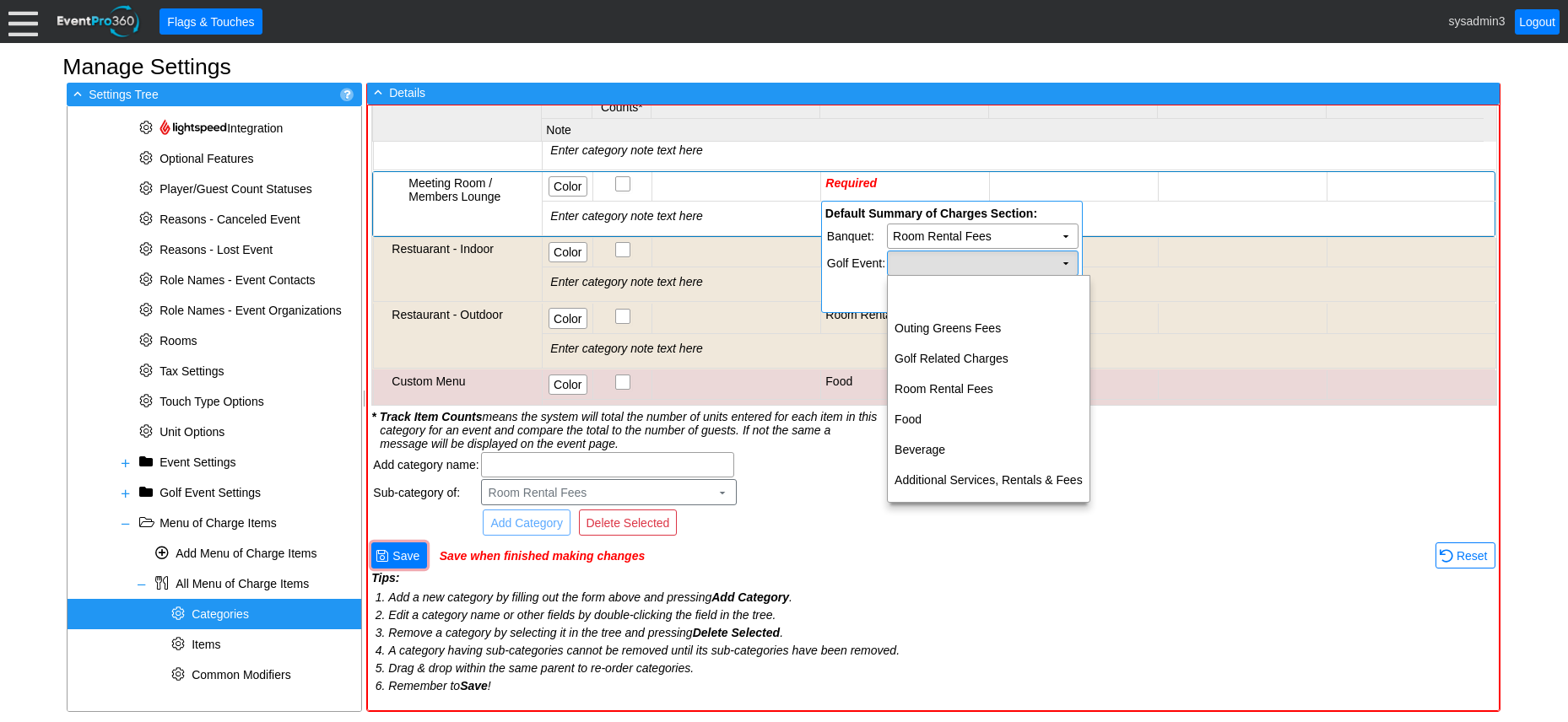
click at [954, 258] on td "Χ" at bounding box center [982, 264] width 189 height 24
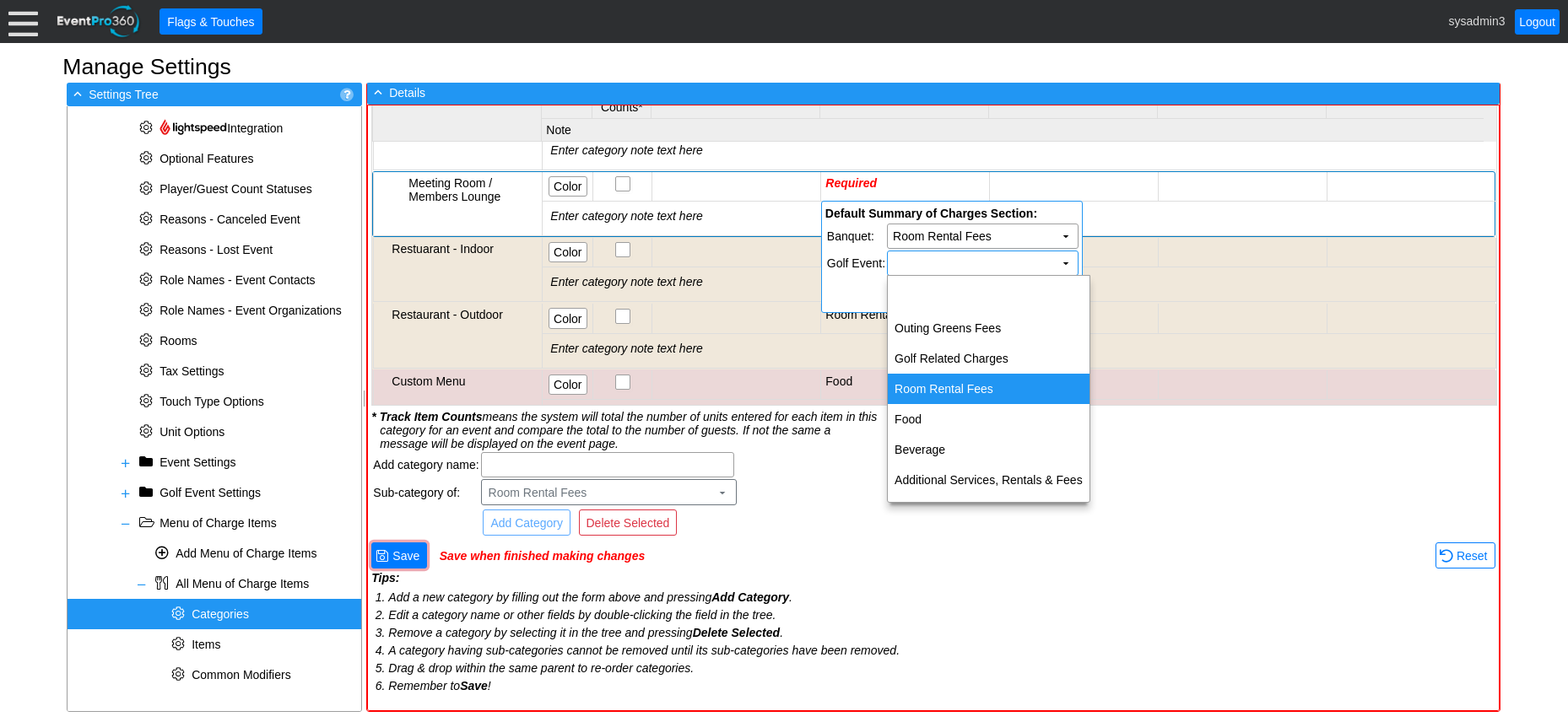
click at [944, 375] on td "Room Rental Fees" at bounding box center [989, 389] width 201 height 30
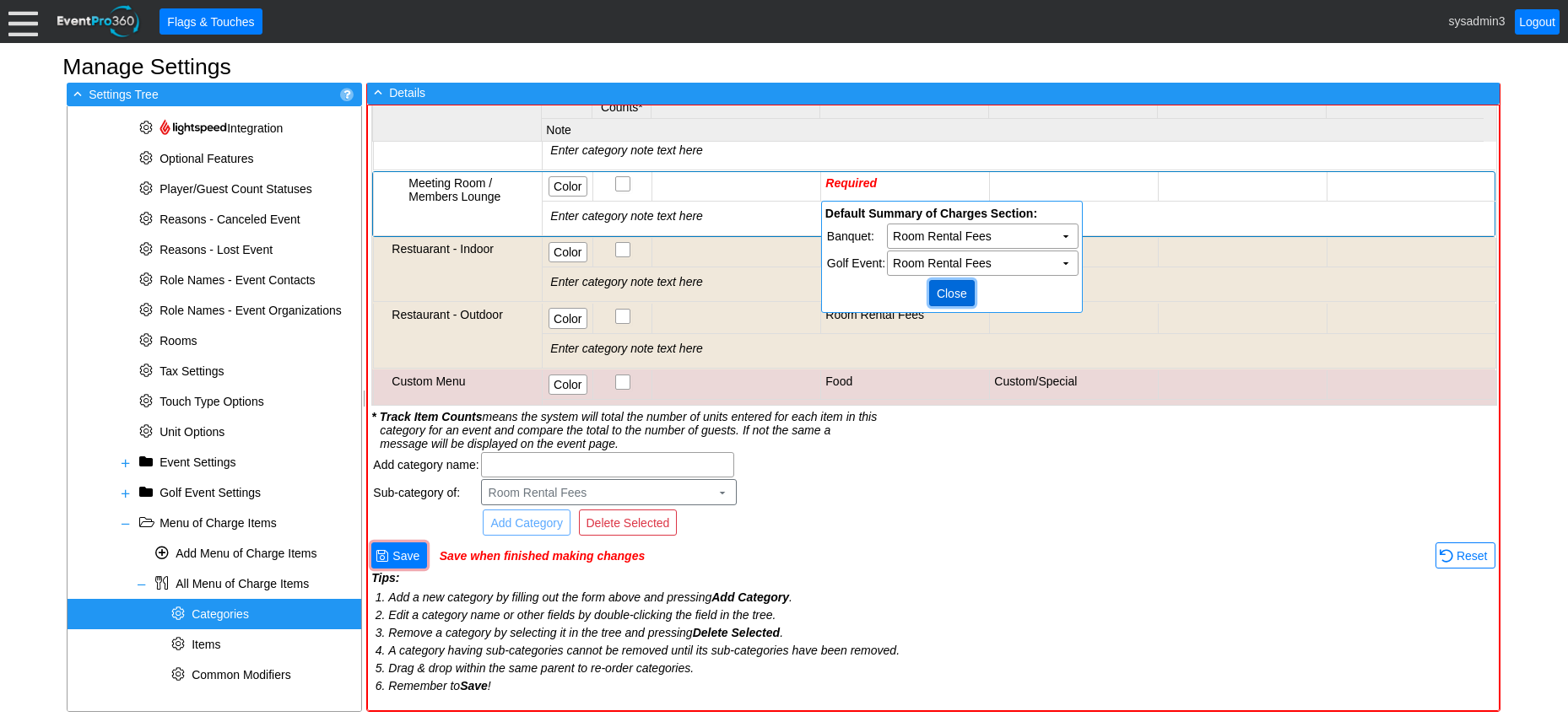
click at [949, 296] on span "Close" at bounding box center [952, 294] width 38 height 16
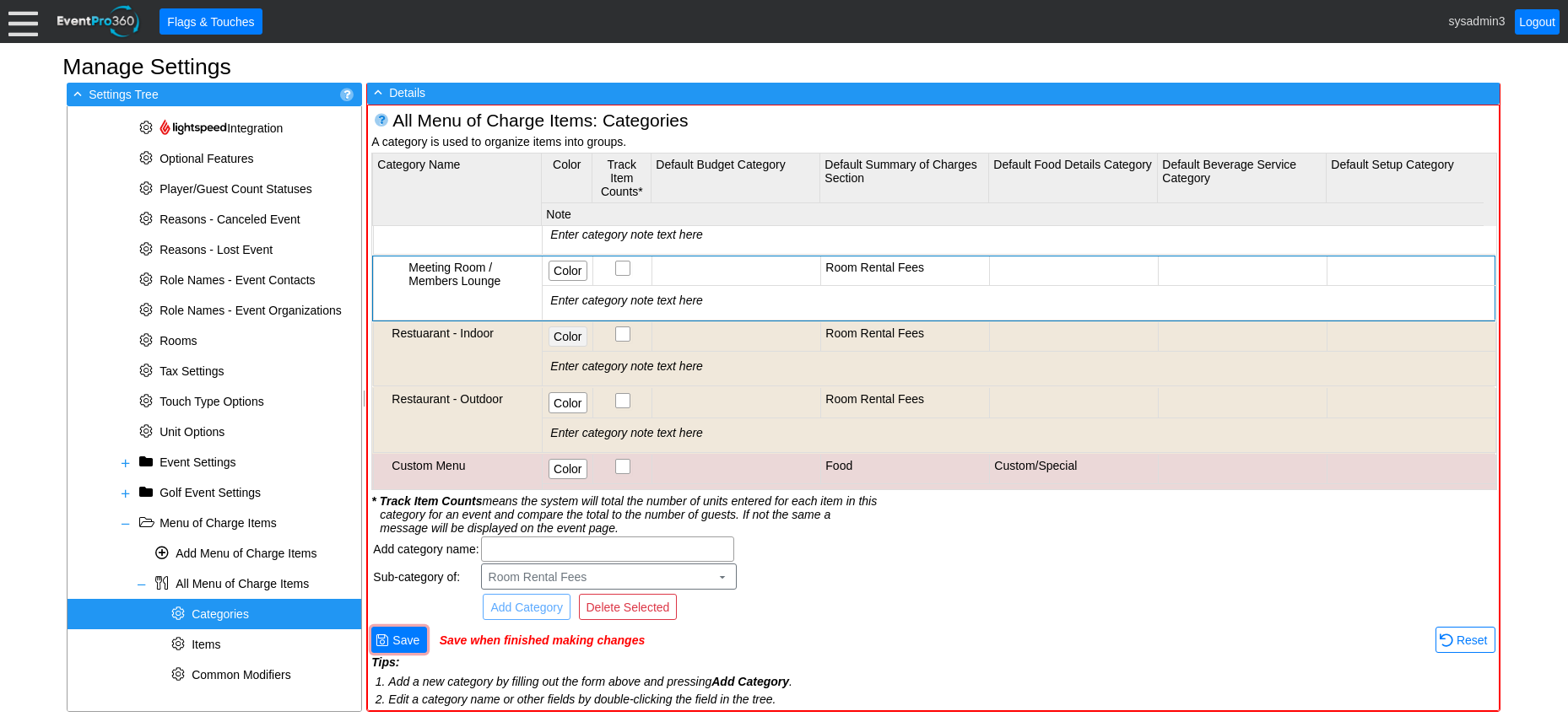
scroll to position [0, 0]
click at [569, 335] on span "Color" at bounding box center [568, 337] width 35 height 16
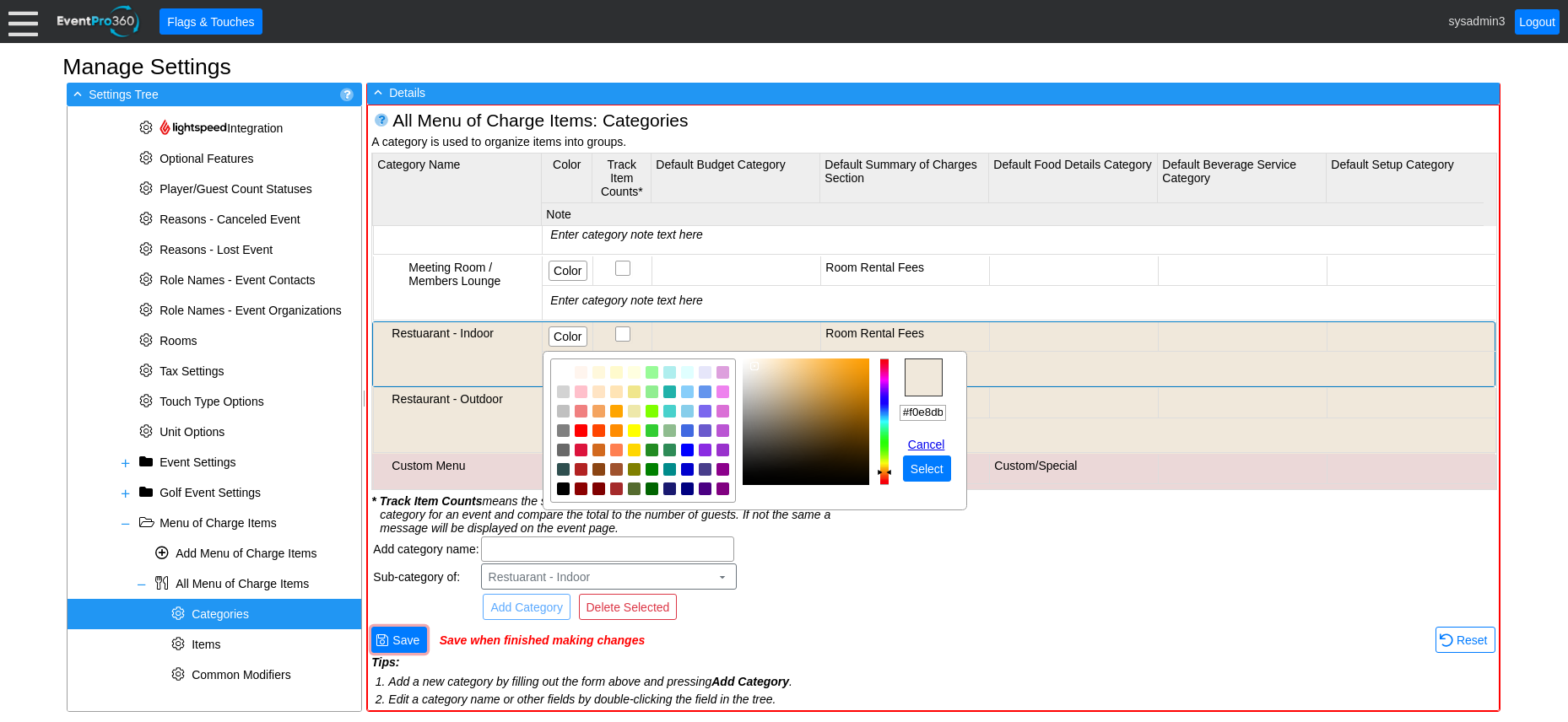
scroll to position [0, 1]
drag, startPoint x: 902, startPoint y: 411, endPoint x: 956, endPoint y: 408, distance: 54.1
click at [956, 408] on td "r g b h ° s % v % hex #f0e8db Cancel ● Select" at bounding box center [929, 438] width 59 height 85
click at [937, 445] on link "Cancel" at bounding box center [929, 445] width 43 height 14
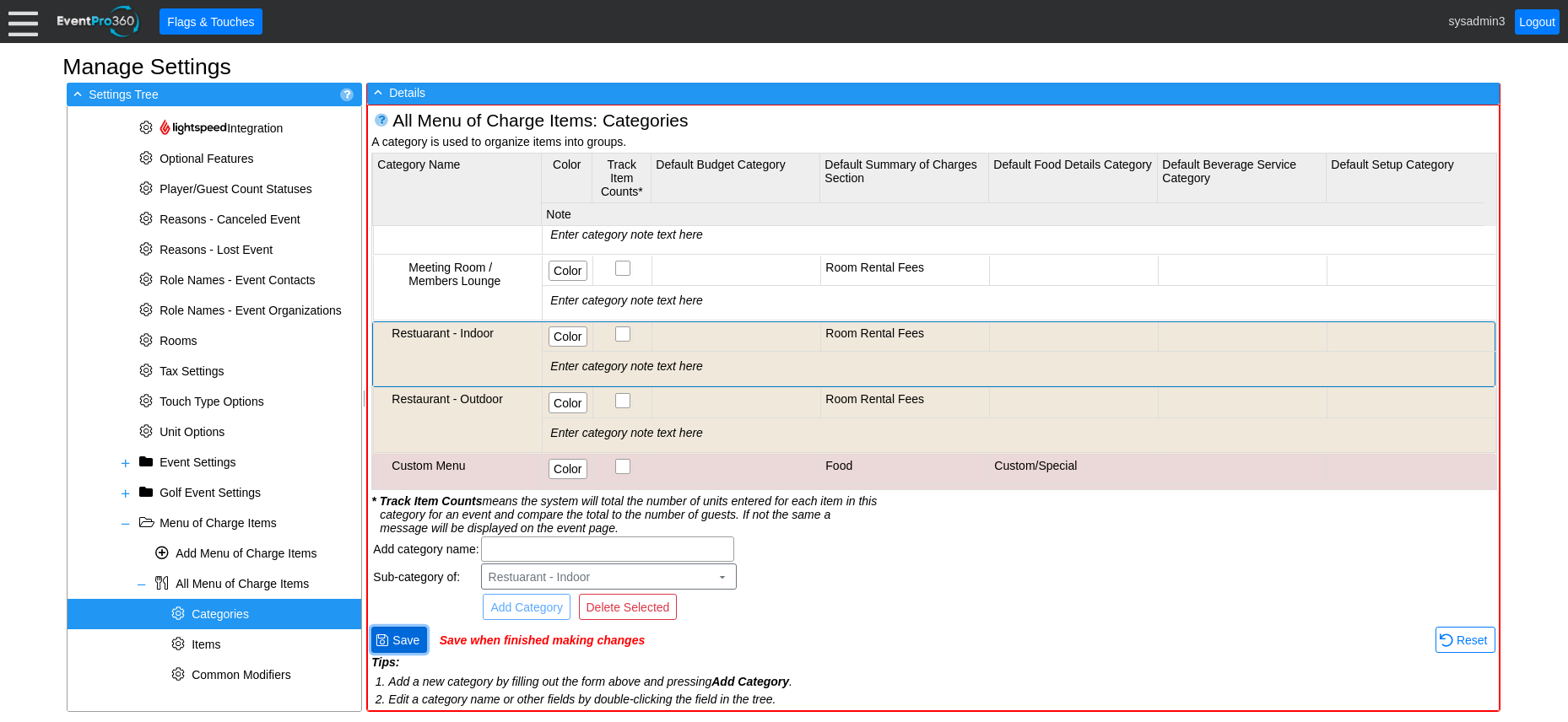
click at [410, 637] on span "Save" at bounding box center [406, 641] width 34 height 16
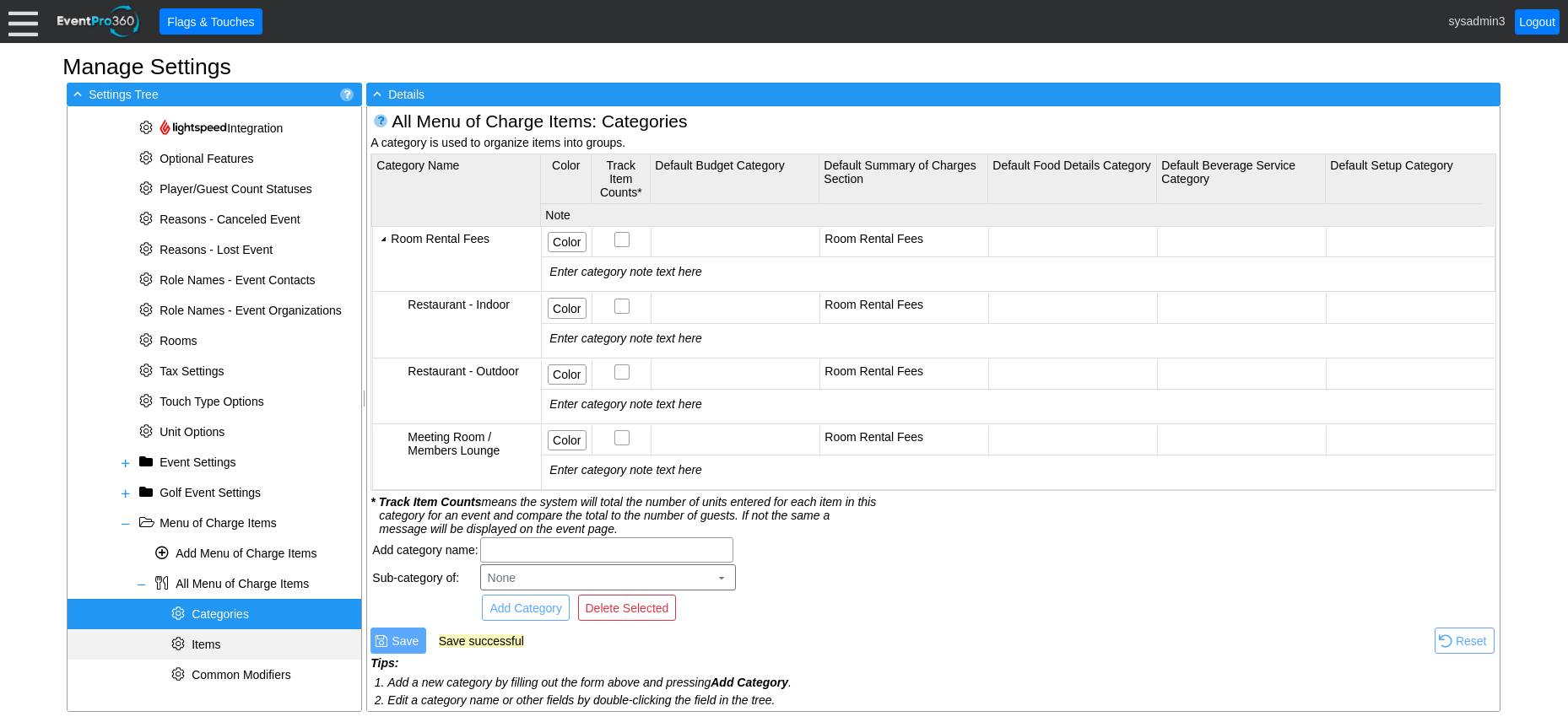
click at [217, 638] on span "Items" at bounding box center [205, 644] width 28 height 14
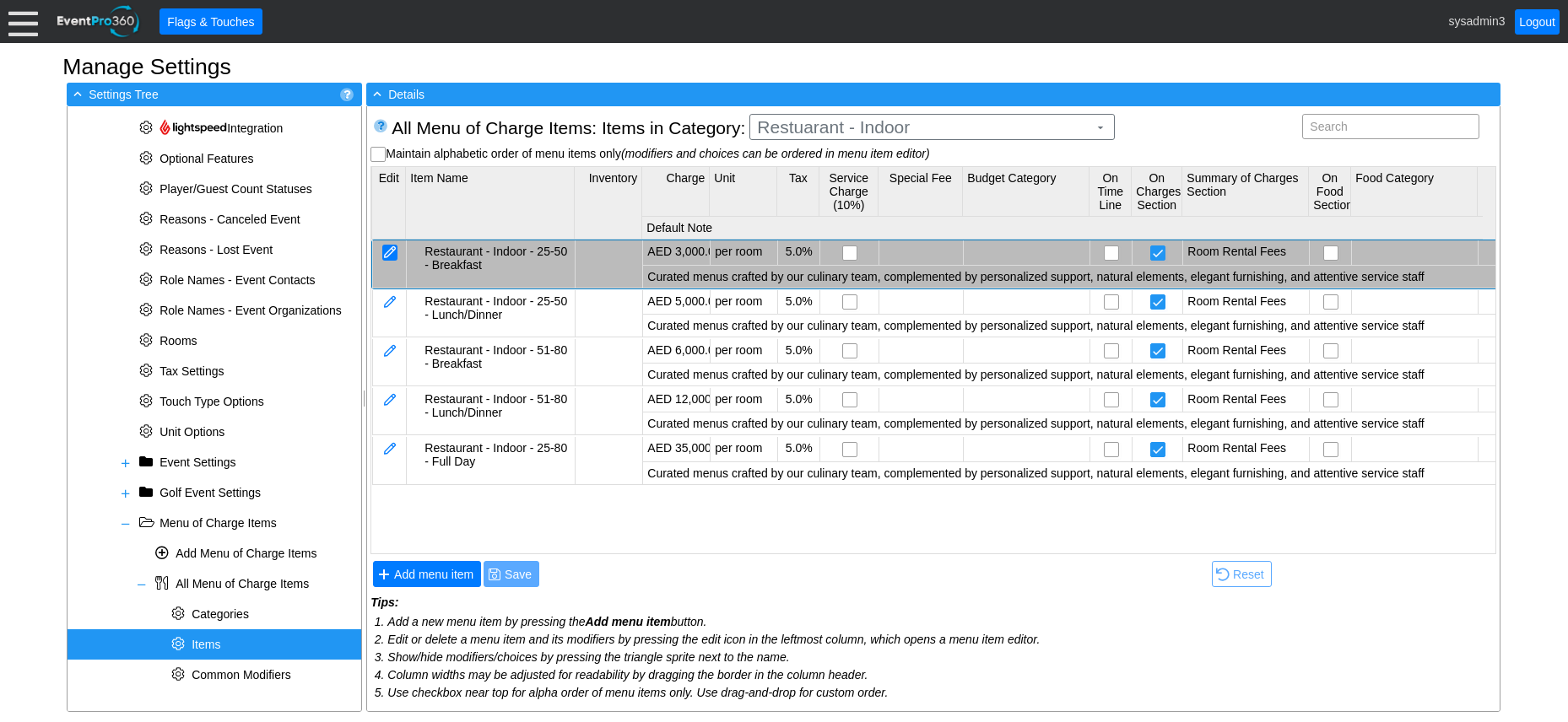
click at [396, 252] on div at bounding box center [390, 253] width 16 height 16
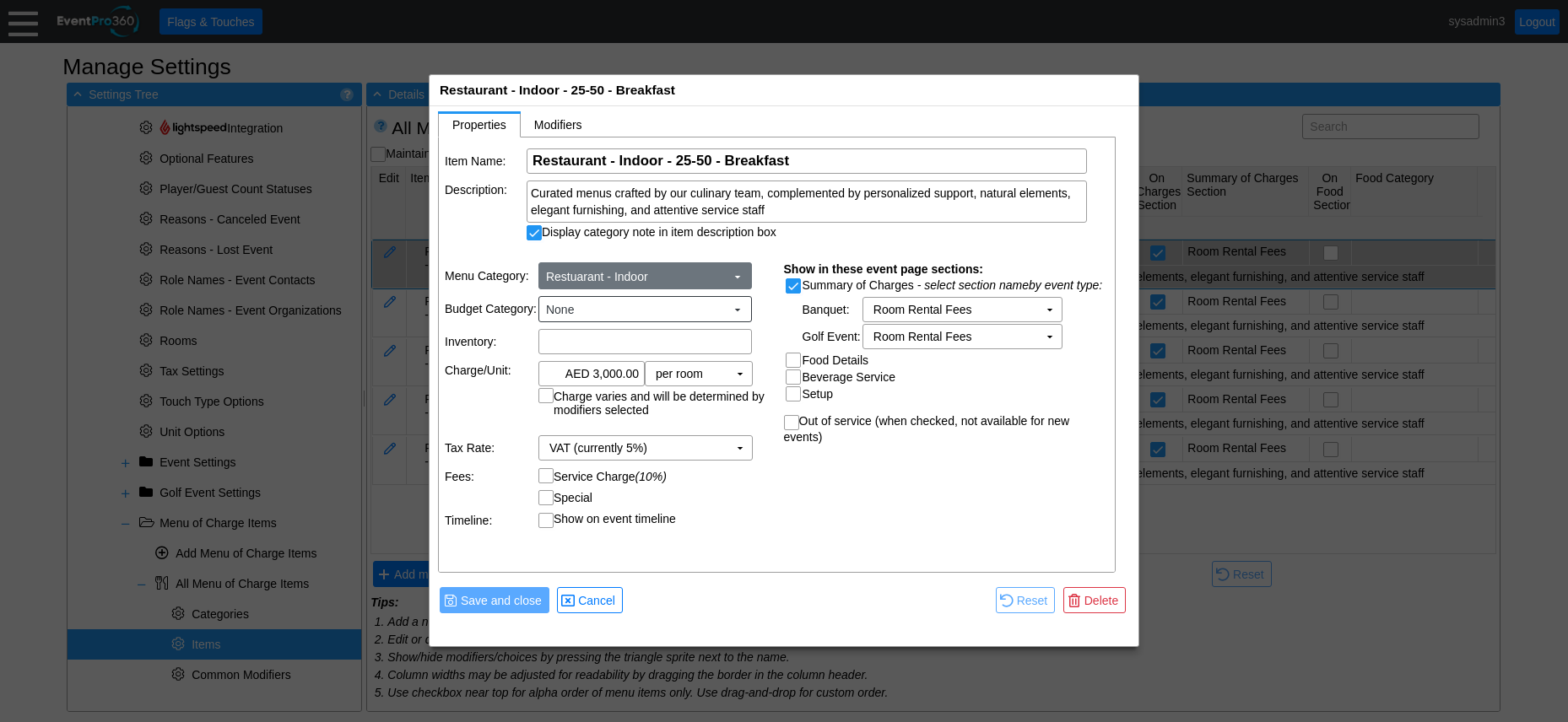
click at [727, 278] on span "Restuarant - Indoor" at bounding box center [635, 276] width 186 height 16
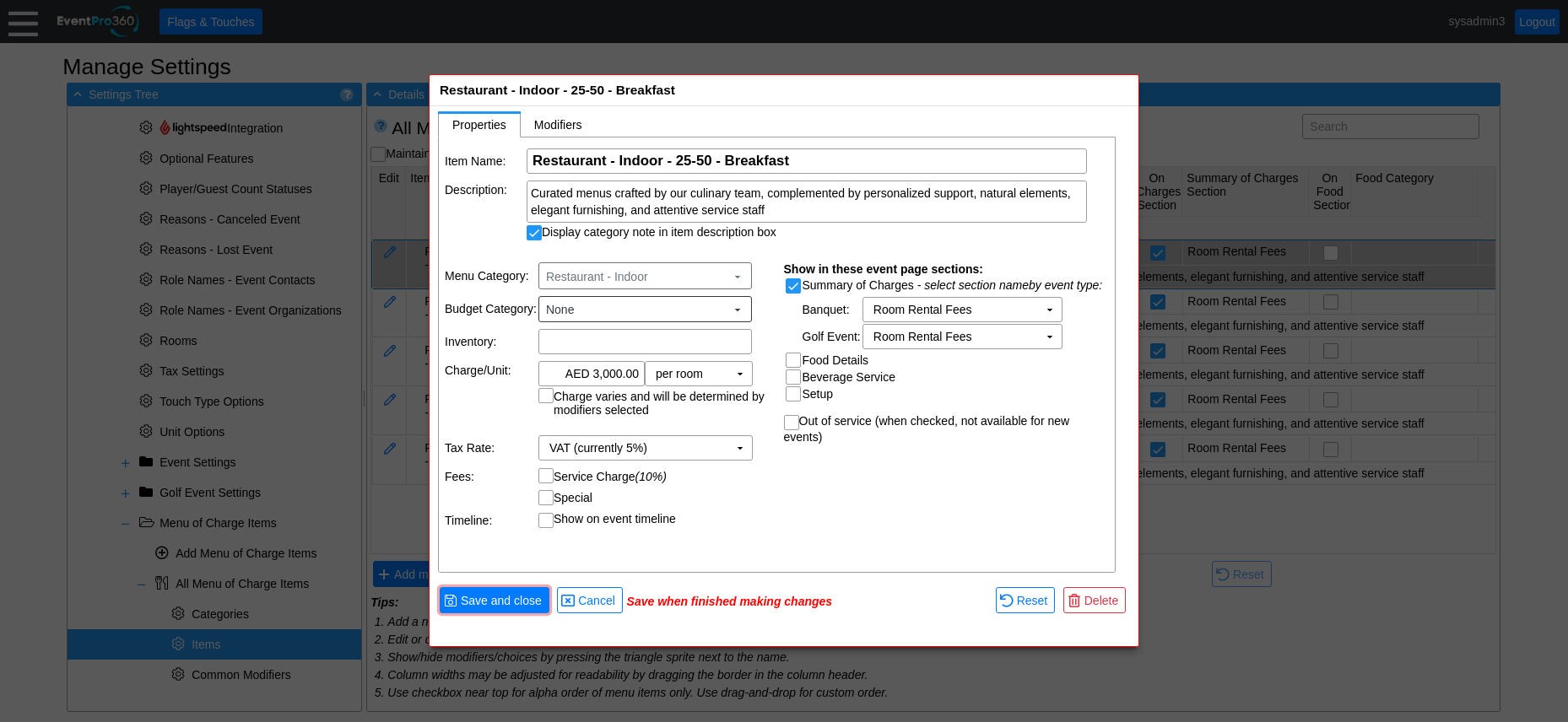
click at [654, 324] on body "Calendar of Events + New Event + Reports + Manage Contacts + Manage Organizatio…" at bounding box center [784, 361] width 1568 height 722
click at [512, 595] on span "Save and close" at bounding box center [502, 600] width 88 height 16
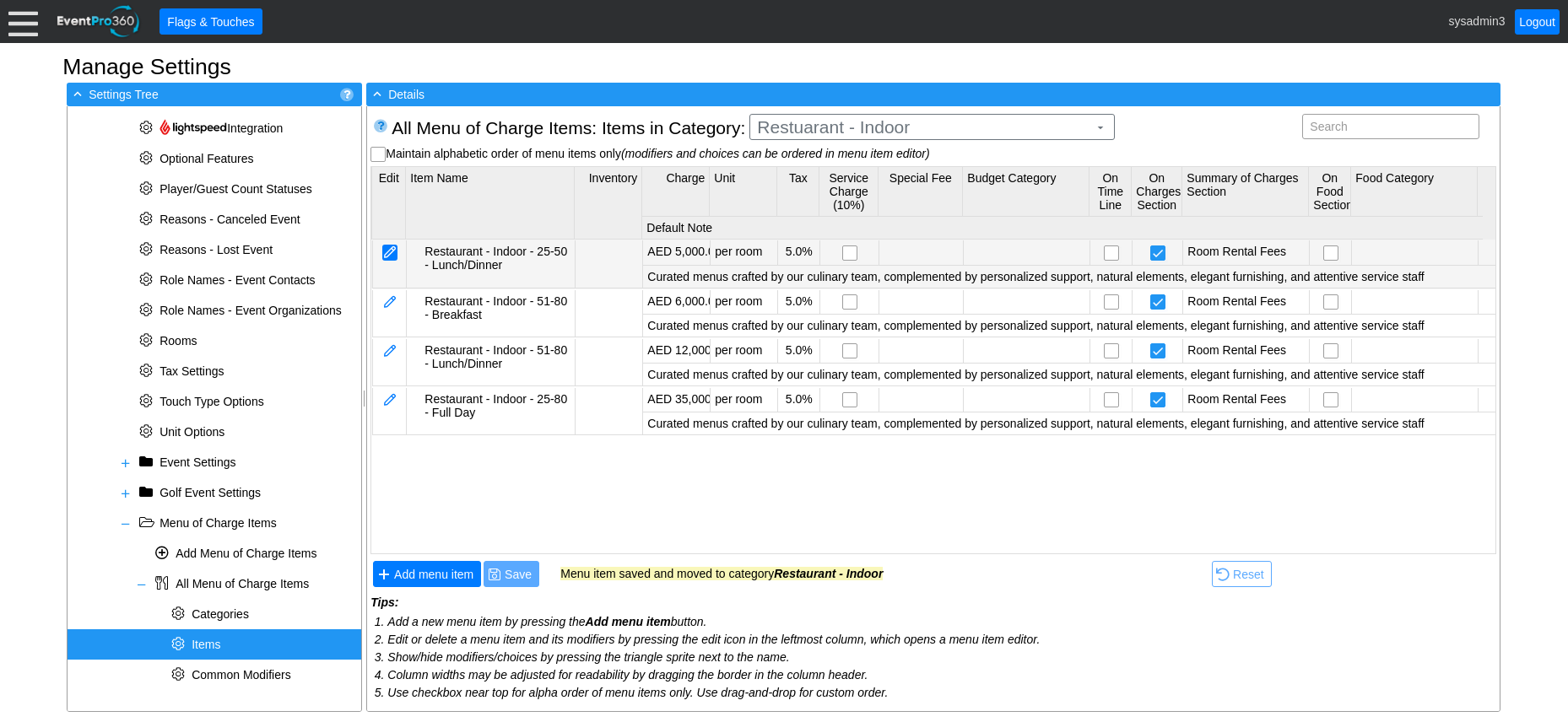
click at [392, 250] on div at bounding box center [390, 253] width 16 height 16
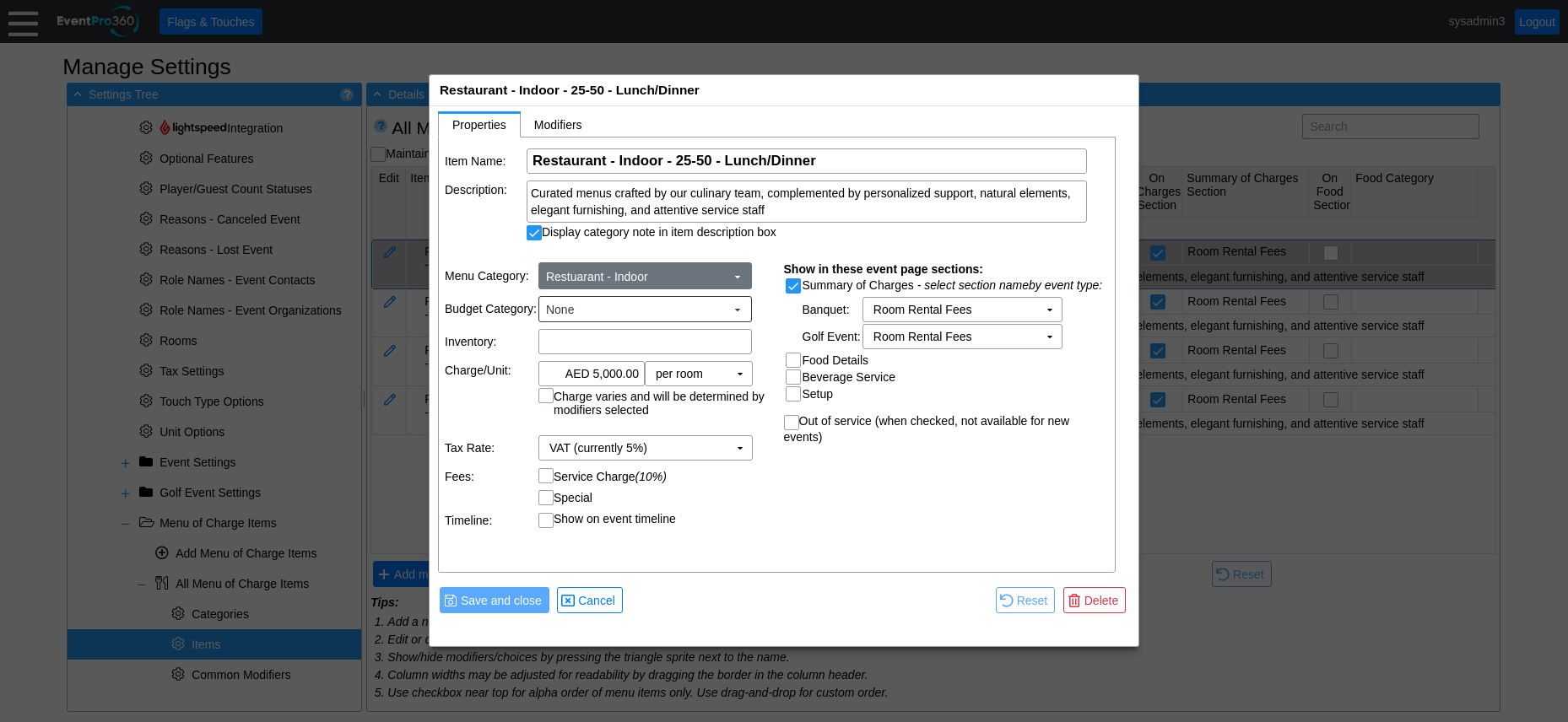
click at [672, 275] on span "Restuarant - Indoor" at bounding box center [635, 276] width 186 height 16
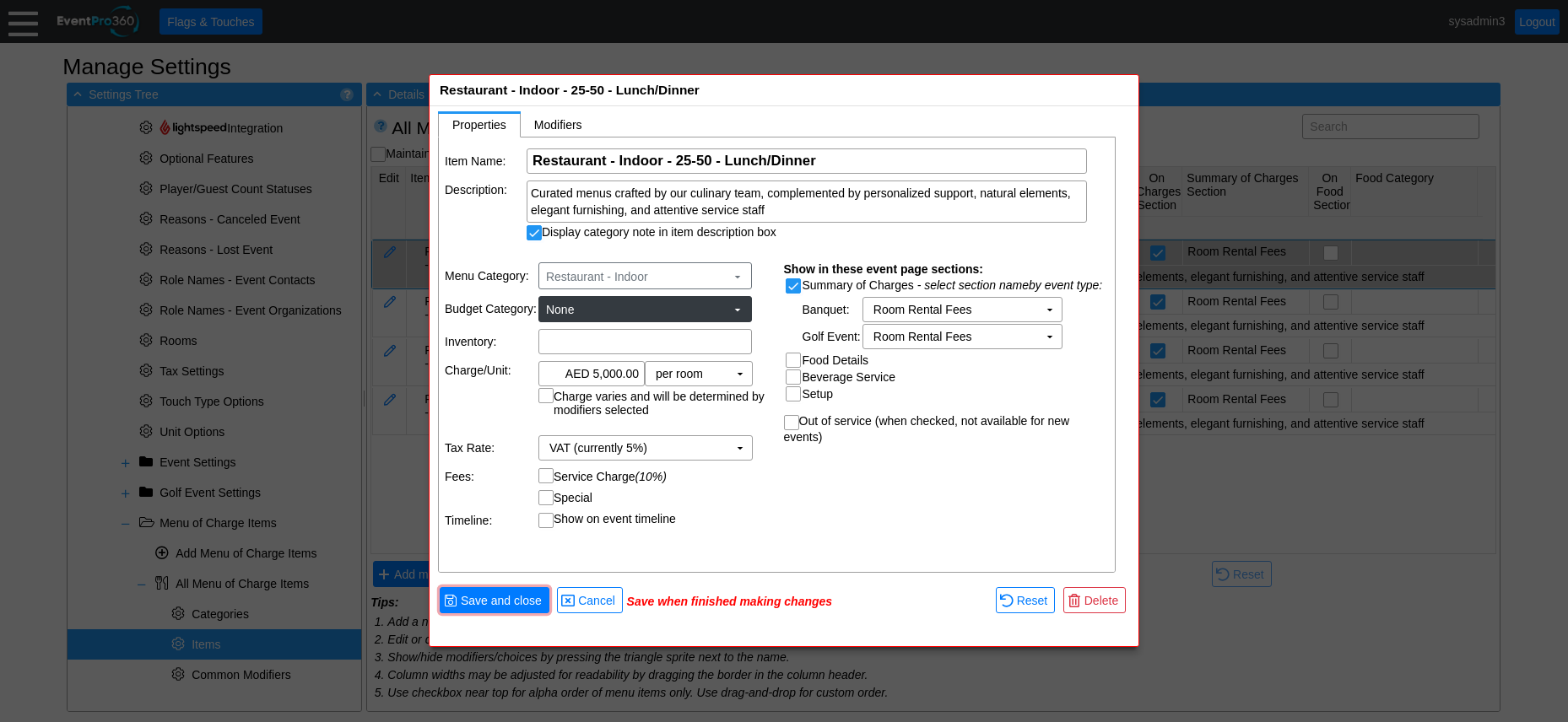
click at [661, 322] on body "Calendar of Events + New Event + Reports + Manage Contacts + Manage Organizatio…" at bounding box center [784, 361] width 1568 height 722
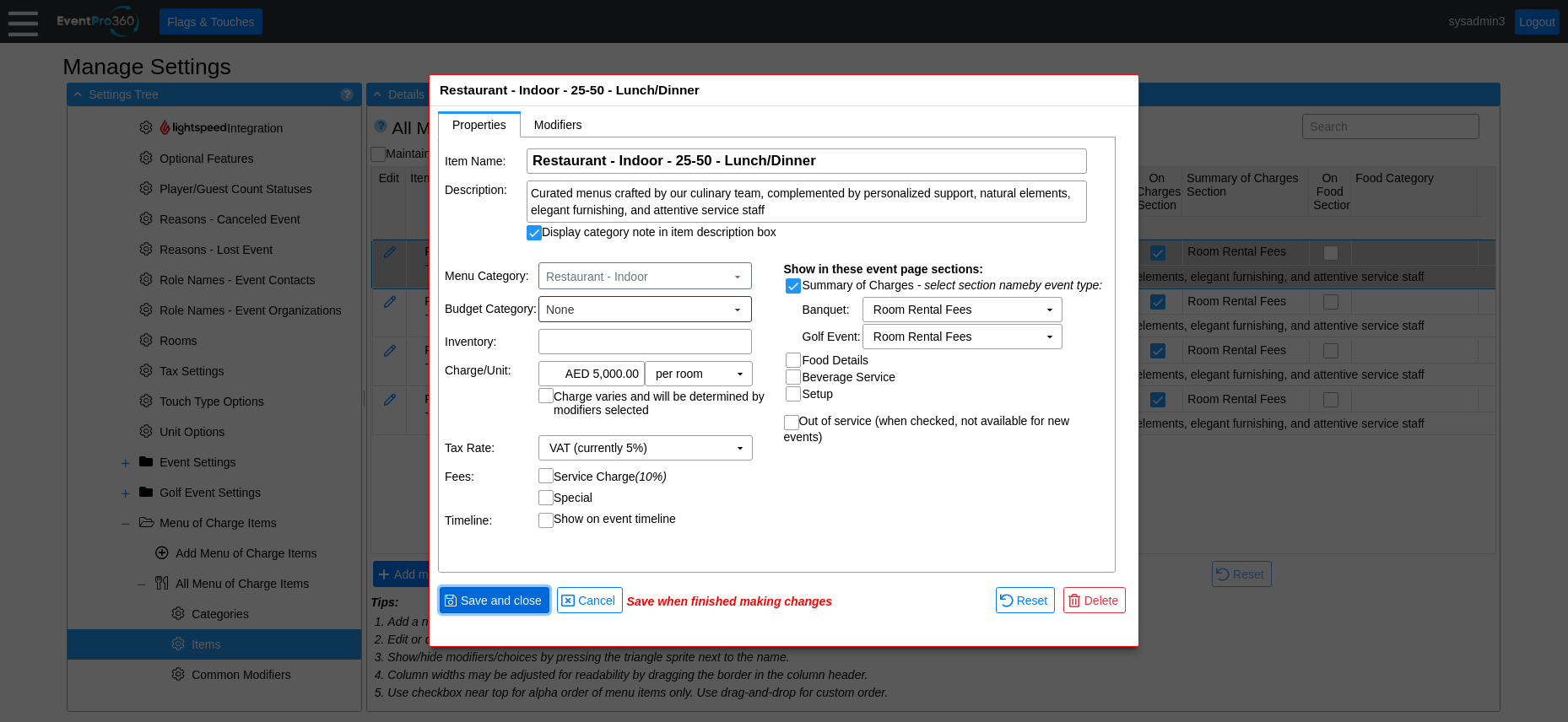
click at [505, 611] on span "● Save and close" at bounding box center [494, 600] width 110 height 27
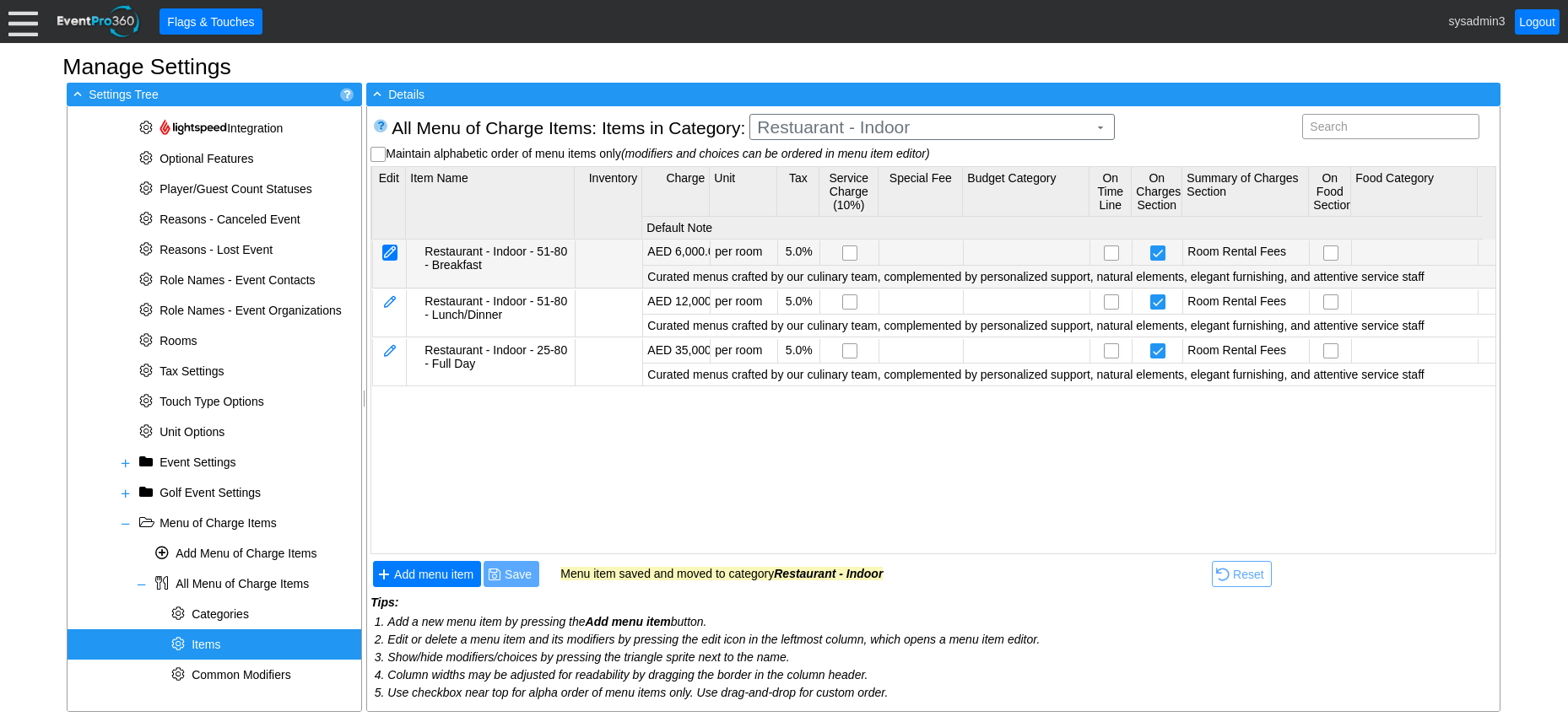
click at [390, 247] on div at bounding box center [390, 253] width 16 height 16
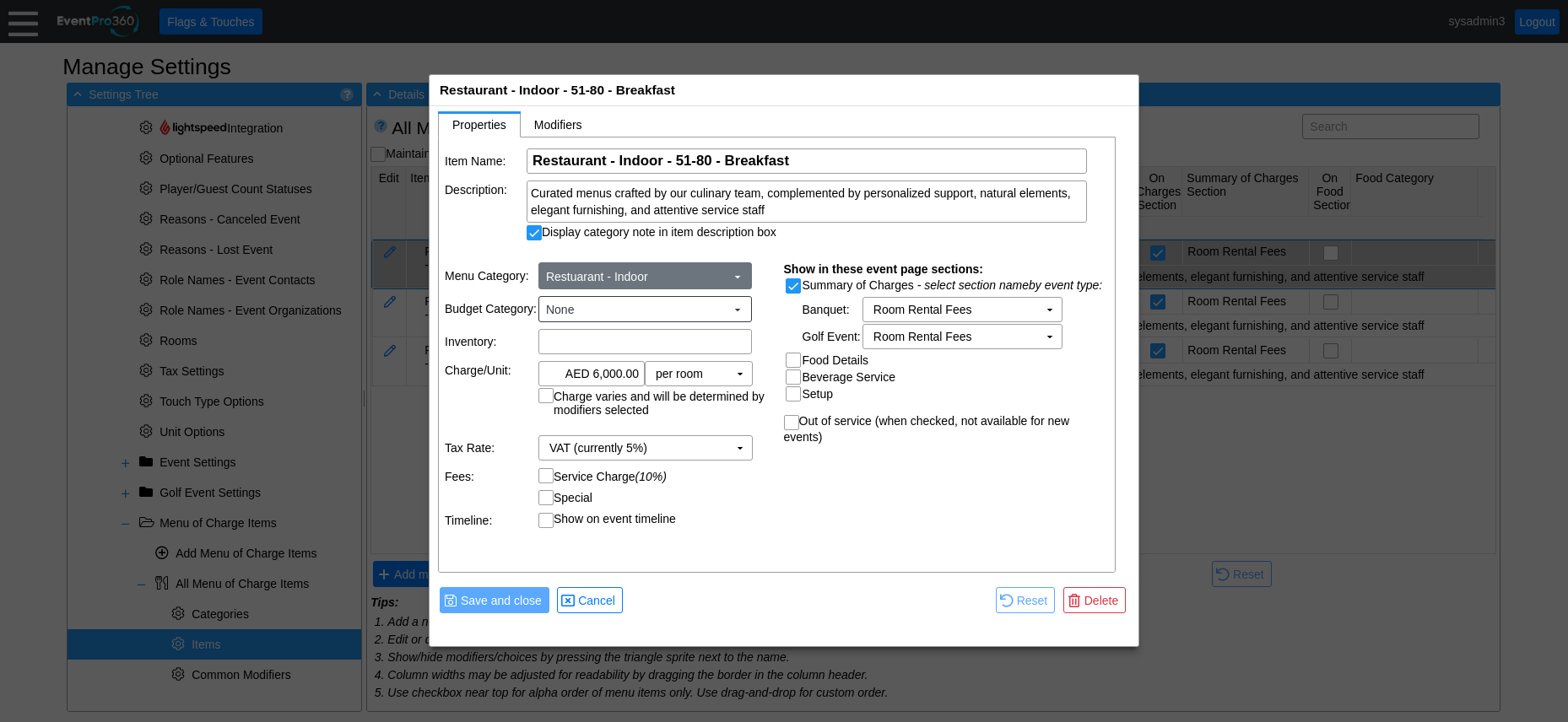
click at [667, 276] on span "Restuarant - Indoor" at bounding box center [635, 276] width 186 height 16
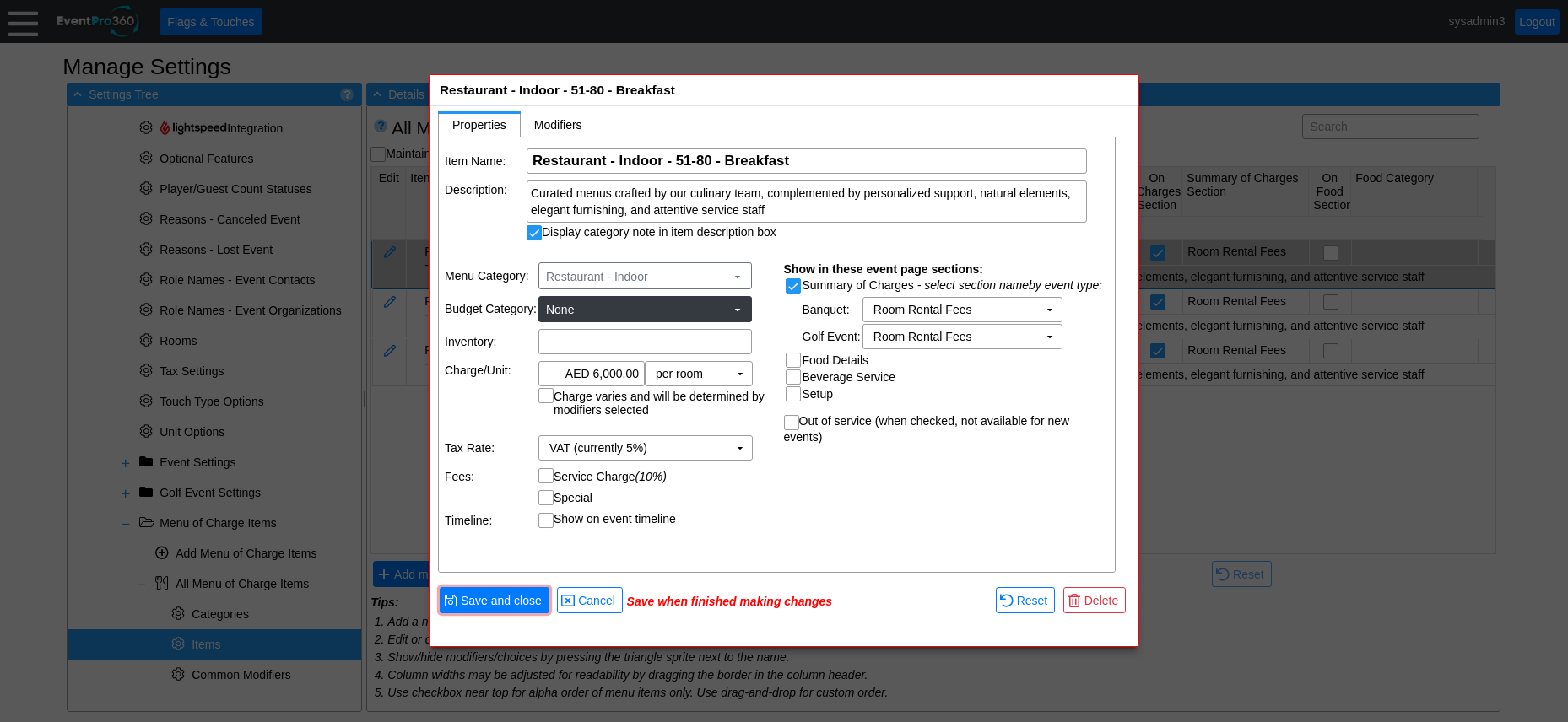
click at [663, 320] on body "Calendar of Events + New Event + Reports + Manage Contacts + Manage Organizatio…" at bounding box center [784, 361] width 1568 height 722
click at [517, 596] on span "Save and close" at bounding box center [502, 600] width 88 height 16
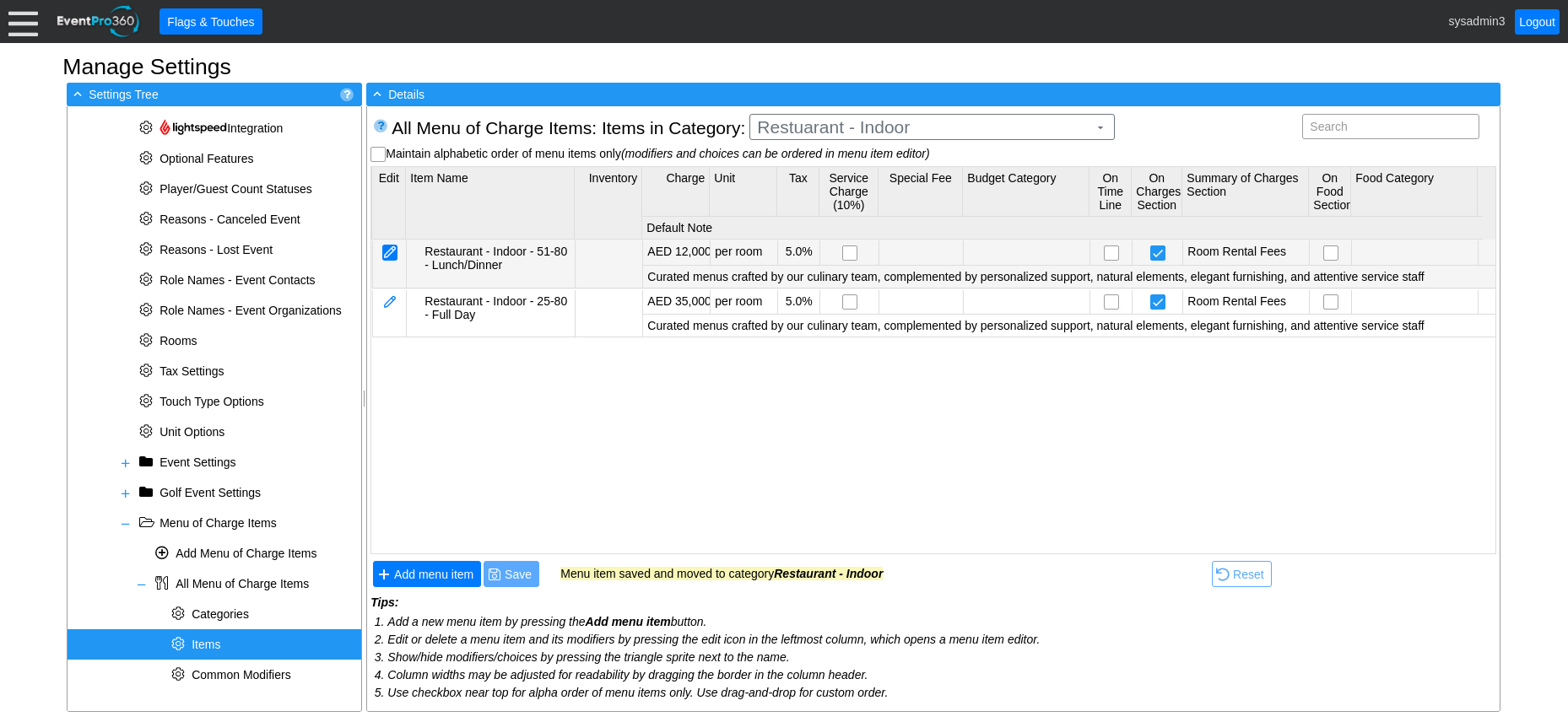
click at [388, 250] on div at bounding box center [390, 253] width 16 height 16
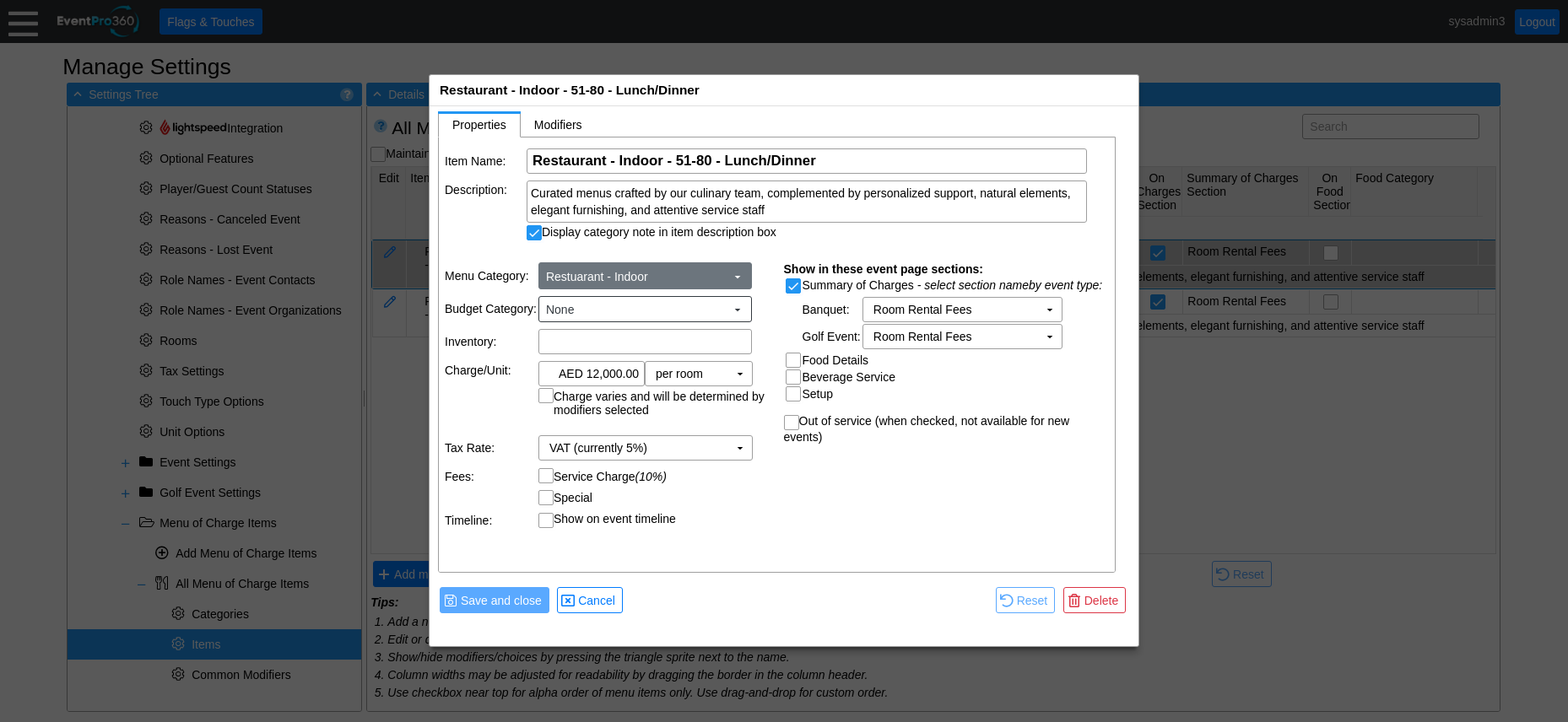
click at [737, 274] on span at bounding box center [738, 276] width 14 height 14
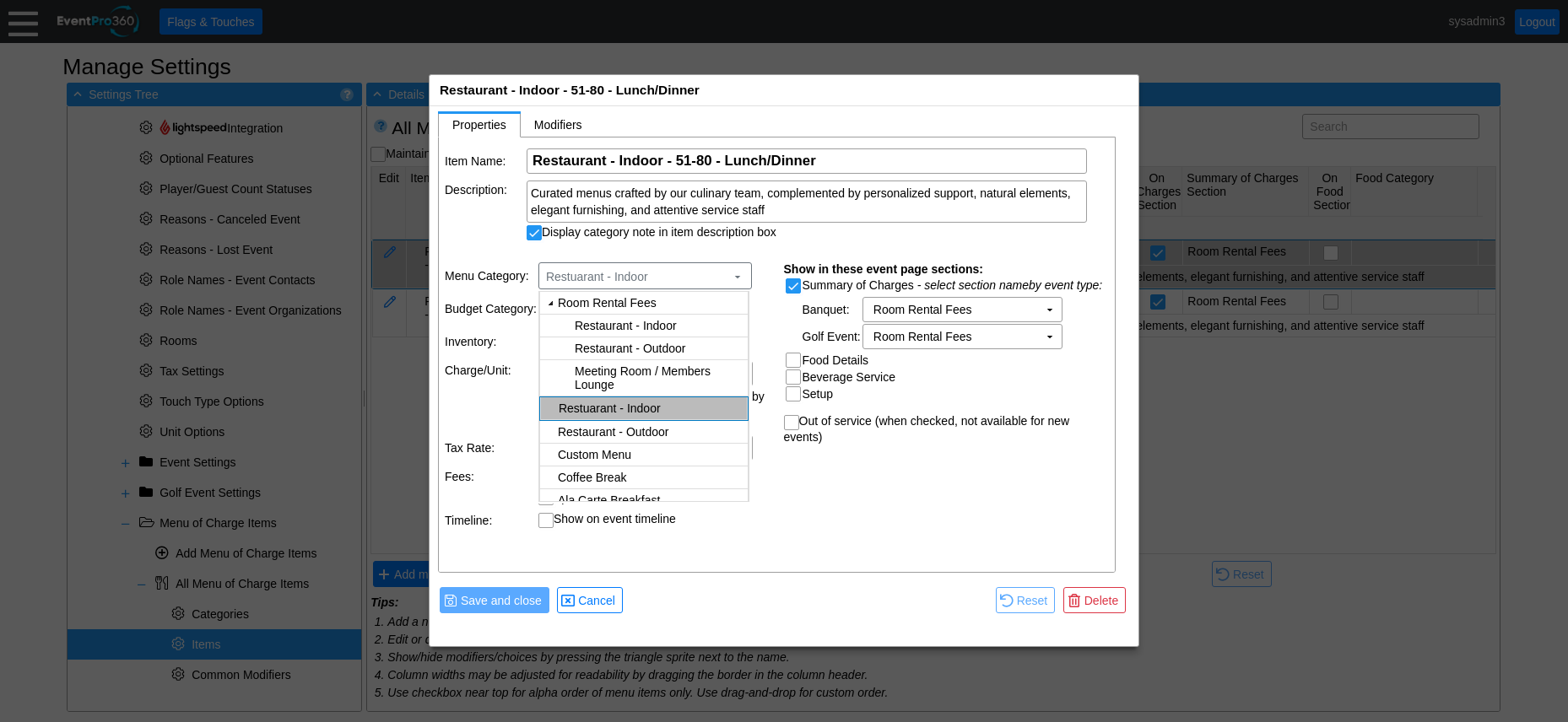
click at [671, 319] on body "Calendar of Events + New Event + Reports + Manage Contacts + Manage Organizatio…" at bounding box center [784, 361] width 1568 height 722
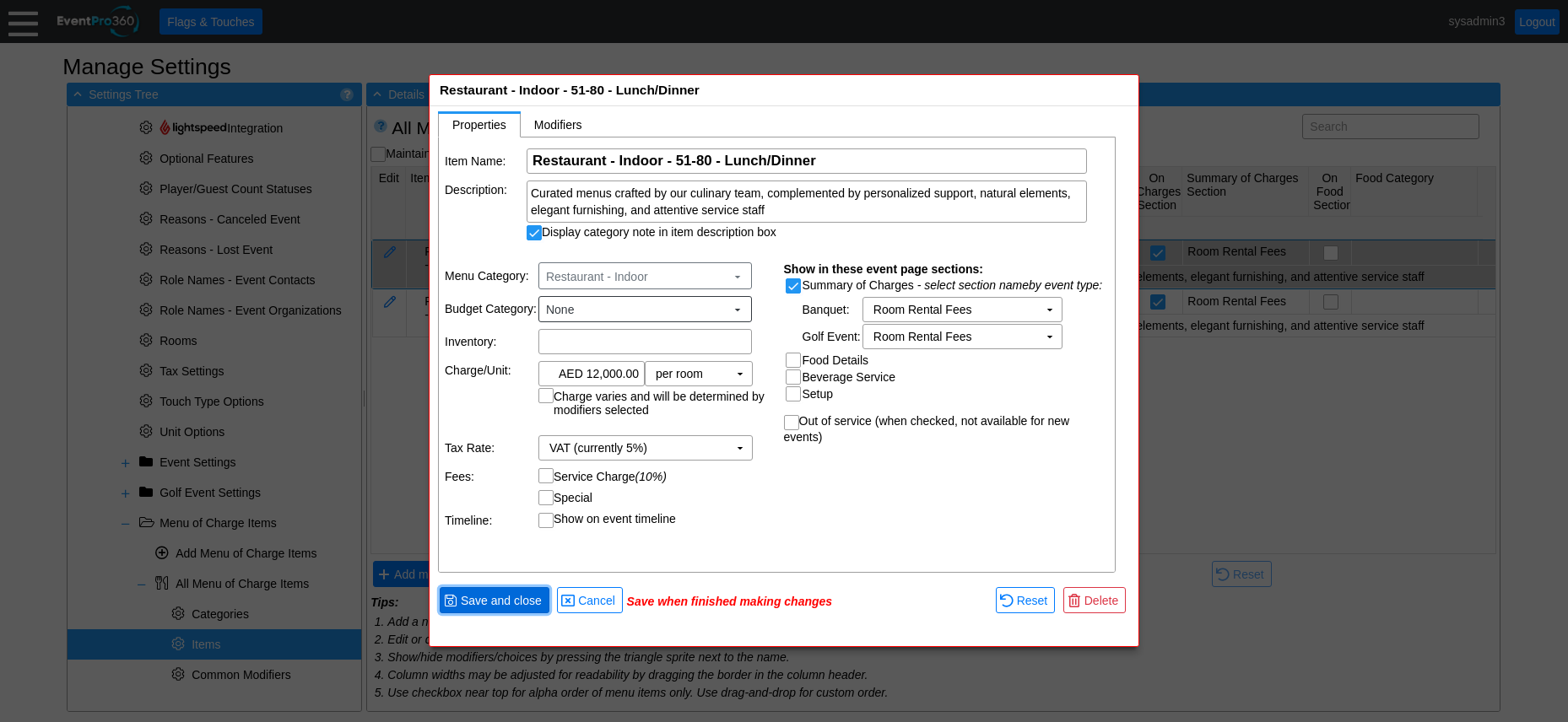
click at [501, 600] on span "Save and close" at bounding box center [502, 600] width 88 height 16
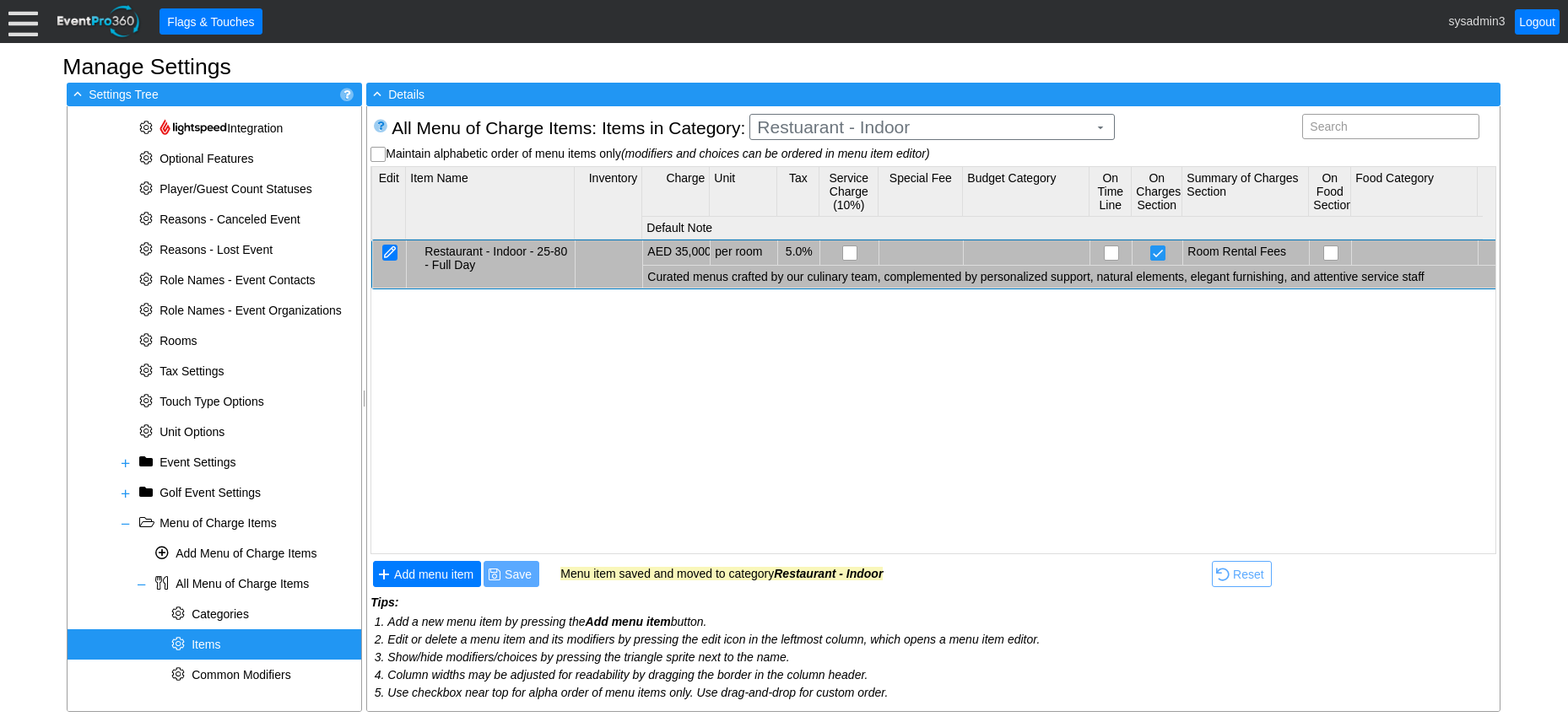
click at [384, 245] on div at bounding box center [390, 253] width 16 height 16
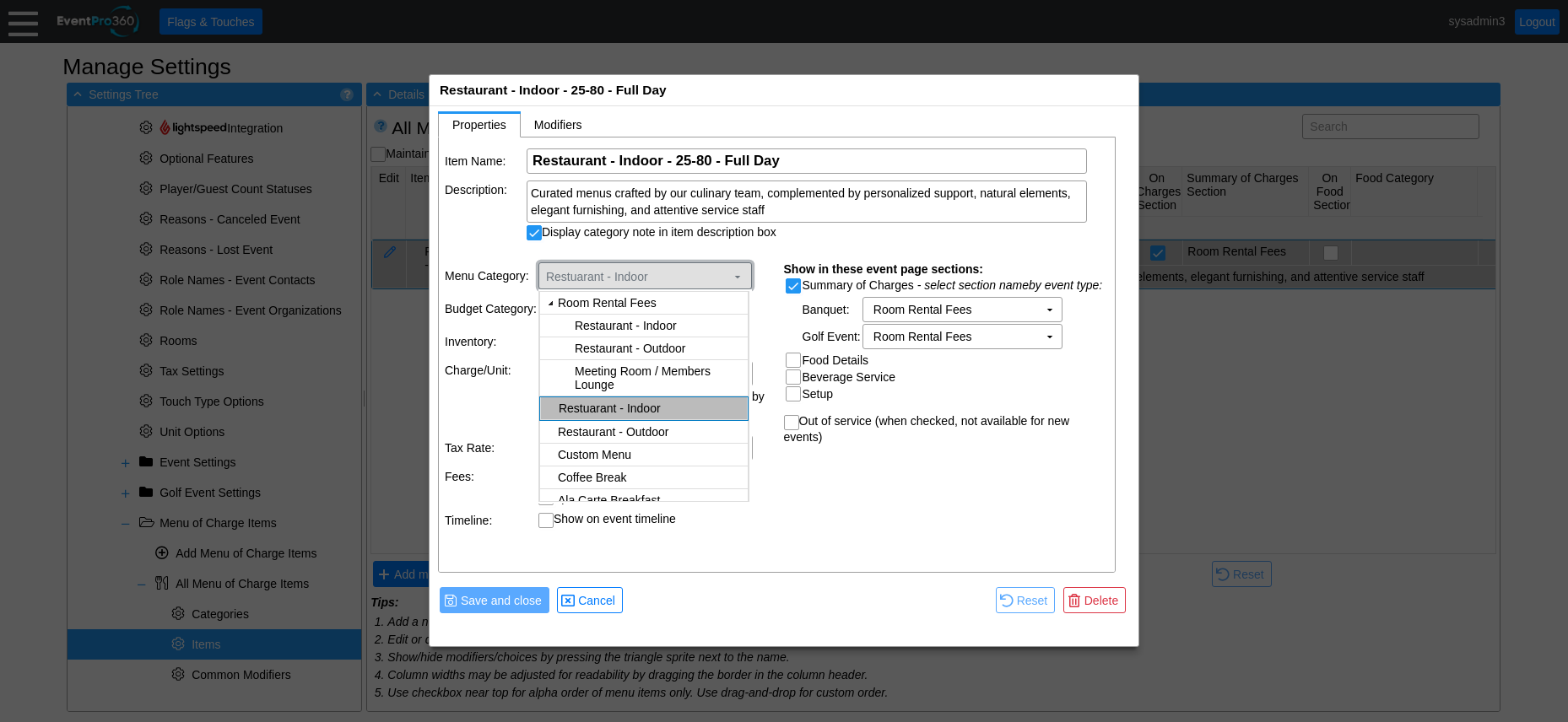
click at [700, 277] on span "Restuarant - Indoor" at bounding box center [635, 276] width 186 height 16
click at [646, 322] on body "Calendar of Events + New Event + Reports + Manage Contacts + Manage Organizatio…" at bounding box center [784, 361] width 1568 height 722
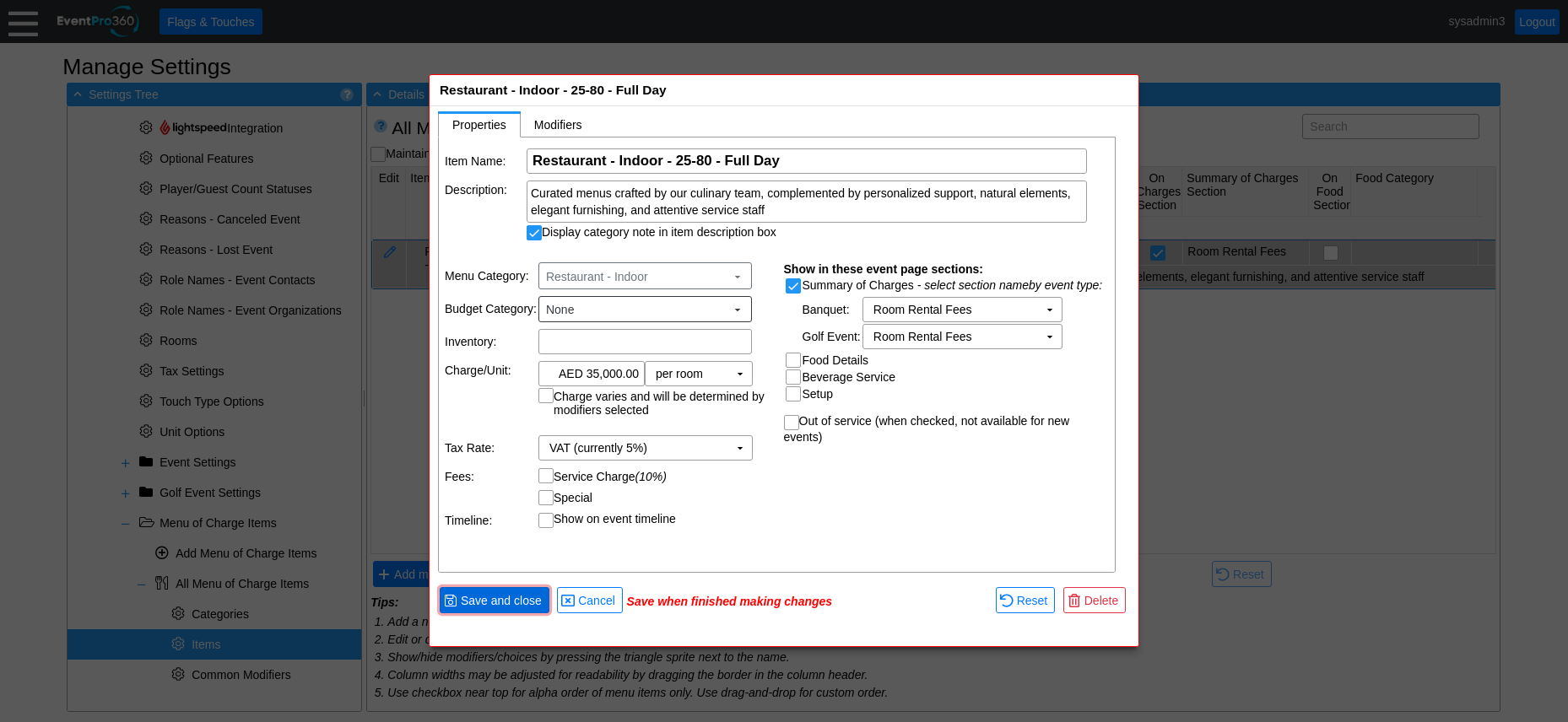
click at [518, 602] on span "Save and close" at bounding box center [502, 600] width 88 height 16
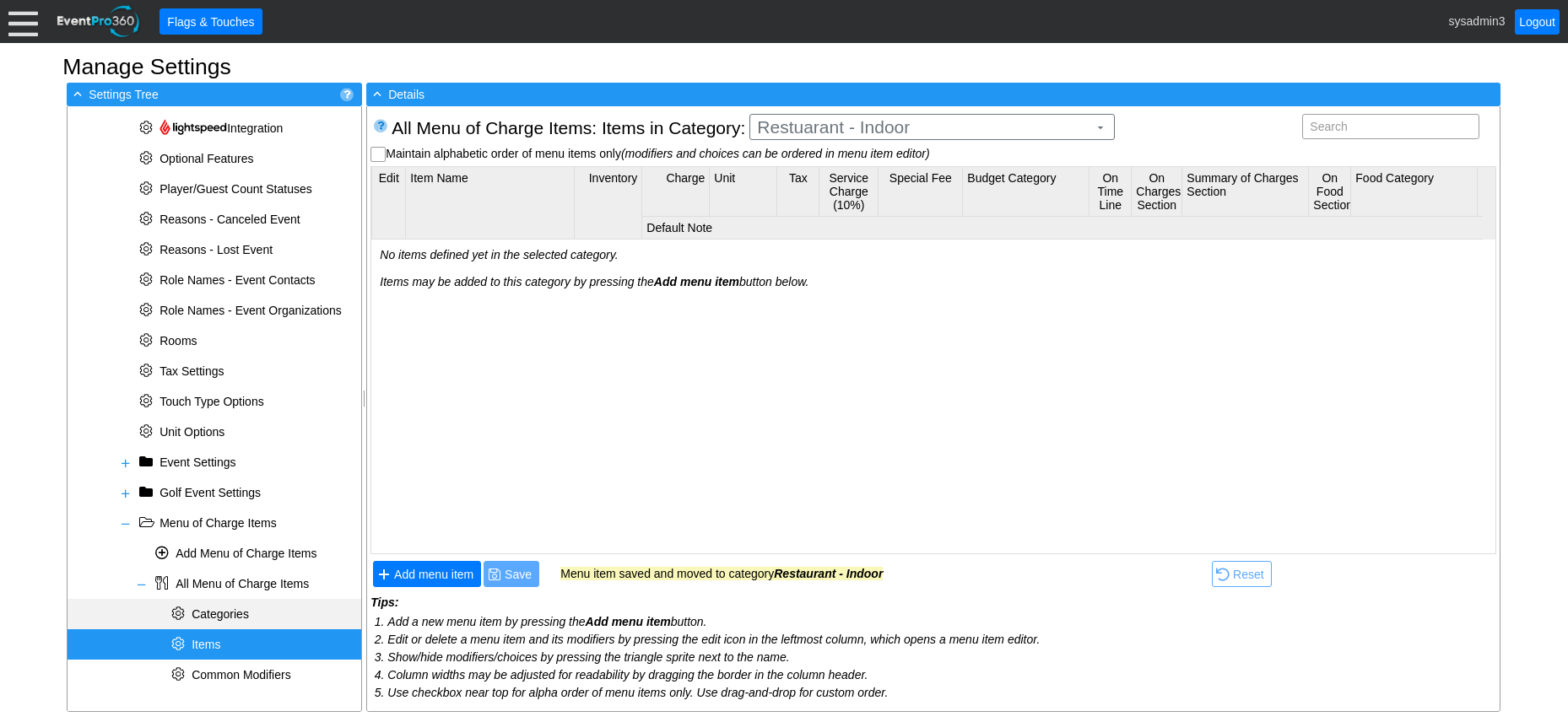
click at [221, 606] on div "* Categories" at bounding box center [214, 614] width 294 height 30
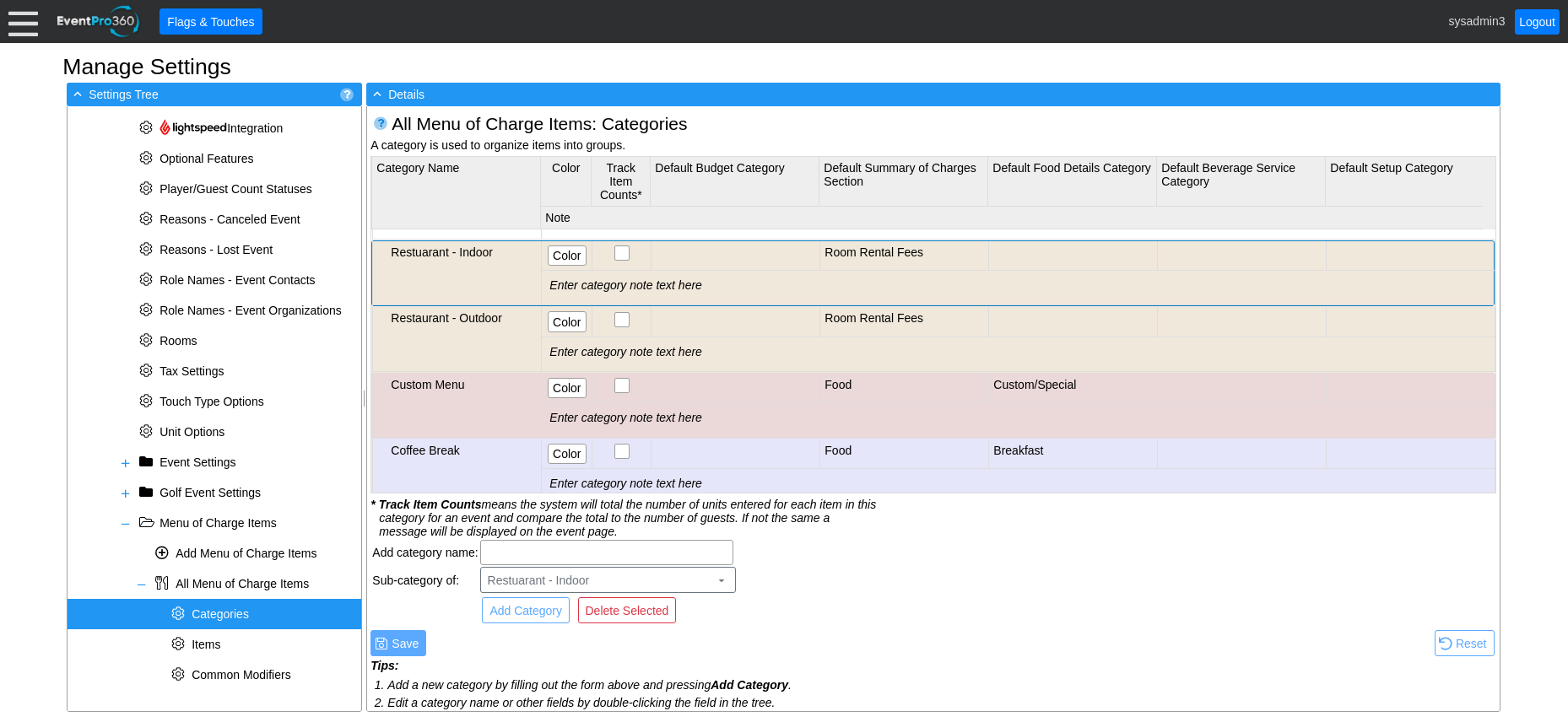
click at [502, 261] on td "Restuarant - Indoor" at bounding box center [458, 274] width 168 height 64
click at [662, 609] on span "Delete Selected" at bounding box center [627, 610] width 91 height 16
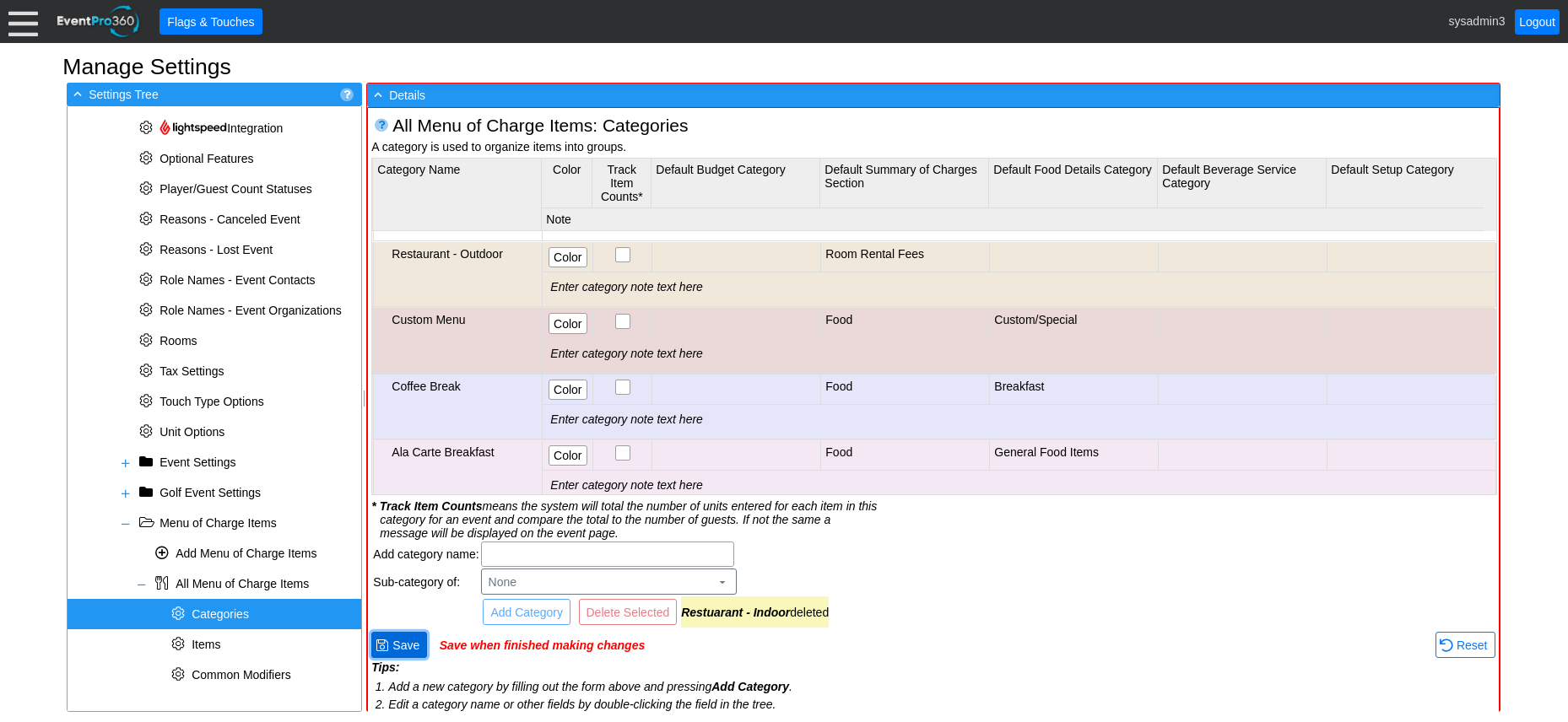
click at [410, 639] on span "Save" at bounding box center [406, 645] width 34 height 16
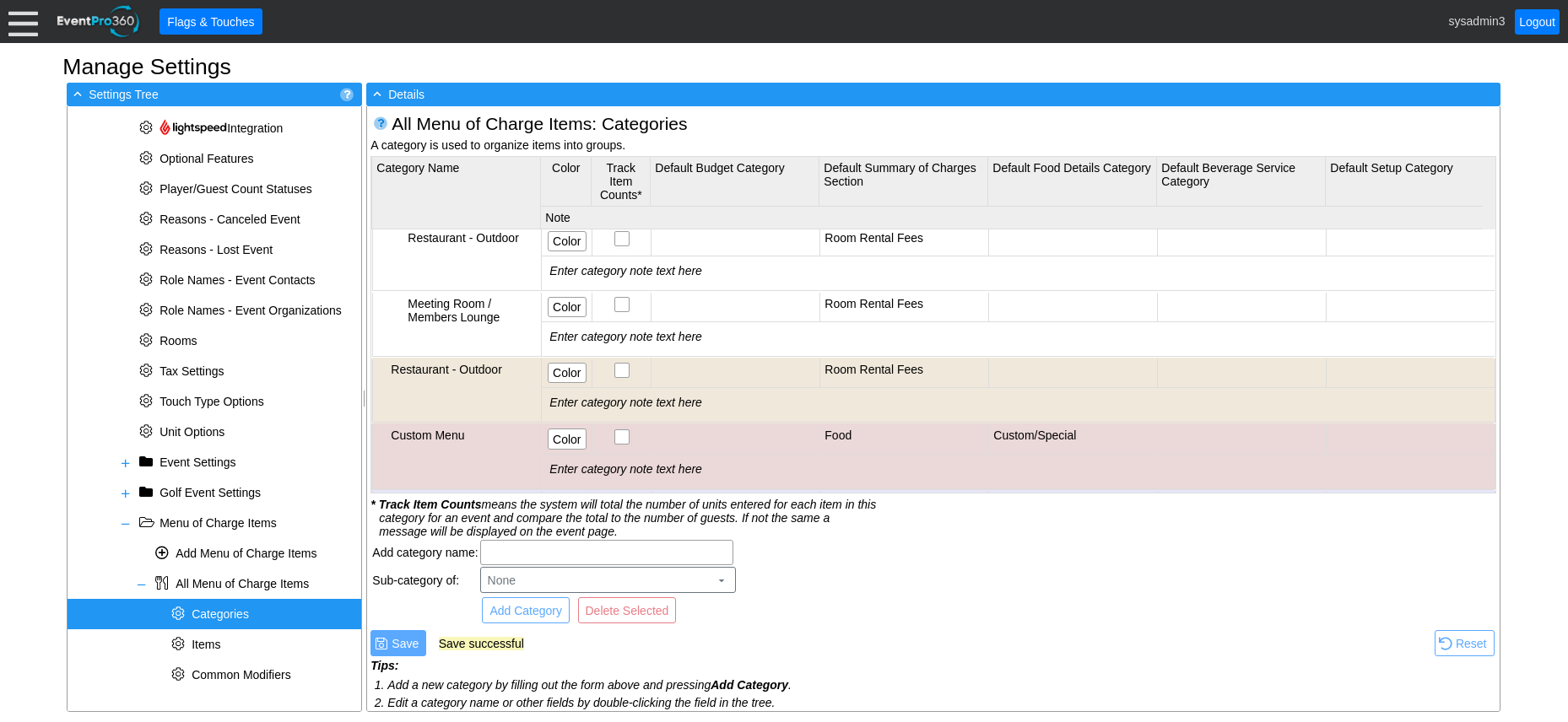
scroll to position [168, 0]
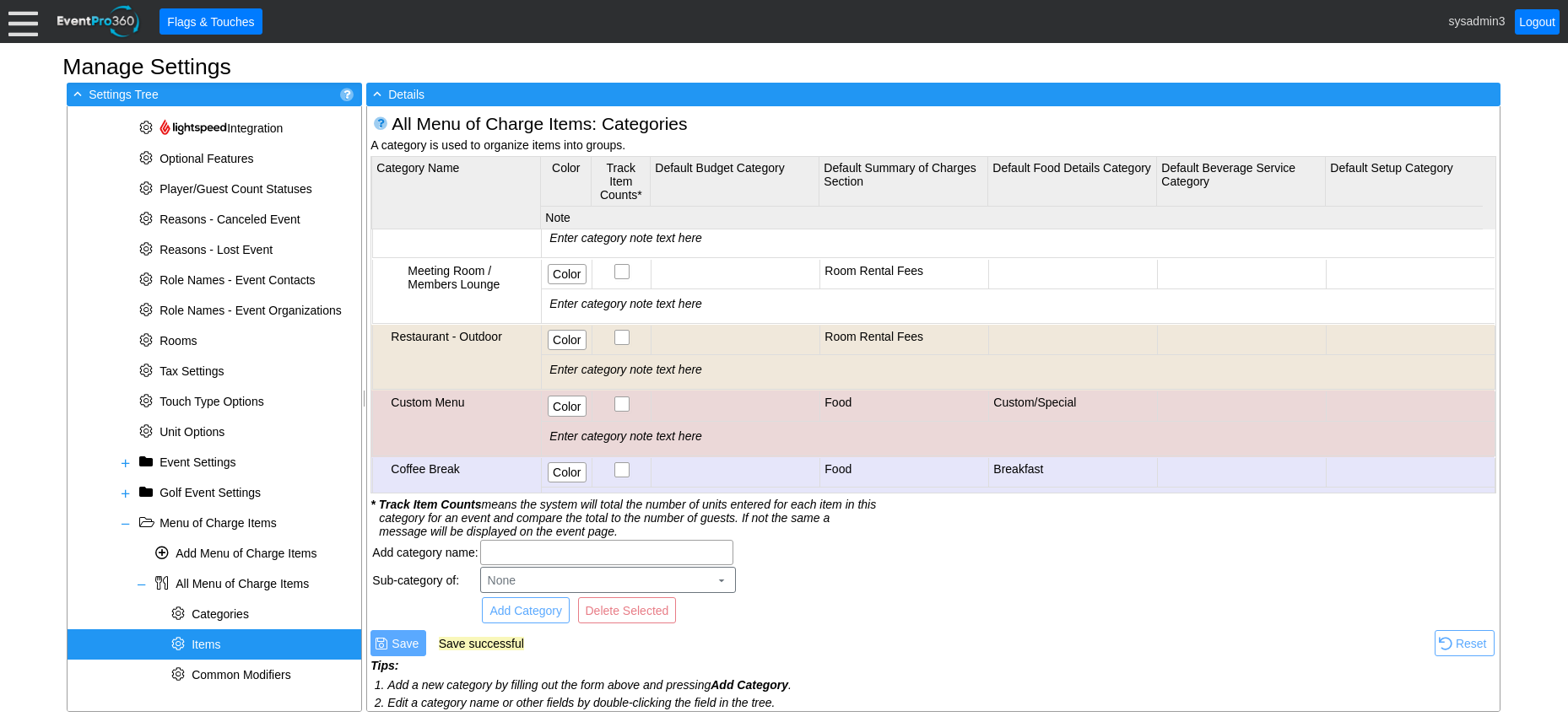
click at [227, 639] on div "* Items" at bounding box center [214, 644] width 294 height 30
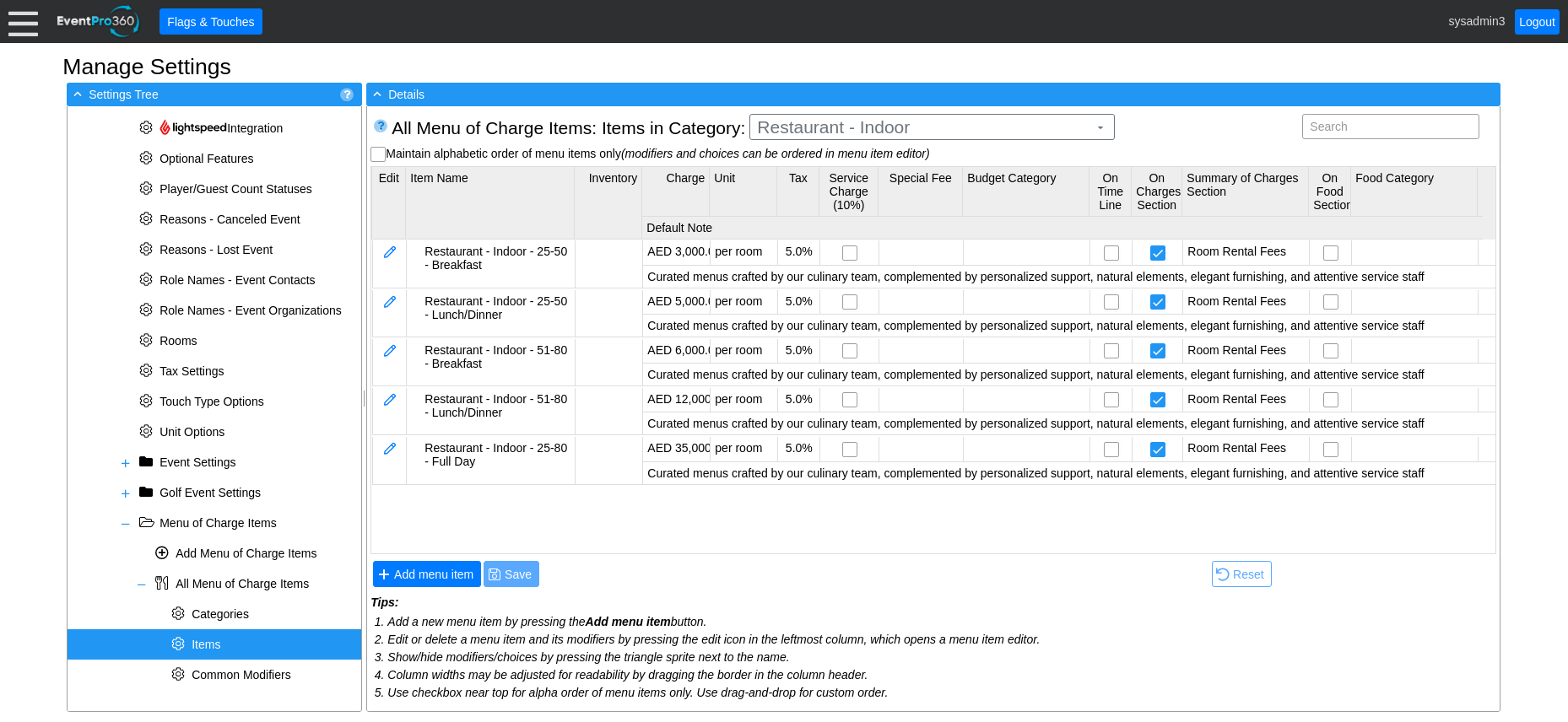
scroll to position [0, 0]
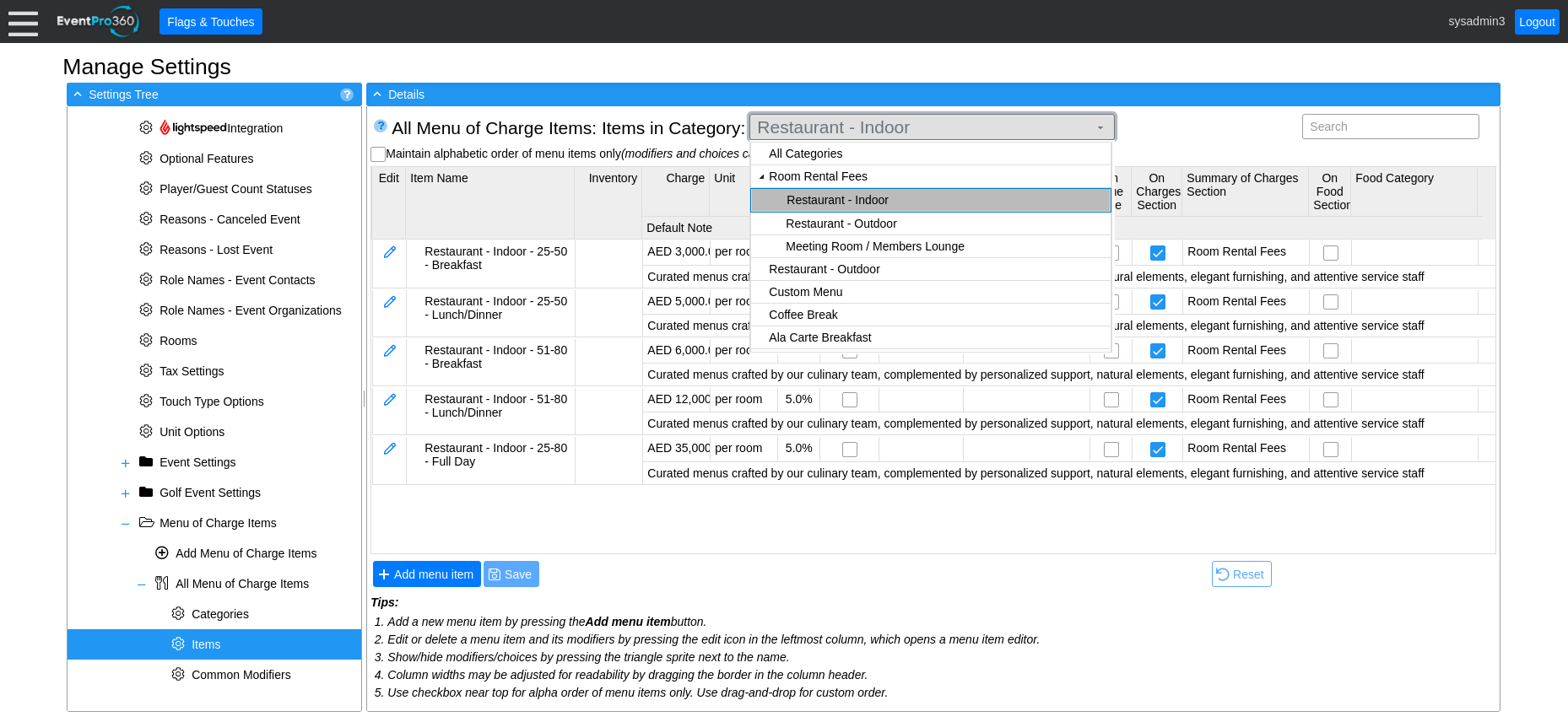
click at [907, 124] on span "Restaurant - Indoor" at bounding box center [923, 127] width 338 height 16
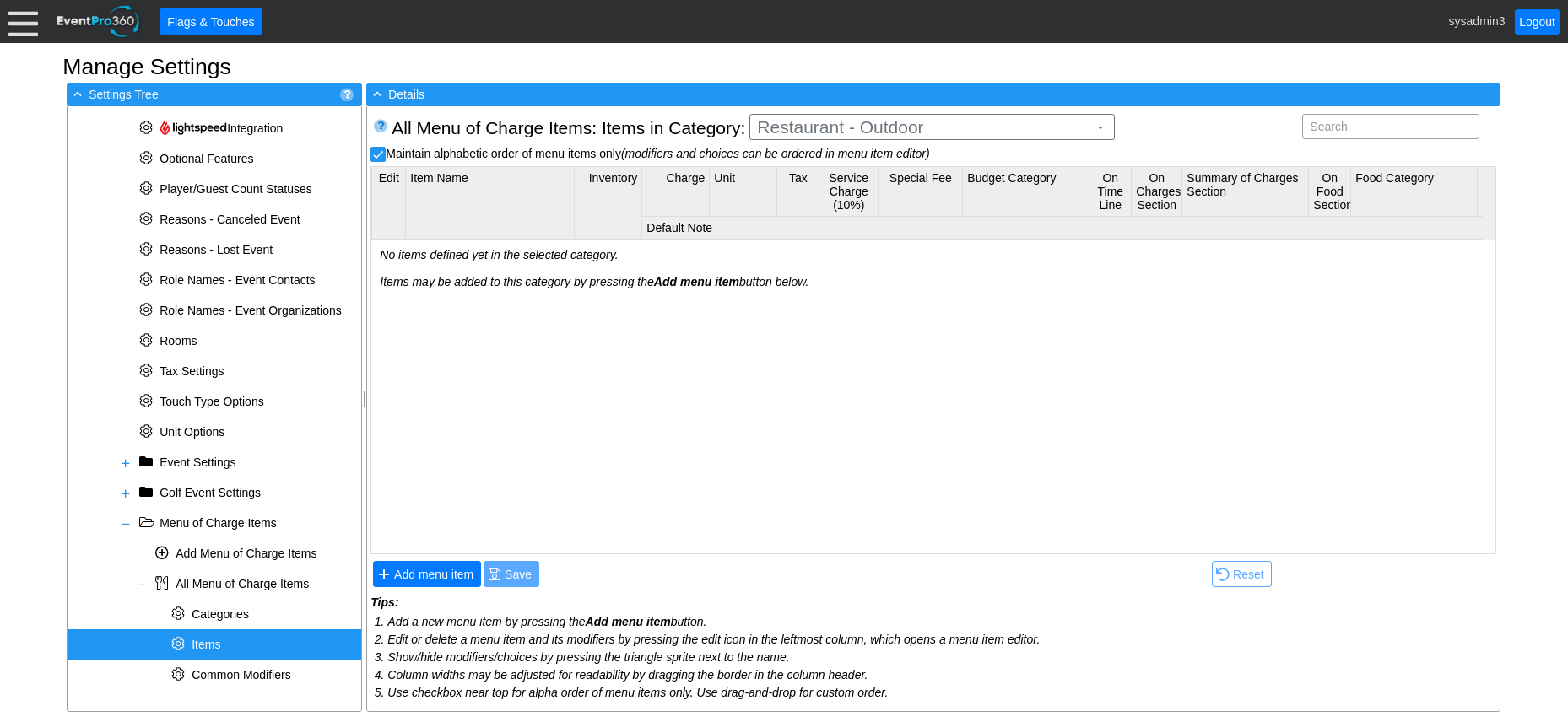
click at [849, 222] on body "Calendar of Events + New Event + Reports + Manage Contacts + Manage Organizatio…" at bounding box center [784, 361] width 1568 height 722
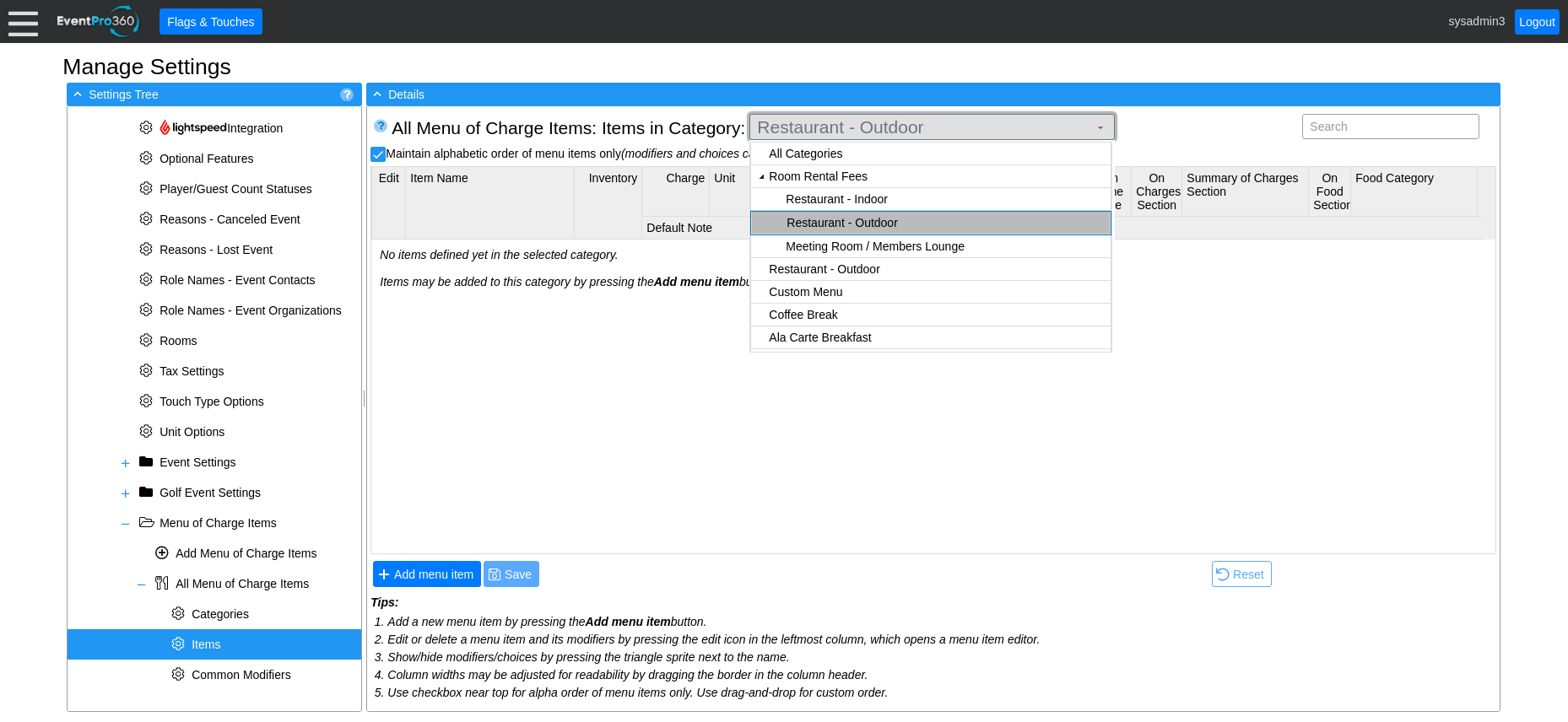
click at [894, 130] on span "Restaurant - Outdoor" at bounding box center [923, 127] width 338 height 16
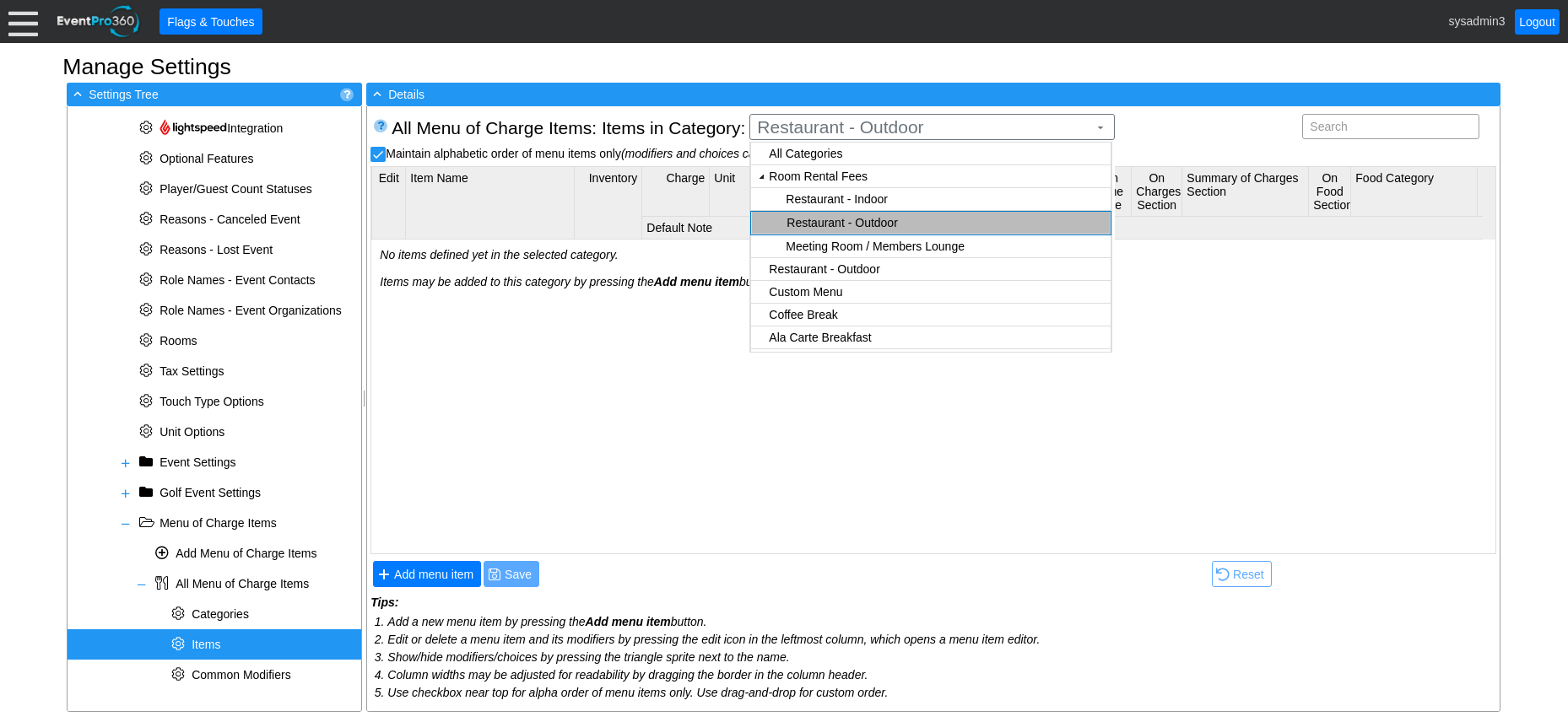
checkbox input "true"
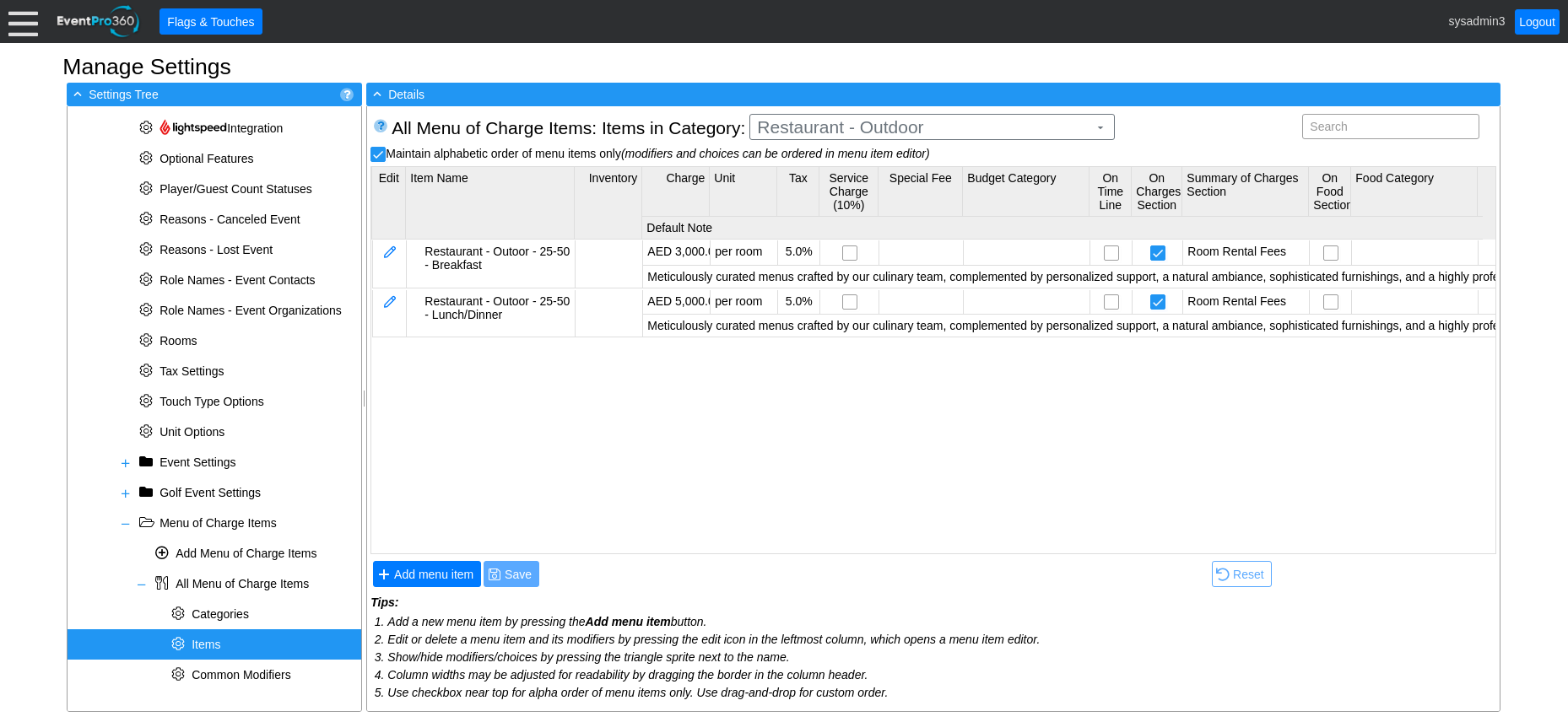
click at [875, 200] on body "Calendar of Events + New Event + Reports + Manage Contacts + Manage Organizatio…" at bounding box center [784, 361] width 1568 height 722
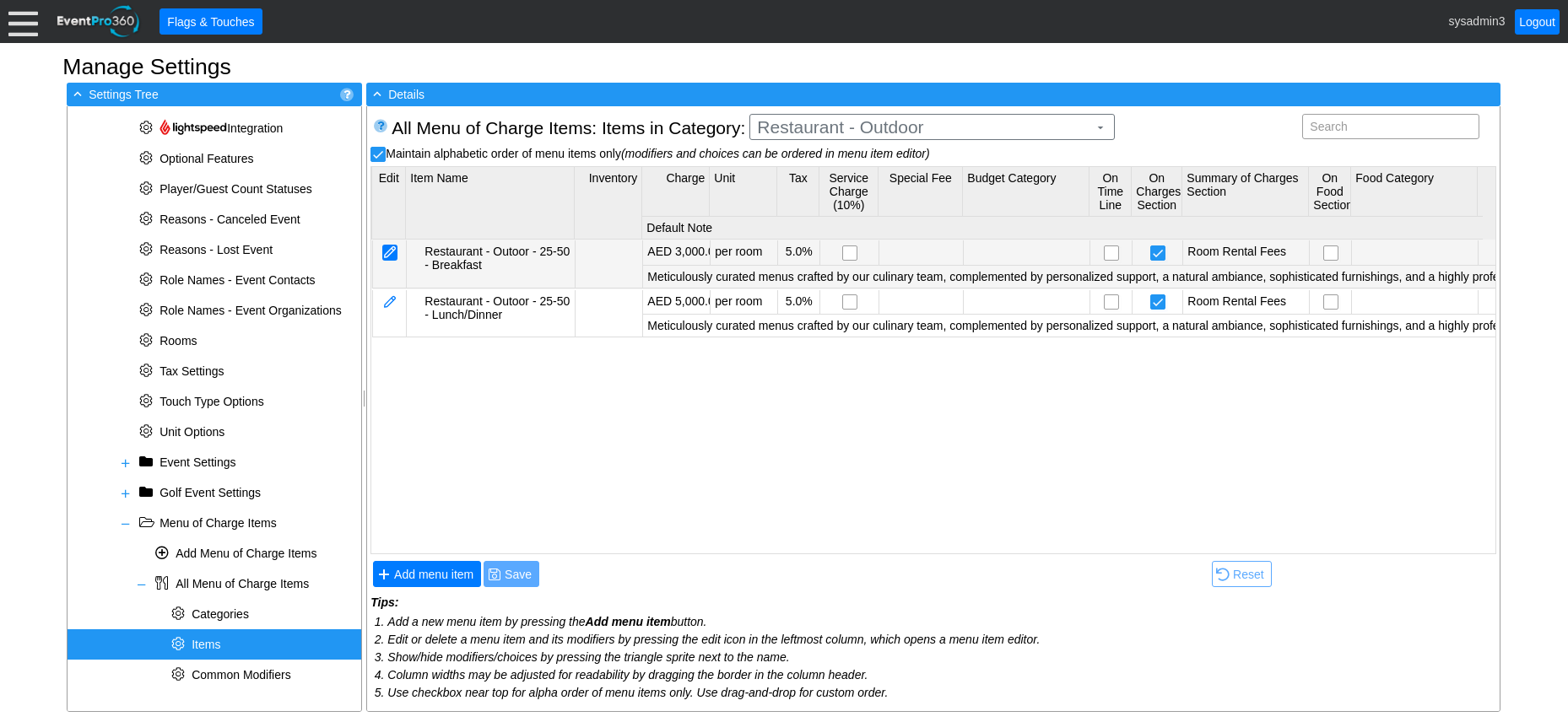
click at [390, 250] on div at bounding box center [390, 253] width 16 height 16
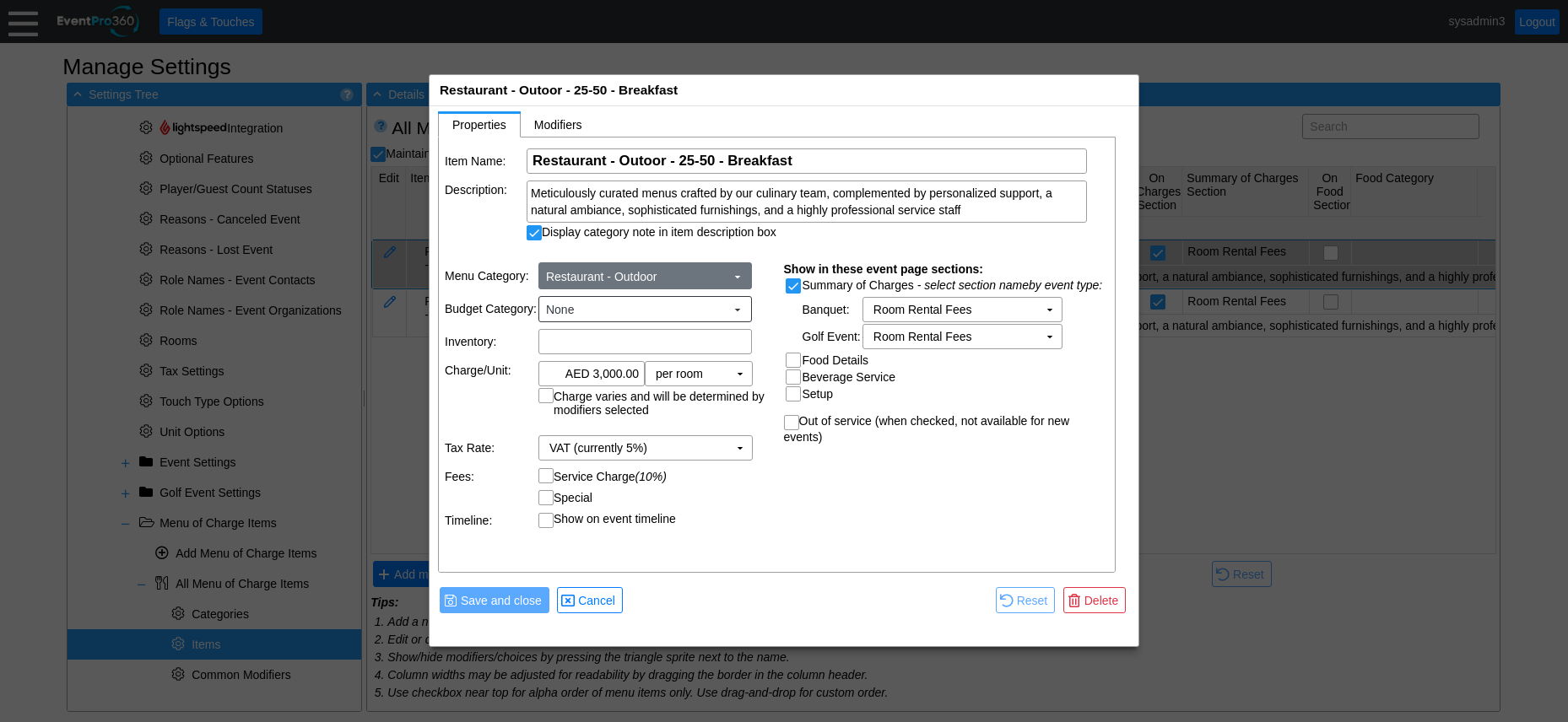
click at [693, 269] on span "Restaurant - Outdoor" at bounding box center [635, 276] width 186 height 16
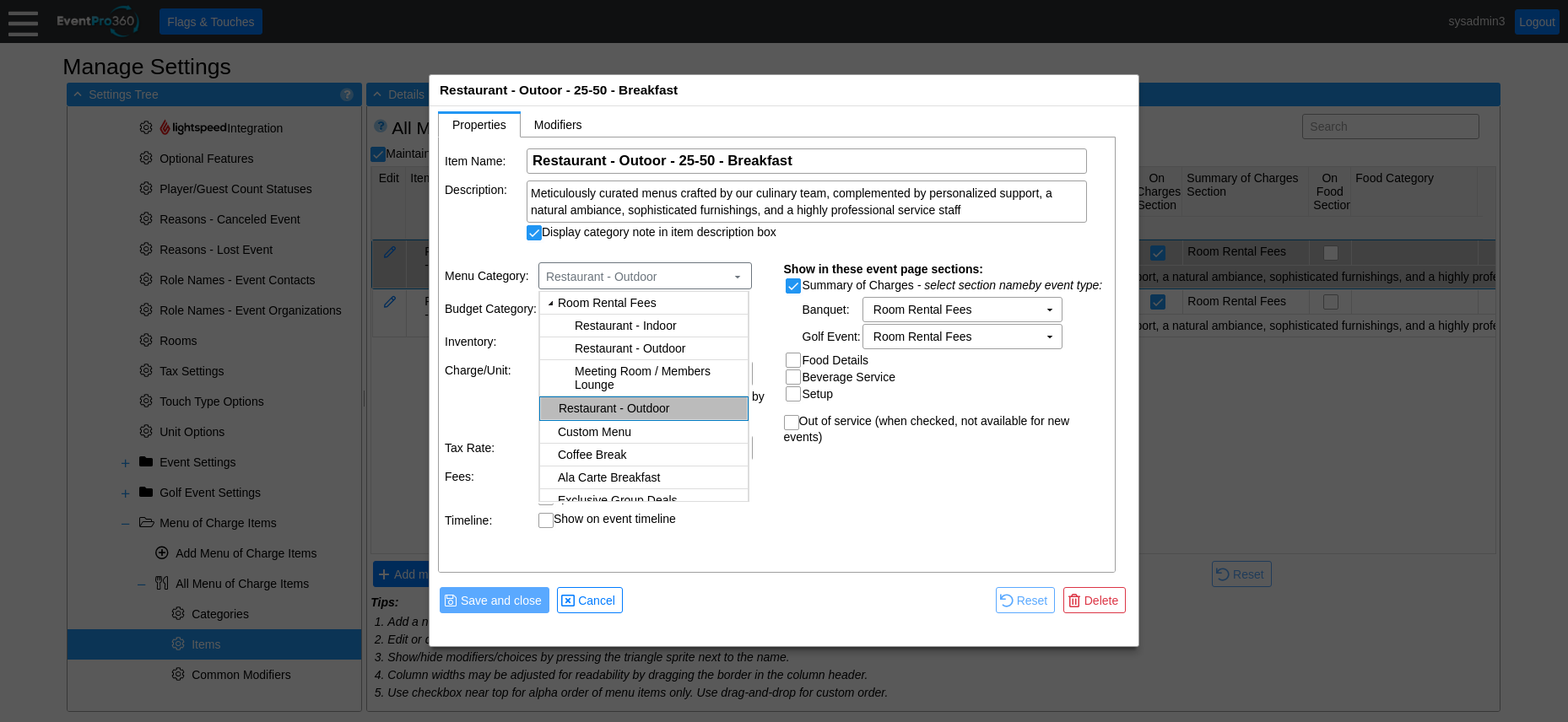
click at [656, 345] on body "Calendar of Events + New Event + Reports + Manage Contacts + Manage Organizatio…" at bounding box center [784, 361] width 1568 height 722
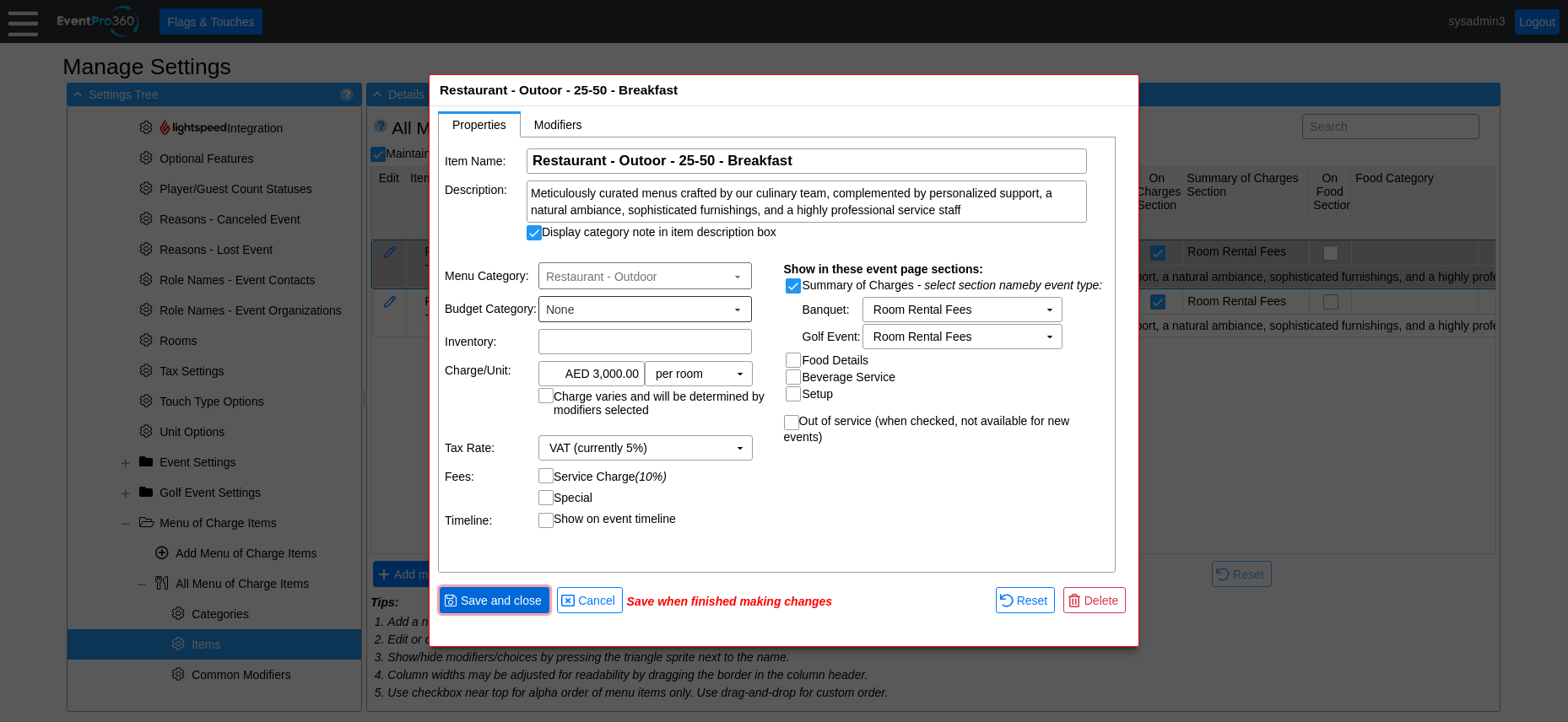
click at [516, 603] on span "Save and close" at bounding box center [502, 600] width 88 height 16
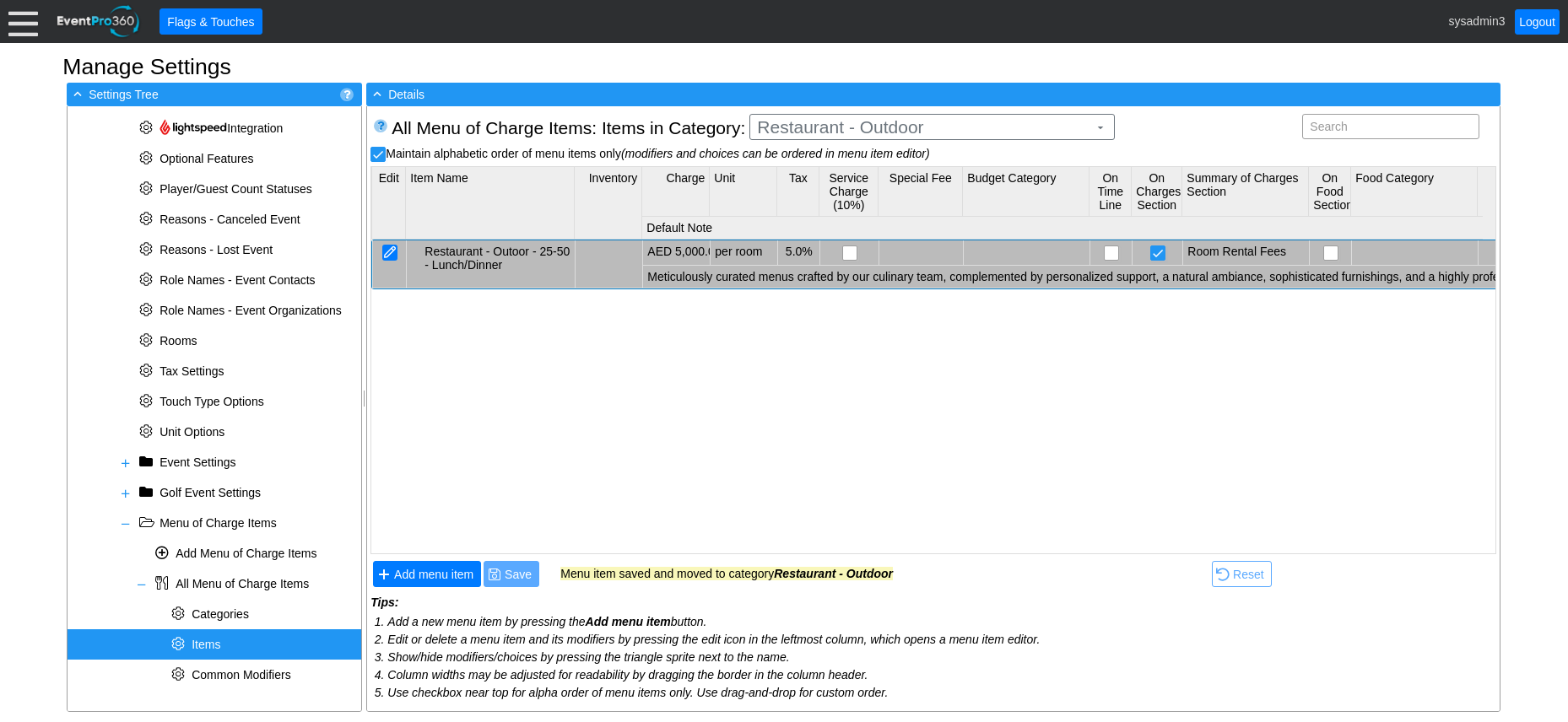
click at [388, 248] on div at bounding box center [390, 253] width 16 height 16
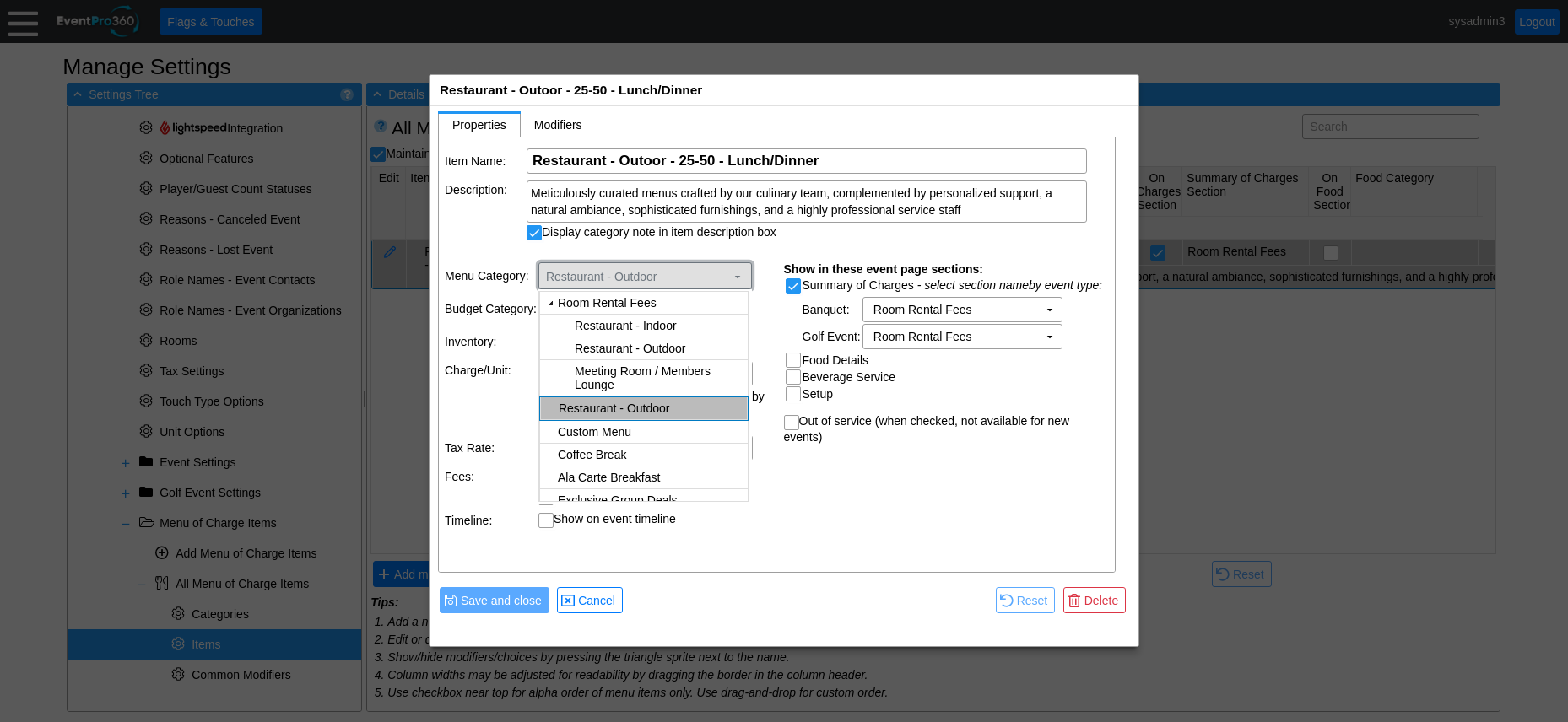
click at [722, 275] on span "Restaurant - Outdoor" at bounding box center [635, 276] width 186 height 16
click at [665, 348] on body "Calendar of Events + New Event + Reports + Manage Contacts + Manage Organizatio…" at bounding box center [784, 361] width 1568 height 722
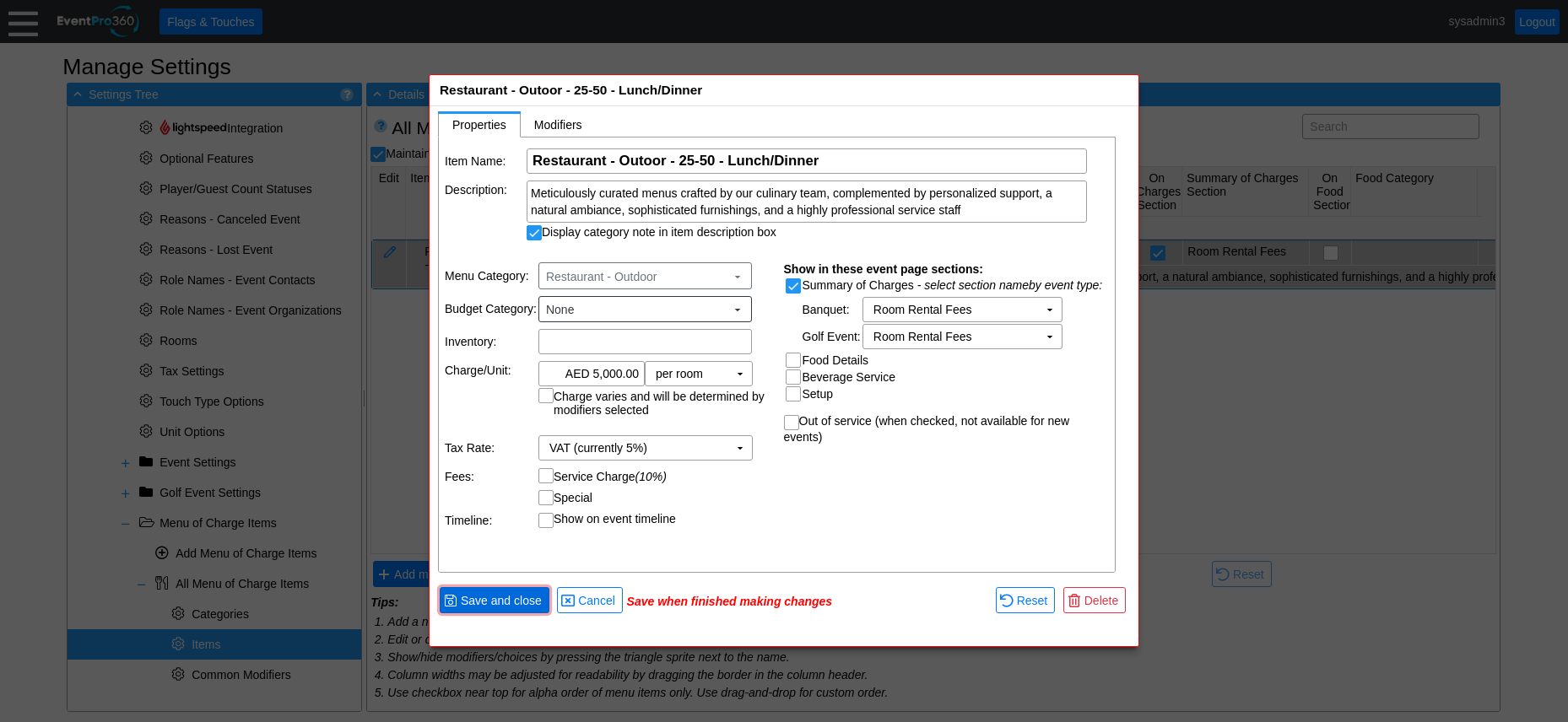
click at [526, 602] on span "Save and close" at bounding box center [502, 600] width 88 height 16
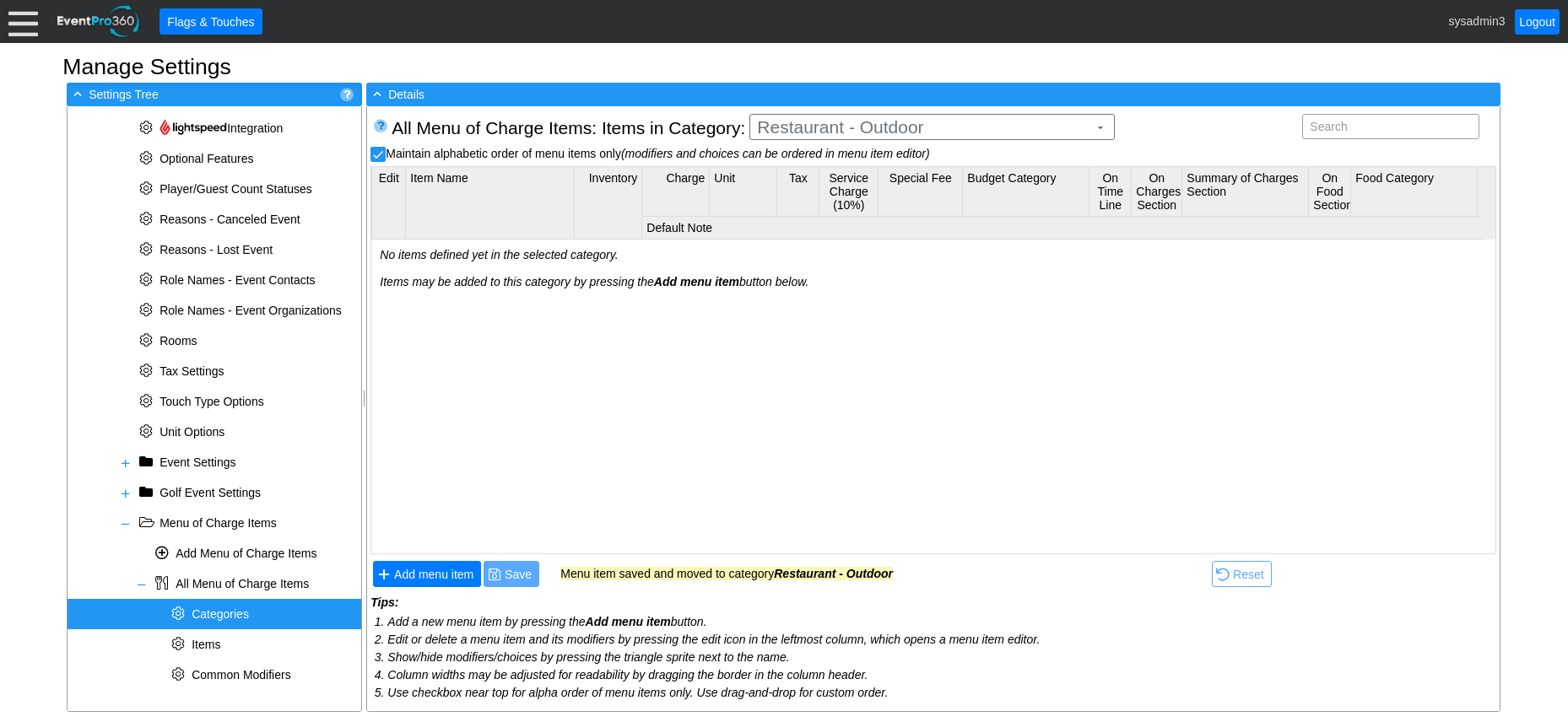
click at [239, 611] on span "Categories" at bounding box center [220, 614] width 58 height 14
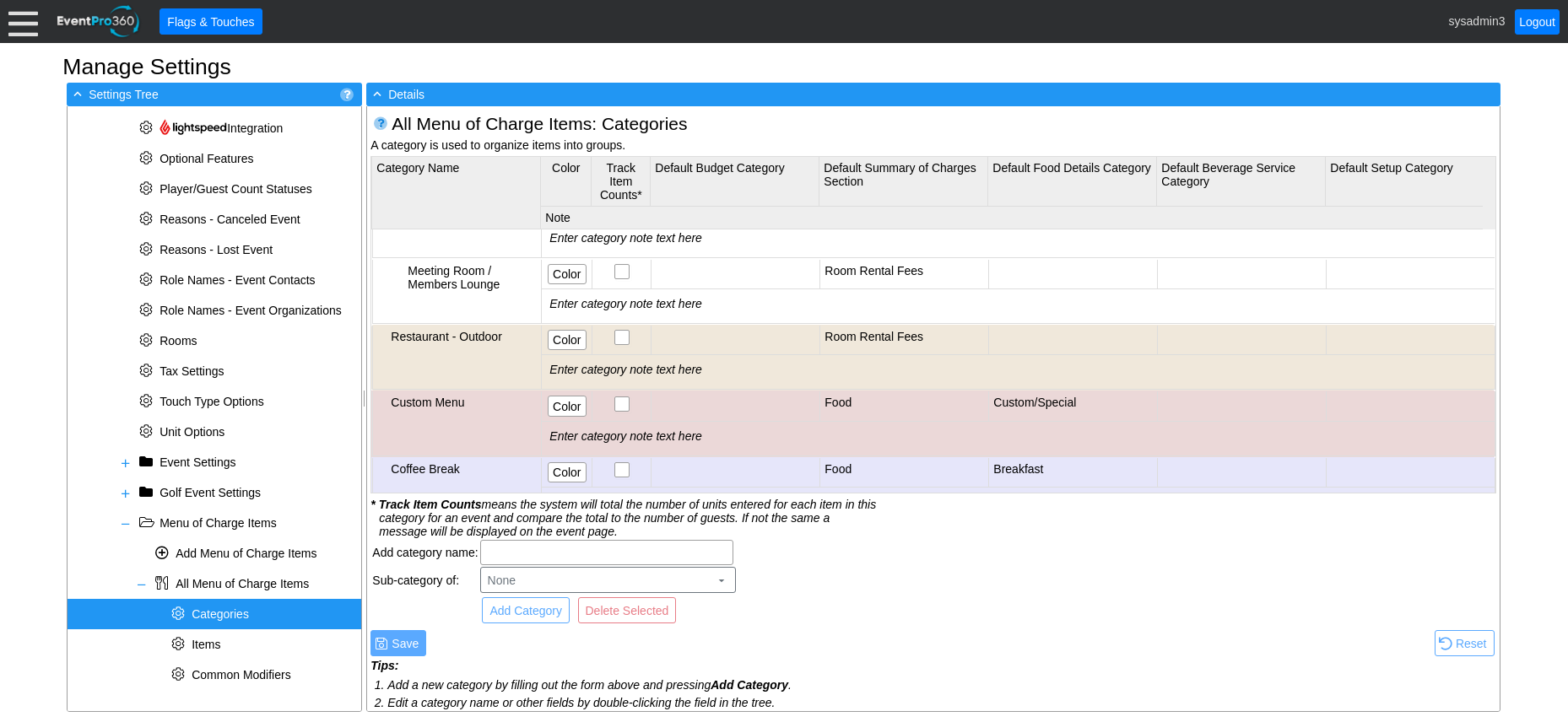
click at [513, 345] on td "Restaurant - Outdoor" at bounding box center [458, 358] width 168 height 64
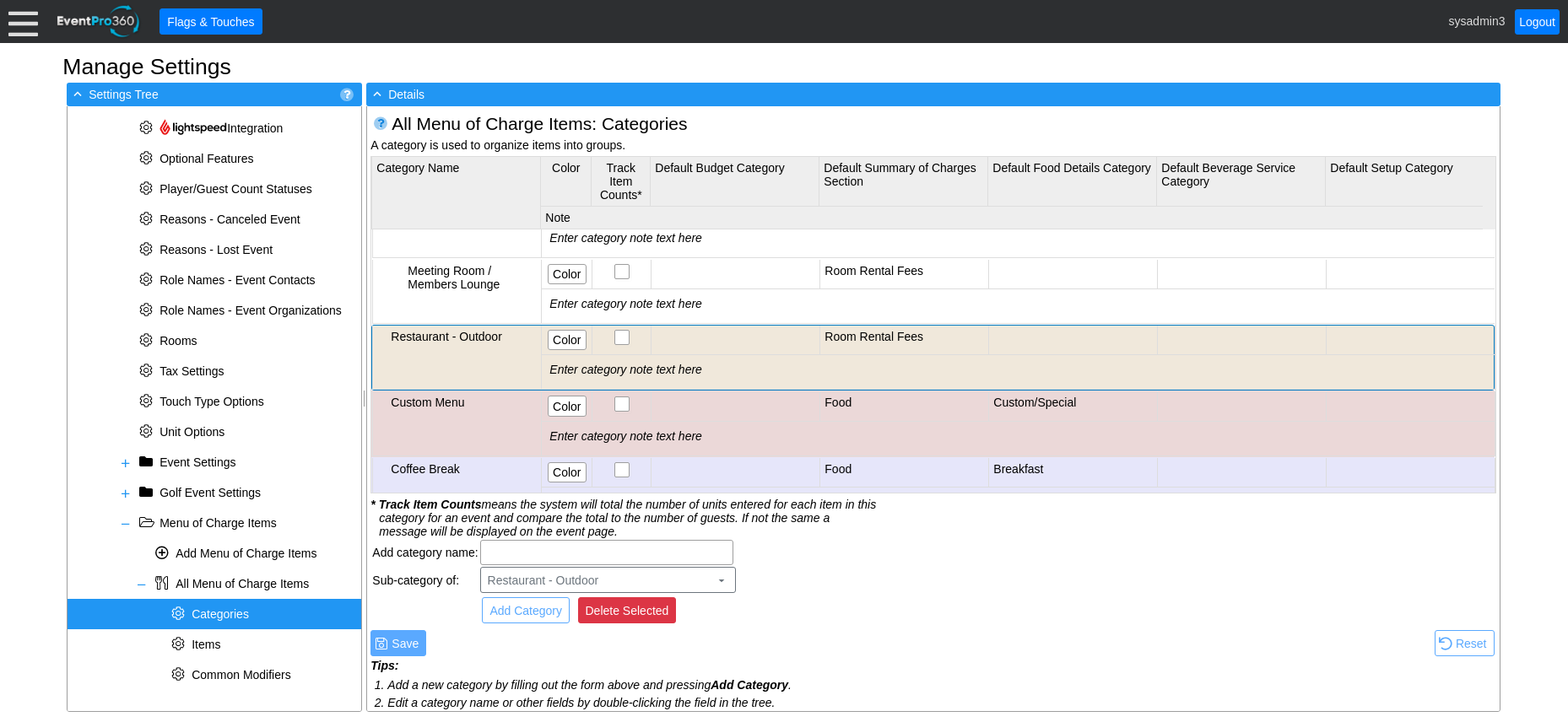
click at [647, 610] on span "Delete Selected" at bounding box center [627, 610] width 91 height 16
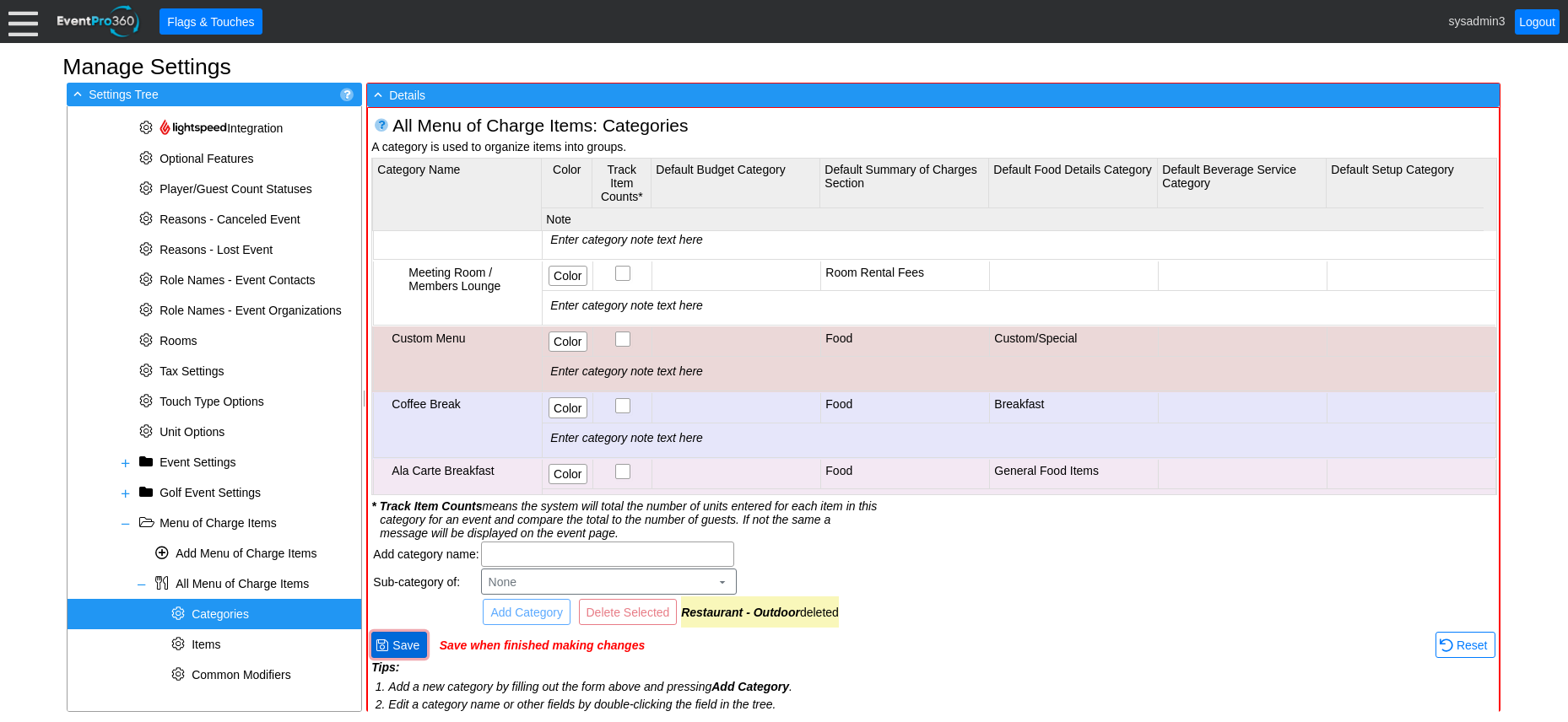
click at [403, 642] on span "Save" at bounding box center [406, 645] width 34 height 16
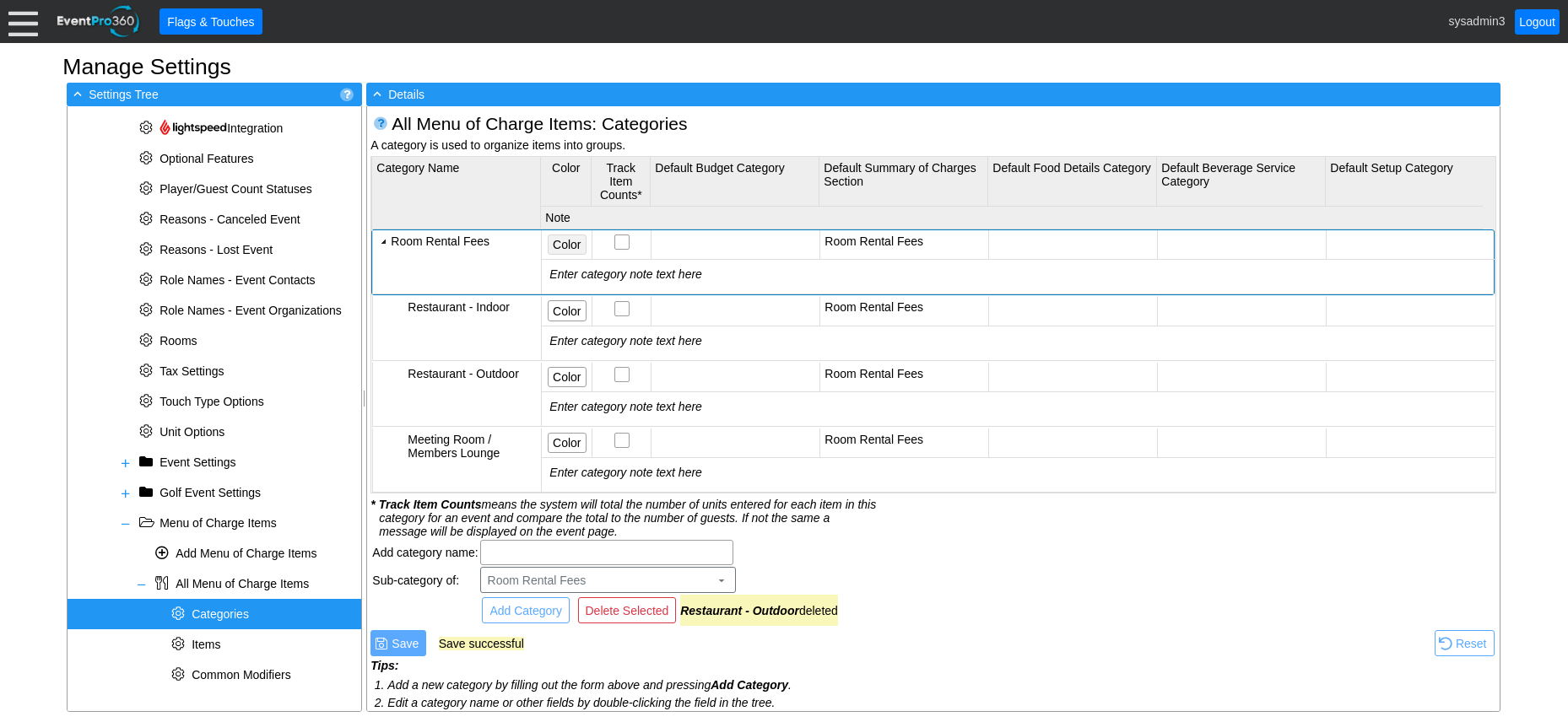
click at [569, 244] on span "Color" at bounding box center [567, 244] width 35 height 16
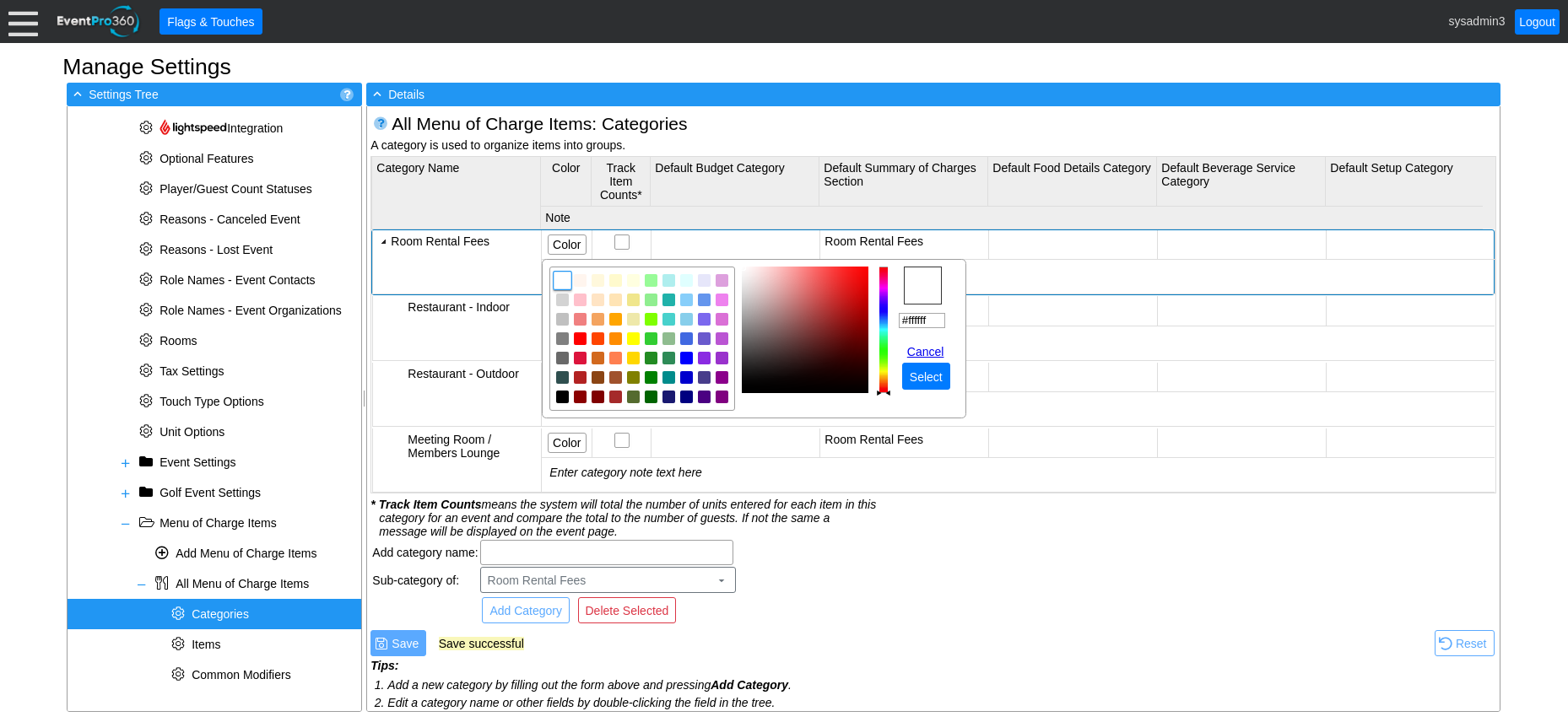
drag, startPoint x: 935, startPoint y: 313, endPoint x: 896, endPoint y: 319, distance: 39.5
click at [886, 318] on tr "r g b h ° s % v % hex #ffffff Cancel ● Select" at bounding box center [753, 339] width 409 height 145
paste input "0e8db"
type input "#f0e8db"
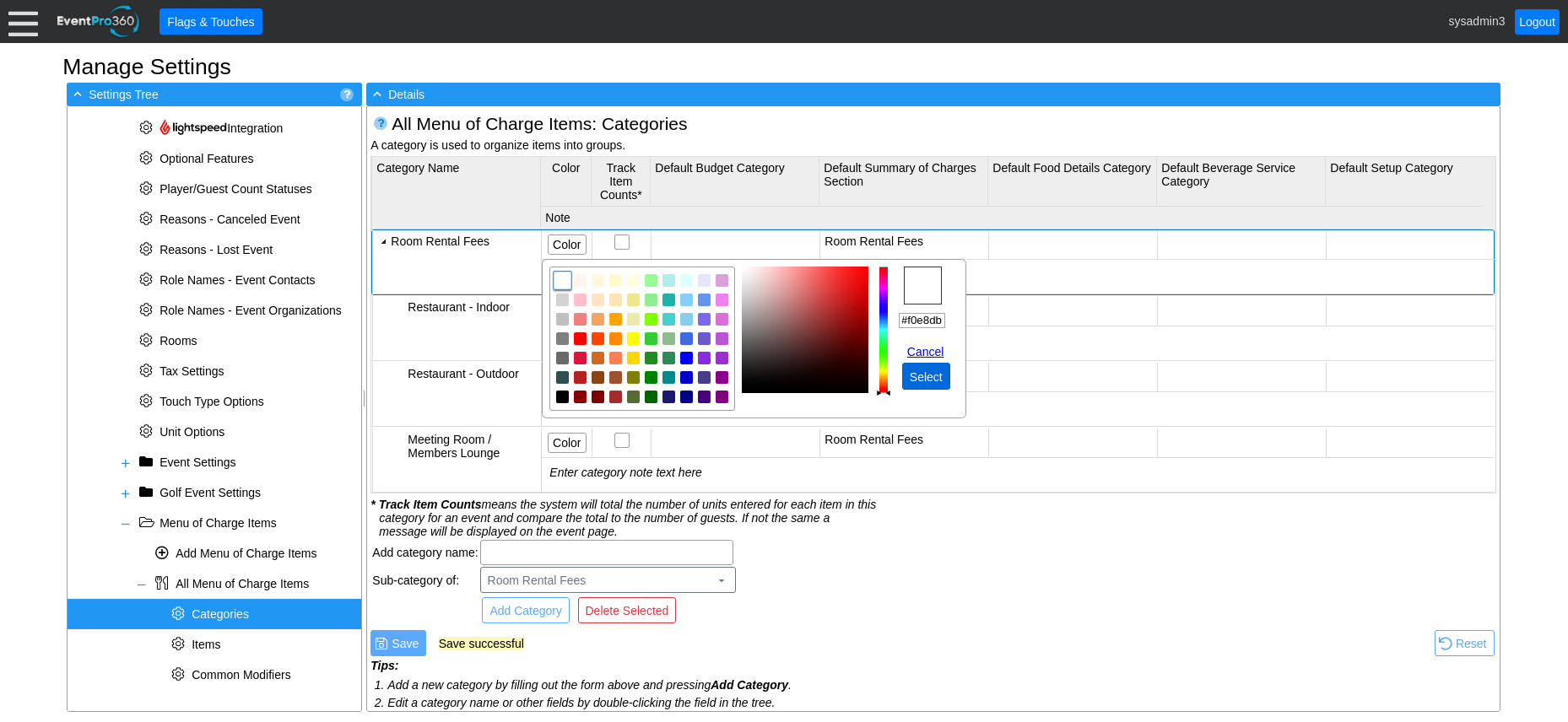
scroll to position [0, 0]
click at [924, 375] on span "Select" at bounding box center [925, 377] width 39 height 16
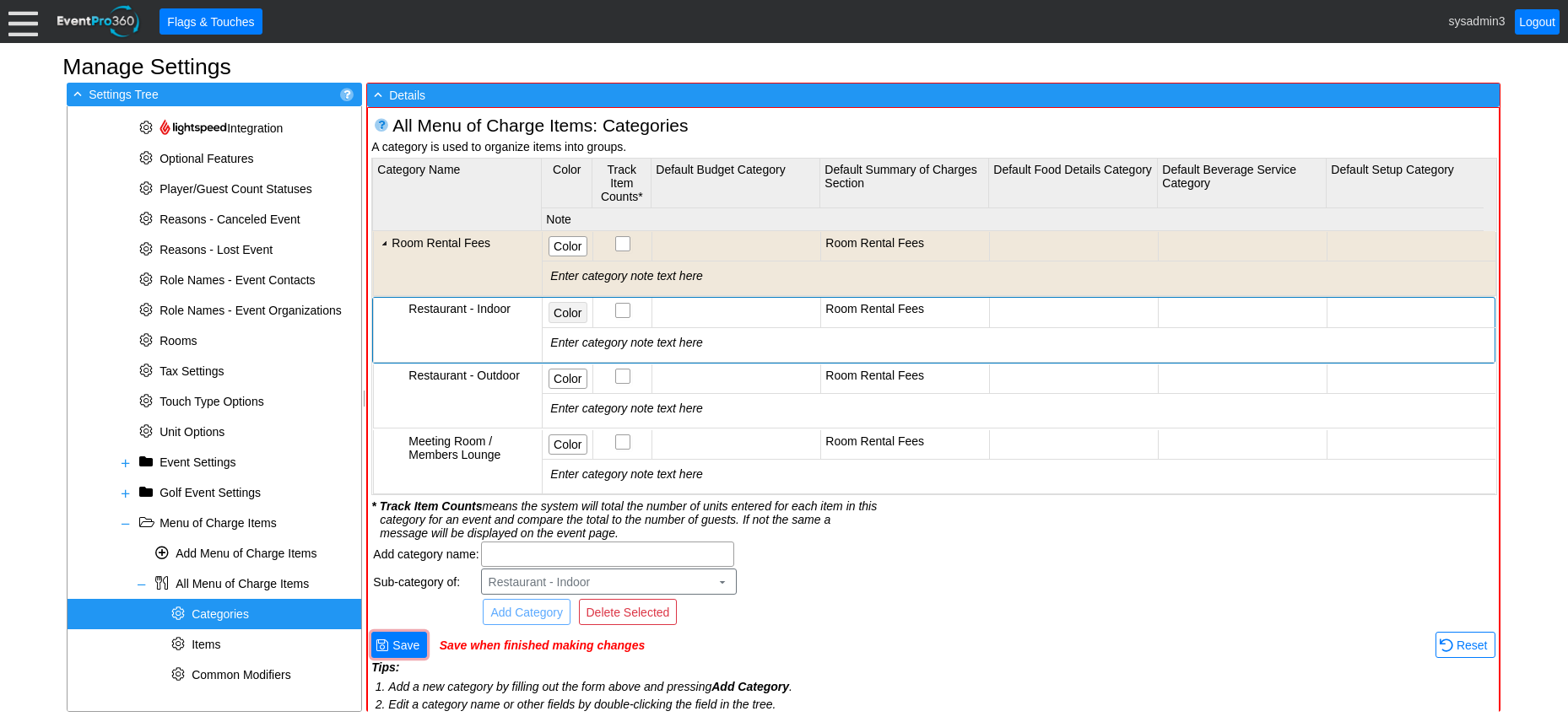
click at [563, 308] on span "Color" at bounding box center [568, 313] width 35 height 16
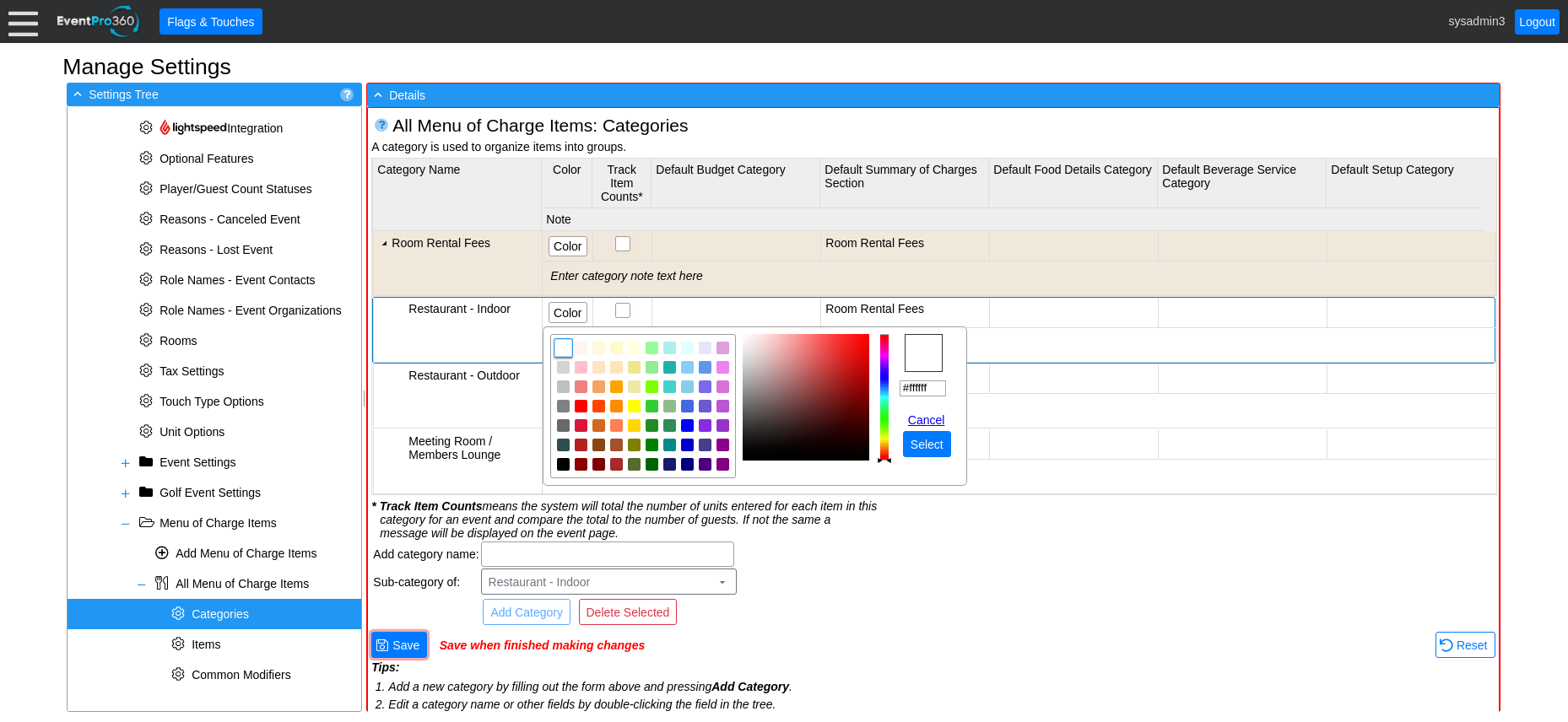
drag, startPoint x: 940, startPoint y: 385, endPoint x: 894, endPoint y: 385, distance: 46.0
click at [894, 385] on tr "r g b h ° s % v % hex #ffffff Cancel ● Select" at bounding box center [754, 406] width 409 height 145
paste input "0e8db"
type input "#f0e8db"
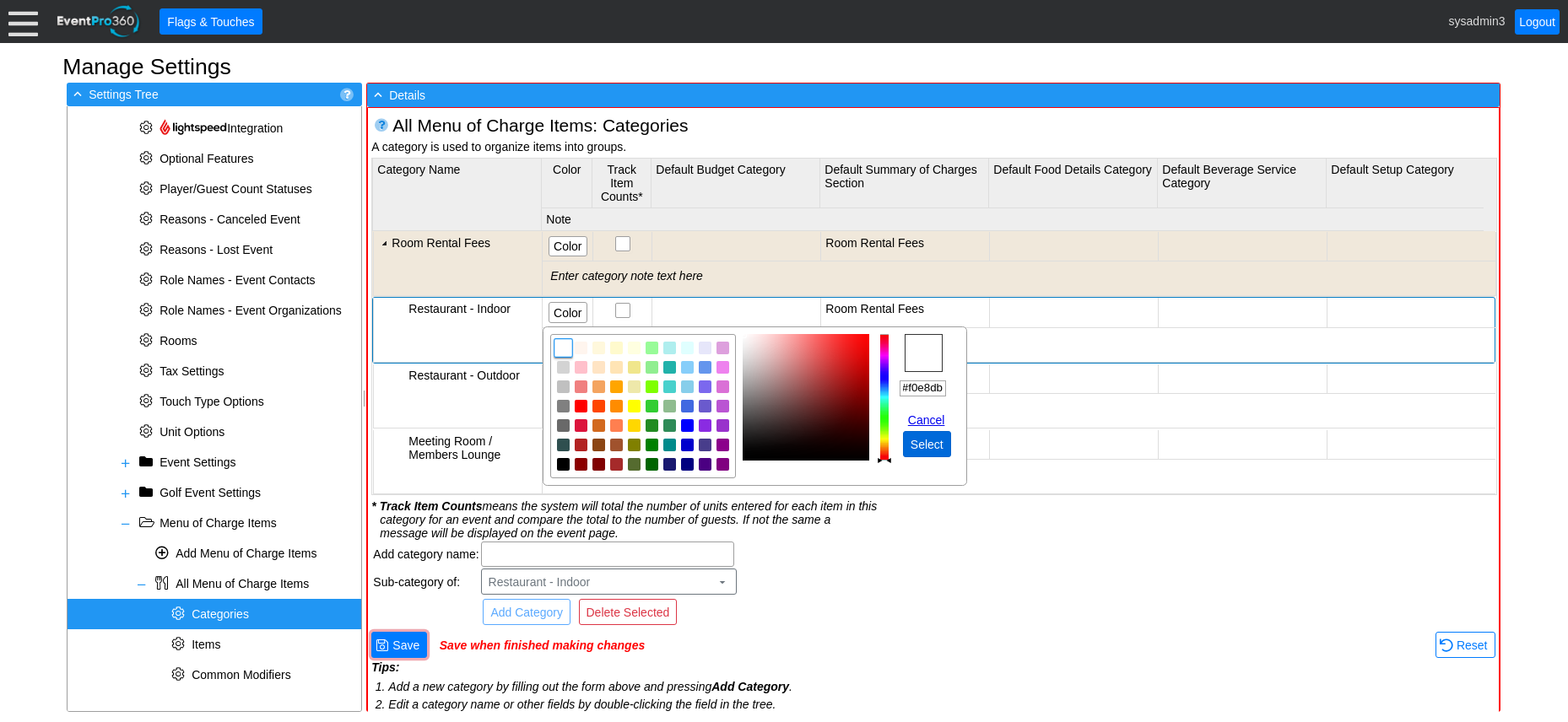
click at [925, 447] on span "Select" at bounding box center [926, 445] width 39 height 16
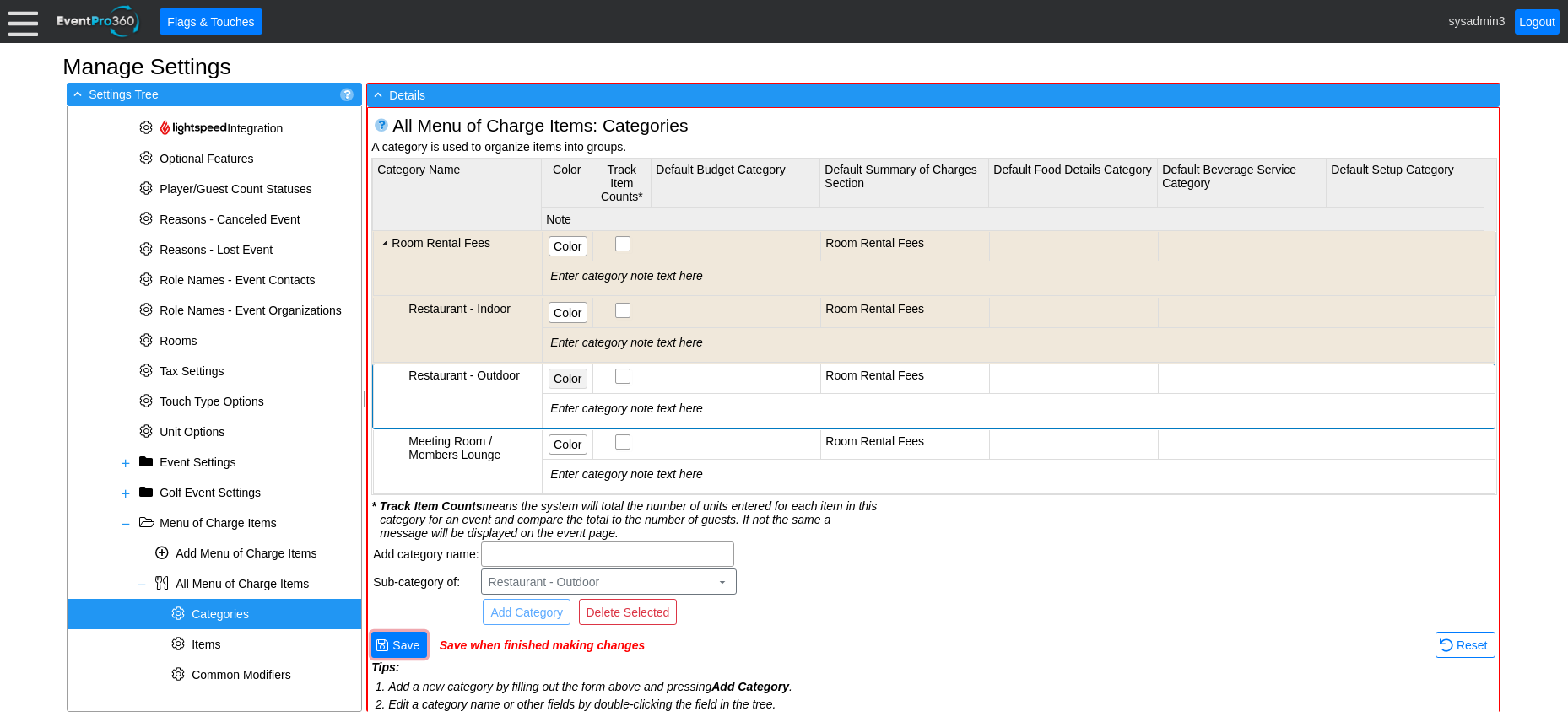
scroll to position [0, 0]
click at [565, 375] on span "Color" at bounding box center [568, 379] width 35 height 16
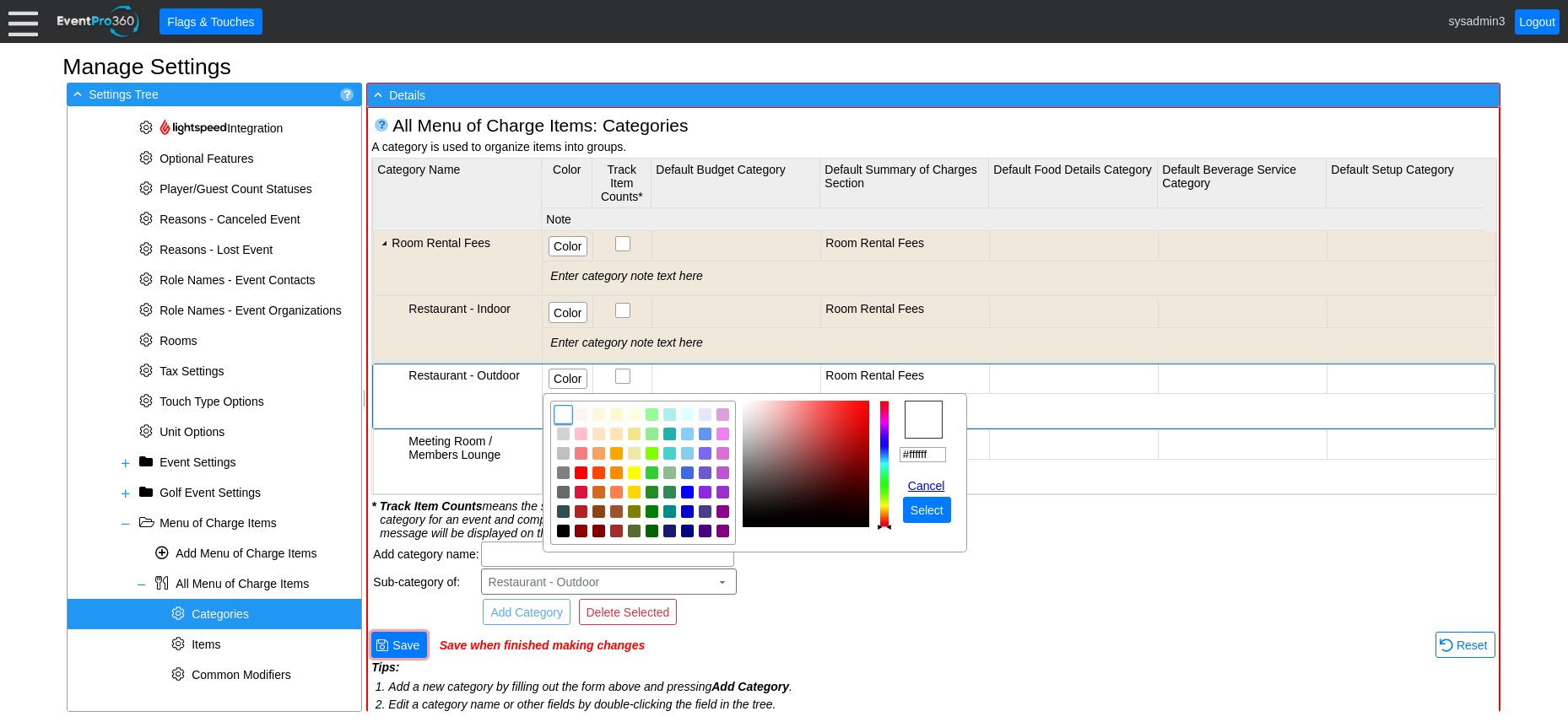
drag, startPoint x: 945, startPoint y: 457, endPoint x: 886, endPoint y: 455, distance: 59.0
click at [886, 455] on tr "r g b h ° s % v % hex #ffffff Cancel ● Select" at bounding box center [754, 473] width 409 height 145
paste input "0e8db"
type input "#f0e8db"
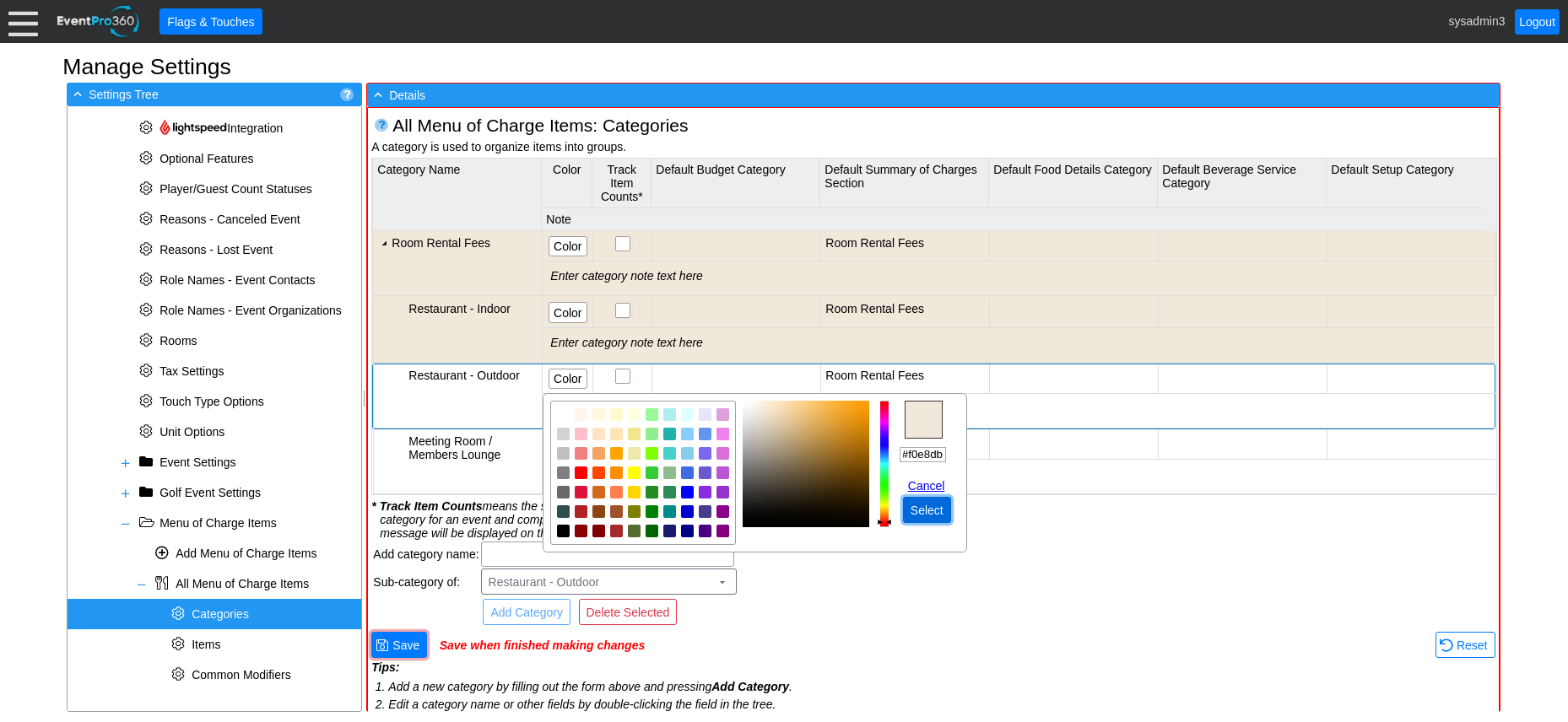
scroll to position [0, 0]
click at [928, 509] on span "Select" at bounding box center [926, 511] width 39 height 16
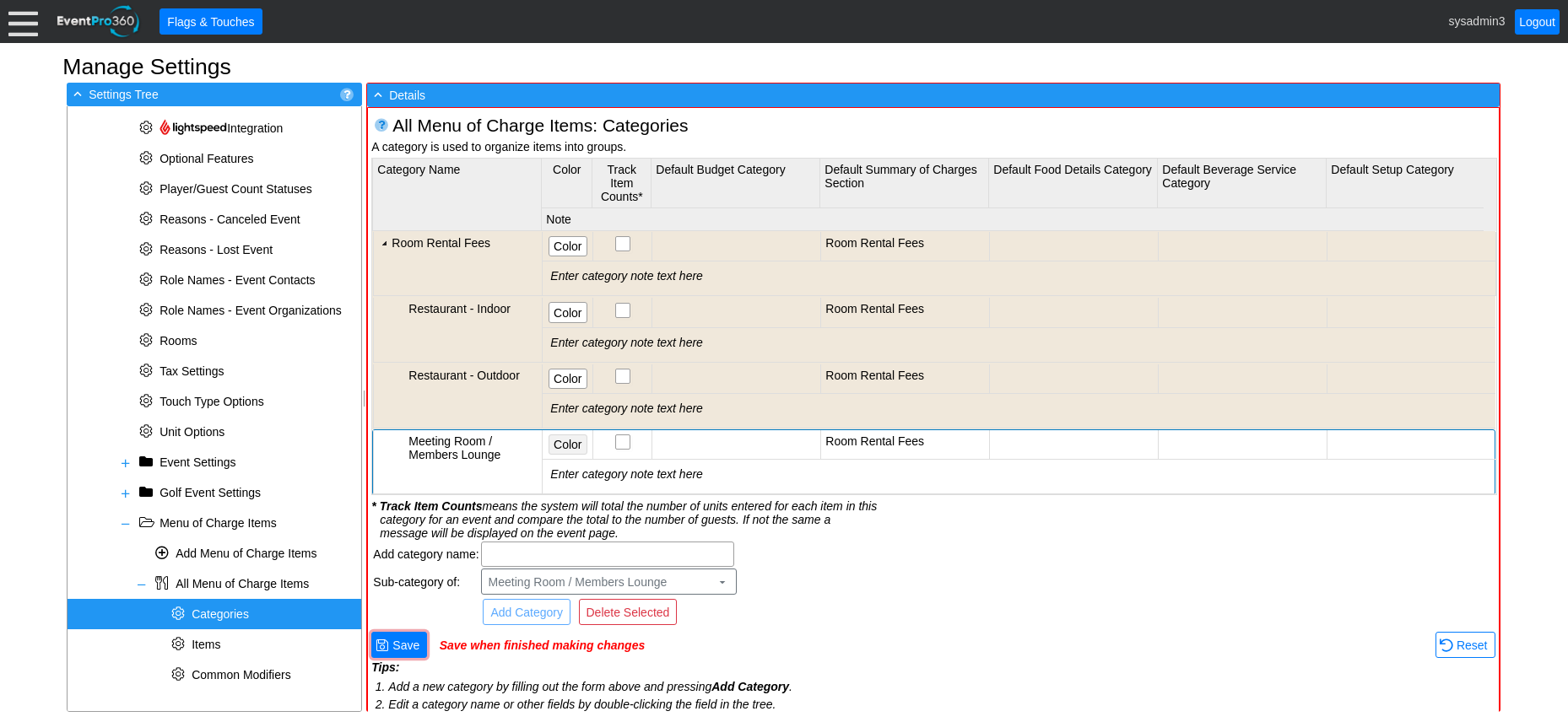
click at [563, 439] on span "Color" at bounding box center [568, 445] width 35 height 16
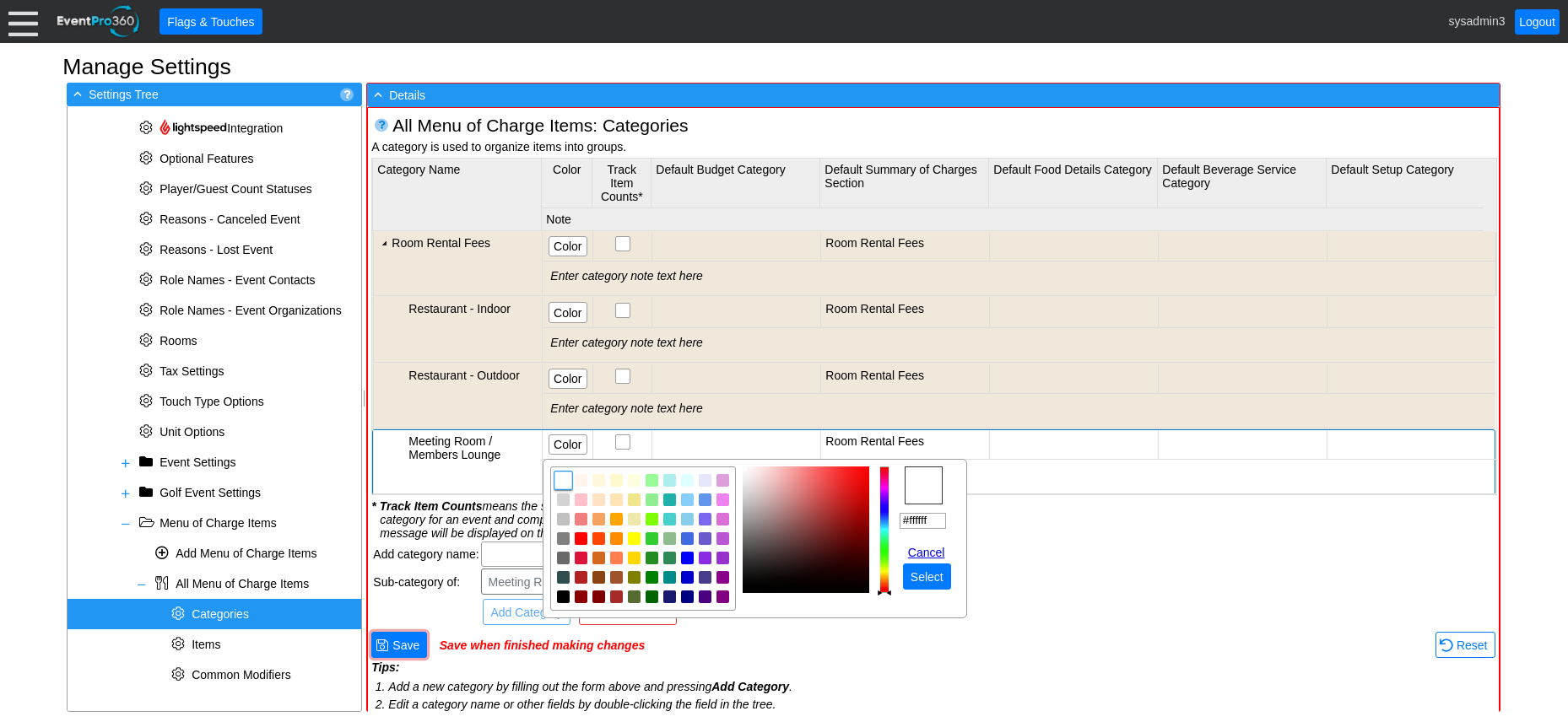
drag, startPoint x: 936, startPoint y: 523, endPoint x: 873, endPoint y: 520, distance: 63.1
click at [873, 521] on tr "r g b h ° s % v % hex #ffffff Cancel ● Select" at bounding box center [754, 539] width 409 height 145
paste input "0e8db"
type input "#f0e8db"
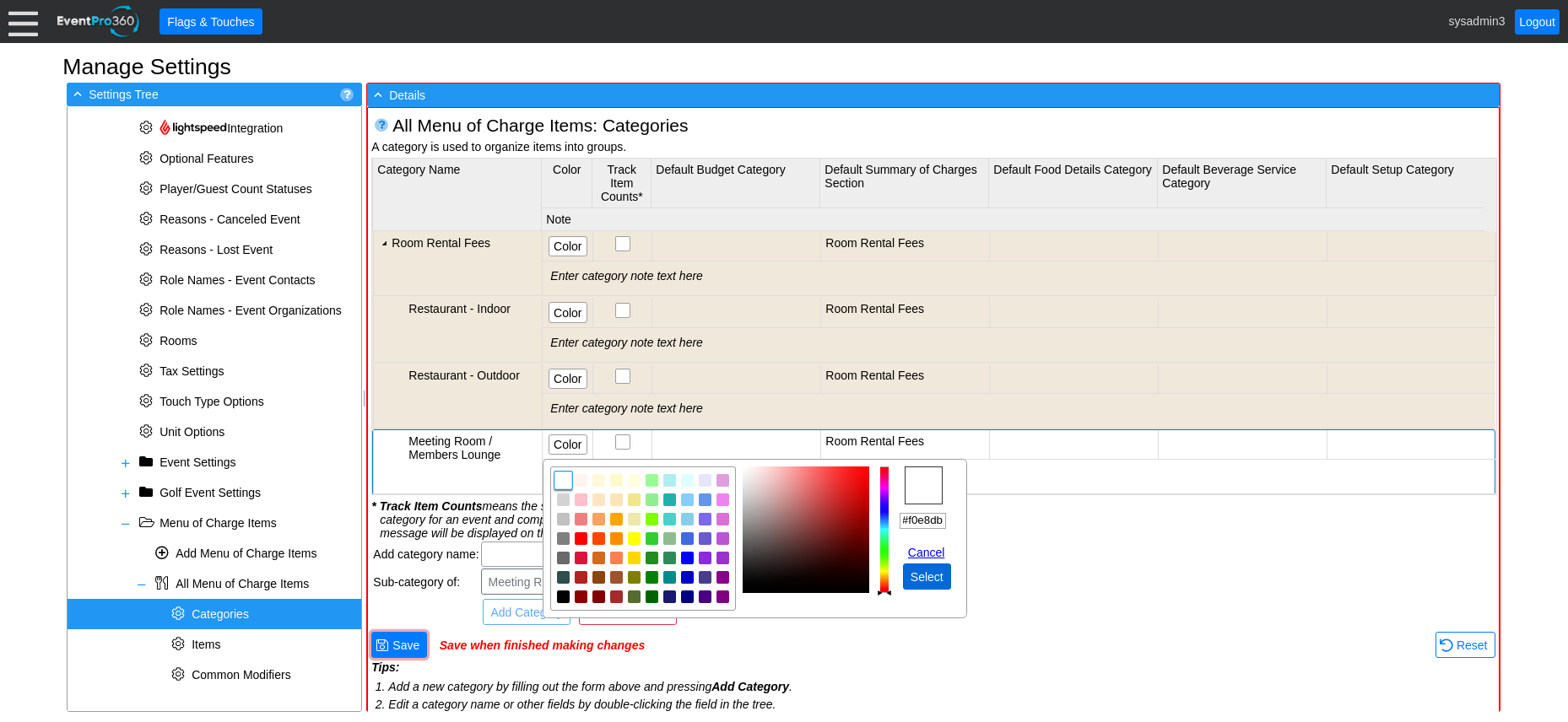
scroll to position [0, 0]
click at [927, 577] on span "Select" at bounding box center [926, 577] width 39 height 16
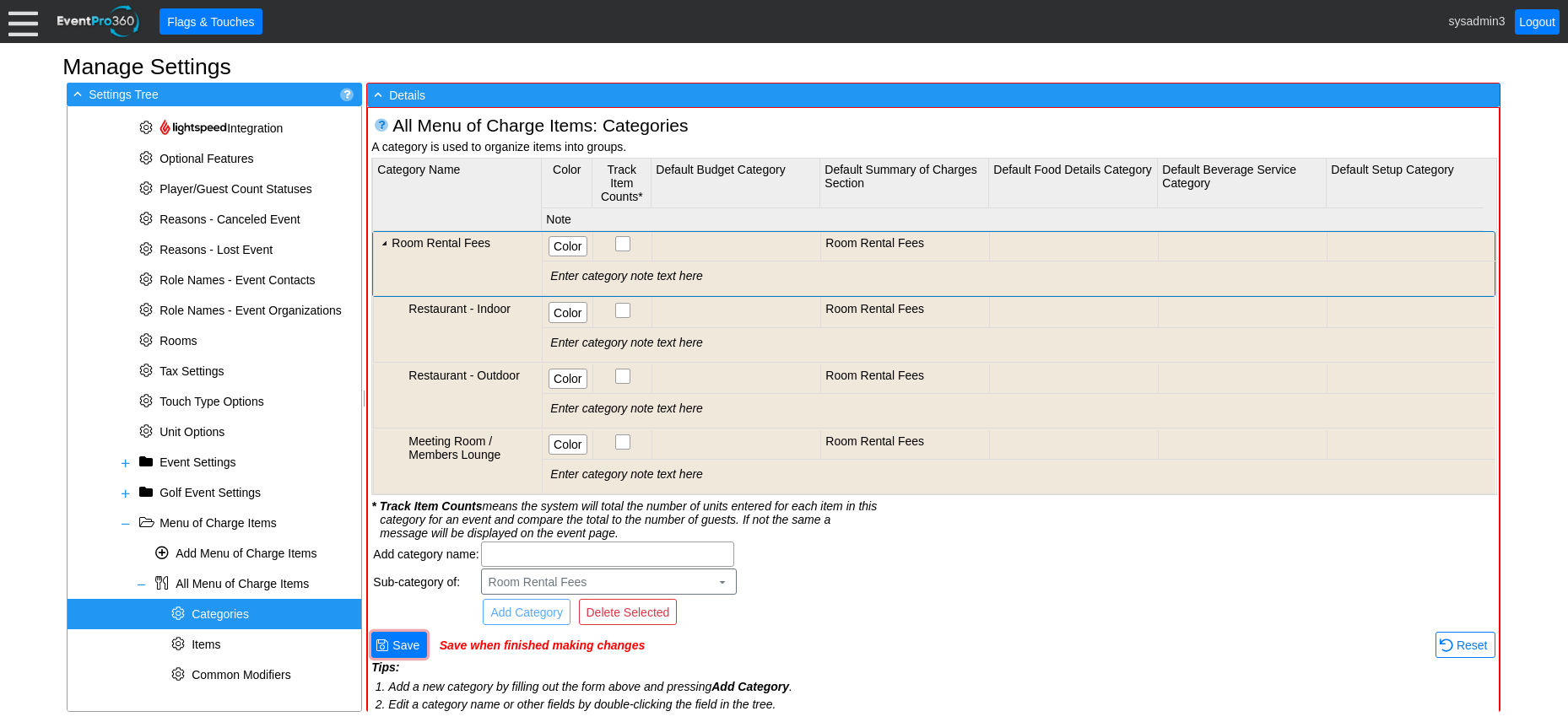
click at [500, 246] on div "Room Rental Fees" at bounding box center [465, 242] width 146 height 14
click at [586, 552] on input "text" at bounding box center [608, 555] width 242 height 24
type input "Pool / Driving Range"
click at [529, 609] on span "Add Category" at bounding box center [526, 612] width 80 height 16
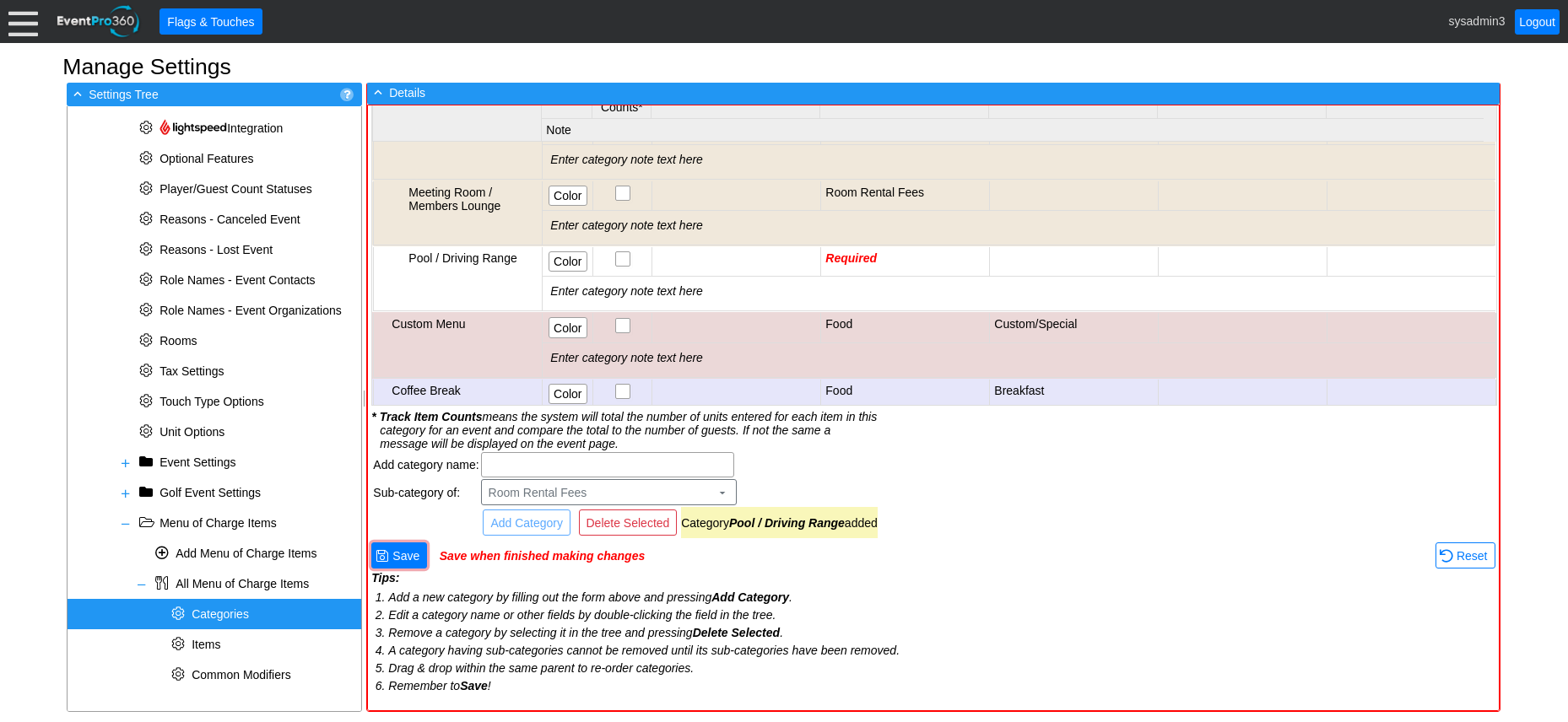
scroll to position [180, 0]
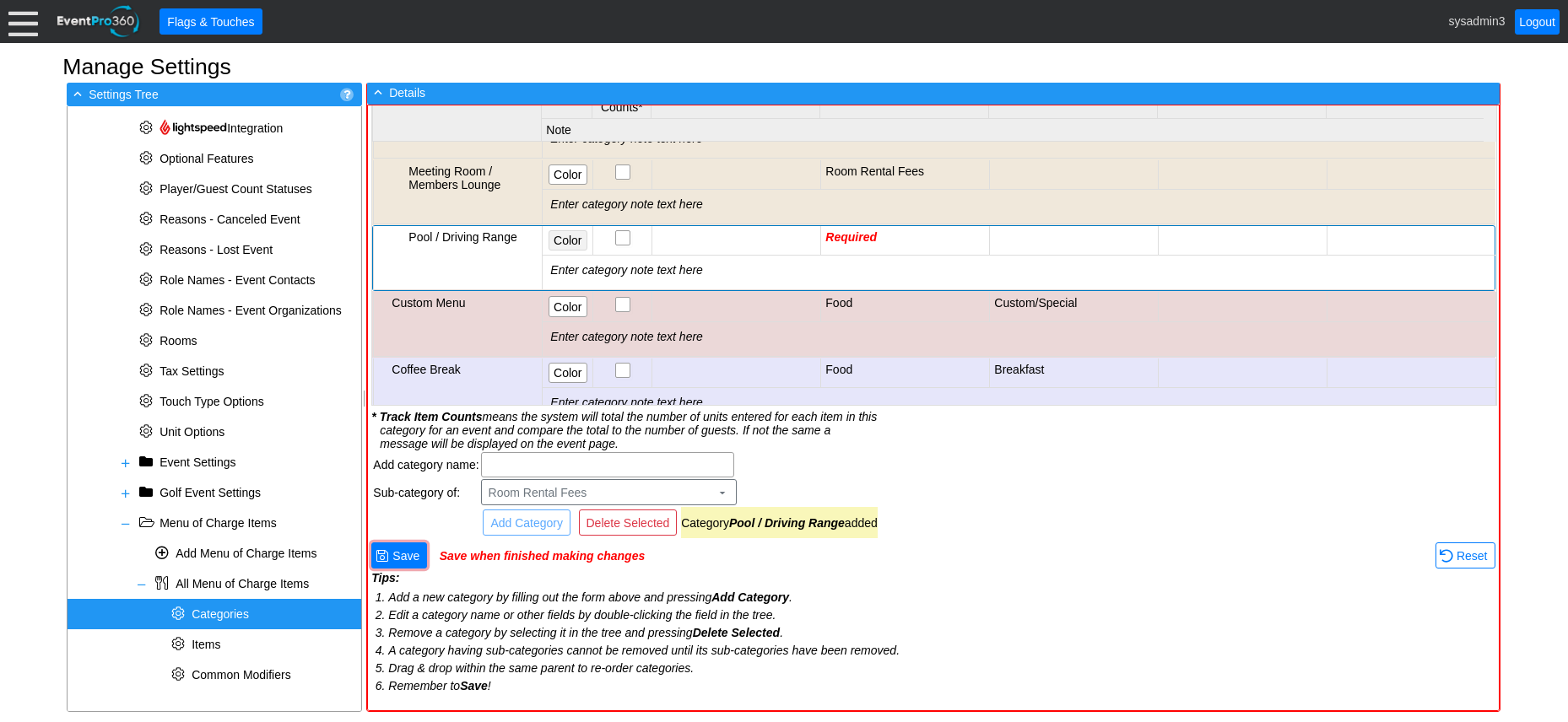
click at [573, 234] on span "Color" at bounding box center [568, 241] width 35 height 16
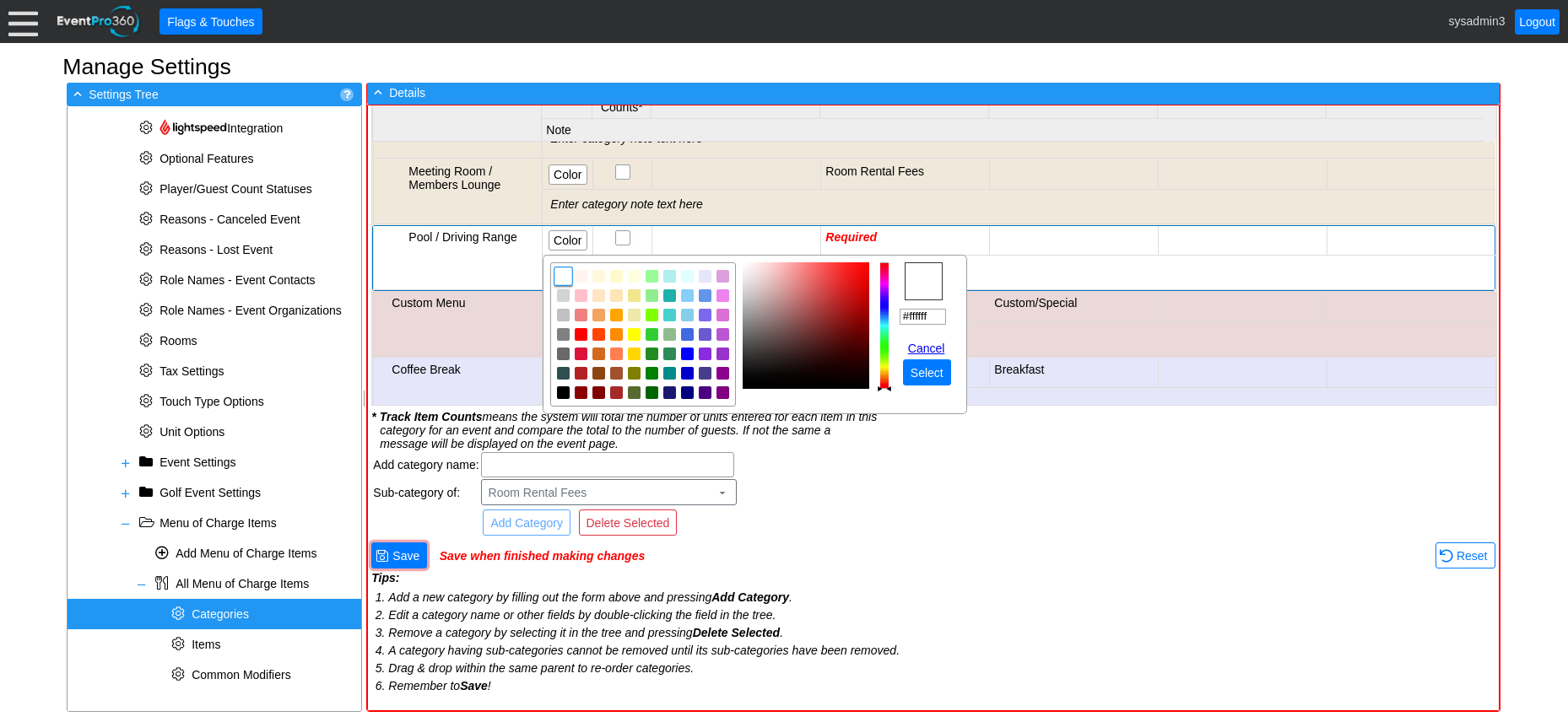
drag, startPoint x: 943, startPoint y: 316, endPoint x: 887, endPoint y: 315, distance: 56.0
click at [887, 315] on tr "r g b h ° s % v % hex #ffffff Cancel ● Select" at bounding box center [754, 335] width 409 height 145
paste input "0e8db"
type input "#f0e8db"
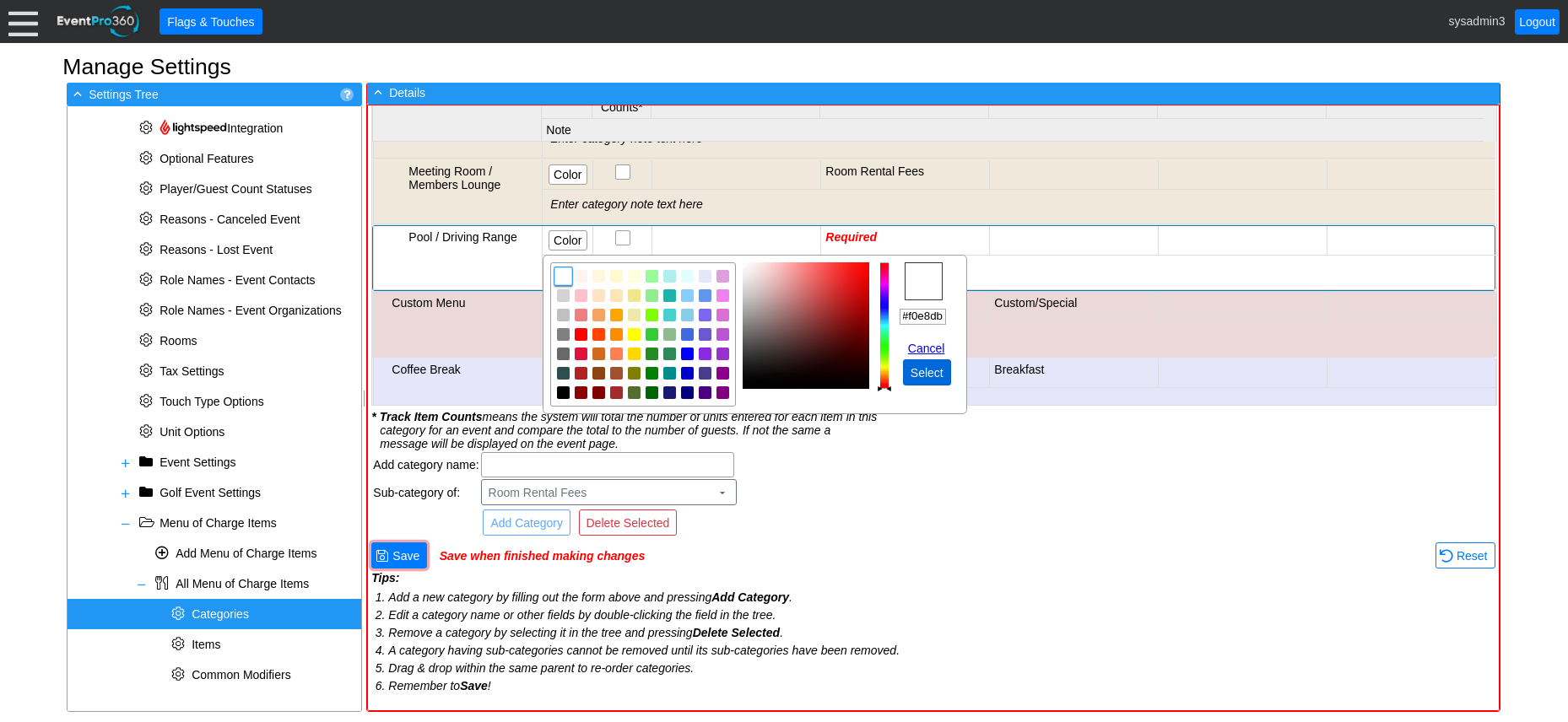
scroll to position [0, 0]
click at [926, 366] on span "Select" at bounding box center [926, 372] width 39 height 16
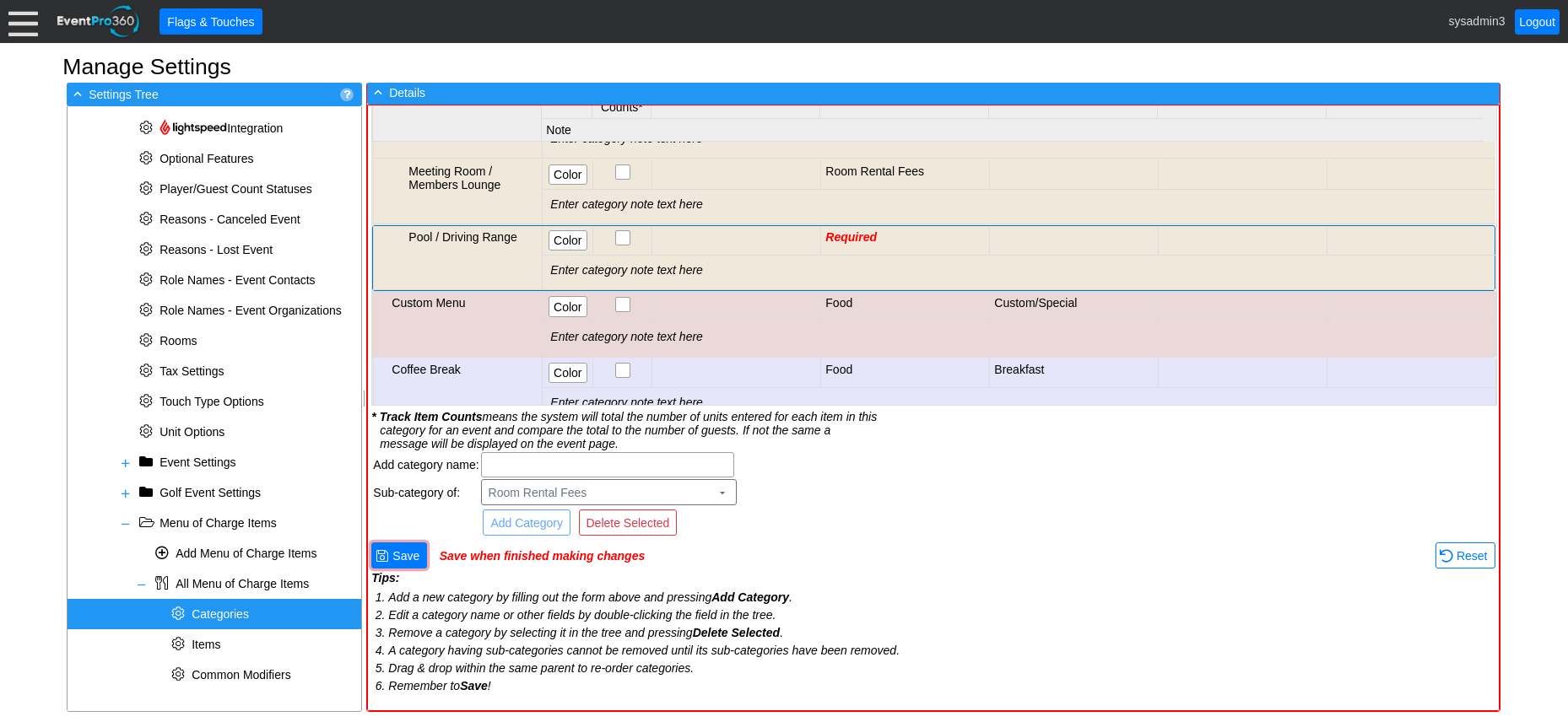
click at [903, 241] on td "Required" at bounding box center [905, 241] width 168 height 29
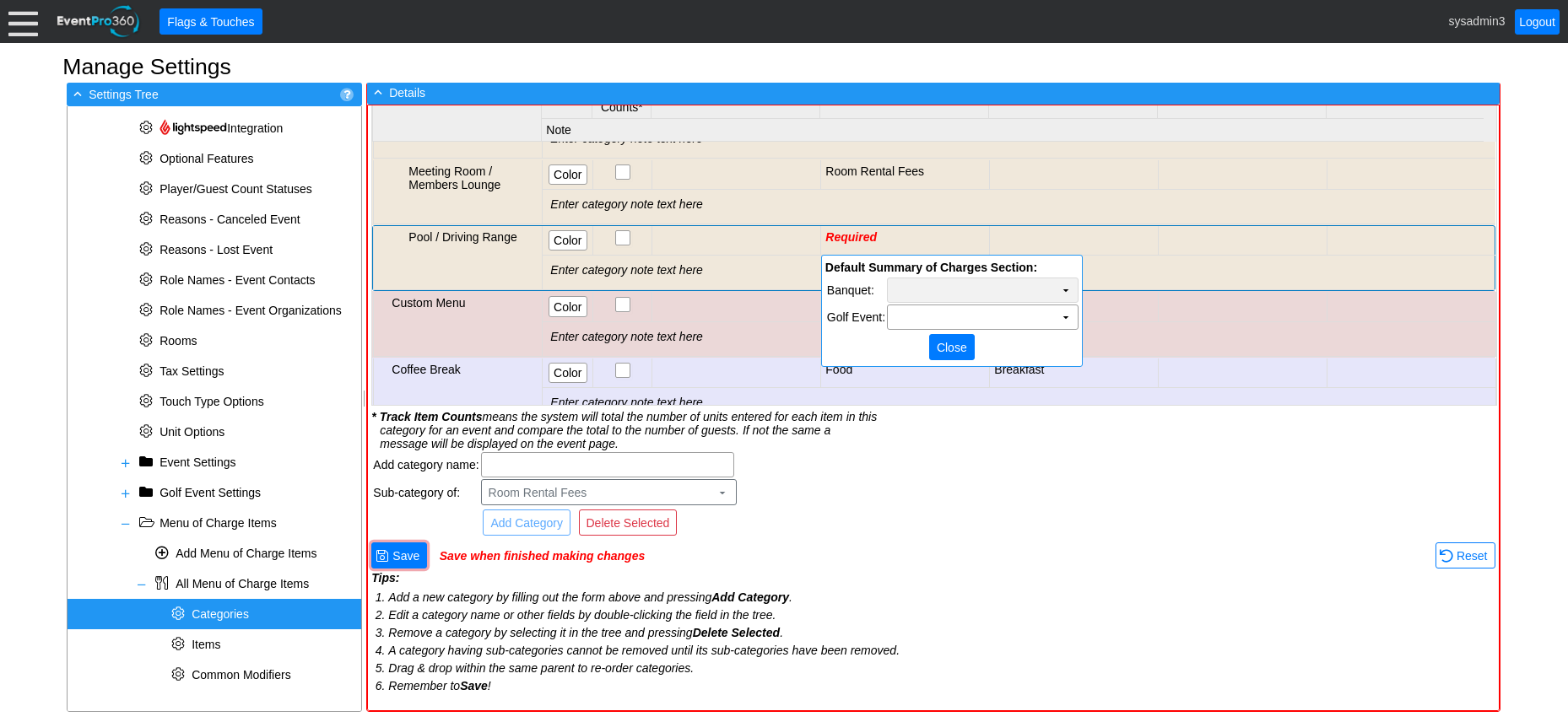
click at [968, 291] on td "Χ" at bounding box center [982, 290] width 189 height 24
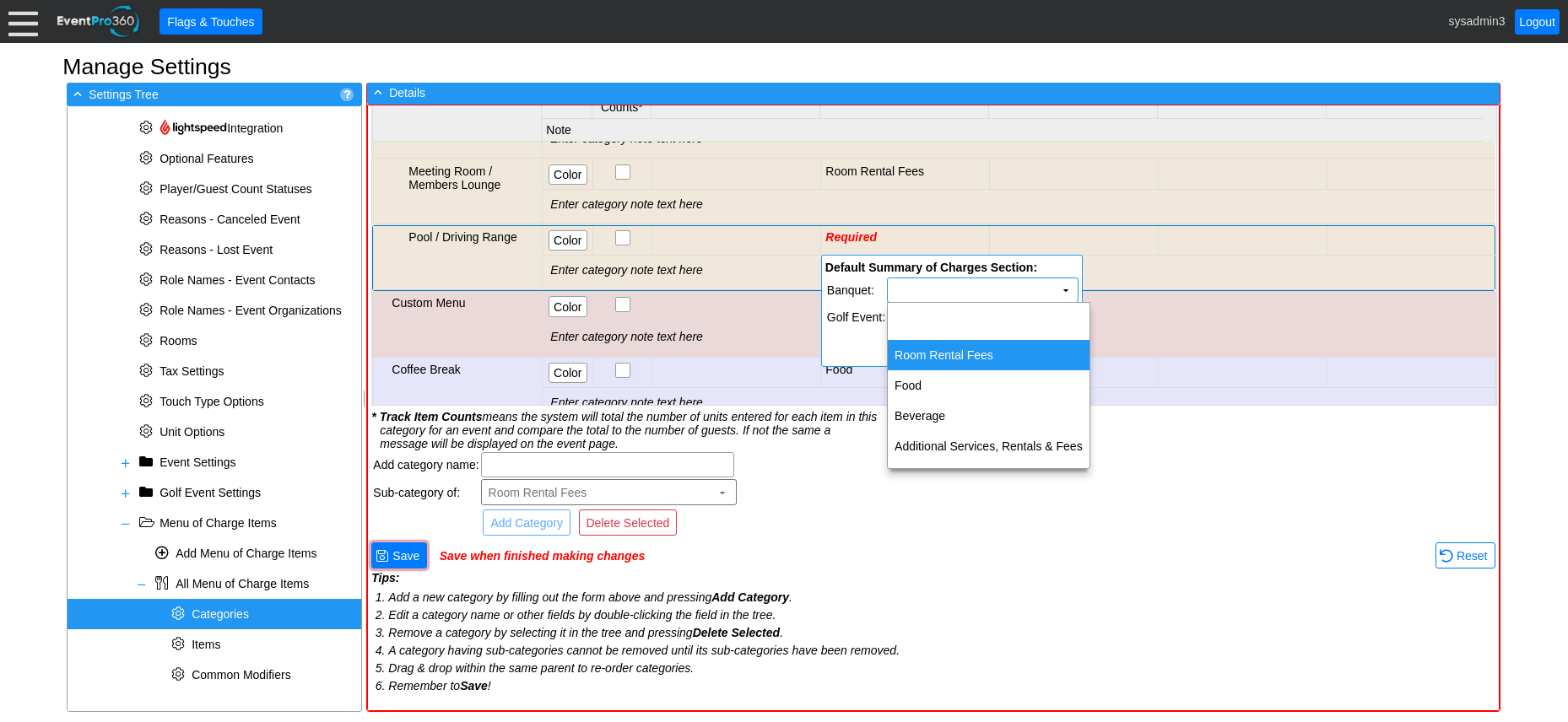
click at [946, 354] on td "Room Rental Fees" at bounding box center [989, 355] width 201 height 30
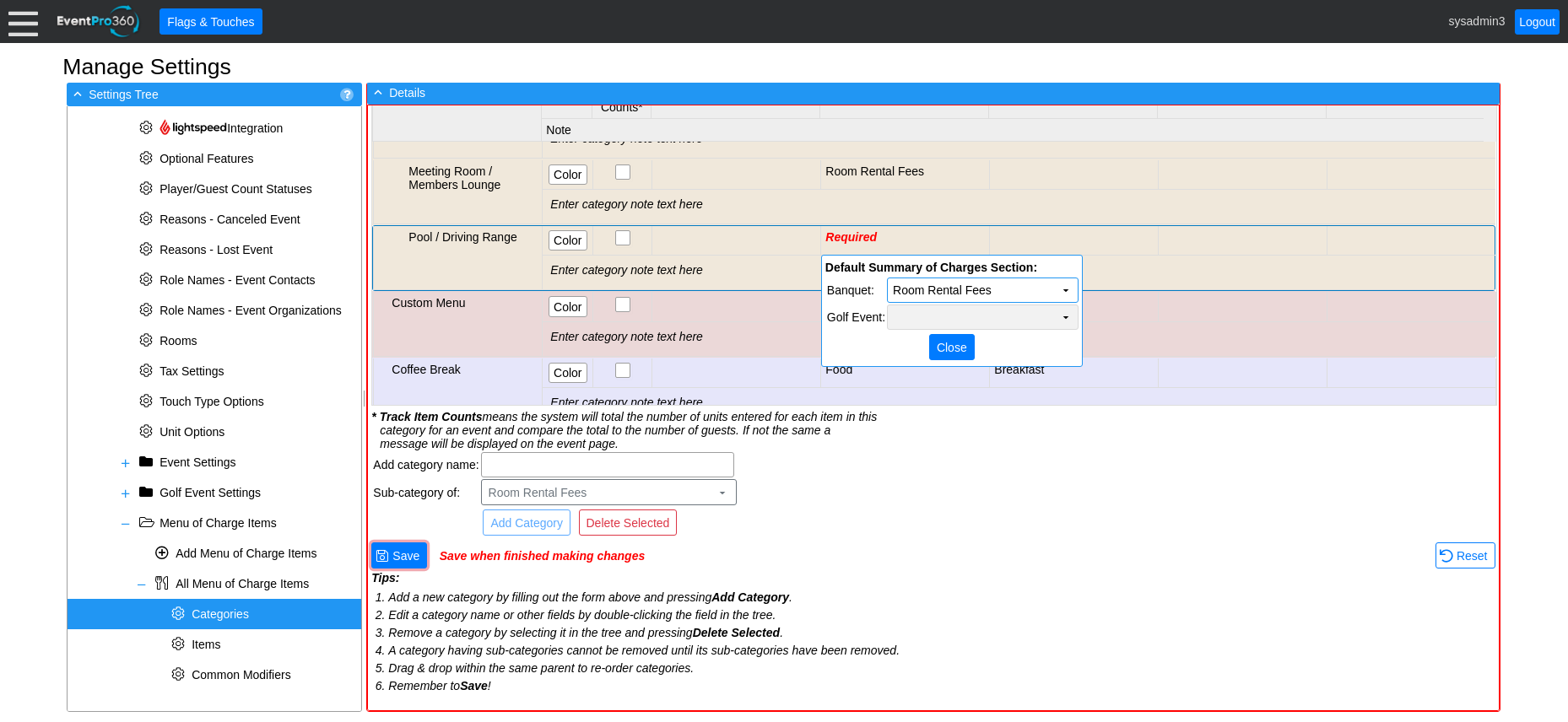
click at [946, 307] on td "Χ" at bounding box center [982, 318] width 189 height 24
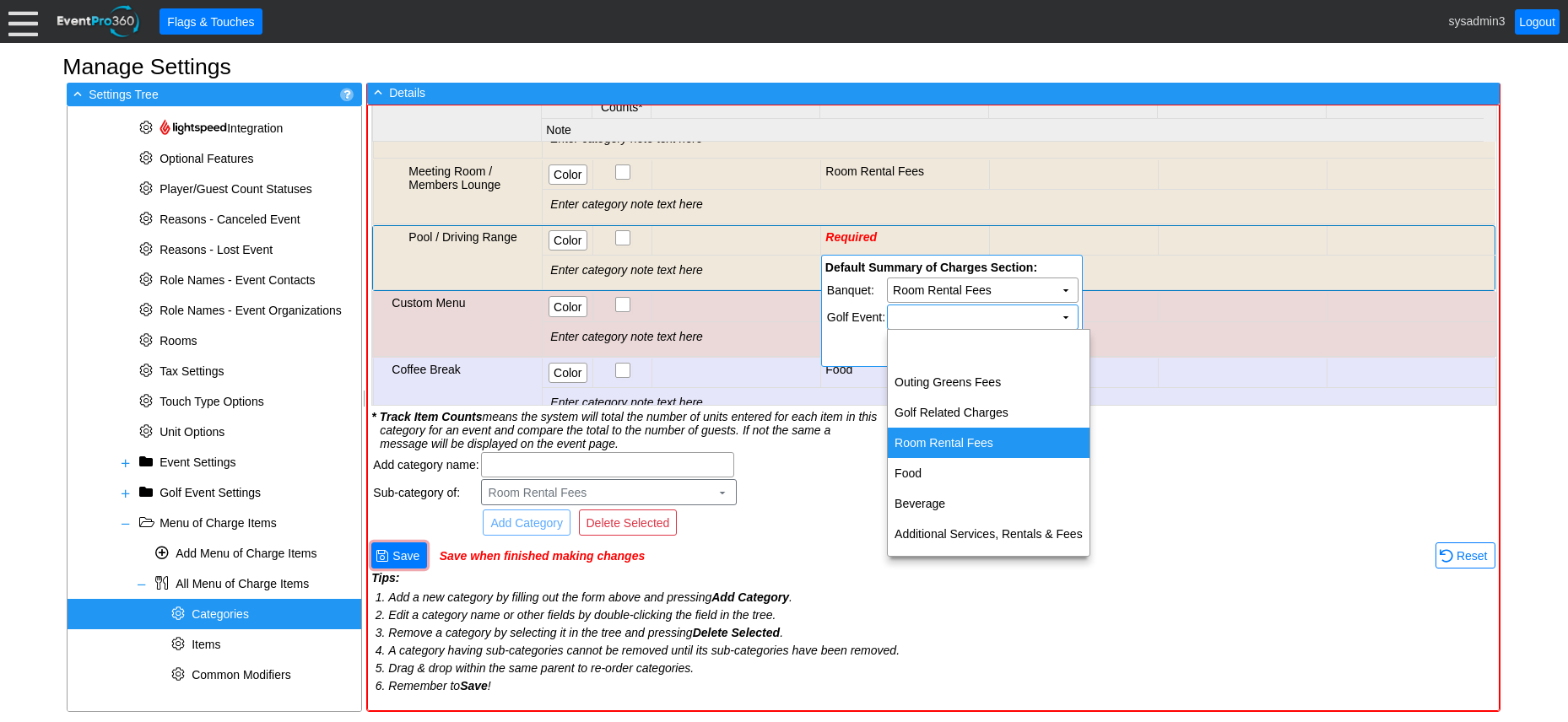
click at [949, 439] on td "Room Rental Fees" at bounding box center [989, 443] width 201 height 30
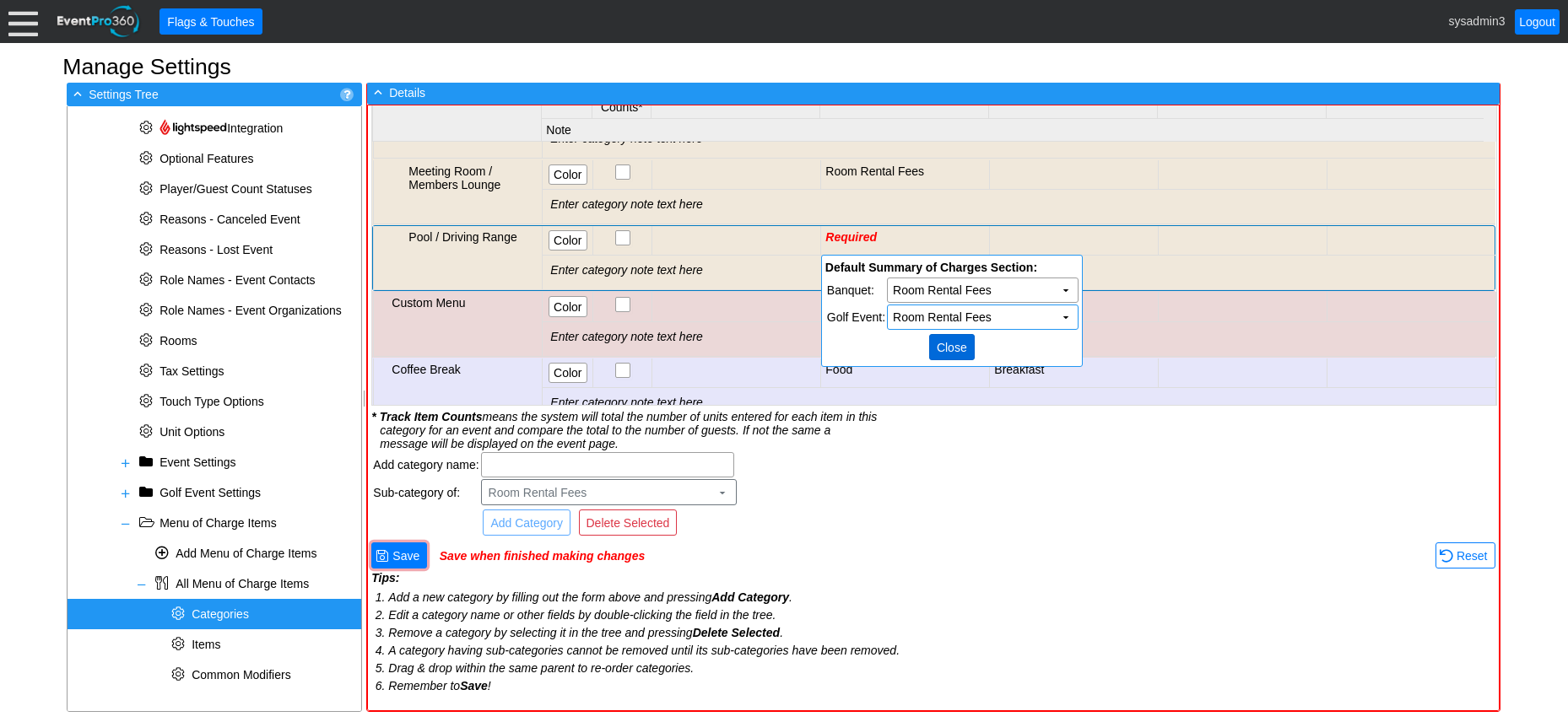
click at [951, 339] on span "Close" at bounding box center [952, 348] width 38 height 16
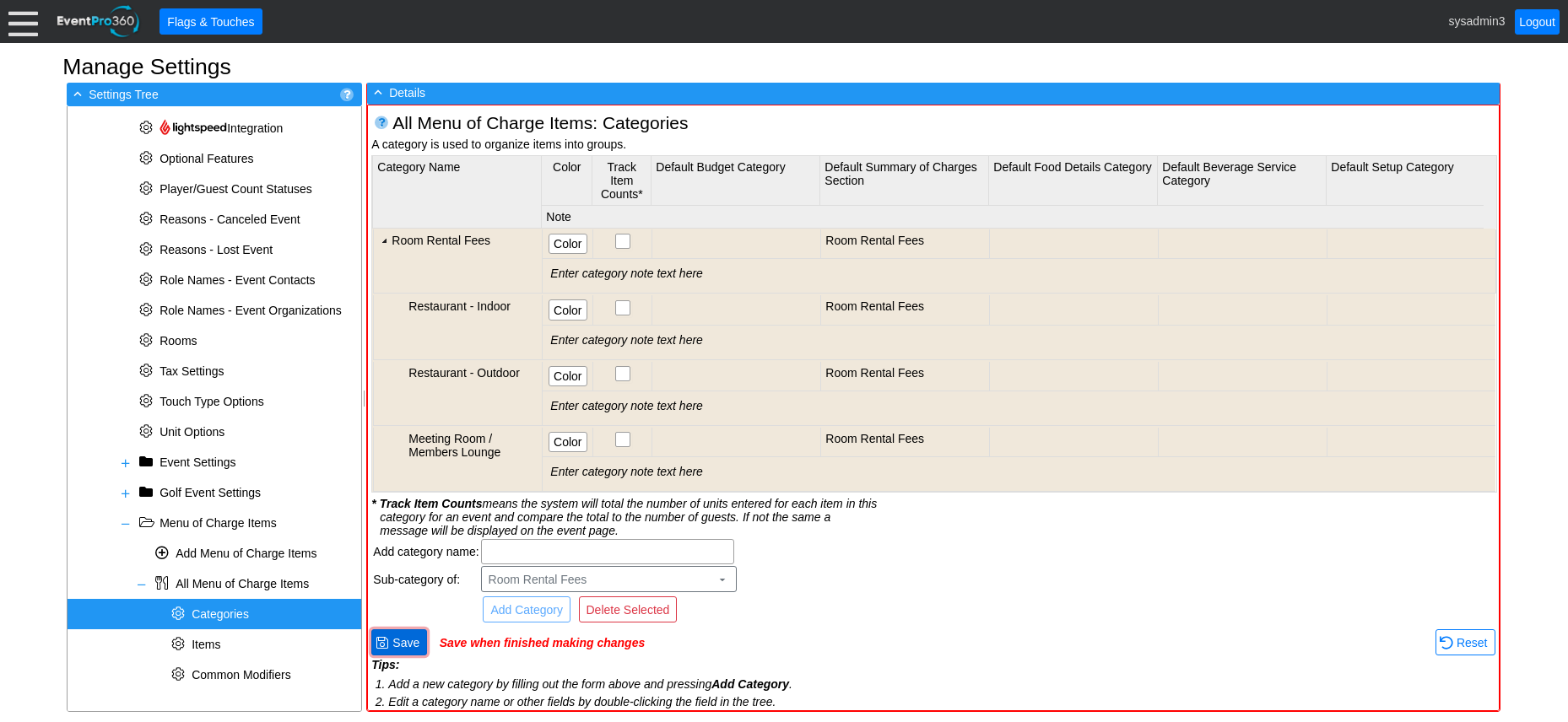
click at [415, 641] on span "Save" at bounding box center [406, 643] width 34 height 16
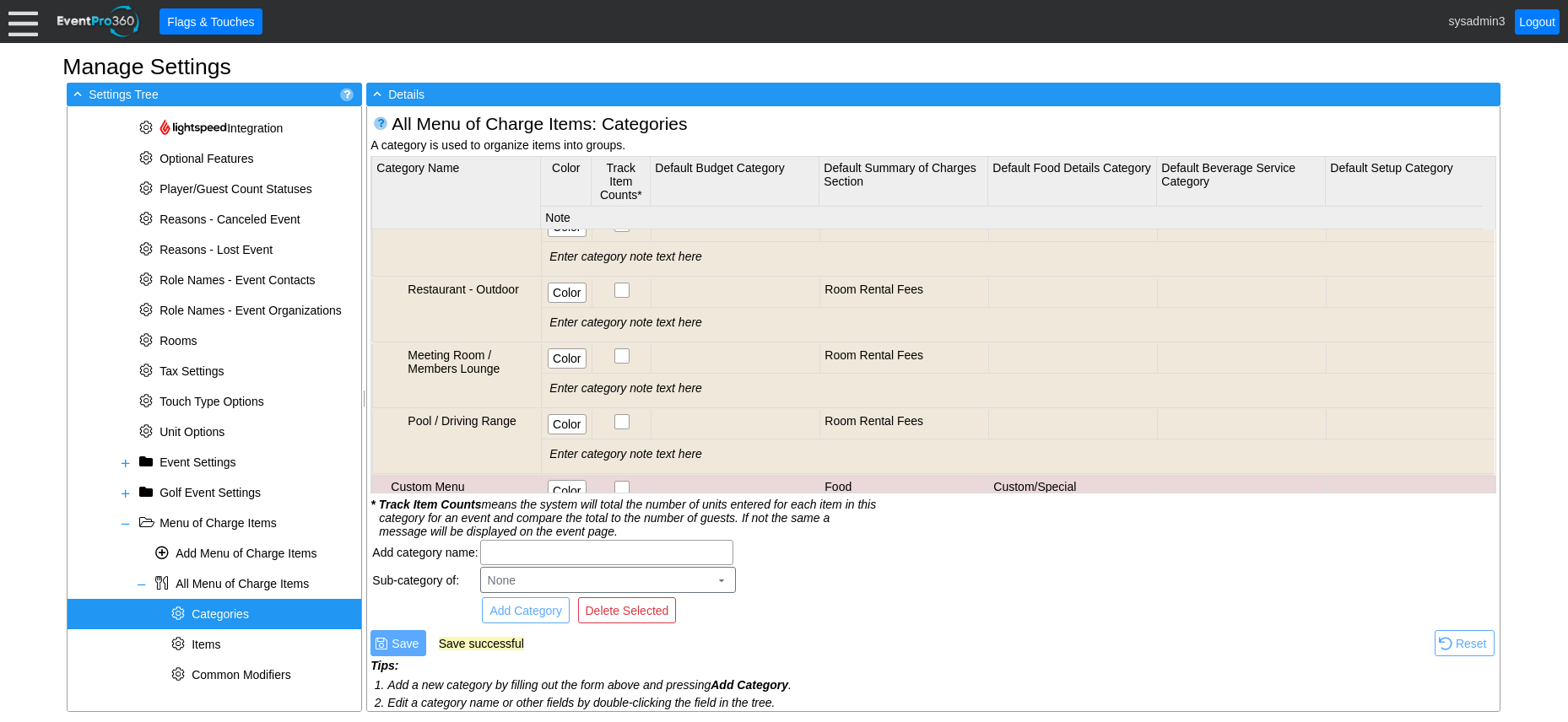
scroll to position [168, 0]
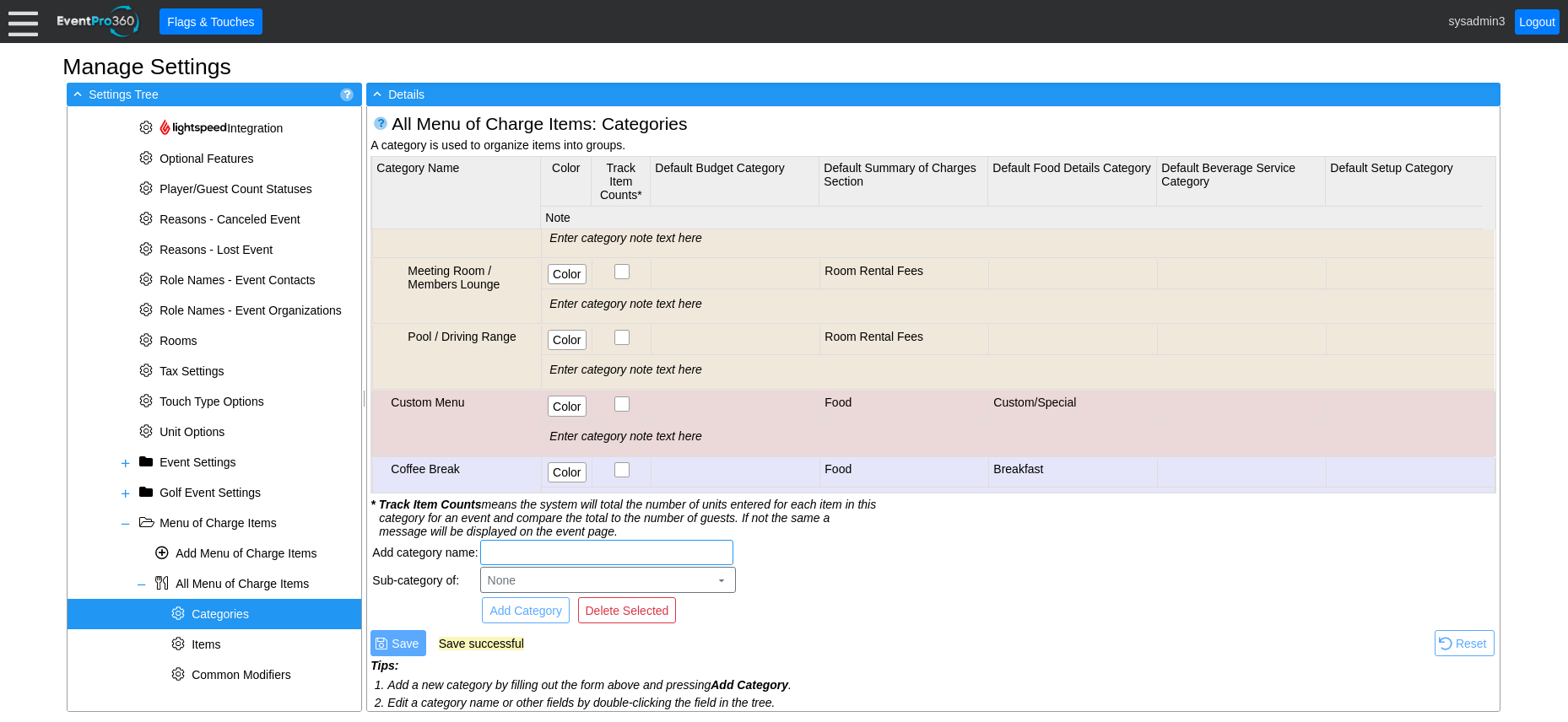
click at [546, 550] on input "text" at bounding box center [607, 553] width 242 height 24
click at [219, 646] on span "Items" at bounding box center [205, 644] width 28 height 14
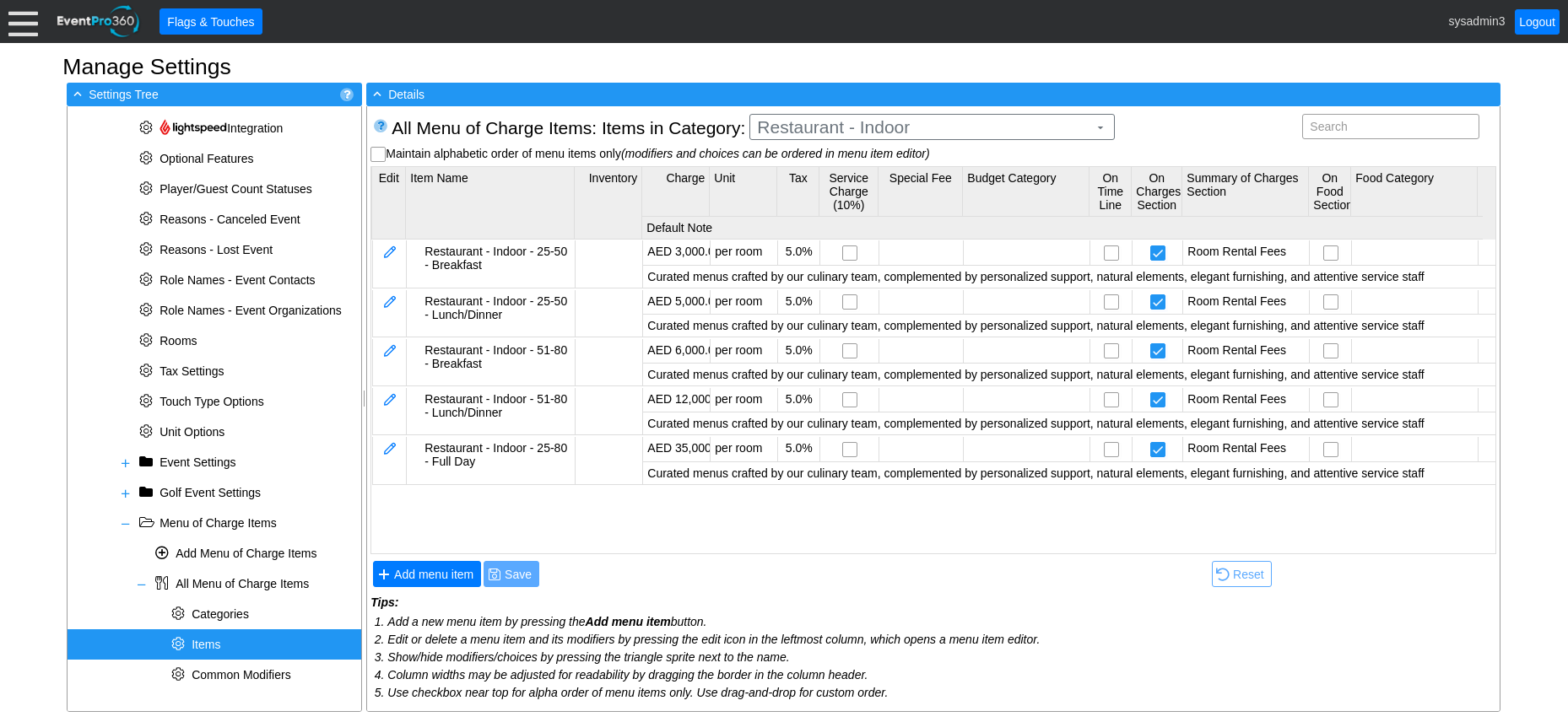
scroll to position [0, 0]
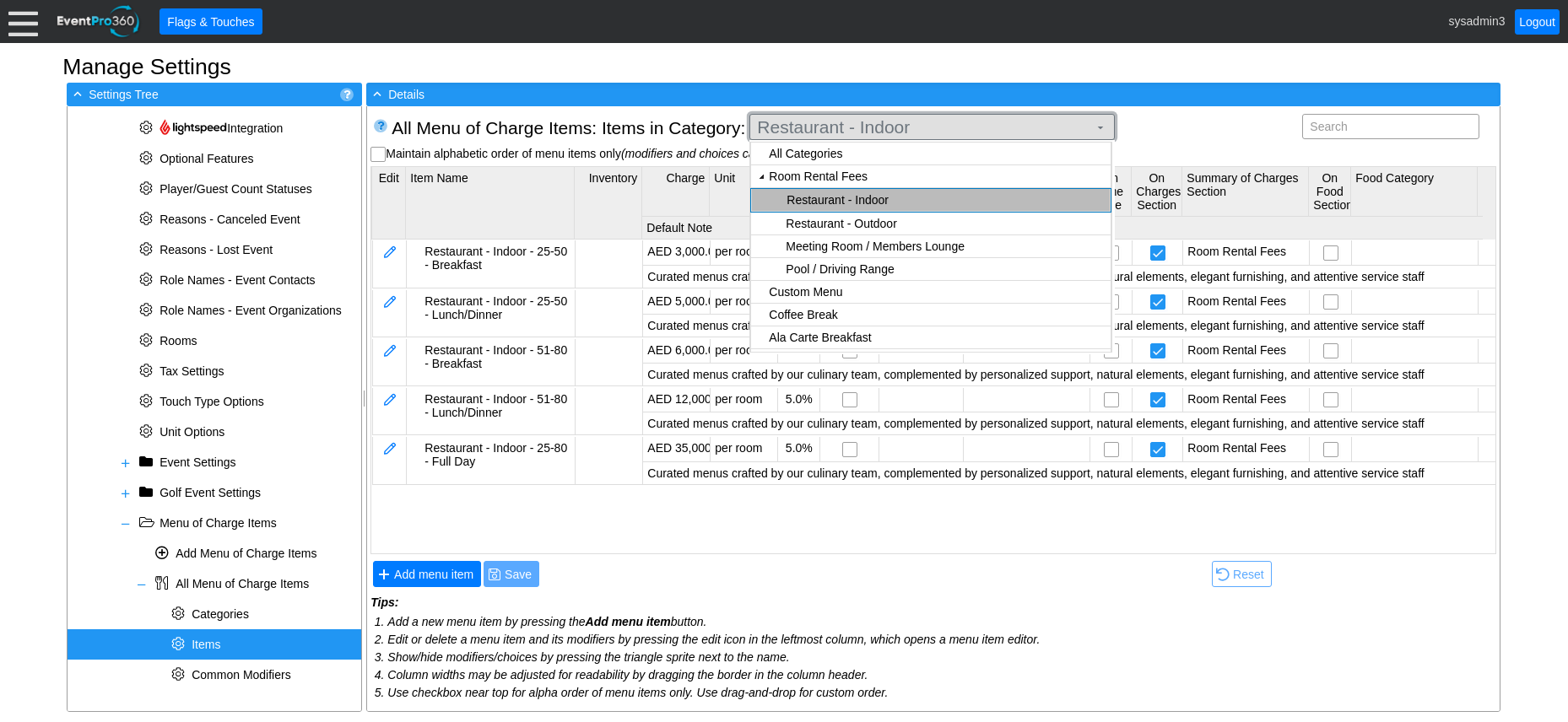
click at [896, 124] on span "Restaurant - Indoor" at bounding box center [923, 127] width 338 height 16
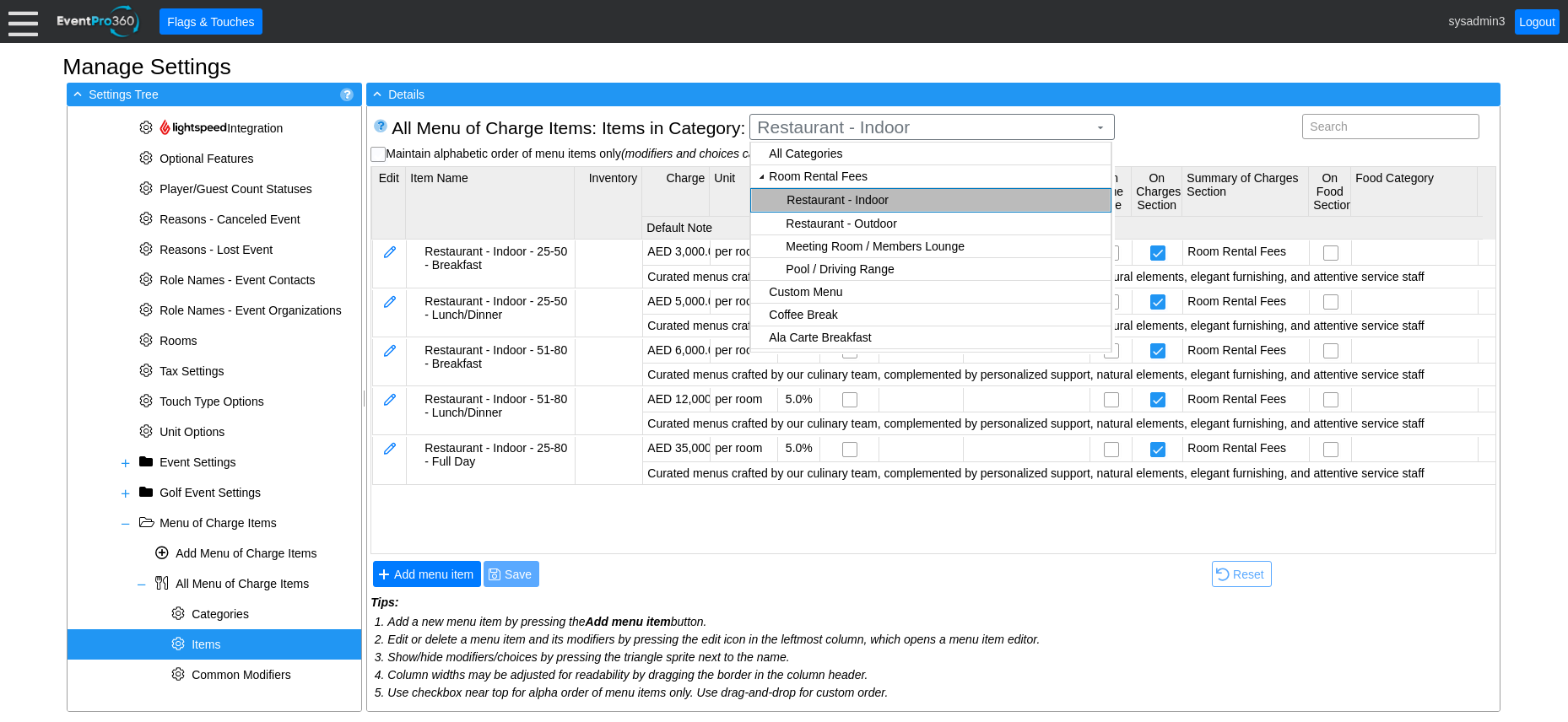
click at [868, 199] on body "Calendar of Events + New Event + Reports + Manage Contacts + Manage Organizatio…" at bounding box center [784, 361] width 1568 height 722
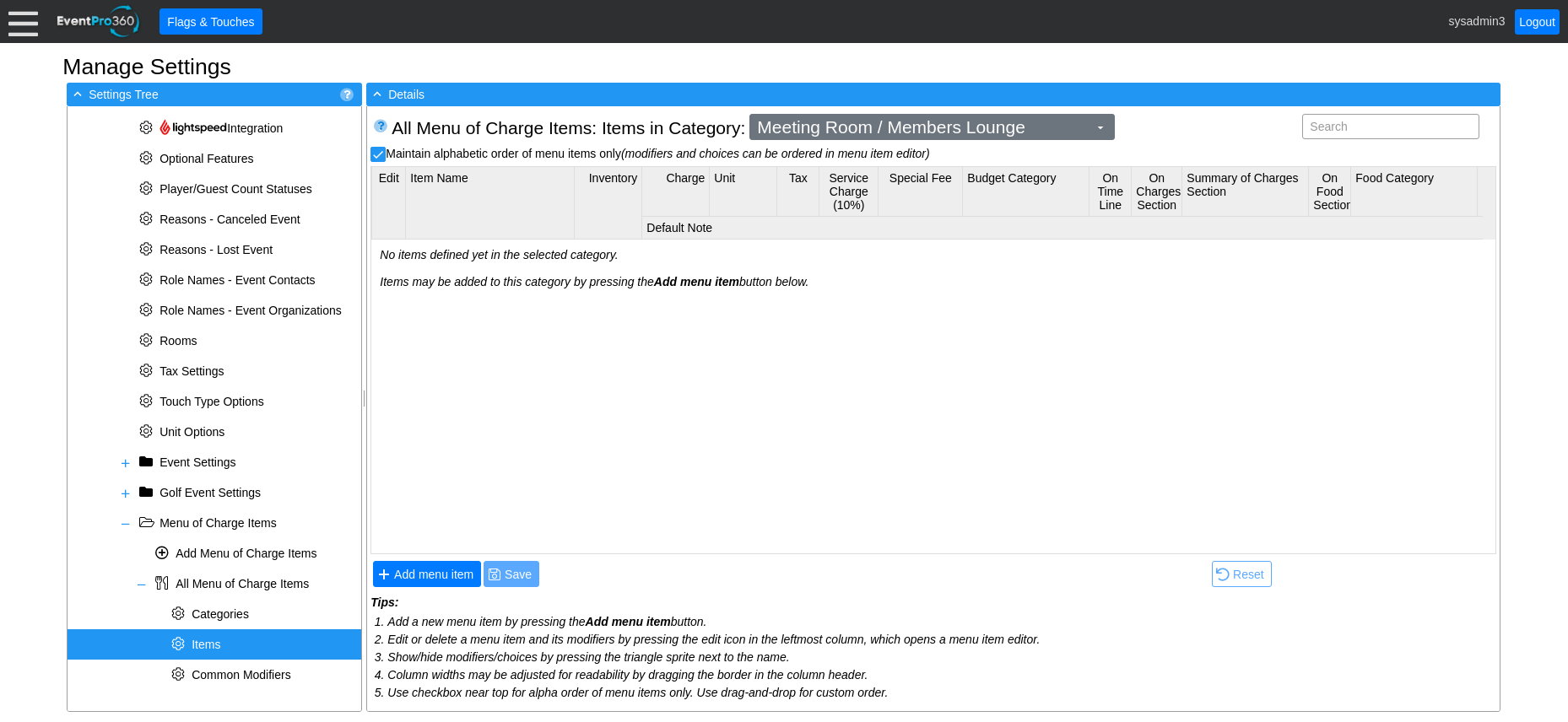
click at [1018, 120] on span "Meeting Room / Members Lounge" at bounding box center [923, 127] width 338 height 16
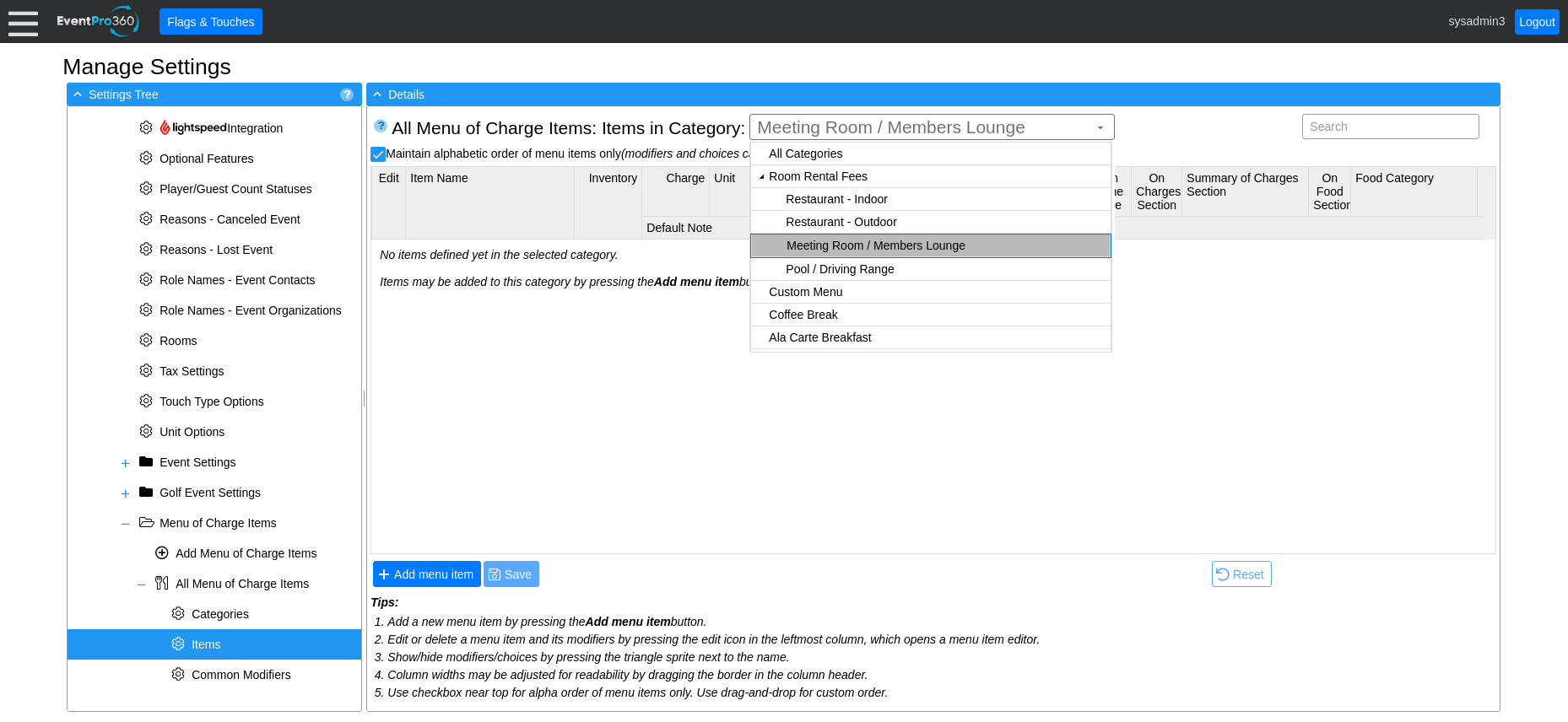
checkbox input "true"
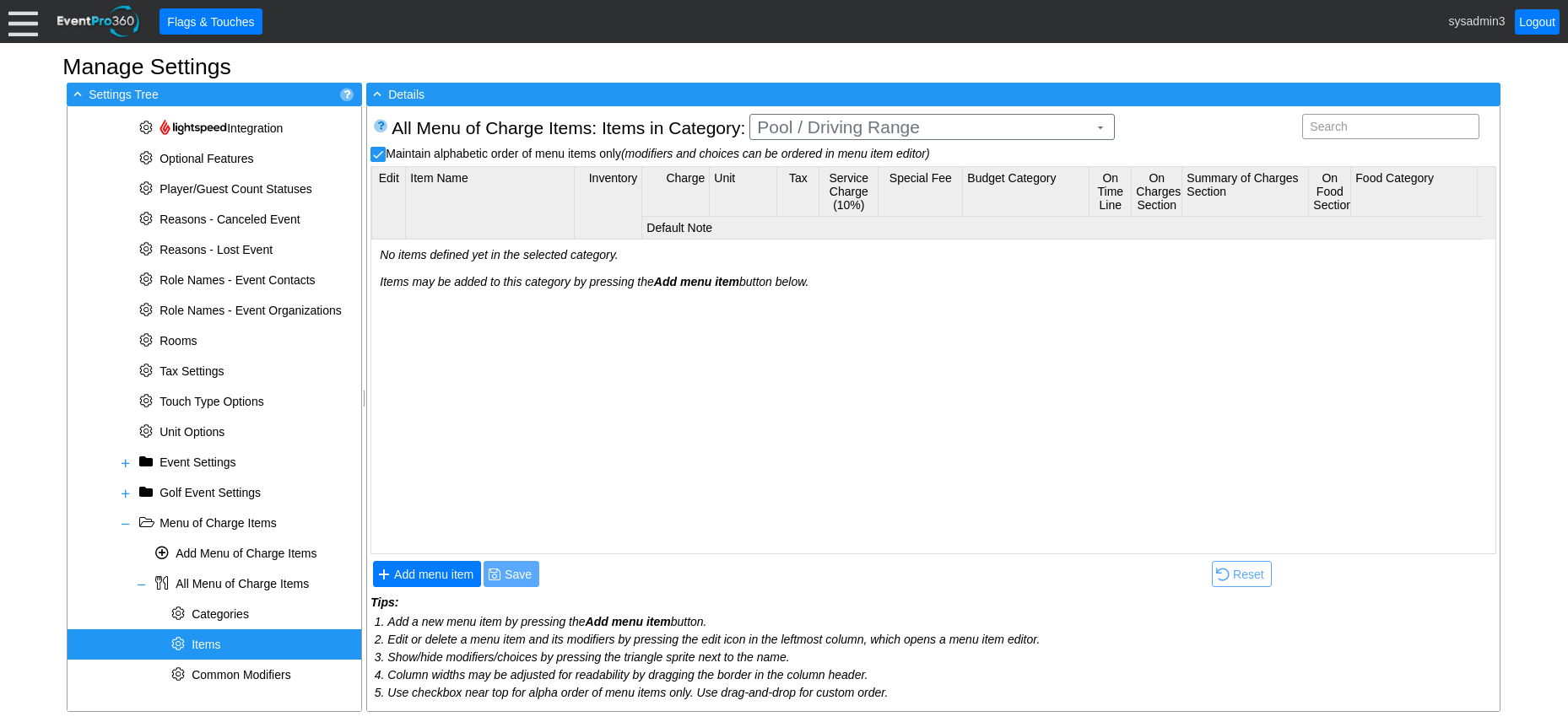
click at [852, 179] on body "Calendar of Events + New Event + Reports + Manage Contacts + Manage Organizatio…" at bounding box center [784, 361] width 1568 height 722
click at [460, 574] on span "Add menu item" at bounding box center [434, 575] width 86 height 16
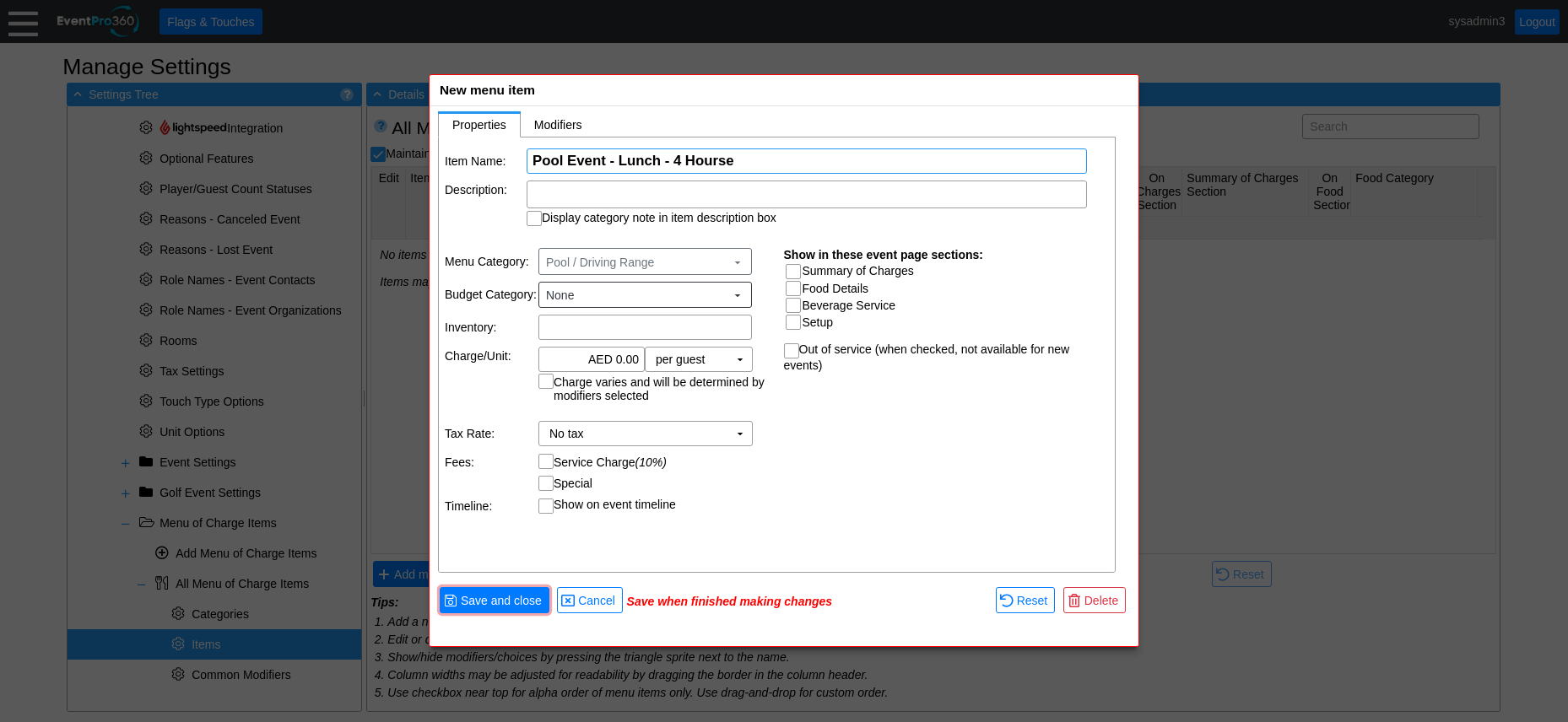
click at [733, 159] on input "Pool Event - Lunch - 4 Hourse" at bounding box center [806, 161] width 548 height 24
type input "Pool Event - Lunch - 4 Hours"
click at [645, 198] on div at bounding box center [806, 194] width 560 height 27
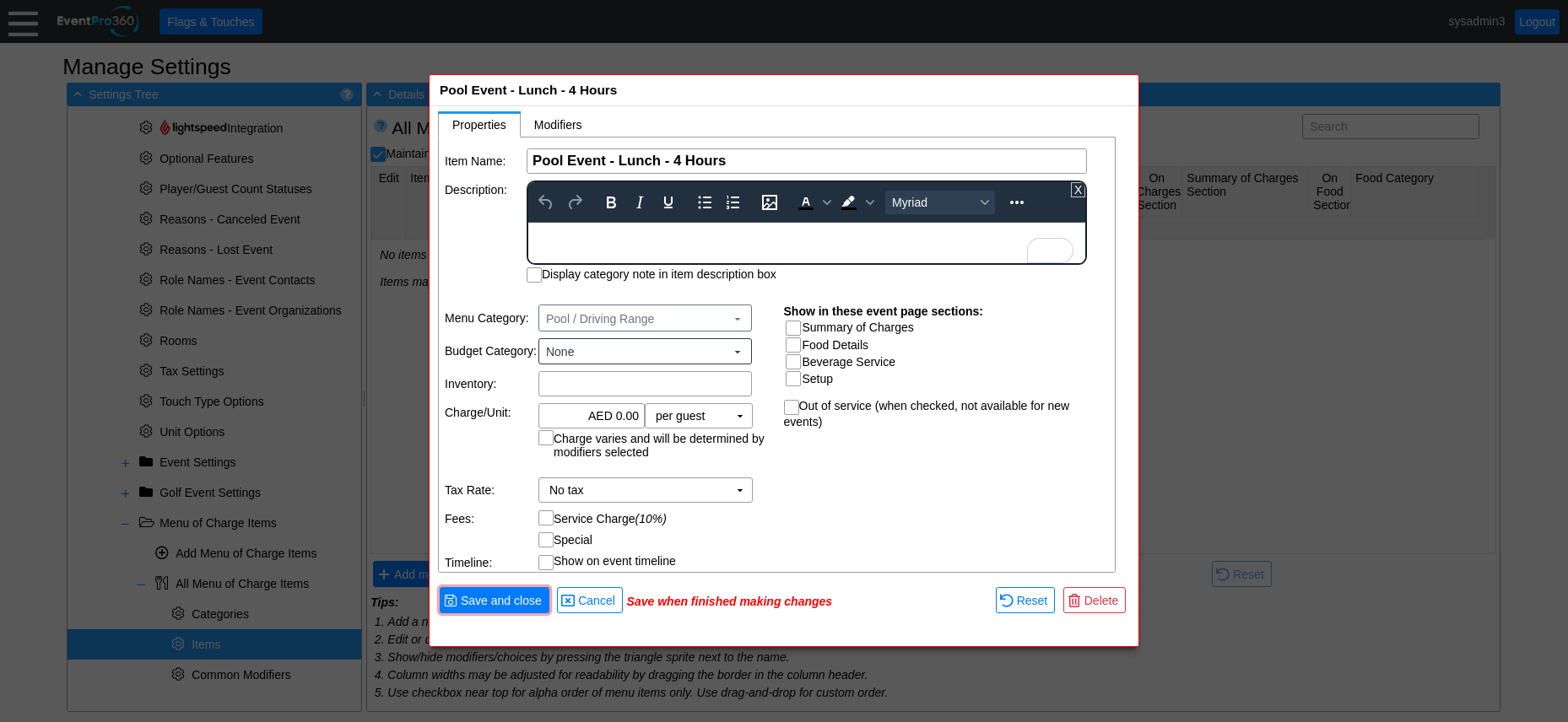
paste body "To enrich screen reader interactions, please activate Accessibility in Grammarl…"
click at [622, 416] on table "Menu Category: Pool / Driving Range ▼ Budget Category: None ▼ Inventory: Χ Char…" at bounding box center [609, 437] width 340 height 287
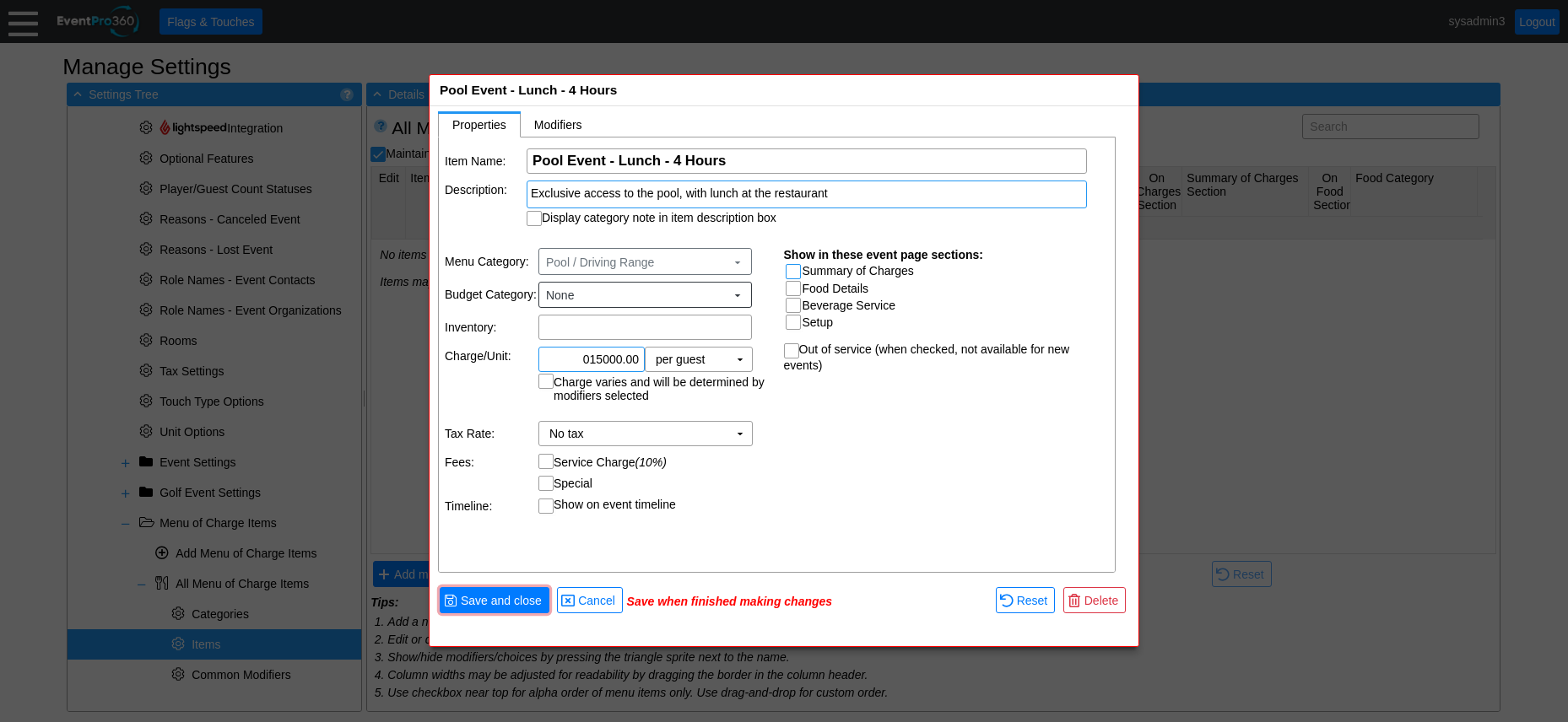
type input "AED 15,000.00"
click at [795, 270] on input "Summary of Charges" at bounding box center [795, 274] width 16 height 16
checkbox input "true"
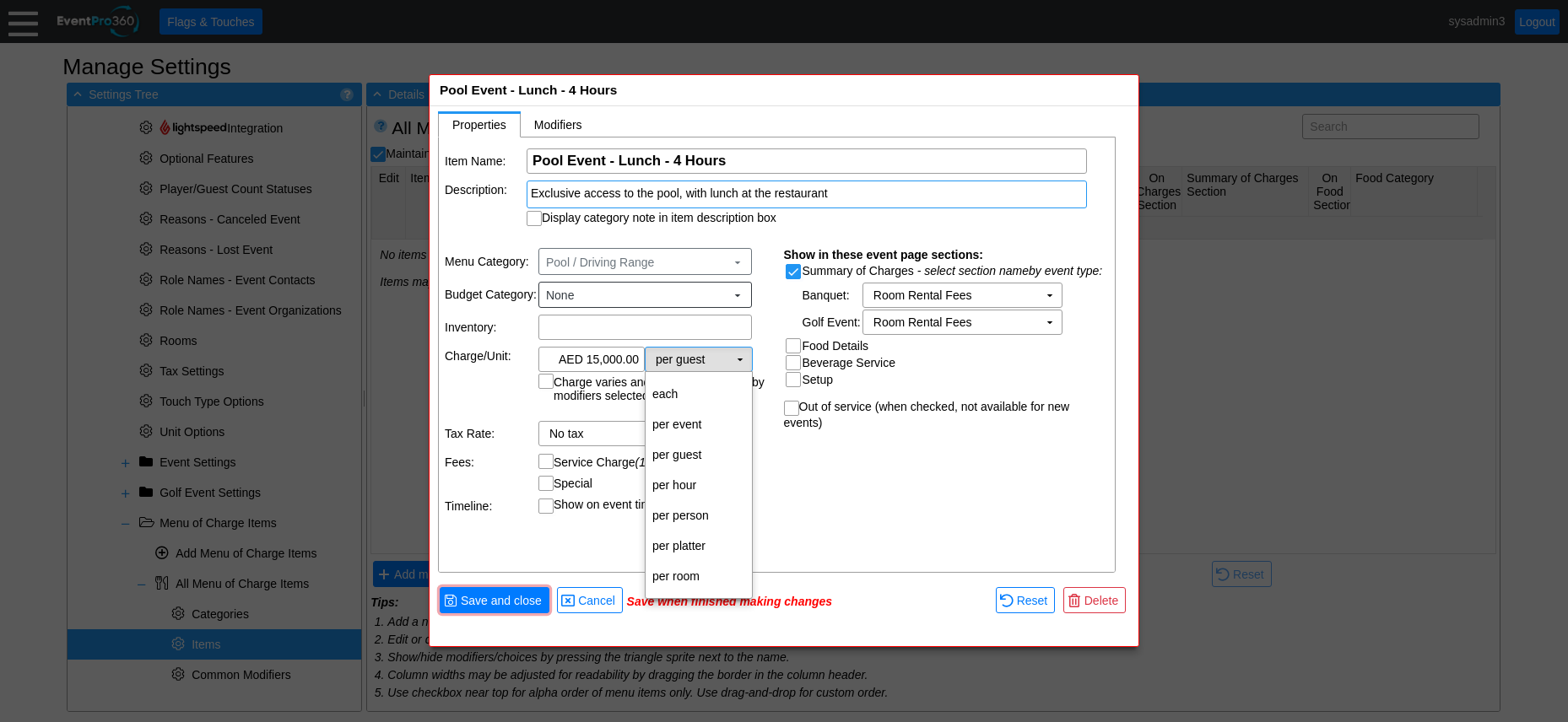
click at [737, 354] on td "▼" at bounding box center [741, 360] width 24 height 24
click at [694, 568] on td "per room" at bounding box center [698, 576] width 106 height 30
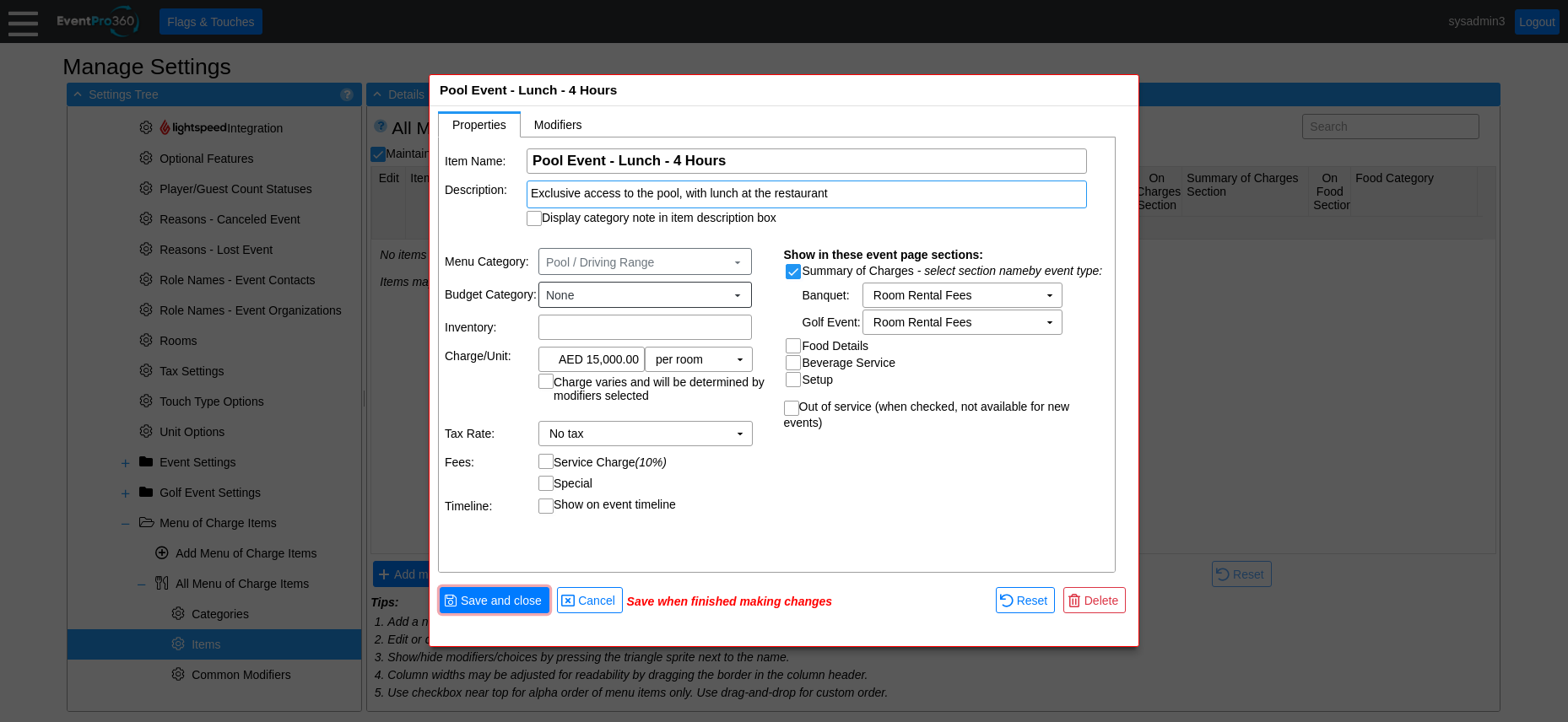
click at [740, 512] on td "Show on event timeline" at bounding box center [654, 505] width 233 height 16
click at [719, 432] on td "No tax Χ" at bounding box center [633, 434] width 189 height 24
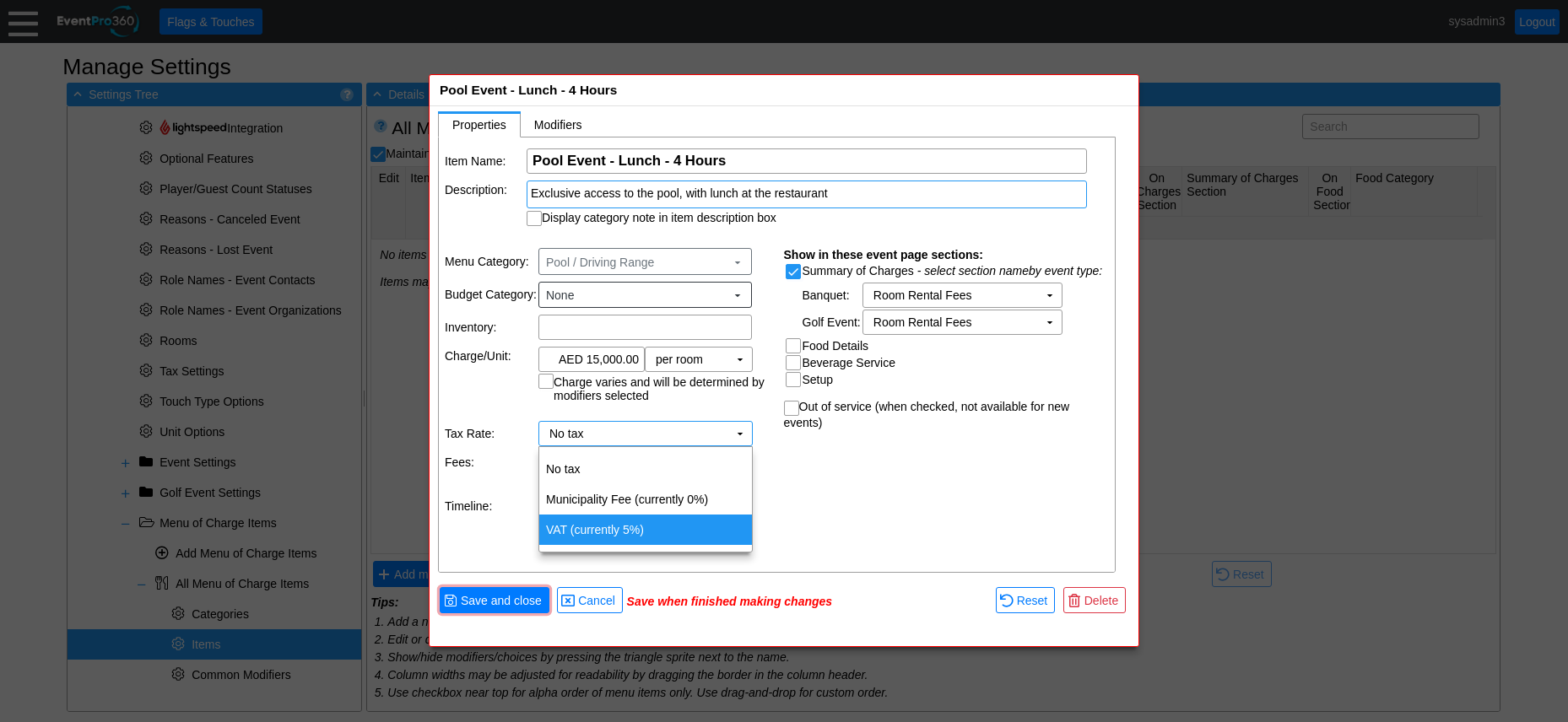
click at [631, 522] on td "VAT (currently 5%)" at bounding box center [645, 530] width 212 height 30
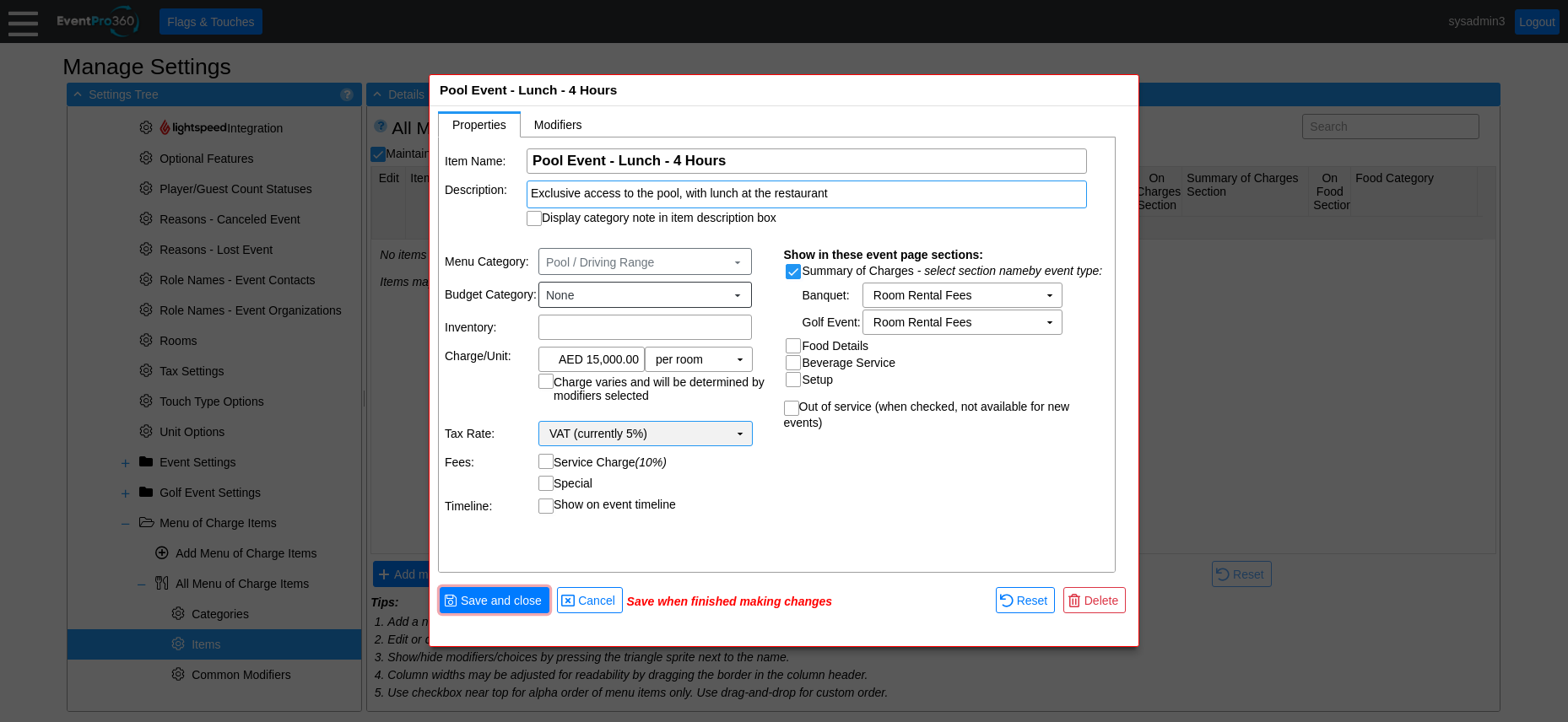
click at [724, 436] on td "VAT (currently 5%) Χ" at bounding box center [633, 434] width 189 height 24
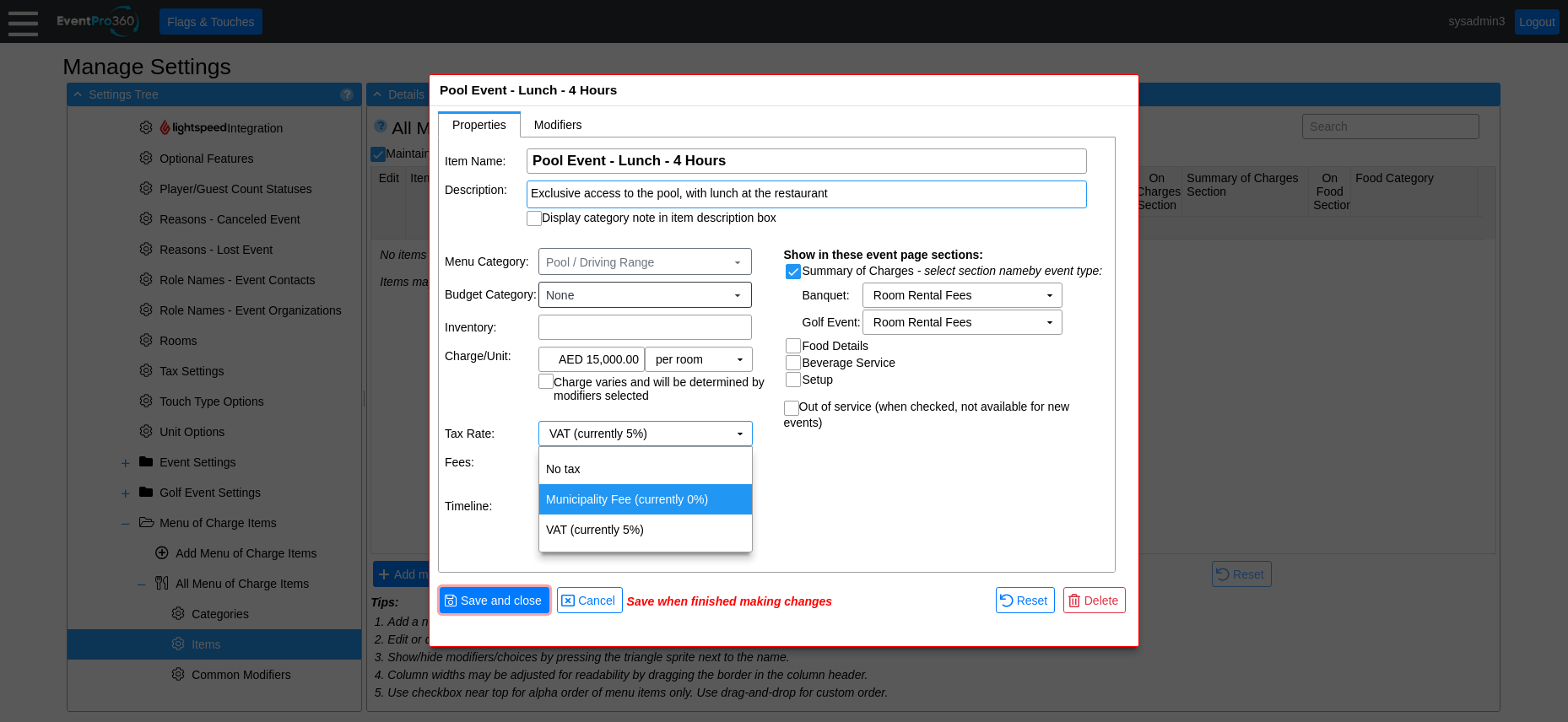
click at [791, 475] on div "Item Name: Χ Pool Event - Lunch - 4 Hours Name of the menu item Description: Ex…" at bounding box center [778, 355] width 678 height 436
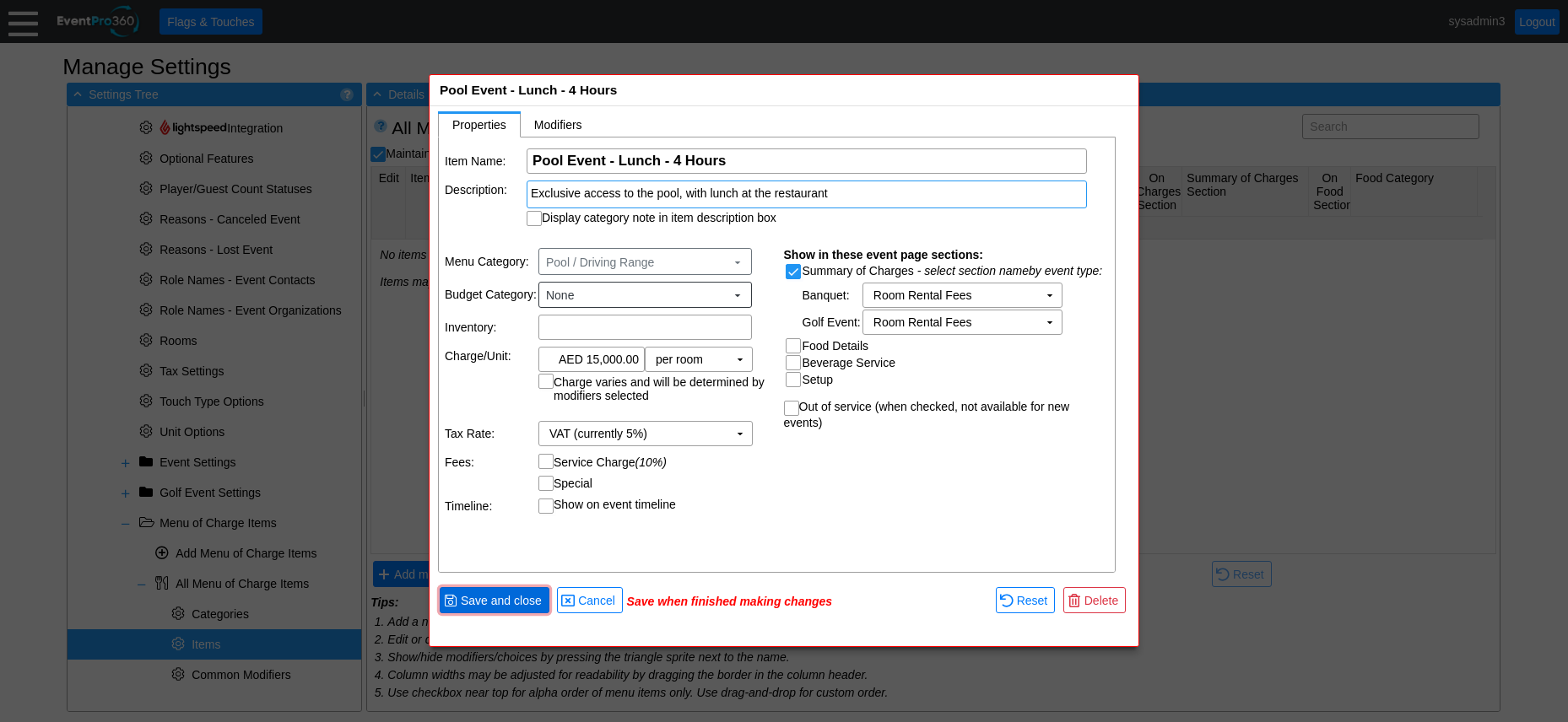
click at [519, 600] on span "Save and close" at bounding box center [502, 600] width 88 height 16
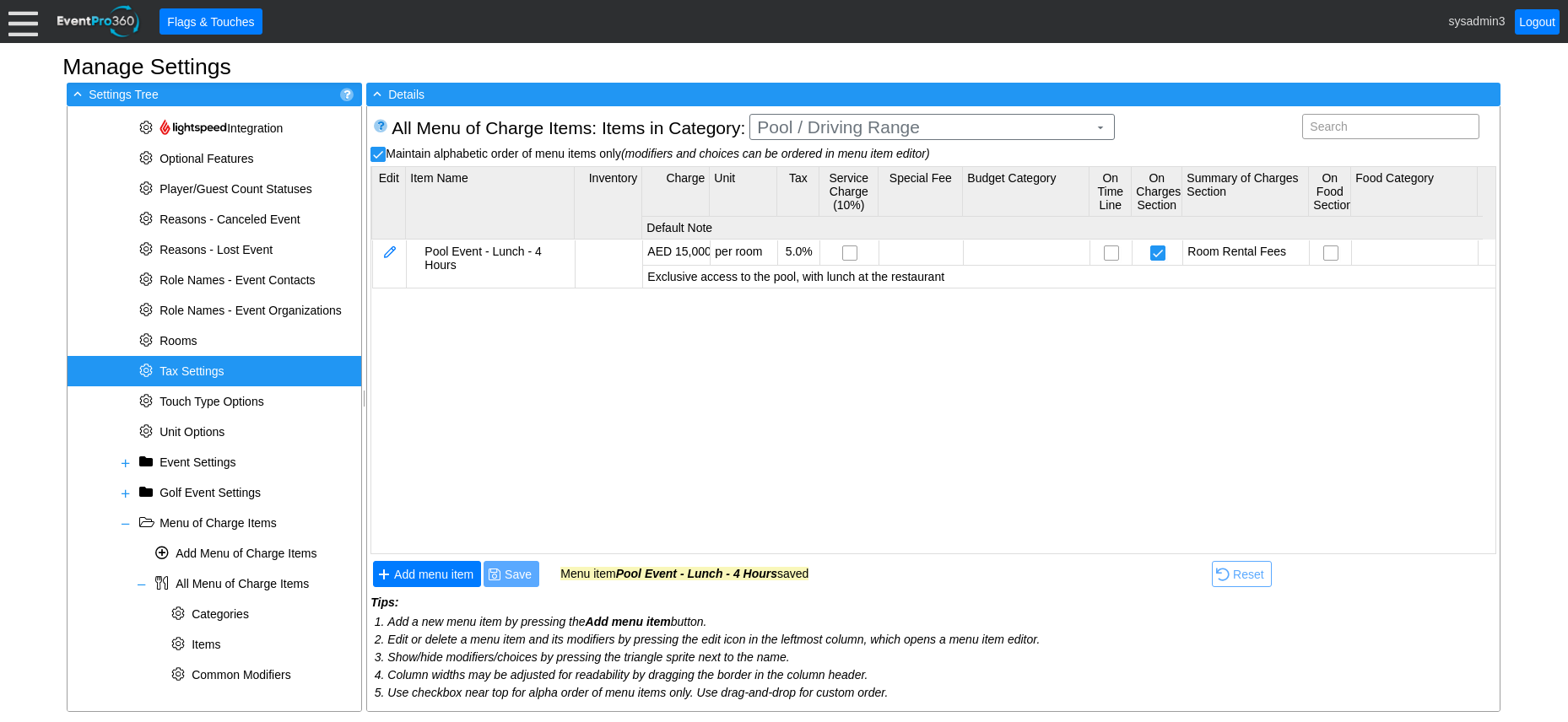
click at [189, 364] on span "Tax Settings" at bounding box center [191, 371] width 64 height 14
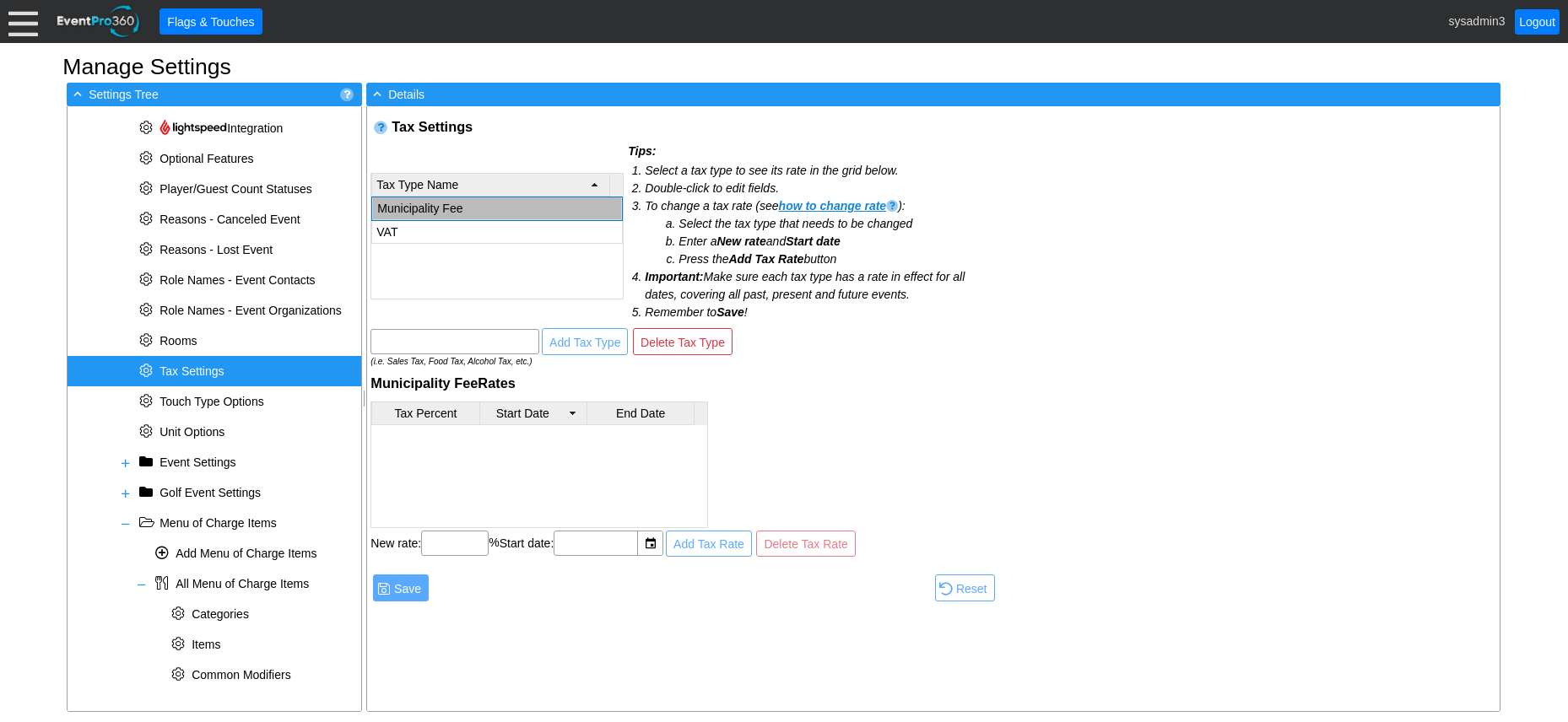
click at [443, 206] on td "Municipality Fee" at bounding box center [498, 209] width 249 height 23
click at [463, 548] on input "text" at bounding box center [455, 544] width 56 height 24
type input "7.00"
click at [581, 593] on td at bounding box center [682, 588] width 482 height 31
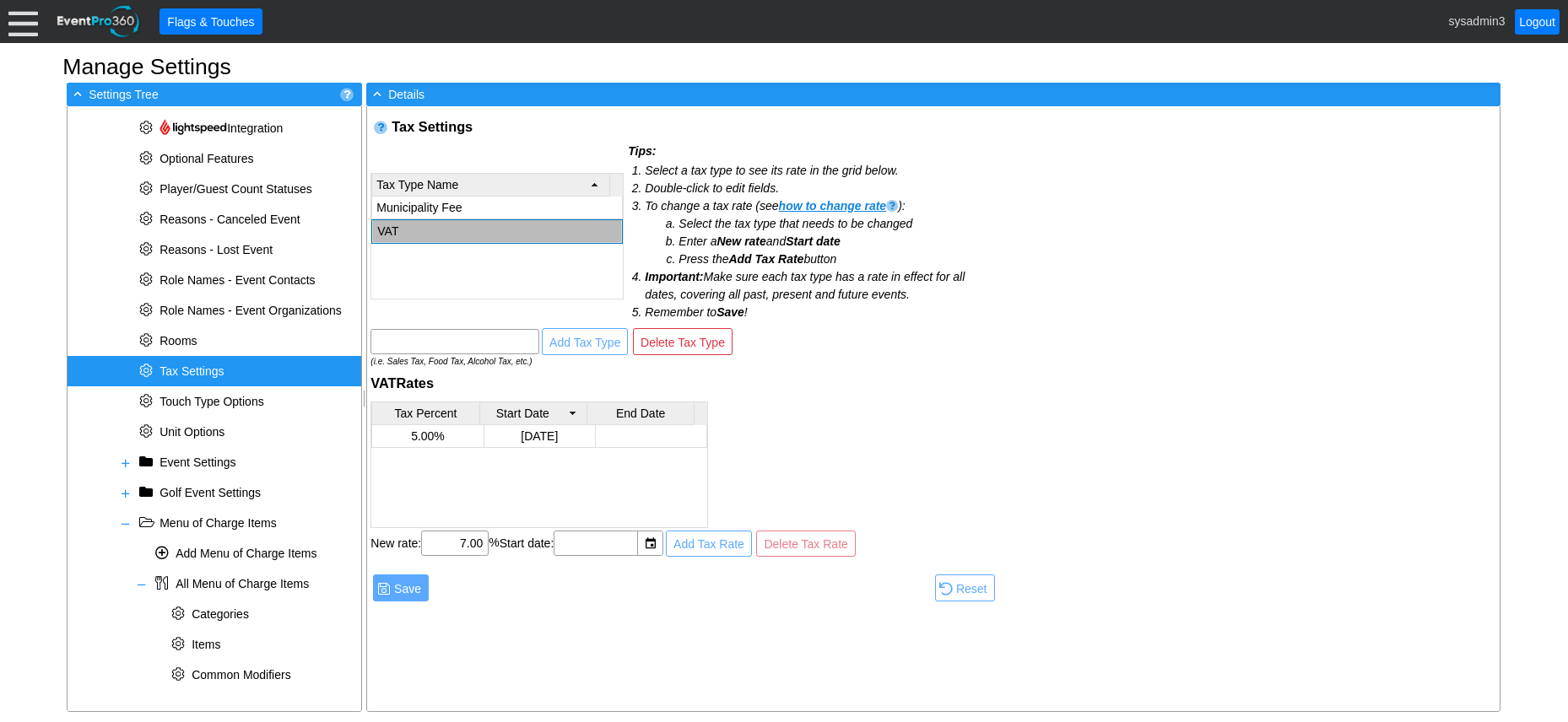
click at [460, 227] on td "VAT" at bounding box center [498, 232] width 249 height 23
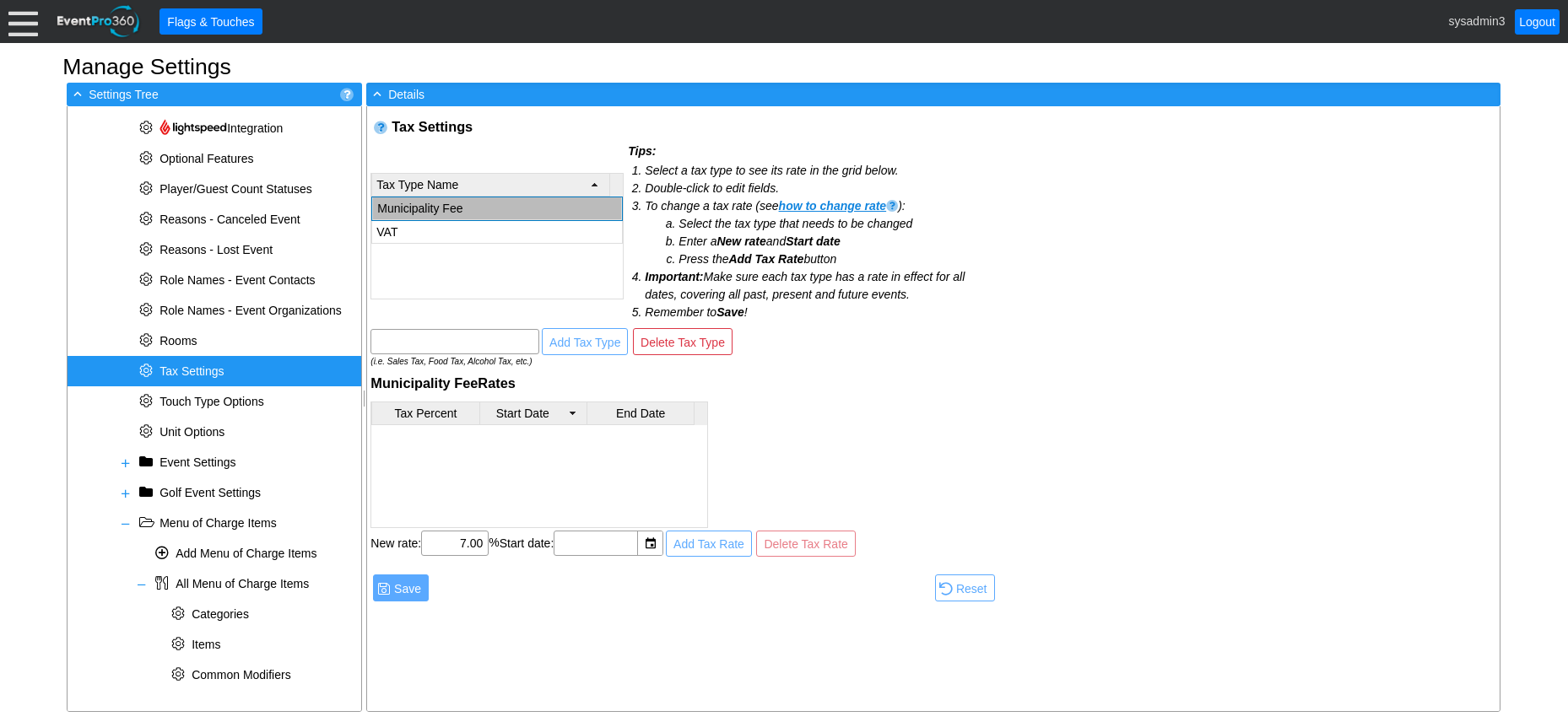
click at [460, 203] on td "Municipality Fee" at bounding box center [498, 209] width 249 height 23
click at [602, 535] on input "text" at bounding box center [596, 544] width 74 height 24
click at [654, 539] on div "▼" at bounding box center [650, 544] width 26 height 24
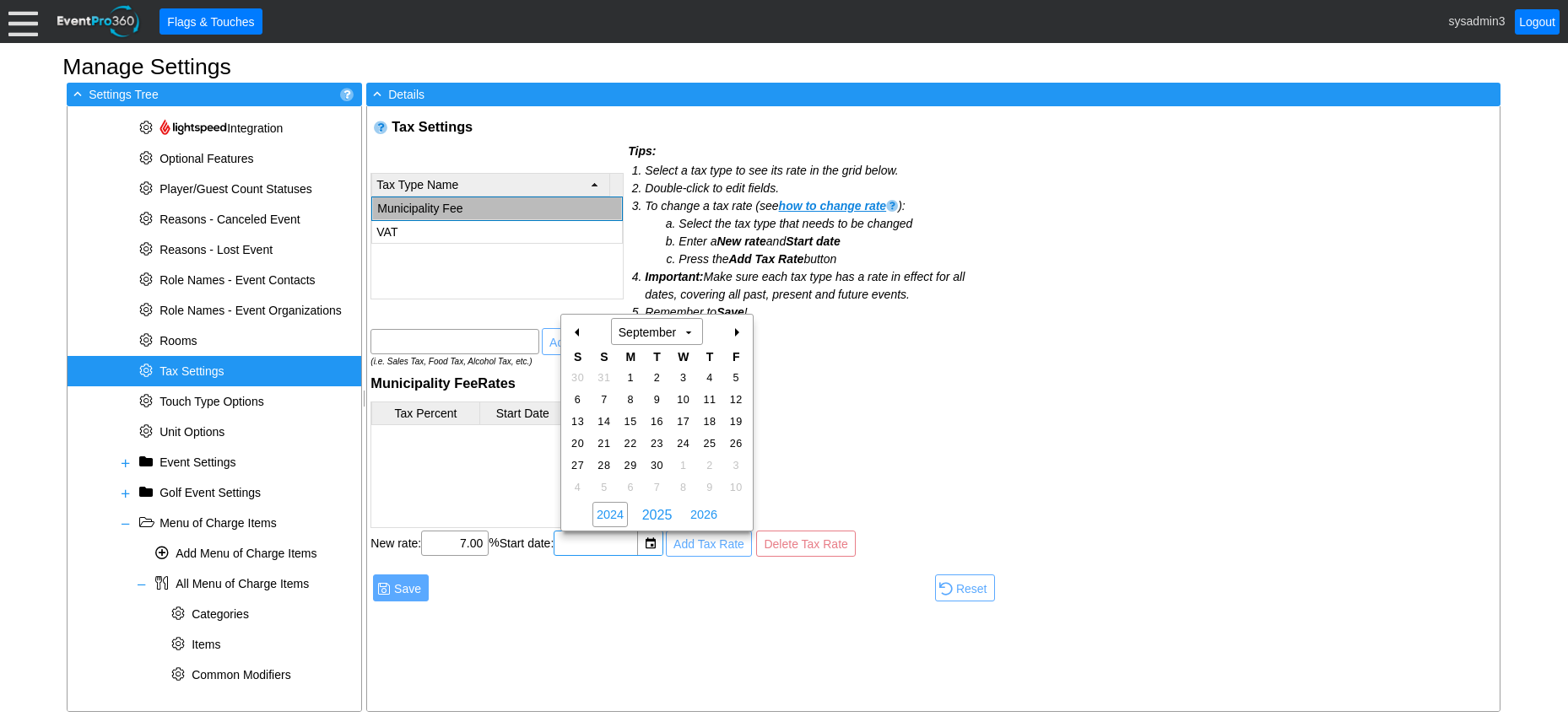
click at [616, 517] on span "2024" at bounding box center [610, 515] width 36 height 26
click at [616, 517] on span "2023" at bounding box center [610, 515] width 36 height 26
click at [616, 517] on span "2022" at bounding box center [610, 515] width 36 height 26
click at [616, 517] on span "2021" at bounding box center [610, 515] width 36 height 26
click at [616, 517] on span "2020" at bounding box center [610, 515] width 36 height 26
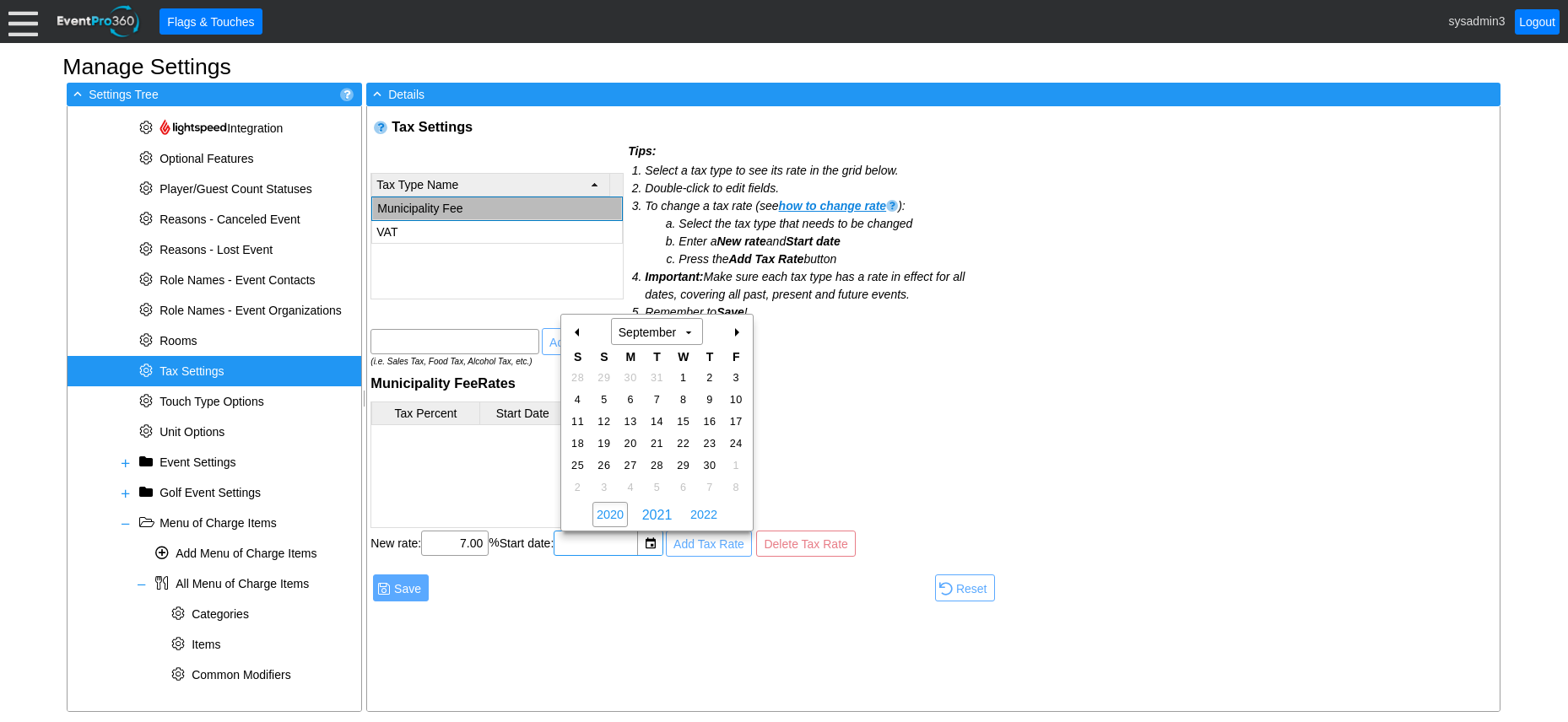
click at [616, 517] on span "2020" at bounding box center [610, 515] width 36 height 26
click at [616, 517] on span "2018" at bounding box center [610, 515] width 36 height 26
click at [616, 517] on span "2017" at bounding box center [610, 515] width 36 height 26
click at [616, 517] on span "2016" at bounding box center [610, 515] width 36 height 26
click at [616, 517] on span "2015" at bounding box center [610, 515] width 36 height 26
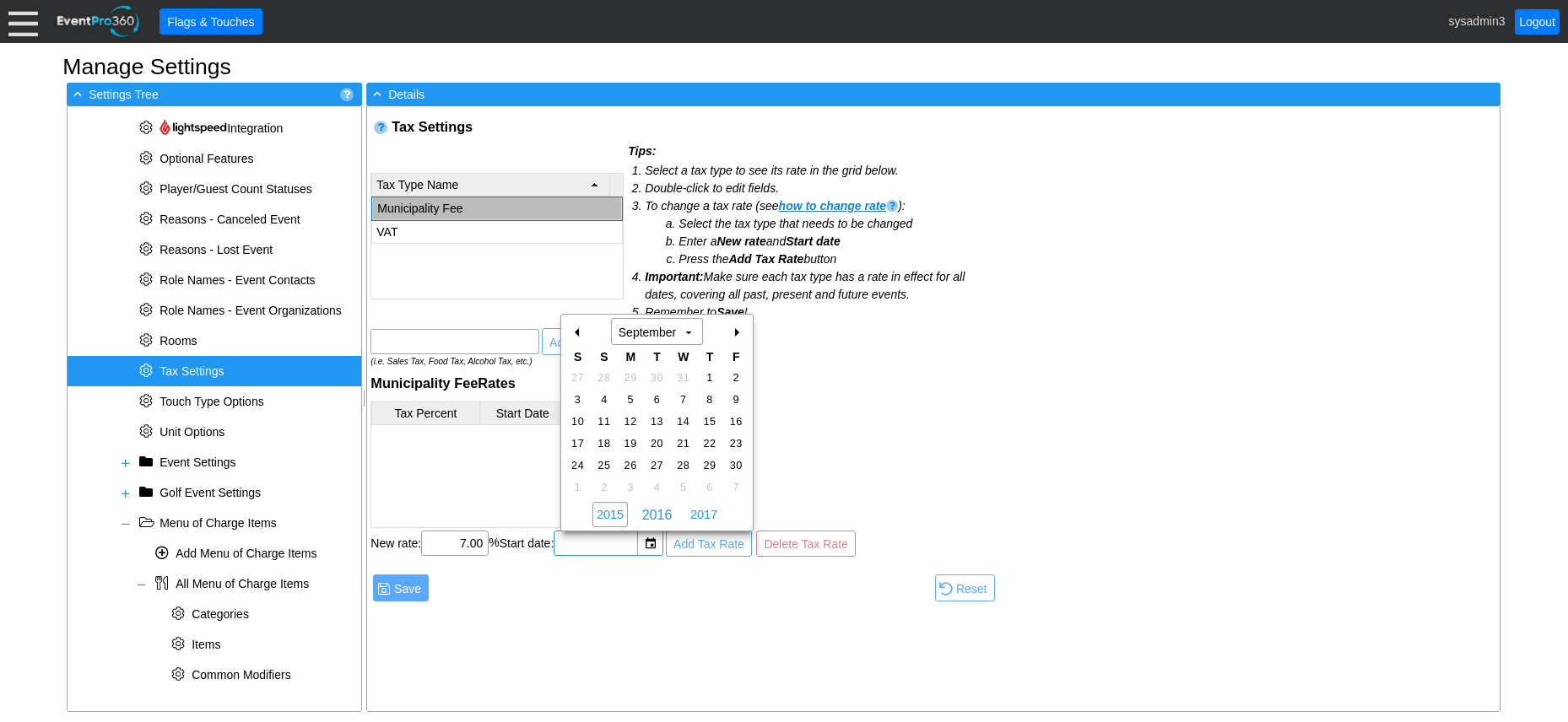
click at [616, 517] on span "2015" at bounding box center [610, 515] width 36 height 26
click at [616, 517] on span "2013" at bounding box center [610, 515] width 36 height 26
click at [616, 517] on span "2012" at bounding box center [610, 515] width 36 height 26
click at [616, 517] on span "2011" at bounding box center [610, 515] width 36 height 26
click at [616, 517] on span "2010" at bounding box center [610, 515] width 36 height 26
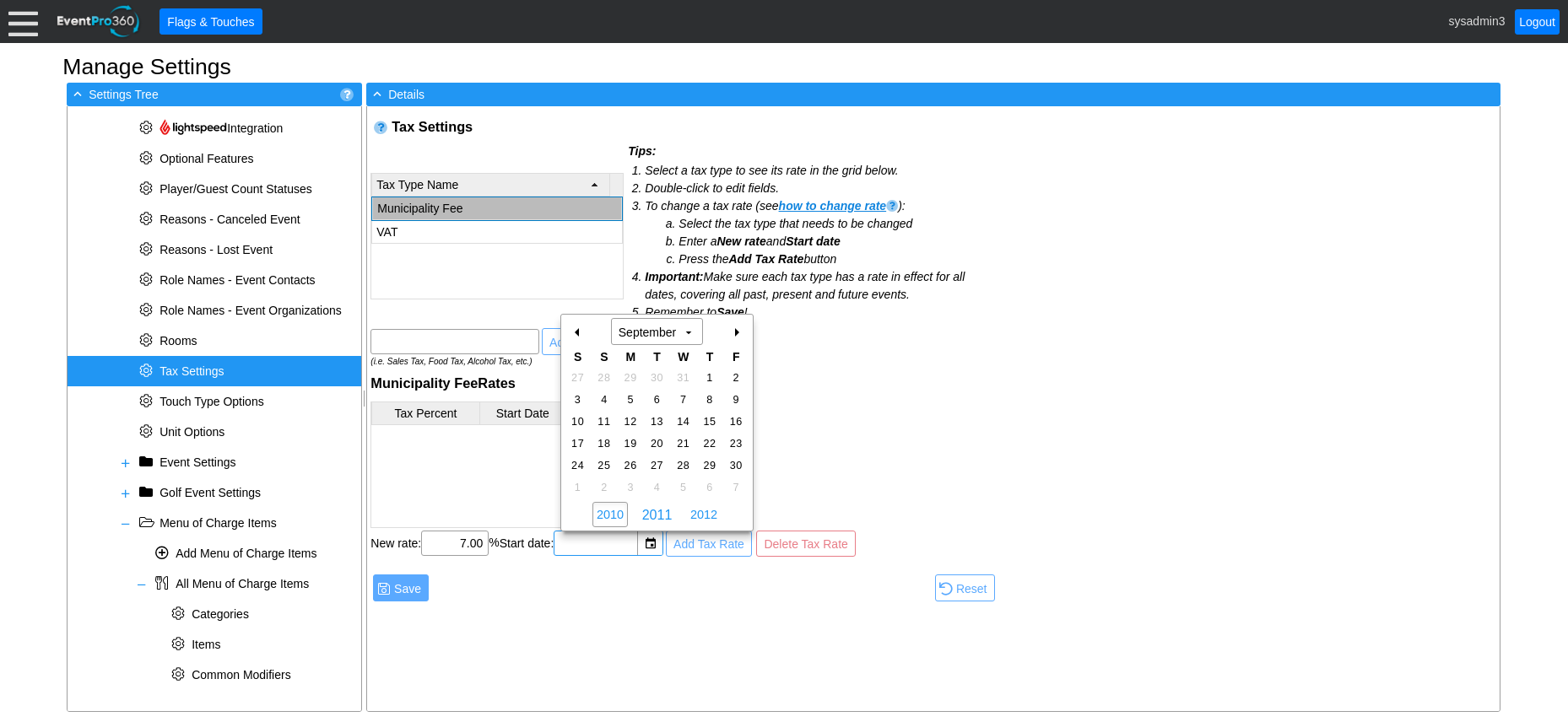
click at [616, 517] on span "2010" at bounding box center [610, 515] width 36 height 26
click at [616, 517] on span "2008" at bounding box center [610, 515] width 36 height 26
click at [616, 517] on span "2007" at bounding box center [610, 515] width 36 height 26
click at [616, 517] on span "2006" at bounding box center [610, 515] width 36 height 26
click at [616, 517] on span "2005" at bounding box center [610, 515] width 36 height 26
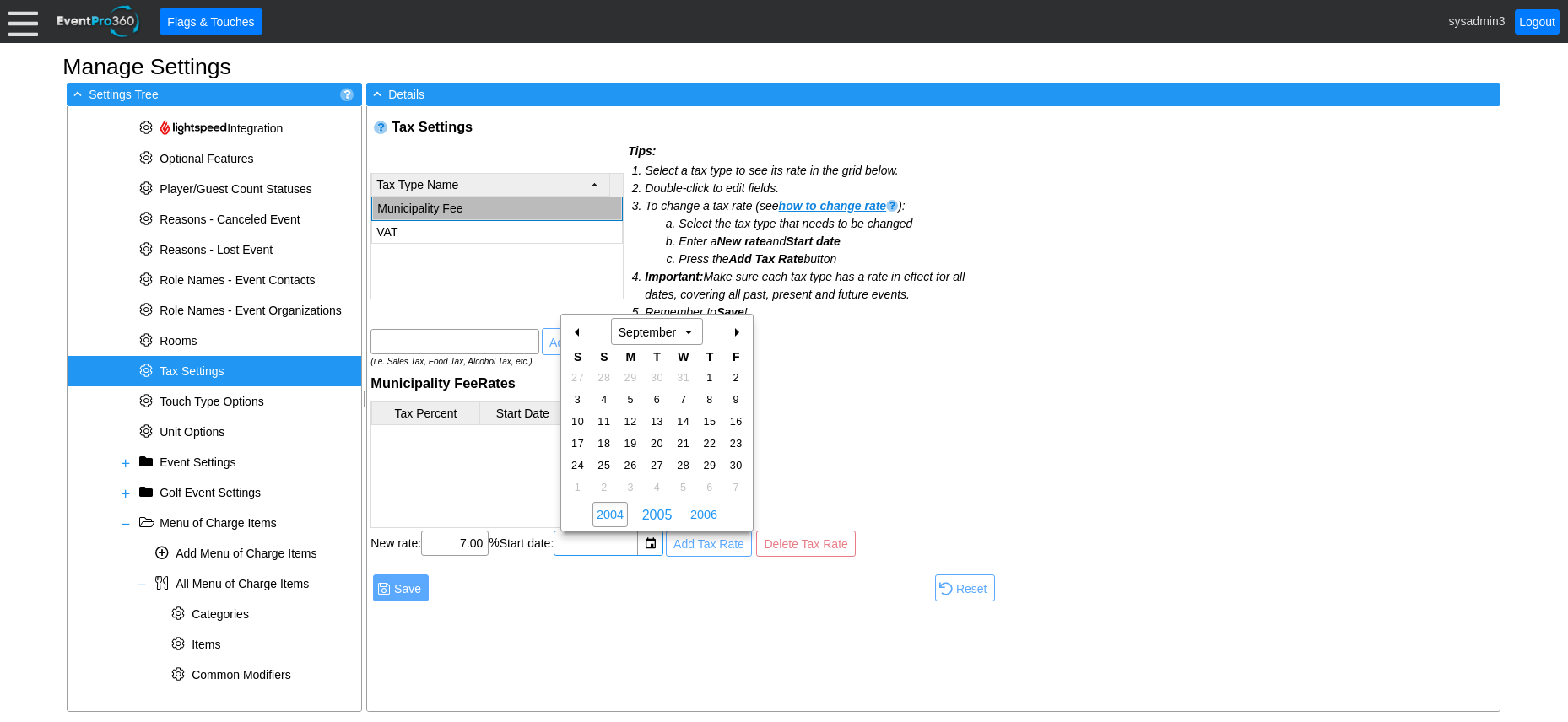
click at [616, 517] on span "2004" at bounding box center [610, 515] width 36 height 26
click at [616, 517] on span "2003" at bounding box center [610, 515] width 36 height 26
click at [616, 517] on span "2002" at bounding box center [610, 515] width 36 height 26
click at [616, 517] on span "2001" at bounding box center [610, 515] width 36 height 26
click at [616, 517] on span "2000" at bounding box center [610, 515] width 36 height 26
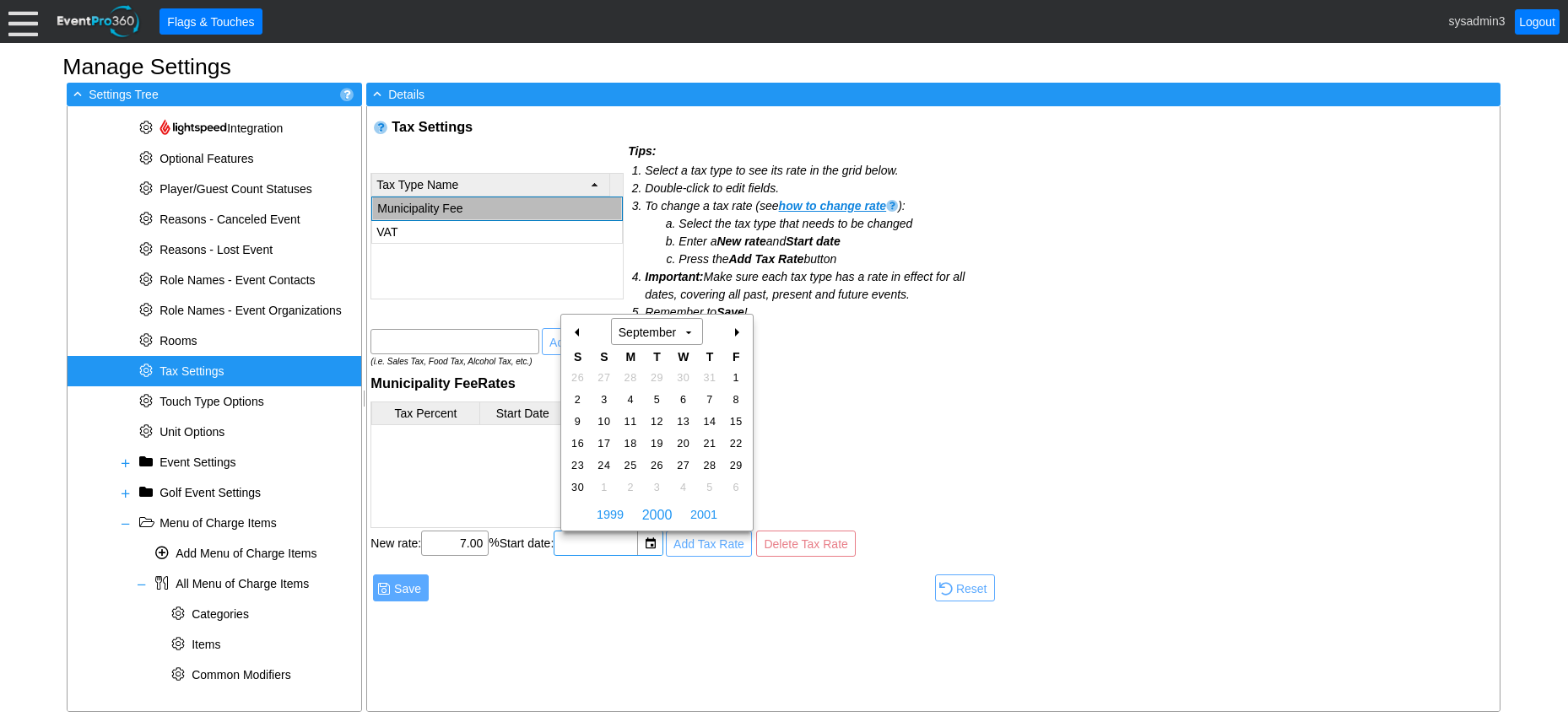
click at [738, 331] on div "+" at bounding box center [736, 332] width 27 height 28
click at [609, 512] on span "2000" at bounding box center [610, 515] width 36 height 26
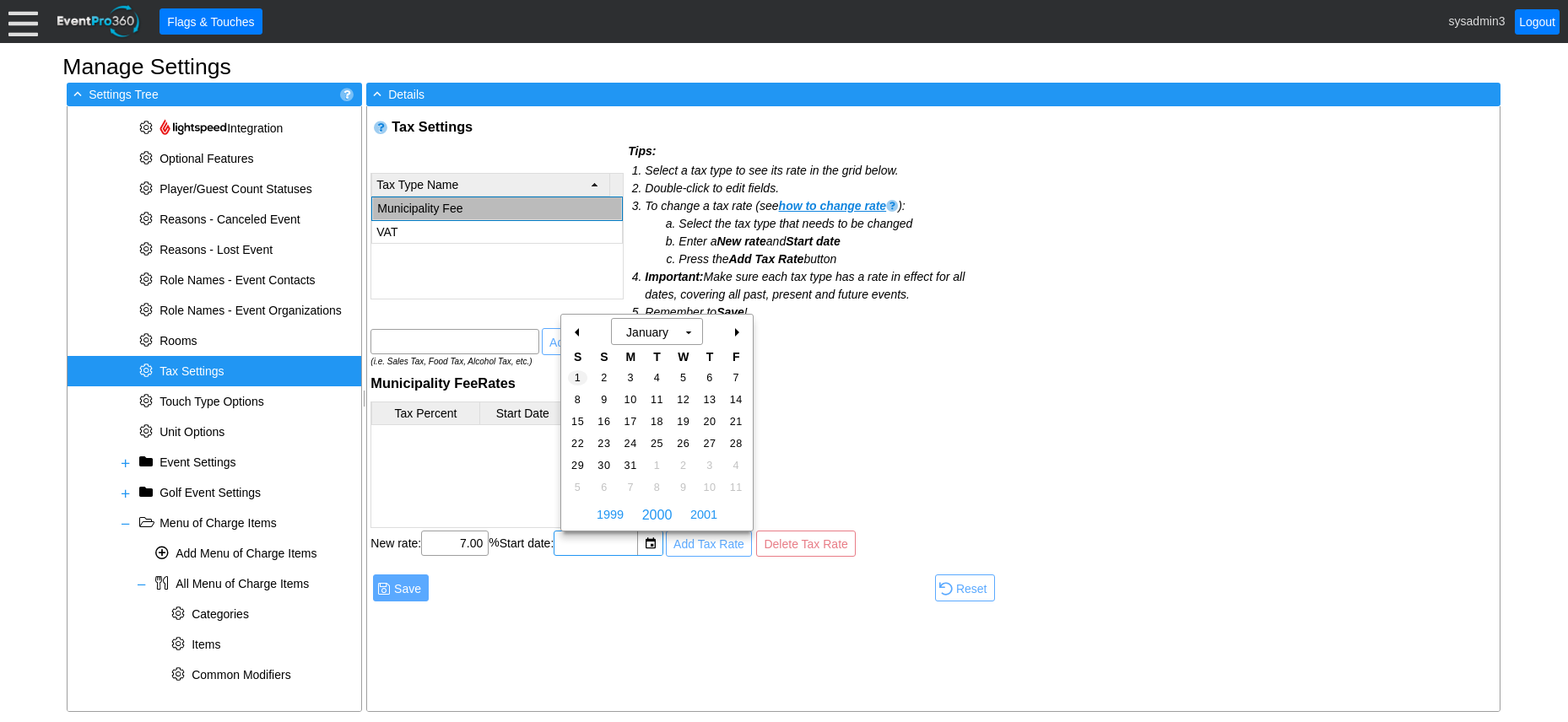
click at [580, 376] on span "1" at bounding box center [578, 378] width 19 height 16
type input "1/1/2000"
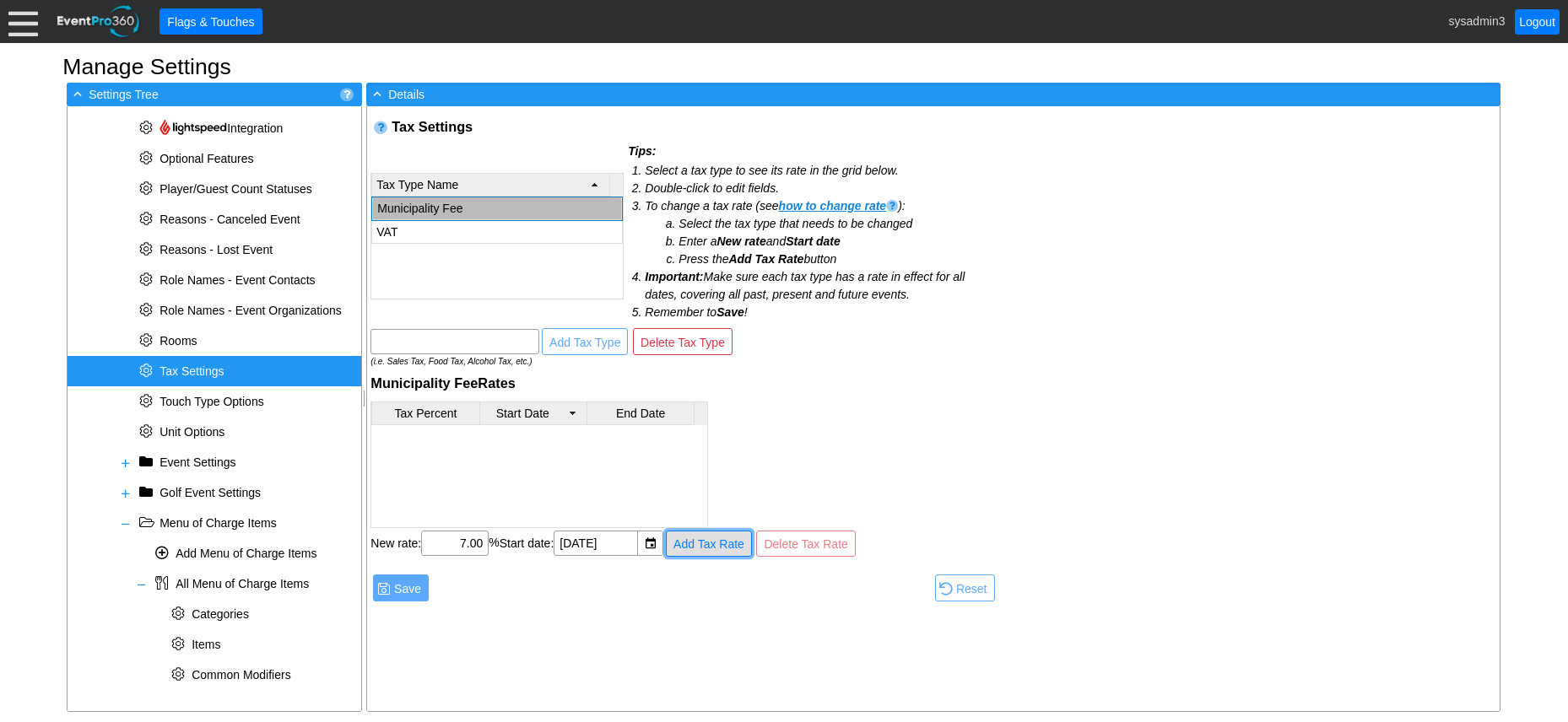
click at [694, 541] on span "Add Tax Rate" at bounding box center [708, 544] width 78 height 16
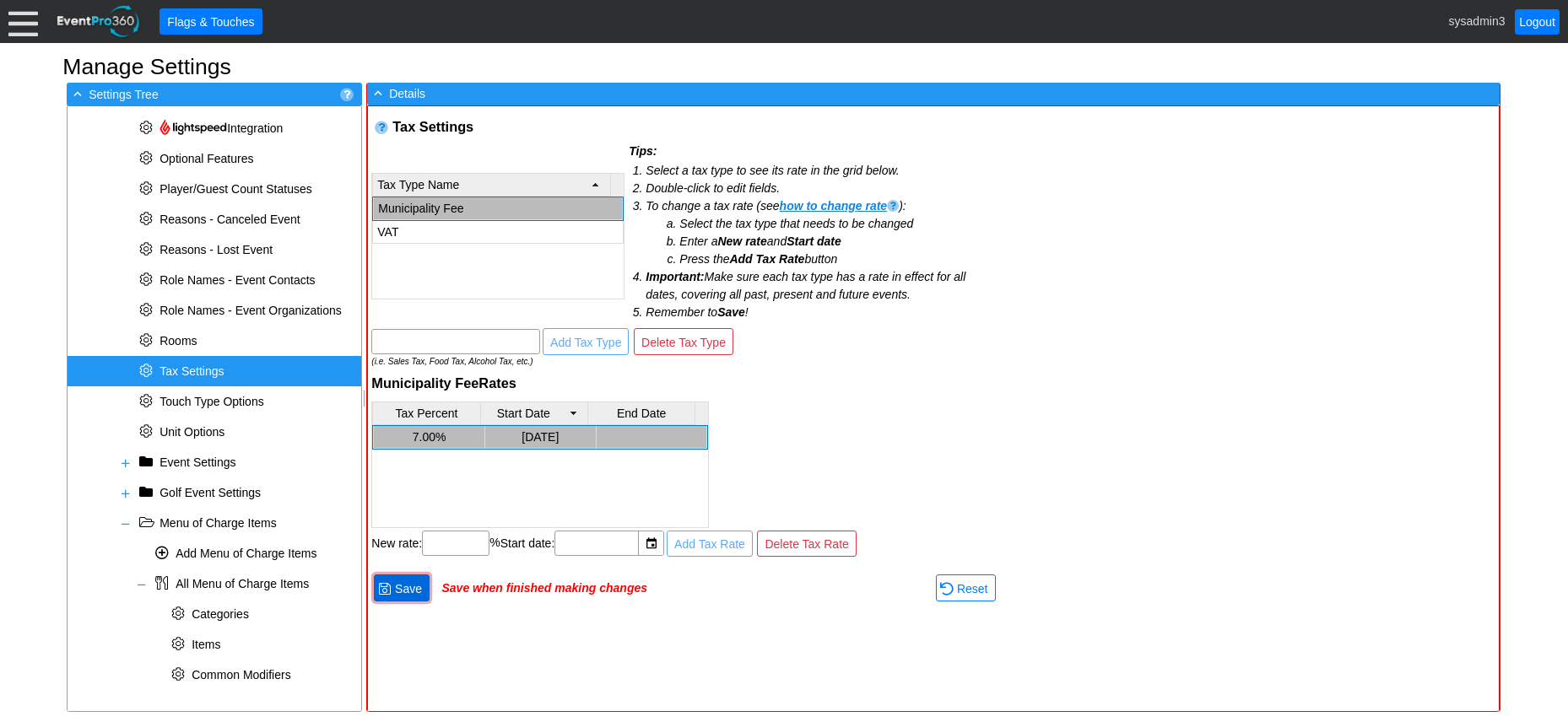
click at [416, 587] on span "Save" at bounding box center [408, 588] width 34 height 16
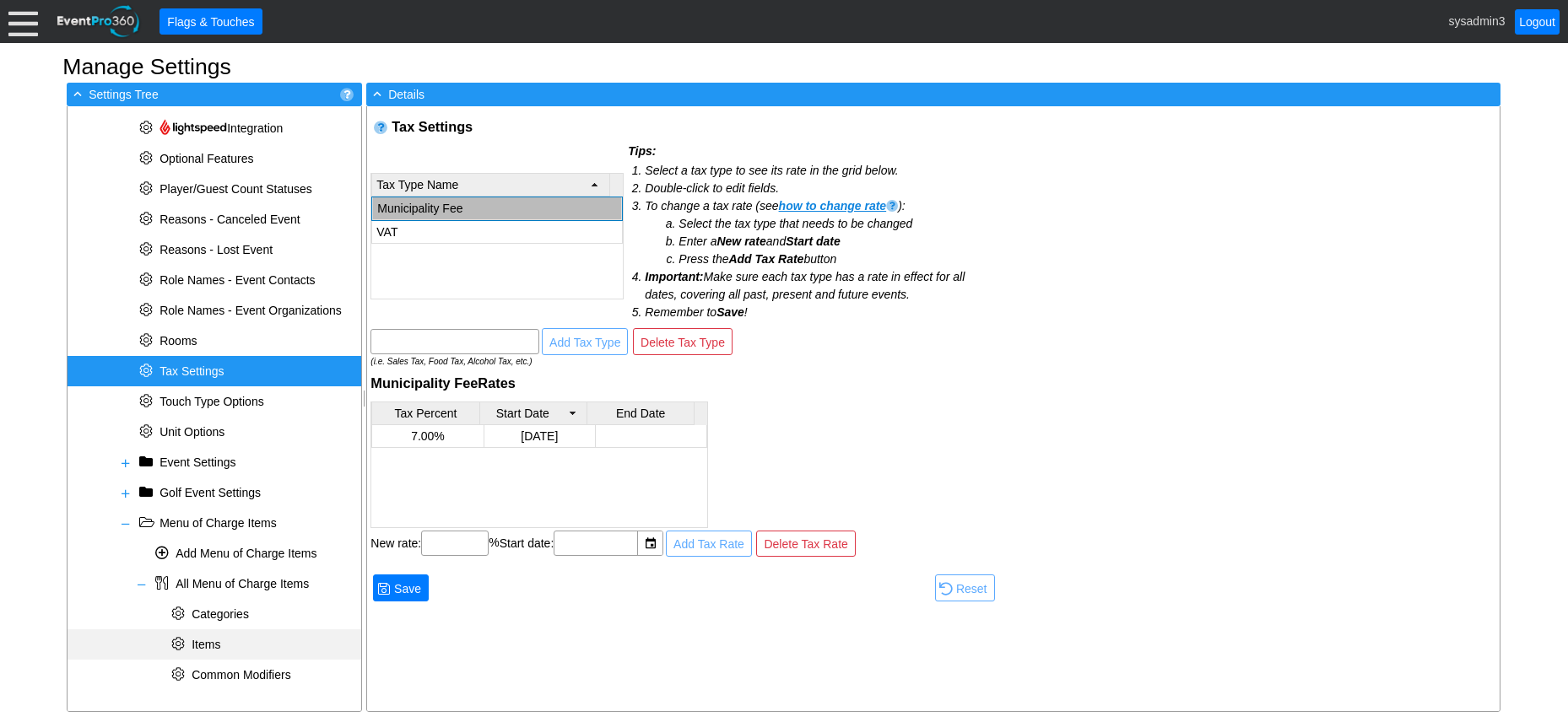
click at [209, 639] on span "Items" at bounding box center [205, 644] width 28 height 14
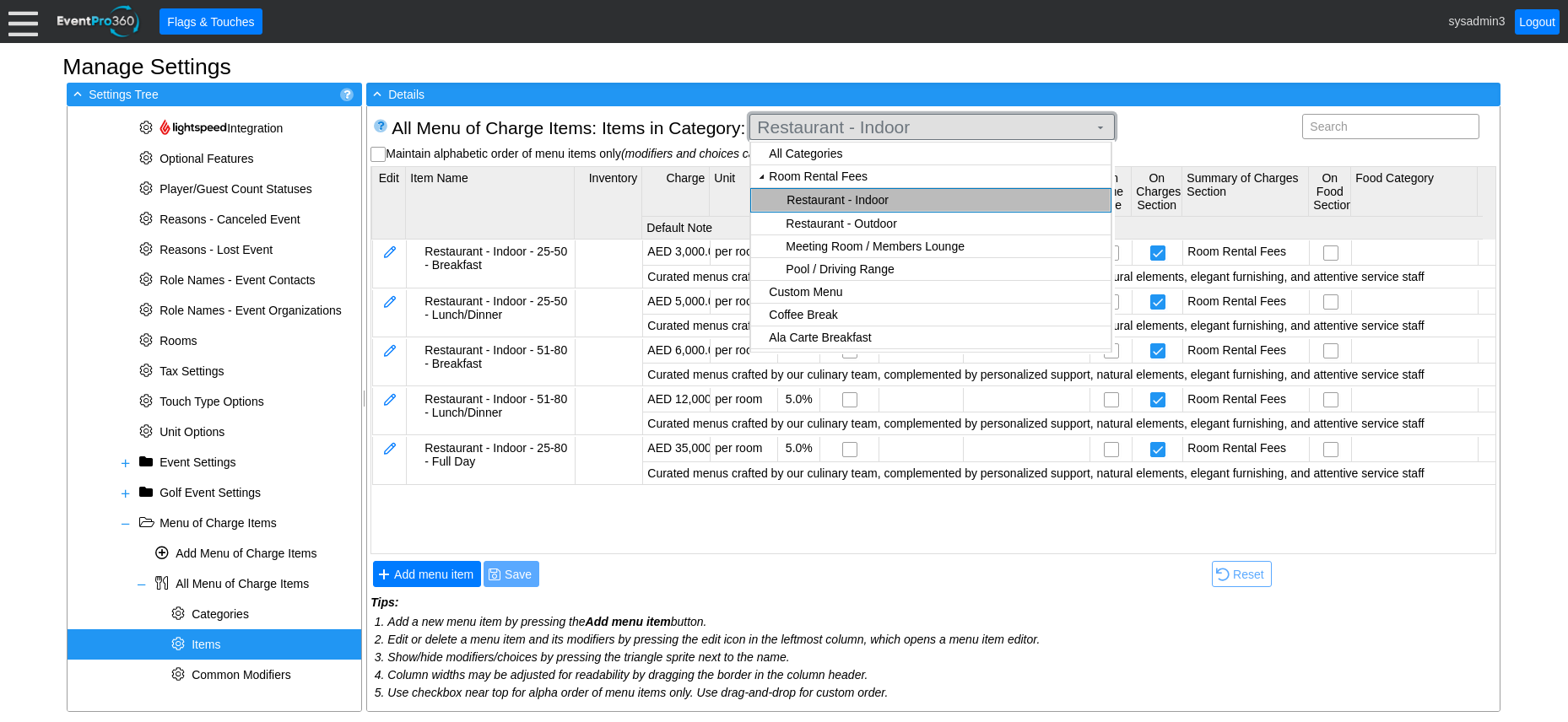
click at [951, 128] on span "Restaurant - Indoor" at bounding box center [923, 127] width 338 height 16
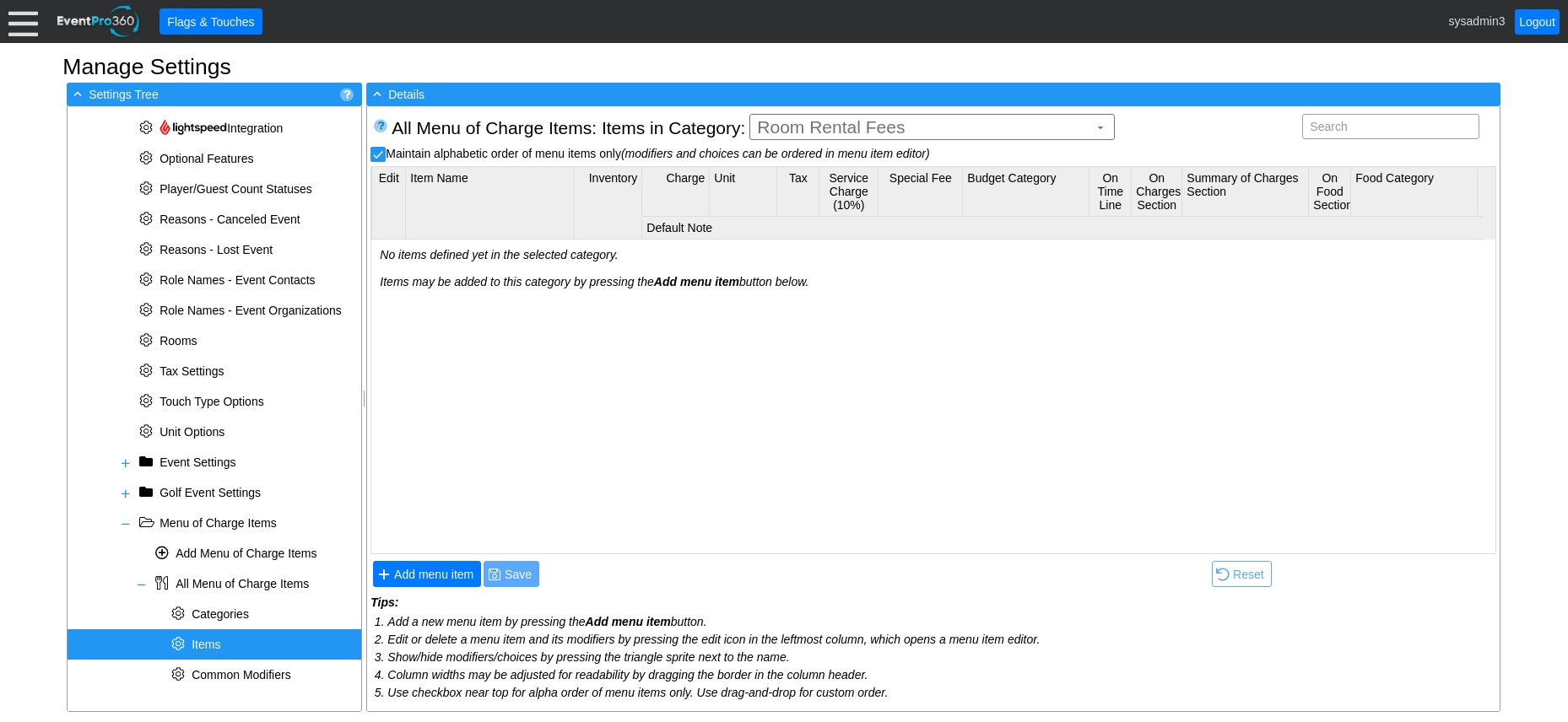
click at [863, 176] on body "Calendar of Events + New Event + Reports + Manage Contacts + Manage Organizatio…" at bounding box center [784, 361] width 1568 height 722
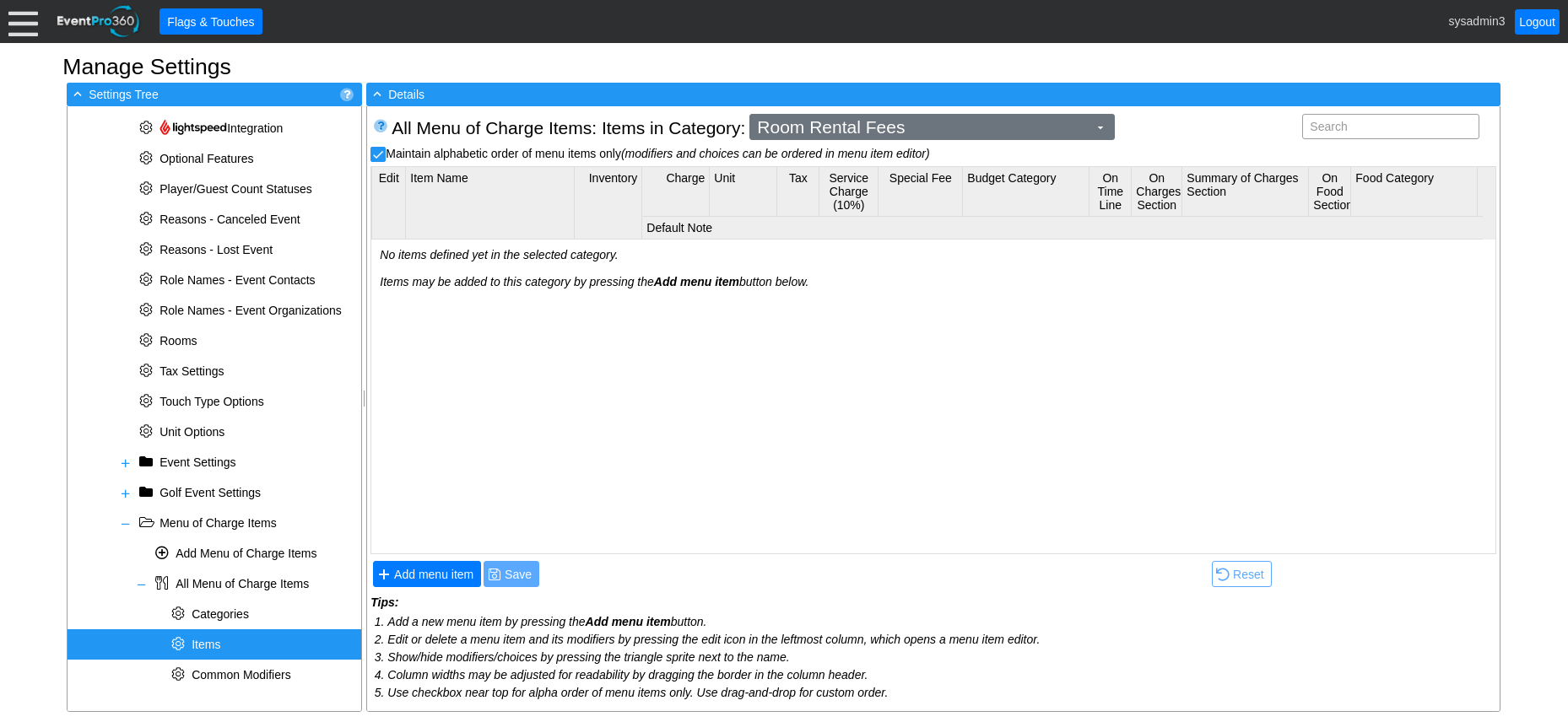
click at [1018, 136] on span "Room Rental Fees ▼" at bounding box center [932, 126] width 365 height 27
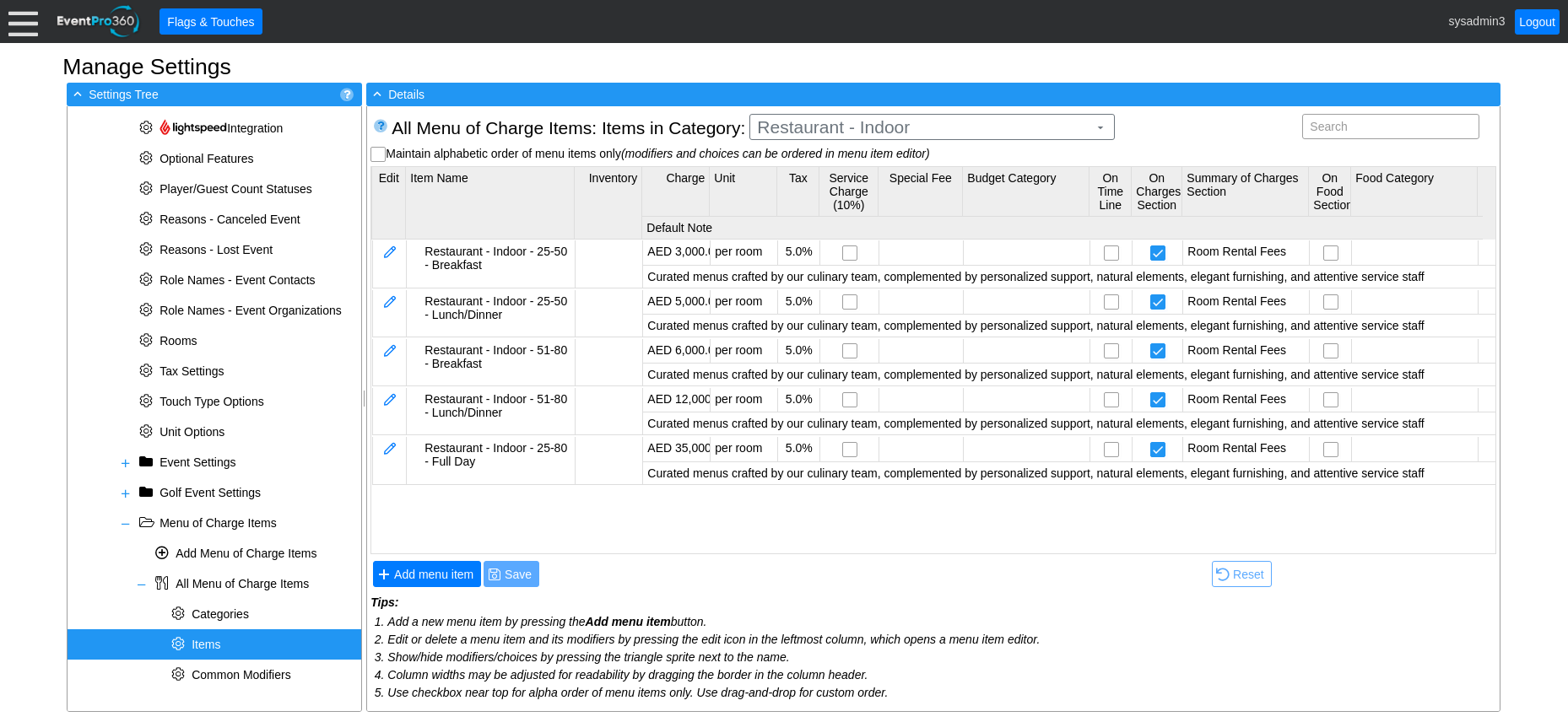
click at [915, 178] on body "Calendar of Events + New Event + Reports + Manage Contacts + Manage Organizatio…" at bounding box center [784, 361] width 1568 height 722
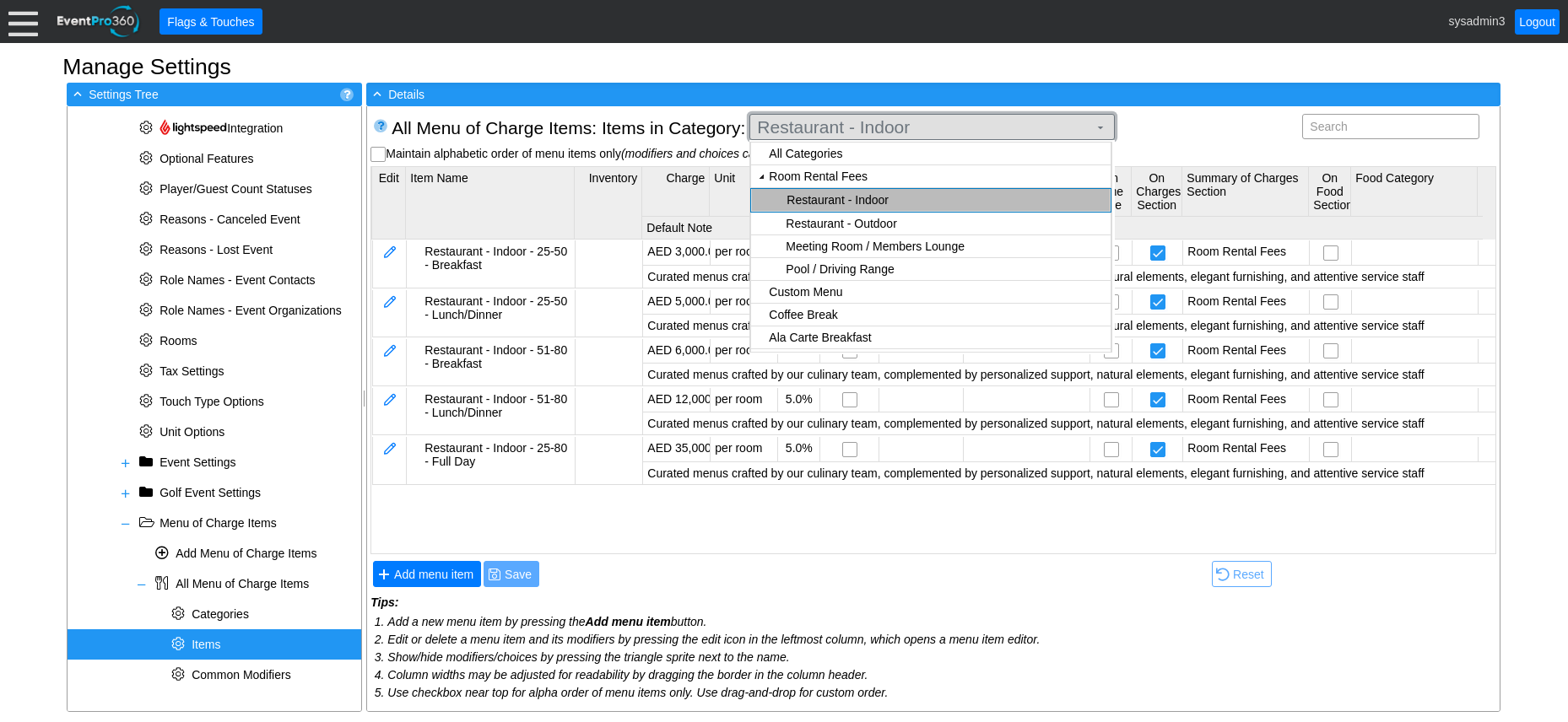
click at [939, 129] on span "Restaurant - Indoor" at bounding box center [923, 127] width 338 height 16
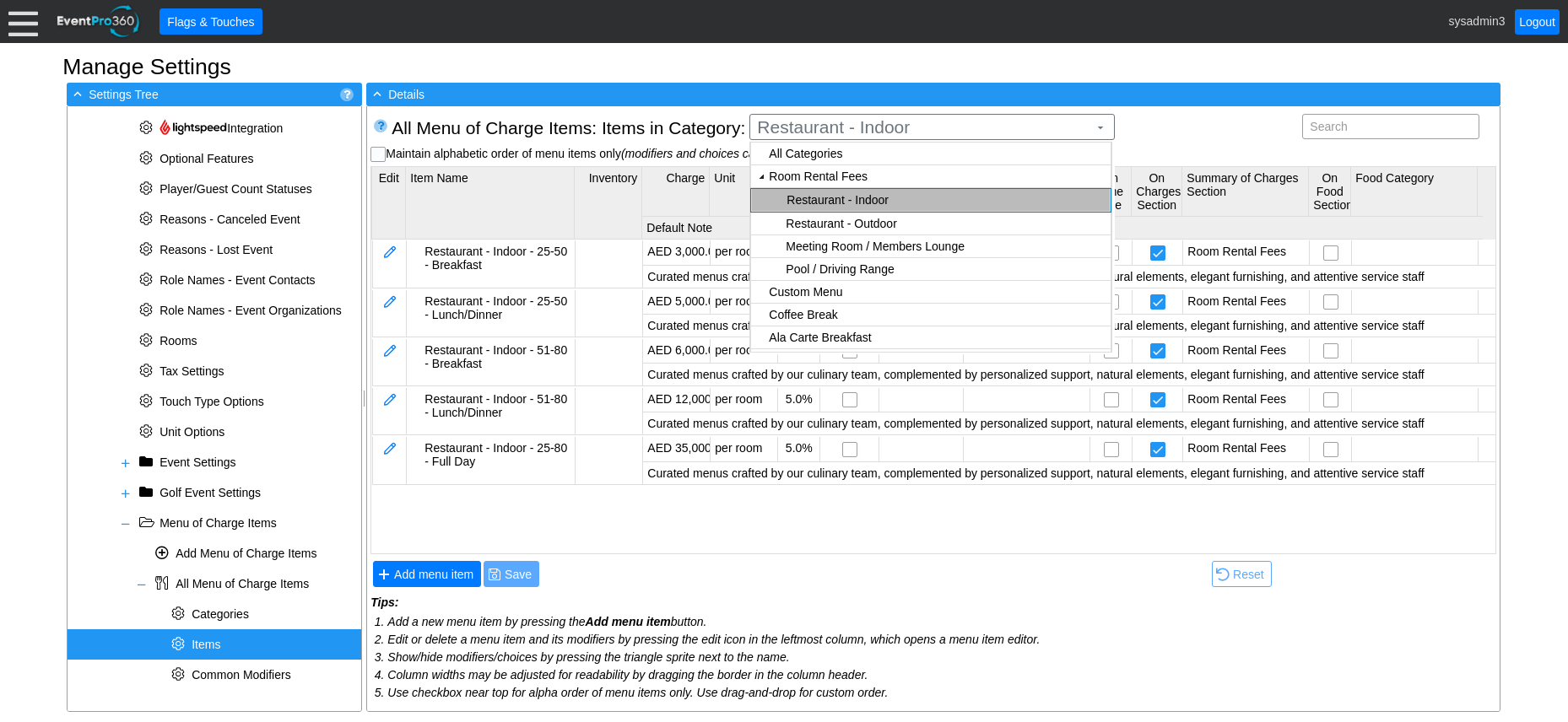
click at [876, 177] on body "Calendar of Events + New Event + Reports + Manage Contacts + Manage Organizatio…" at bounding box center [784, 361] width 1568 height 722
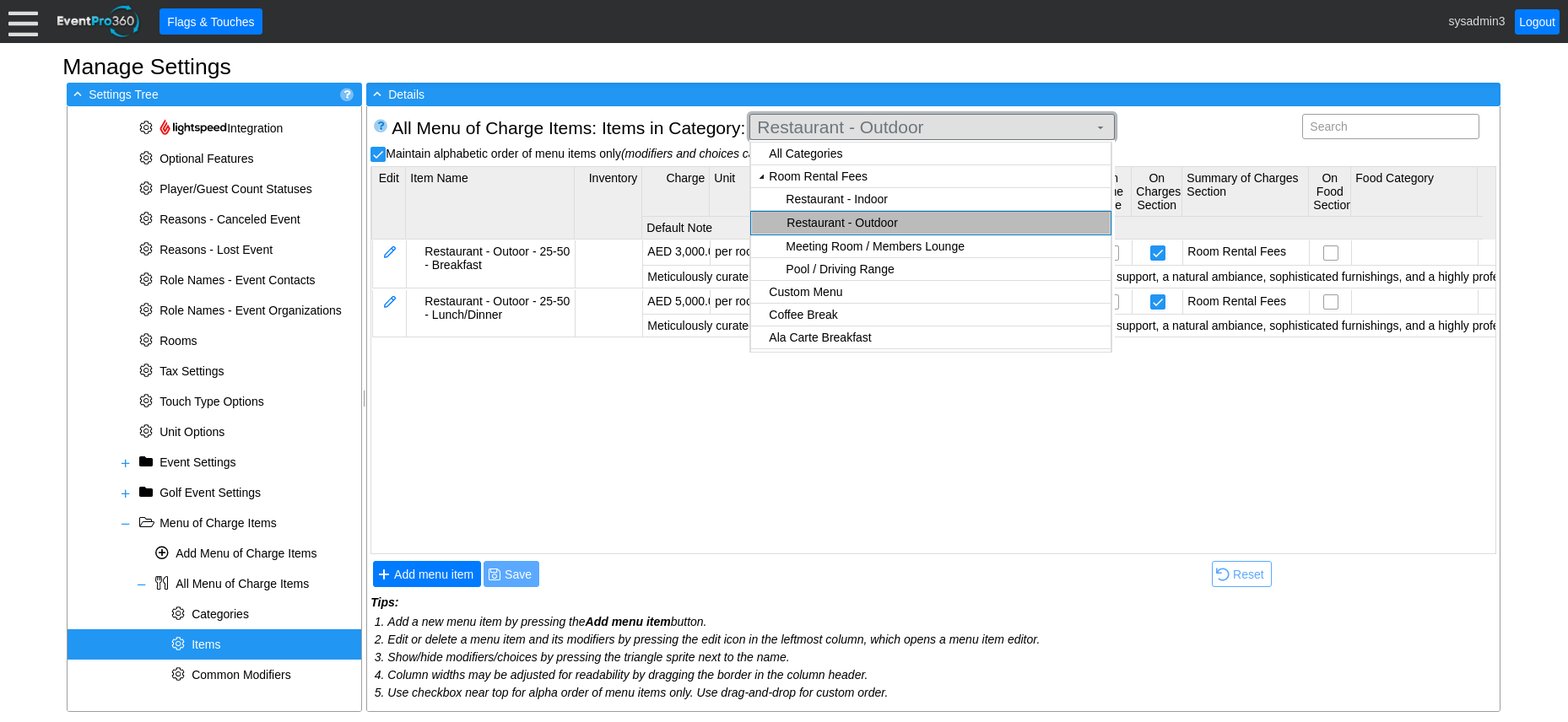
click at [916, 126] on span "Restaurant - Outdoor" at bounding box center [923, 127] width 338 height 16
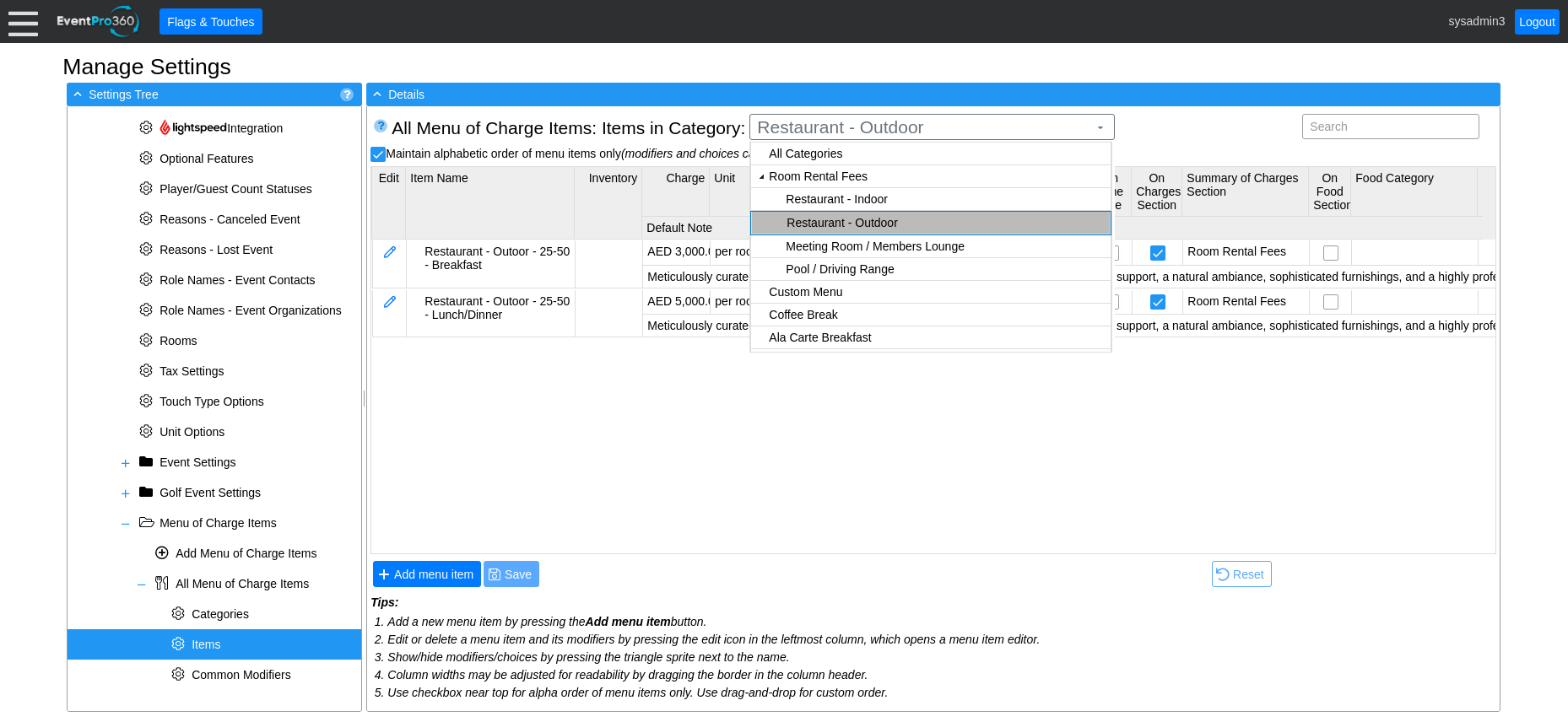
checkbox input "true"
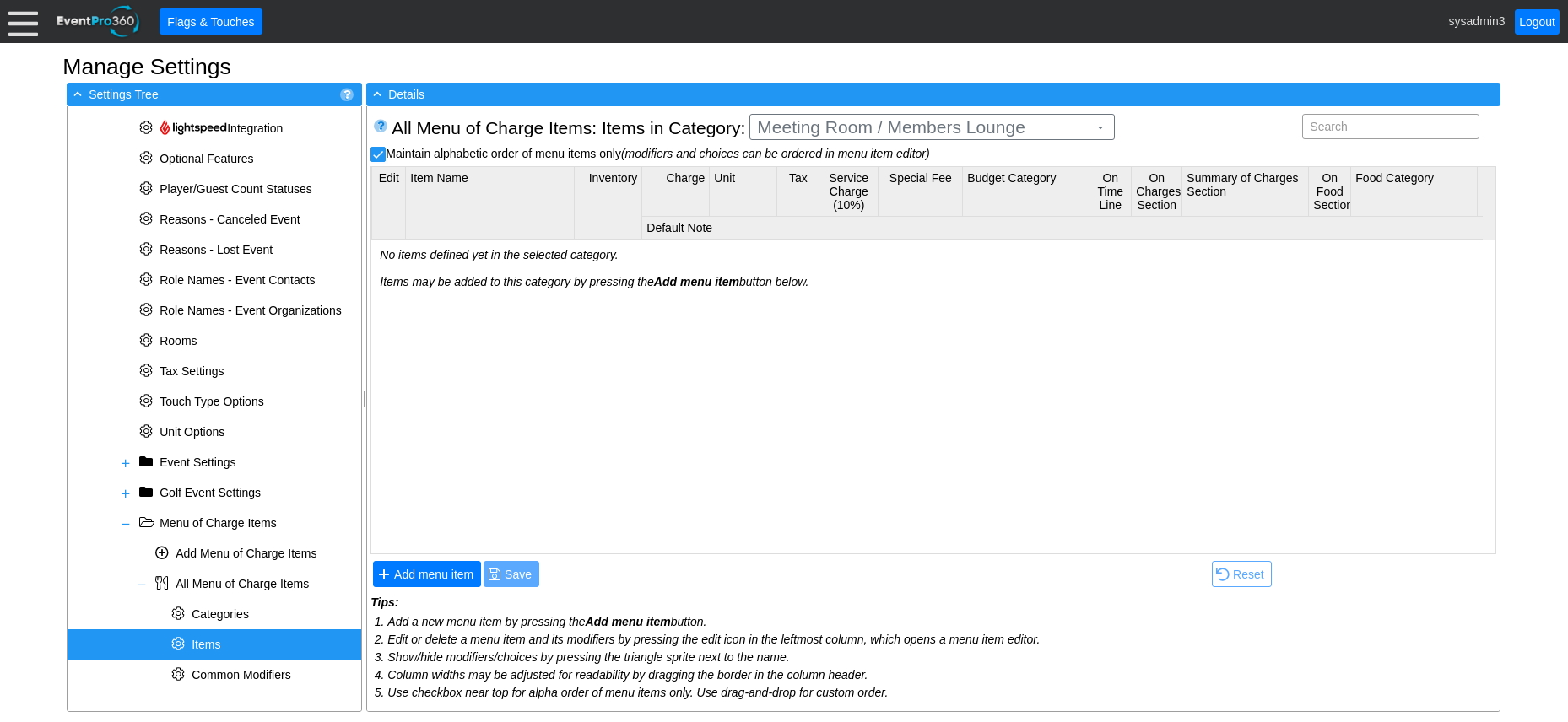
click at [897, 177] on body "Calendar of Events + New Event + Reports + Manage Contacts + Manage Organizatio…" at bounding box center [784, 361] width 1568 height 722
click at [447, 566] on span "Add menu item" at bounding box center [434, 575] width 86 height 16
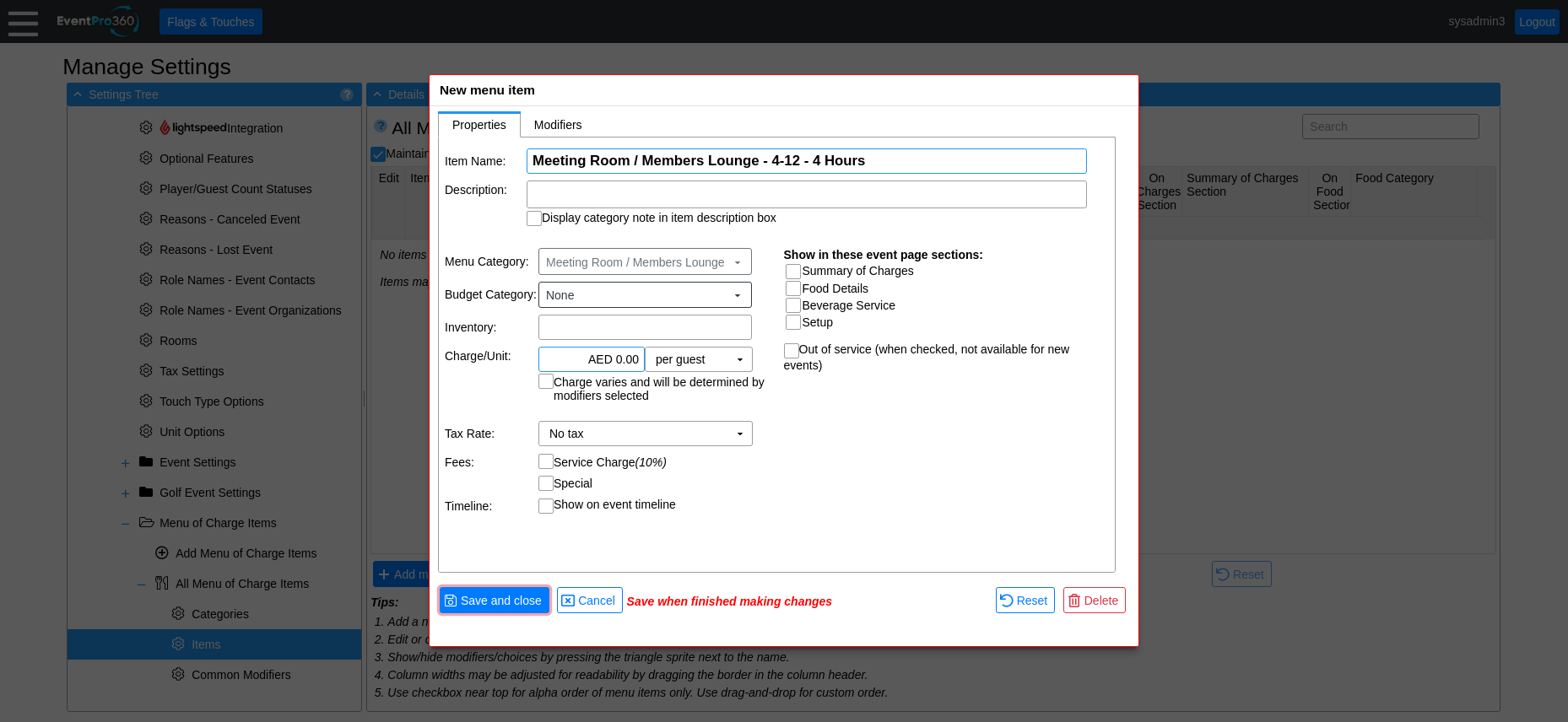
type input "Meeting Room / Members Lounge - 4-12 - 4 Hours"
click at [622, 358] on input "0.00" at bounding box center [591, 360] width 94 height 24
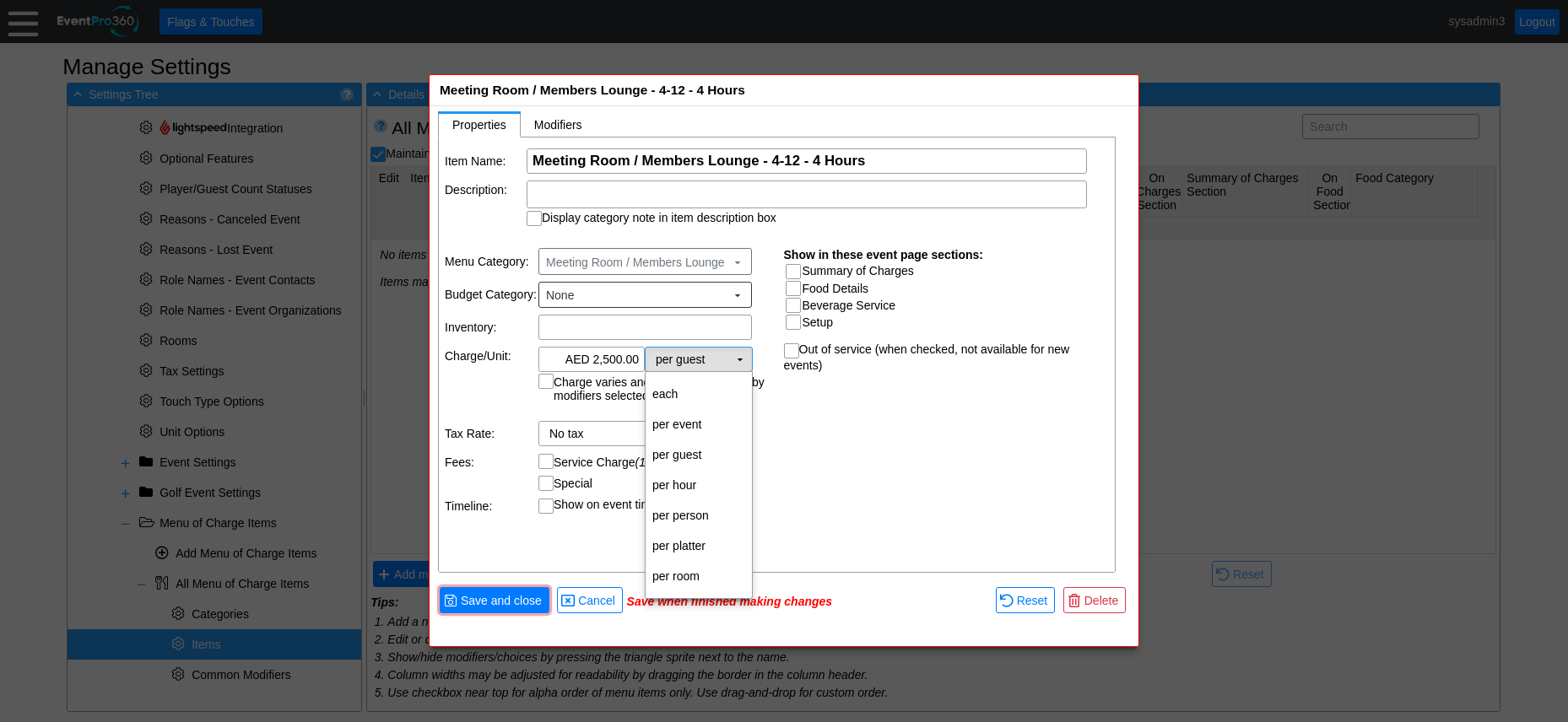
click at [730, 361] on td "▼" at bounding box center [741, 360] width 24 height 24
type input "AED 2,500.00"
click at [692, 577] on td "per room" at bounding box center [698, 576] width 106 height 30
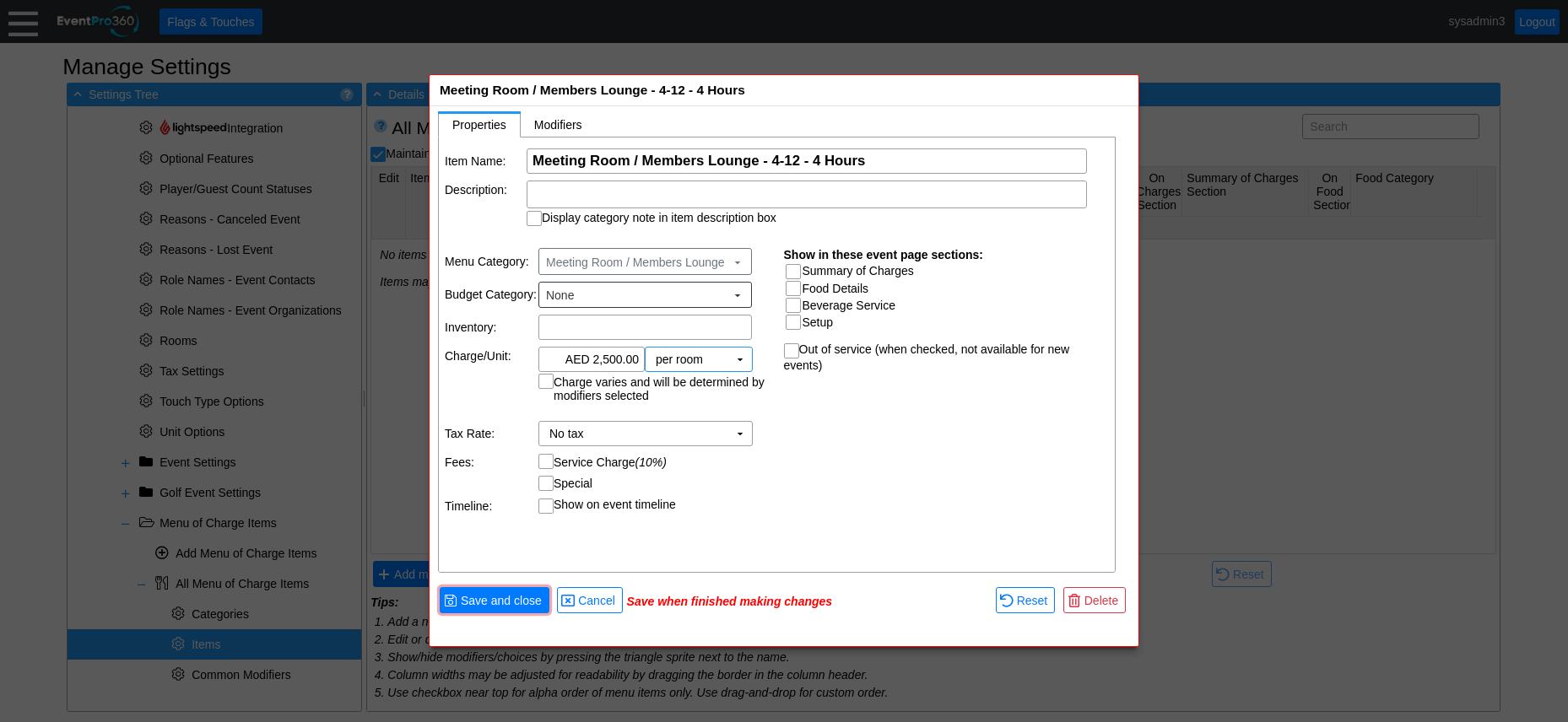
click at [805, 487] on div "Item Name: Χ Meeting Room / Members Lounge - 4-12 - 4 Hours Name of the menu it…" at bounding box center [778, 355] width 678 height 436
click at [798, 269] on input "Summary of Charges" at bounding box center [795, 274] width 16 height 16
checkbox input "true"
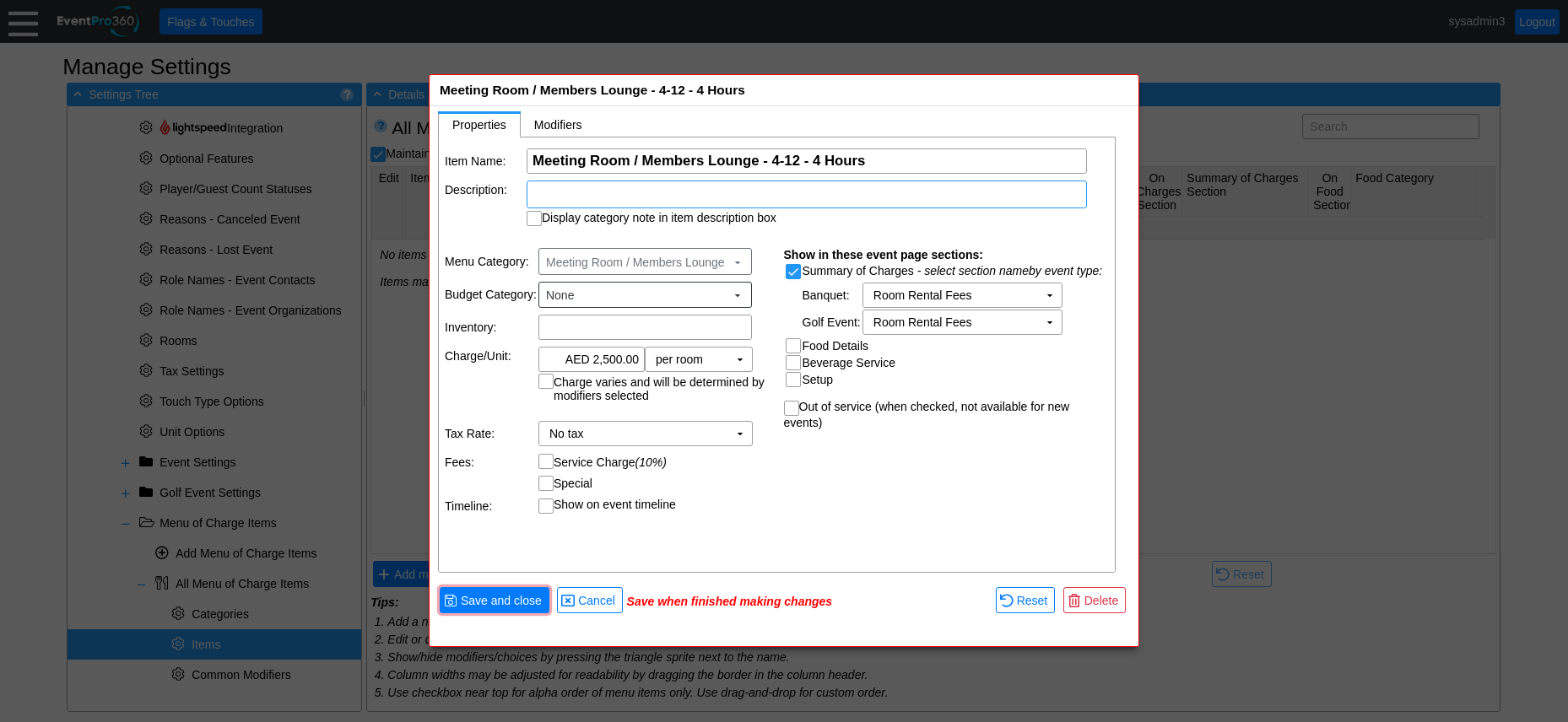
click at [733, 193] on div at bounding box center [806, 194] width 560 height 27
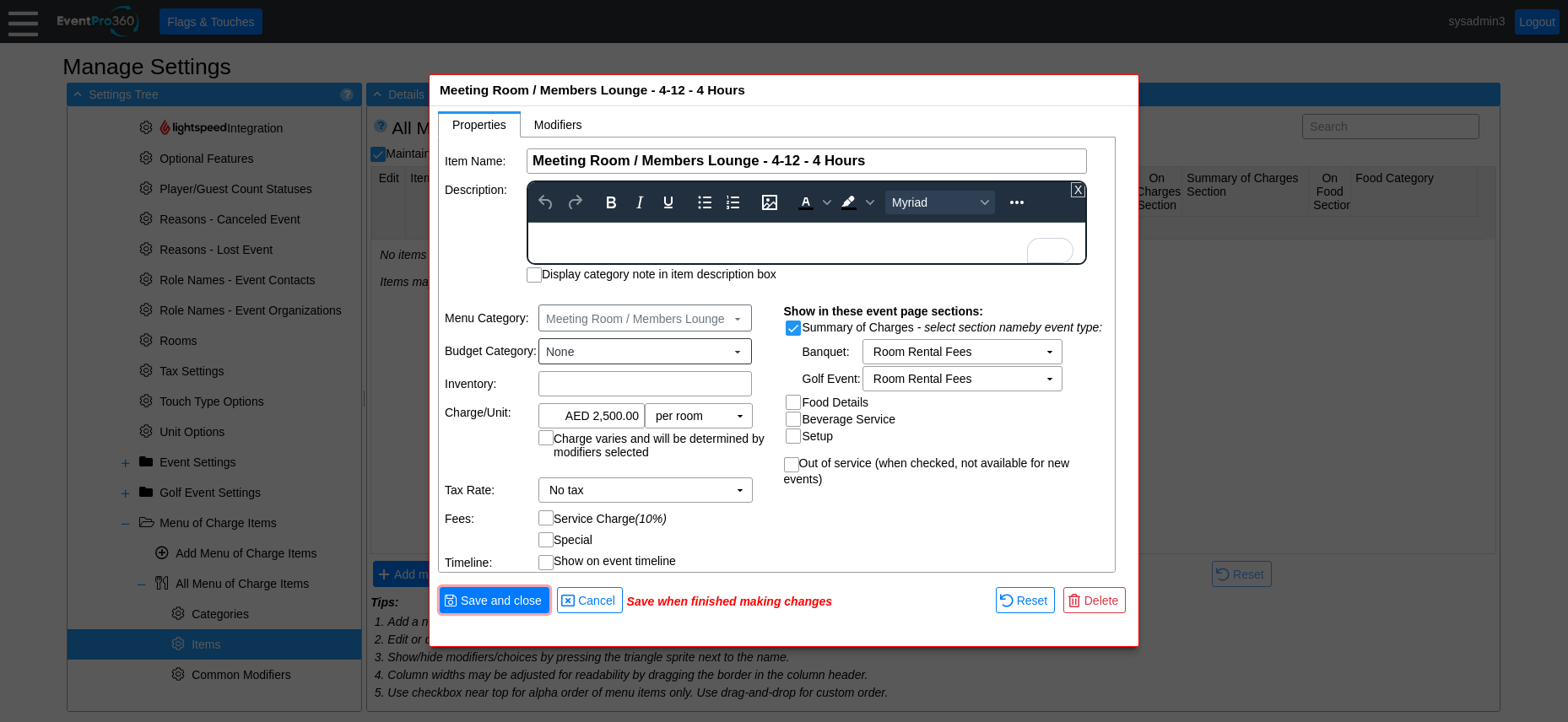
paste body "To enrich screen reader interactions, please activate Accessibility in Grammarl…"
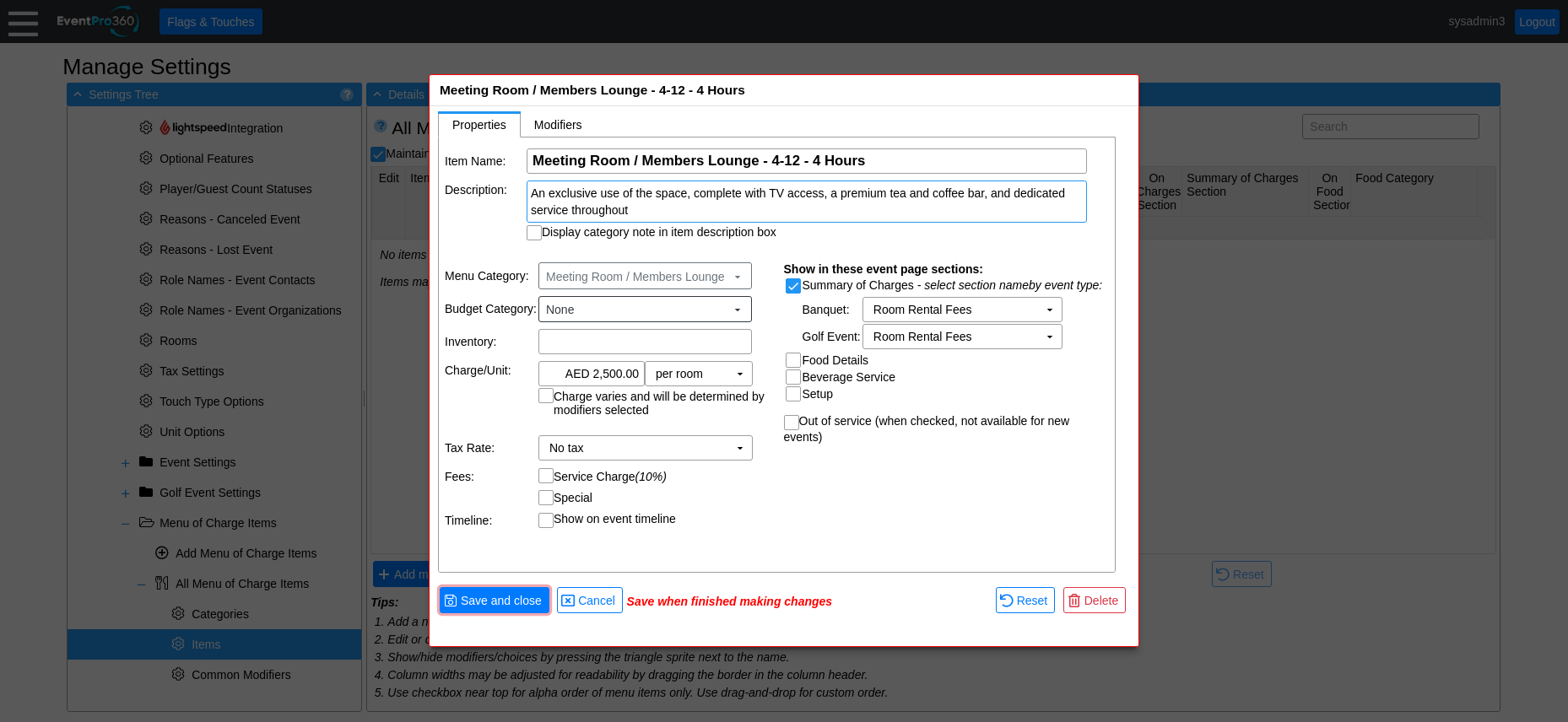
click at [481, 223] on td "Description:" at bounding box center [485, 210] width 81 height 59
click at [537, 235] on input "Display category note in item description box" at bounding box center [535, 234] width 16 height 16
checkbox input "true"
click at [631, 445] on td "No tax Χ" at bounding box center [633, 448] width 189 height 24
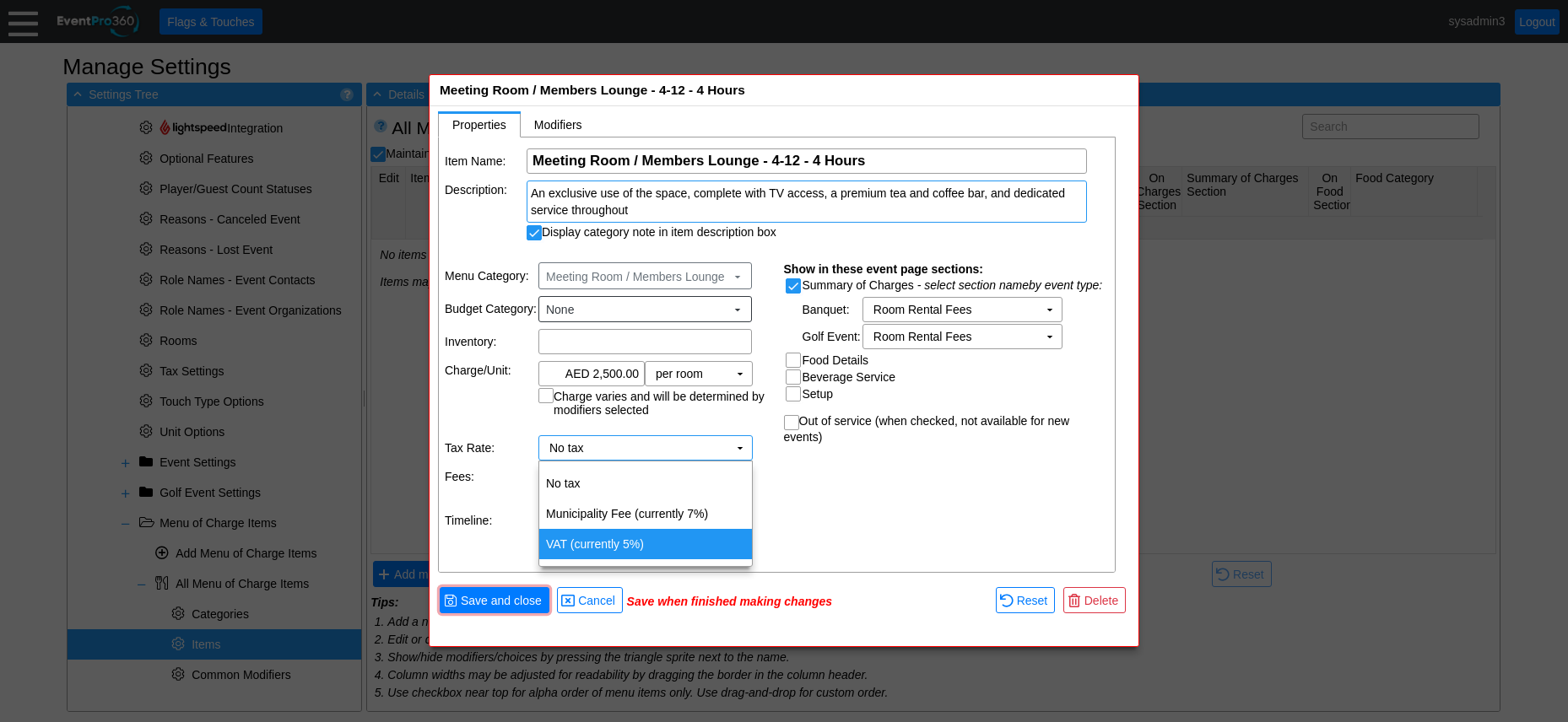
click at [601, 537] on td "VAT (currently 5%)" at bounding box center [645, 544] width 212 height 30
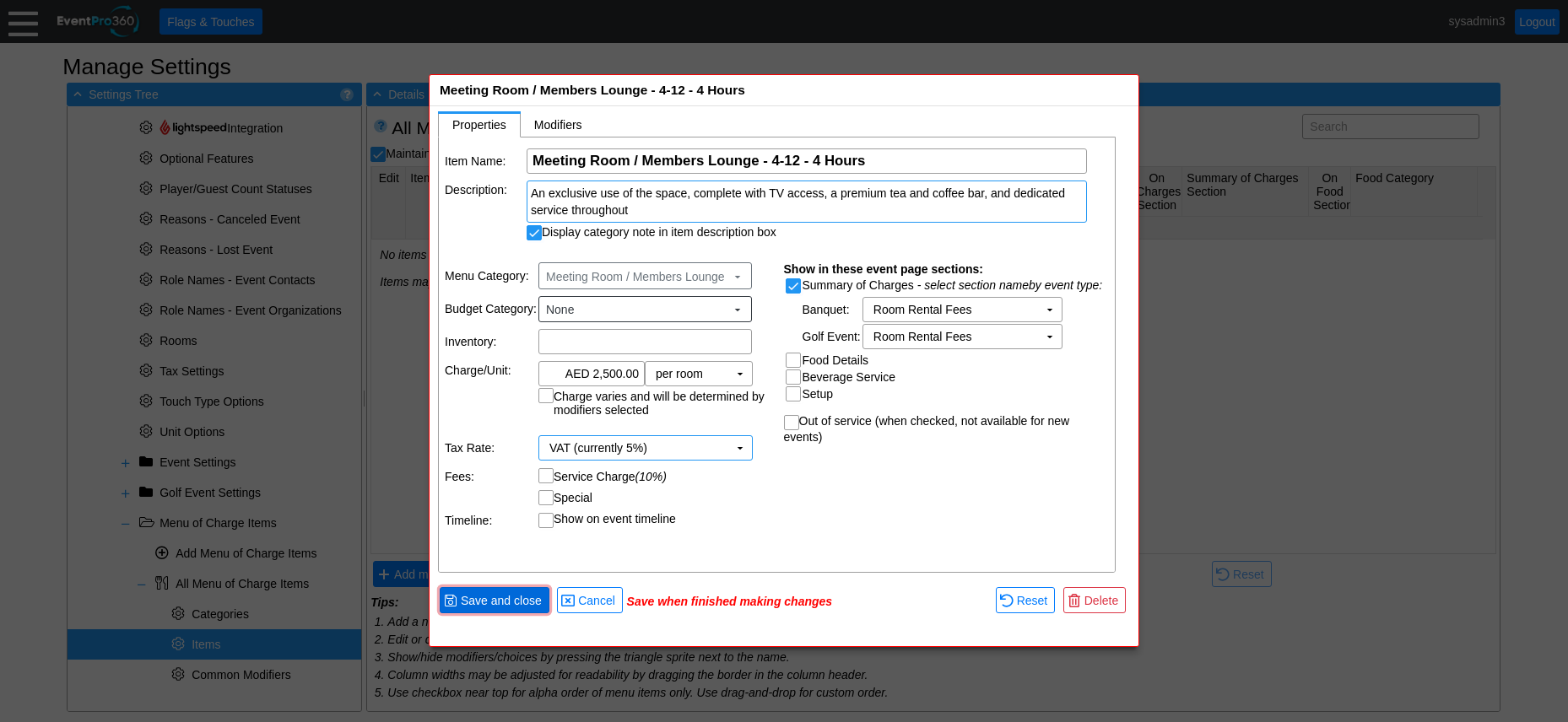
click at [513, 606] on span "Save and close" at bounding box center [502, 600] width 88 height 16
